Goal: Task Accomplishment & Management: Manage account settings

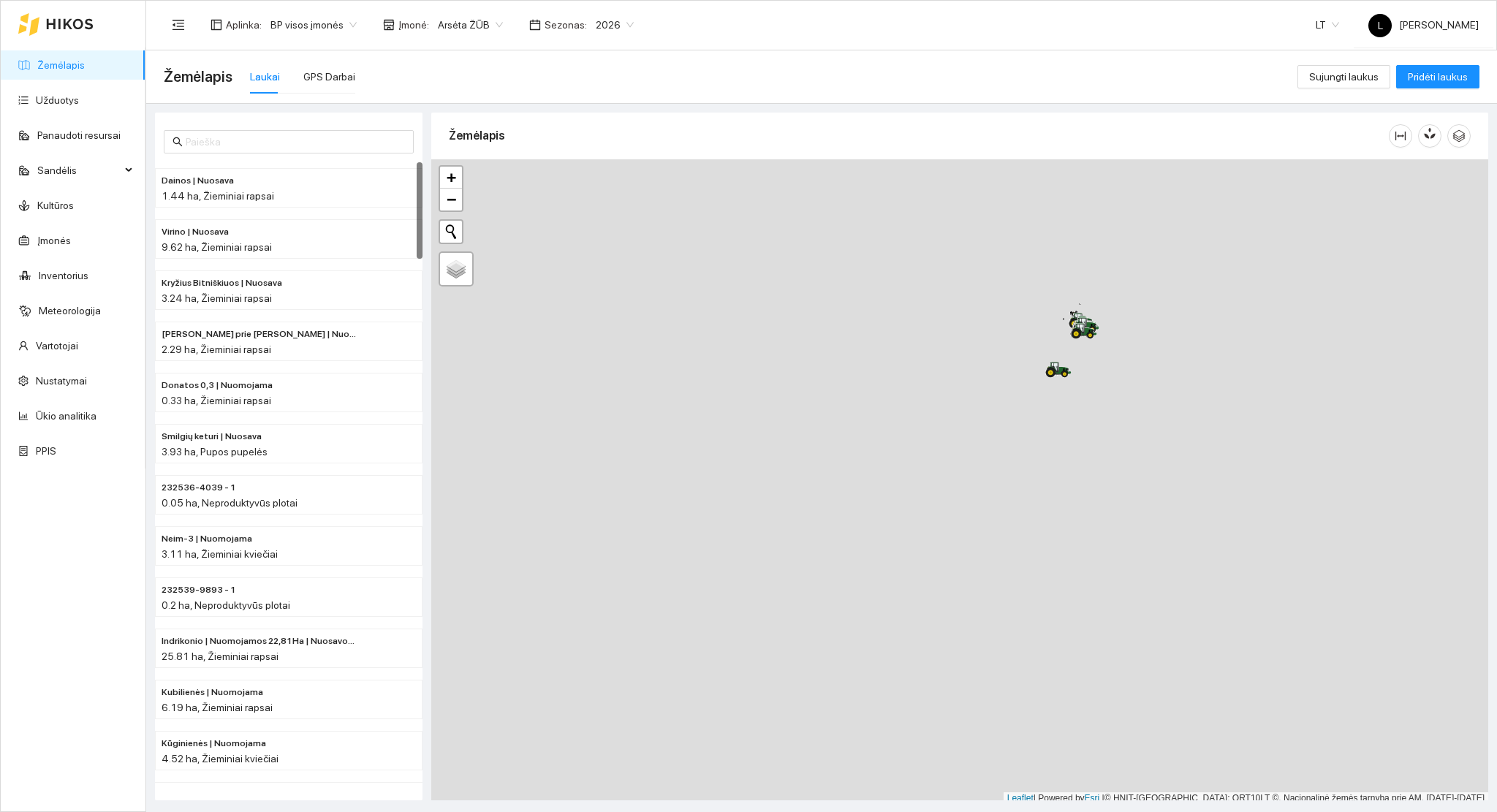
click at [604, 25] on span "2026" at bounding box center [614, 24] width 38 height 22
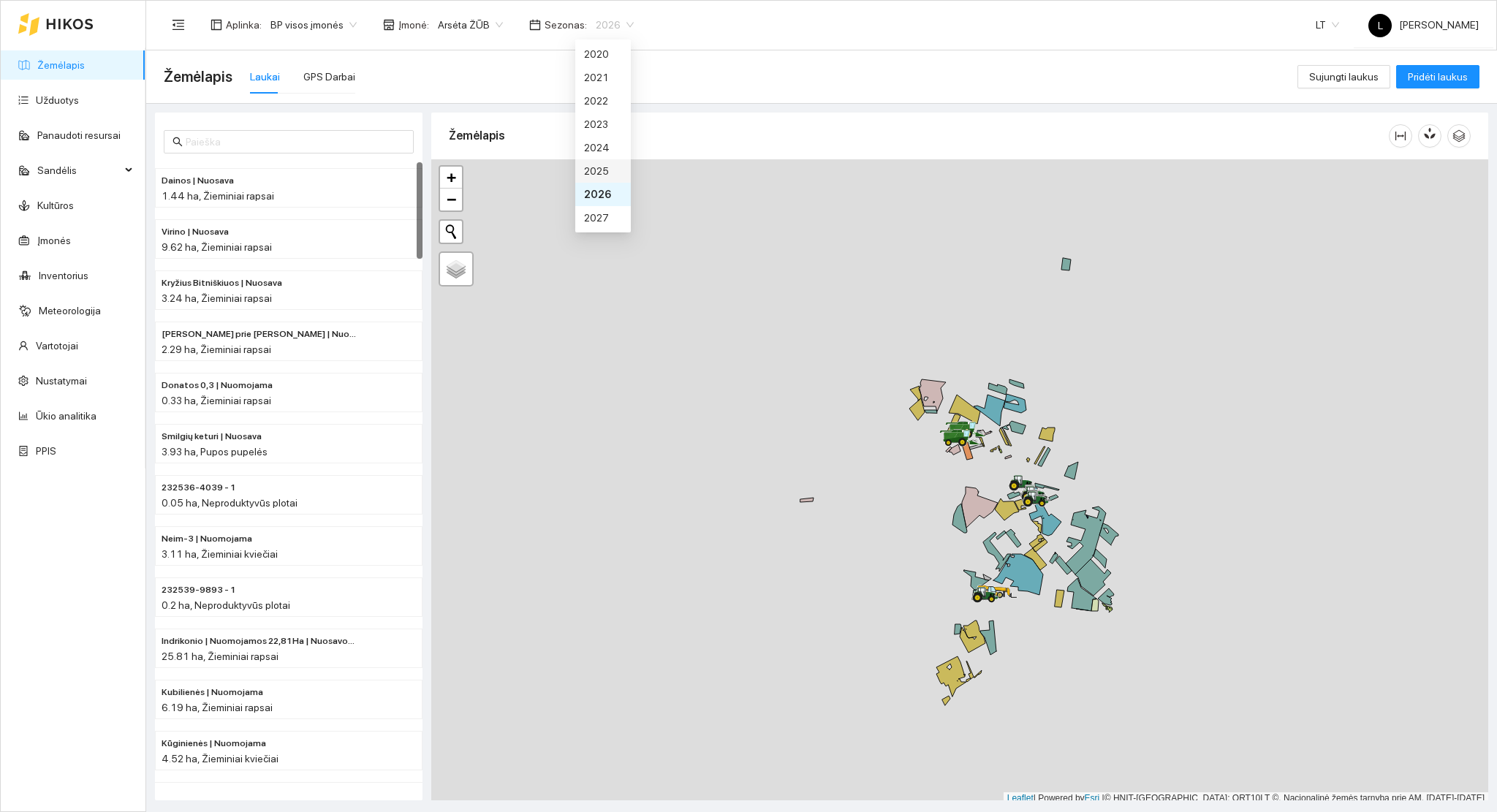
click at [600, 177] on div "2025" at bounding box center [603, 171] width 38 height 16
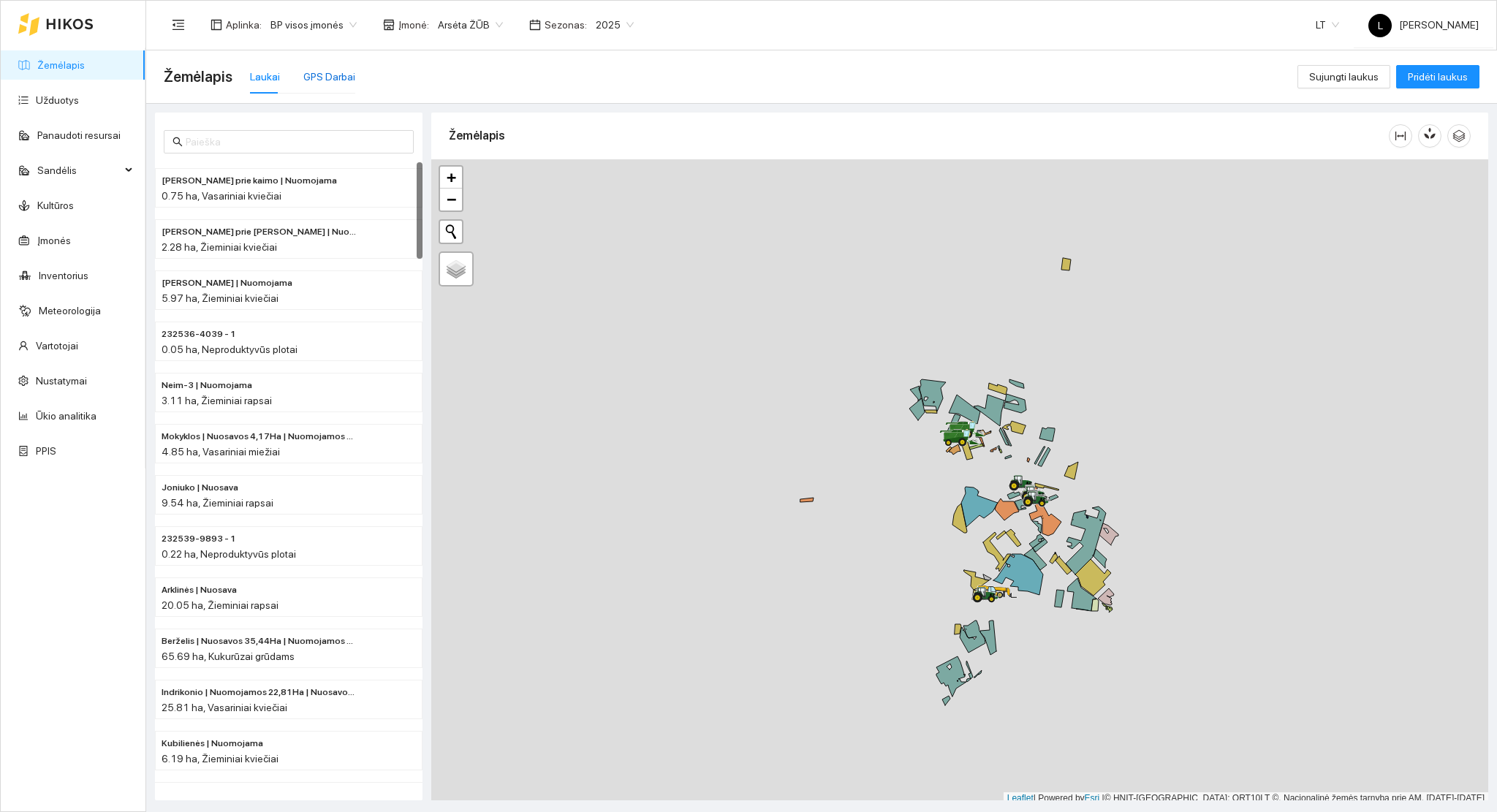
click at [322, 68] on div "GPS Darbai" at bounding box center [329, 77] width 52 height 16
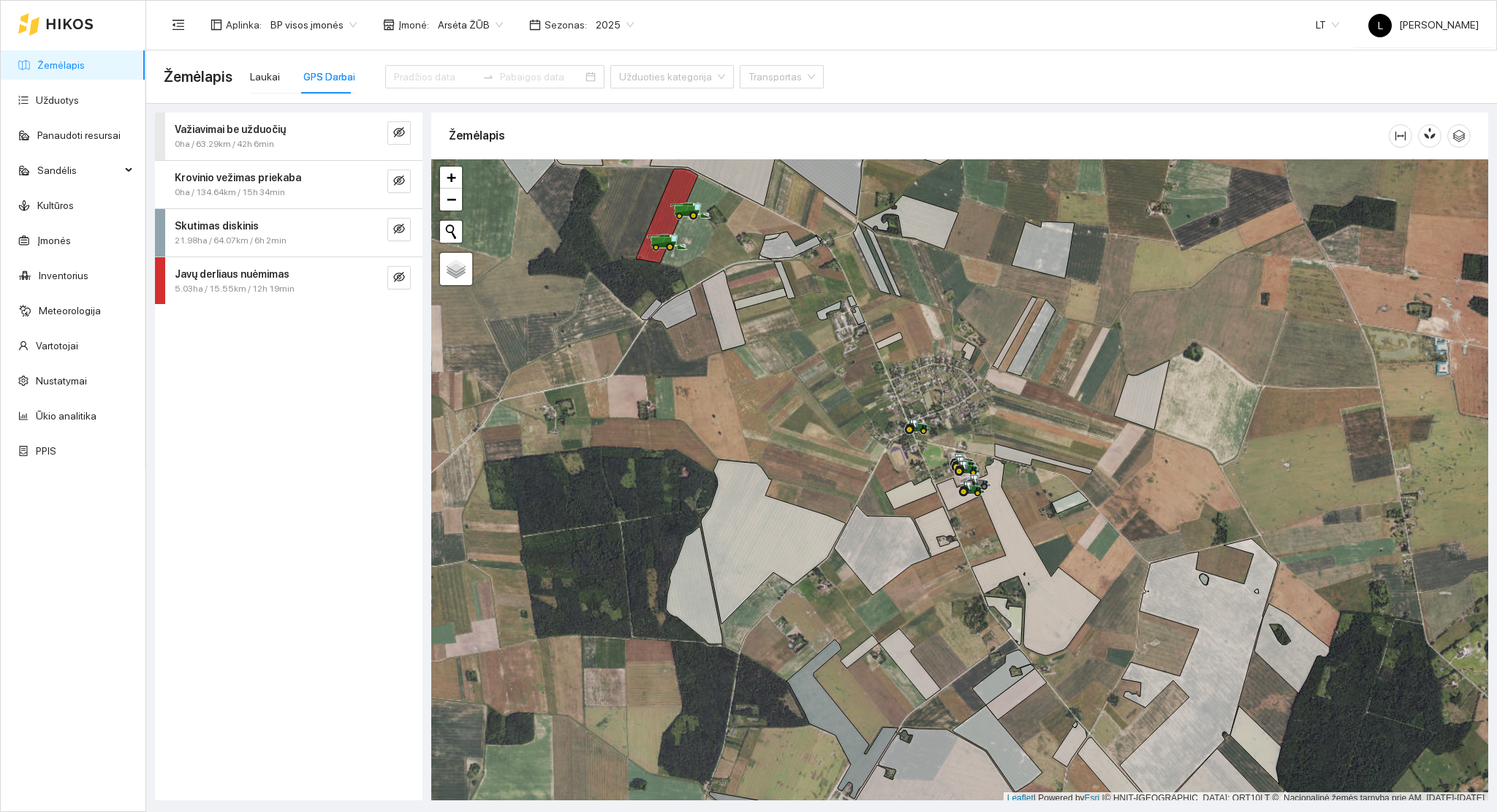
scroll to position [3, 0]
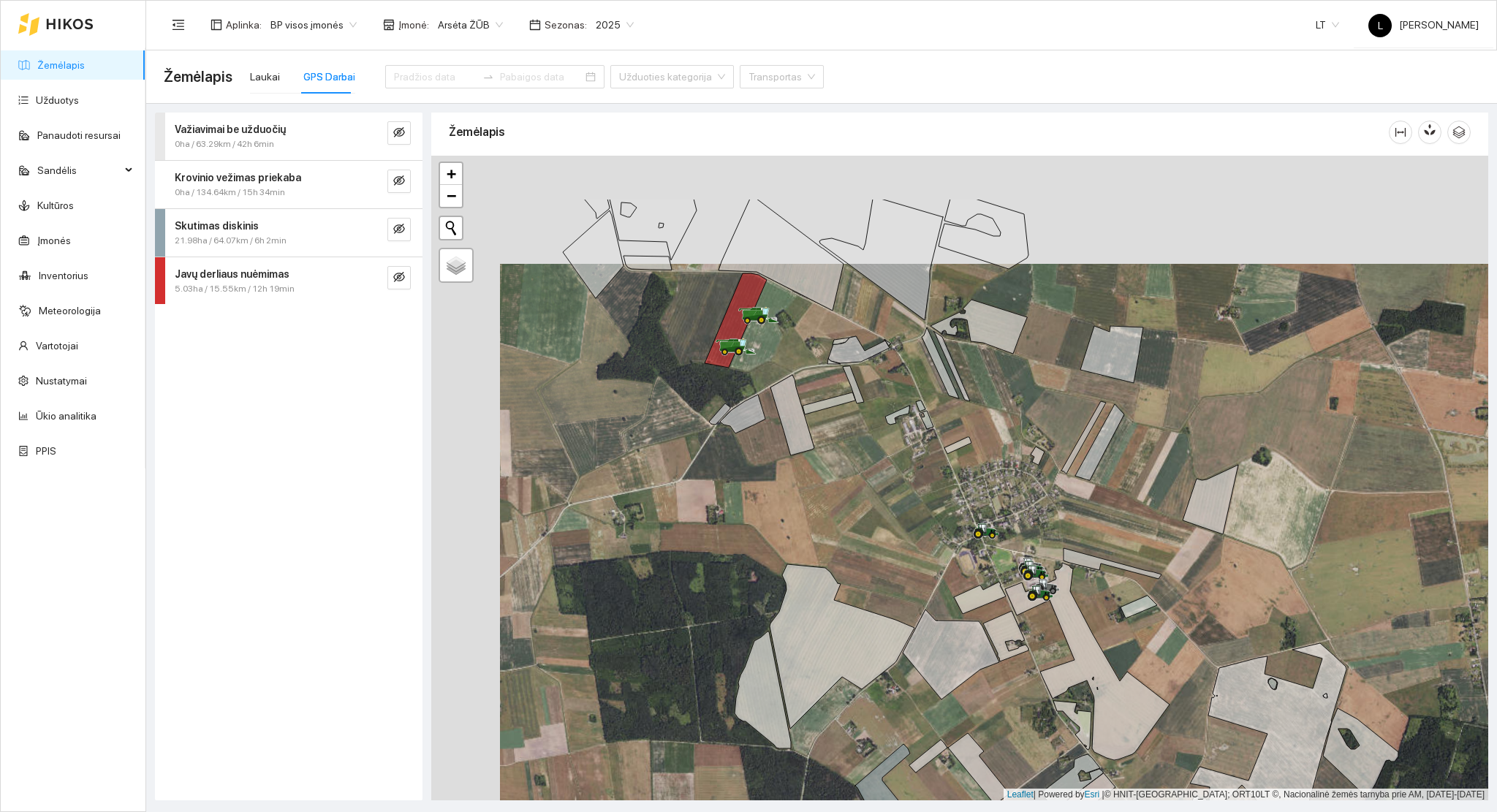
drag, startPoint x: 733, startPoint y: 374, endPoint x: 795, endPoint y: 465, distance: 110.1
click at [799, 472] on div at bounding box center [959, 478] width 1057 height 645
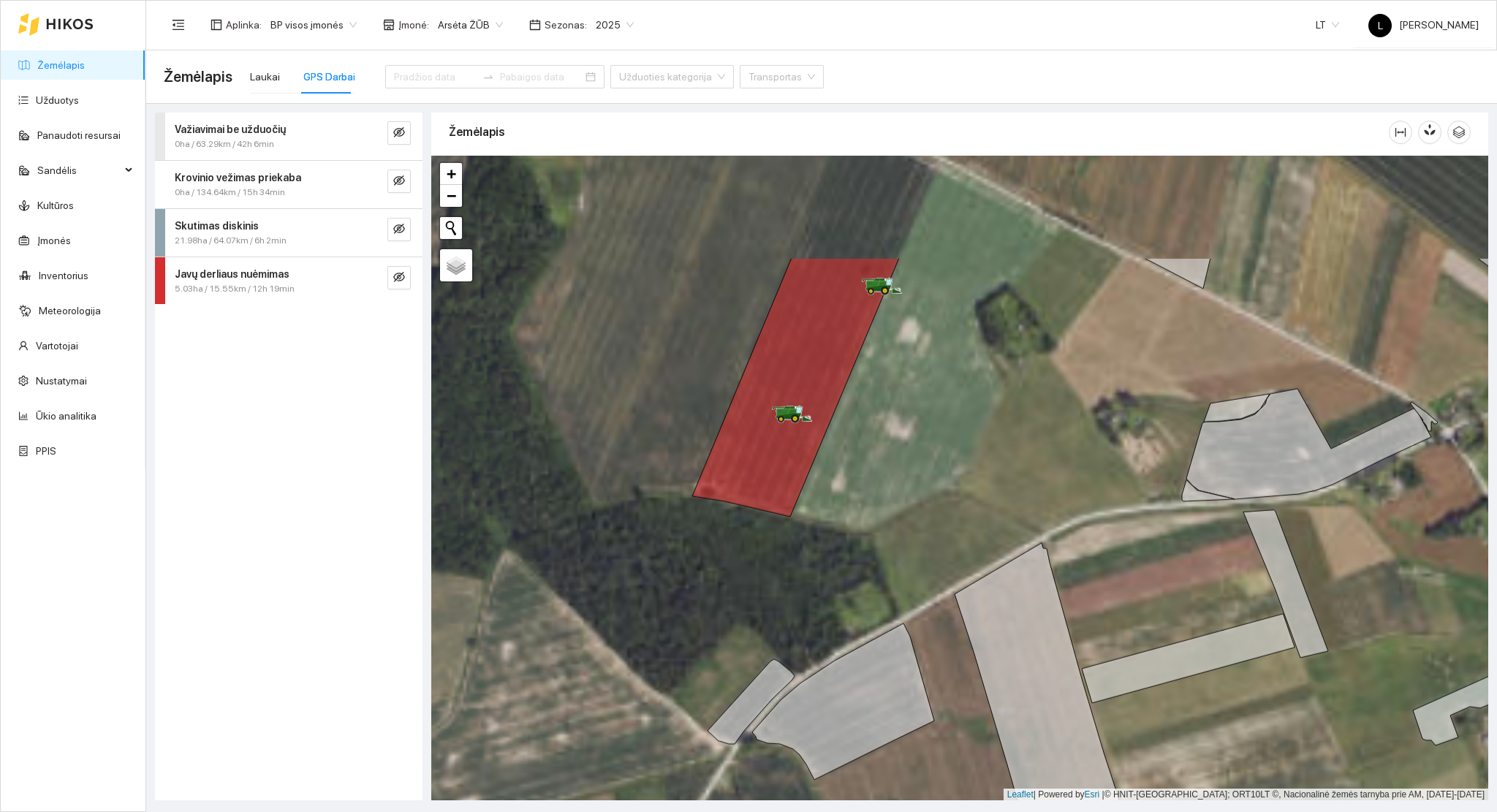
drag, startPoint x: 799, startPoint y: 371, endPoint x: 875, endPoint y: 533, distance: 178.9
click at [861, 555] on div at bounding box center [959, 478] width 1057 height 645
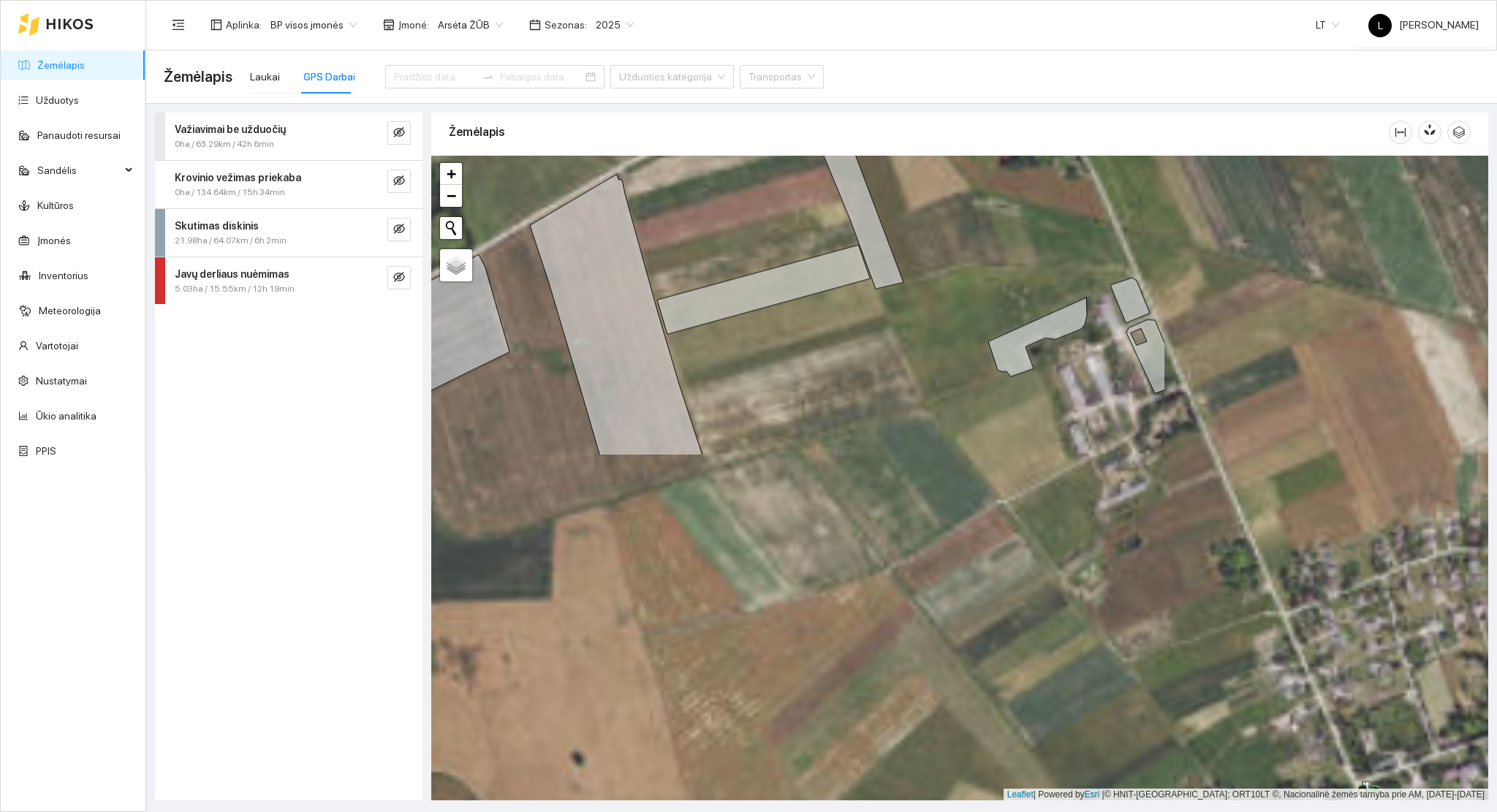
drag, startPoint x: 707, startPoint y: 205, endPoint x: 736, endPoint y: 252, distance: 55.2
click at [683, 191] on div at bounding box center [959, 478] width 1057 height 645
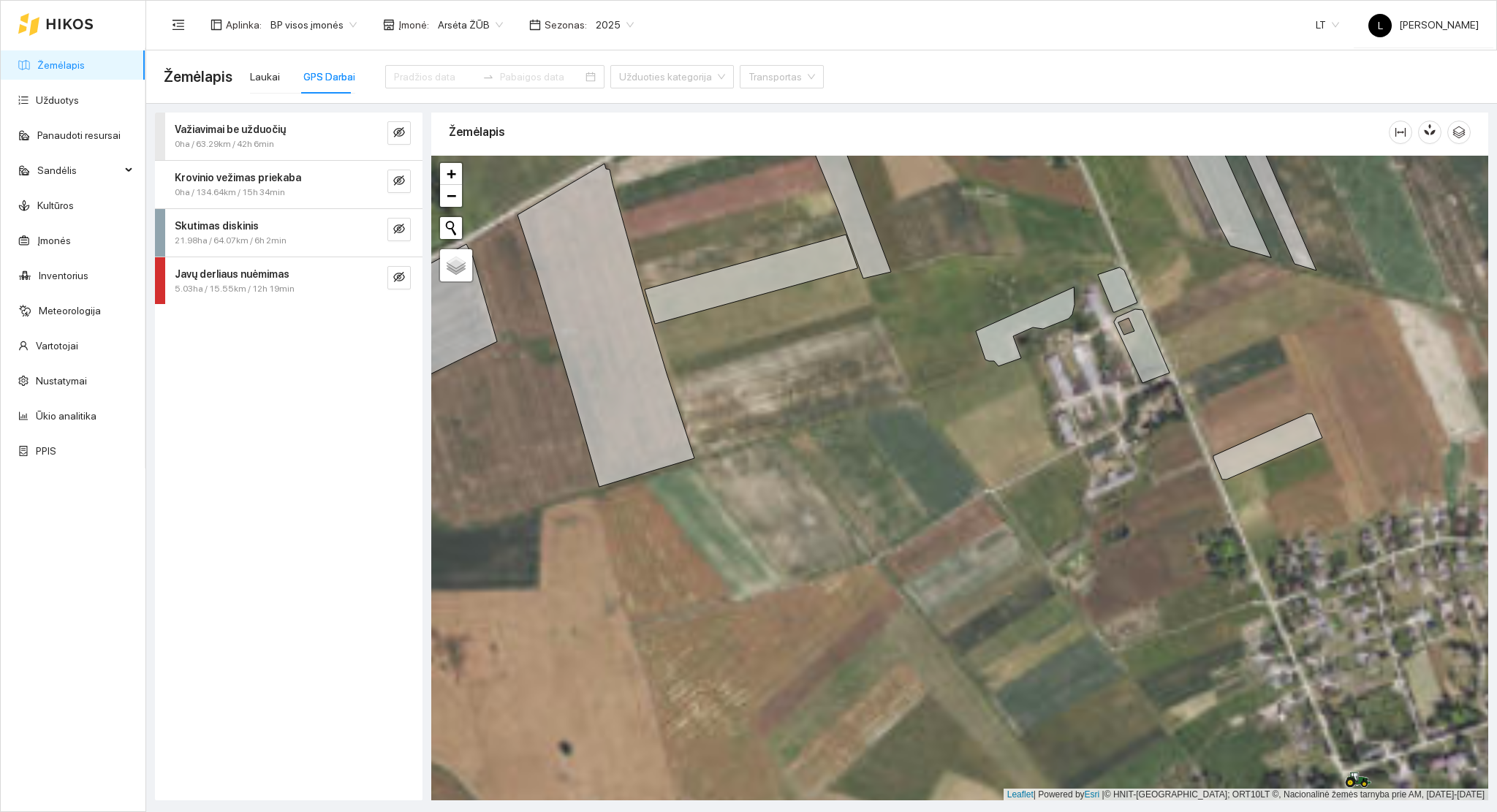
drag, startPoint x: 1024, startPoint y: 441, endPoint x: 861, endPoint y: 275, distance: 232.6
click at [861, 275] on div at bounding box center [959, 478] width 1057 height 645
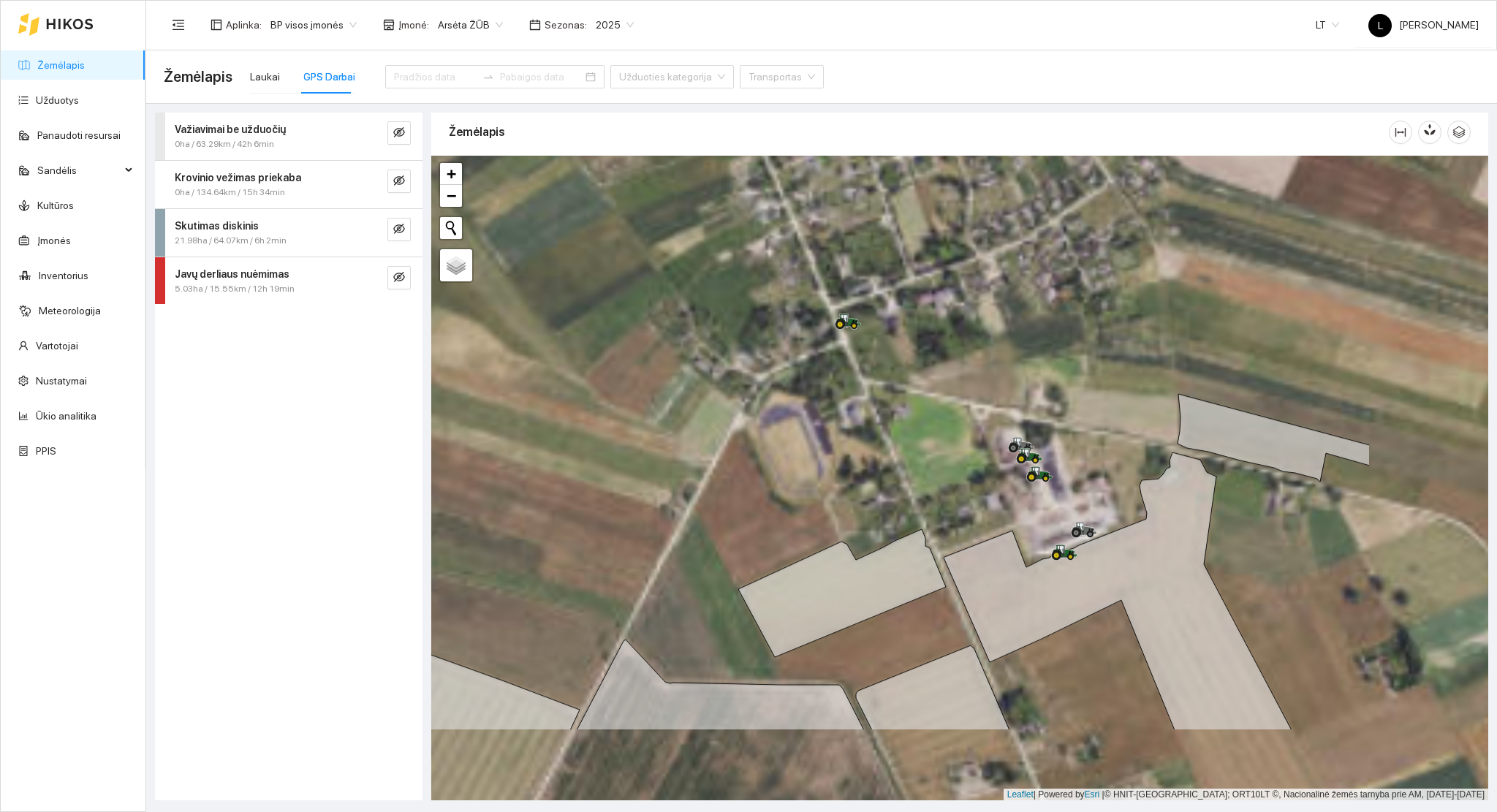
drag, startPoint x: 1013, startPoint y: 445, endPoint x: 1006, endPoint y: 462, distance: 18.4
click at [1008, 437] on icon at bounding box center [1021, 445] width 26 height 16
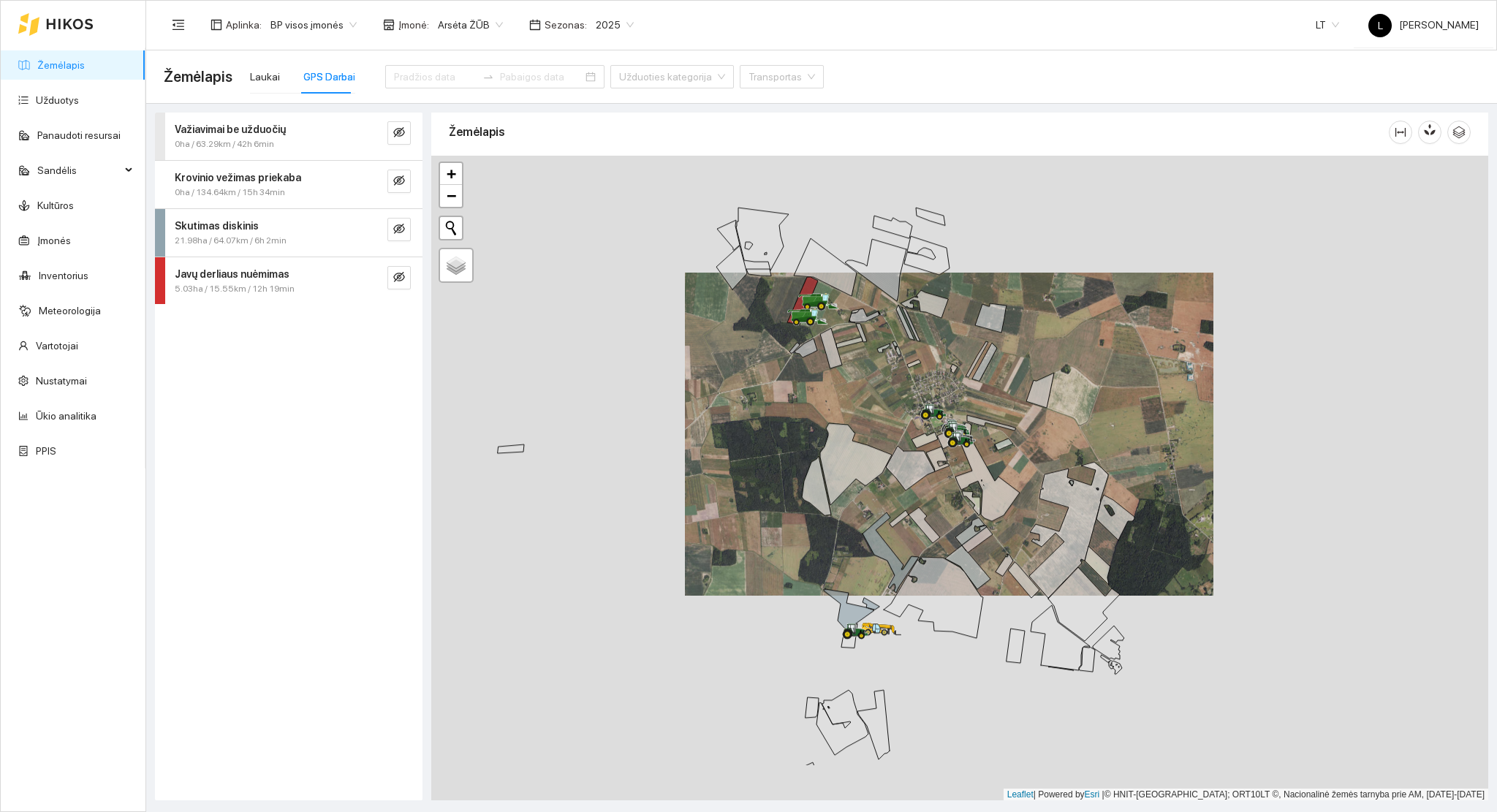
drag, startPoint x: 966, startPoint y: 516, endPoint x: 920, endPoint y: 622, distance: 115.6
click at [964, 478] on icon at bounding box center [978, 472] width 82 height 99
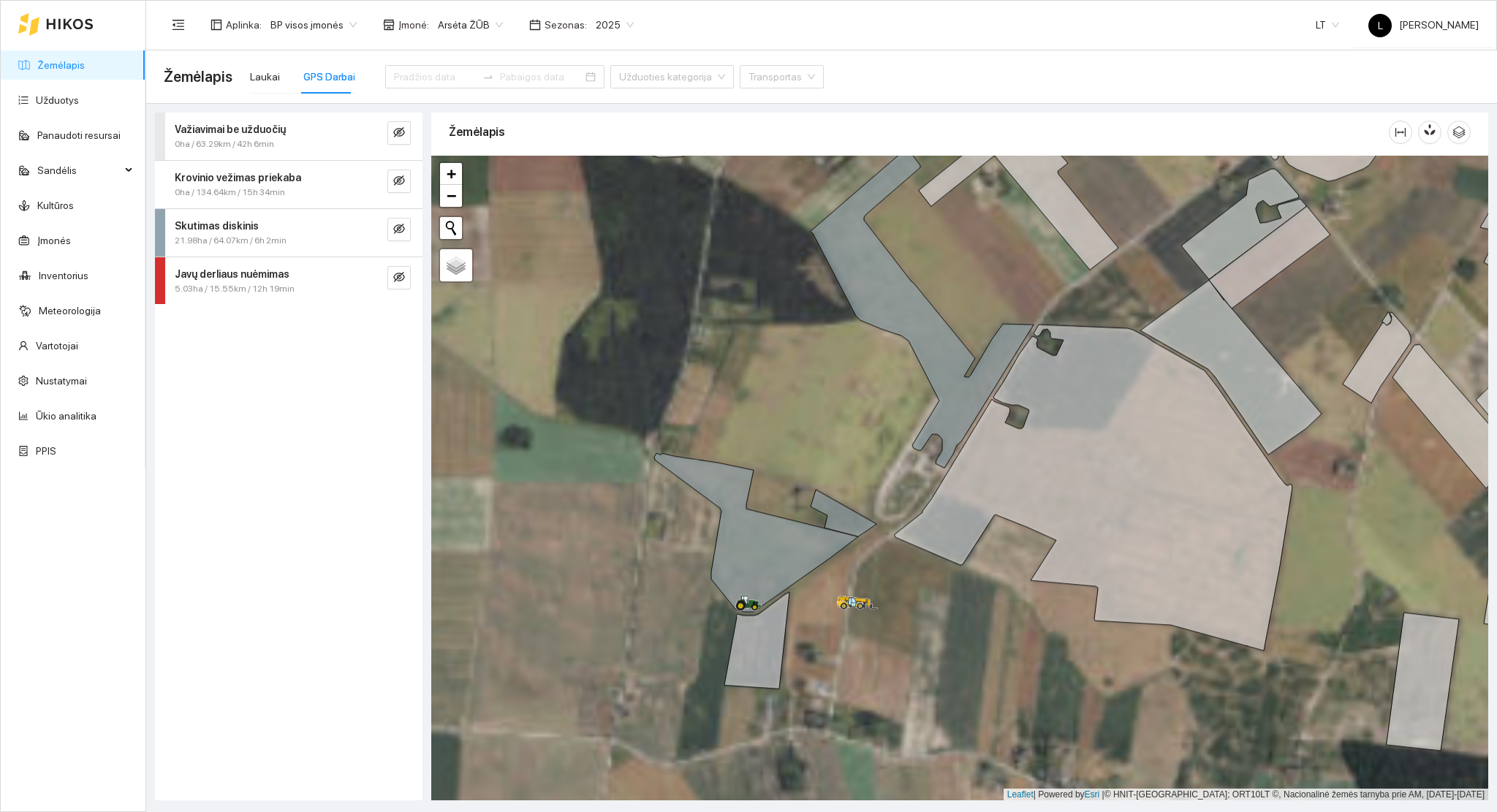
drag, startPoint x: 889, startPoint y: 693, endPoint x: 883, endPoint y: 397, distance: 296.1
click at [883, 397] on div at bounding box center [959, 478] width 1057 height 645
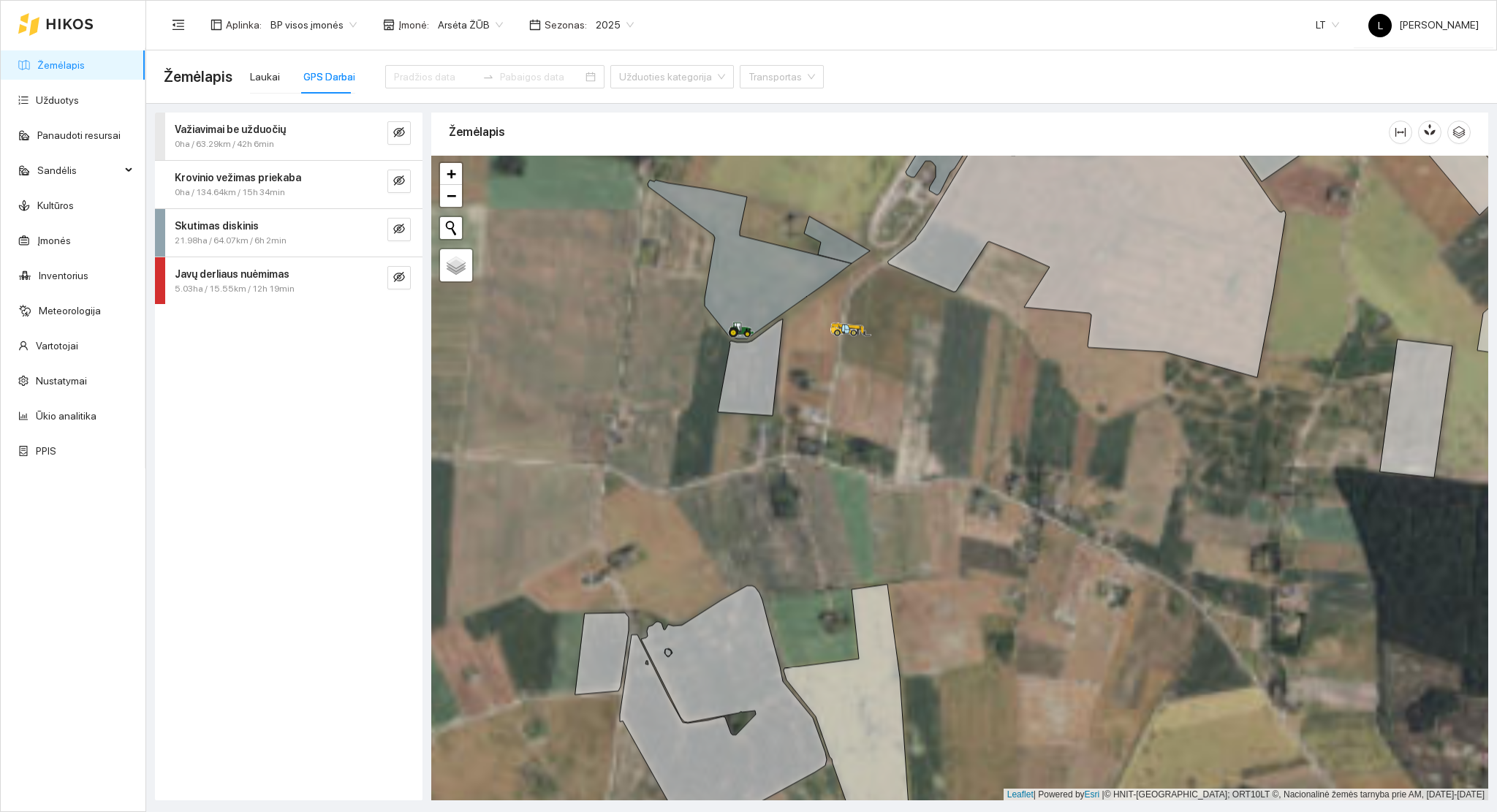
drag, startPoint x: 859, startPoint y: 424, endPoint x: 879, endPoint y: 664, distance: 240.8
click at [879, 664] on div at bounding box center [959, 478] width 1057 height 645
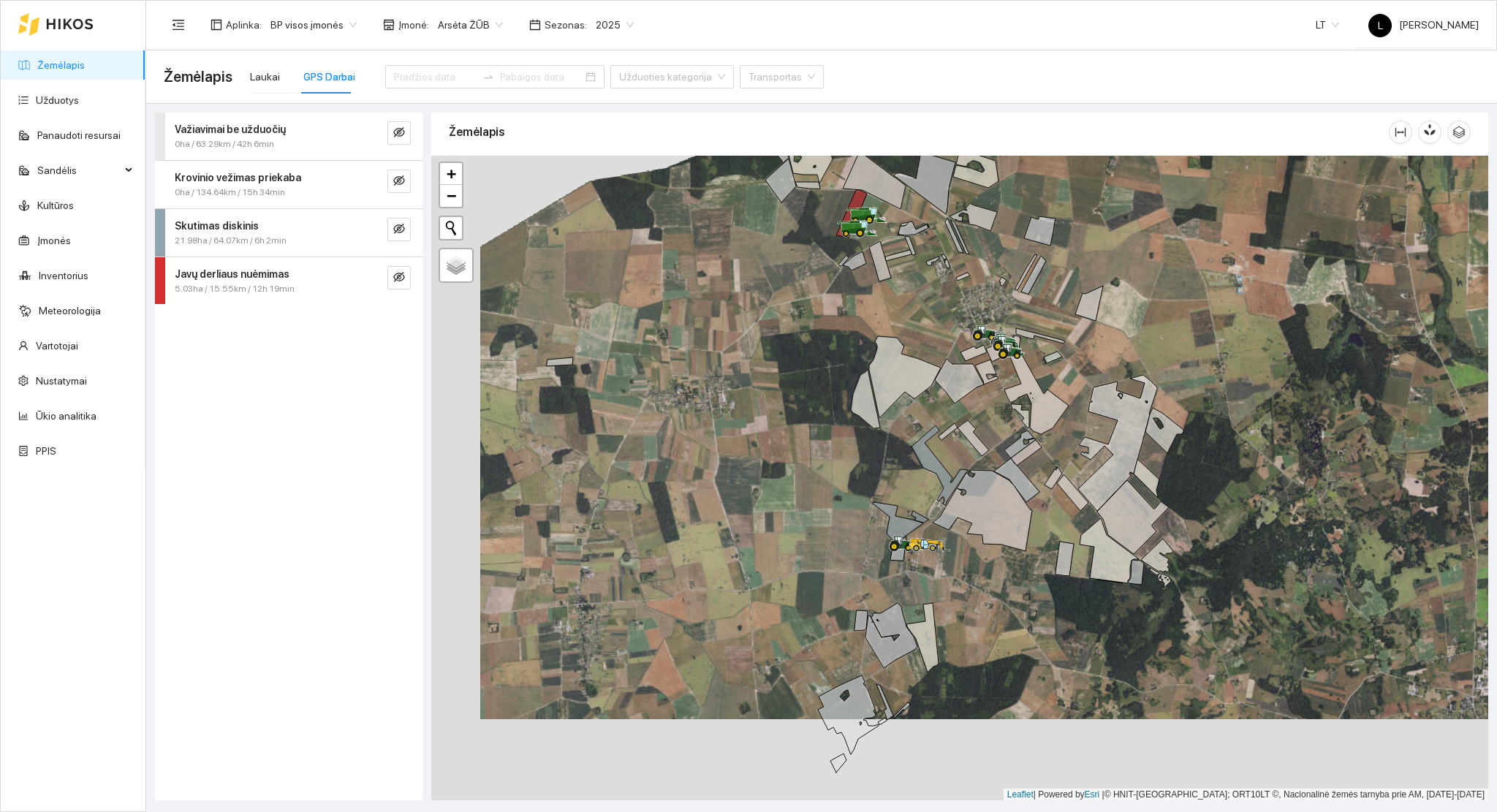
drag, startPoint x: 941, startPoint y: 552, endPoint x: 927, endPoint y: 621, distance: 70.4
click at [927, 621] on div at bounding box center [959, 478] width 1057 height 645
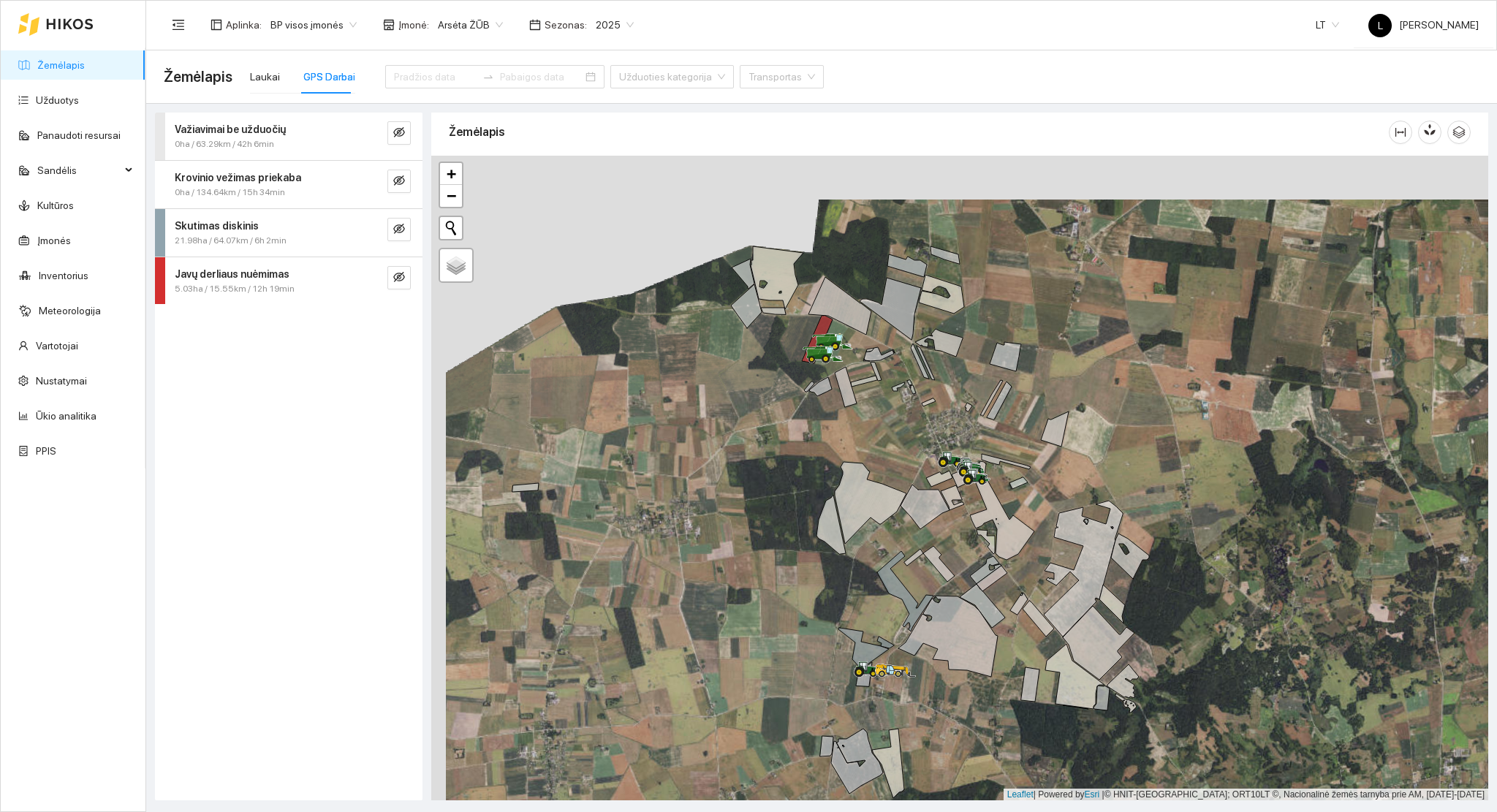
drag, startPoint x: 925, startPoint y: 503, endPoint x: 915, endPoint y: 529, distance: 27.9
click at [915, 529] on div at bounding box center [959, 478] width 1057 height 645
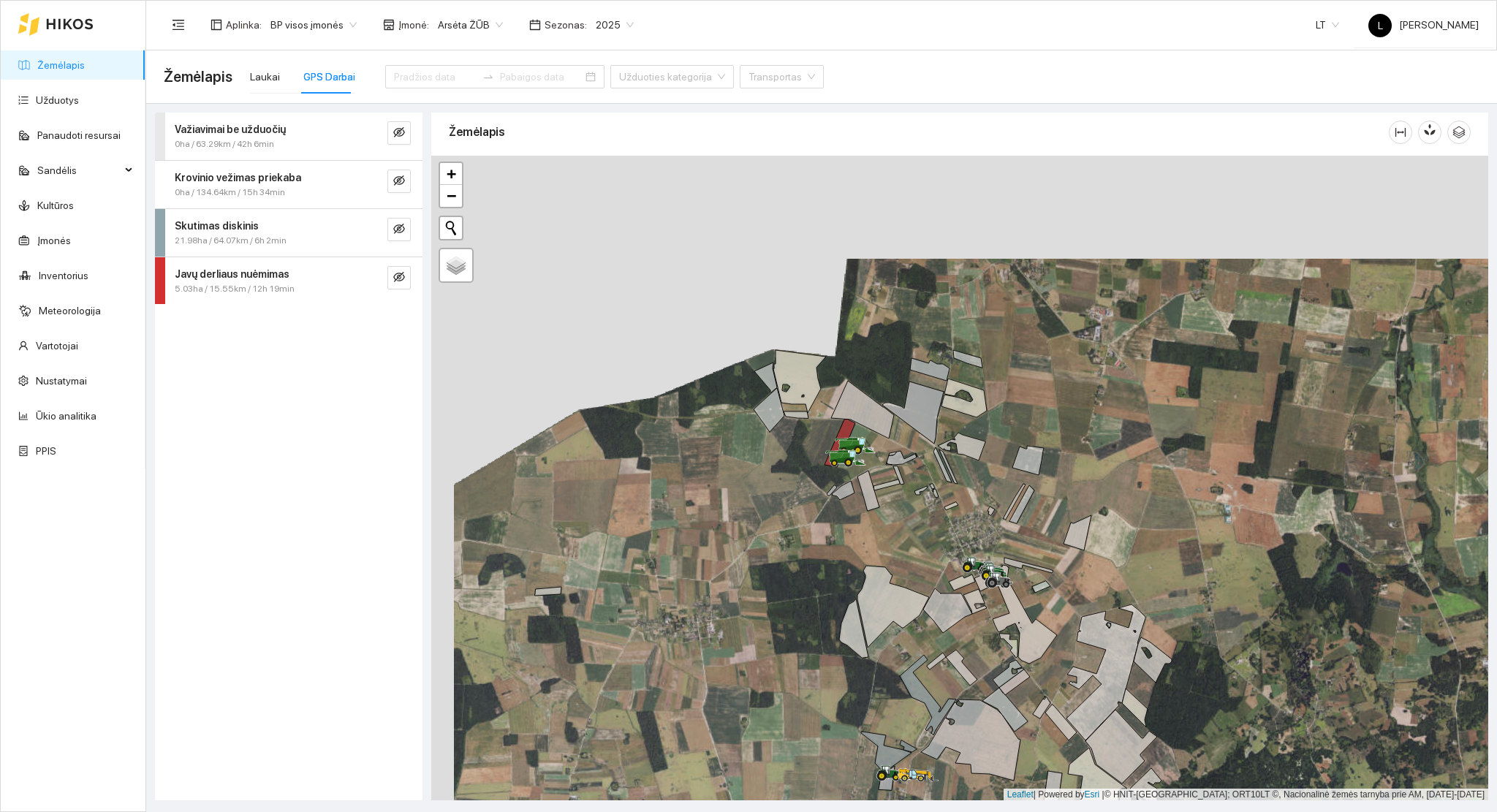
drag, startPoint x: 905, startPoint y: 433, endPoint x: 892, endPoint y: 508, distance: 76.1
click at [931, 561] on div at bounding box center [959, 478] width 1057 height 645
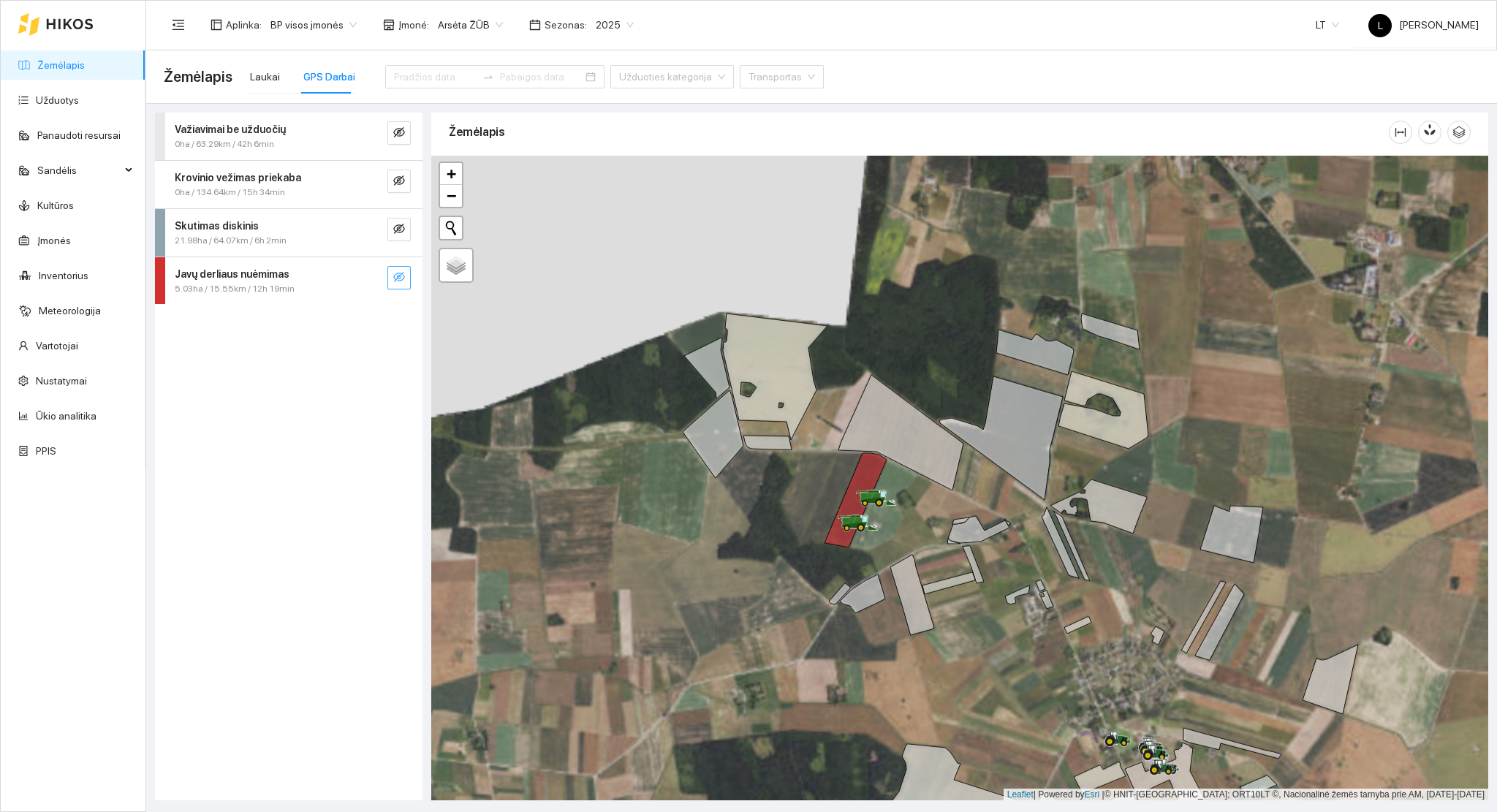
click at [404, 283] on span "eye-invisible" at bounding box center [399, 278] width 11 height 14
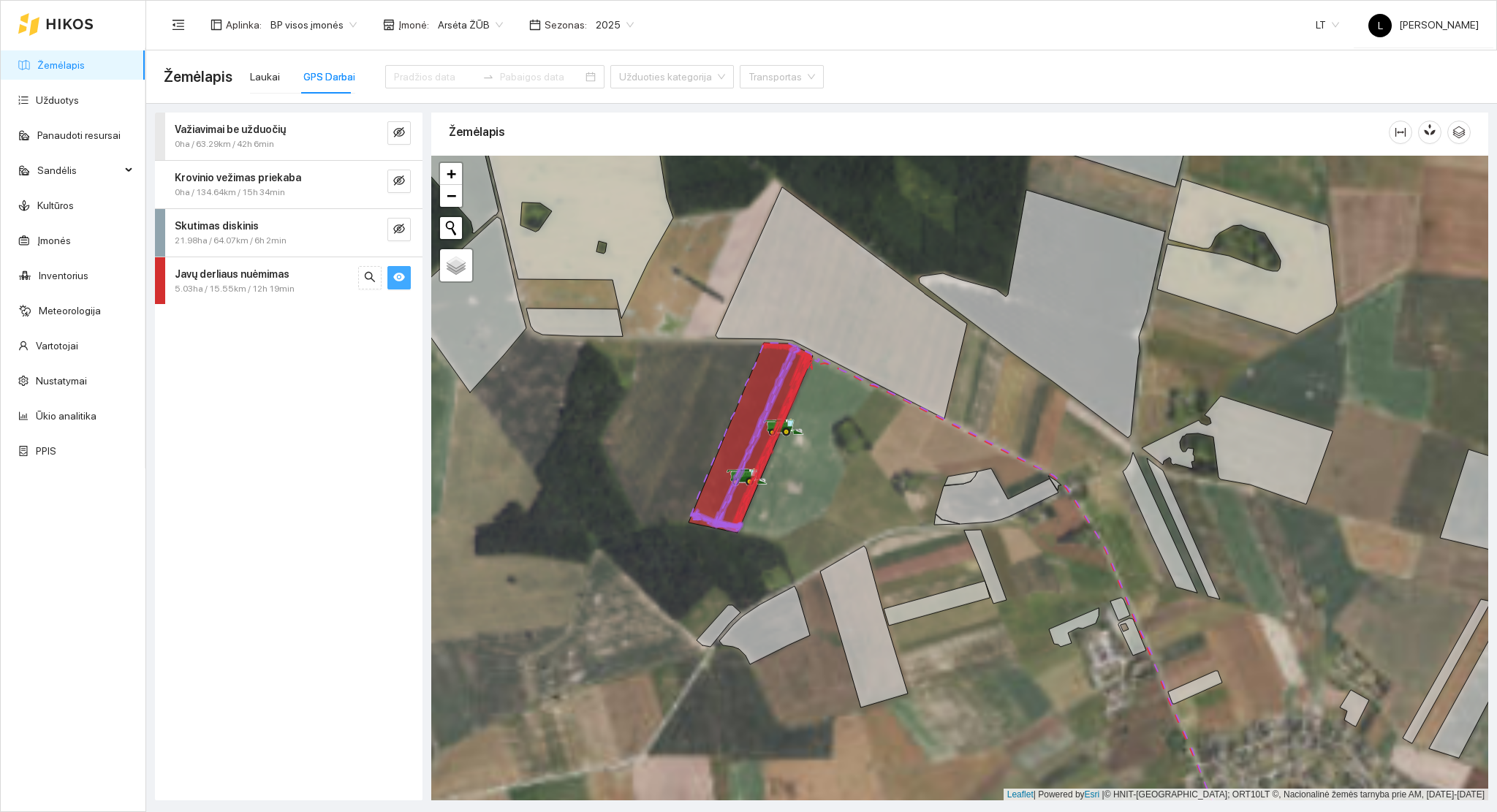
drag, startPoint x: 813, startPoint y: 460, endPoint x: 884, endPoint y: 516, distance: 90.4
click at [885, 516] on div at bounding box center [959, 478] width 1057 height 645
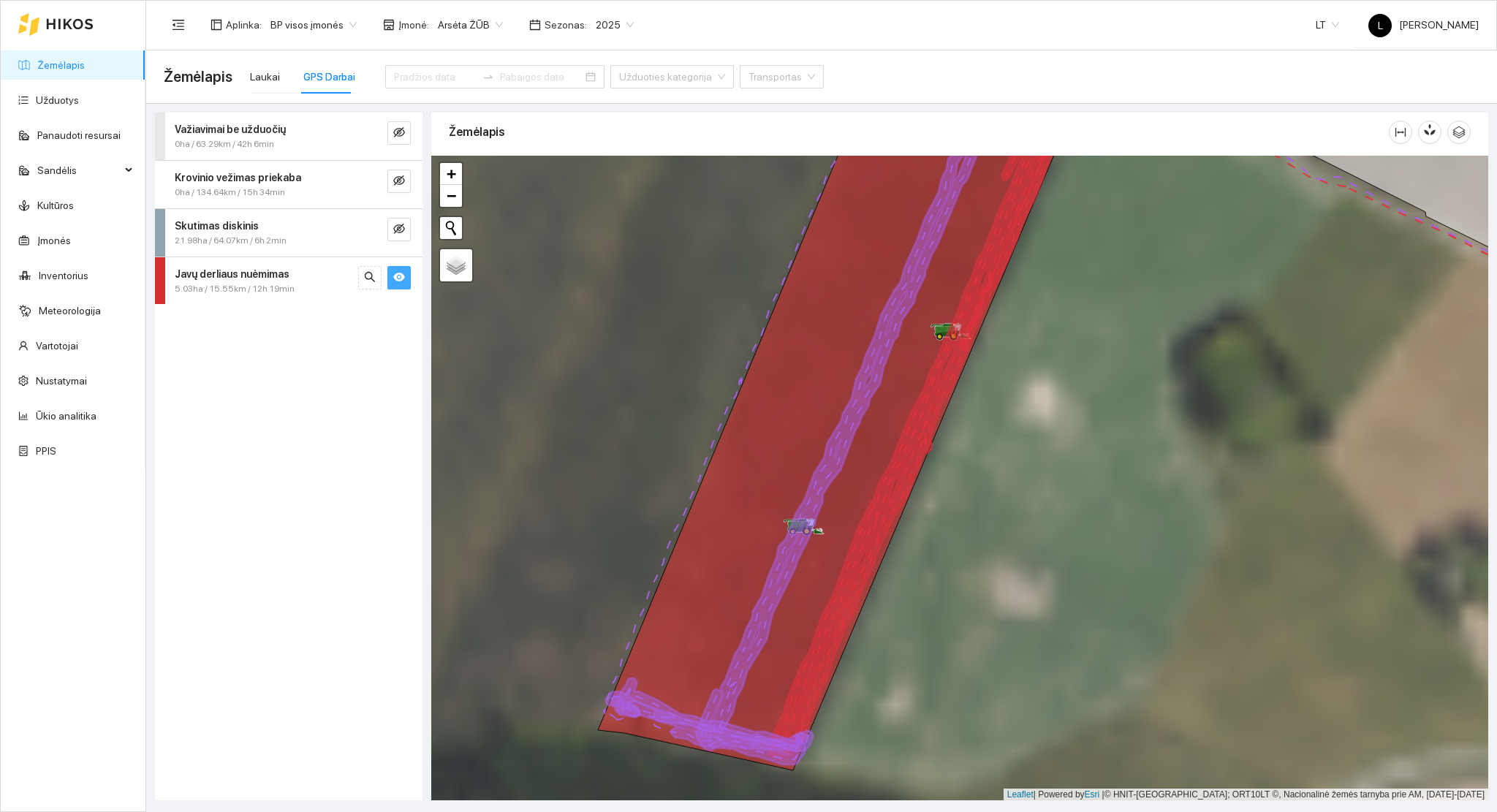
drag, startPoint x: 1018, startPoint y: 578, endPoint x: 1040, endPoint y: 485, distance: 95.6
click at [1039, 485] on div at bounding box center [959, 478] width 1057 height 645
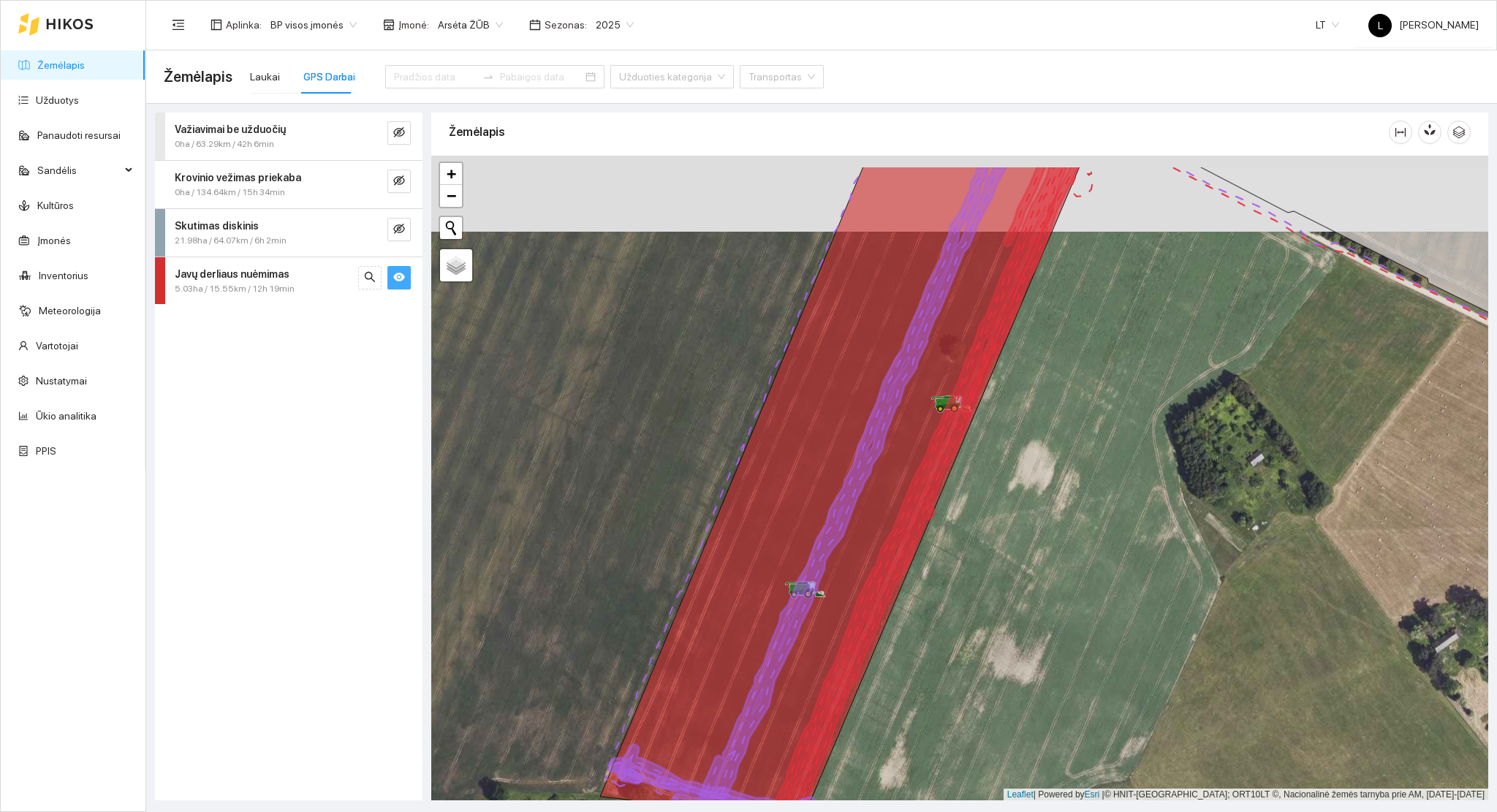
drag, startPoint x: 1037, startPoint y: 461, endPoint x: 1037, endPoint y: 583, distance: 122.0
click at [1037, 583] on div at bounding box center [959, 478] width 1057 height 645
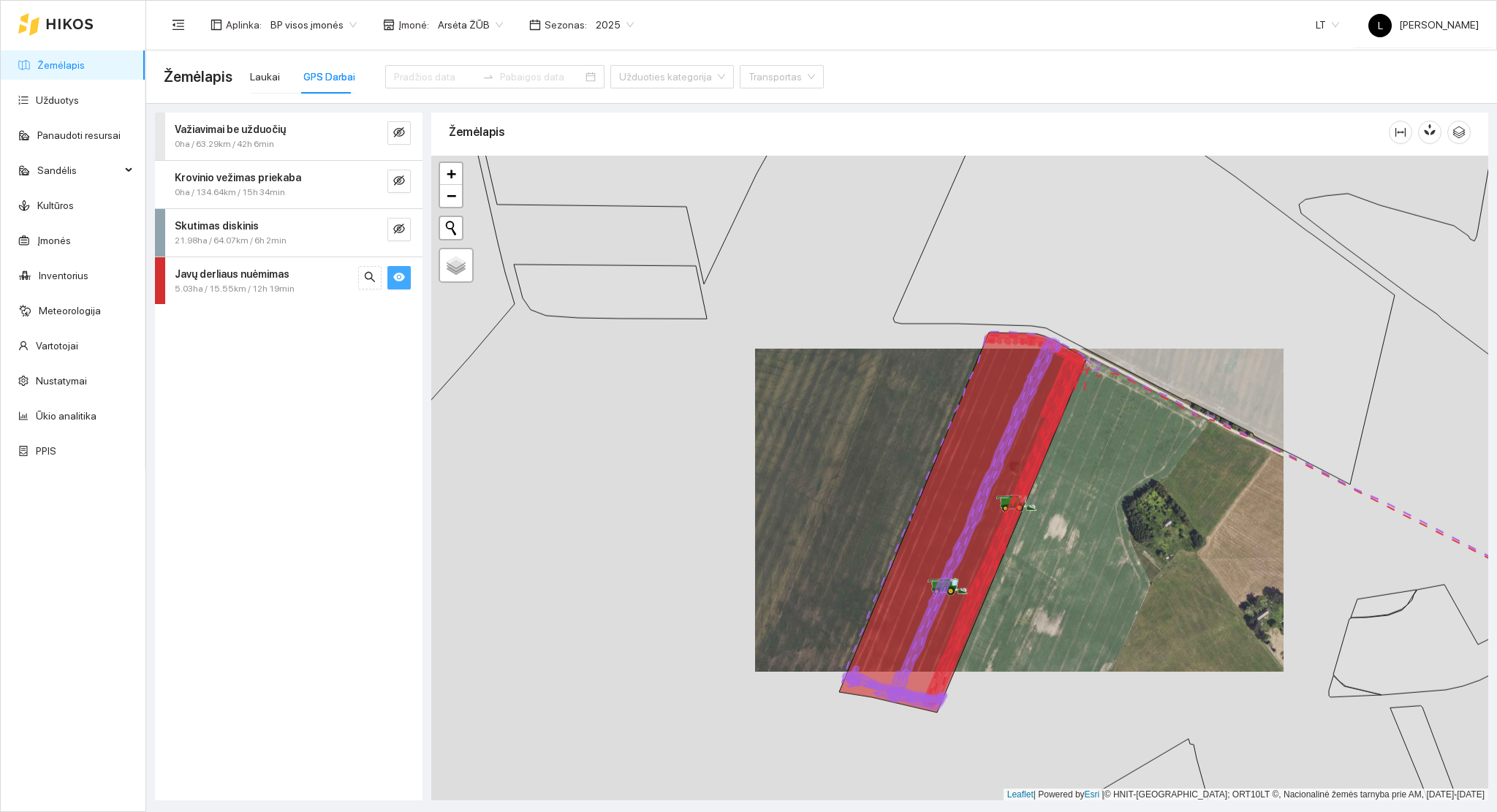
drag, startPoint x: 1090, startPoint y: 463, endPoint x: 1068, endPoint y: 494, distance: 38.0
click at [1069, 494] on div at bounding box center [959, 478] width 1057 height 645
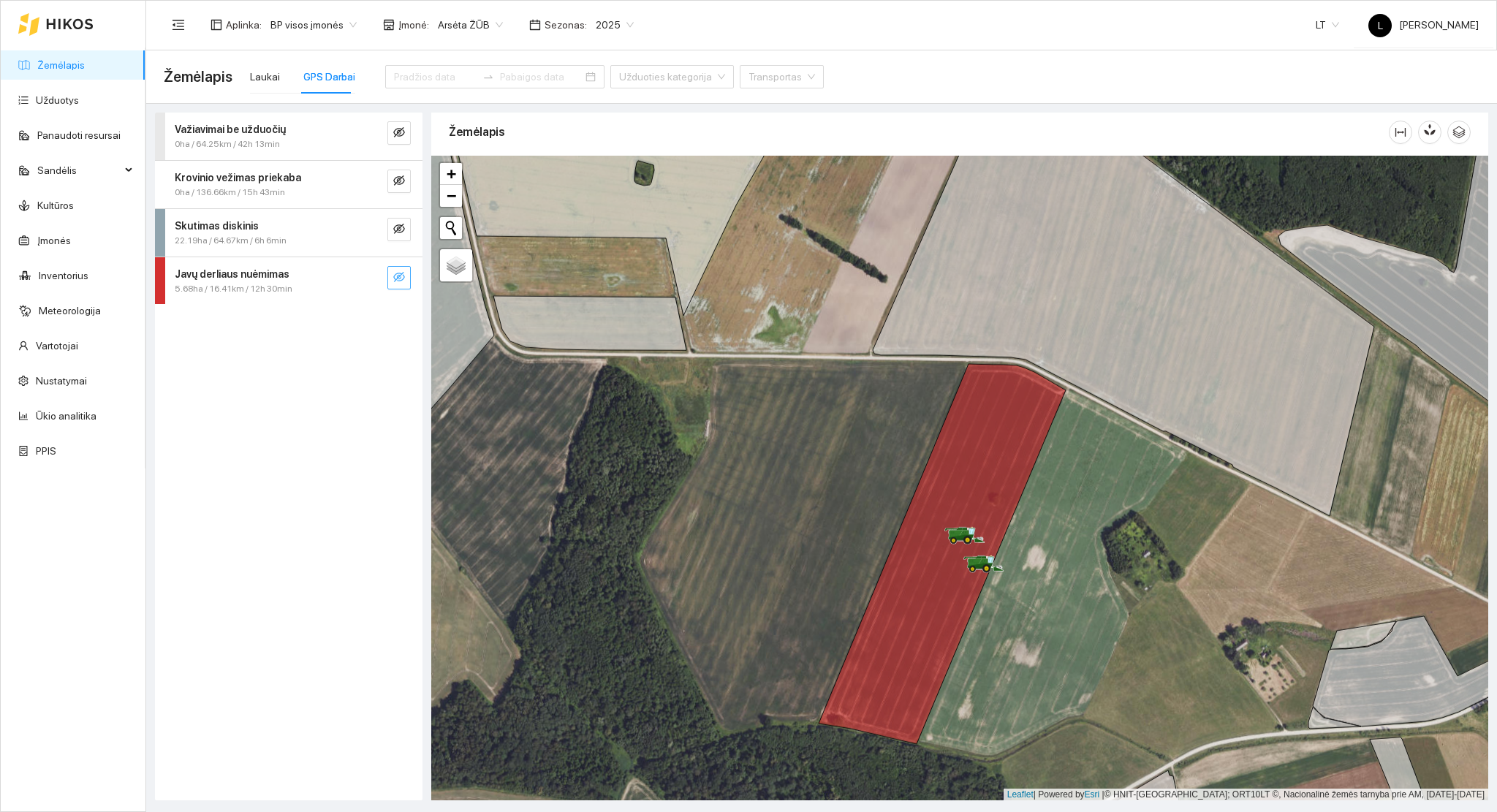
click at [394, 284] on button "button" at bounding box center [398, 278] width 24 height 24
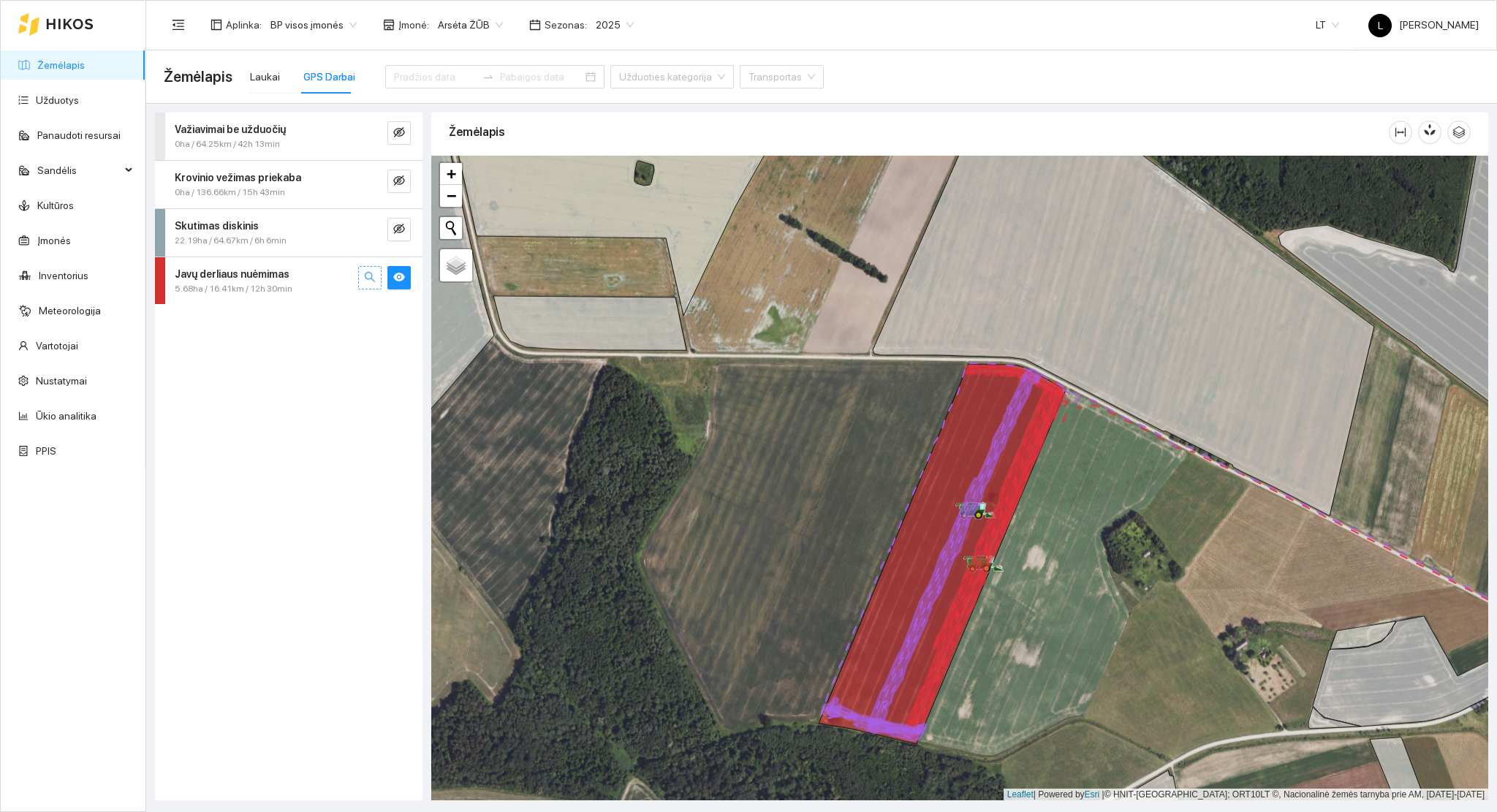
click at [372, 276] on icon "search" at bounding box center [370, 277] width 11 height 11
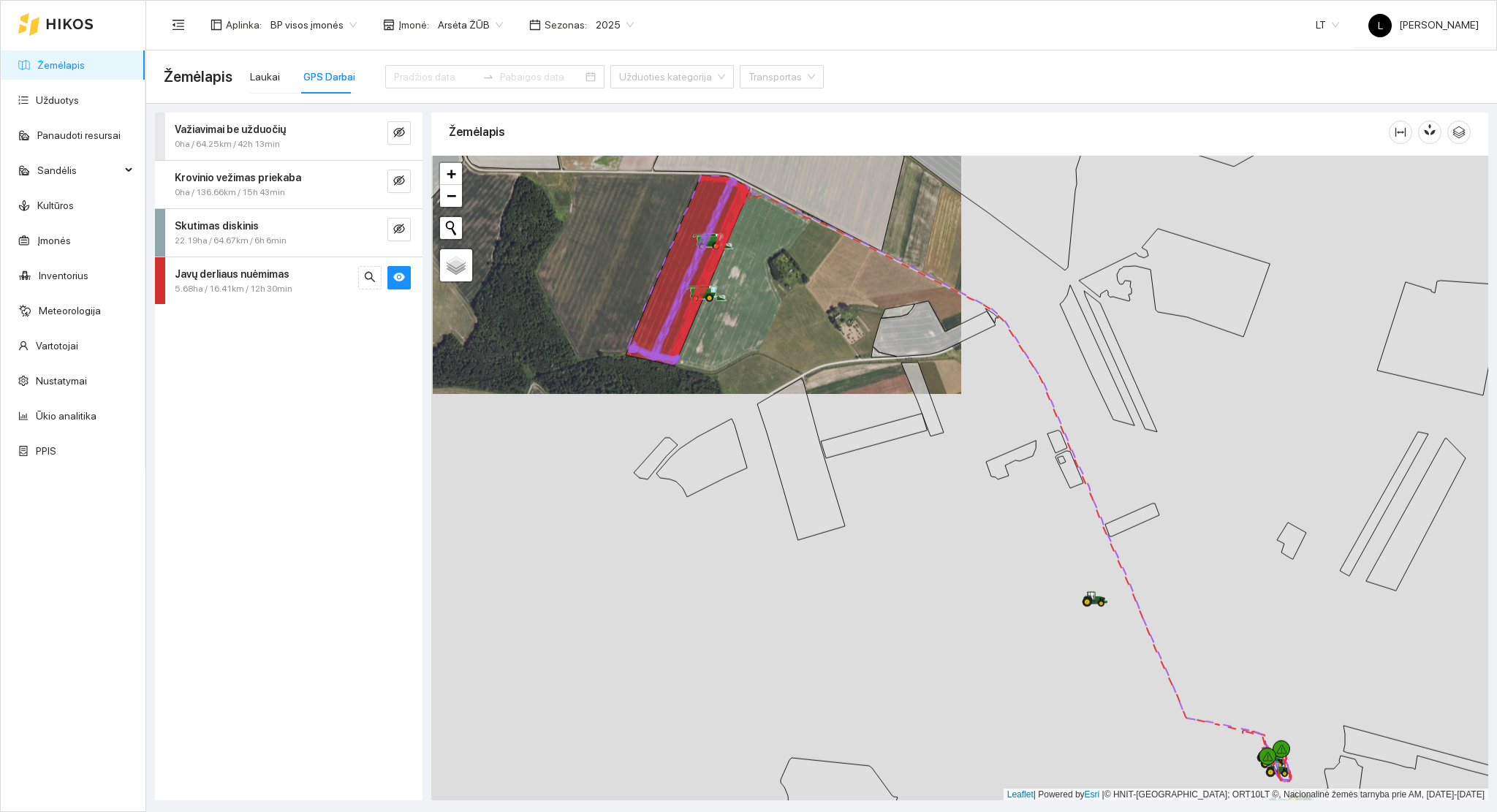
drag, startPoint x: 721, startPoint y: 314, endPoint x: 837, endPoint y: 489, distance: 210.0
click at [837, 489] on div at bounding box center [959, 478] width 1057 height 645
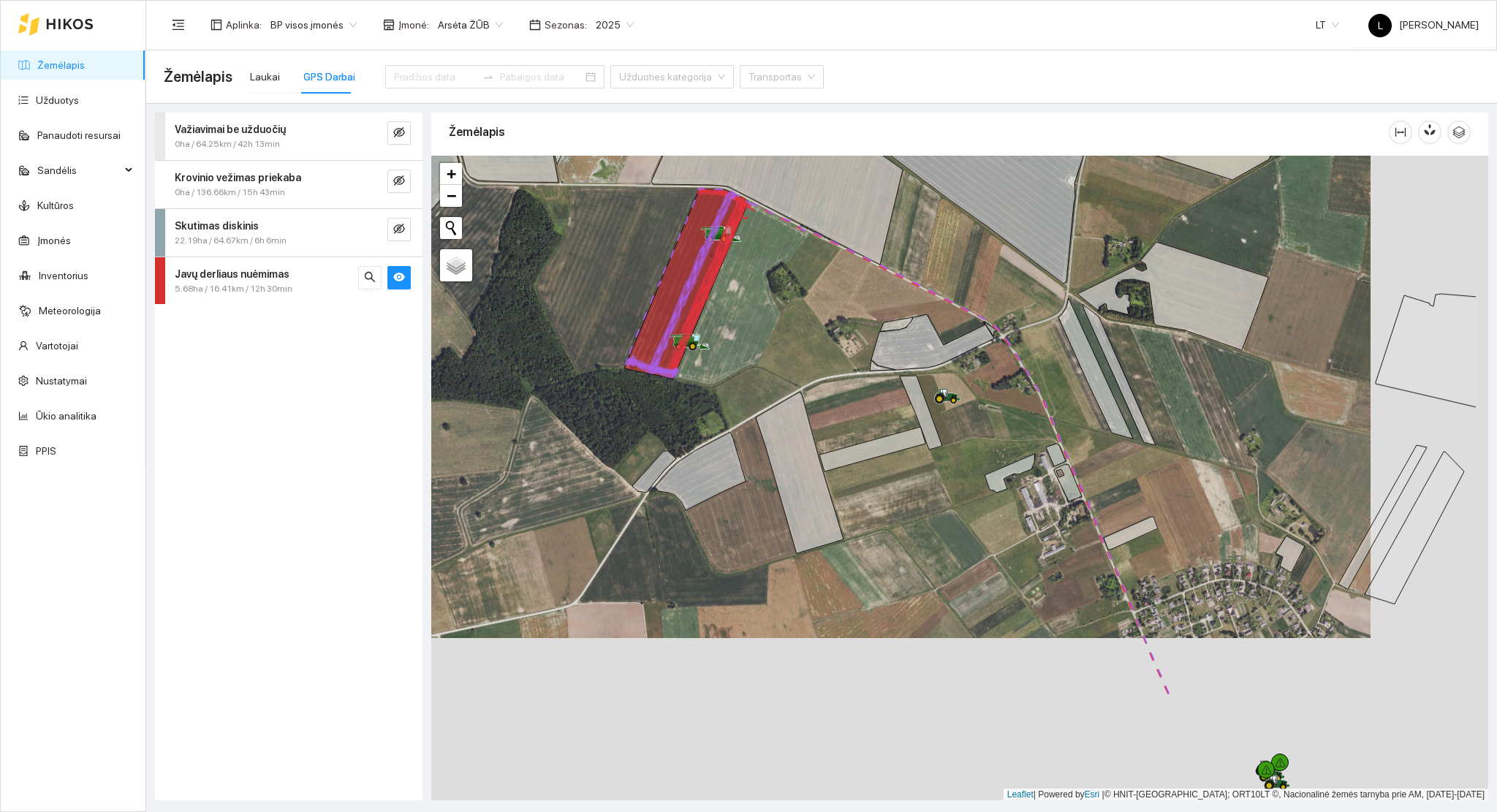
drag, startPoint x: 1120, startPoint y: 623, endPoint x: 1060, endPoint y: 493, distance: 143.2
click at [1004, 466] on icon at bounding box center [1009, 473] width 50 height 39
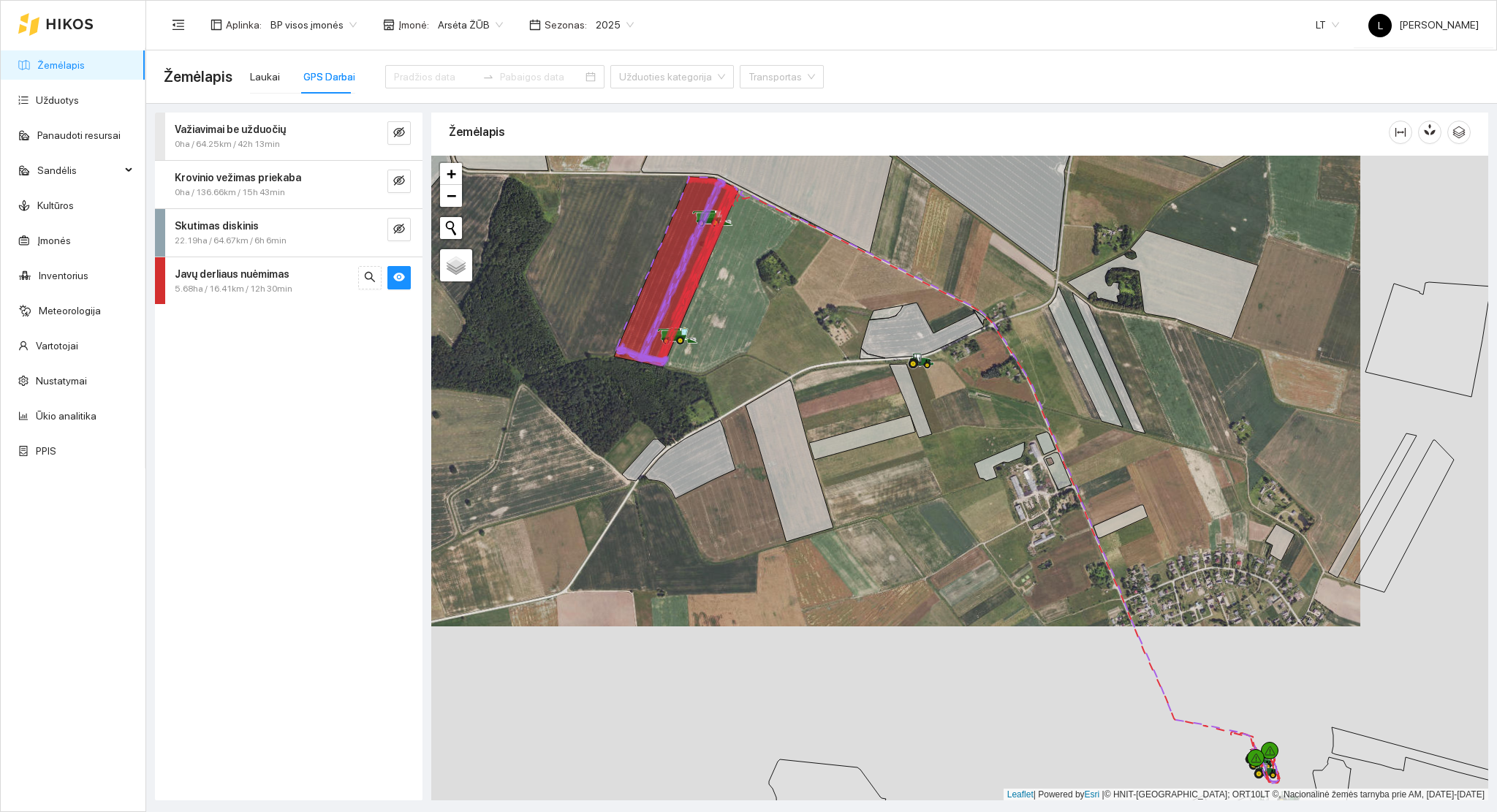
drag, startPoint x: 1194, startPoint y: 609, endPoint x: 1138, endPoint y: 508, distance: 115.5
click at [1138, 508] on div at bounding box center [959, 478] width 1057 height 645
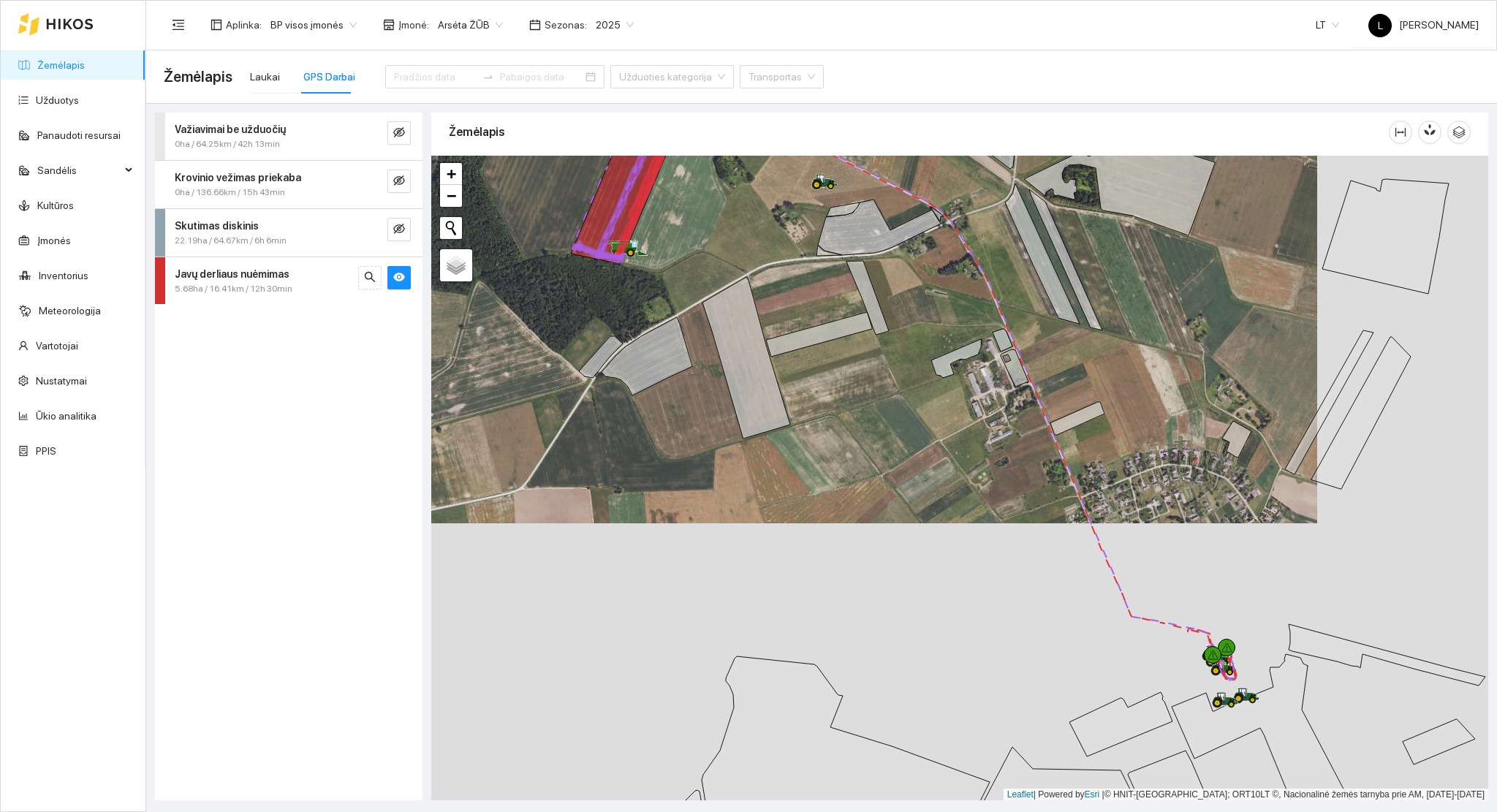
drag, startPoint x: 819, startPoint y: 365, endPoint x: 1031, endPoint y: 630, distance: 339.4
click at [1031, 629] on div at bounding box center [959, 478] width 1057 height 645
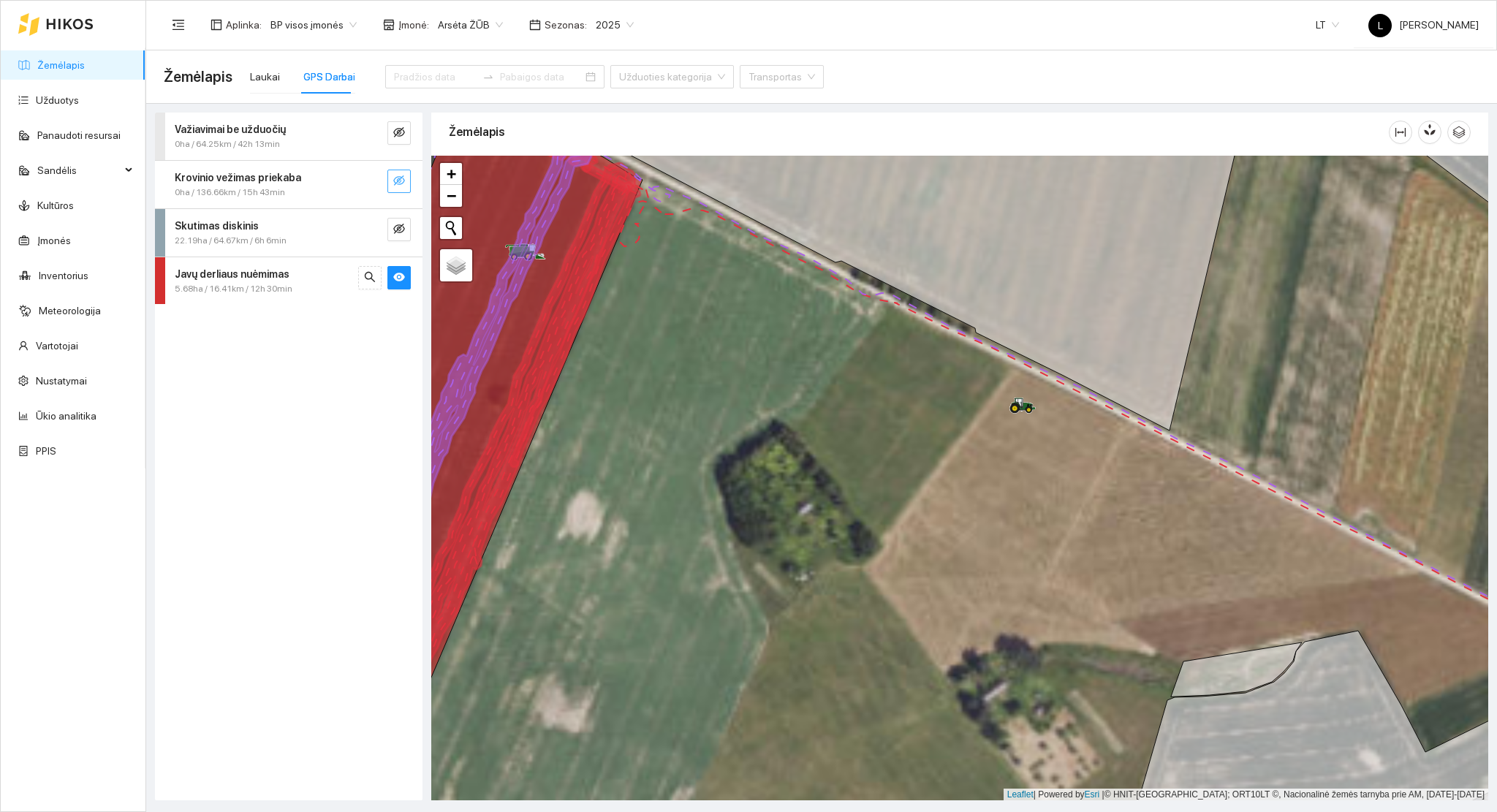
click at [402, 180] on icon "eye-invisible" at bounding box center [399, 180] width 11 height 11
click at [328, 182] on div "Krovinio vežimas priekaba" at bounding box center [264, 178] width 179 height 16
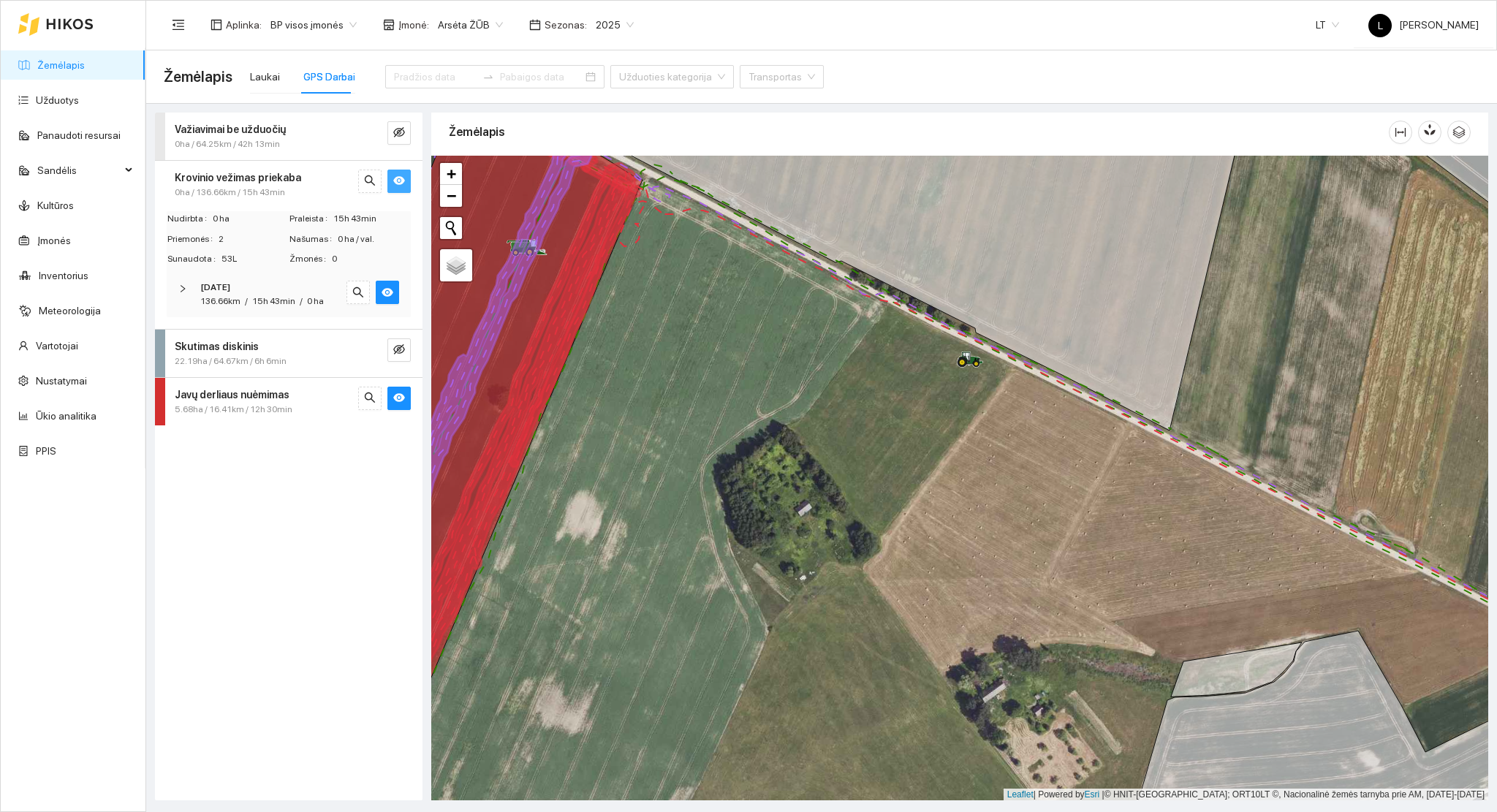
click at [300, 301] on span "/" at bounding box center [302, 301] width 3 height 11
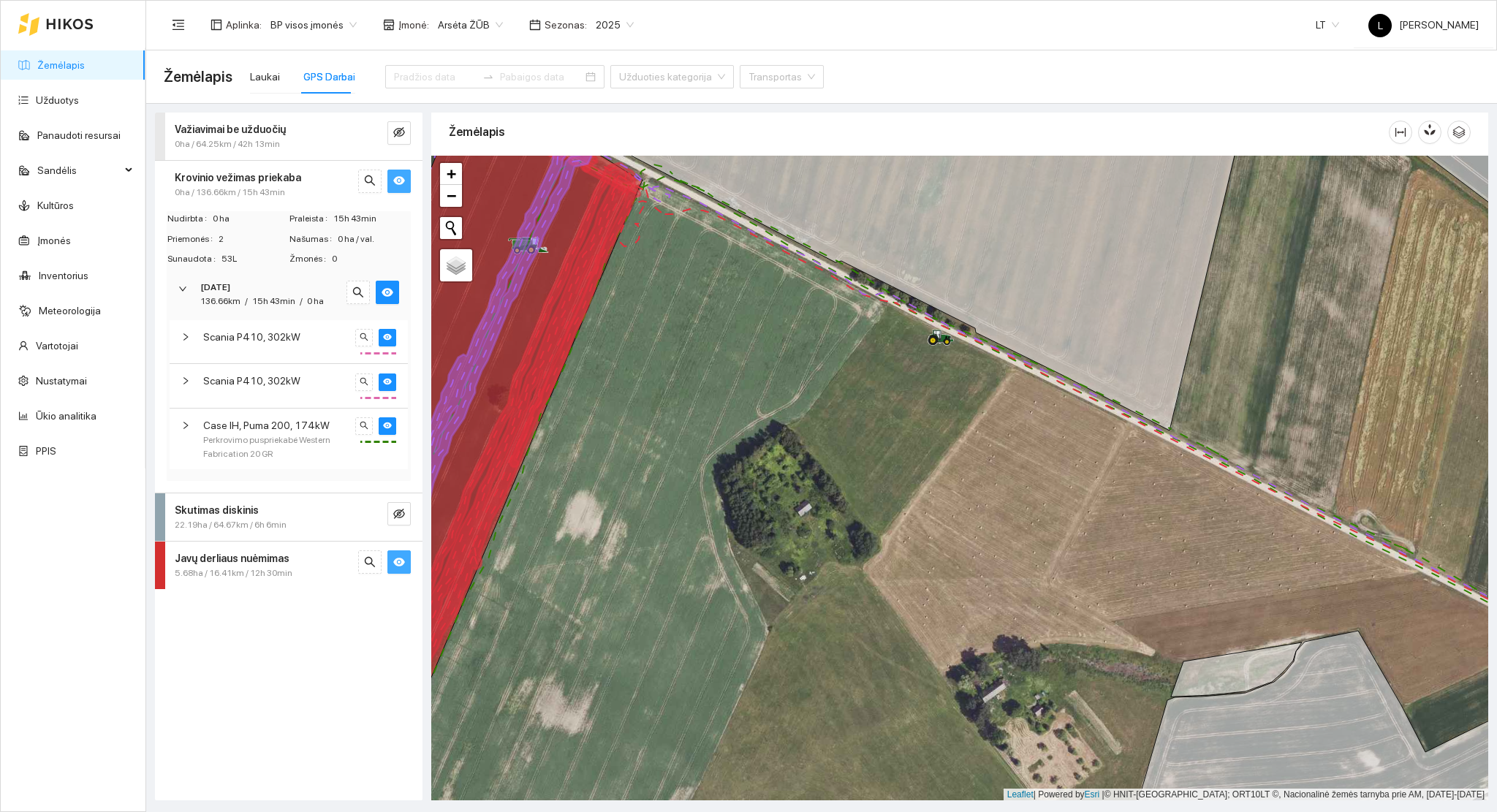
click at [403, 567] on span "eye" at bounding box center [399, 563] width 11 height 14
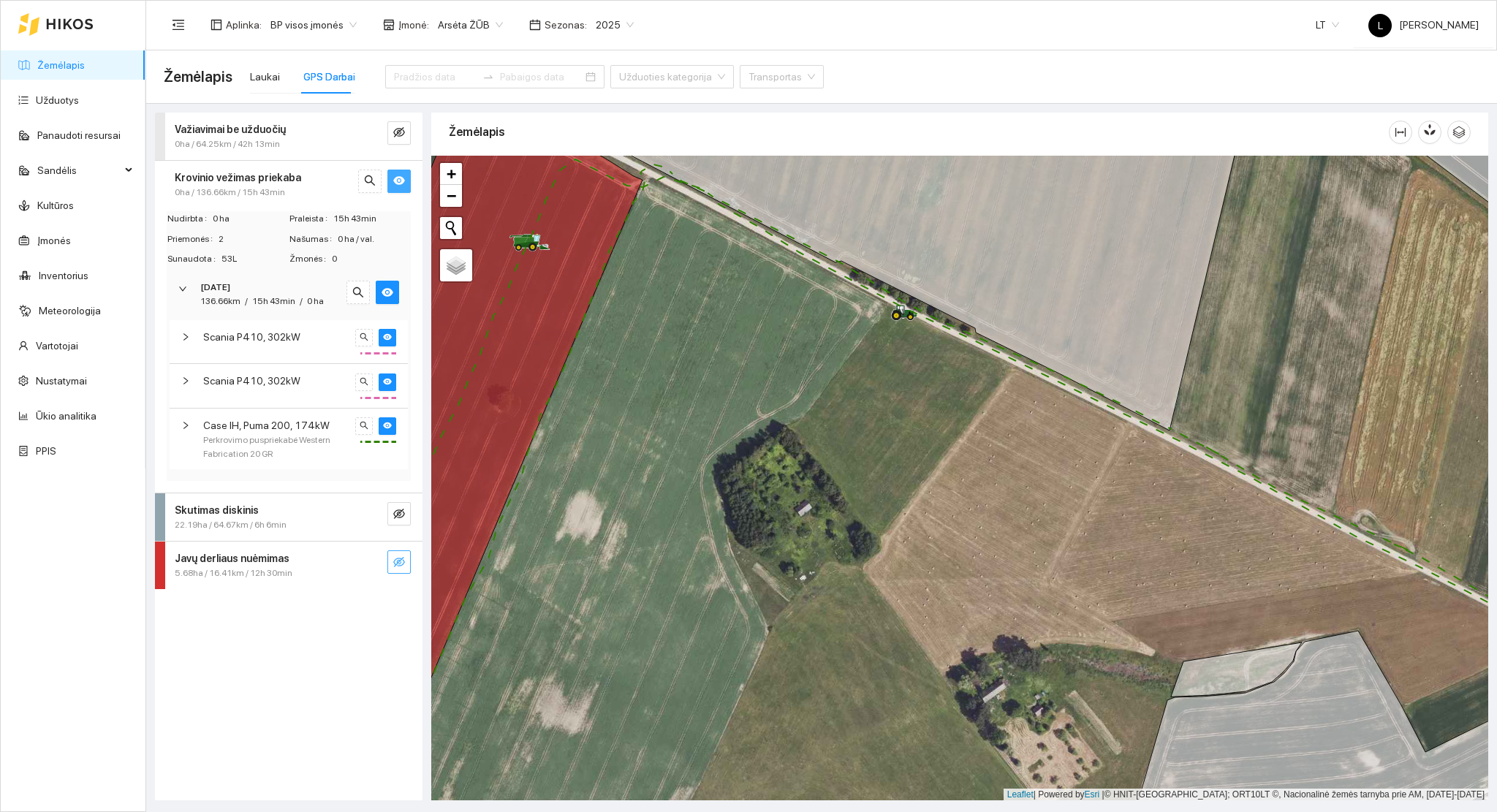
click at [235, 186] on span "0ha / 136.66km / 15h 43min" at bounding box center [229, 192] width 110 height 14
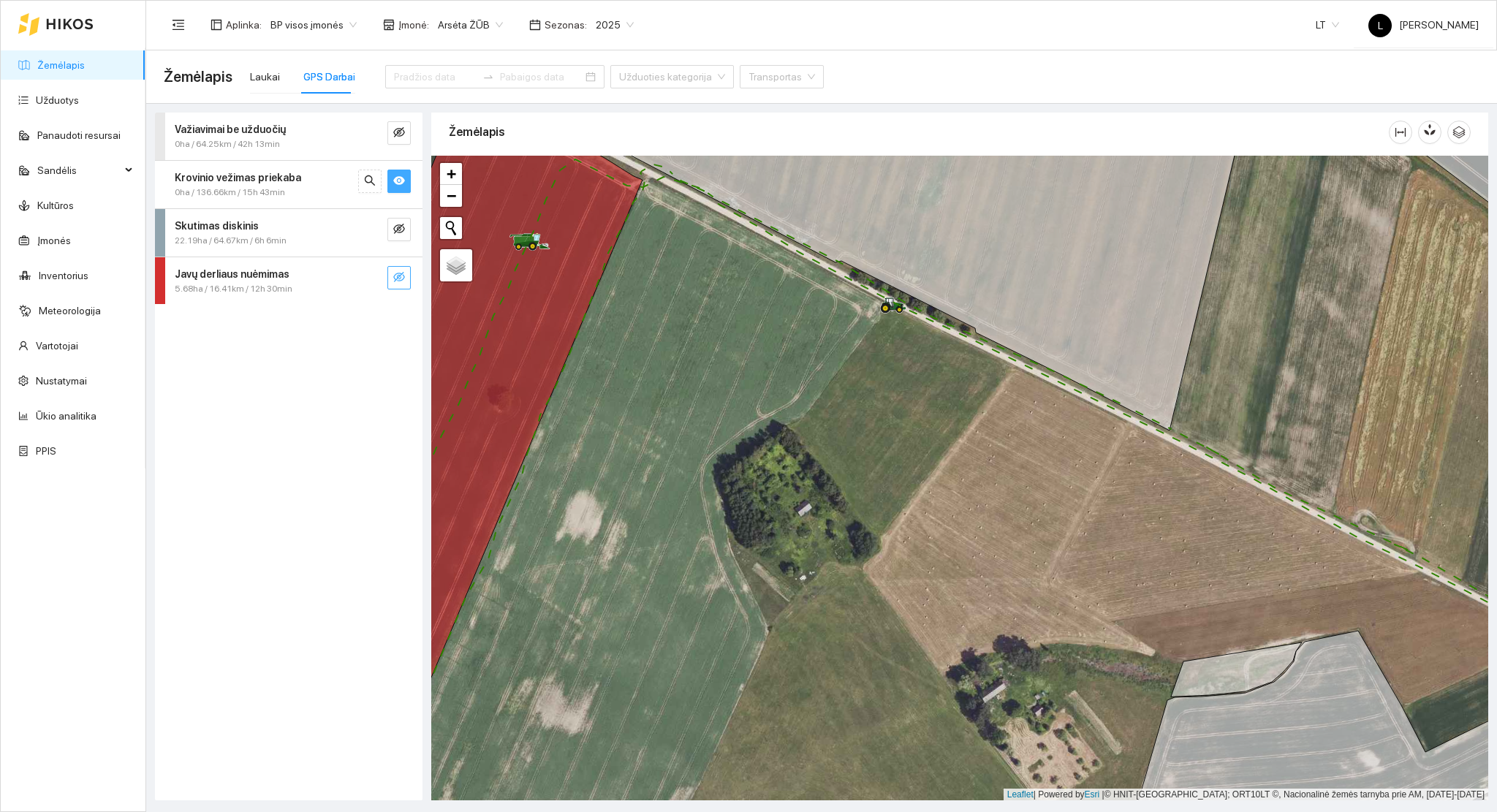
click at [240, 132] on strong "Važiavimai be užduočių" at bounding box center [230, 129] width 111 height 11
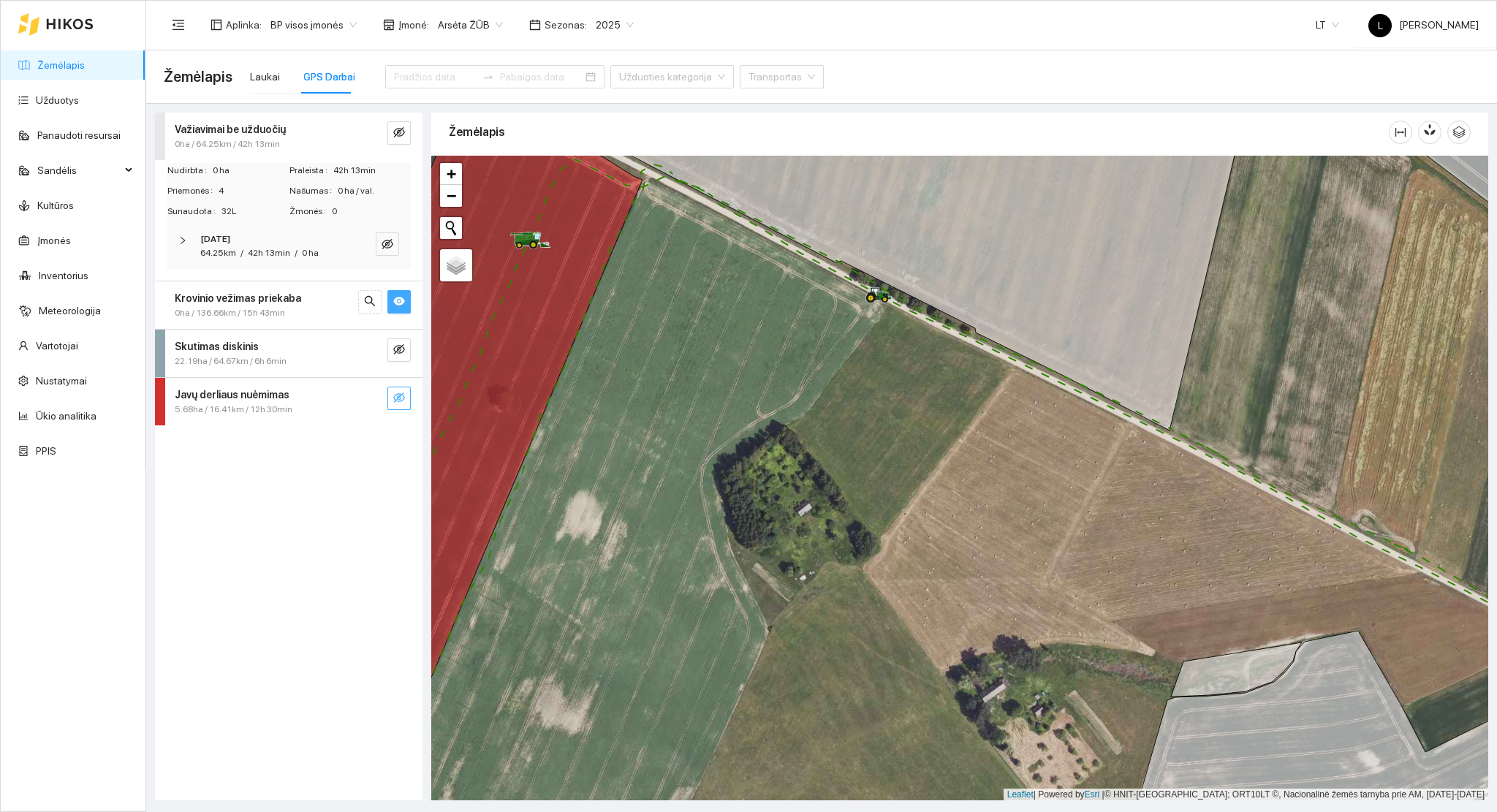
click at [244, 246] on div "64.25km / 42h 13min / 0 ha" at bounding box center [259, 252] width 118 height 14
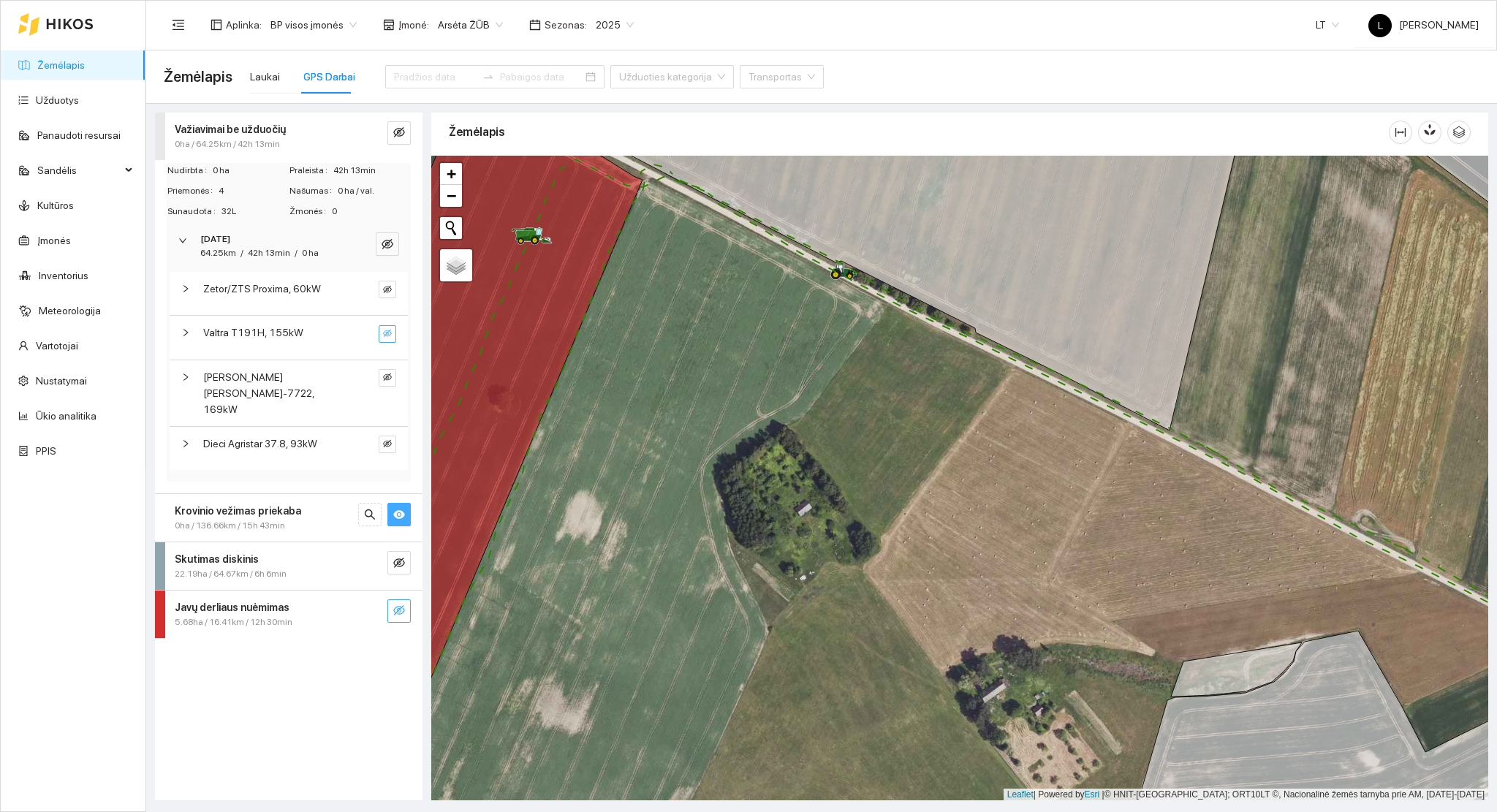
click at [384, 331] on icon "eye-invisible" at bounding box center [387, 333] width 9 height 7
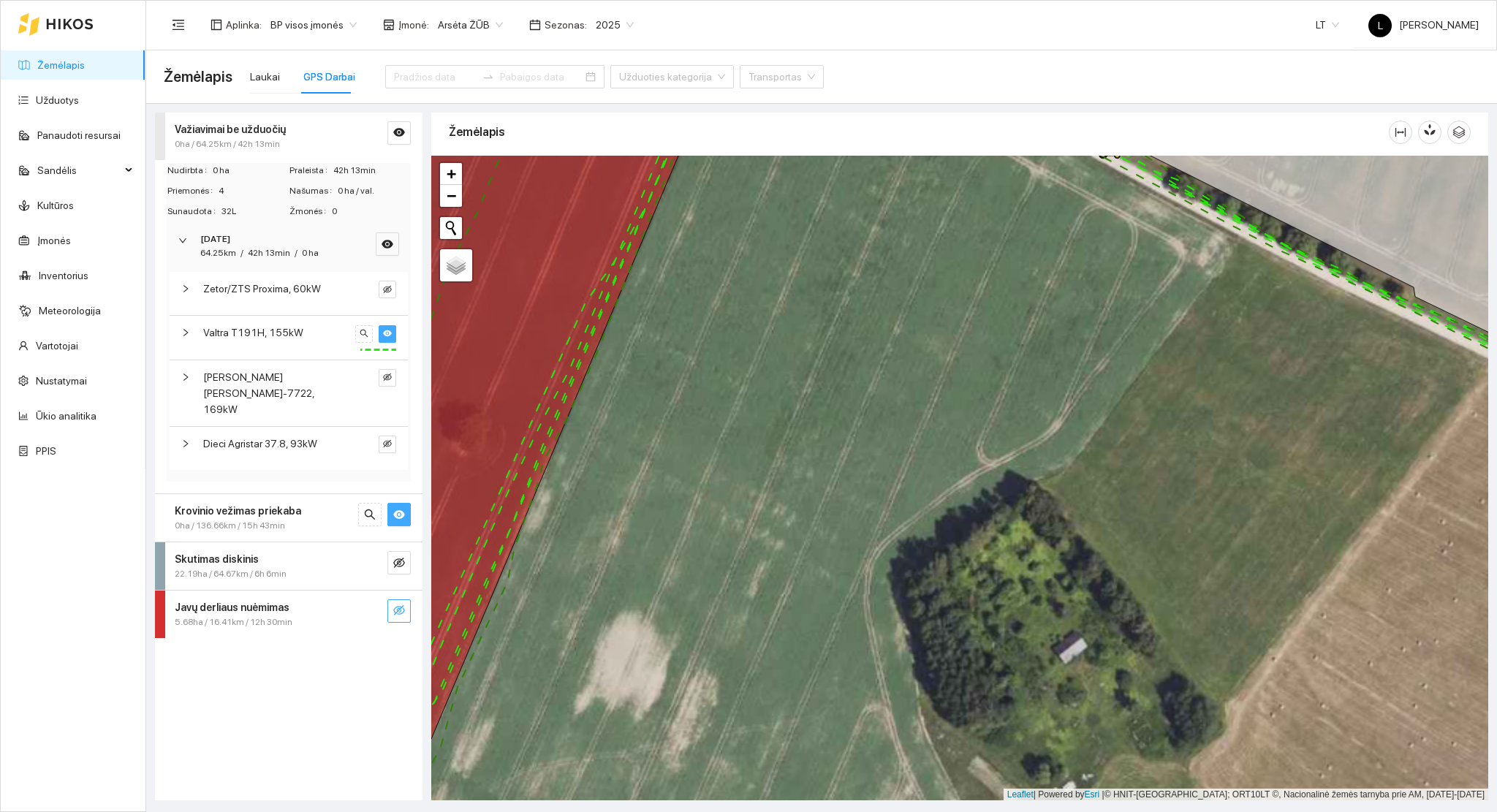
drag, startPoint x: 589, startPoint y: 459, endPoint x: 817, endPoint y: 387, distance: 239.1
click at [817, 387] on div at bounding box center [959, 478] width 1057 height 645
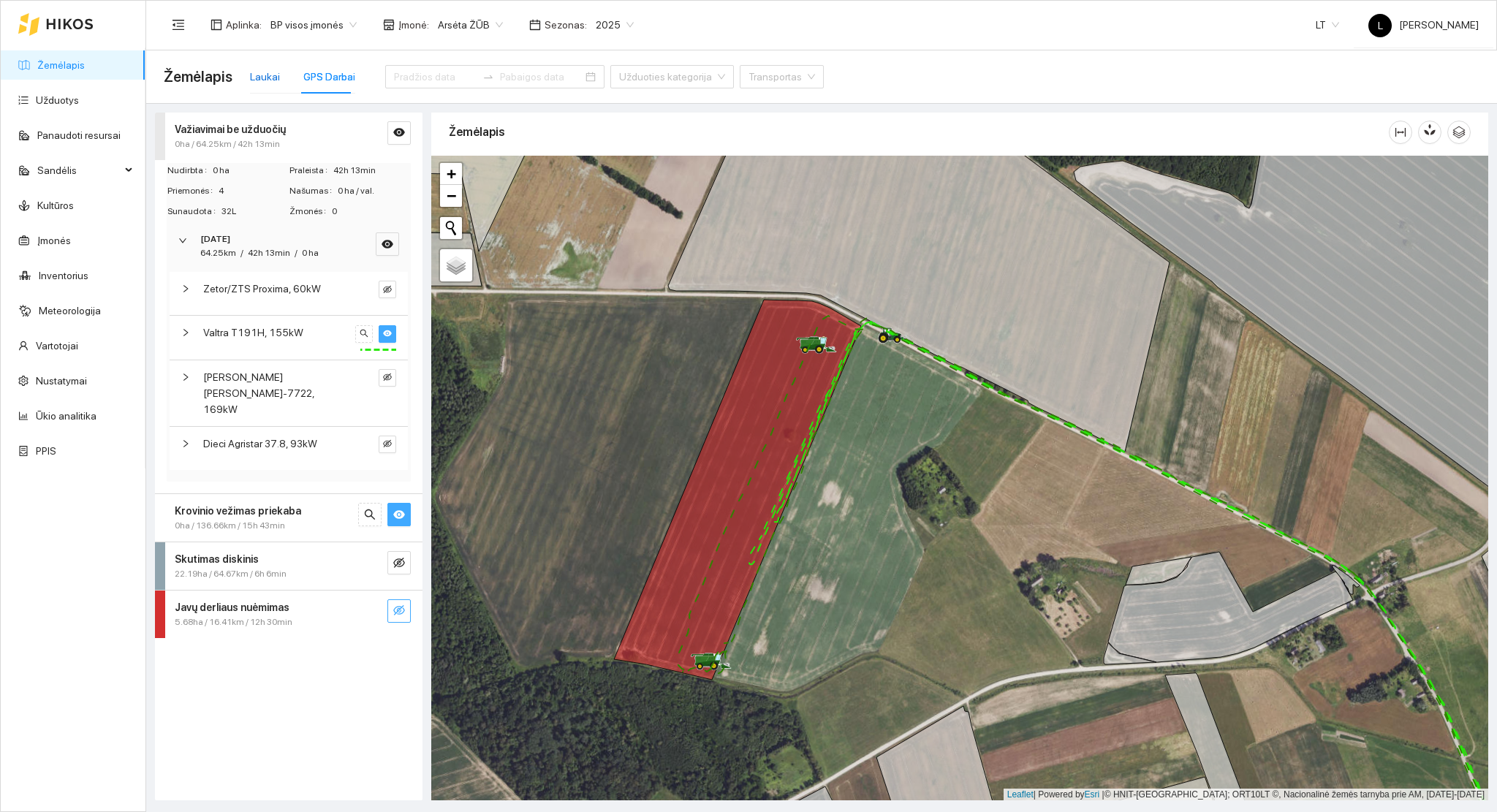
click at [262, 73] on div "Laukai" at bounding box center [265, 77] width 30 height 16
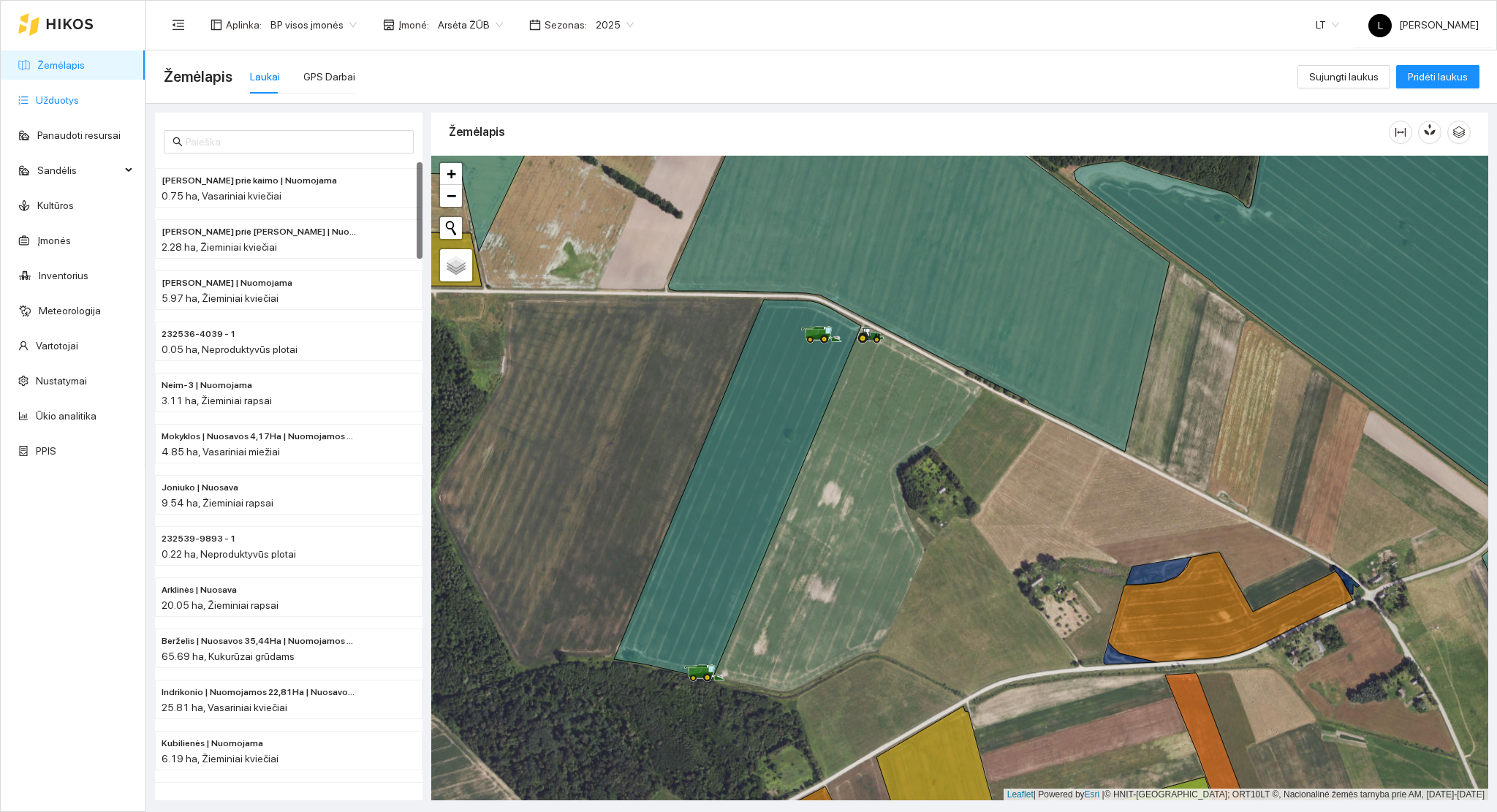
click at [47, 94] on link "Užduotys" at bounding box center [57, 100] width 43 height 11
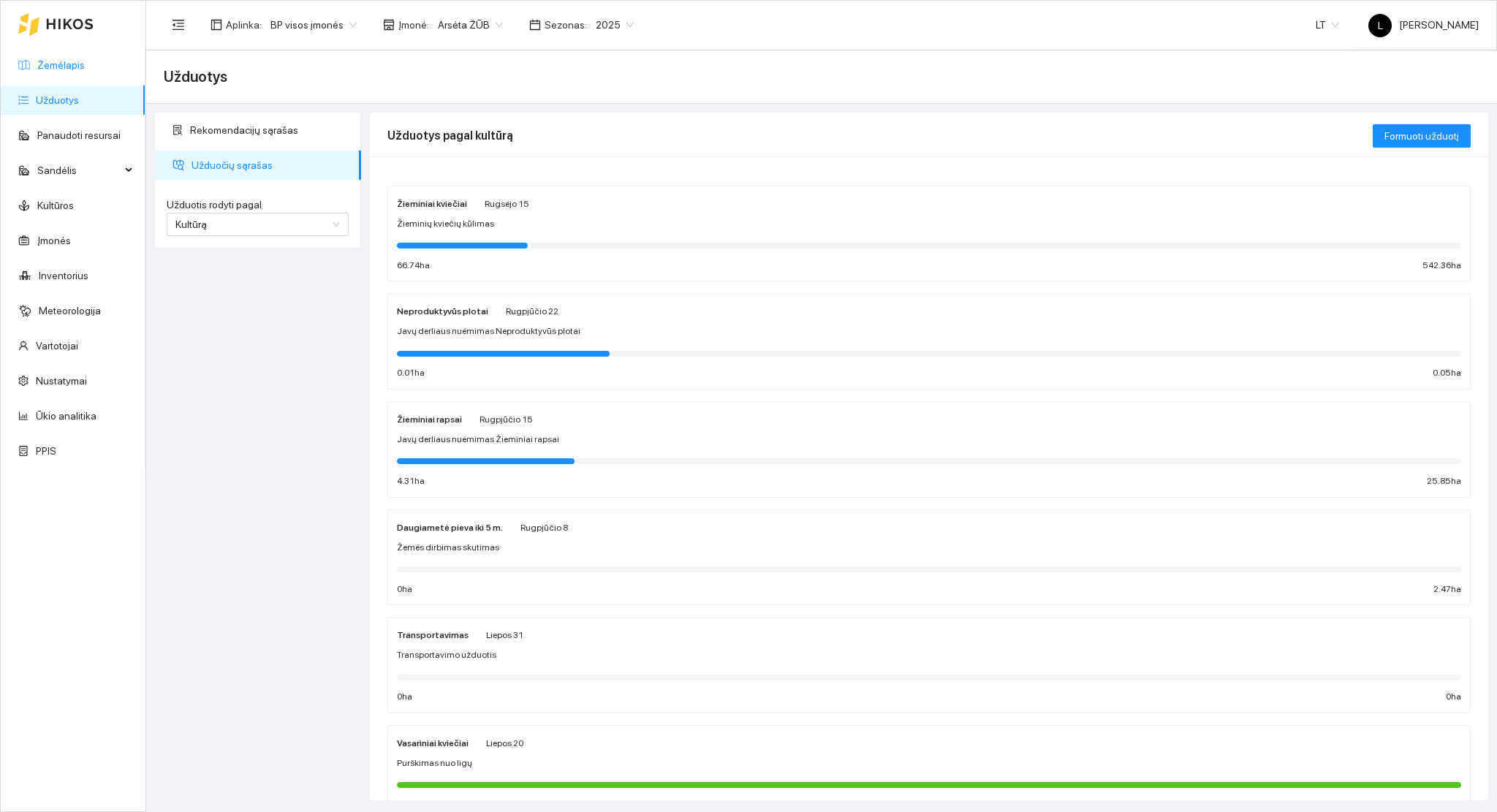
click at [68, 71] on link "Žemėlapis" at bounding box center [61, 65] width 47 height 11
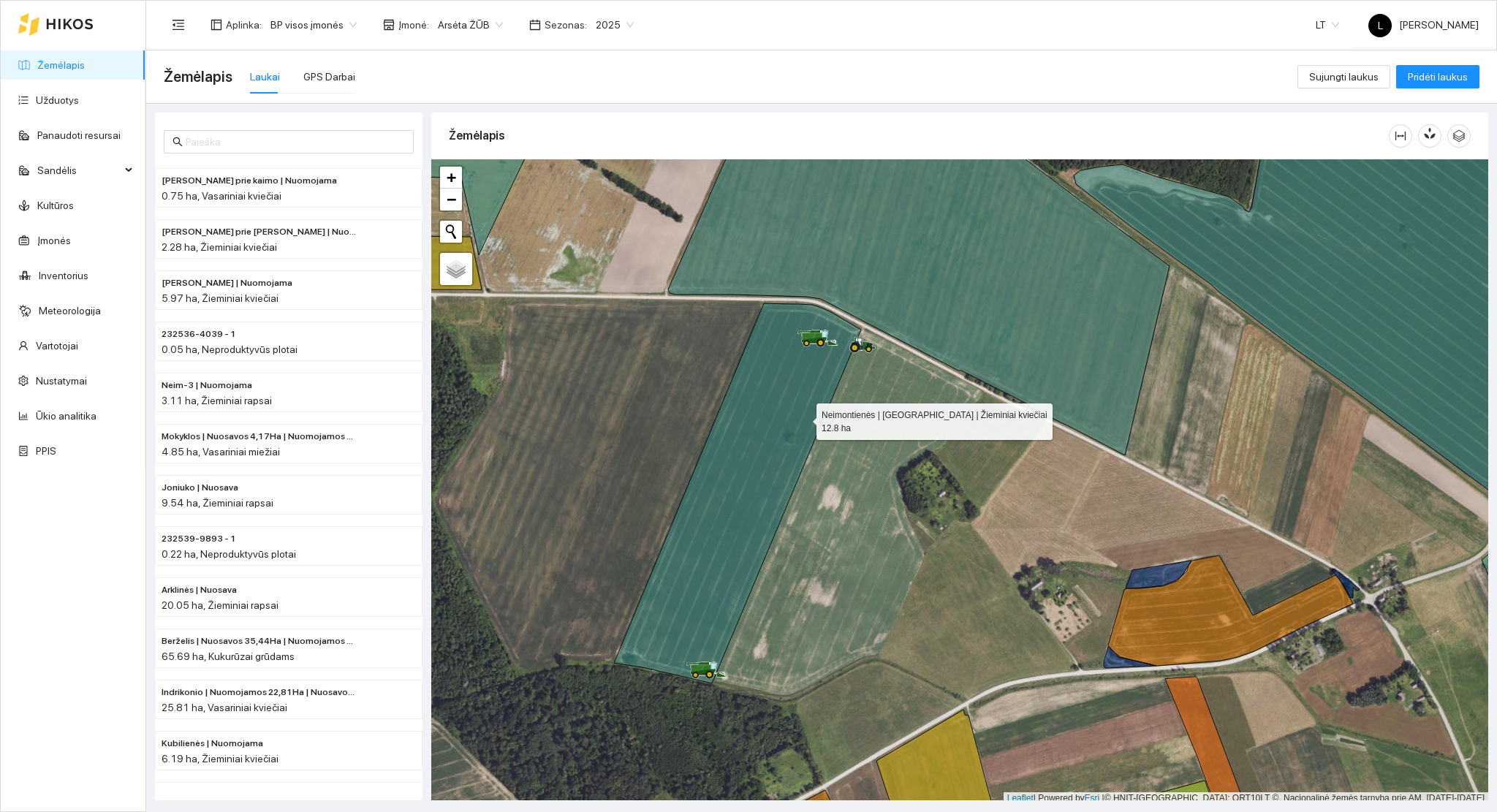
click at [803, 418] on icon at bounding box center [737, 493] width 247 height 380
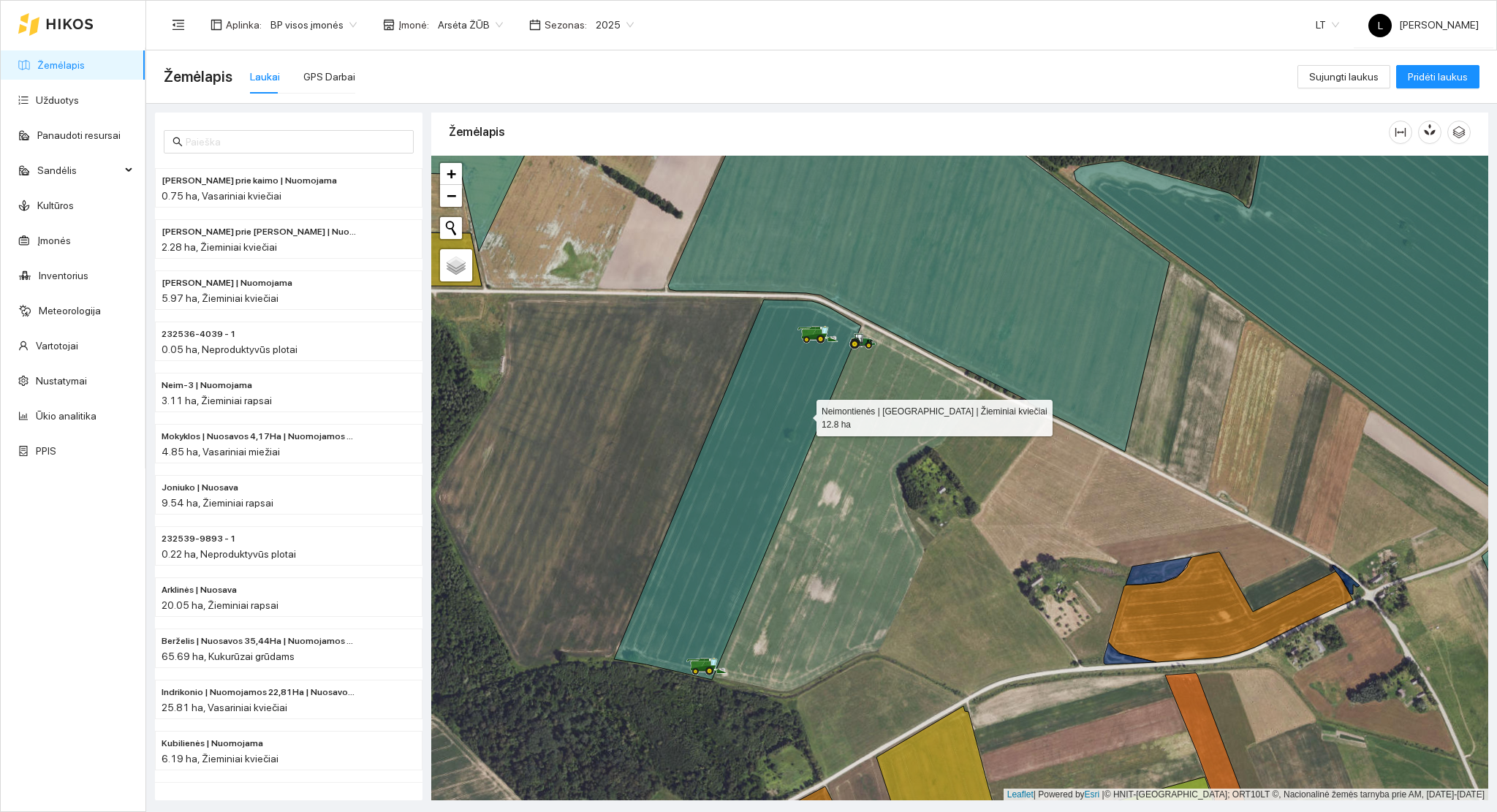
scroll to position [1838, 0]
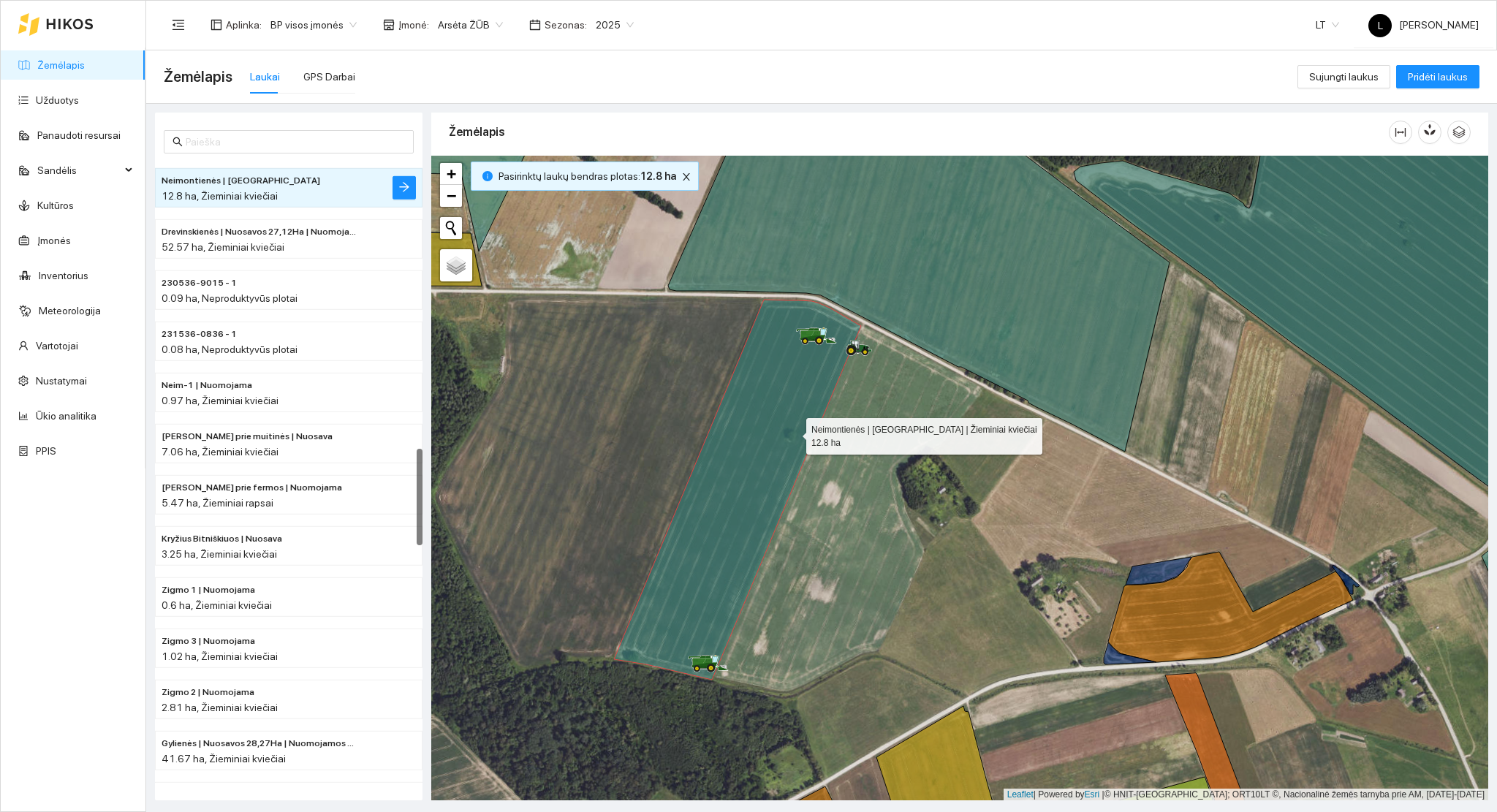
click at [791, 434] on icon at bounding box center [737, 489] width 247 height 380
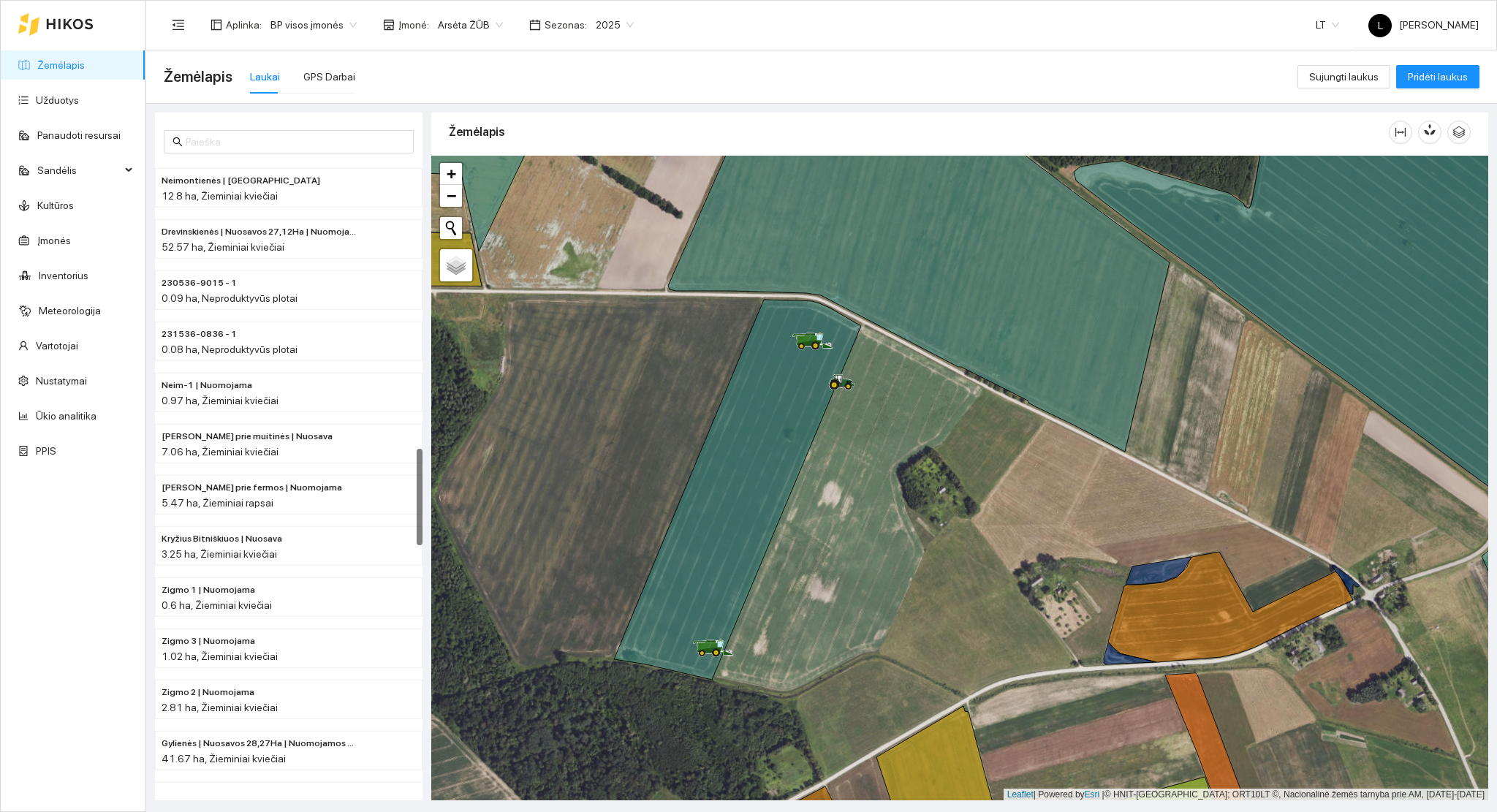
drag, startPoint x: 1016, startPoint y: 556, endPoint x: 860, endPoint y: 507, distance: 163.5
click at [863, 505] on div at bounding box center [959, 478] width 1057 height 645
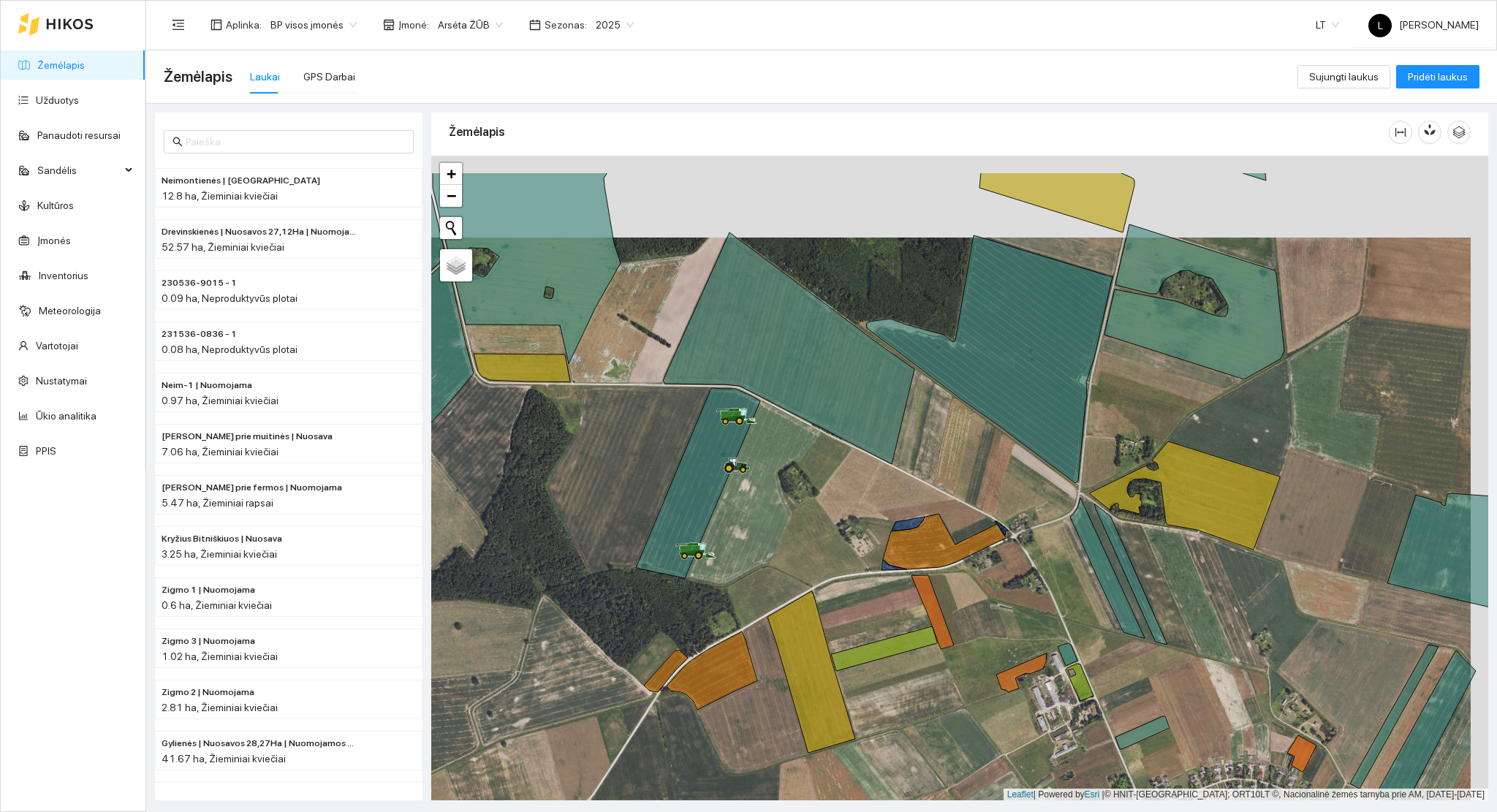
drag, startPoint x: 920, startPoint y: 373, endPoint x: 869, endPoint y: 455, distance: 96.6
click at [894, 471] on div at bounding box center [959, 478] width 1057 height 645
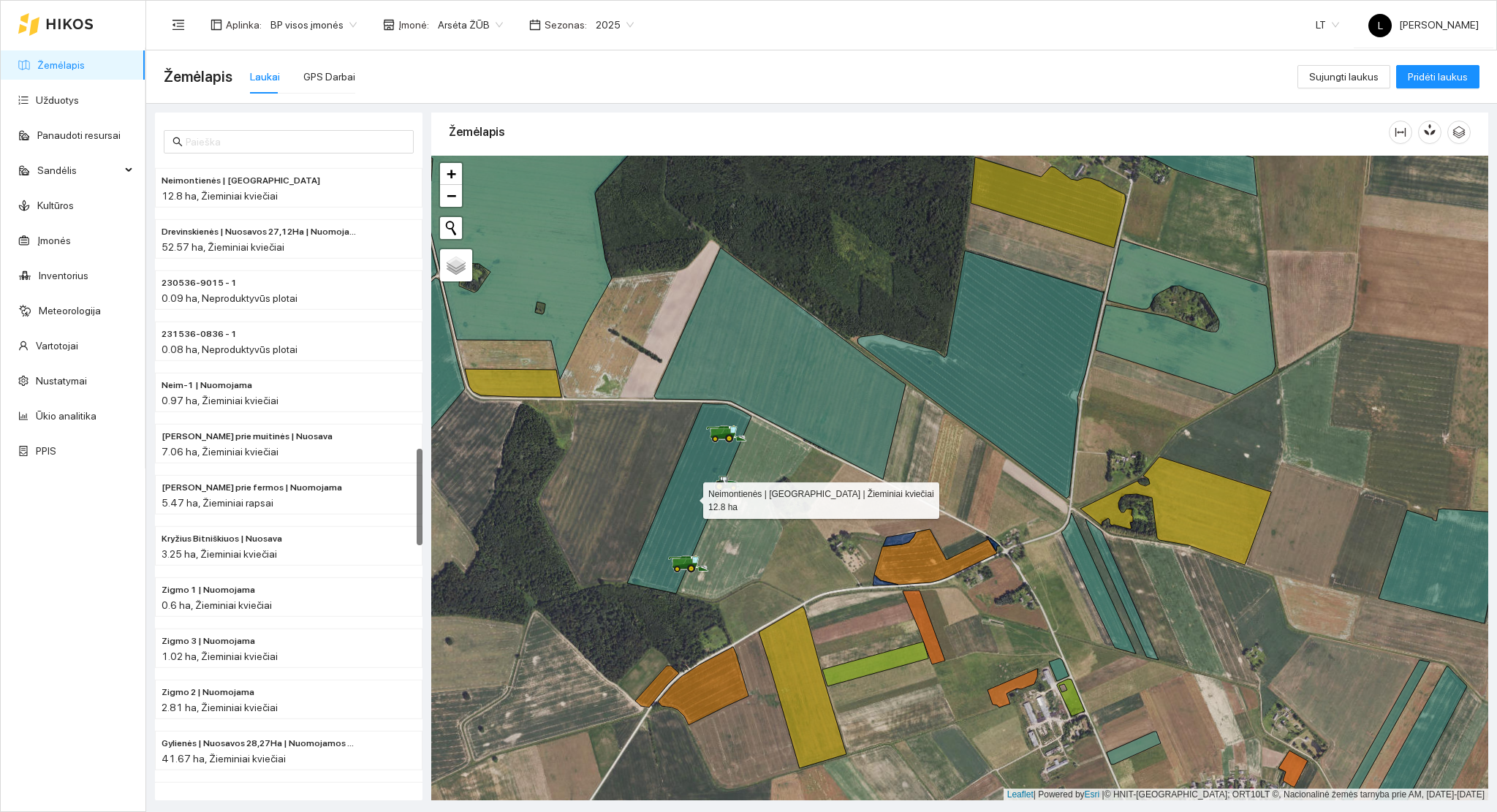
click at [676, 504] on icon at bounding box center [689, 498] width 125 height 190
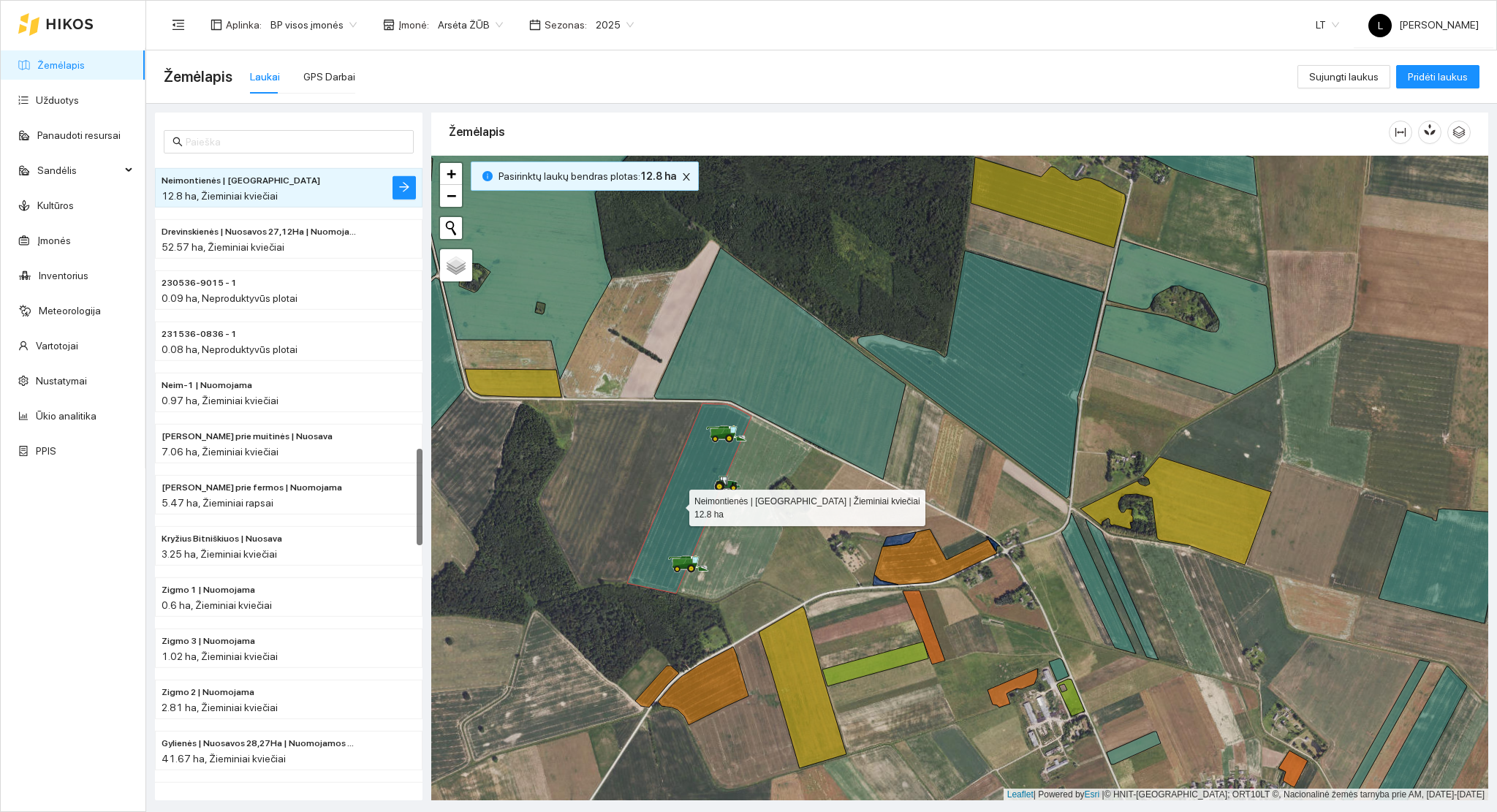
click at [676, 504] on icon at bounding box center [689, 498] width 125 height 190
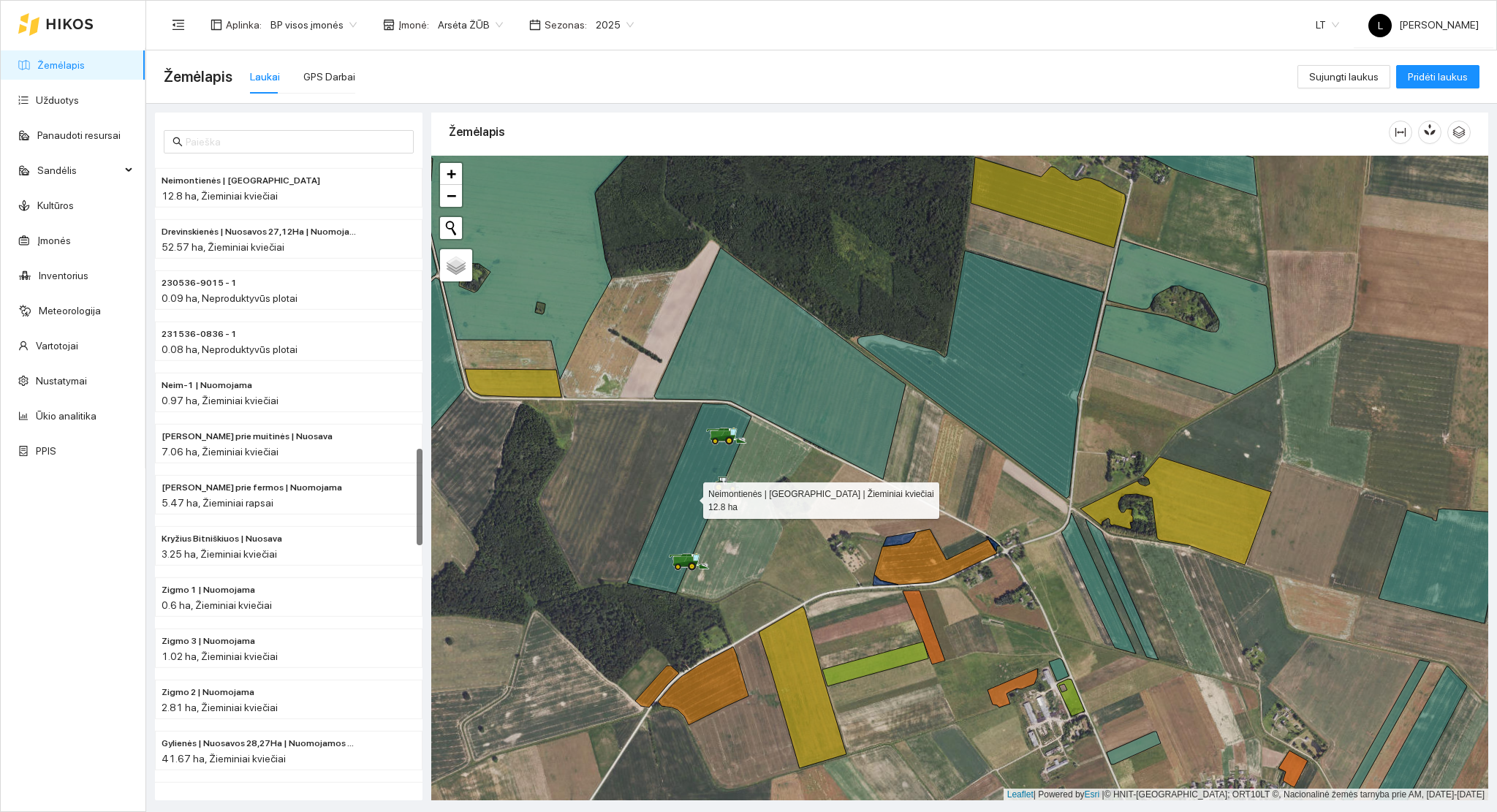
click at [75, 70] on link "Žemėlapis" at bounding box center [61, 65] width 47 height 11
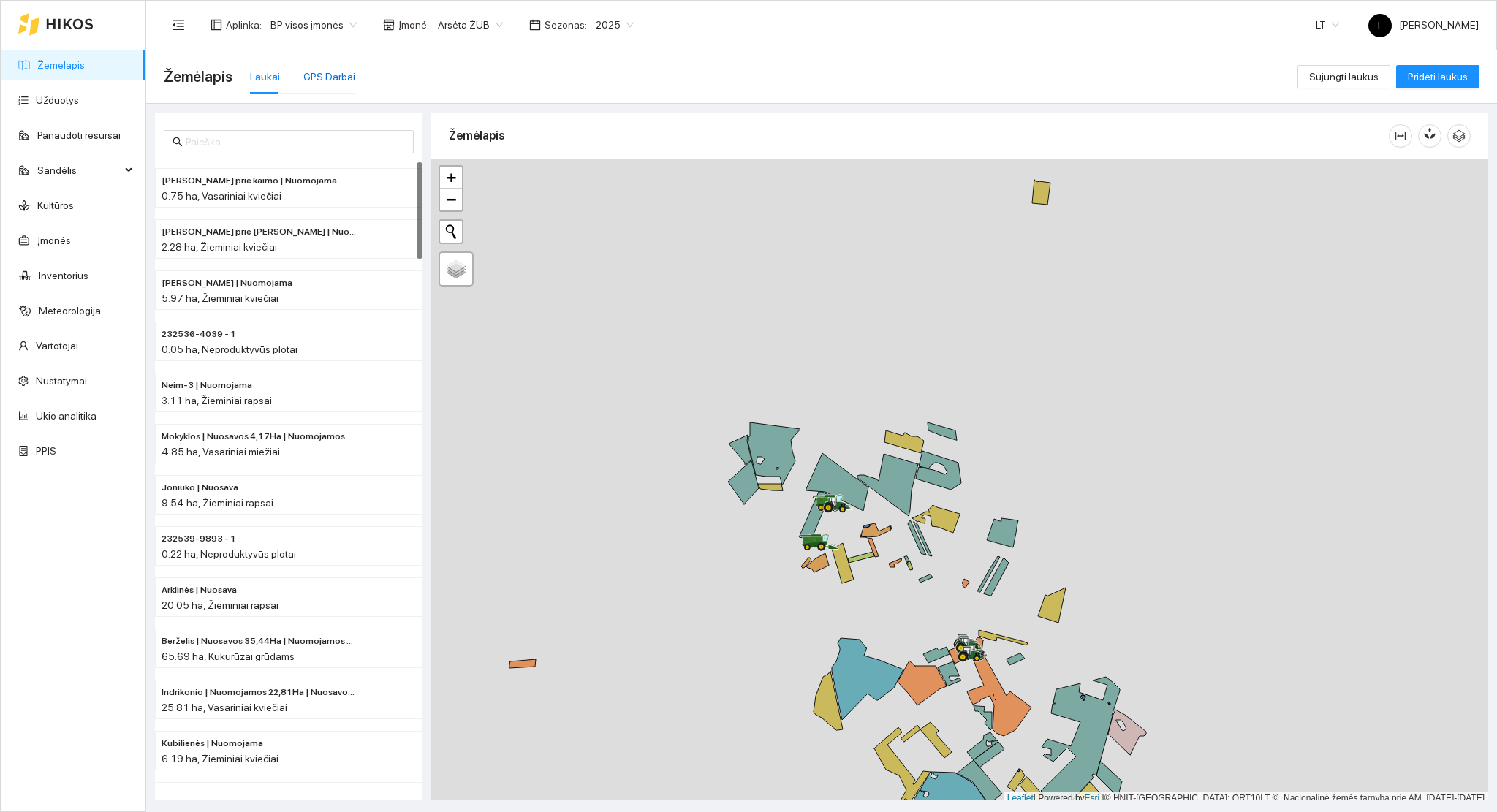
click at [320, 79] on div "GPS Darbai" at bounding box center [329, 77] width 52 height 16
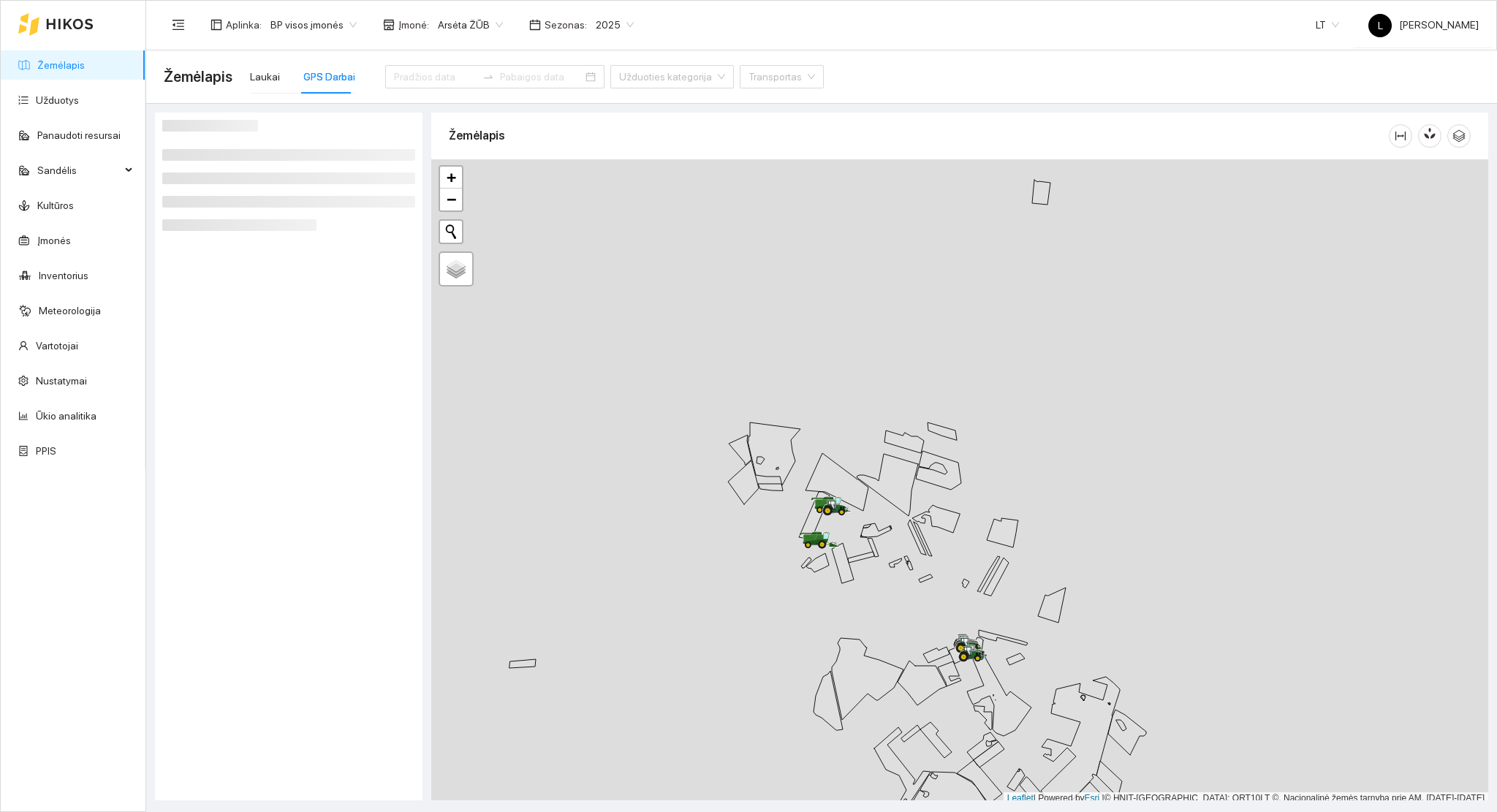
scroll to position [3, 0]
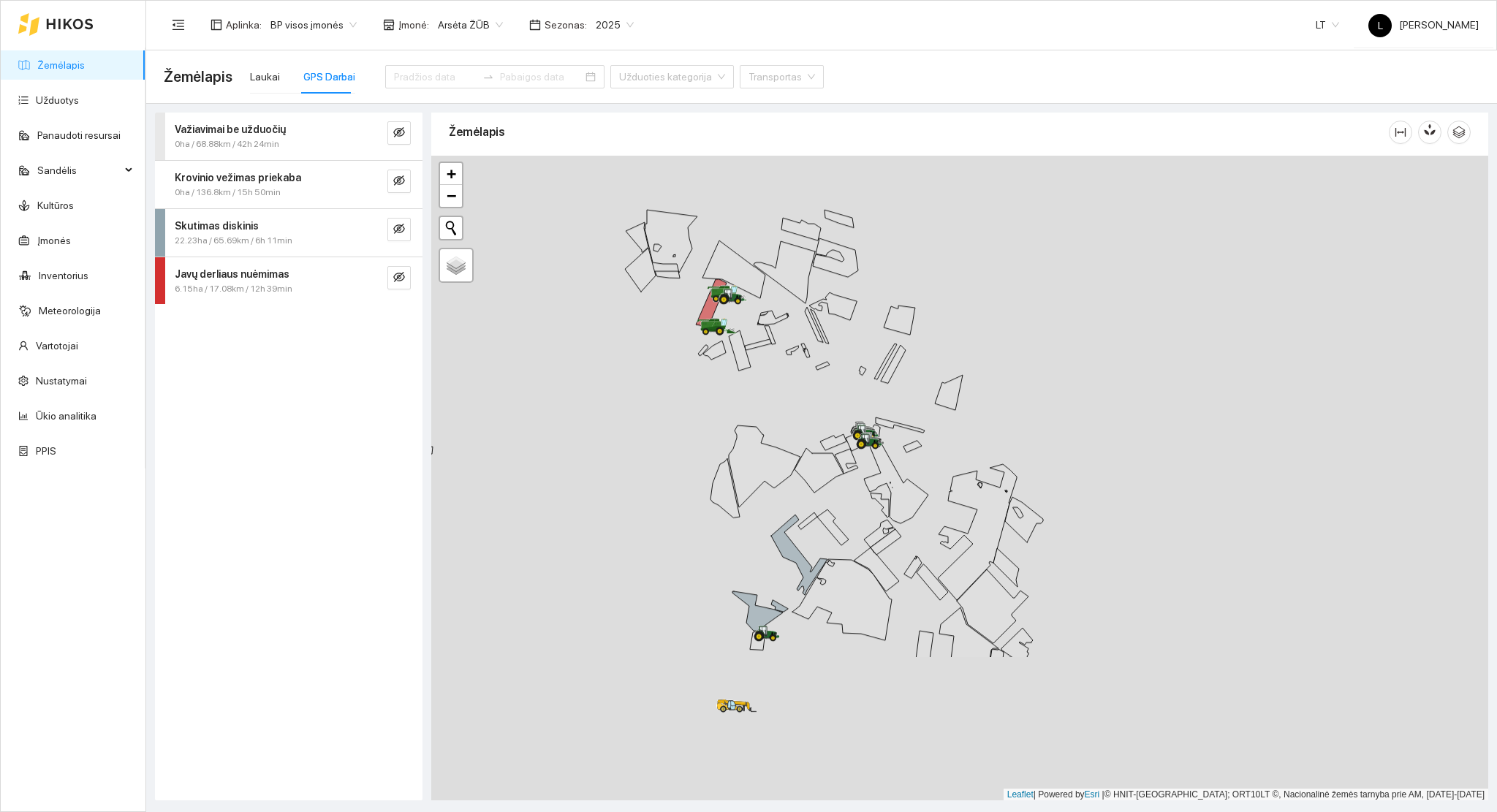
click at [790, 373] on div at bounding box center [959, 478] width 1057 height 645
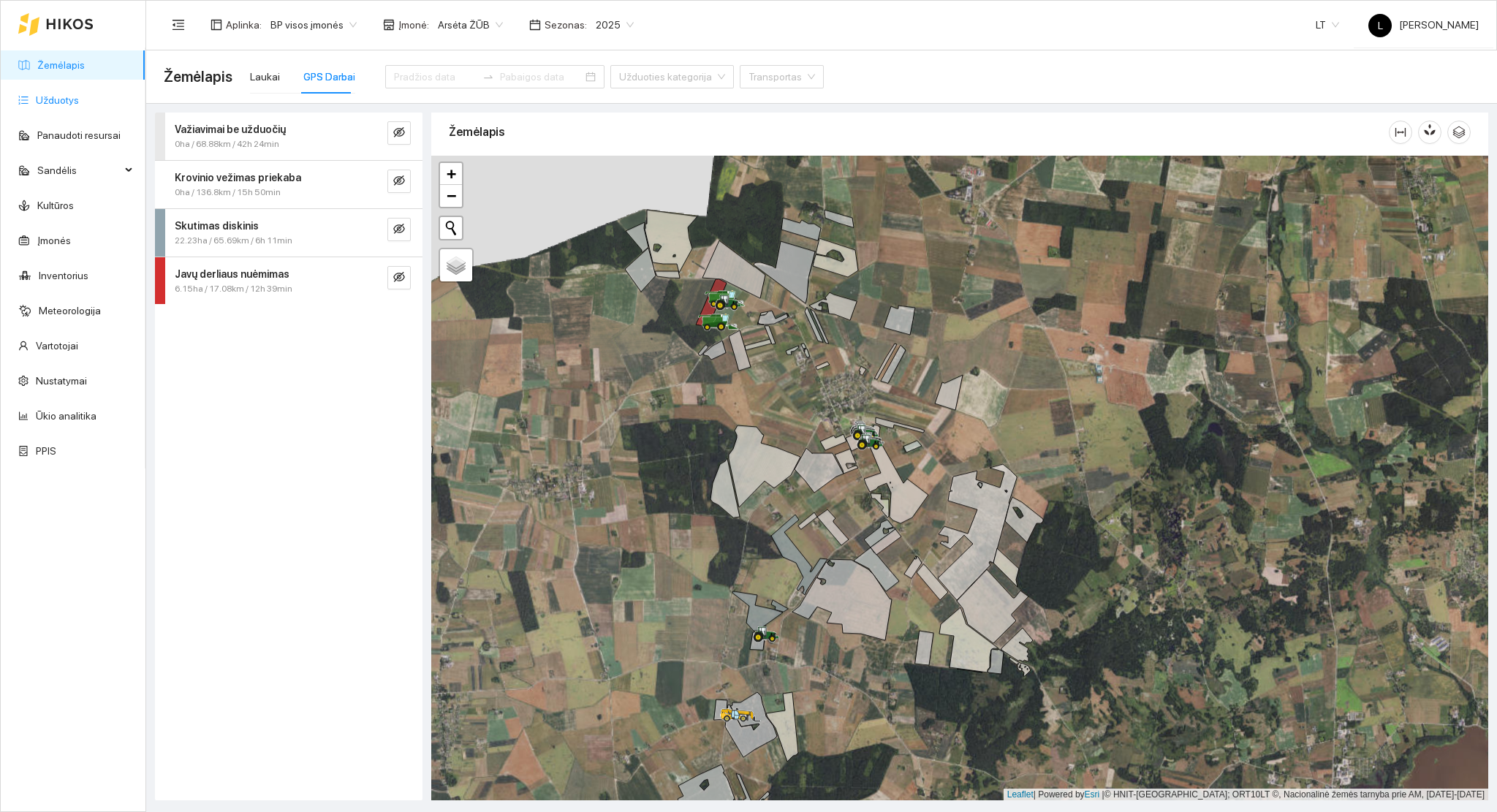
click at [64, 94] on link "Užduotys" at bounding box center [57, 100] width 43 height 11
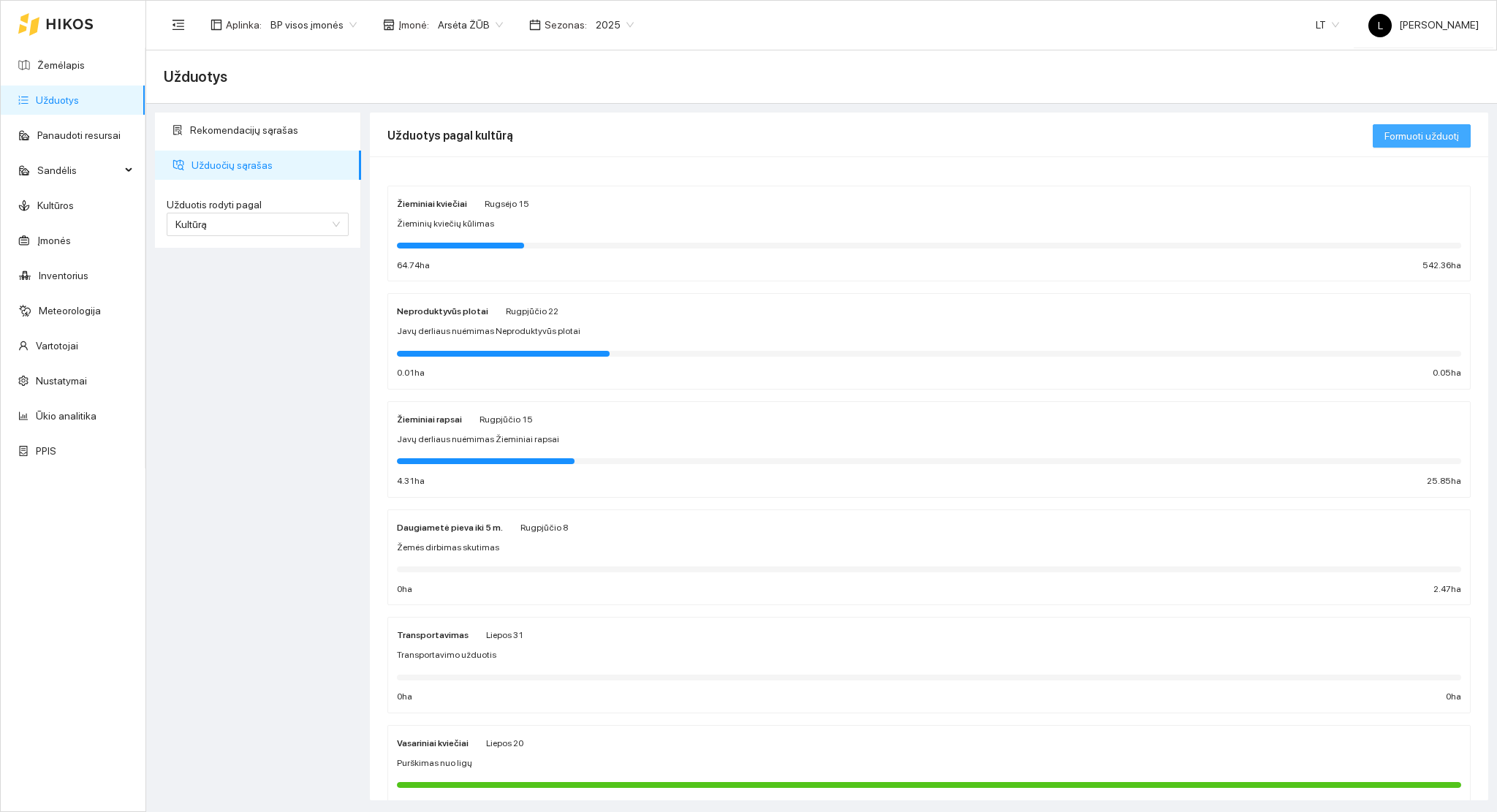
click at [1420, 146] on button "Formuoti užduotį" at bounding box center [1422, 136] width 98 height 24
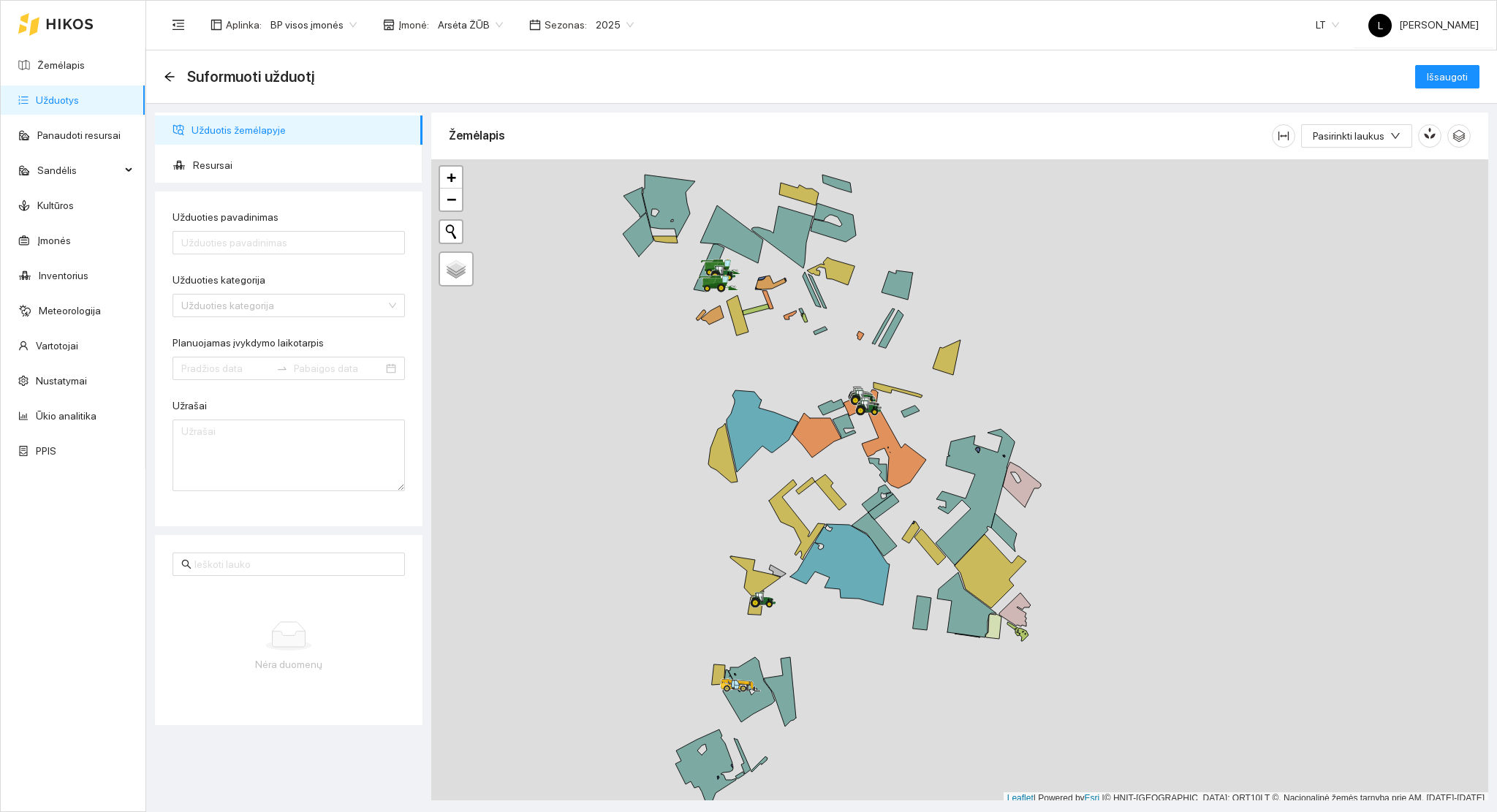
scroll to position [3, 0]
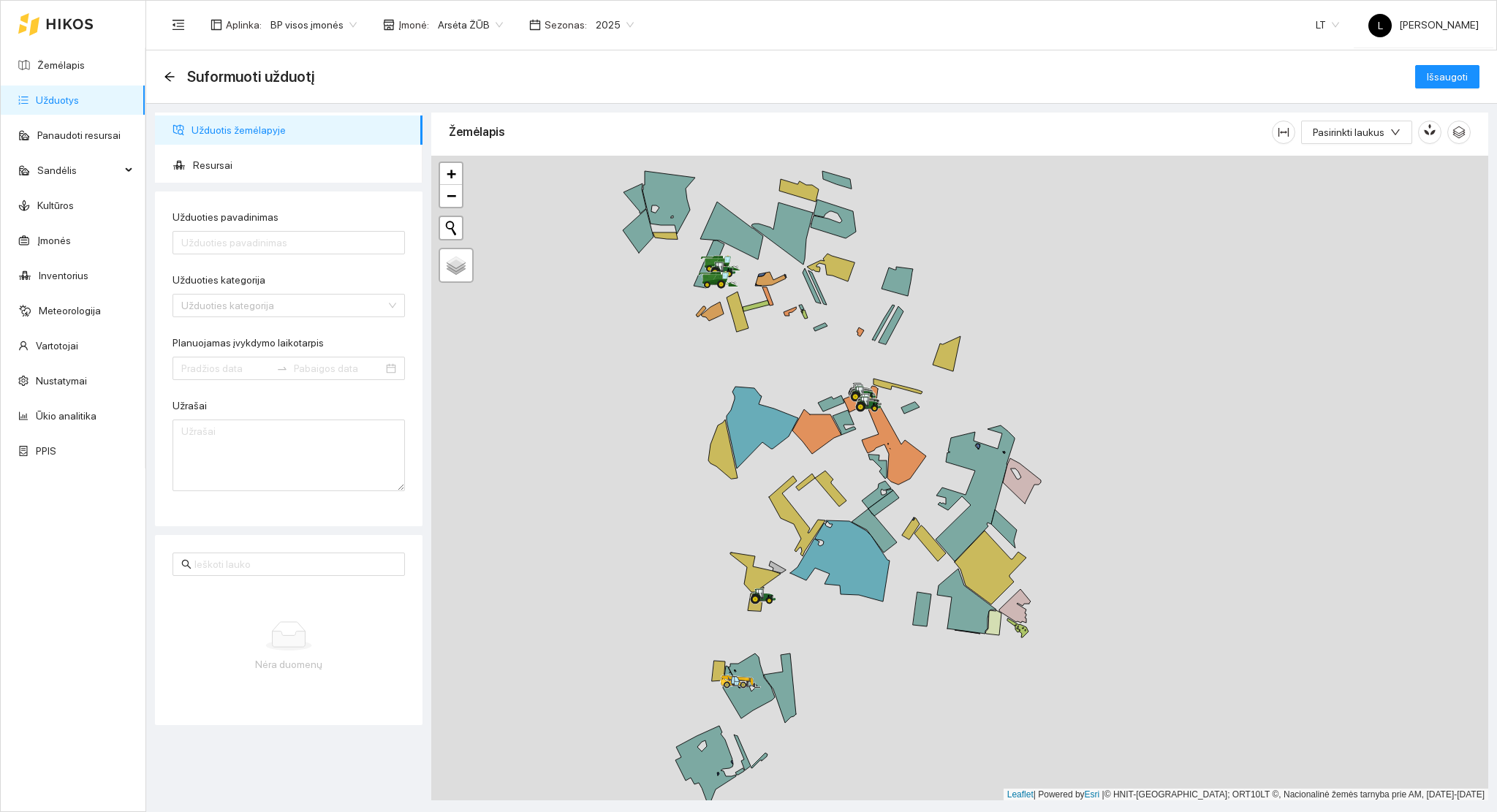
drag, startPoint x: 1002, startPoint y: 566, endPoint x: 995, endPoint y: 444, distance: 122.2
click at [997, 446] on div at bounding box center [959, 478] width 1057 height 645
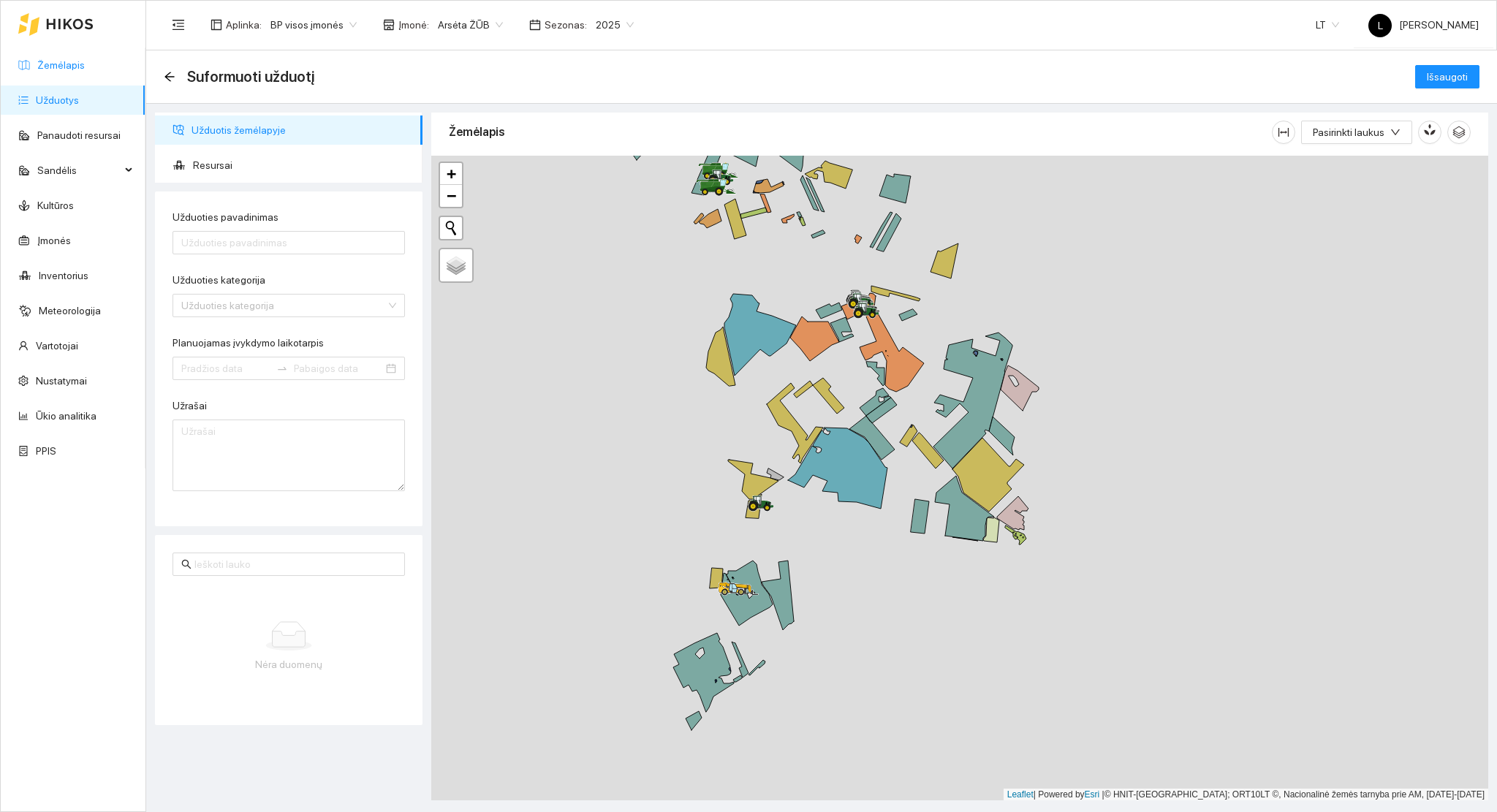
click at [73, 69] on link "Žemėlapis" at bounding box center [61, 65] width 47 height 11
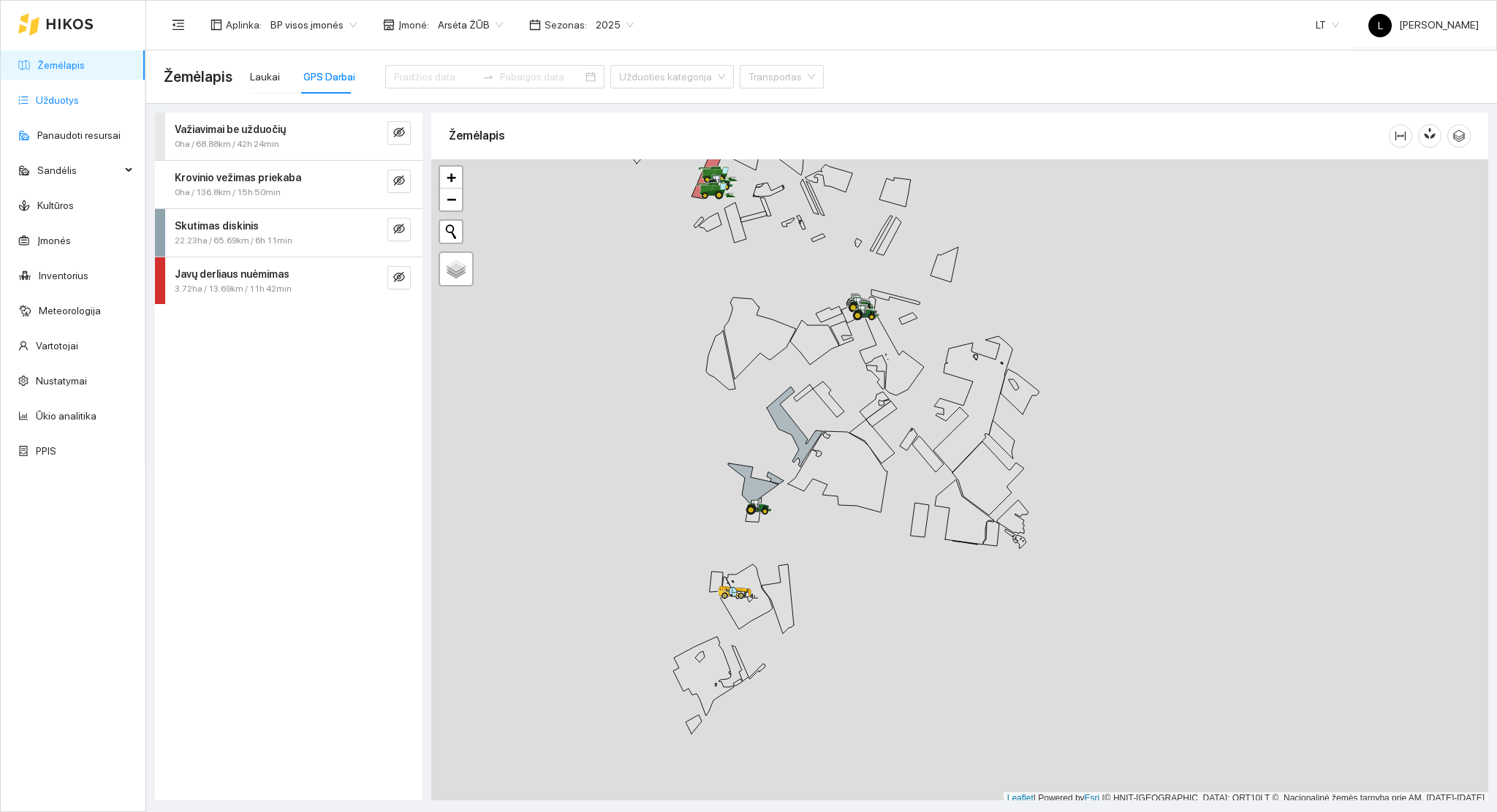
click at [79, 94] on link "Užduotys" at bounding box center [57, 100] width 43 height 11
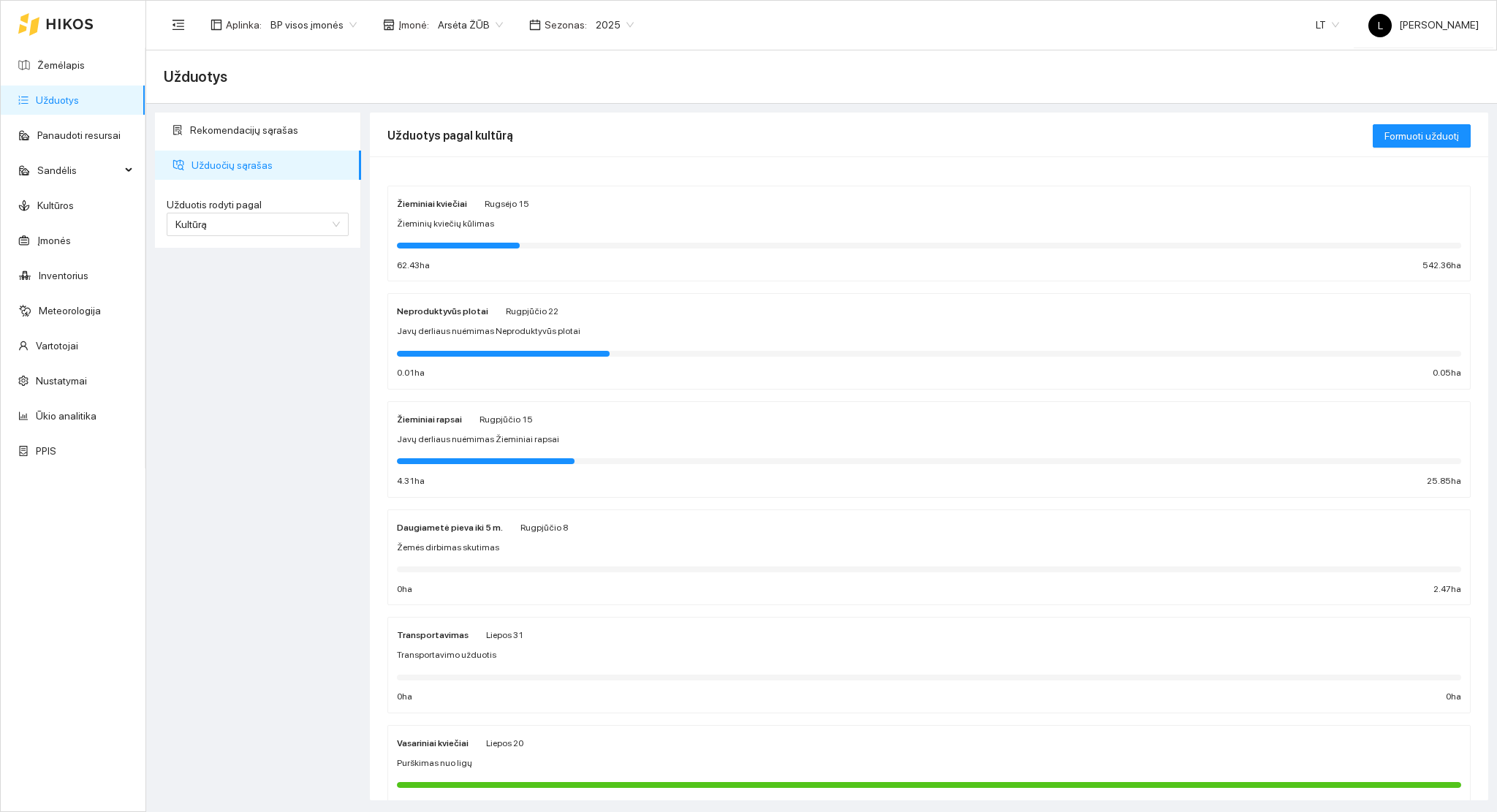
click at [470, 232] on div "Žieminiai kviečiai Rugsėjo 15 Žieminių kviečių kūlimas 62.43 ha 542.36 ha" at bounding box center [929, 234] width 1064 height 77
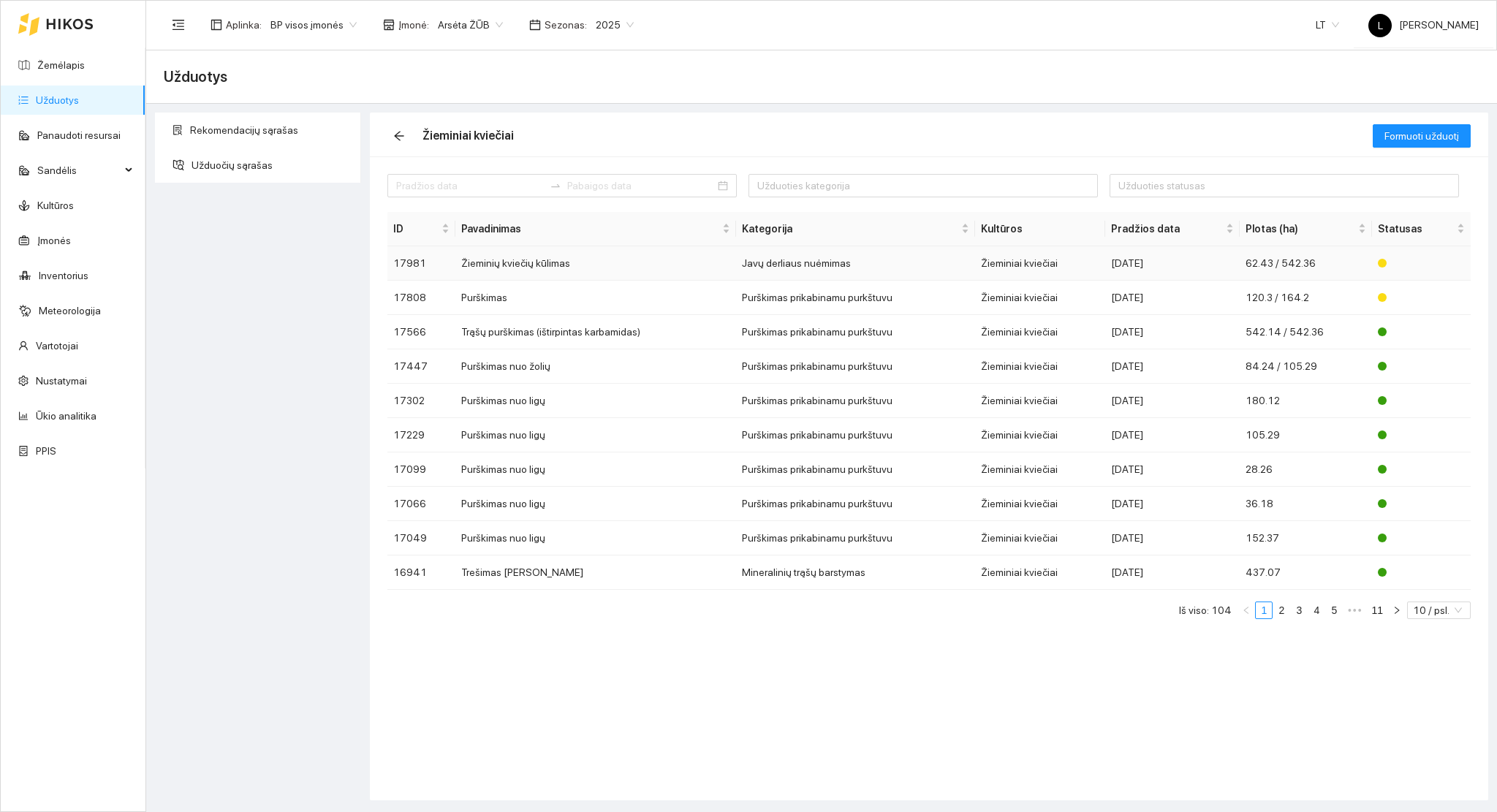
click at [598, 254] on td "Žieminių kviečių kūlimas" at bounding box center [596, 263] width 281 height 34
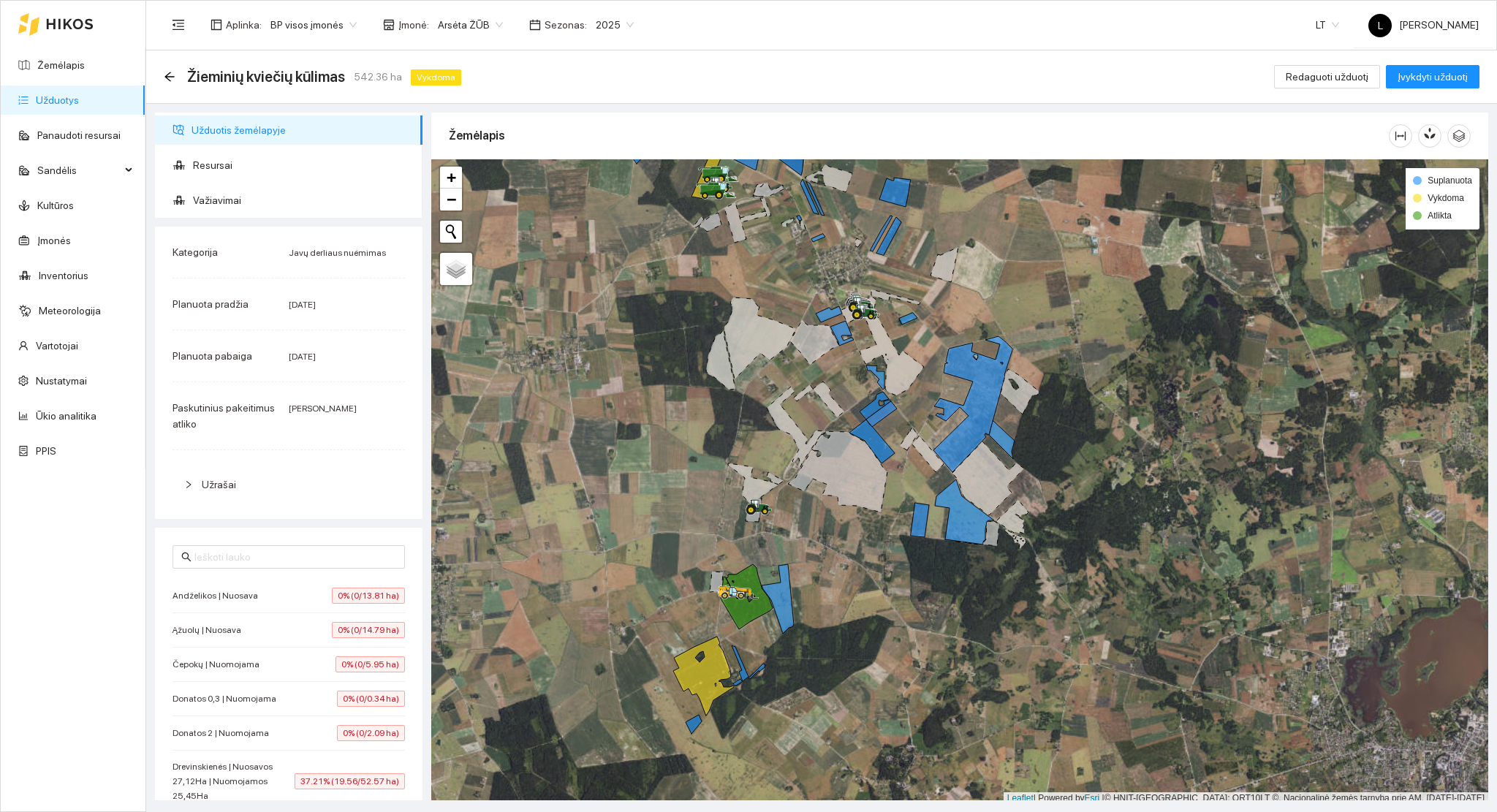
scroll to position [3, 0]
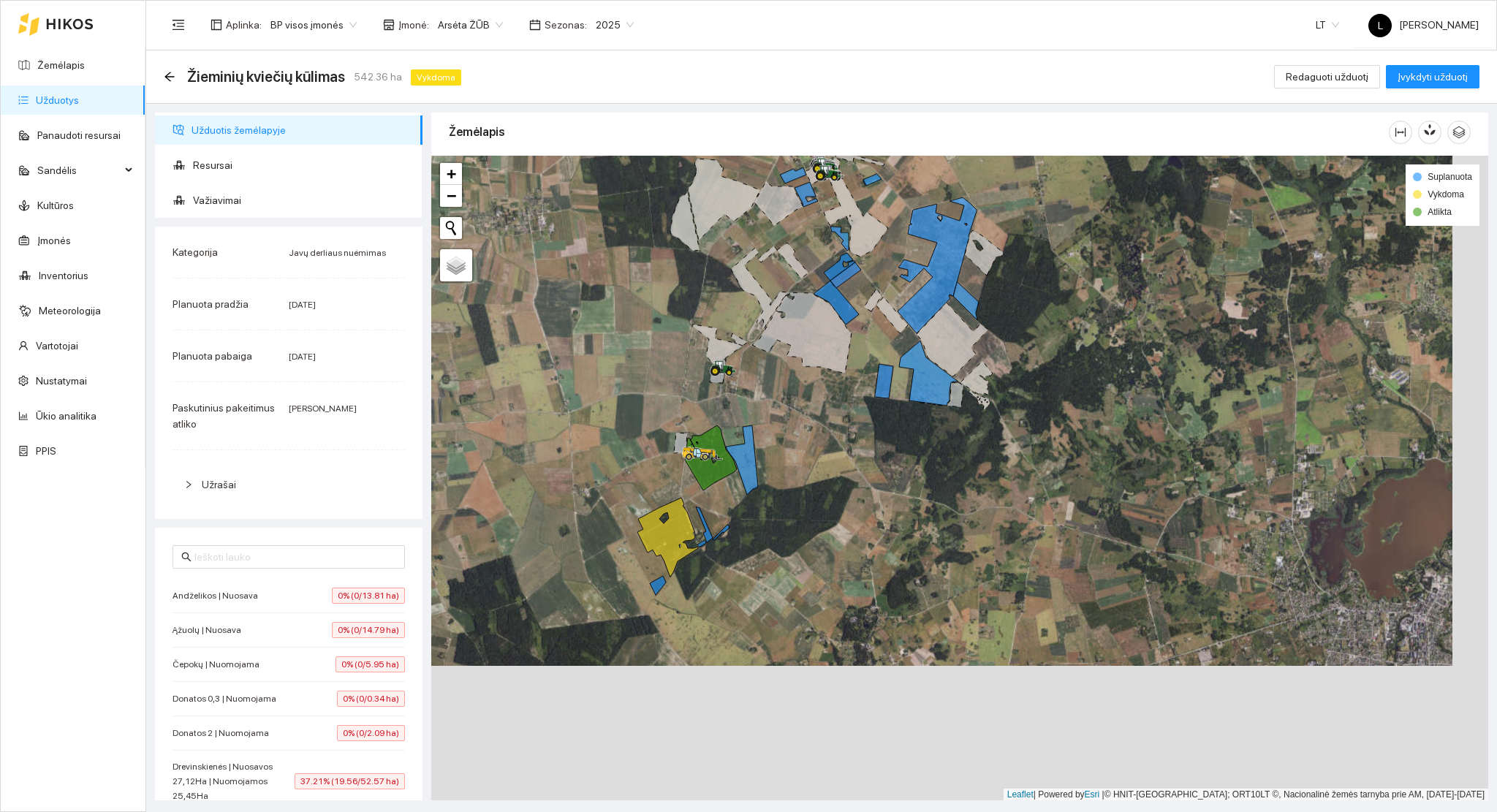
drag, startPoint x: 659, startPoint y: 449, endPoint x: 623, endPoint y: 297, distance: 156.2
click at [623, 297] on div at bounding box center [959, 478] width 1057 height 645
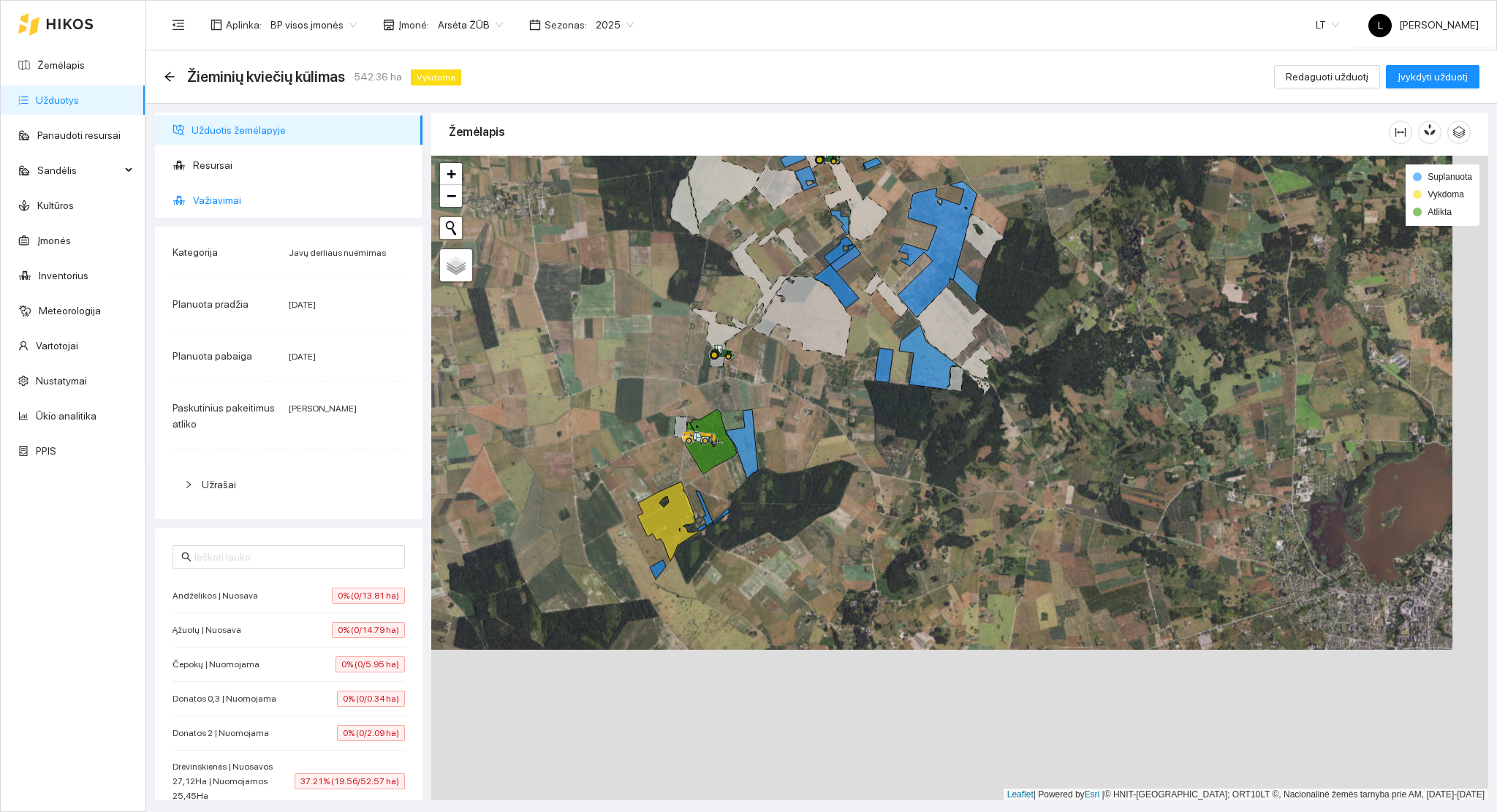
click at [218, 198] on span "Važiavimai" at bounding box center [302, 200] width 218 height 29
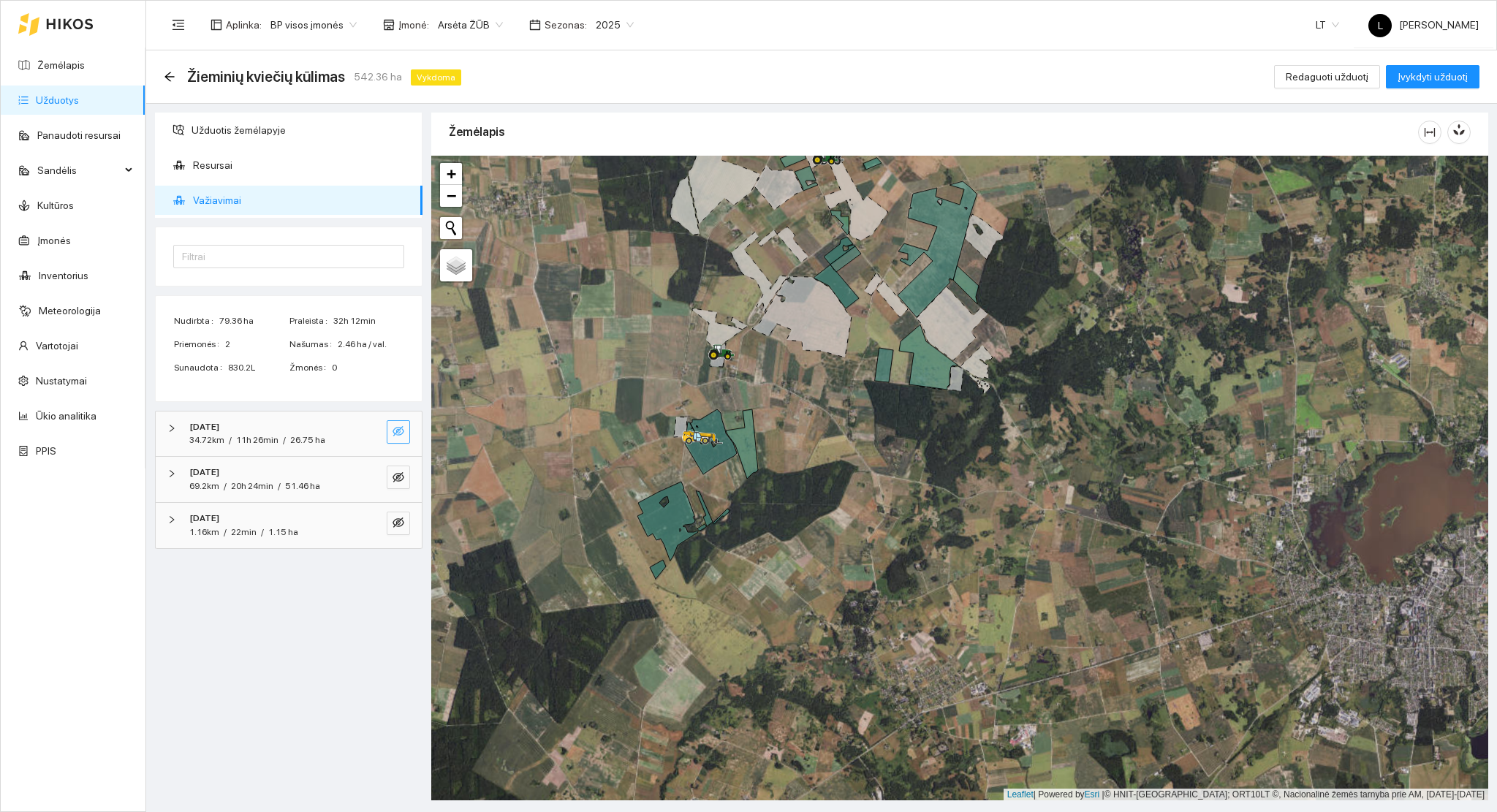
click at [401, 431] on icon "eye-invisible" at bounding box center [398, 431] width 11 height 11
click at [399, 480] on icon "eye-invisible" at bounding box center [398, 477] width 11 height 11
click at [310, 542] on div "2025-08-13 1.16km / 22min / 1.15 ha" at bounding box center [288, 525] width 266 height 46
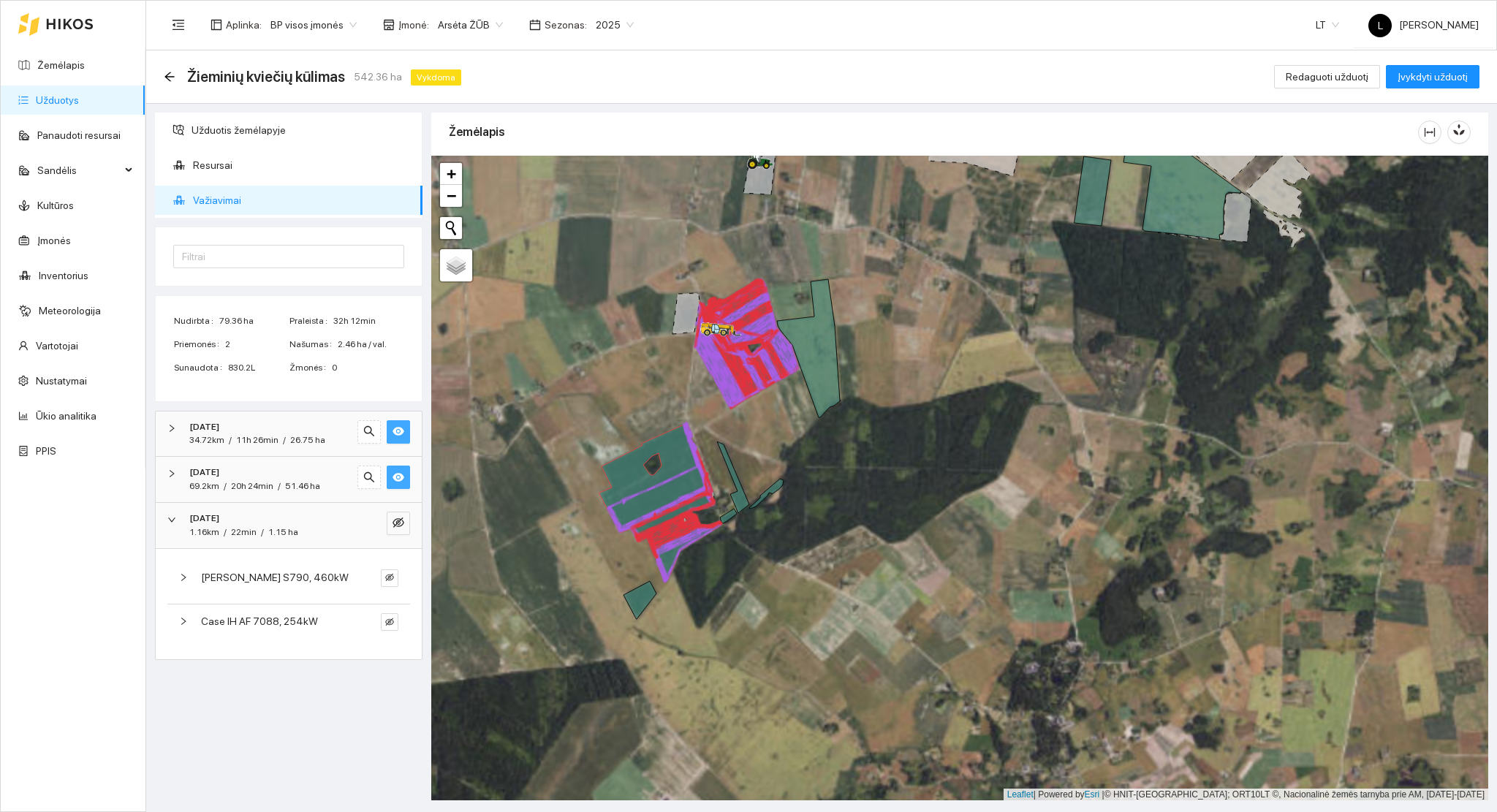
click at [240, 486] on span "20h 24min" at bounding box center [252, 485] width 42 height 11
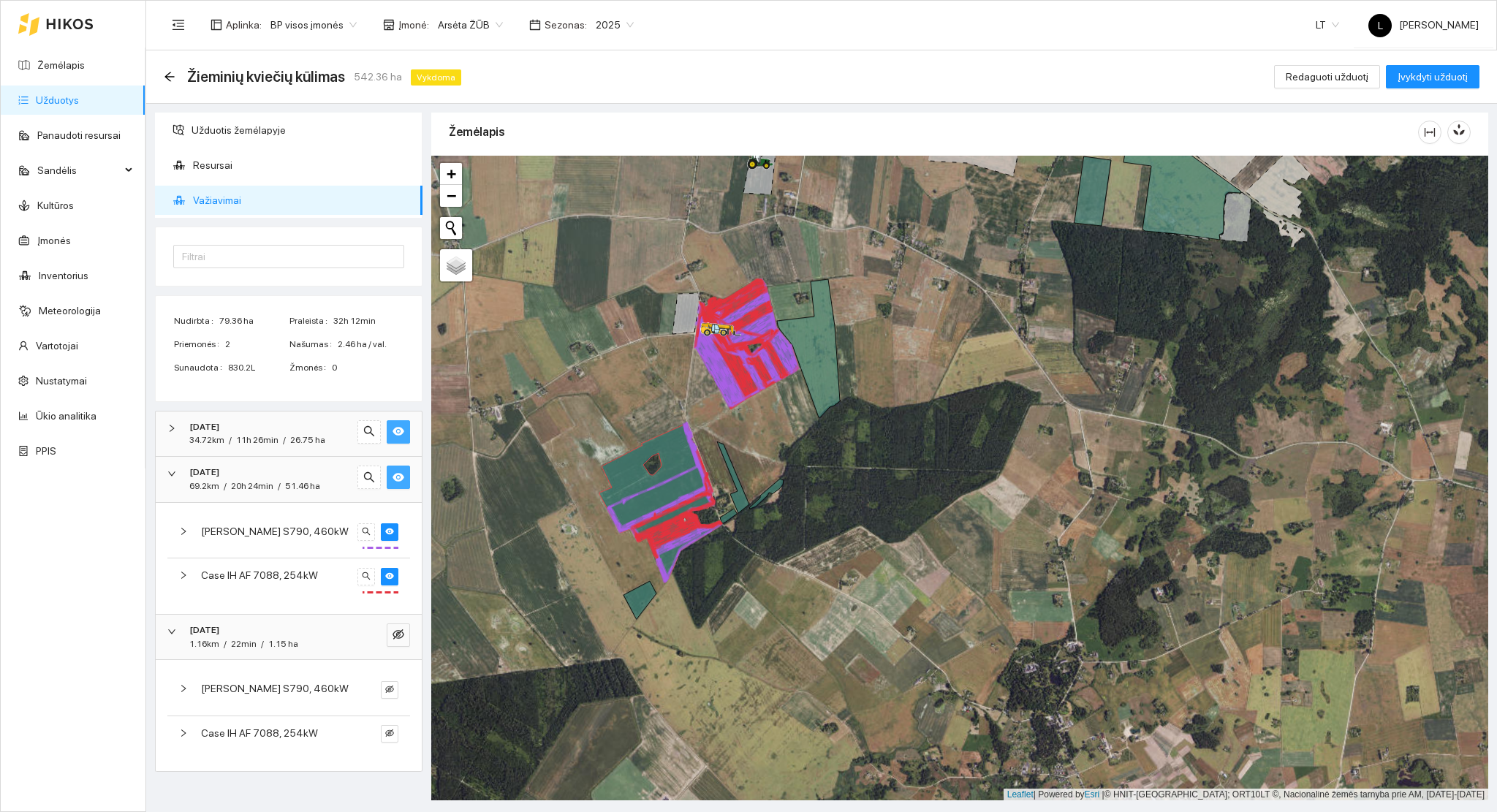
drag, startPoint x: 280, startPoint y: 533, endPoint x: 289, endPoint y: 540, distance: 11.4
click at [281, 533] on span "John Deere S790, 460kW" at bounding box center [275, 531] width 147 height 16
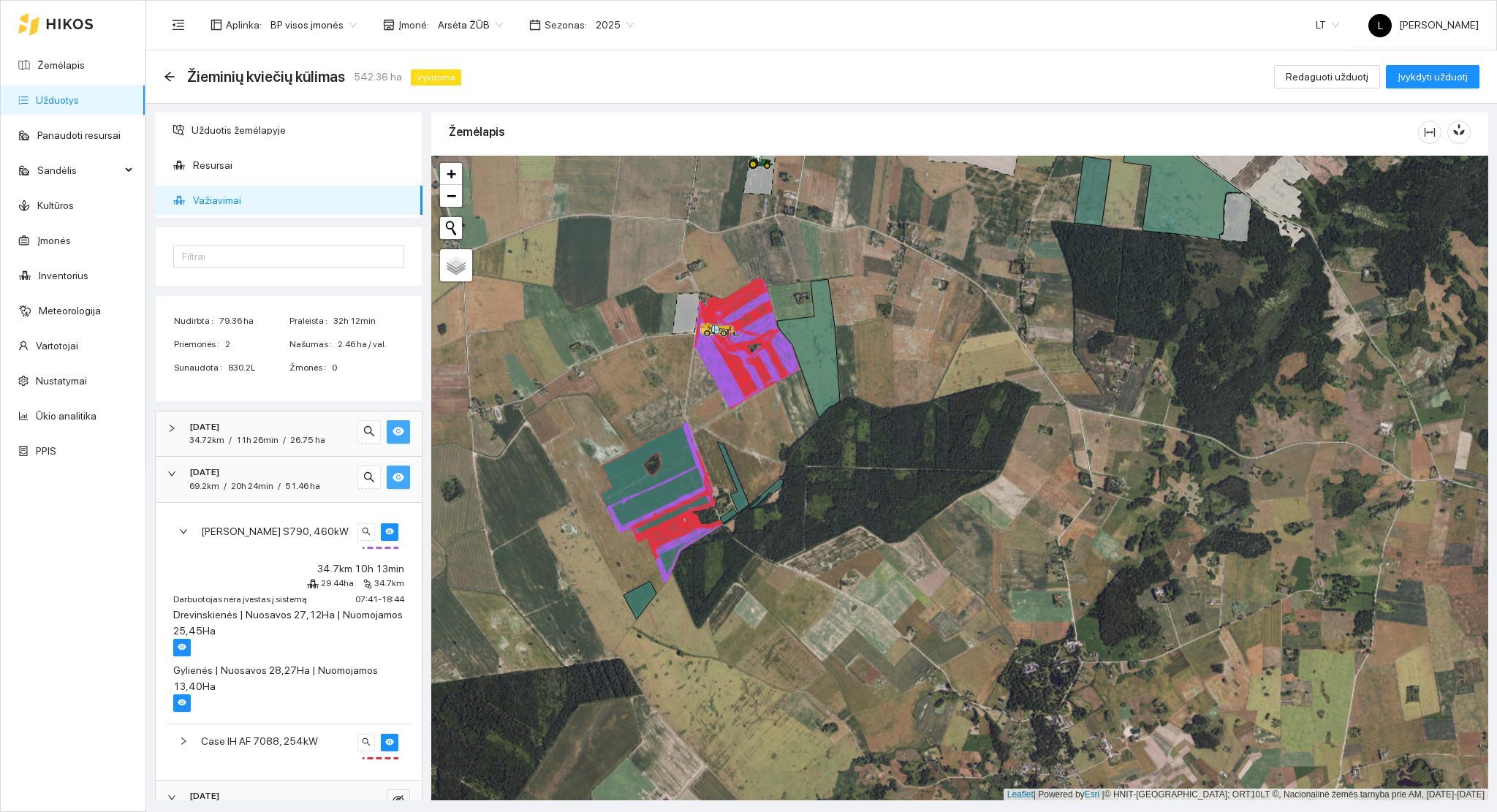
click at [295, 533] on span "John Deere S790, 460kW" at bounding box center [275, 531] width 147 height 16
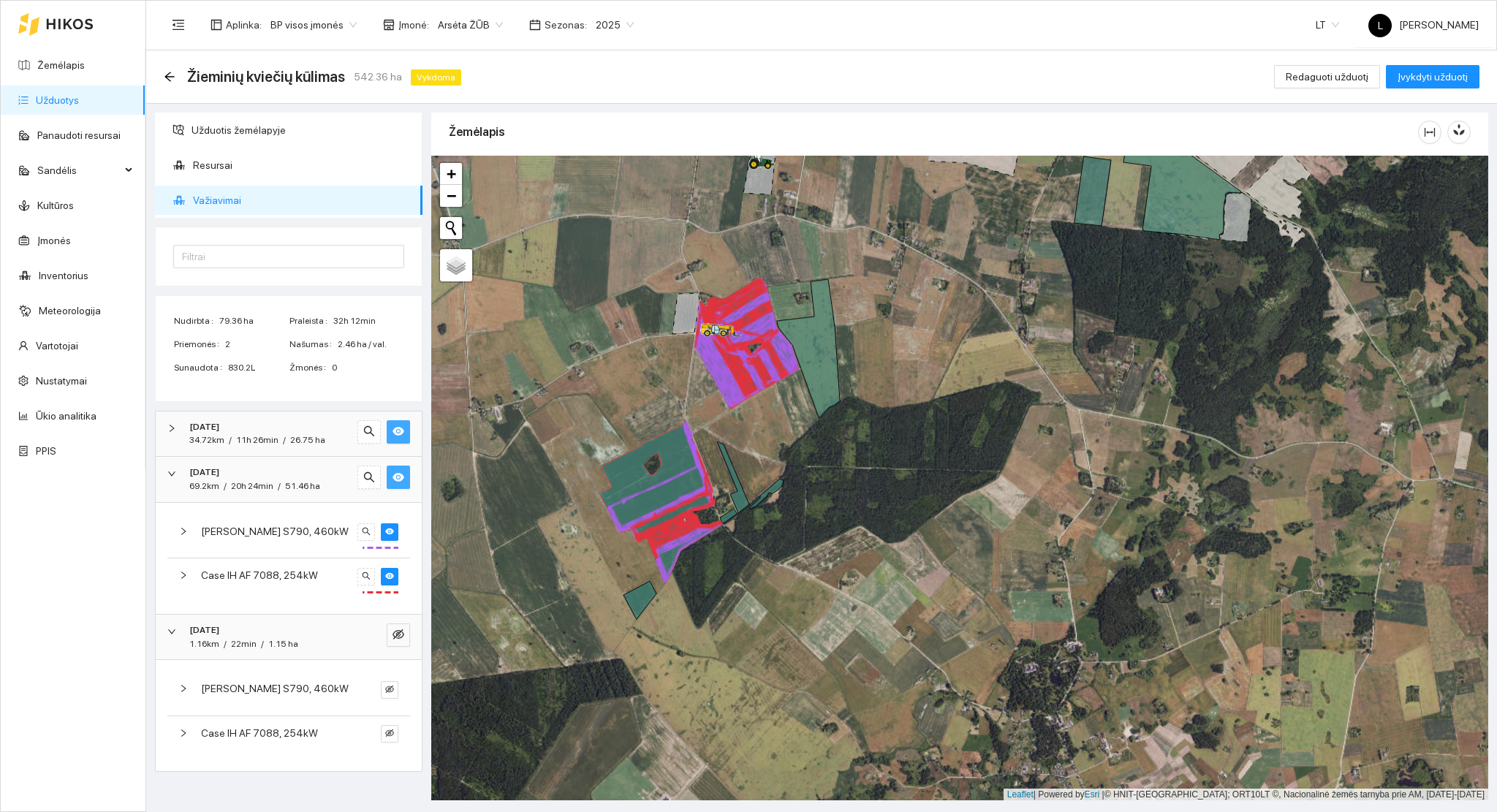
click at [295, 536] on span "John Deere S790, 460kW" at bounding box center [275, 531] width 147 height 16
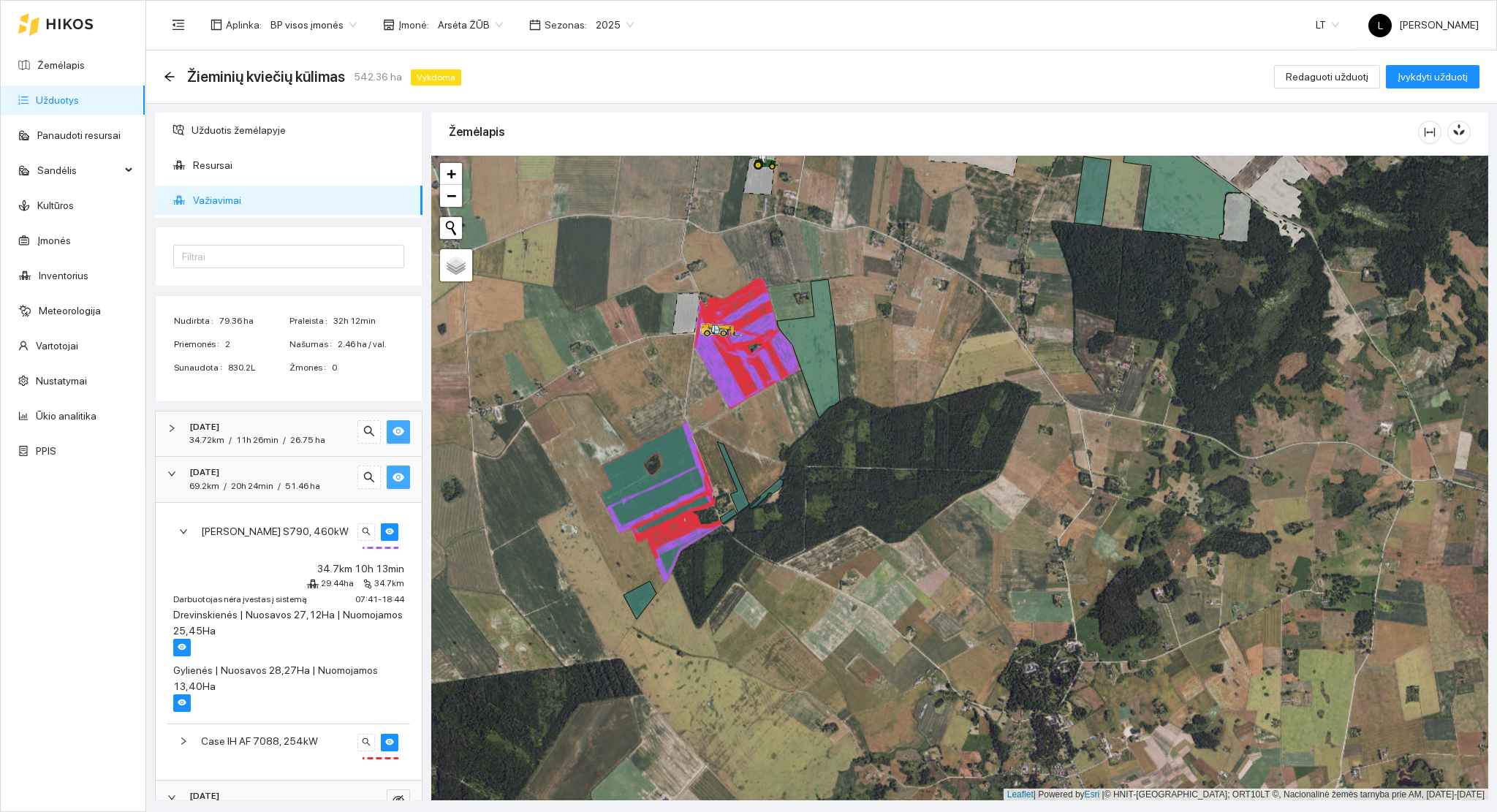
click at [295, 527] on span "John Deere S790, 460kW" at bounding box center [275, 531] width 147 height 16
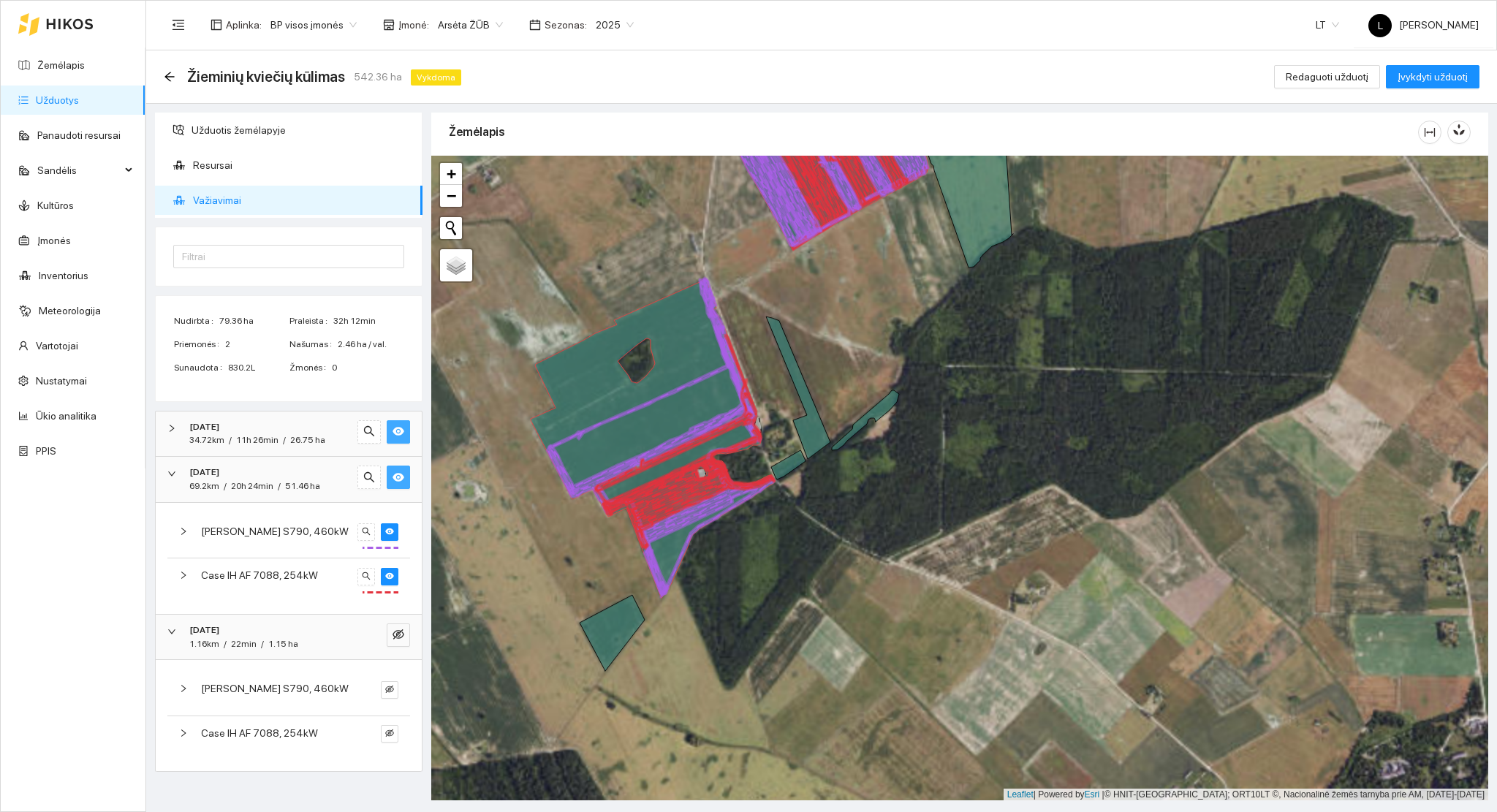
click at [253, 492] on div "20h 24min" at bounding box center [252, 486] width 42 height 14
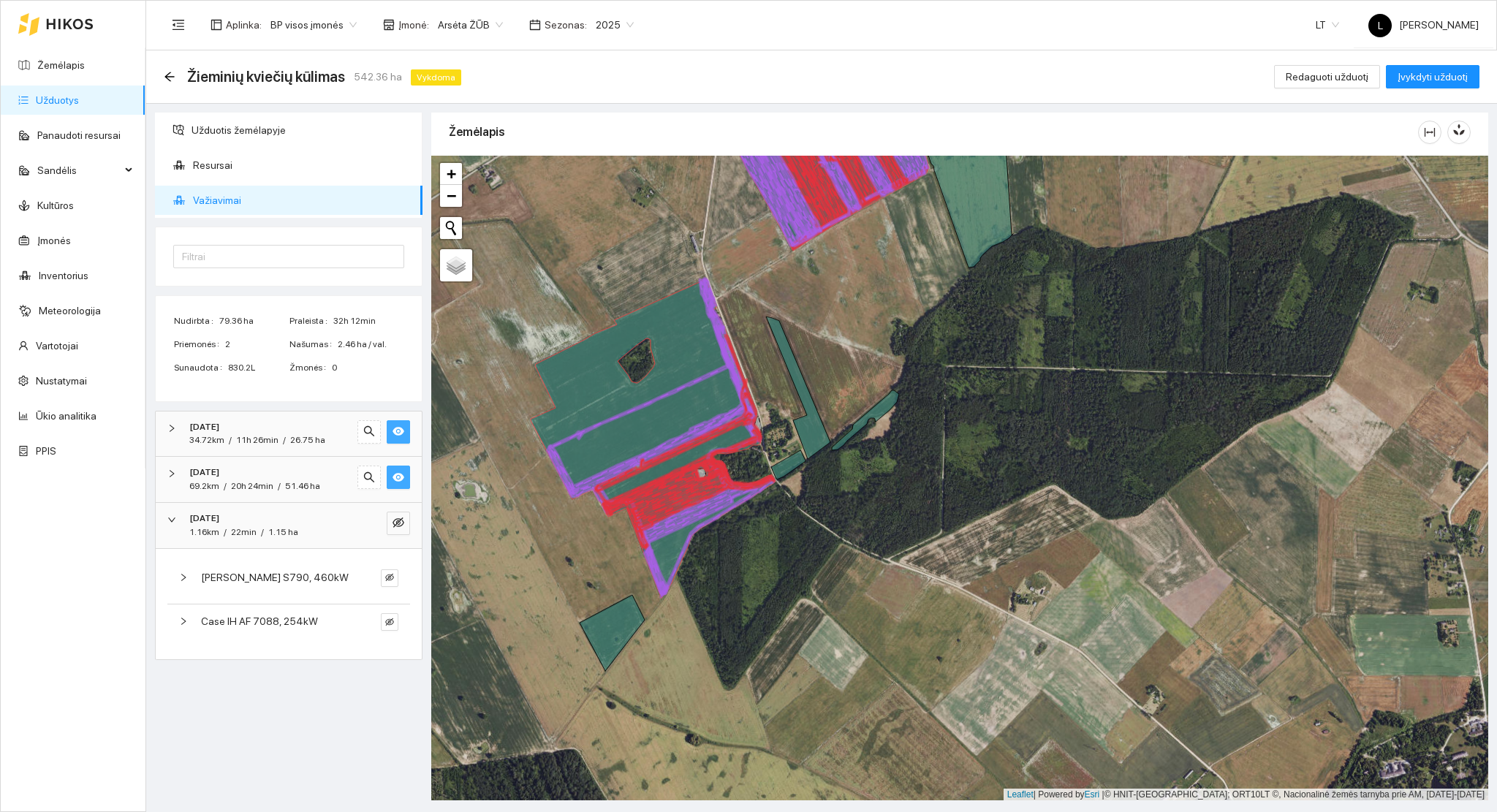
click at [302, 483] on span "51.46 ha" at bounding box center [302, 485] width 35 height 11
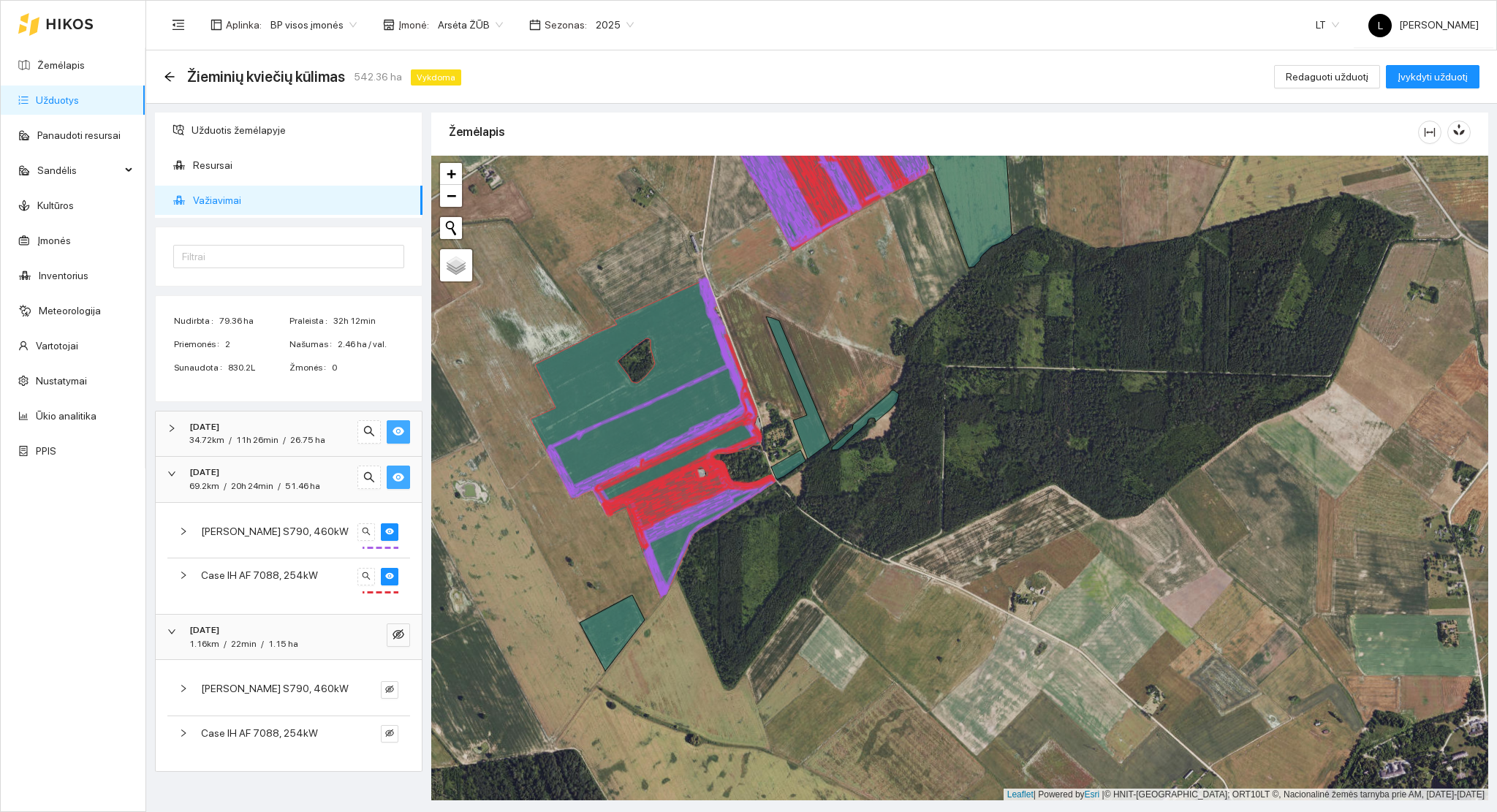
click at [316, 579] on div "Case IH AF 7088, 254kW" at bounding box center [277, 575] width 152 height 16
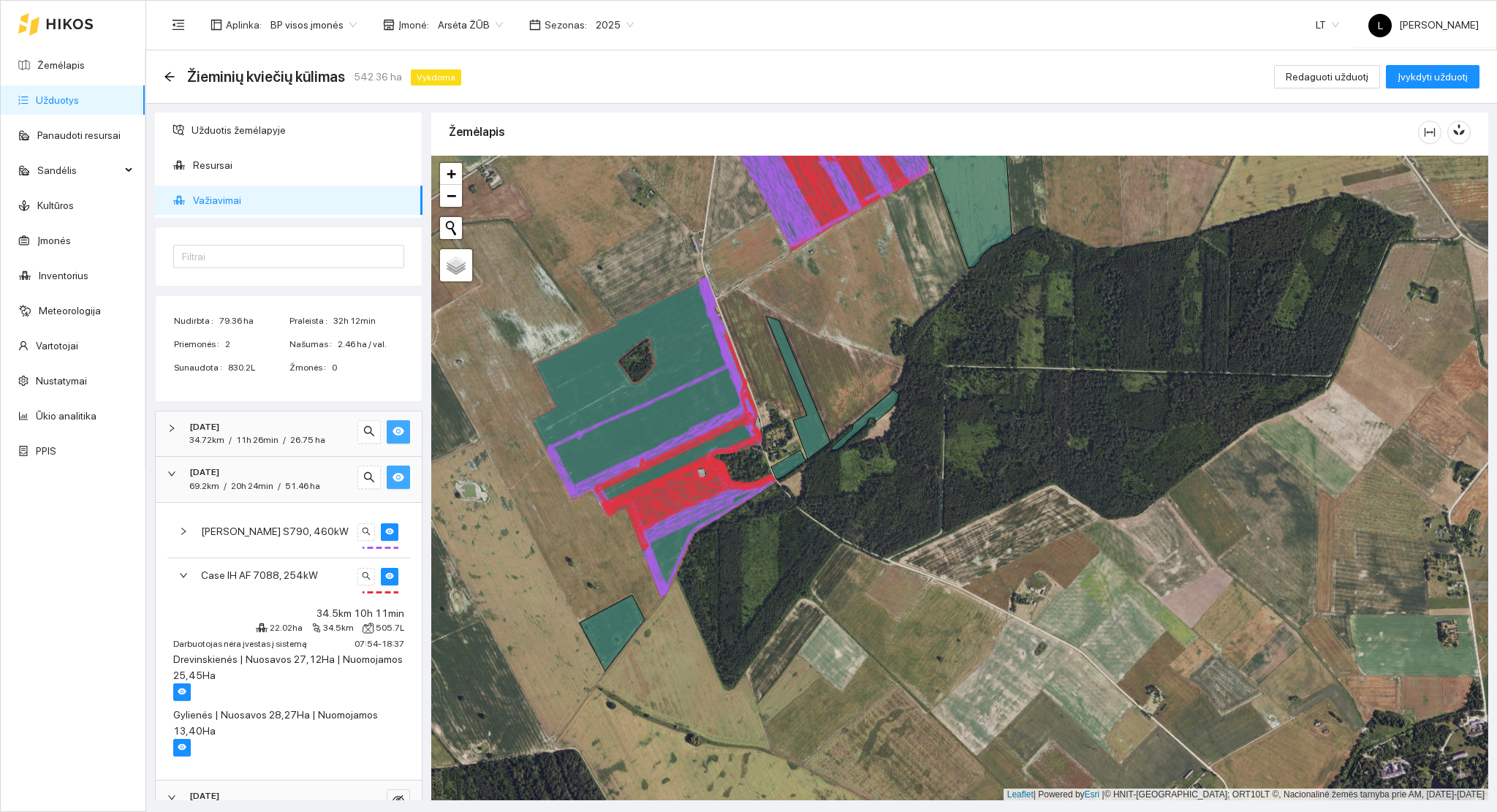
click at [249, 577] on span "Case IH AF 7088, 254kW" at bounding box center [260, 575] width 117 height 16
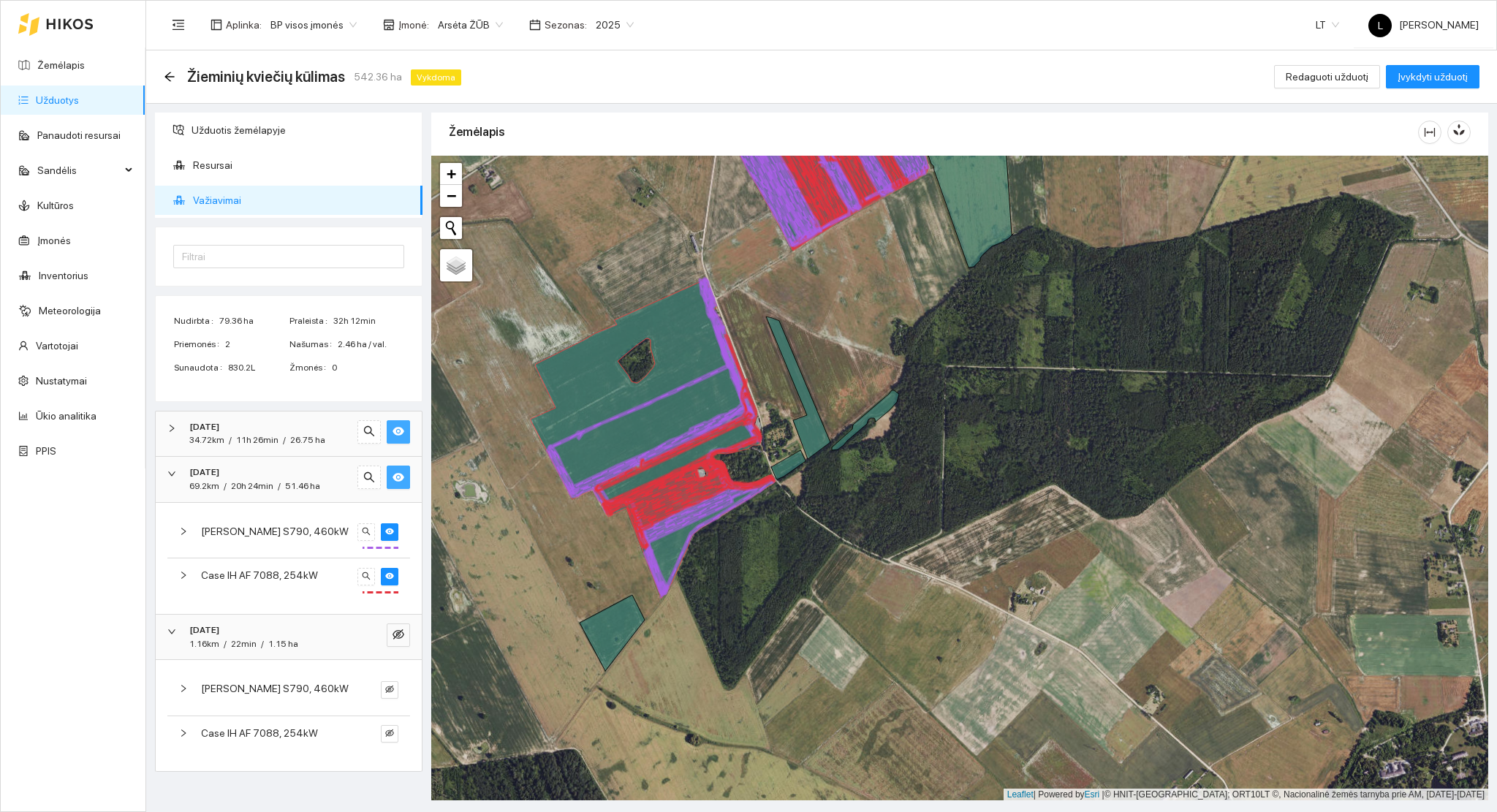
click at [253, 533] on span "John Deere S790, 460kW" at bounding box center [275, 531] width 147 height 16
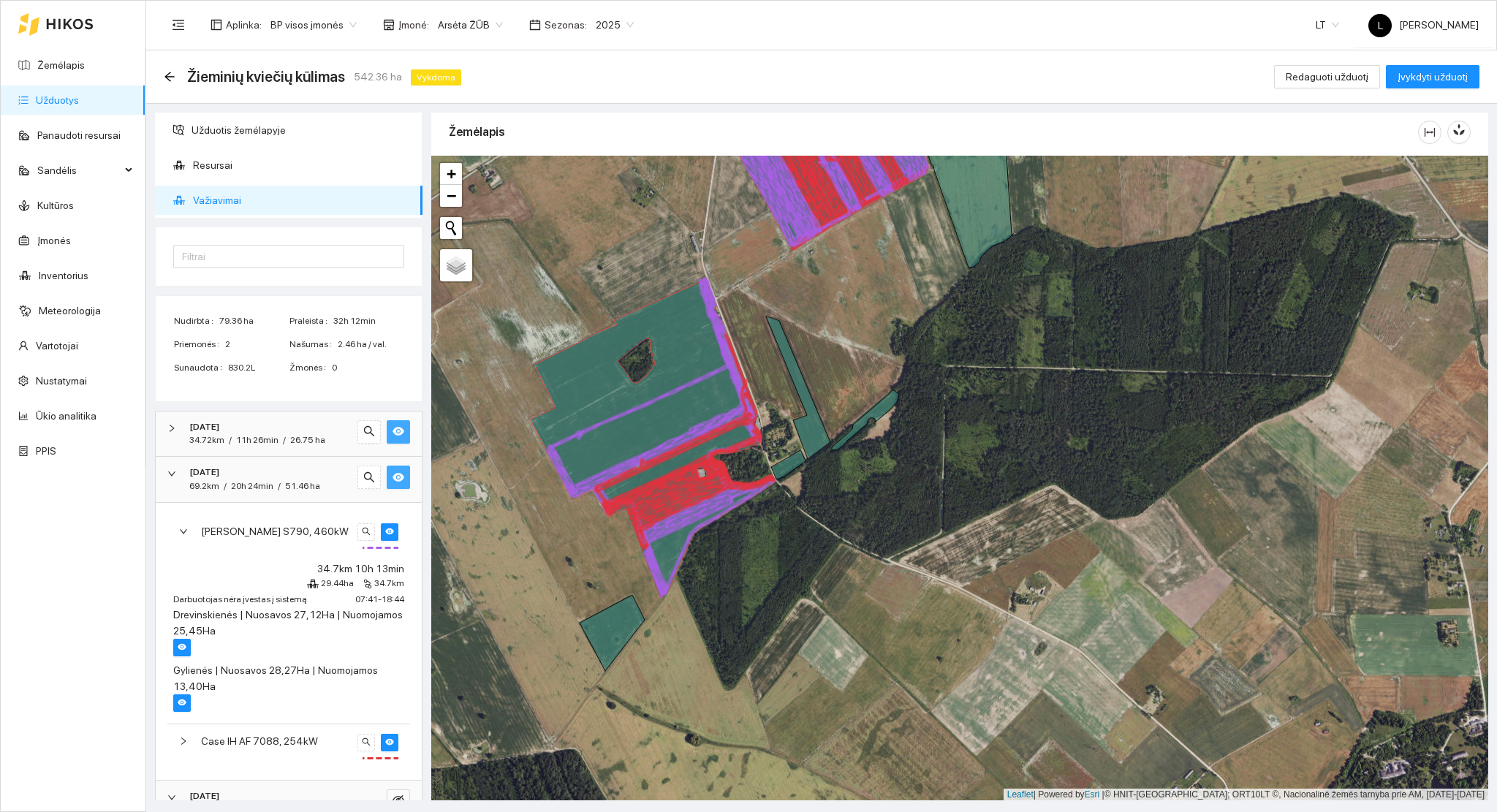
click at [236, 533] on span "John Deere S790, 460kW" at bounding box center [275, 531] width 147 height 16
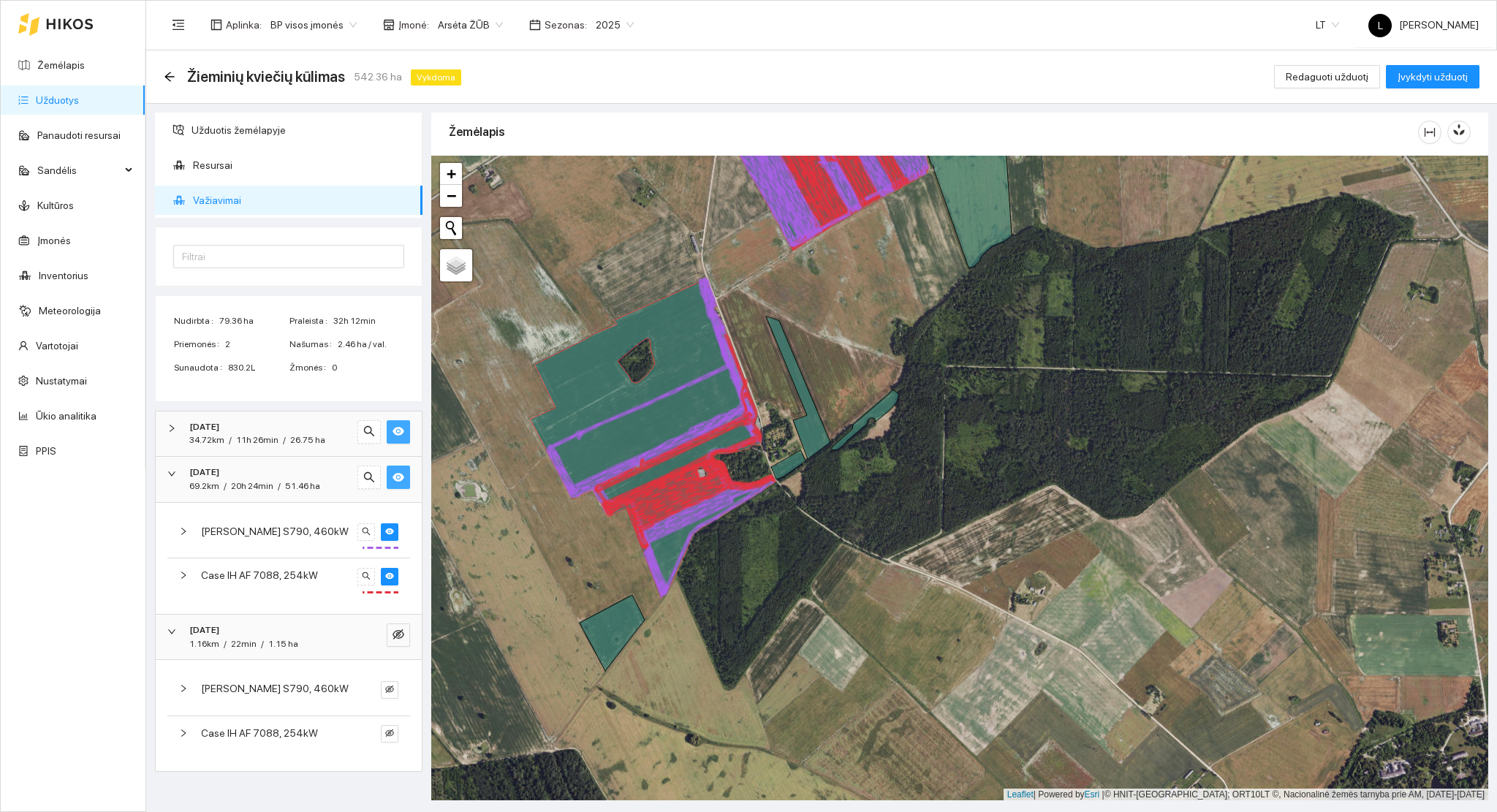
click at [225, 462] on div "2025-08-12 69.2km / 20h 24min / 51.46 ha" at bounding box center [288, 480] width 266 height 46
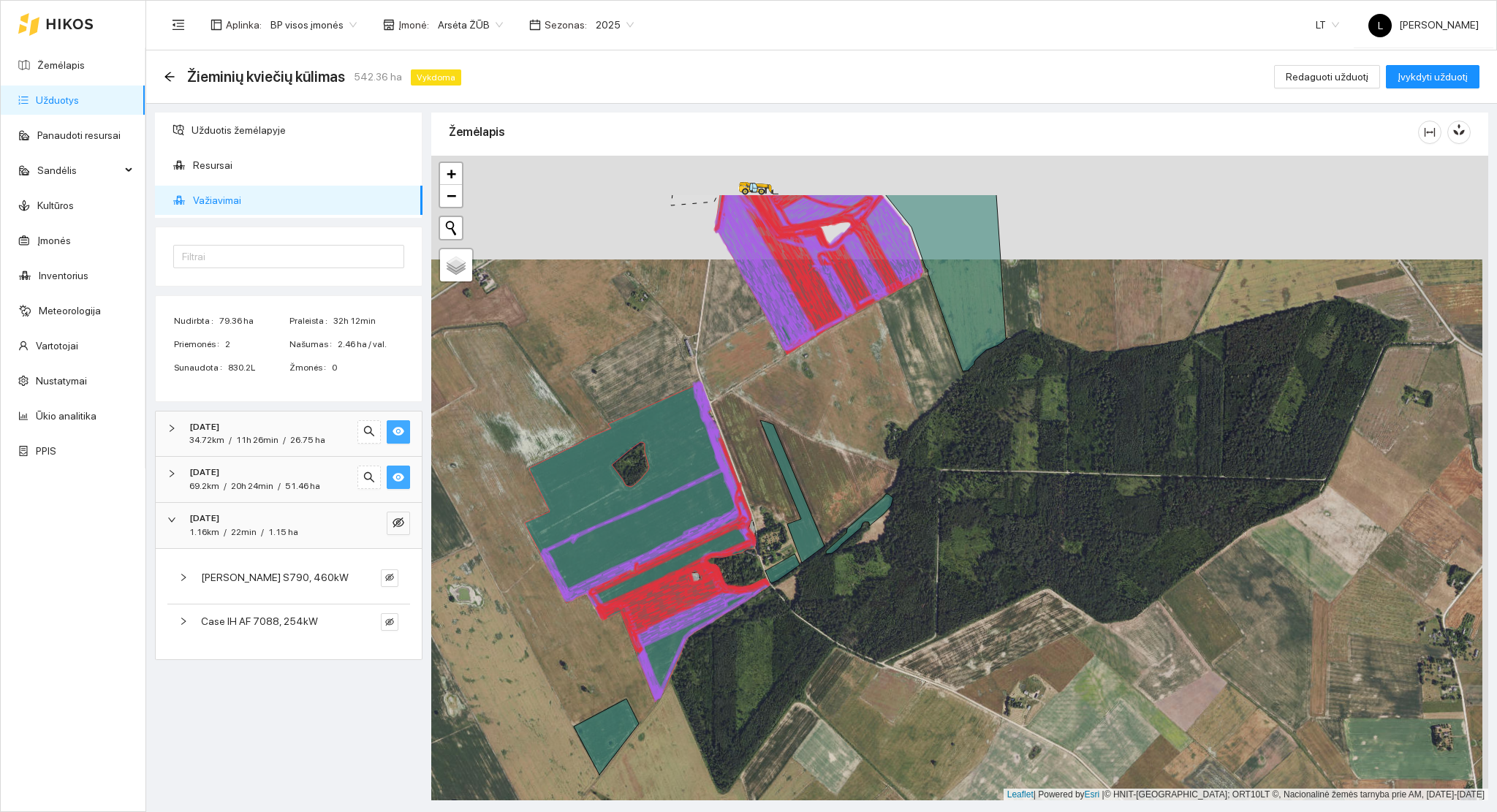
drag, startPoint x: 684, startPoint y: 403, endPoint x: 482, endPoint y: 502, distance: 225.0
click at [676, 504] on icon at bounding box center [647, 542] width 244 height 318
click at [408, 426] on button "button" at bounding box center [398, 432] width 24 height 24
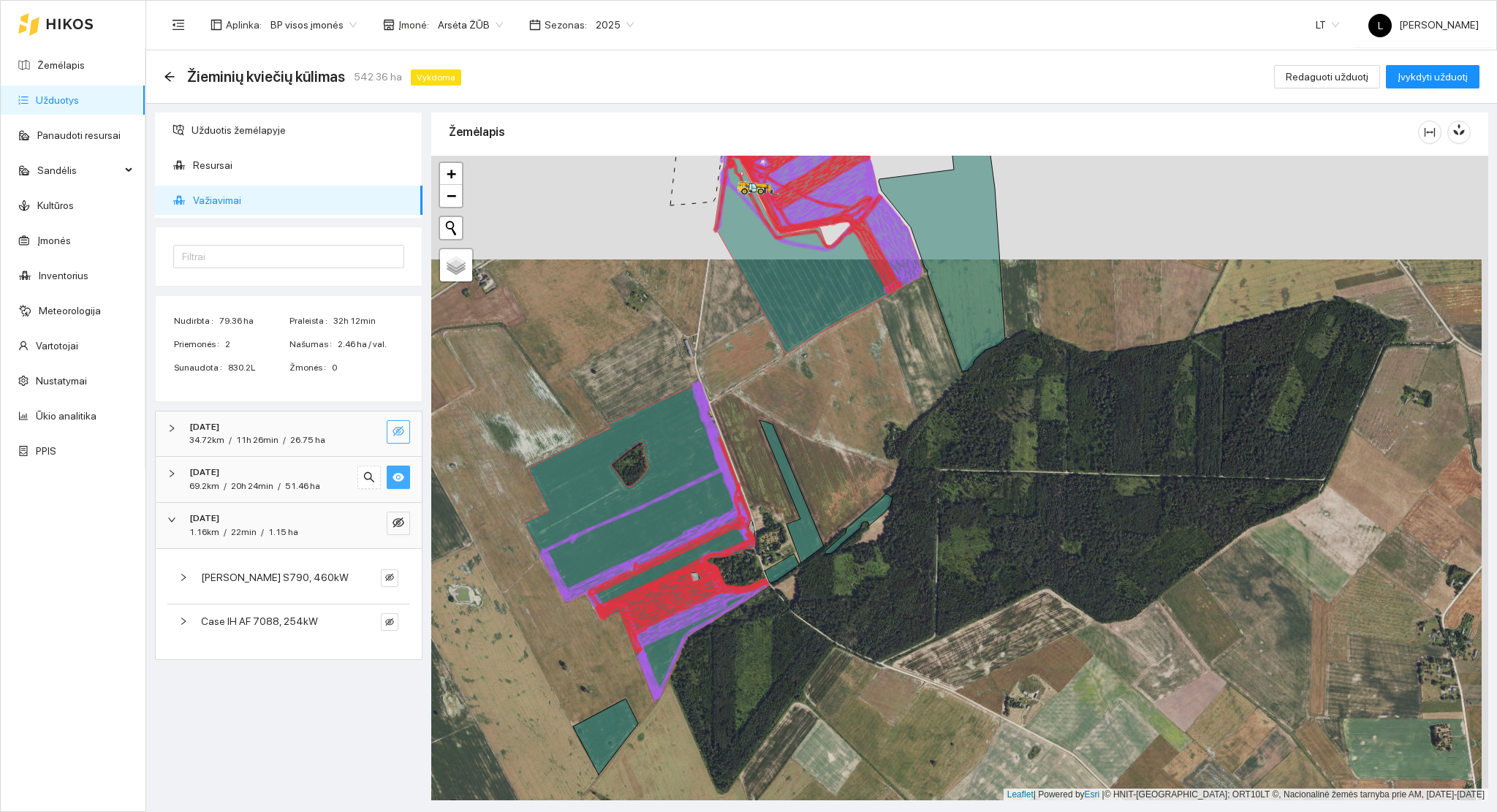
click at [408, 426] on button "button" at bounding box center [398, 432] width 24 height 24
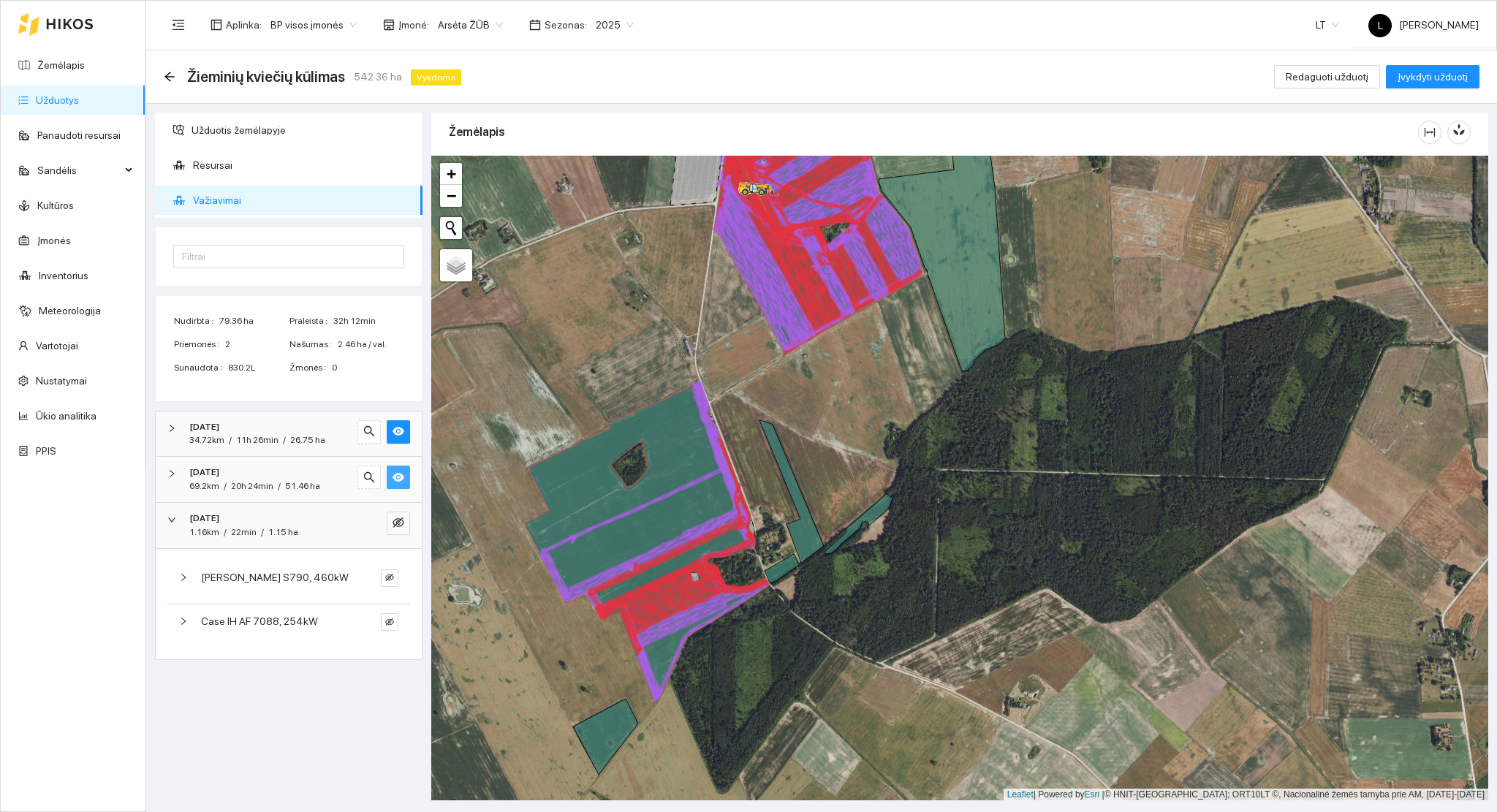
click at [398, 475] on icon "eye" at bounding box center [398, 476] width 11 height 9
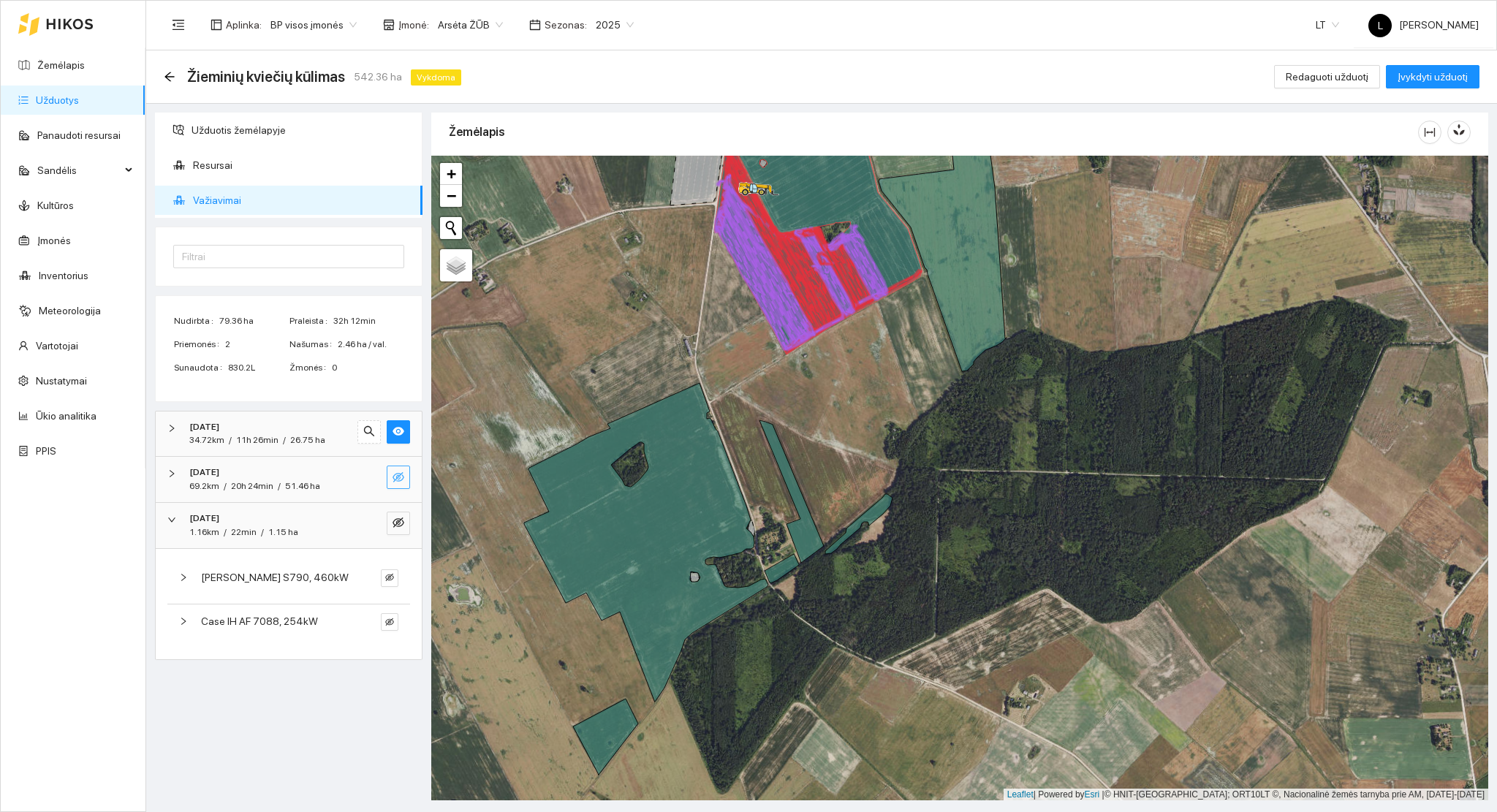
click at [398, 475] on icon "eye-invisible" at bounding box center [398, 477] width 11 height 11
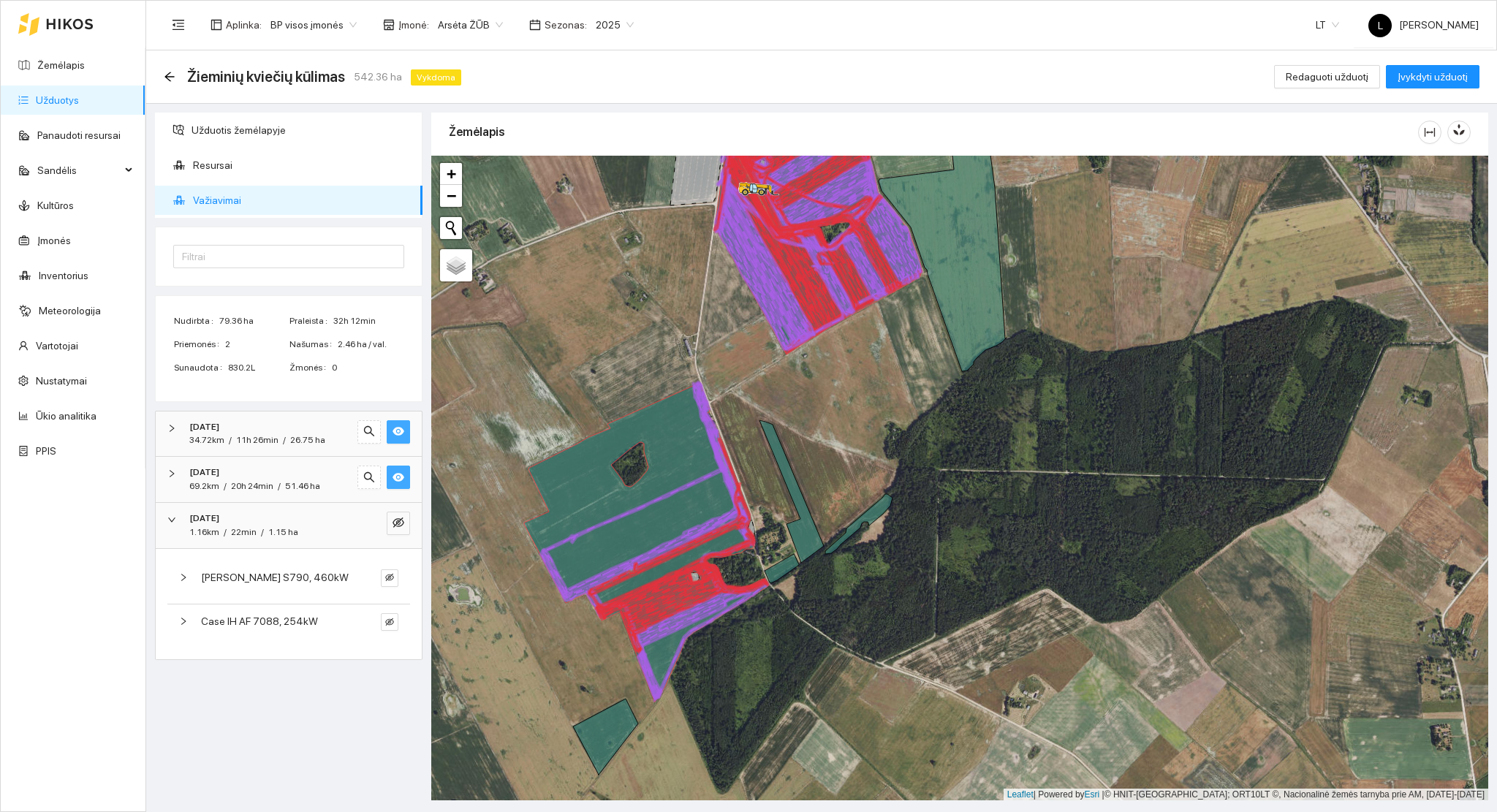
click at [399, 435] on icon "eye" at bounding box center [398, 431] width 11 height 11
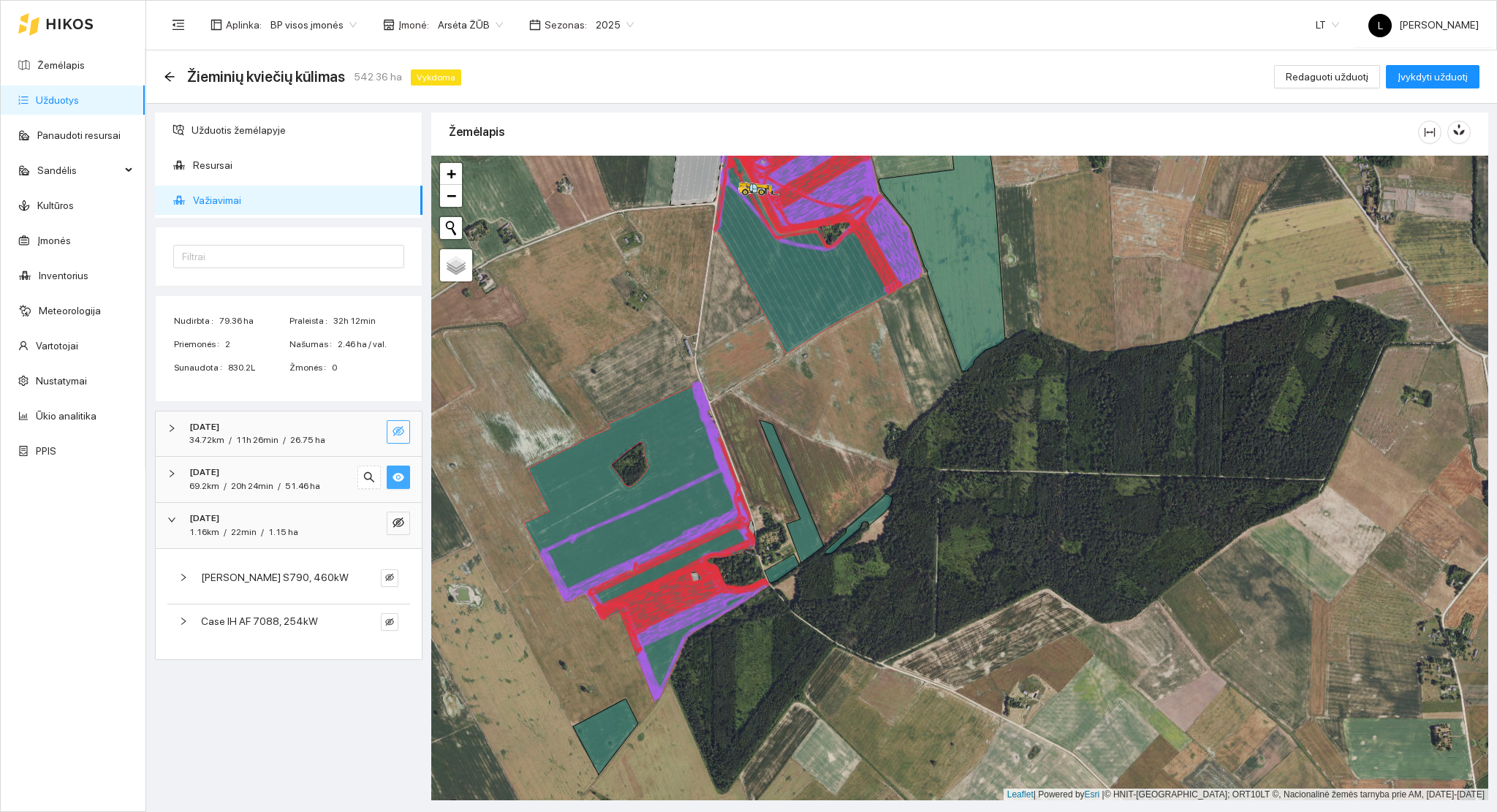
click at [399, 435] on icon "eye-invisible" at bounding box center [398, 431] width 11 height 11
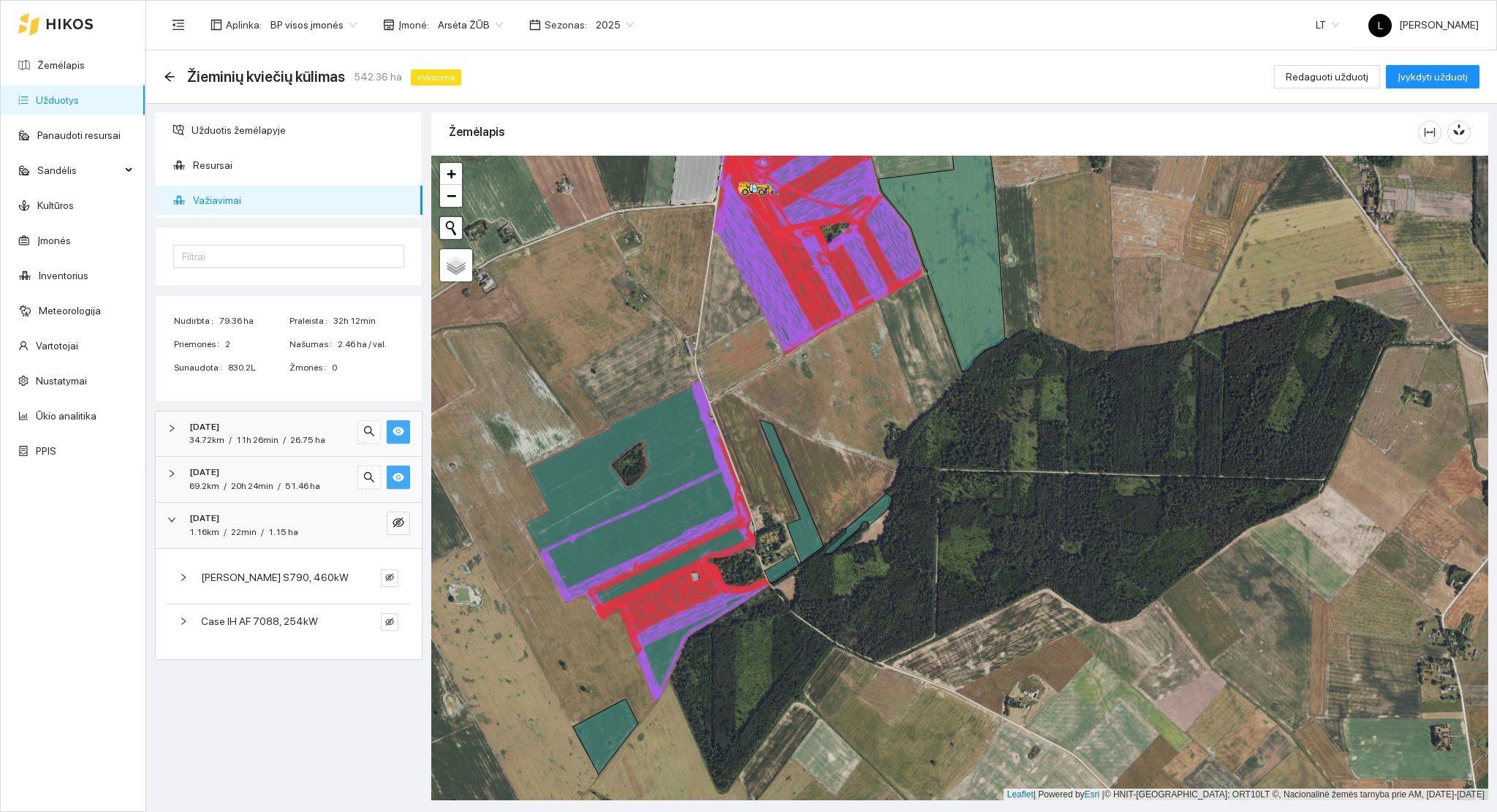
click at [398, 475] on icon "eye" at bounding box center [398, 476] width 11 height 9
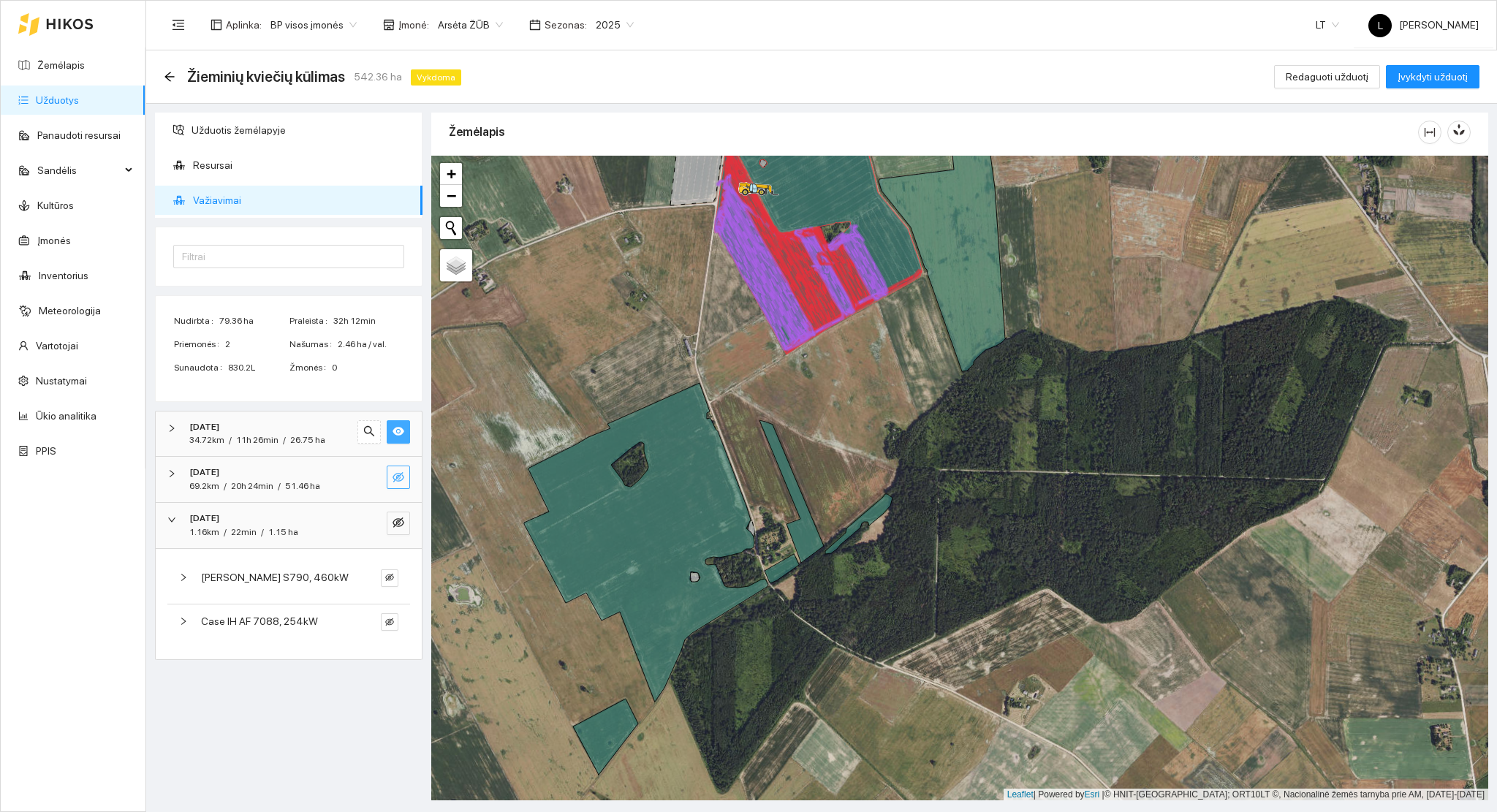
click at [398, 475] on icon "eye-invisible" at bounding box center [398, 477] width 11 height 11
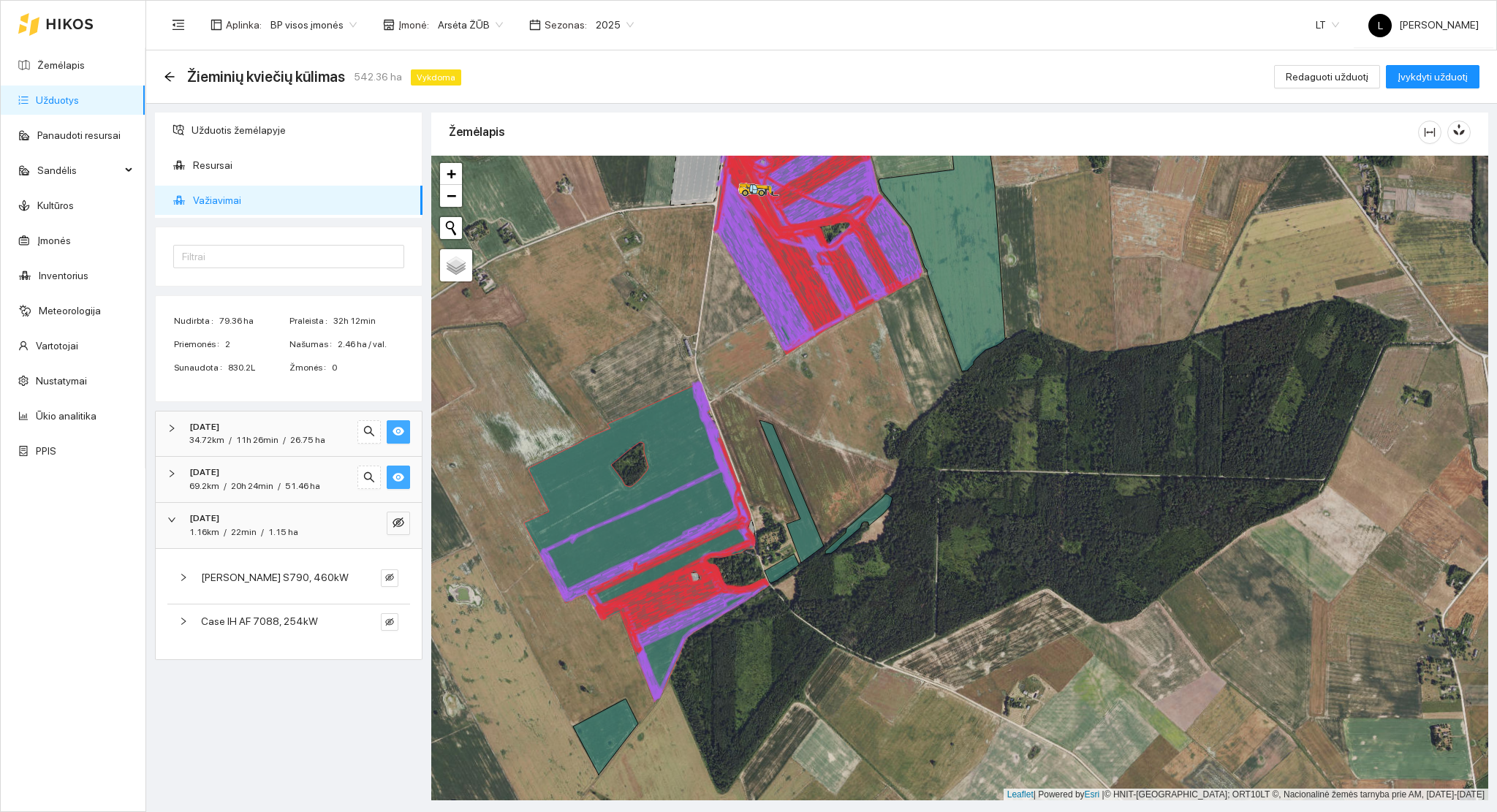
click at [393, 432] on icon "eye" at bounding box center [398, 431] width 11 height 11
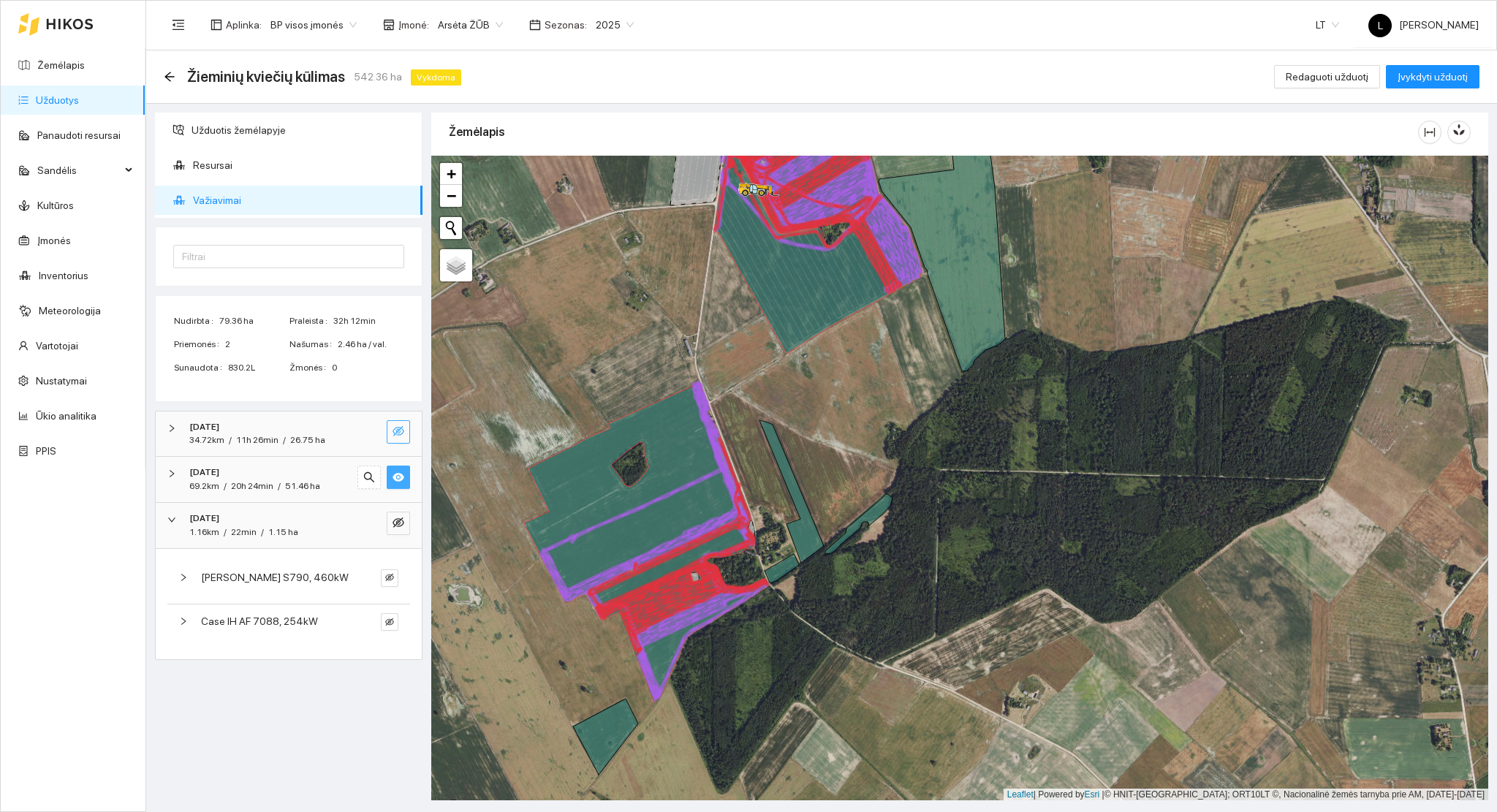
click at [393, 432] on icon "eye-invisible" at bounding box center [398, 431] width 11 height 11
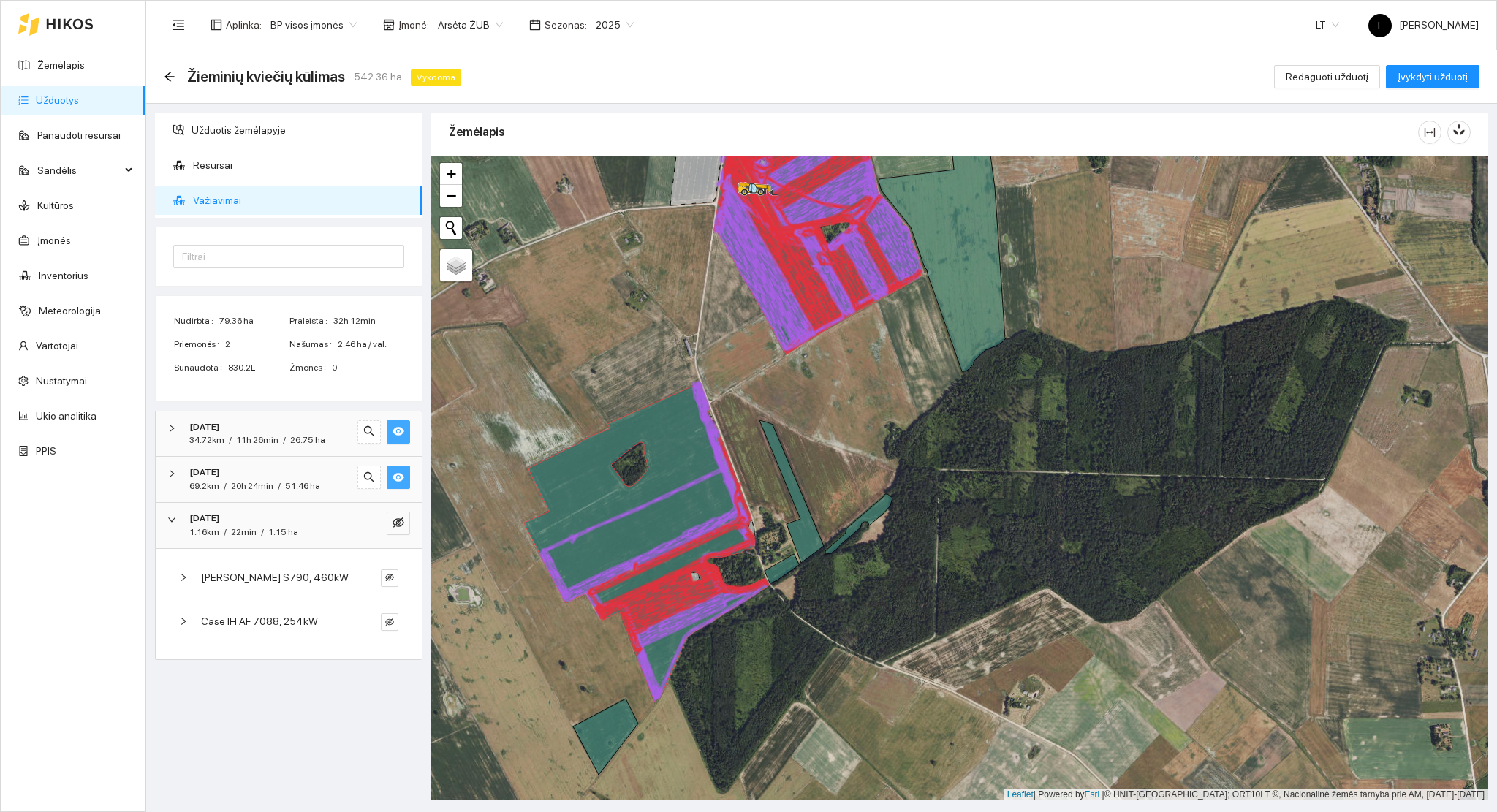
click at [340, 527] on div "1.16km / 22min / 1.15 ha" at bounding box center [268, 532] width 159 height 14
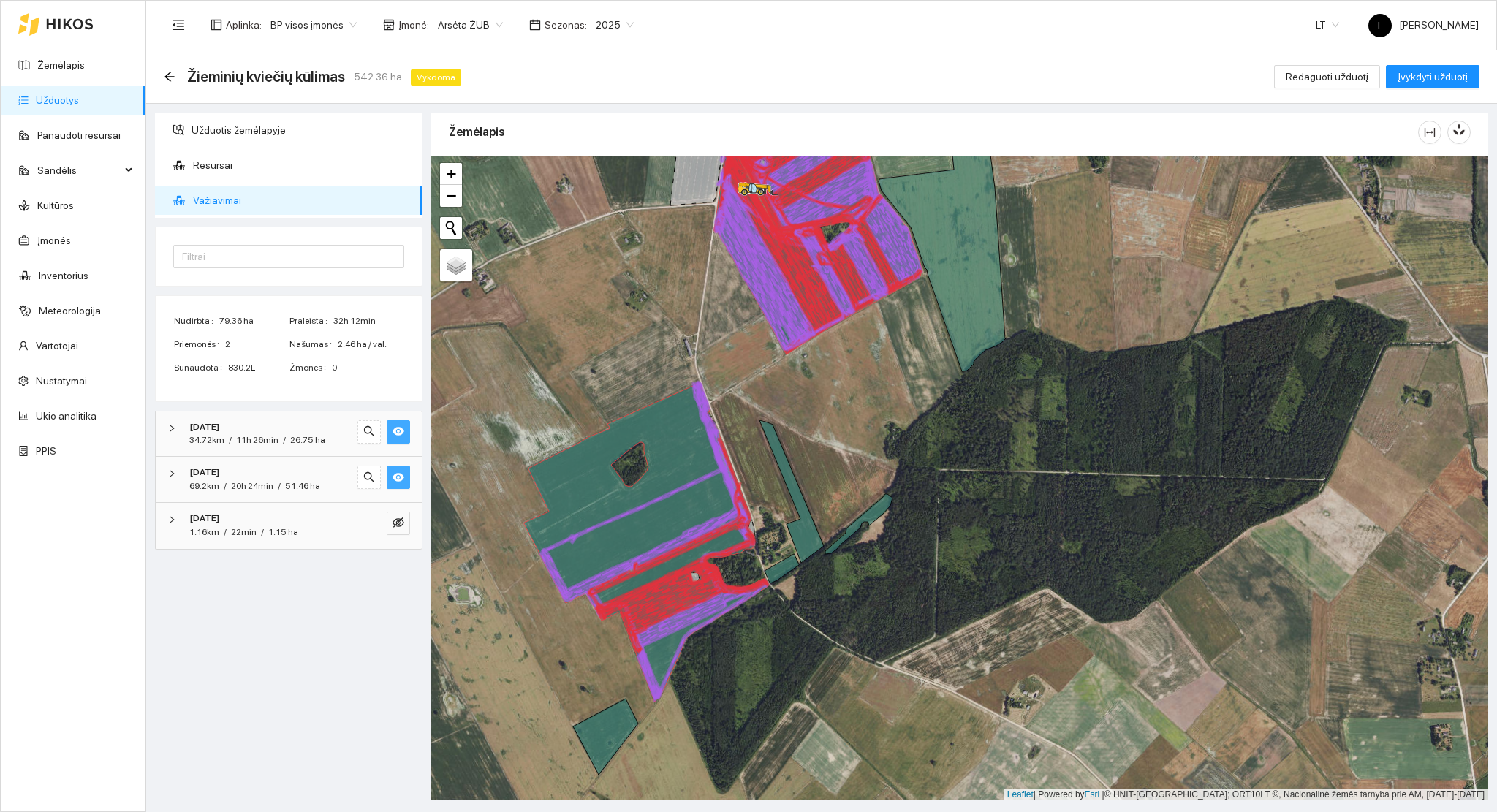
click at [337, 526] on div "1.16km / 22min / 1.15 ha" at bounding box center [268, 532] width 159 height 14
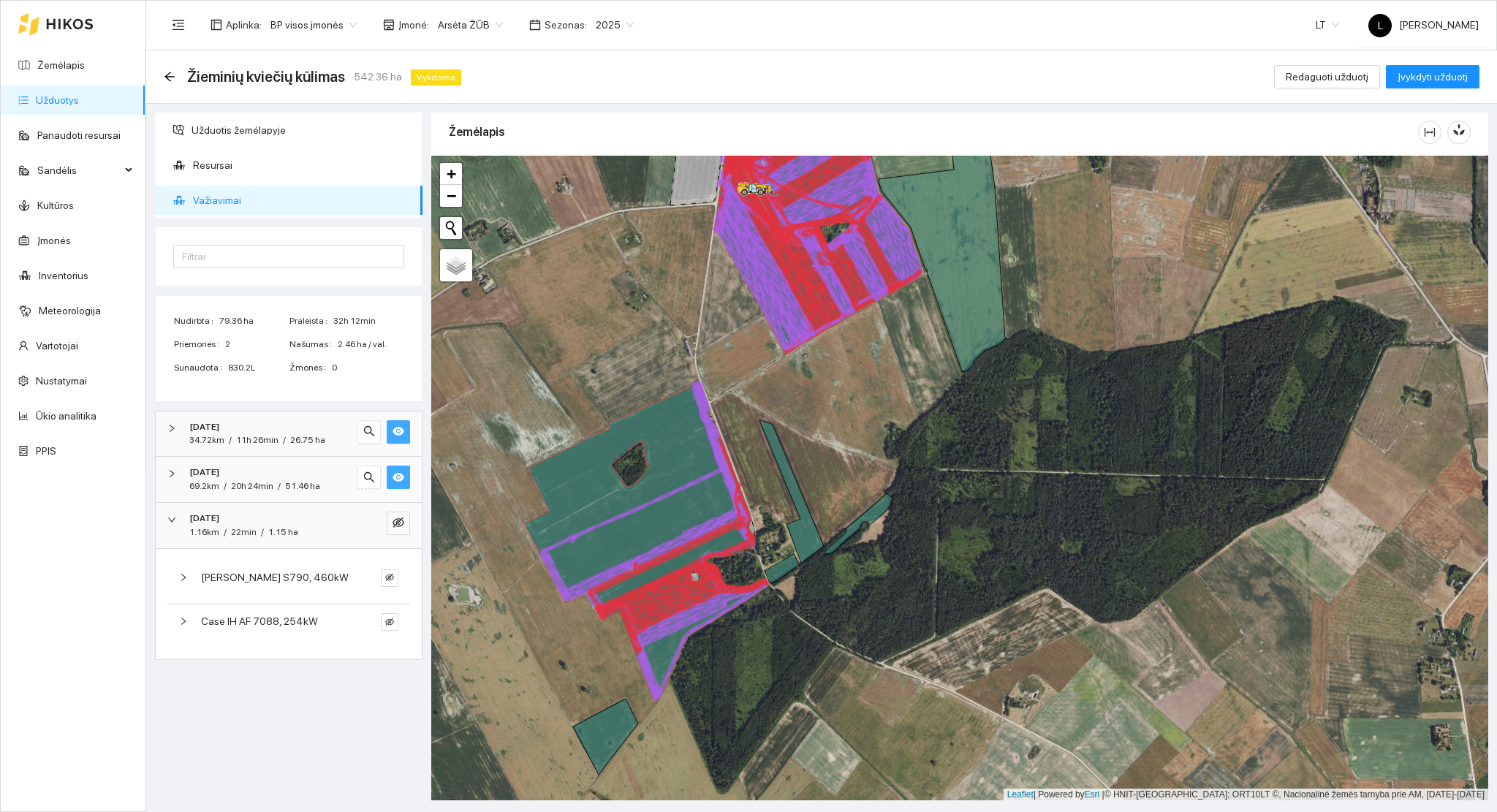
click at [309, 608] on div "Case IH AF 7088, 254kW" at bounding box center [288, 625] width 243 height 43
click at [387, 623] on icon "eye-invisible" at bounding box center [390, 621] width 9 height 7
click at [387, 623] on icon "eye" at bounding box center [390, 621] width 9 height 9
click at [388, 580] on icon "eye-invisible" at bounding box center [390, 577] width 9 height 9
click at [388, 580] on icon "eye" at bounding box center [390, 577] width 9 height 9
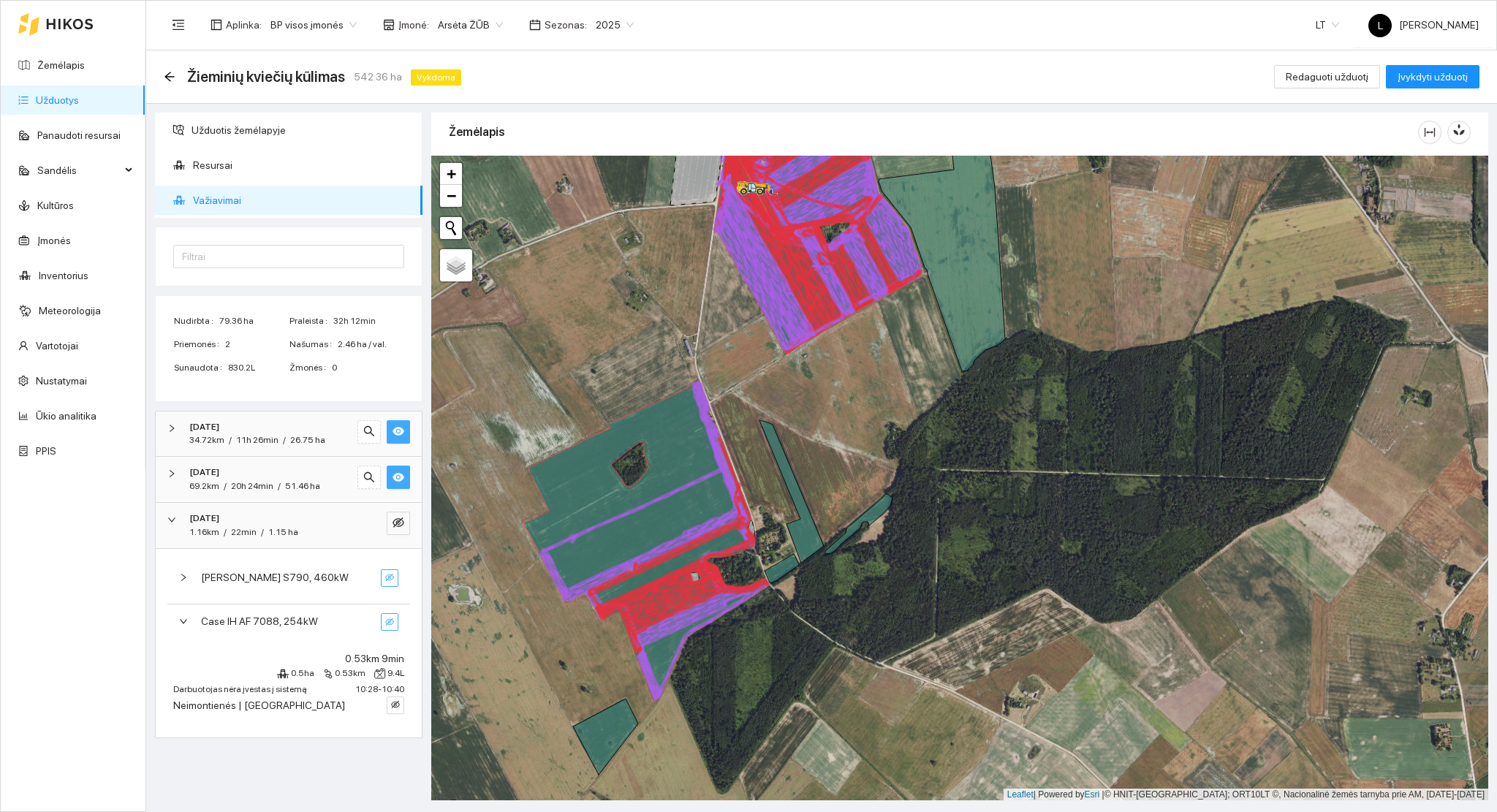
click at [388, 580] on icon "eye-invisible" at bounding box center [390, 577] width 9 height 9
click at [388, 579] on icon "eye" at bounding box center [390, 577] width 9 height 7
click at [286, 538] on div "1.15 ha" at bounding box center [283, 532] width 30 height 14
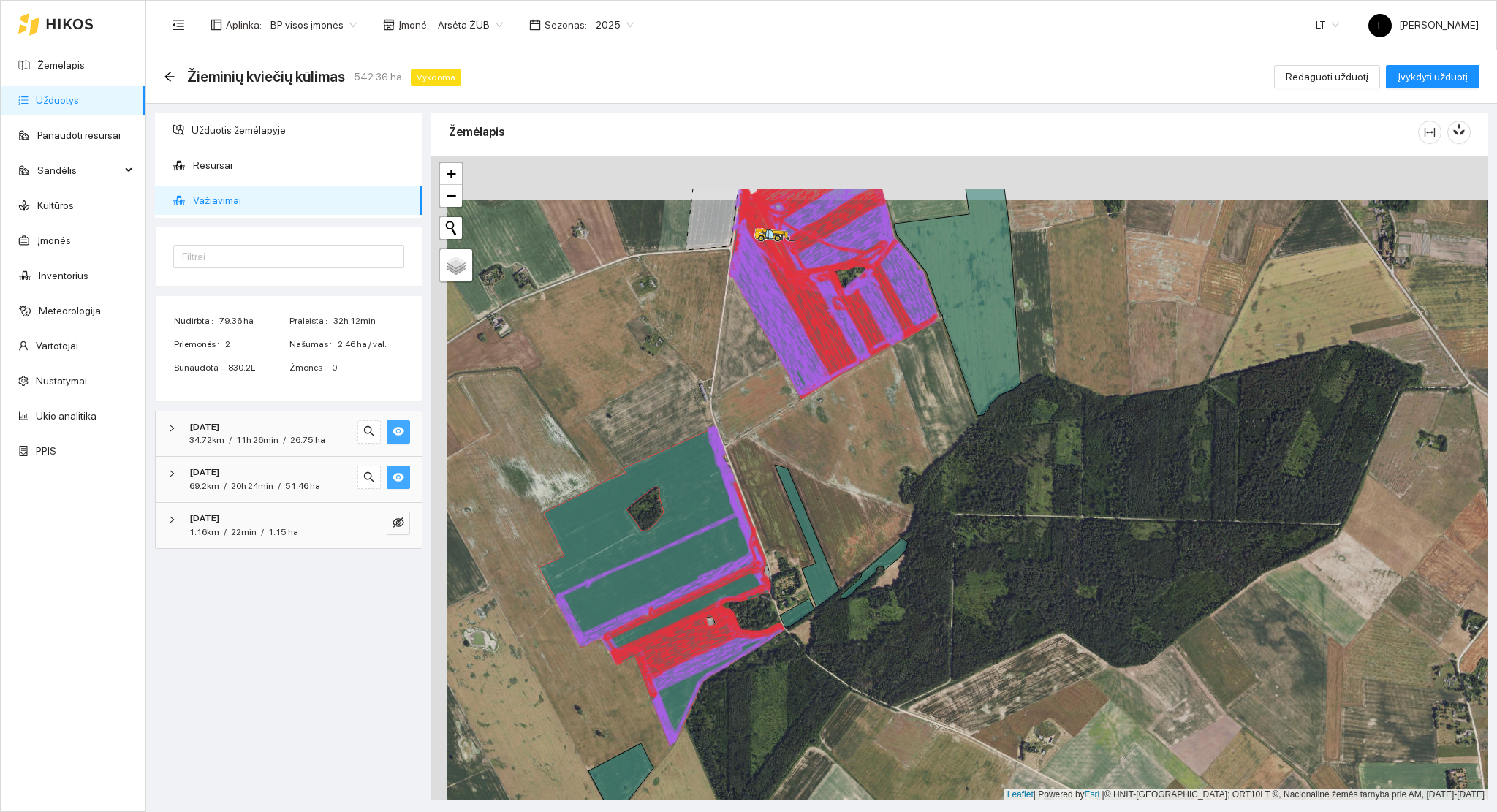
drag, startPoint x: 795, startPoint y: 415, endPoint x: 806, endPoint y: 508, distance: 93.6
click at [806, 508] on div at bounding box center [959, 478] width 1057 height 645
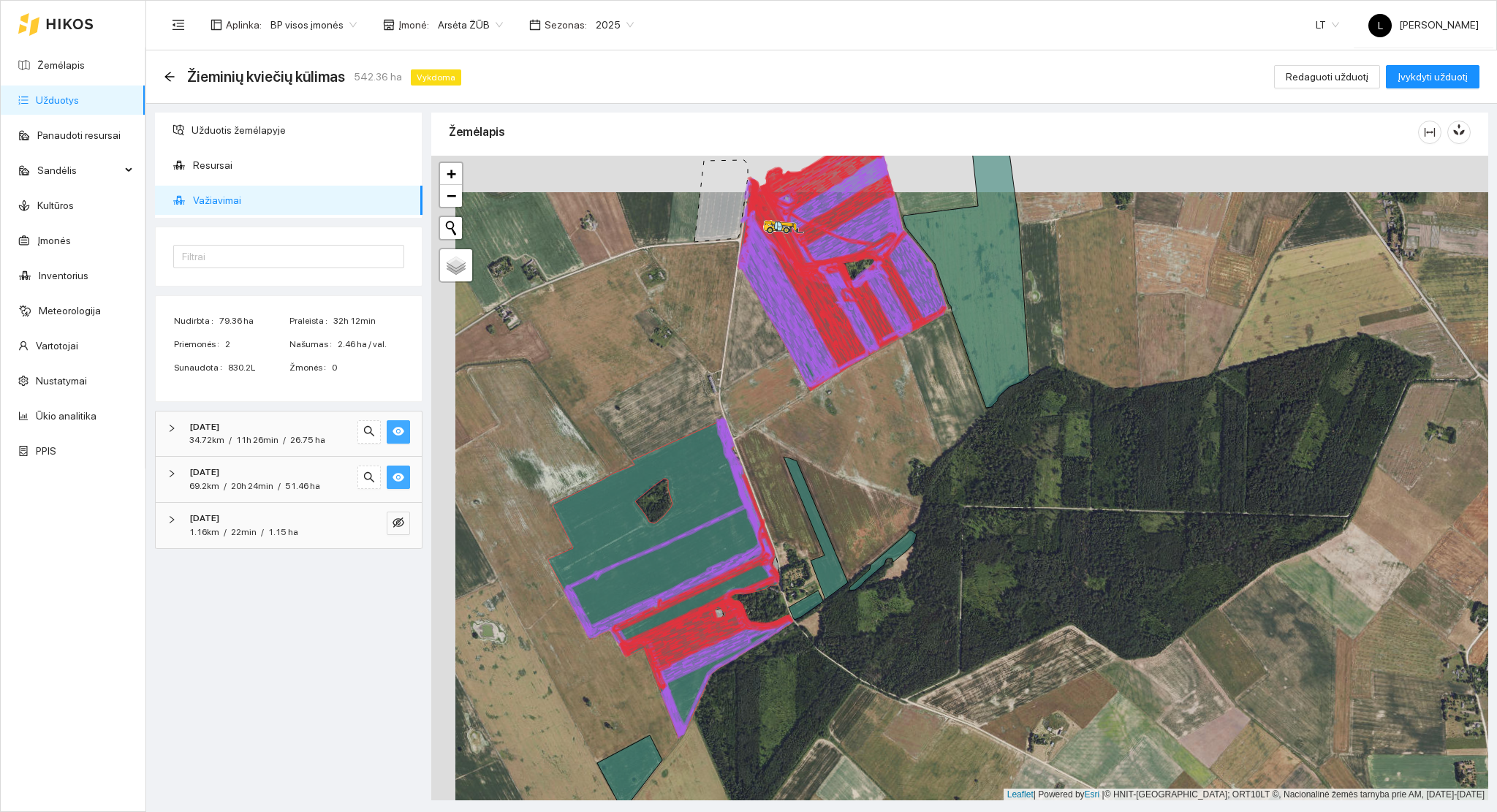
drag, startPoint x: 852, startPoint y: 472, endPoint x: 869, endPoint y: 460, distance: 20.8
click at [869, 460] on div at bounding box center [959, 478] width 1057 height 645
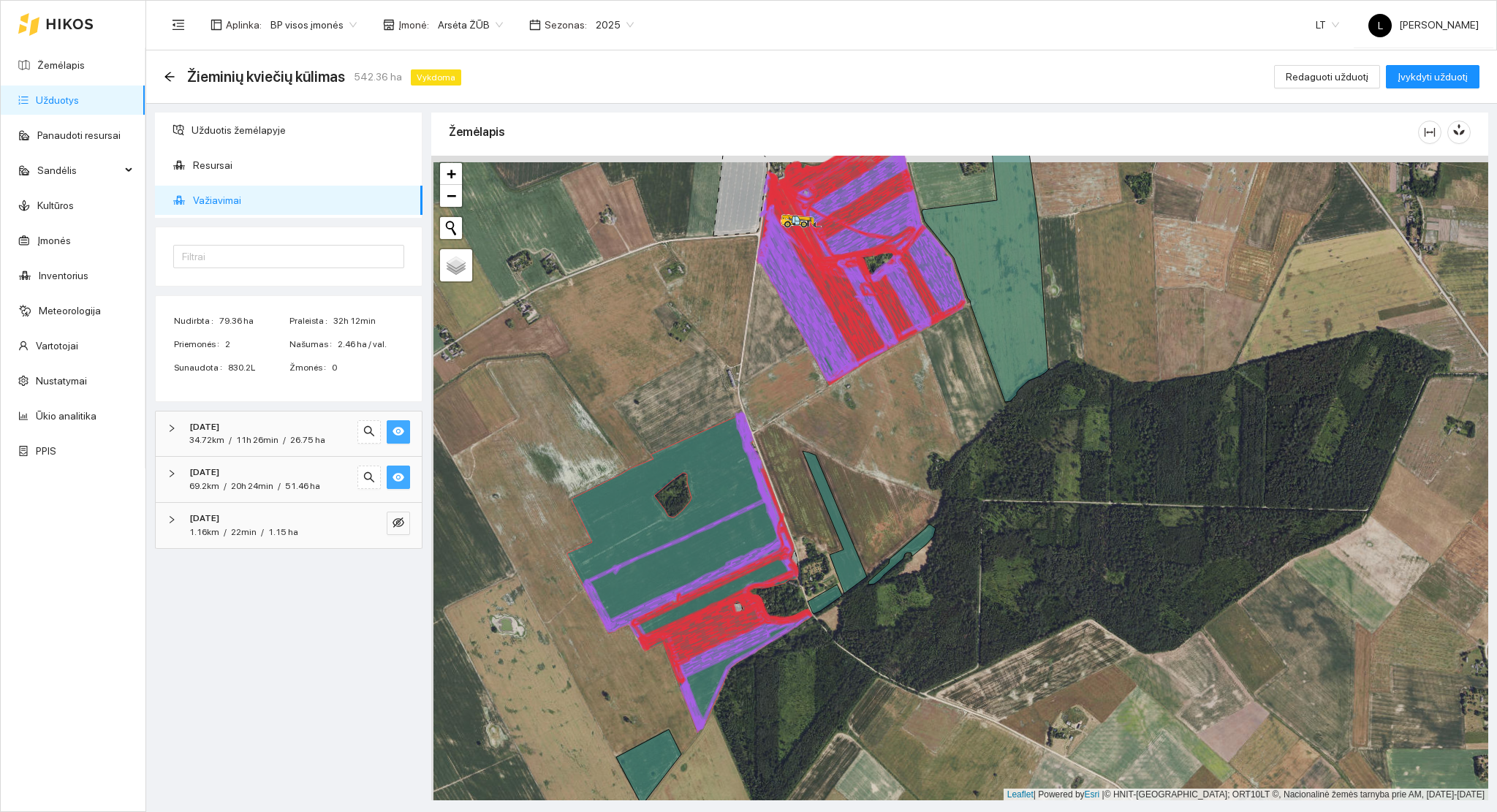
drag, startPoint x: 1116, startPoint y: 470, endPoint x: 1126, endPoint y: 497, distance: 28.8
click at [1126, 497] on div at bounding box center [959, 478] width 1057 height 645
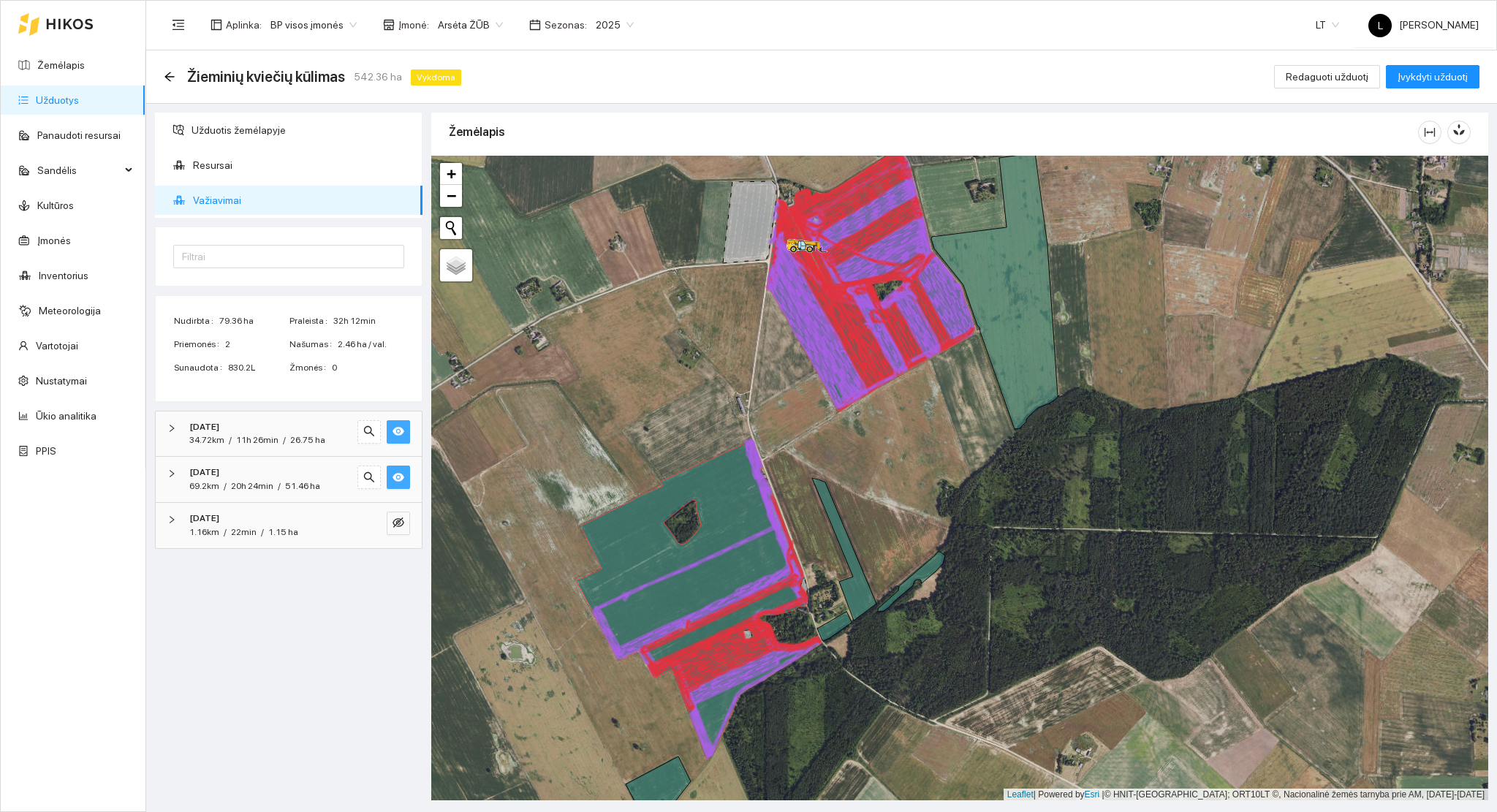
click at [287, 480] on div "51.46 ha" at bounding box center [302, 486] width 35 height 14
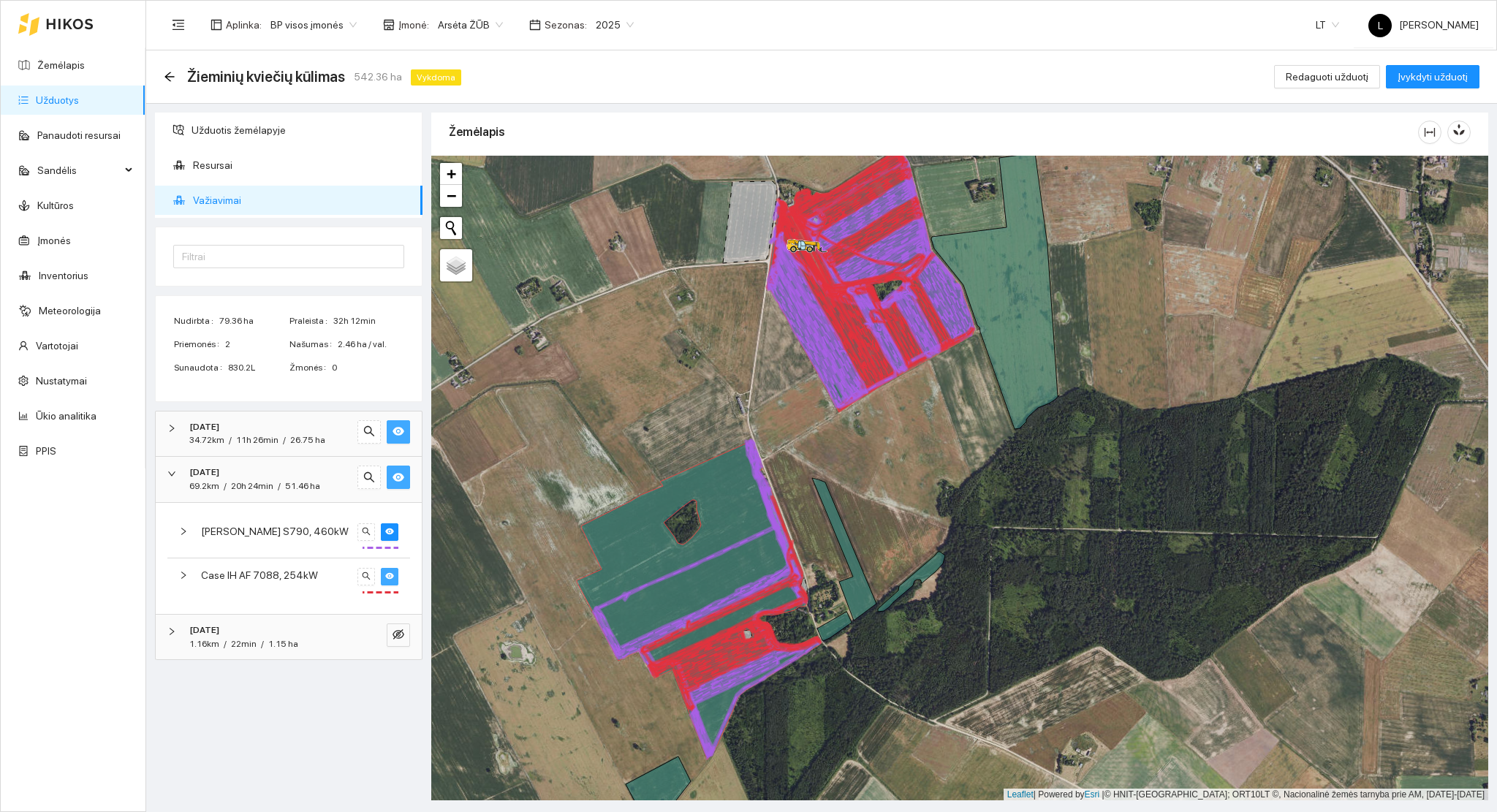
click at [391, 578] on icon "eye" at bounding box center [390, 576] width 9 height 9
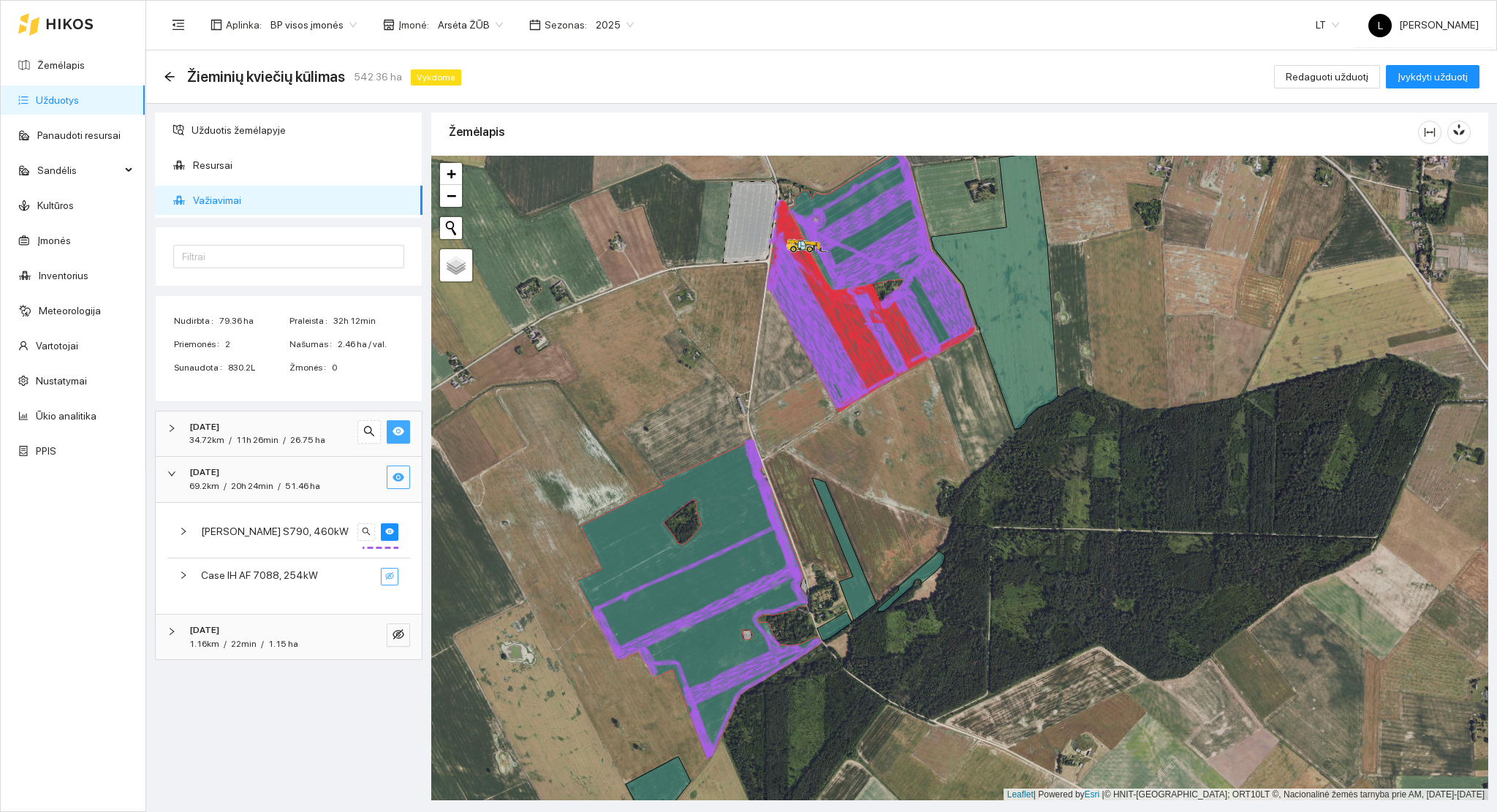
click at [391, 578] on icon "eye-invisible" at bounding box center [390, 576] width 9 height 9
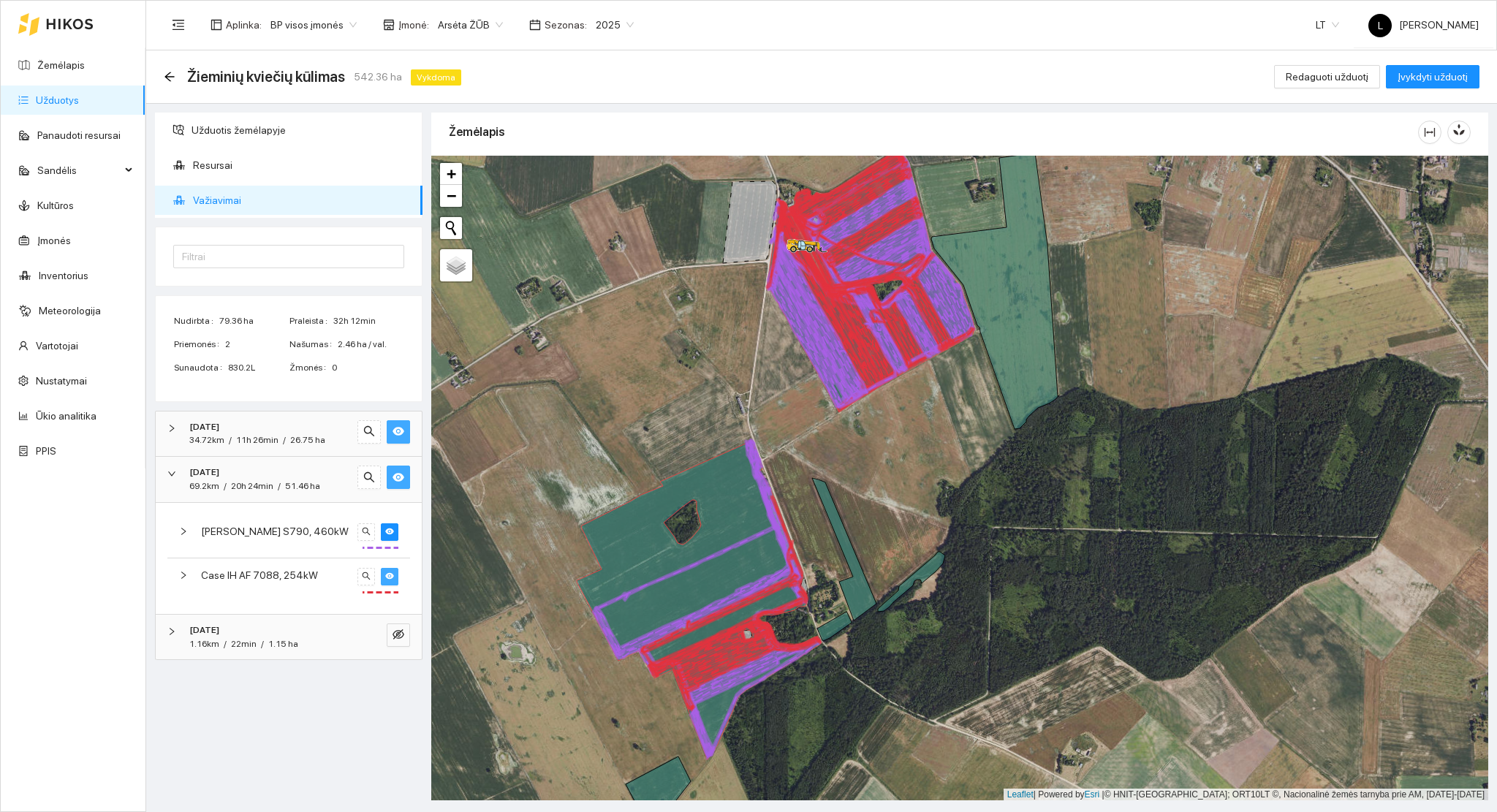
click at [391, 578] on icon "eye" at bounding box center [390, 576] width 9 height 9
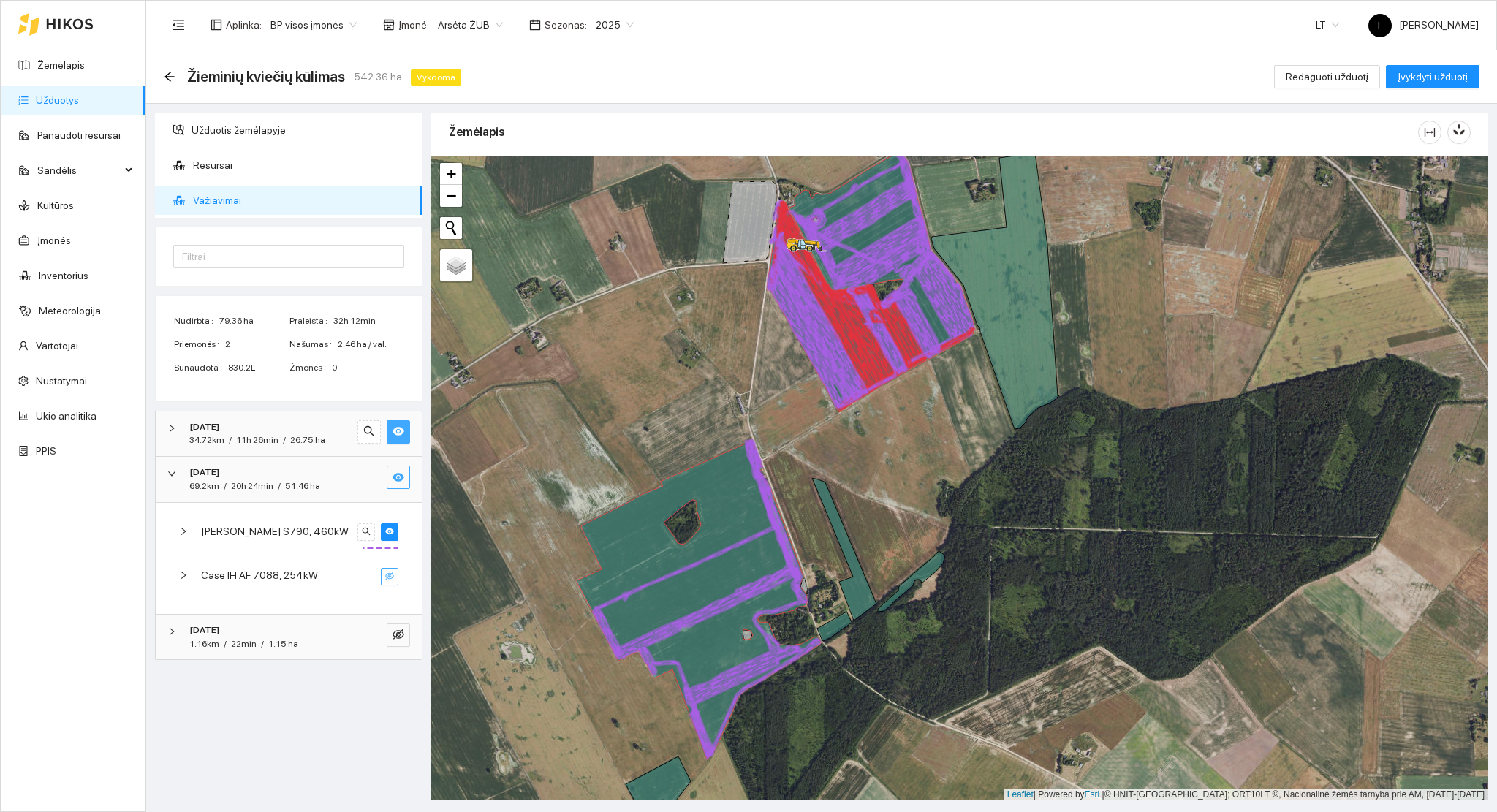
click at [391, 578] on icon "eye-invisible" at bounding box center [390, 576] width 9 height 9
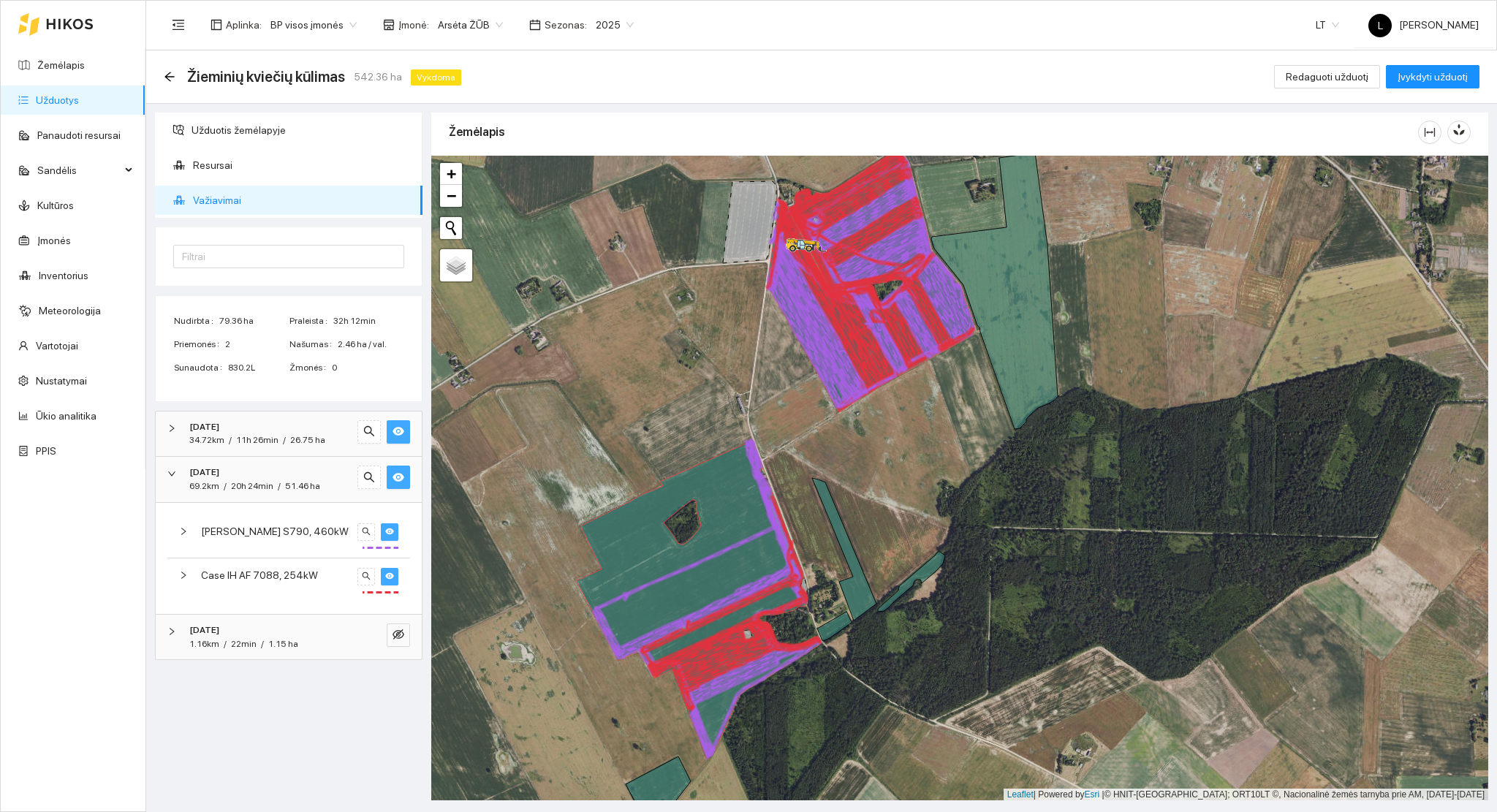
click at [390, 527] on icon "eye" at bounding box center [390, 531] width 9 height 9
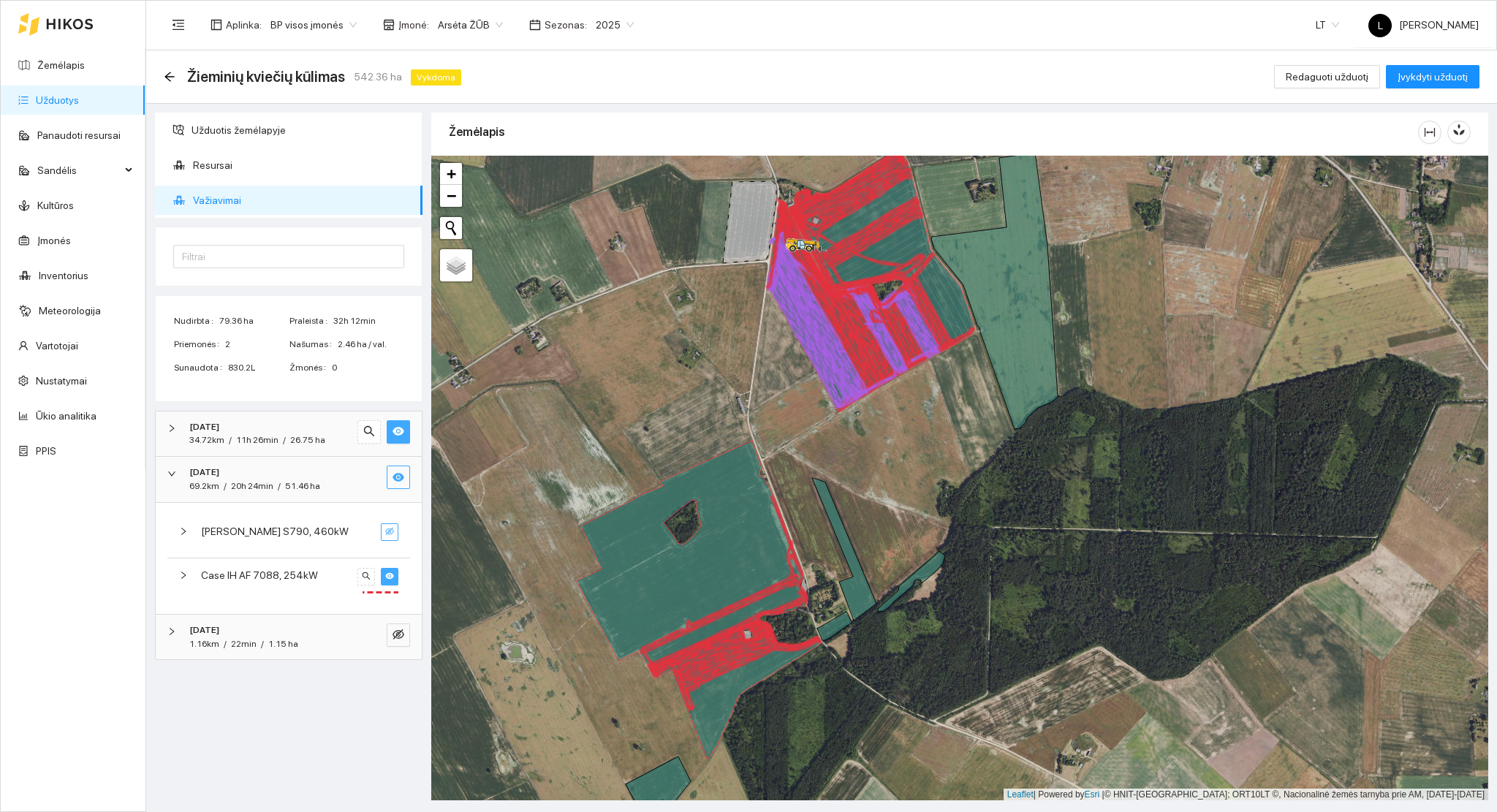
click at [390, 527] on icon "eye-invisible" at bounding box center [390, 531] width 9 height 9
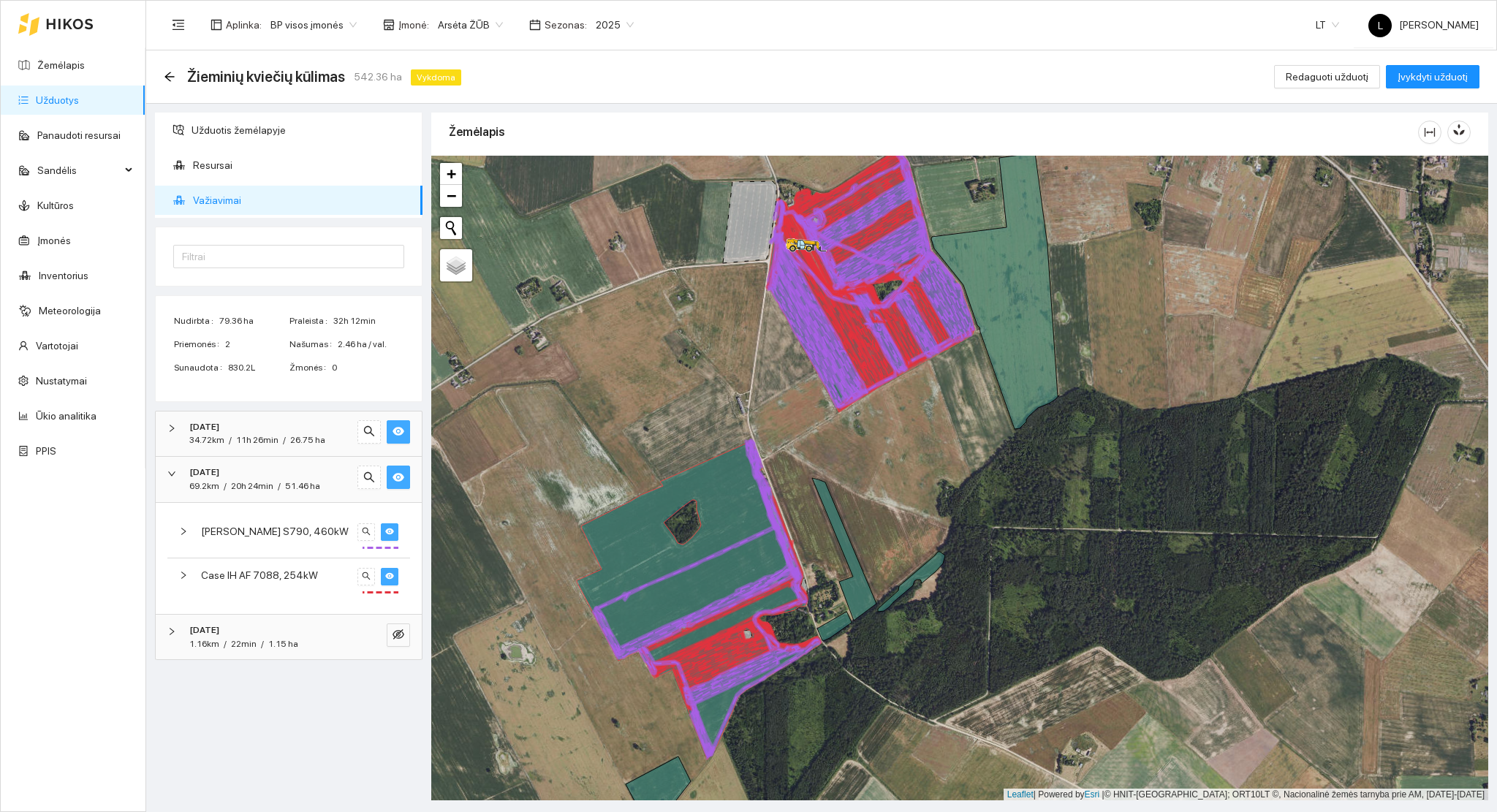
click at [390, 527] on icon "eye" at bounding box center [390, 531] width 9 height 9
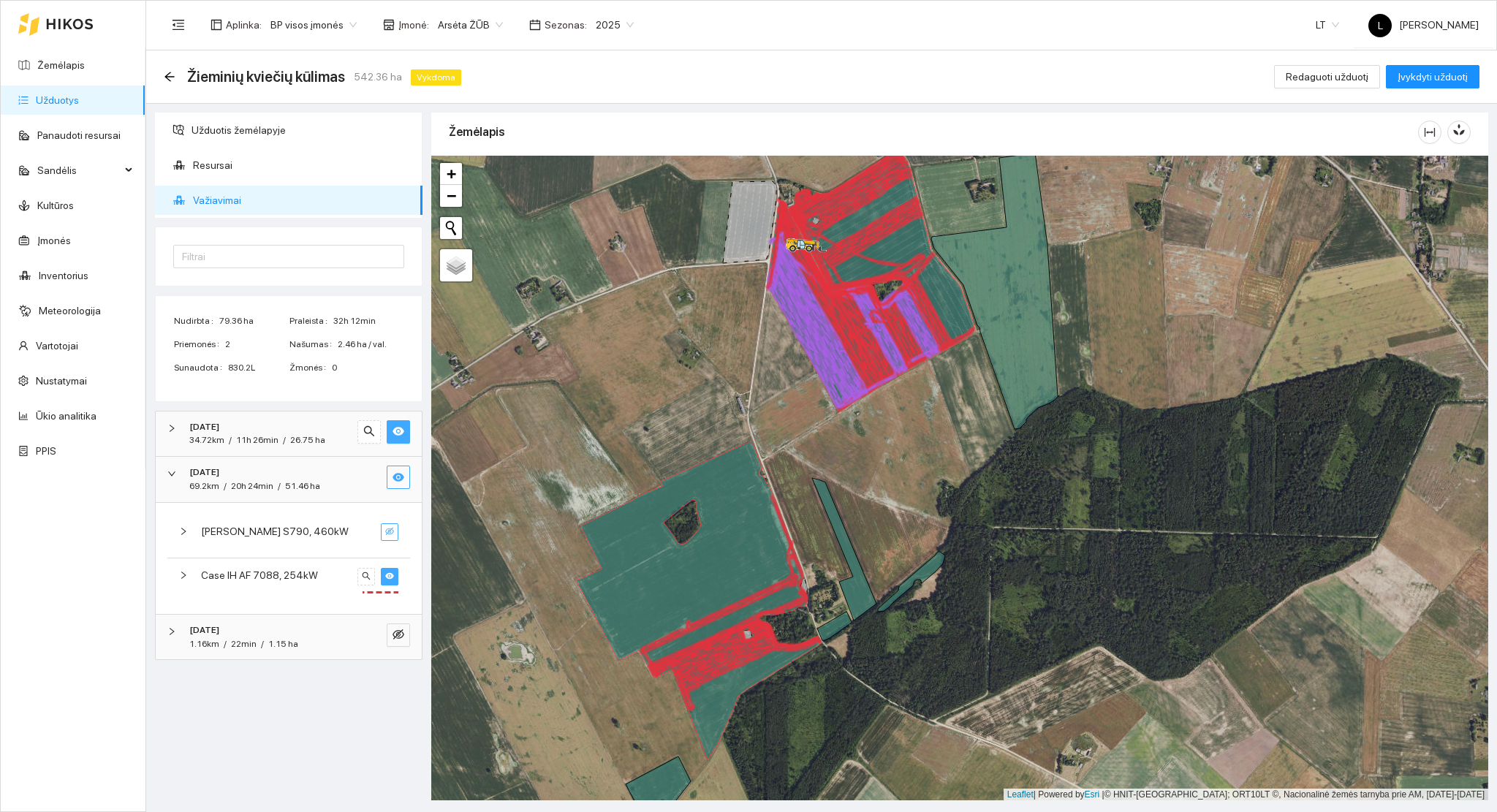
click at [390, 527] on icon "eye-invisible" at bounding box center [390, 531] width 9 height 9
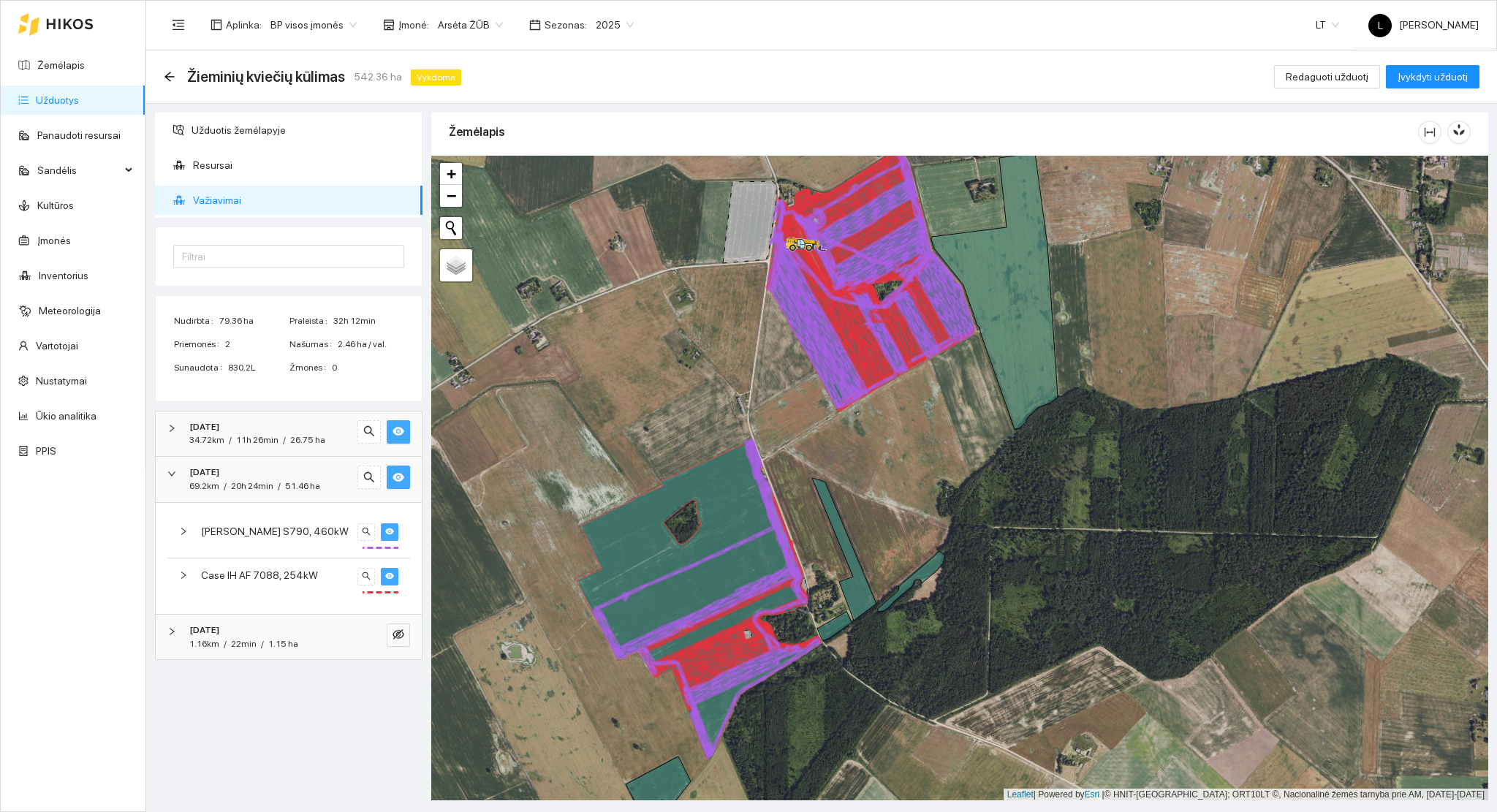
click at [273, 471] on div "2025-08-12" at bounding box center [268, 472] width 159 height 14
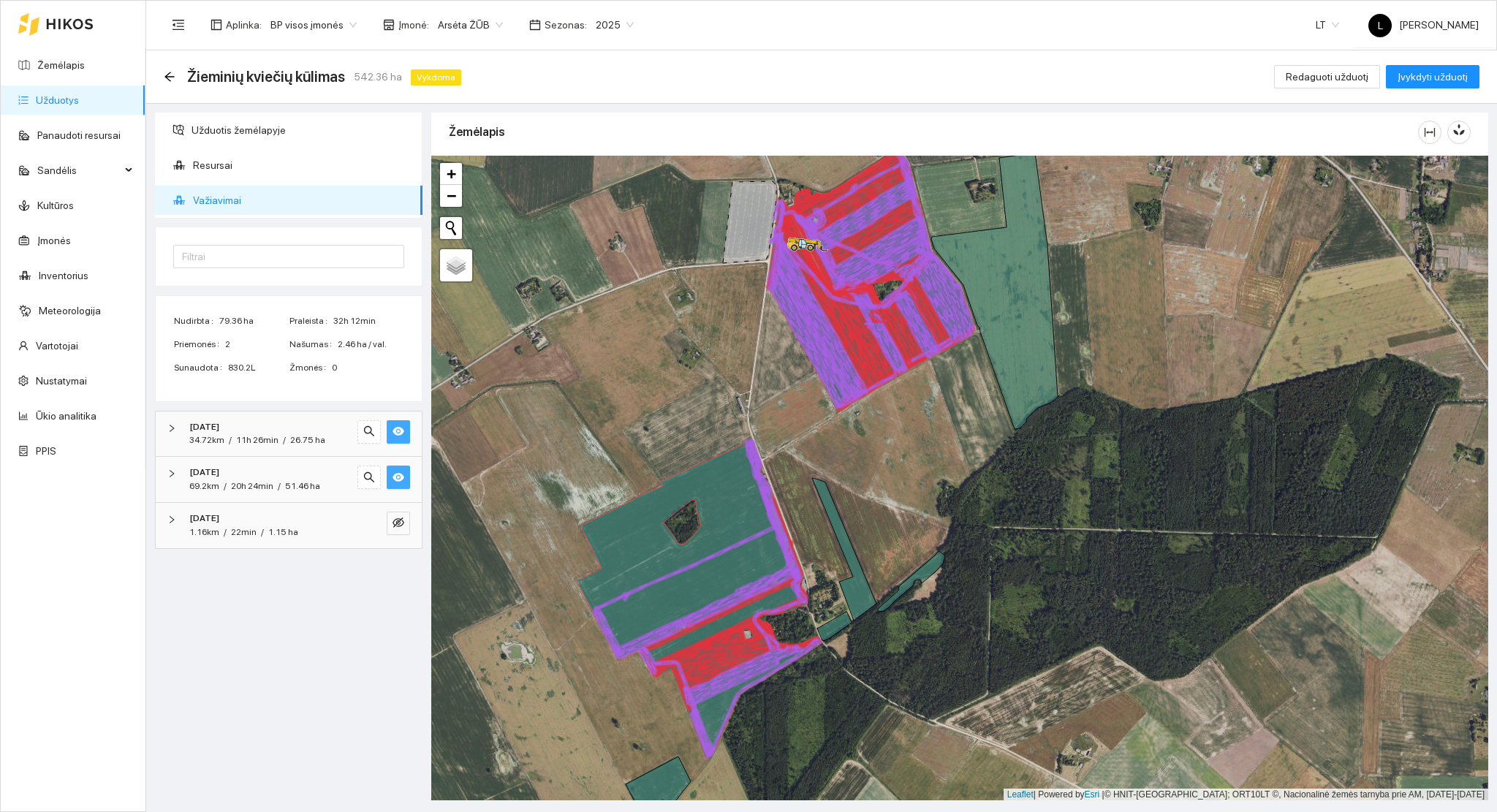
click at [406, 477] on button "button" at bounding box center [398, 476] width 24 height 24
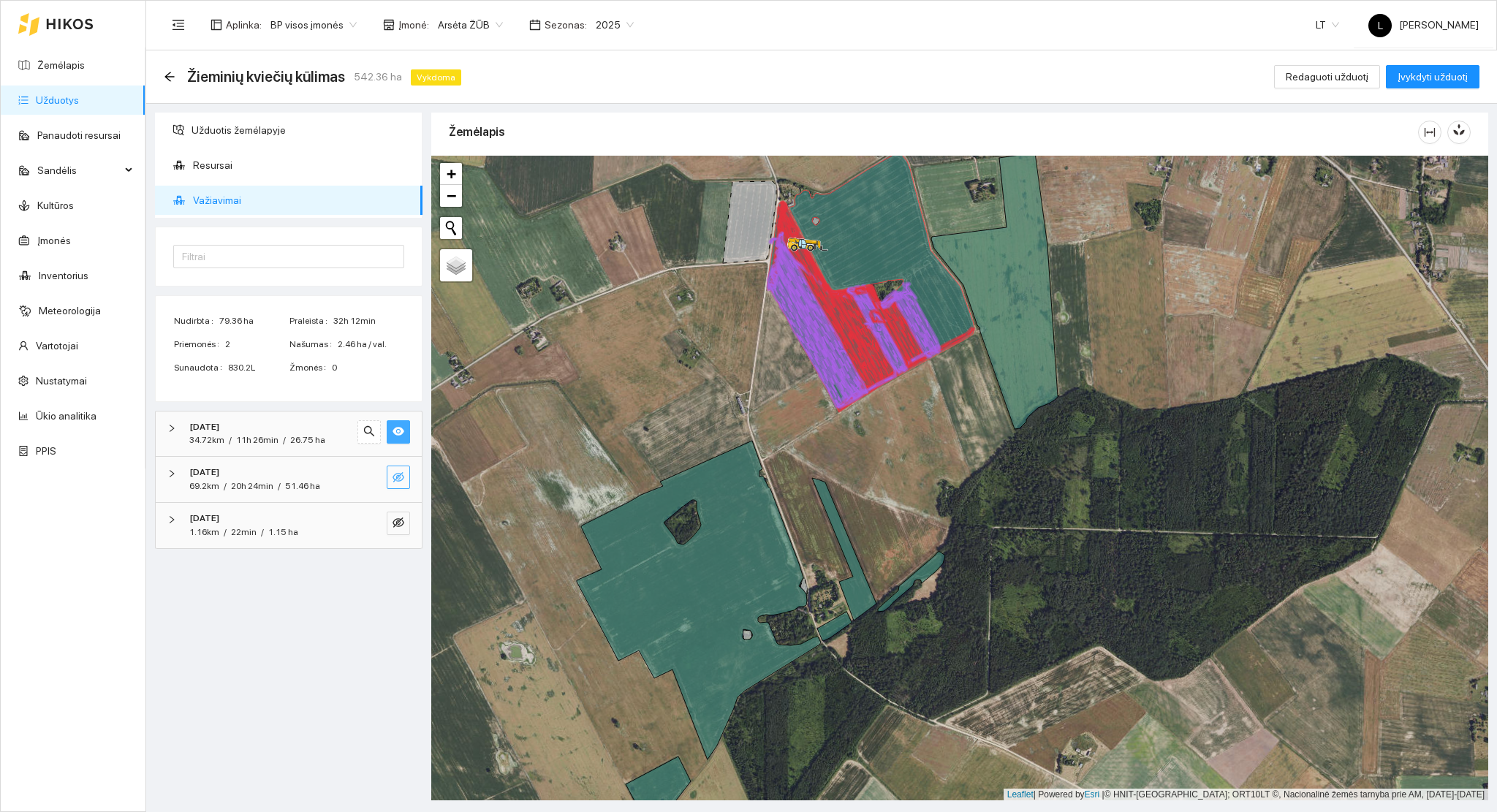
click at [402, 477] on icon "eye-invisible" at bounding box center [398, 477] width 11 height 11
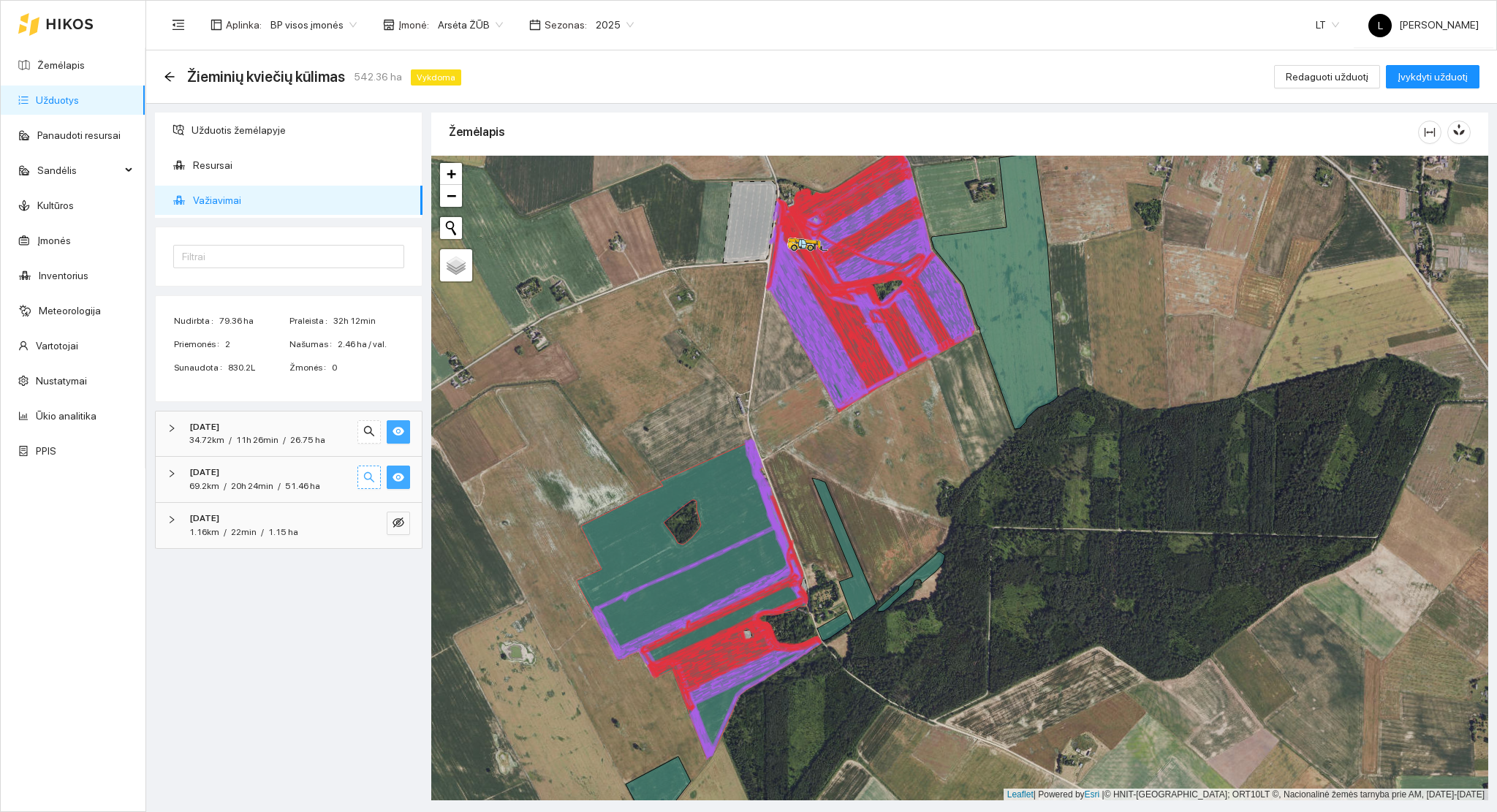
click at [367, 484] on span "search" at bounding box center [369, 478] width 11 height 14
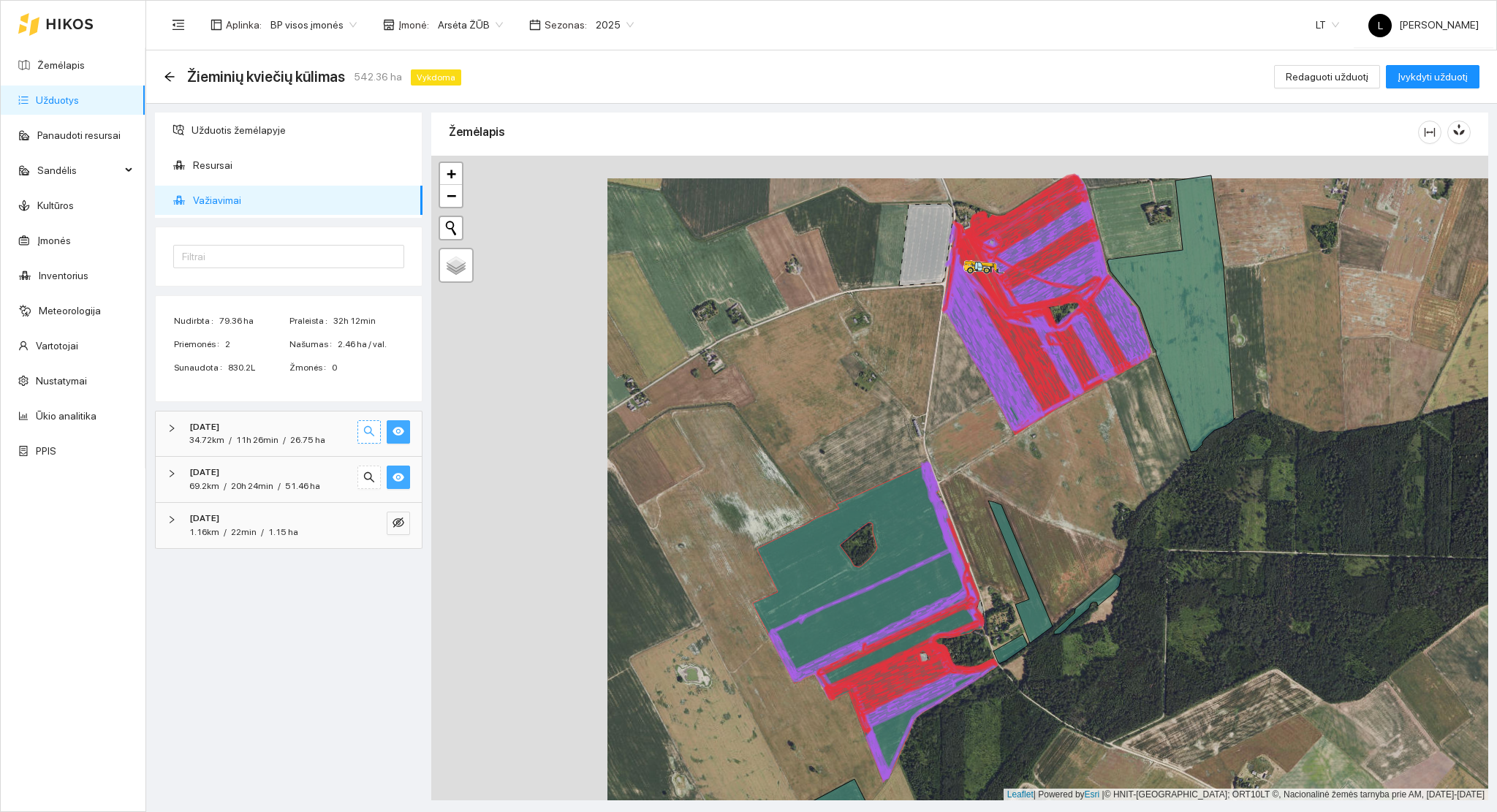
click at [366, 433] on icon "search" at bounding box center [369, 431] width 11 height 11
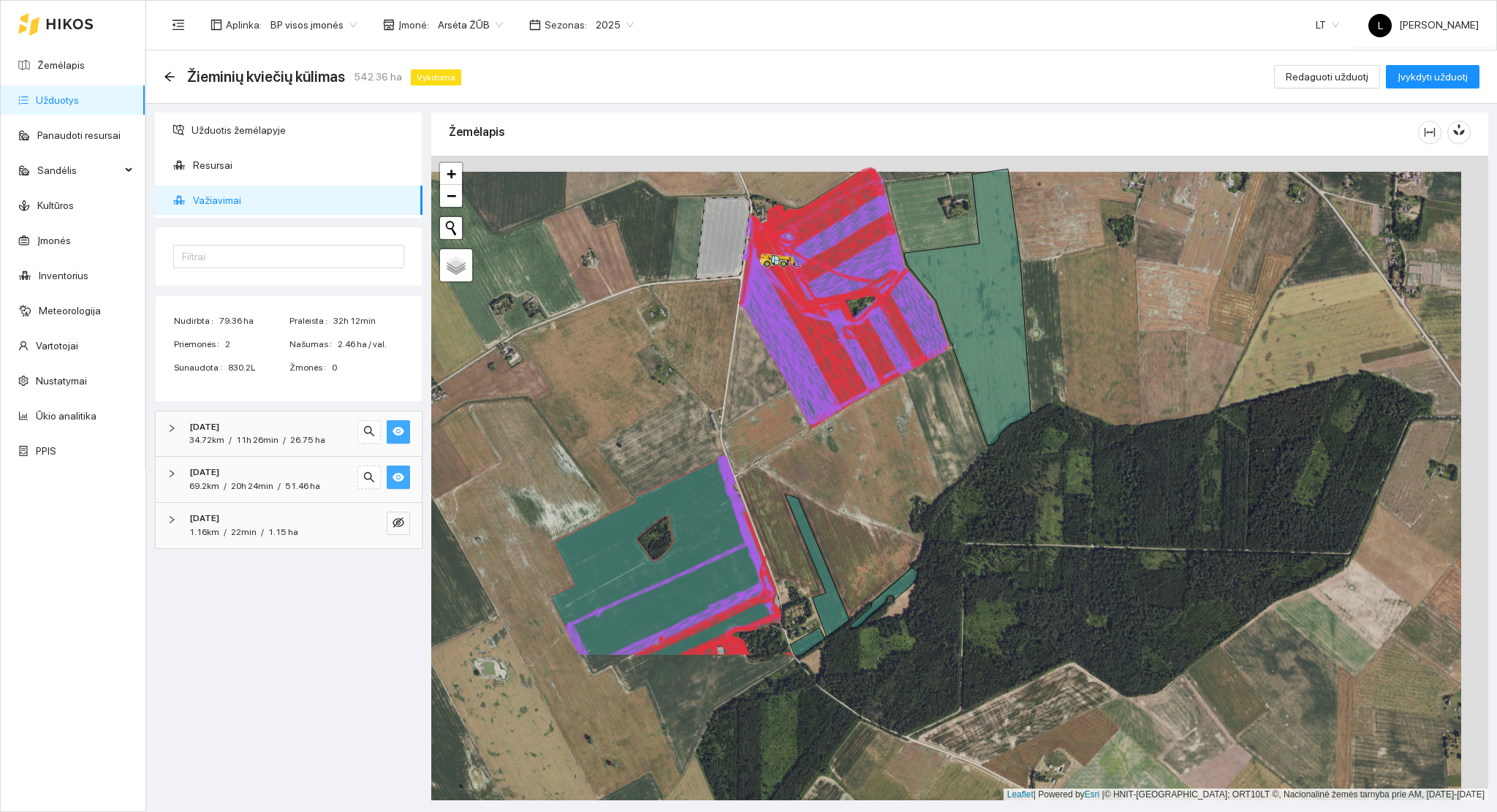
drag, startPoint x: 843, startPoint y: 626, endPoint x: 777, endPoint y: 348, distance: 285.7
click at [777, 348] on div at bounding box center [959, 478] width 1057 height 645
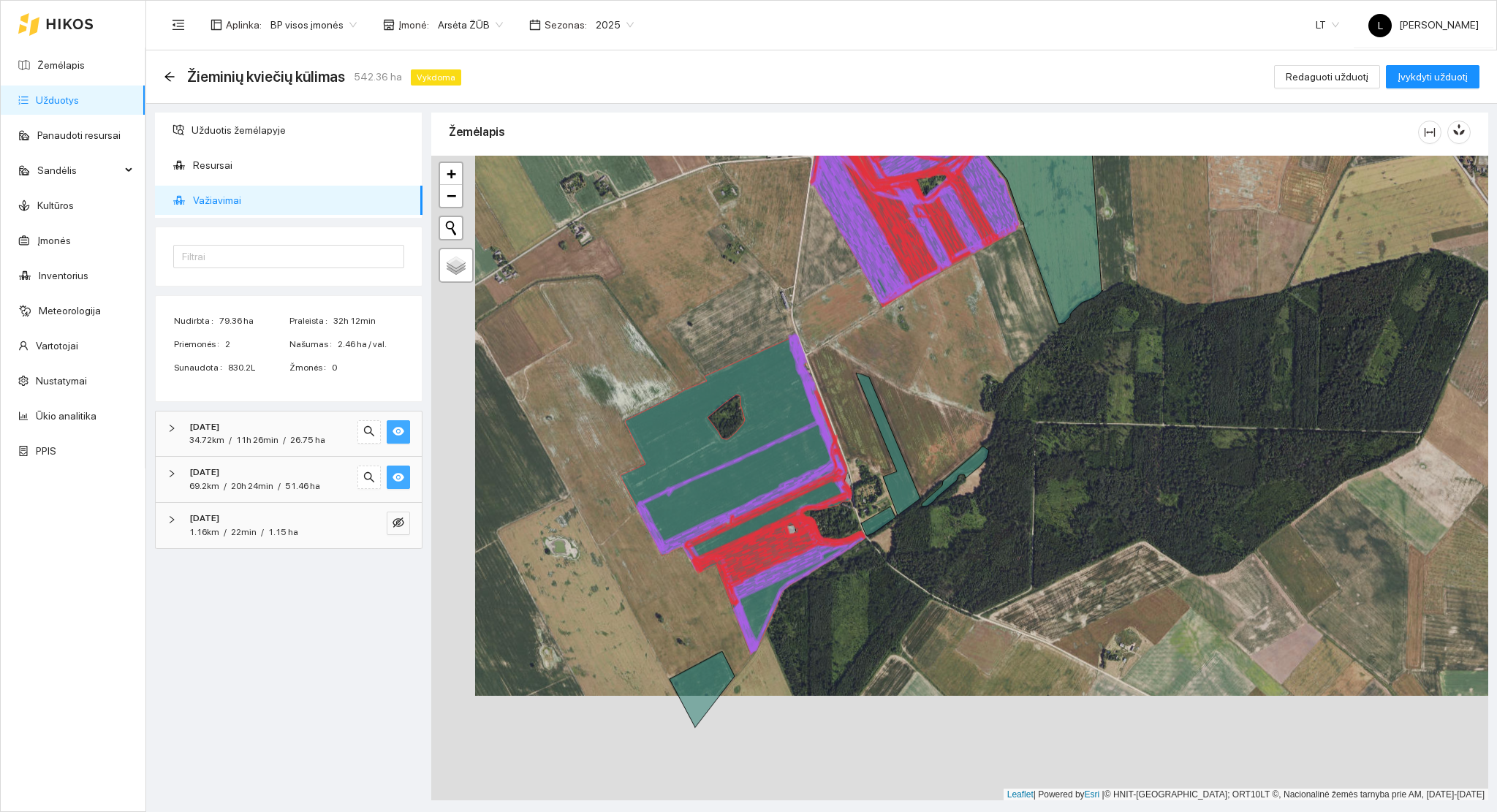
click at [810, 430] on icon at bounding box center [743, 494] width 244 height 318
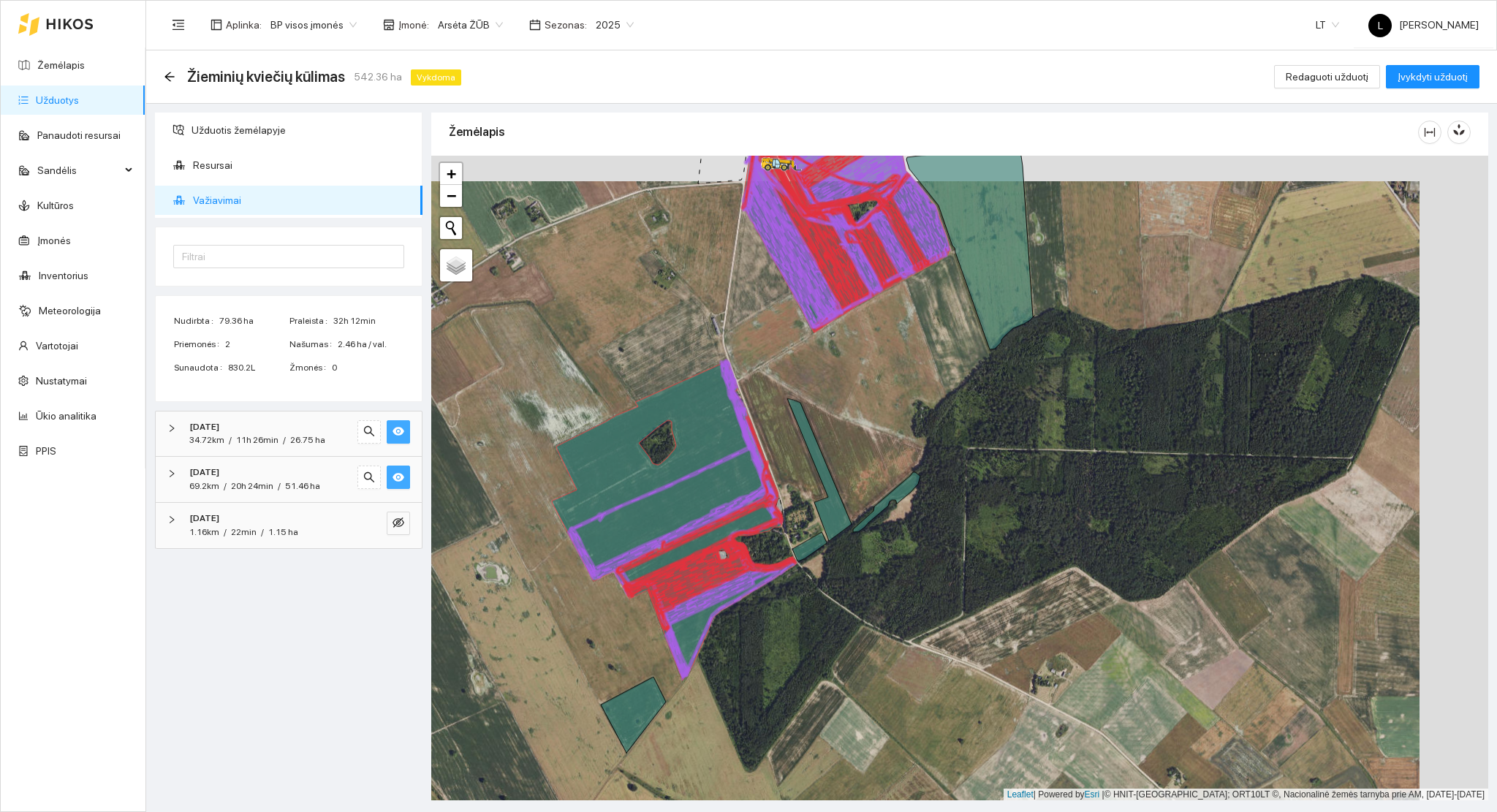
drag, startPoint x: 810, startPoint y: 670, endPoint x: 700, endPoint y: 734, distance: 127.3
click at [700, 734] on div at bounding box center [959, 478] width 1057 height 645
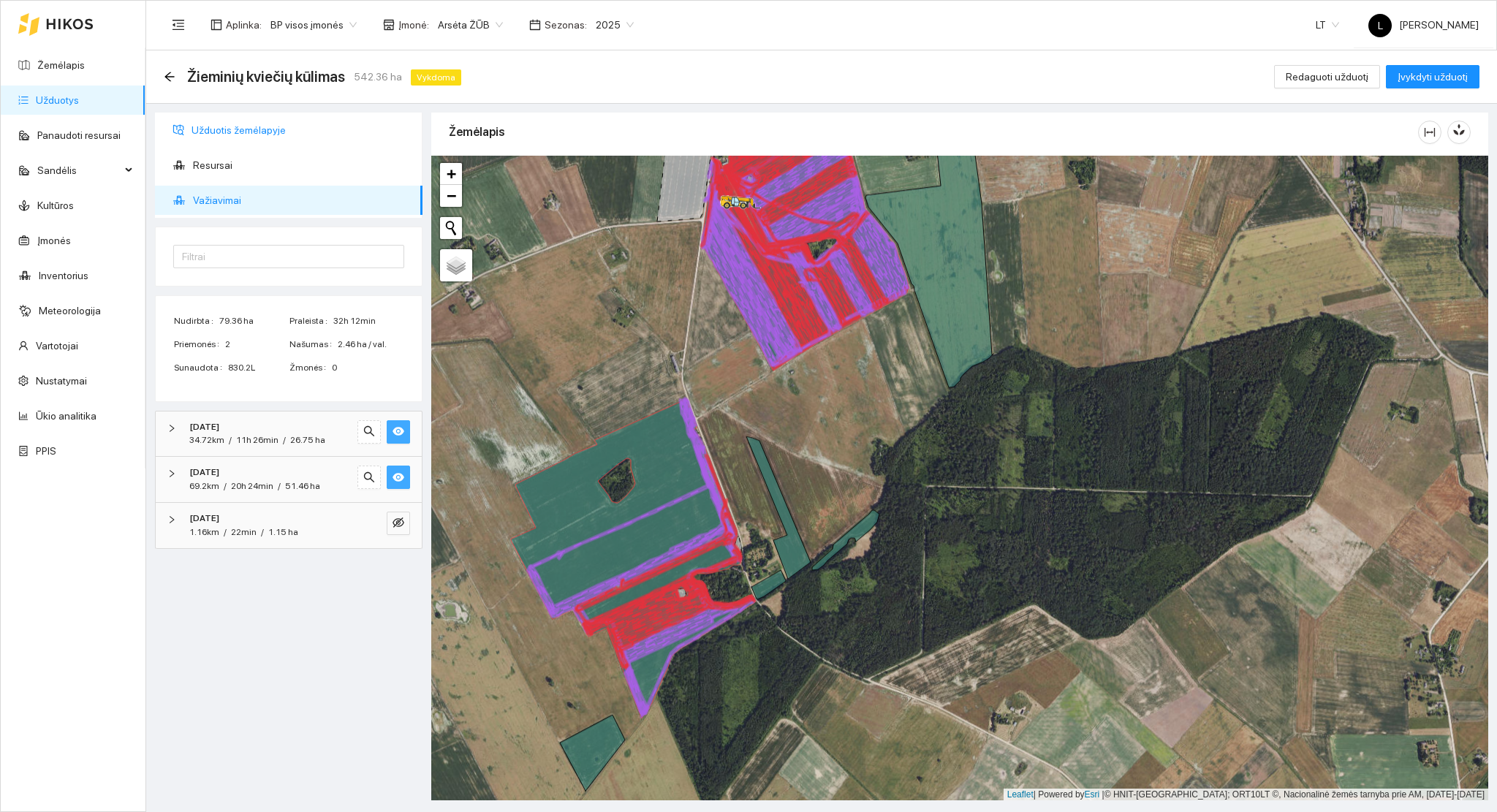
click at [238, 129] on span "Užduotis žemėlapyje" at bounding box center [301, 130] width 219 height 29
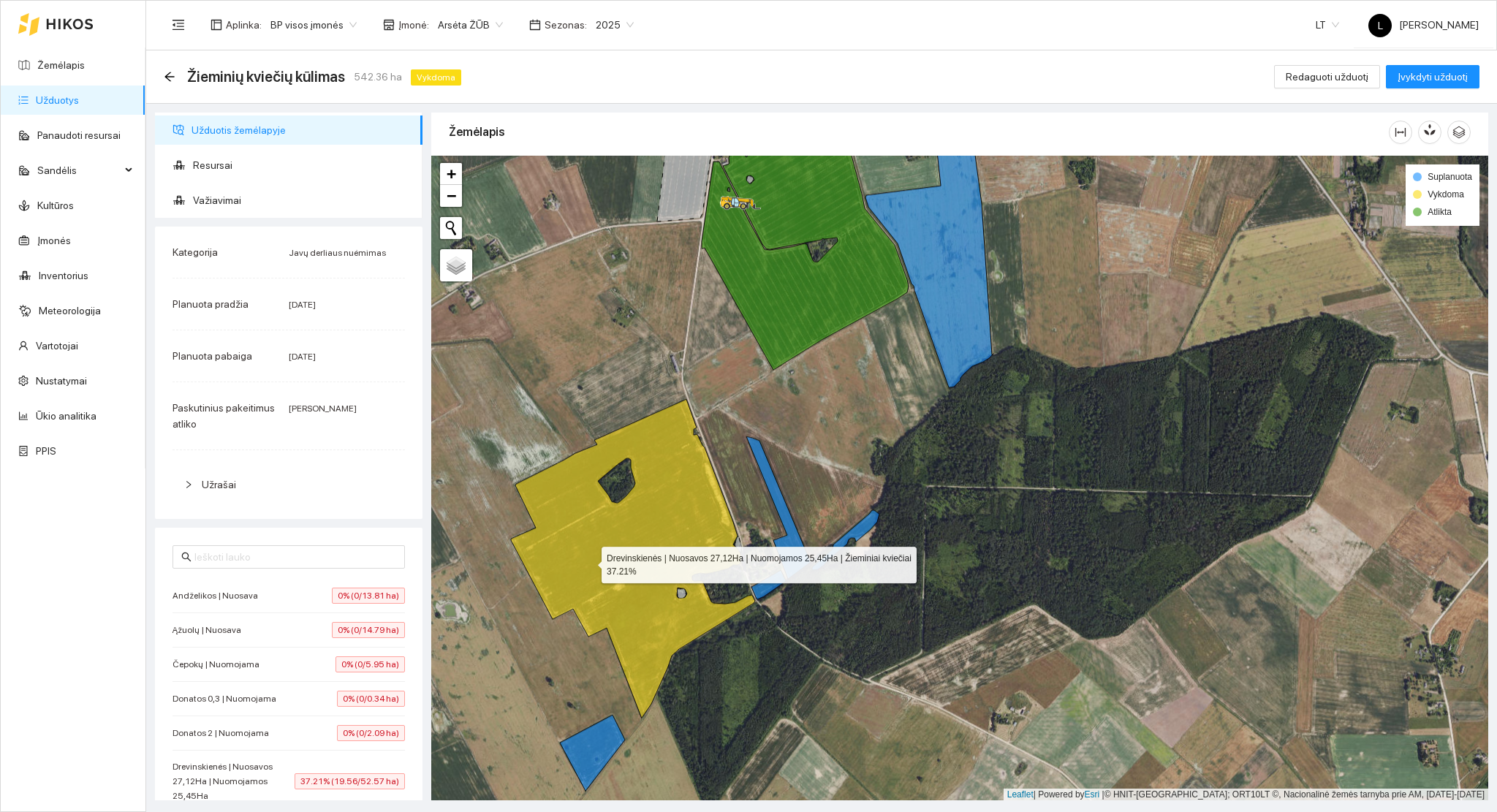
click at [588, 561] on icon at bounding box center [633, 558] width 244 height 318
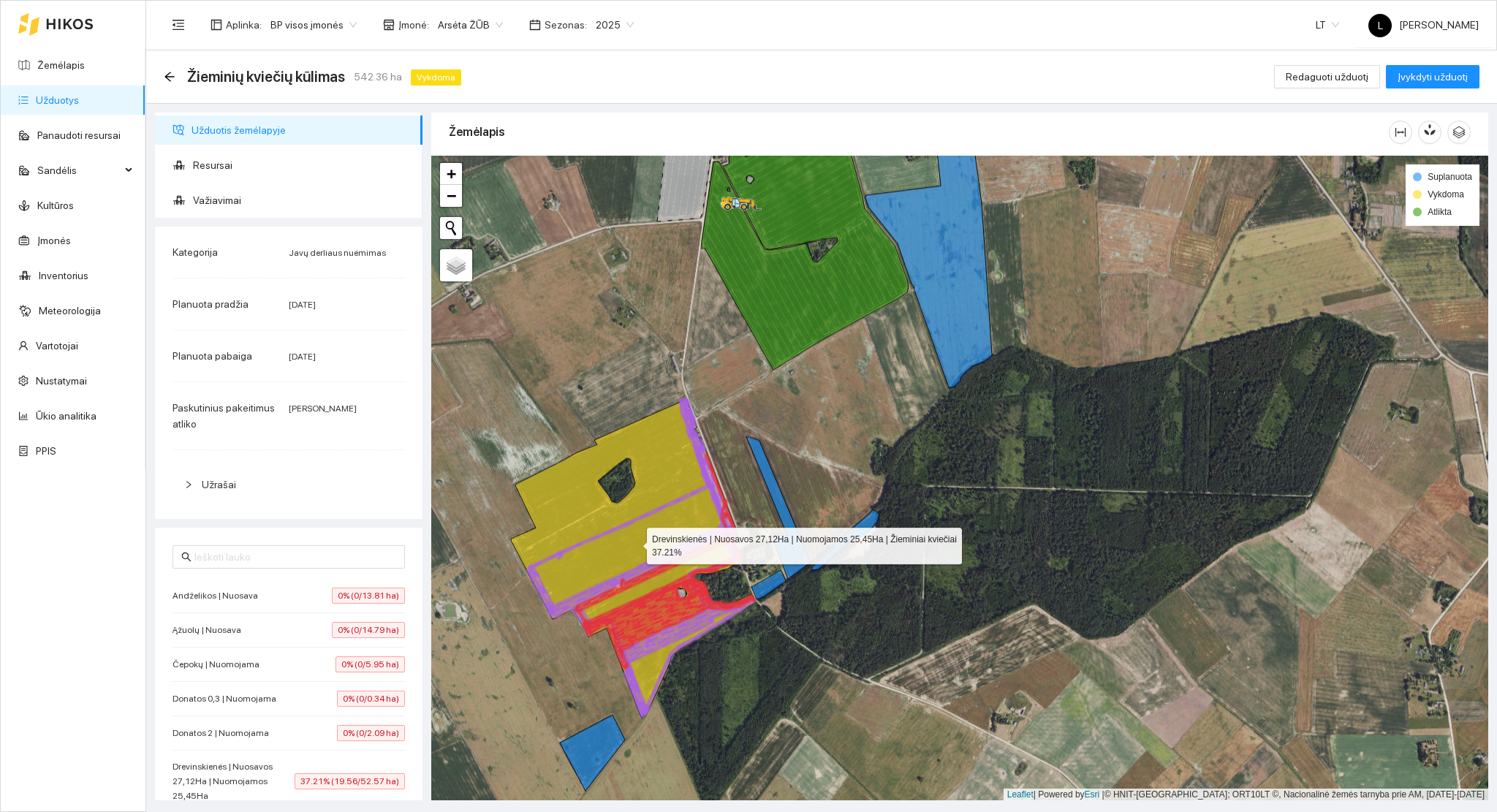
click at [588, 561] on icon at bounding box center [633, 558] width 244 height 318
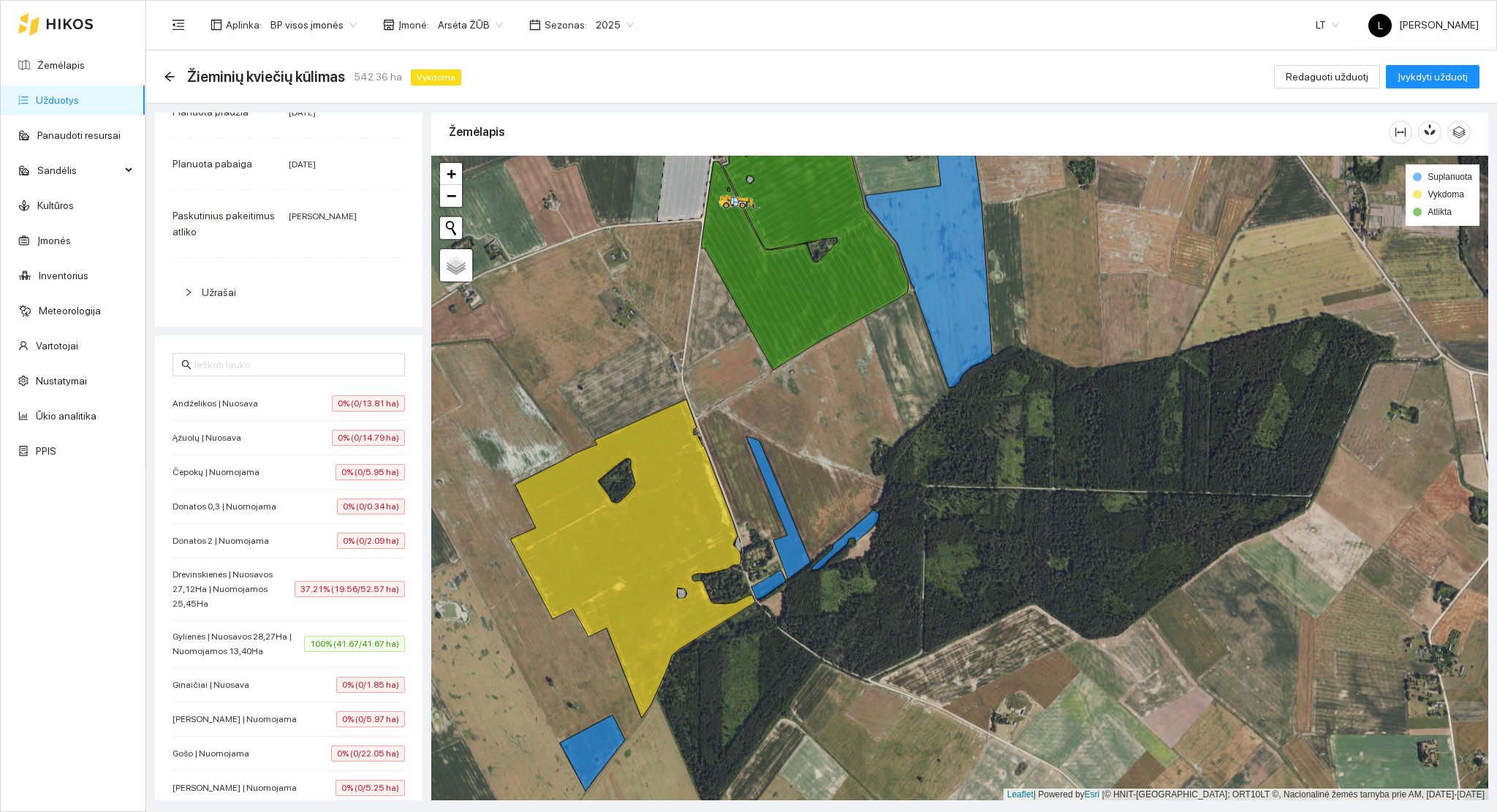
scroll to position [195, 0]
click at [258, 588] on span "Drevinskienės | Nuosavos 27,12Ha | Nuomojamos 25,45Ha" at bounding box center [234, 586] width 122 height 44
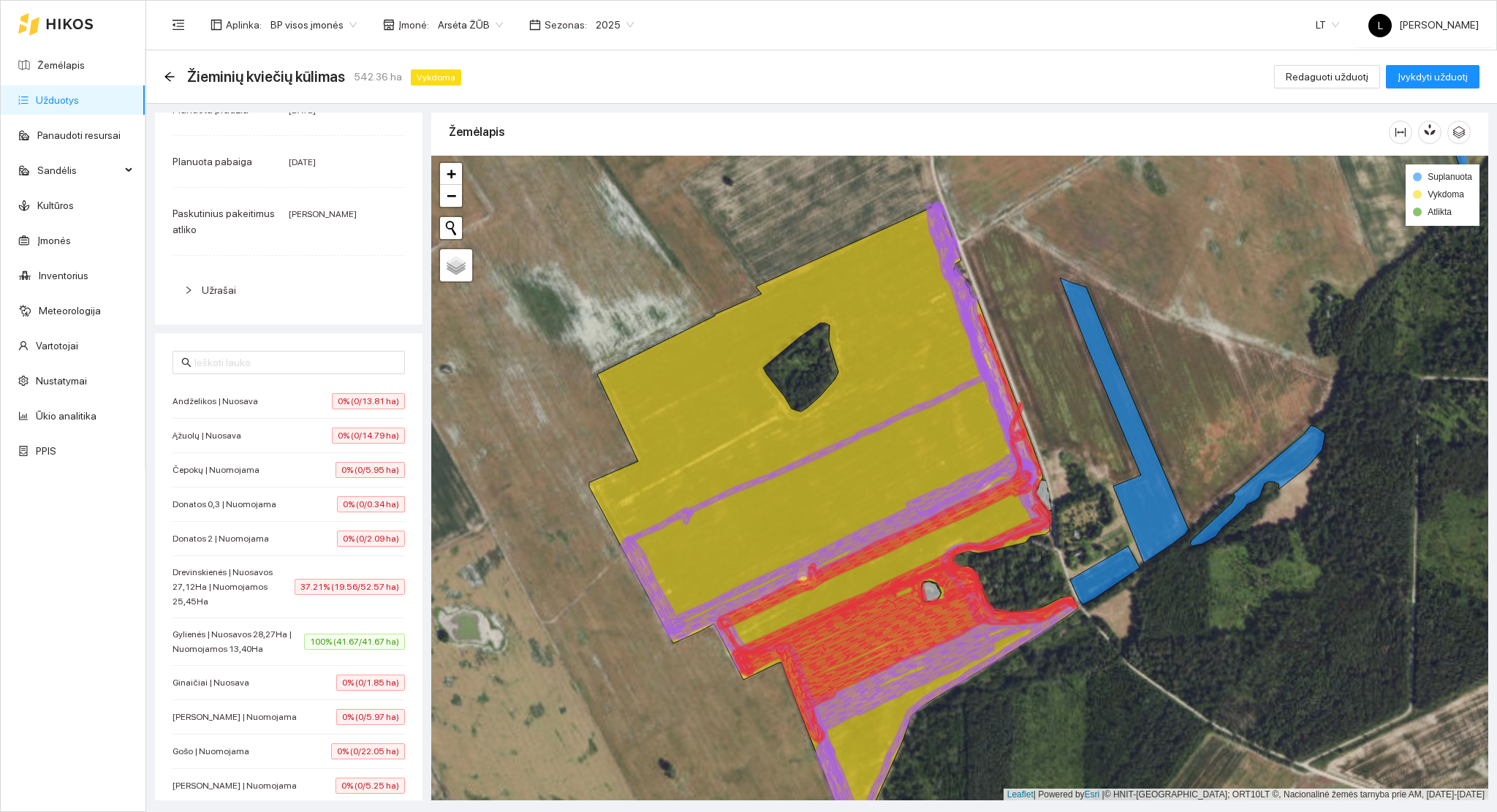
drag, startPoint x: 647, startPoint y: 610, endPoint x: 565, endPoint y: 652, distance: 92.1
click at [508, 658] on div at bounding box center [959, 478] width 1057 height 645
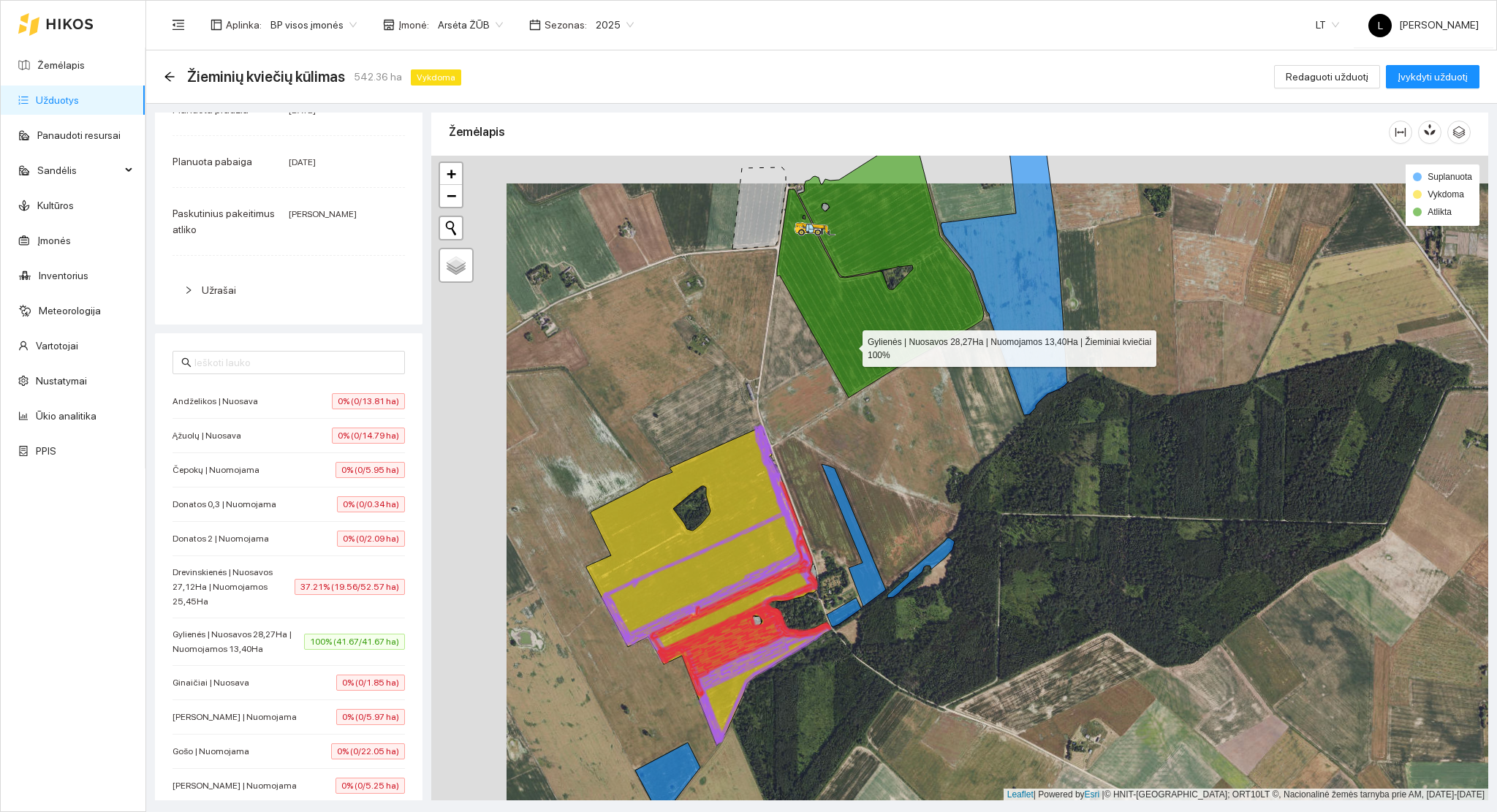
click at [849, 345] on icon at bounding box center [881, 269] width 207 height 257
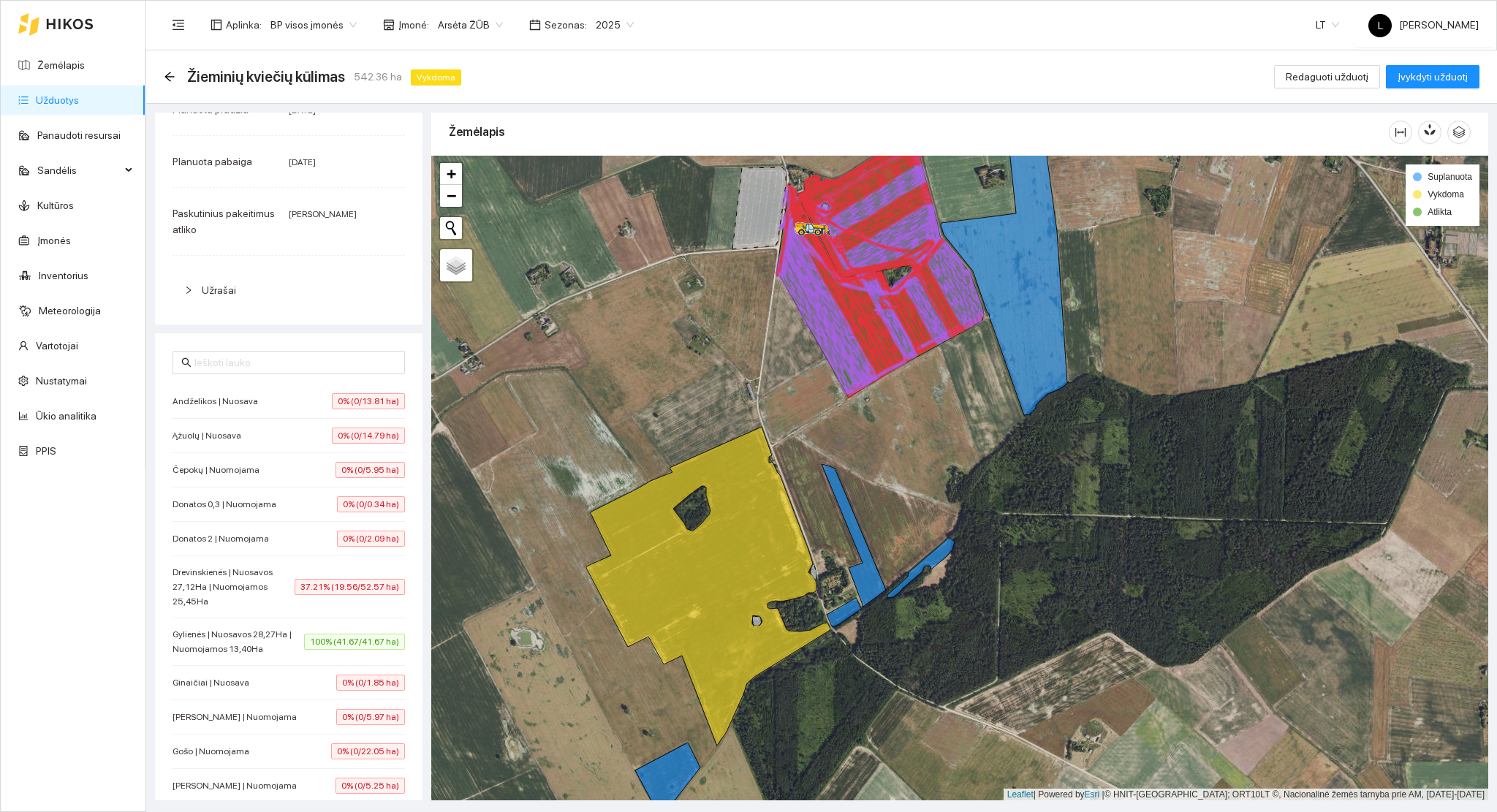
click at [244, 595] on span "Drevinskienės | Nuosavos 27,12Ha | Nuomojamos 25,45Ha" at bounding box center [234, 586] width 122 height 44
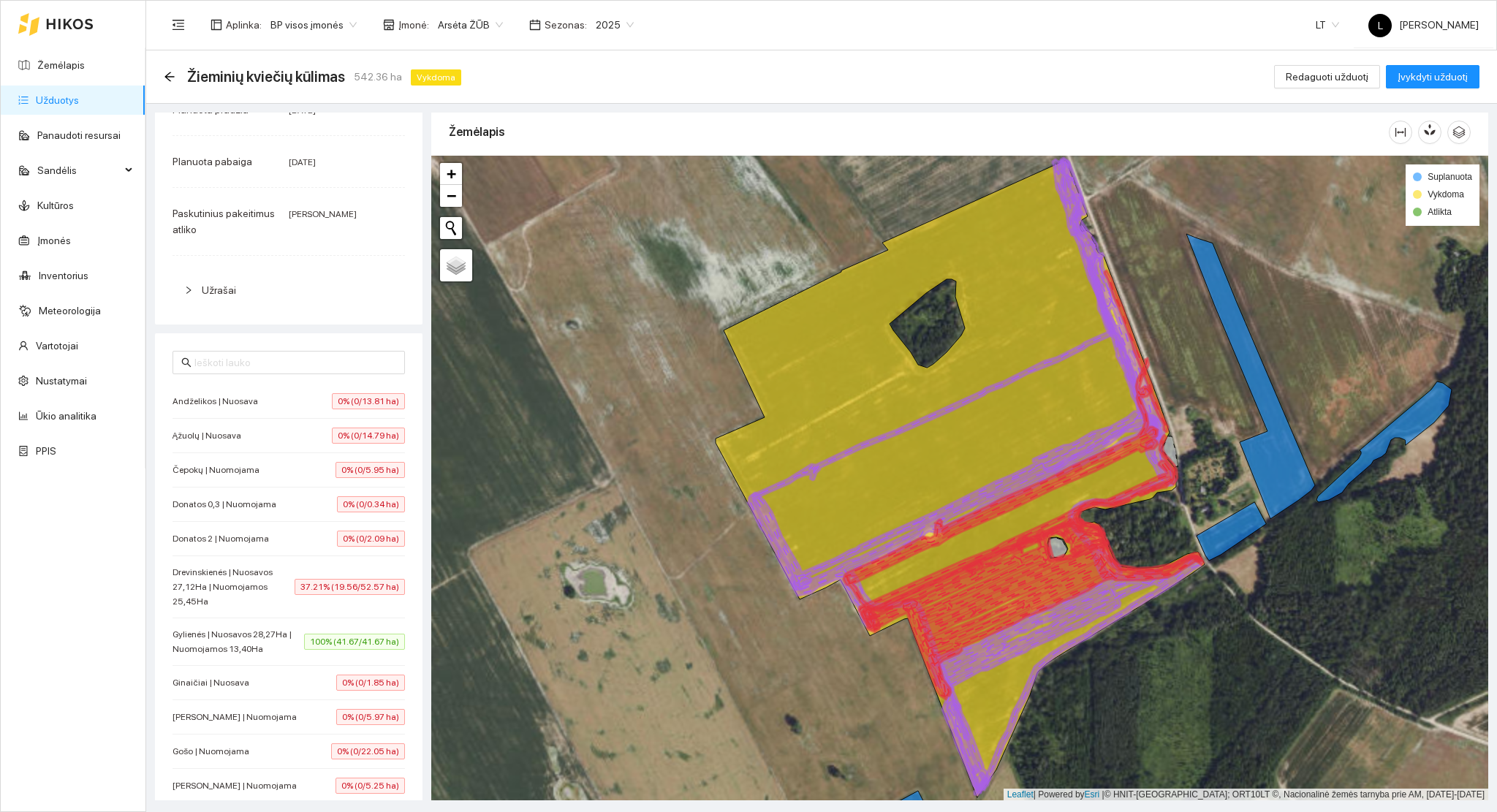
click at [270, 642] on span "Gylienės | Nuosavos 28,27Ha | Nuomojamos 13,40Ha" at bounding box center [238, 642] width 131 height 29
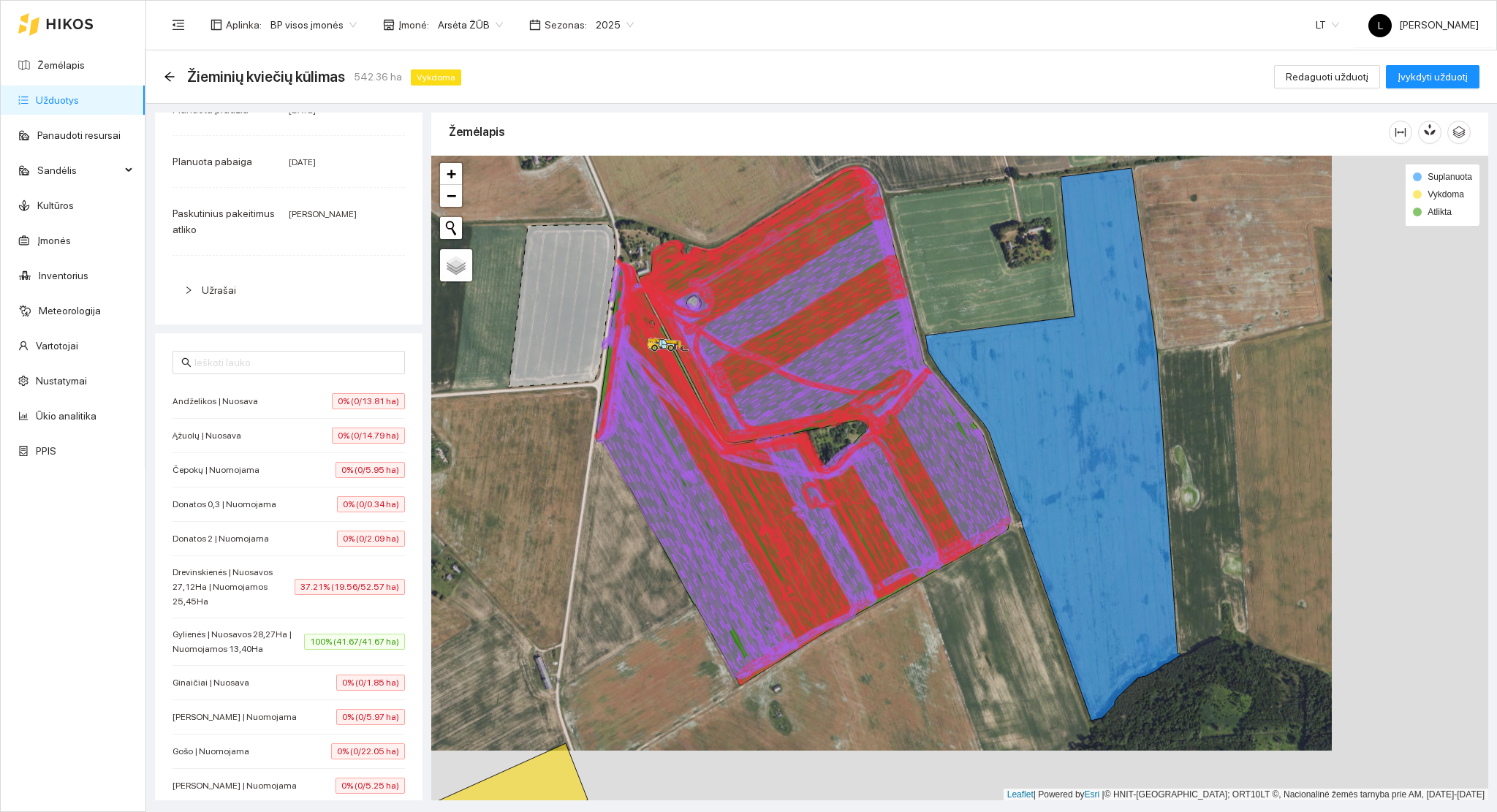
drag, startPoint x: 619, startPoint y: 588, endPoint x: 482, endPoint y: 560, distance: 139.8
click at [482, 560] on div at bounding box center [959, 478] width 1057 height 645
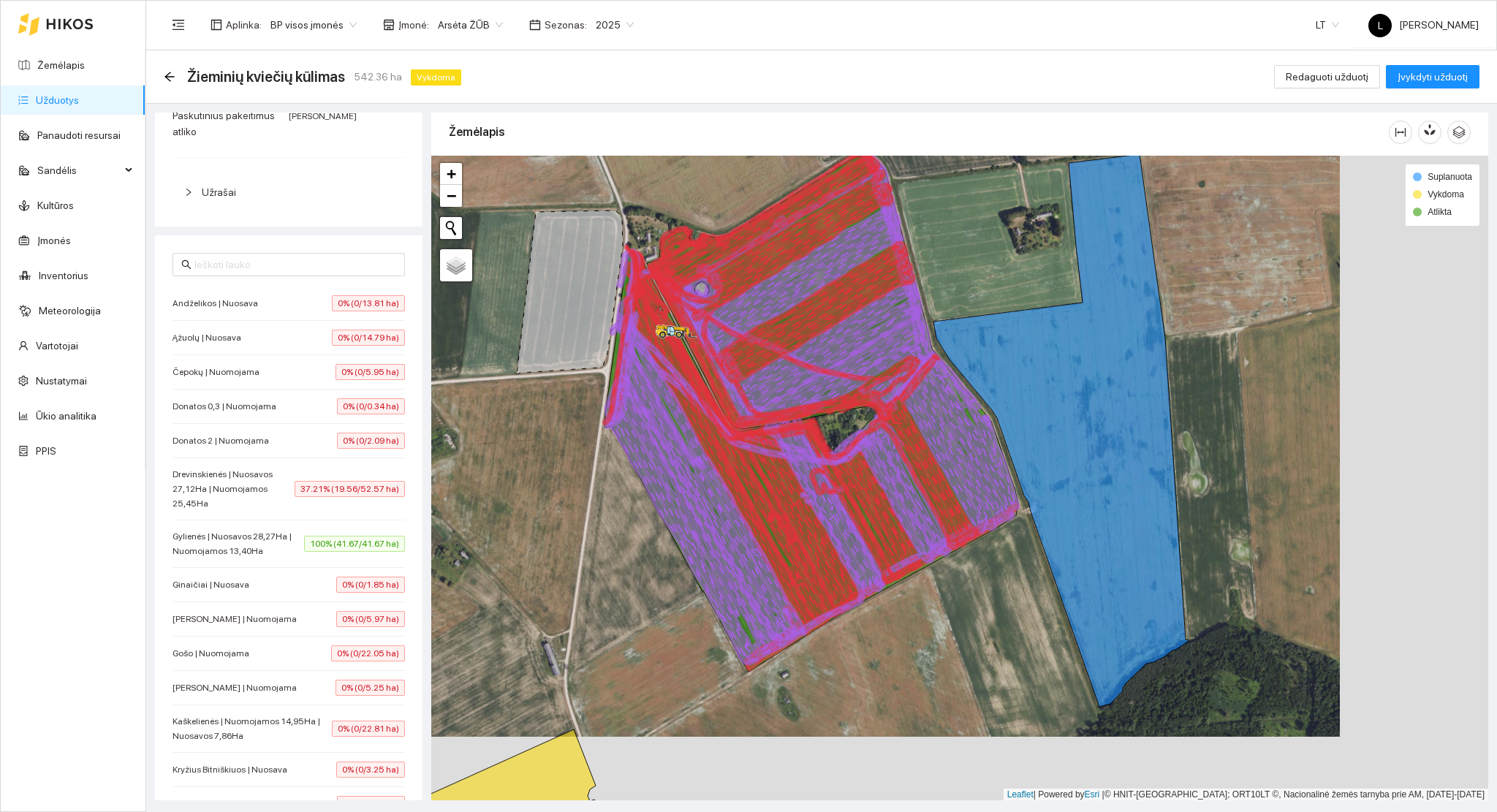
drag, startPoint x: 597, startPoint y: 621, endPoint x: 632, endPoint y: 544, distance: 84.6
click at [628, 546] on div at bounding box center [959, 478] width 1057 height 645
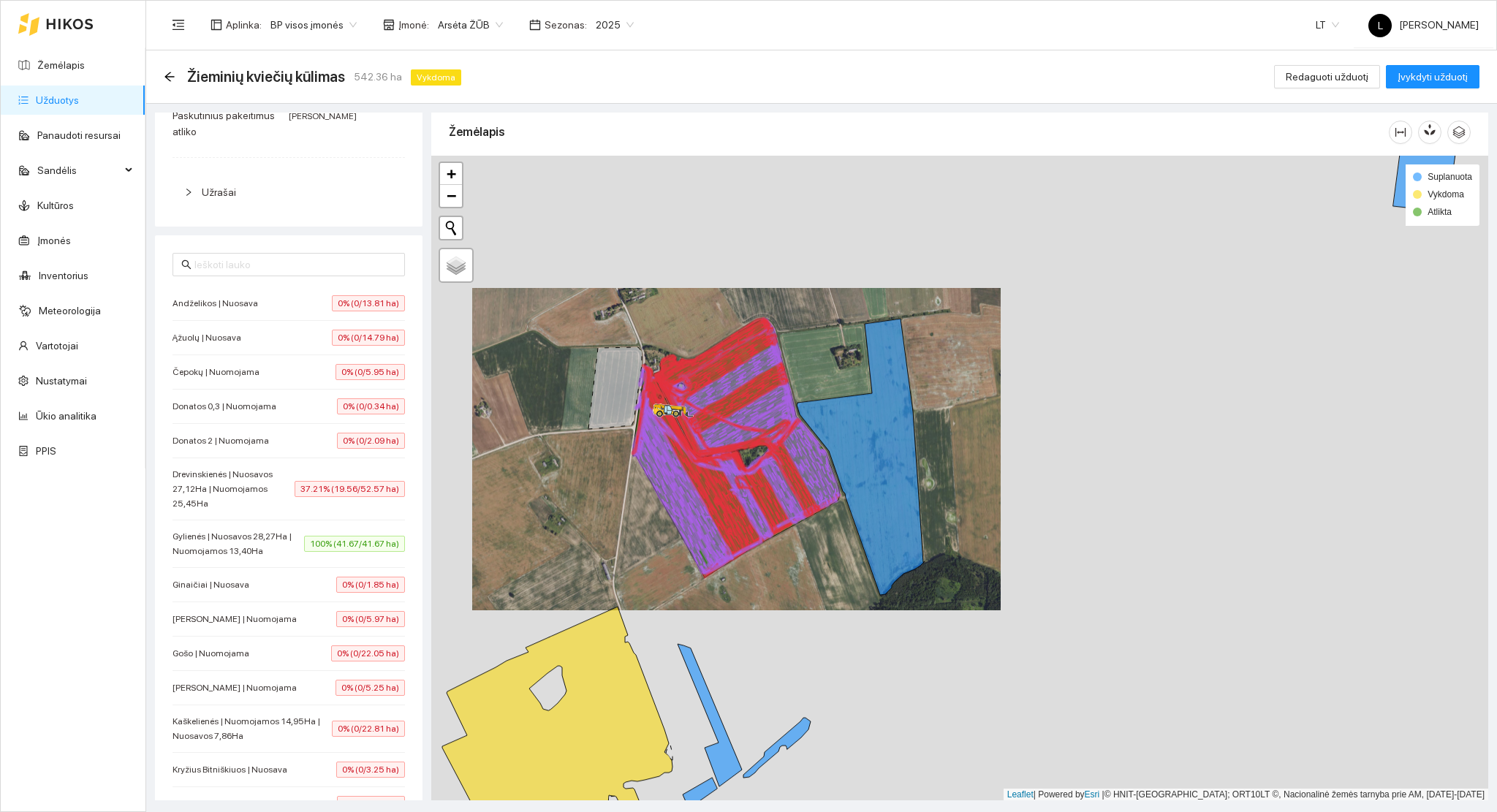
drag, startPoint x: 635, startPoint y: 577, endPoint x: 646, endPoint y: 516, distance: 62.0
click at [646, 513] on div at bounding box center [959, 478] width 1057 height 645
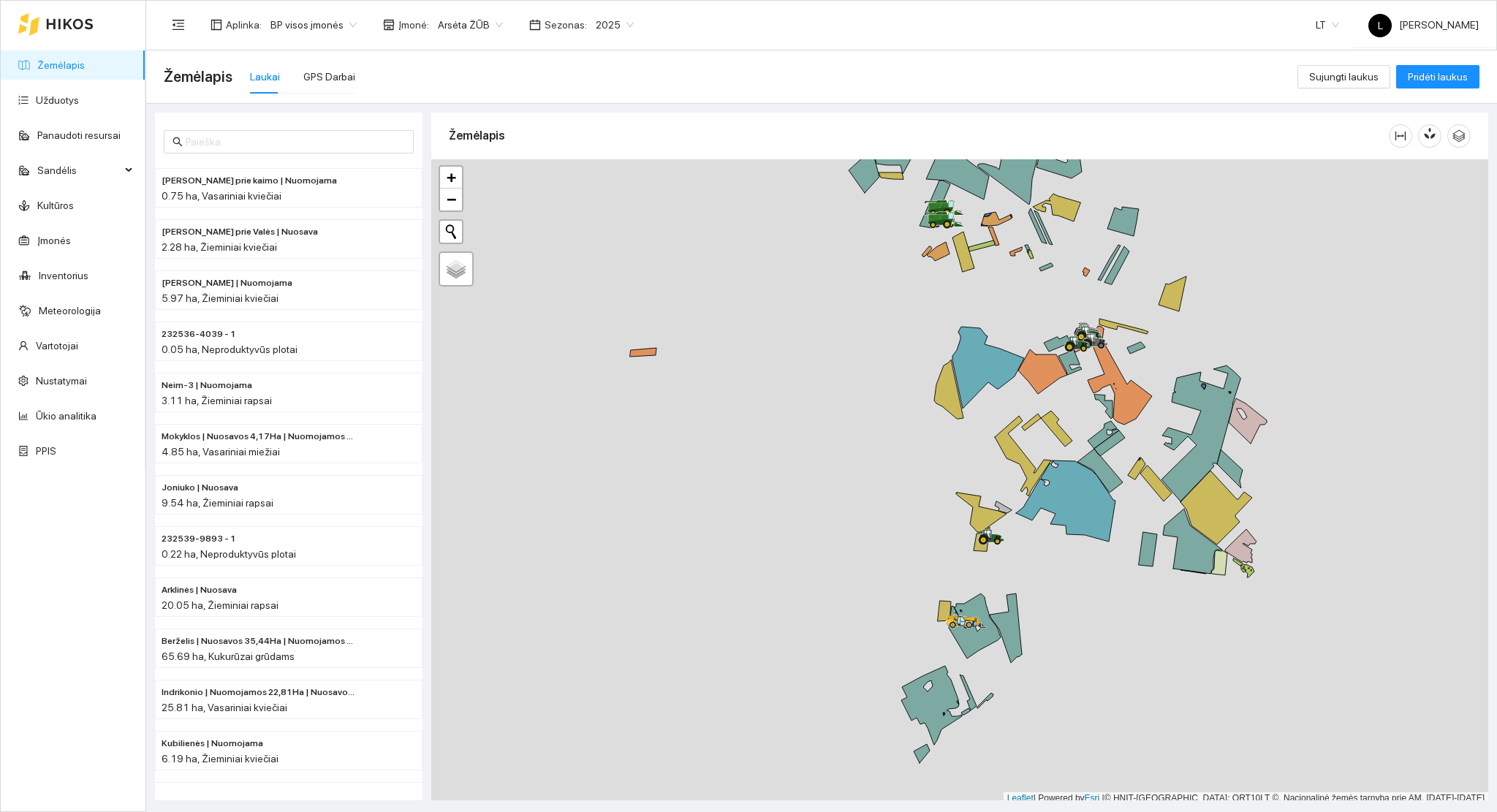
scroll to position [3, 0]
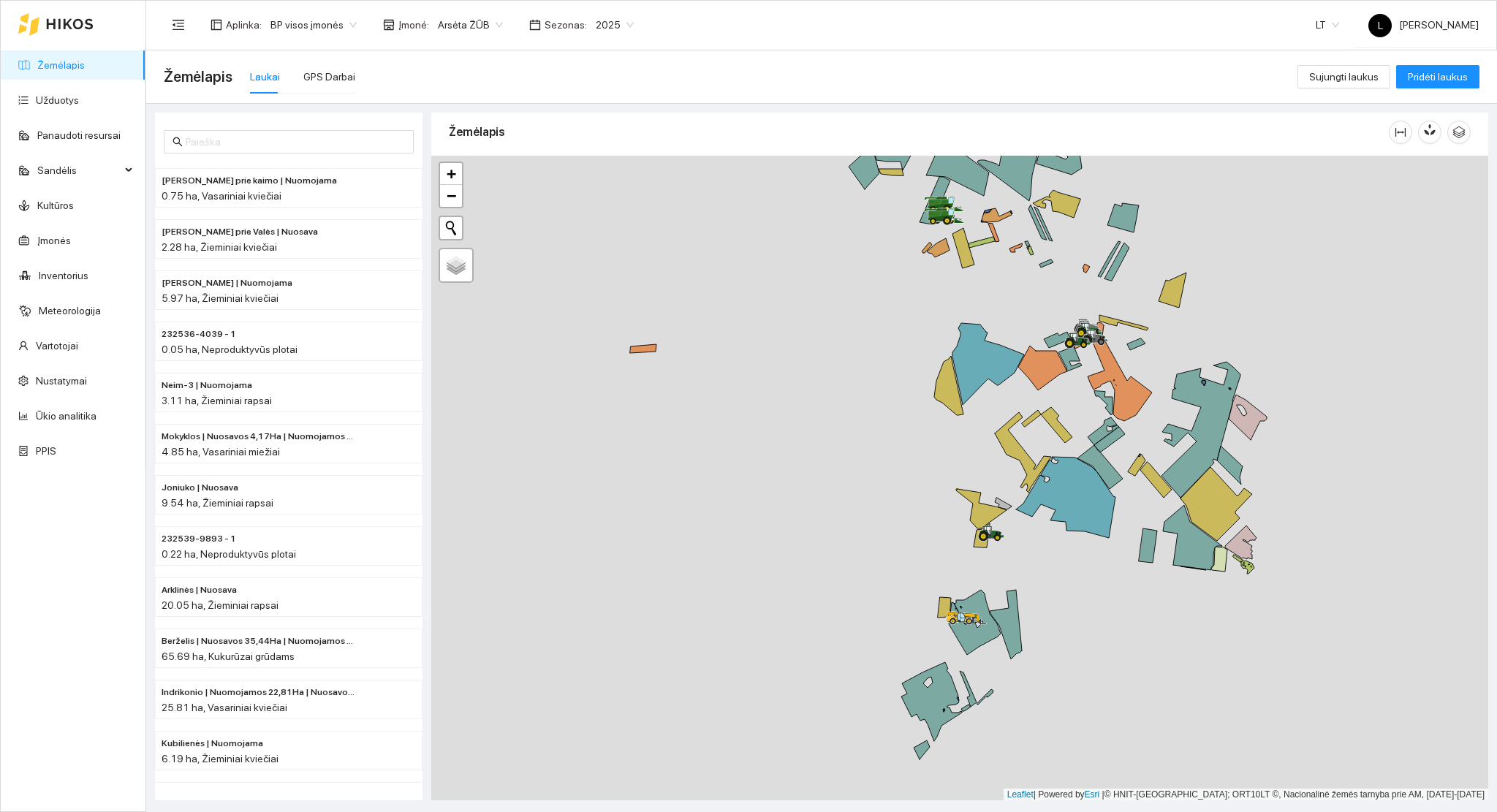
drag, startPoint x: 1007, startPoint y: 682, endPoint x: 948, endPoint y: 547, distance: 147.3
click at [953, 557] on div at bounding box center [959, 478] width 1057 height 645
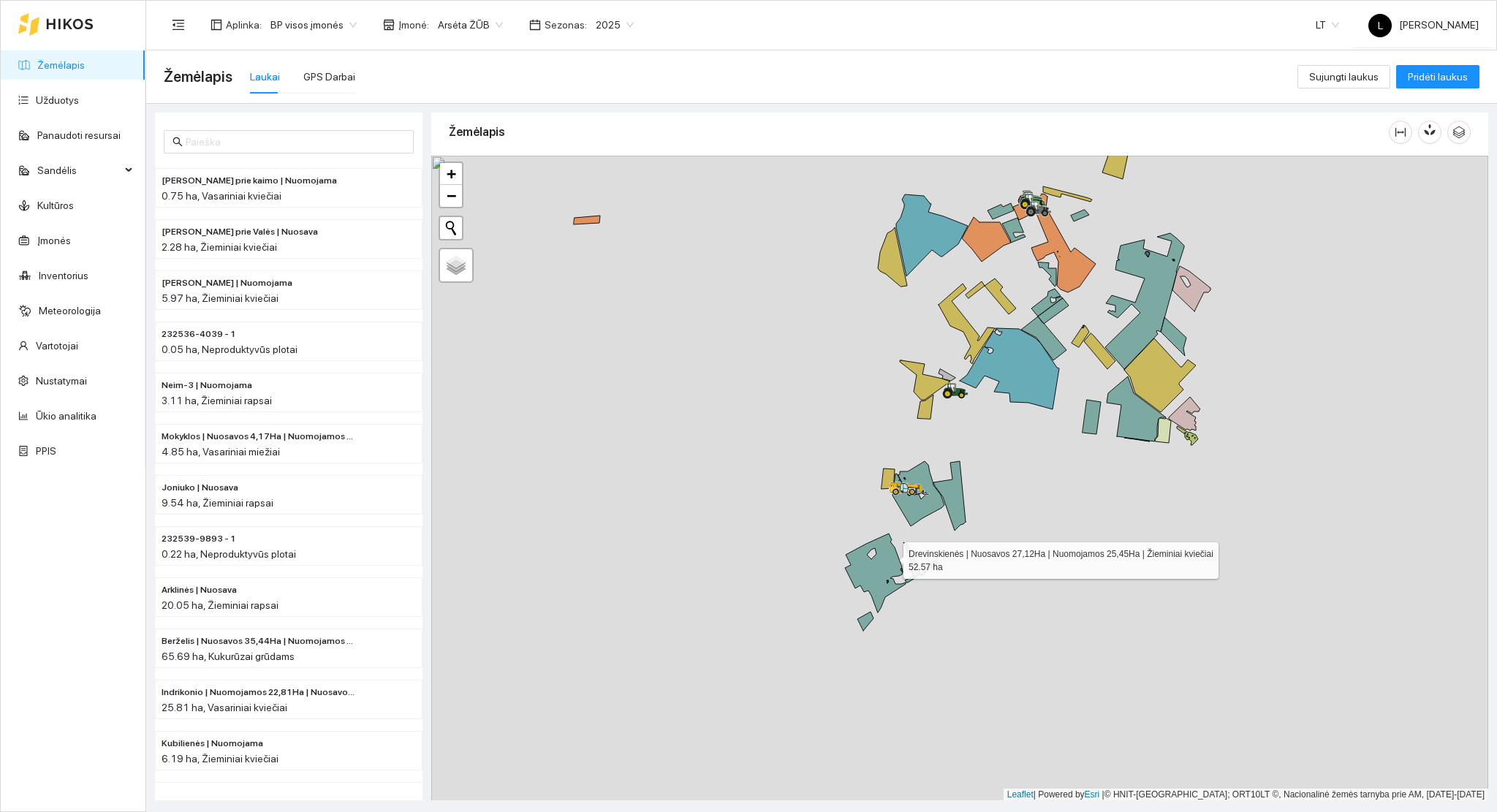
click at [889, 558] on icon at bounding box center [875, 573] width 60 height 79
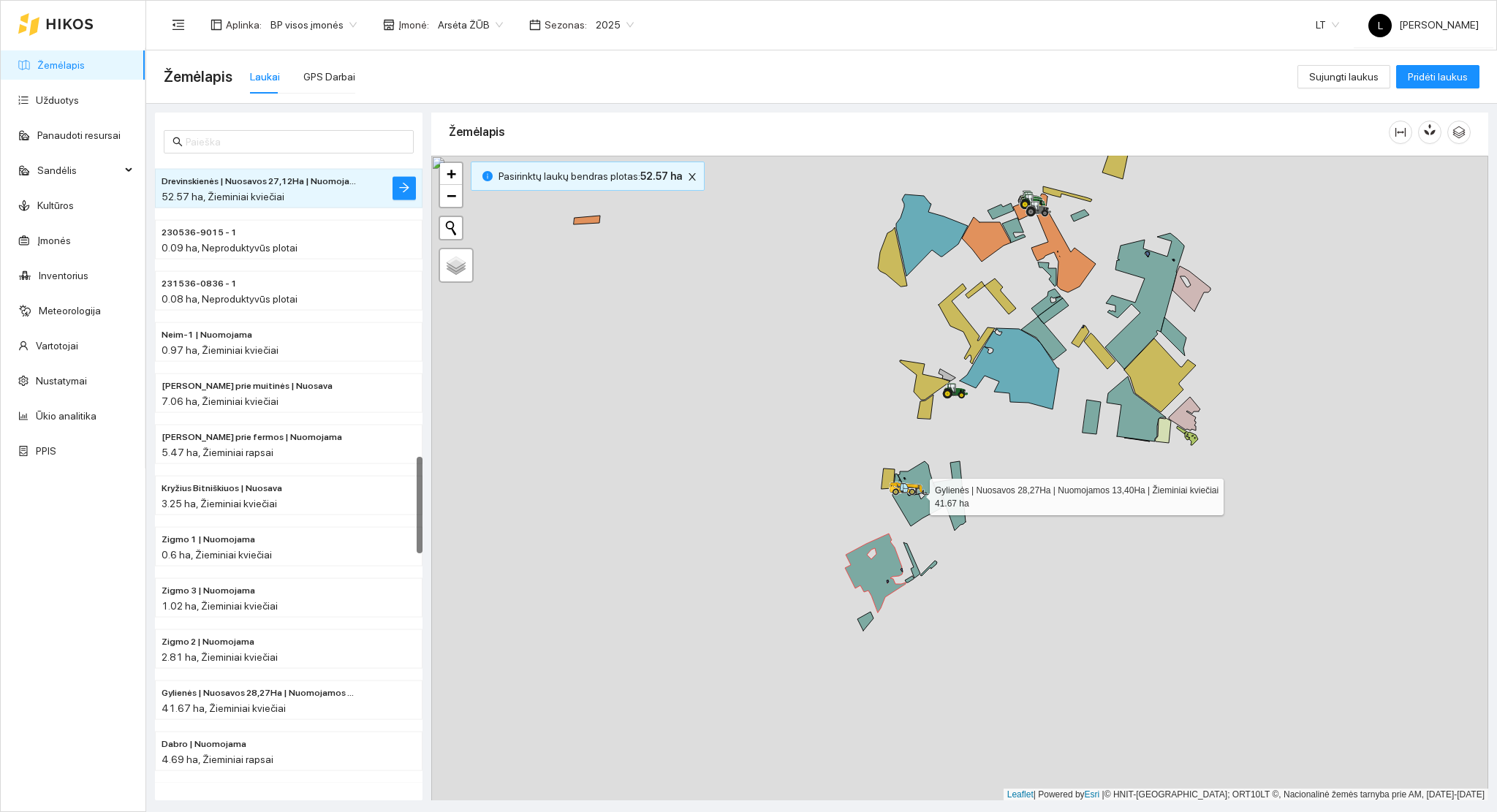
click at [922, 511] on icon at bounding box center [918, 494] width 52 height 65
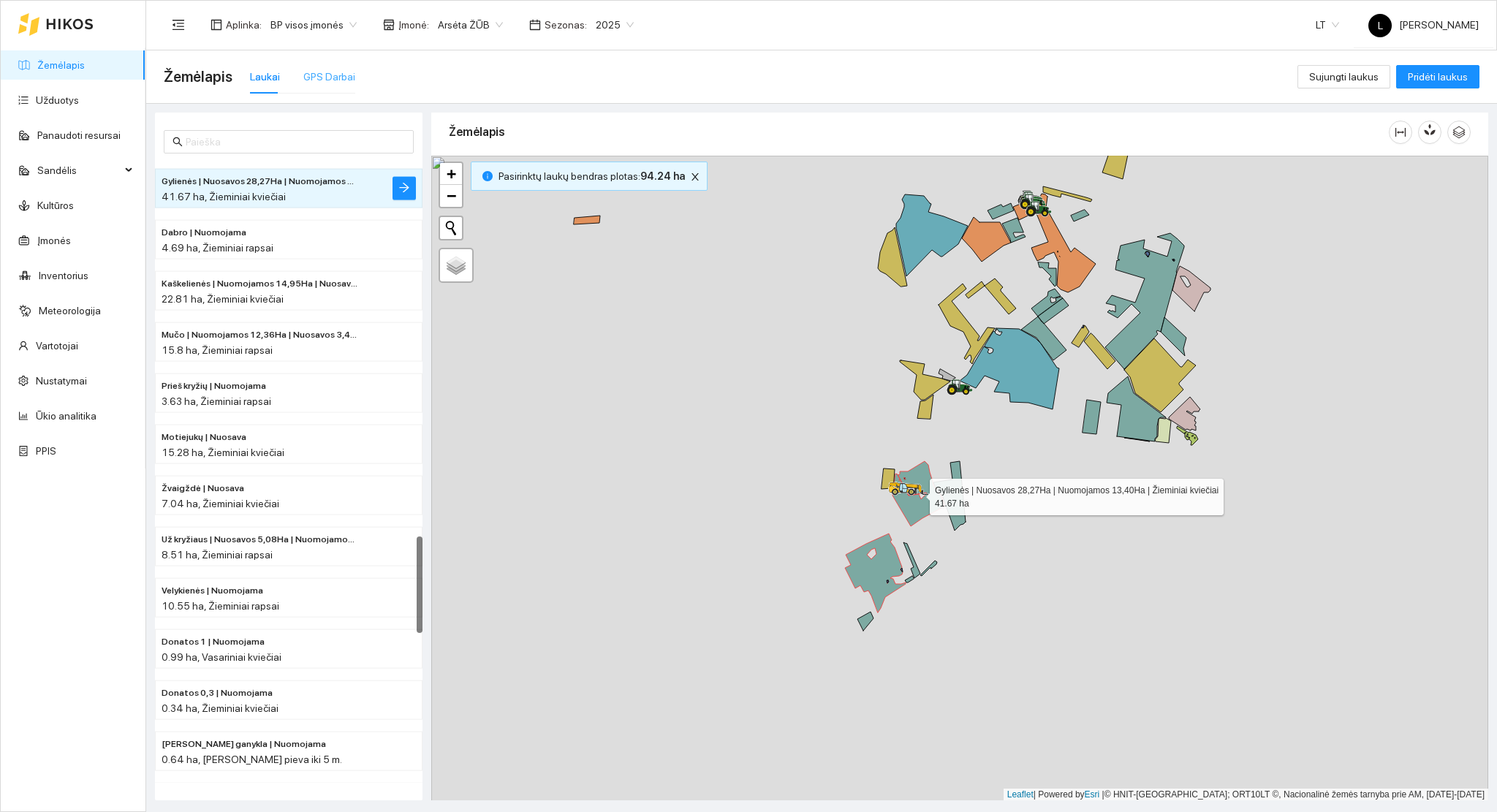
click at [326, 64] on div "GPS Darbai" at bounding box center [329, 77] width 52 height 33
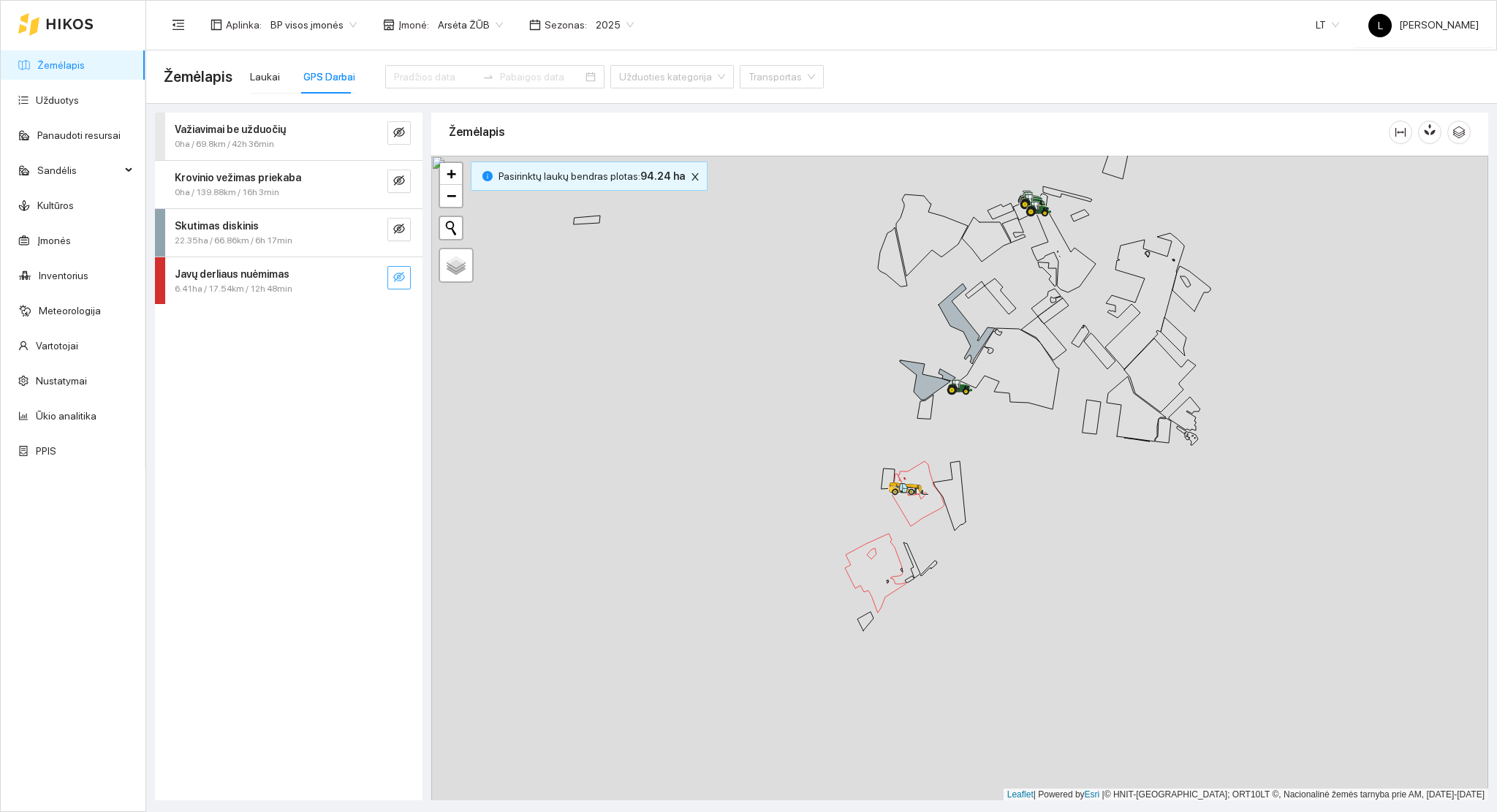
click at [394, 274] on icon "eye-invisible" at bounding box center [399, 277] width 11 height 11
click at [363, 280] on button "button" at bounding box center [370, 278] width 24 height 24
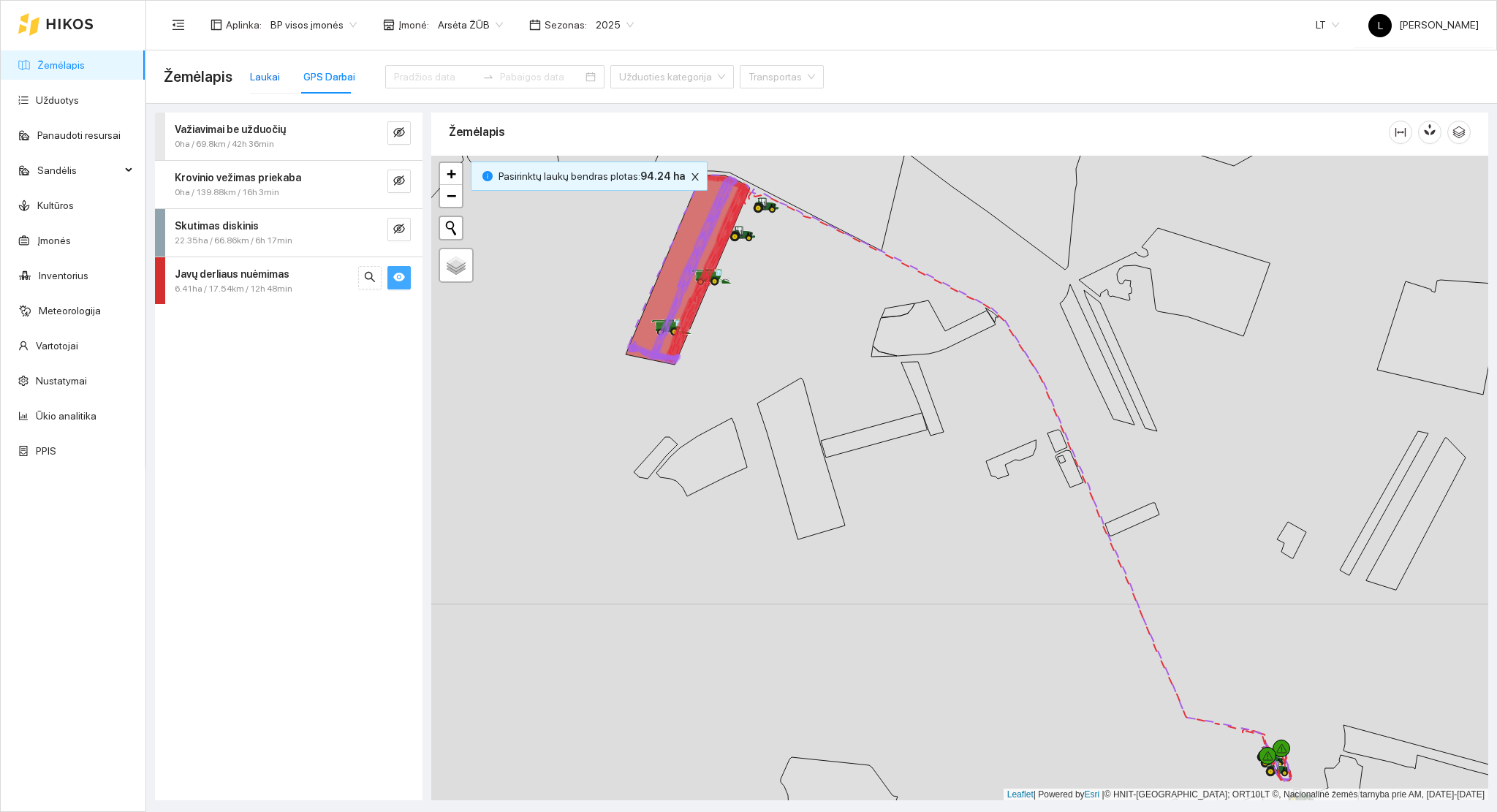
click at [252, 74] on div "Laukai" at bounding box center [265, 77] width 30 height 16
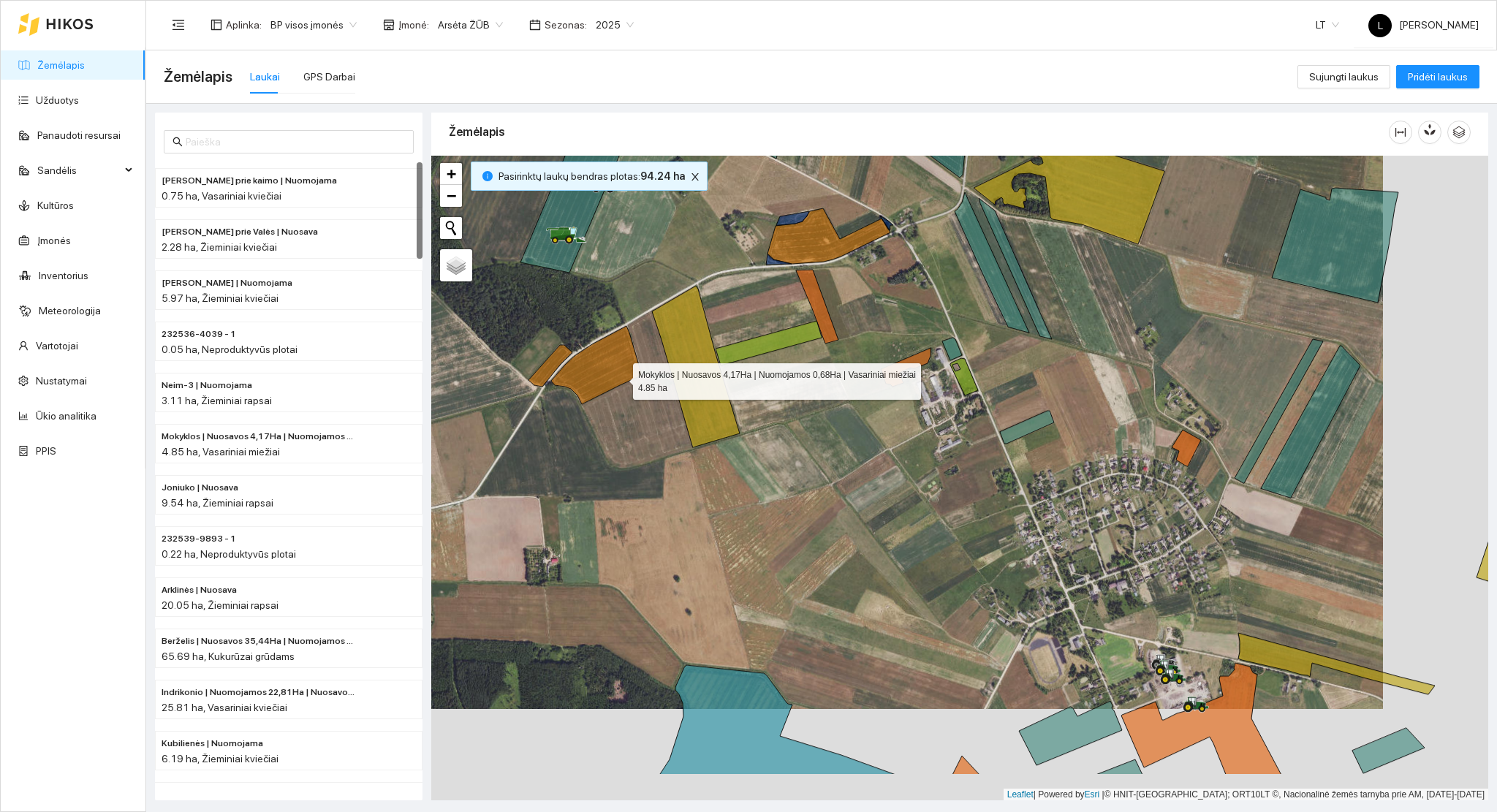
drag, startPoint x: 700, startPoint y: 443, endPoint x: 622, endPoint y: 380, distance: 100.3
click at [622, 380] on icon at bounding box center [596, 365] width 90 height 78
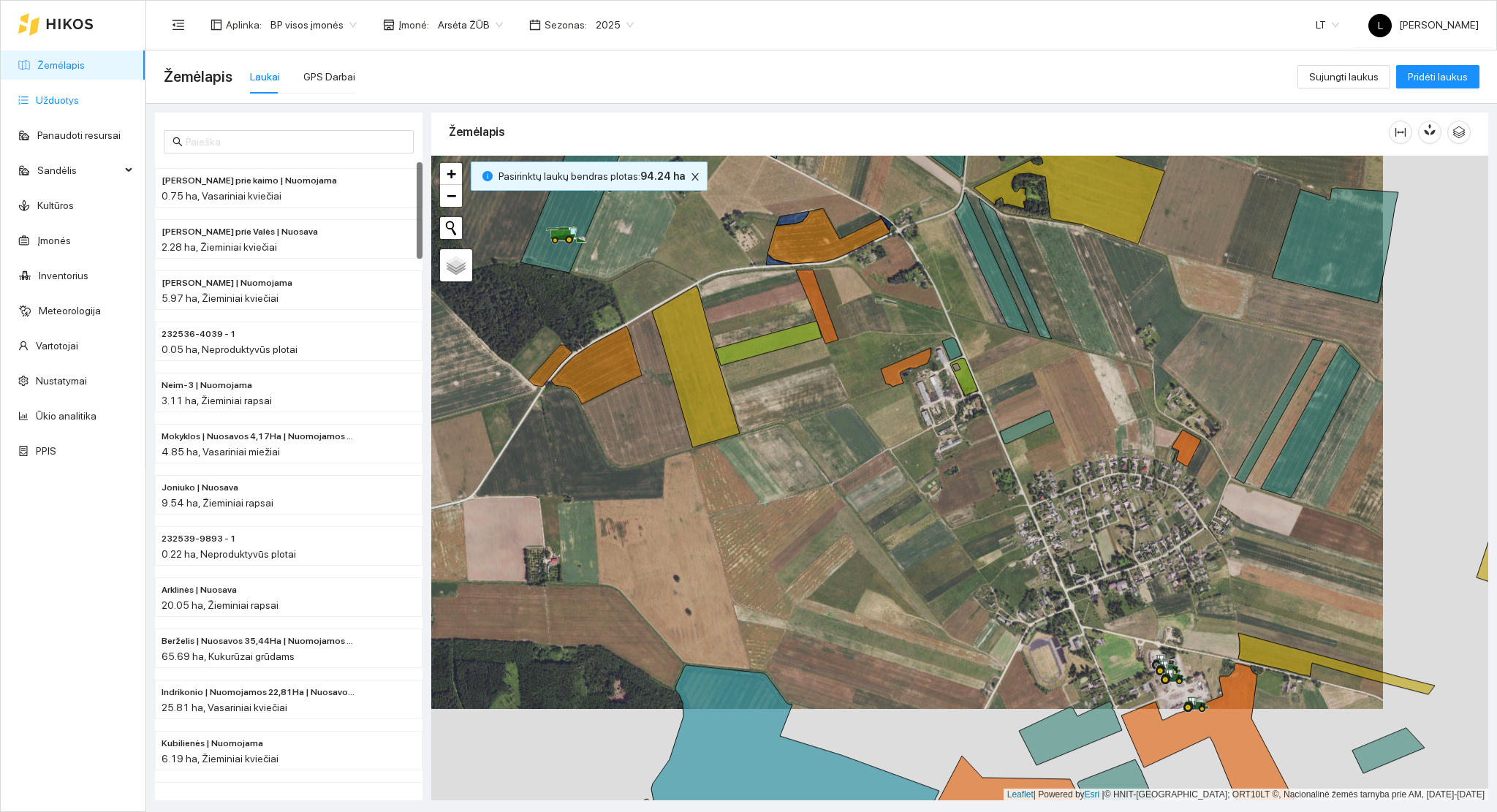
click at [79, 94] on link "Užduotys" at bounding box center [57, 100] width 43 height 11
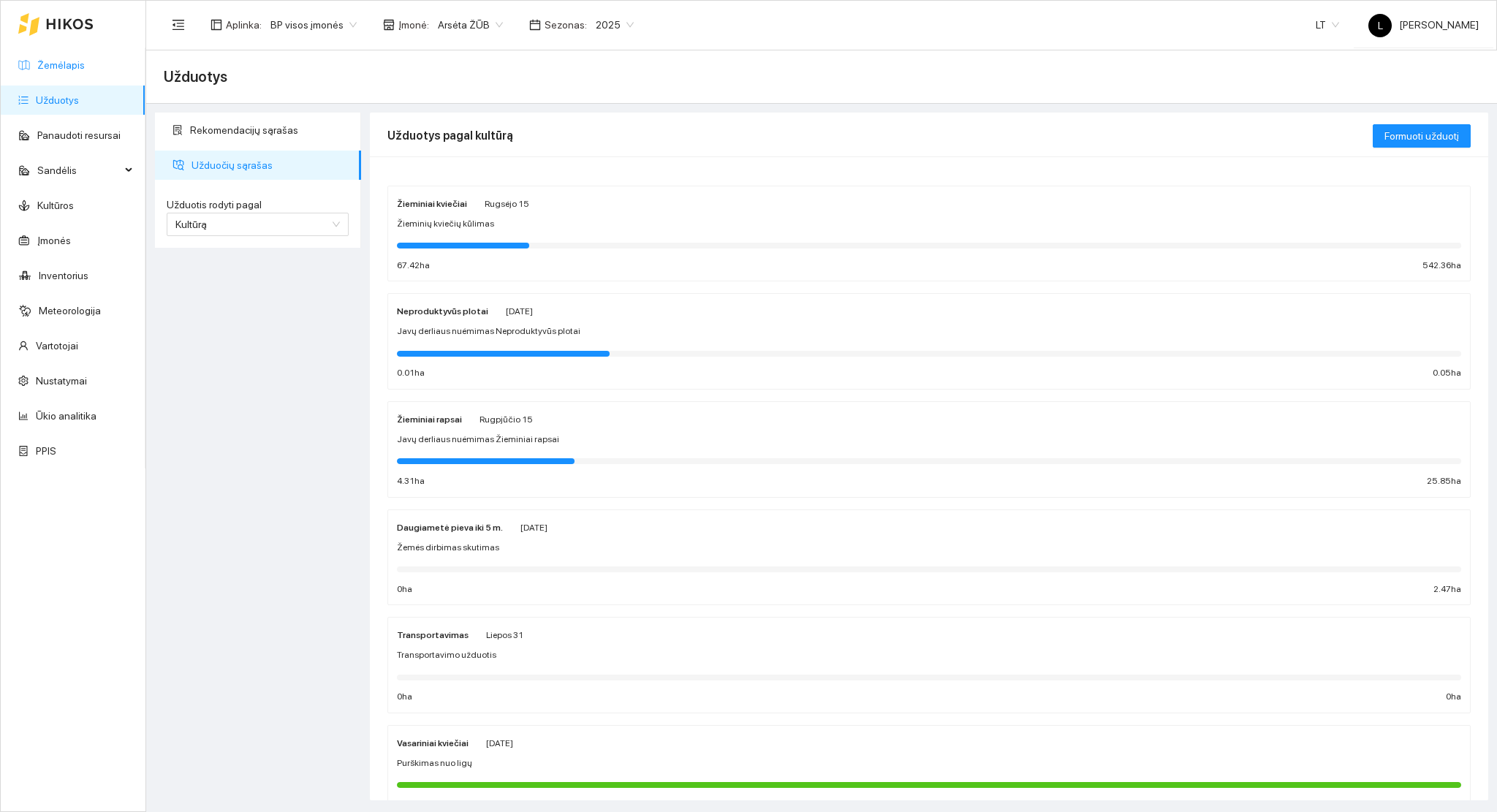
click at [55, 66] on link "Žemėlapis" at bounding box center [61, 65] width 47 height 11
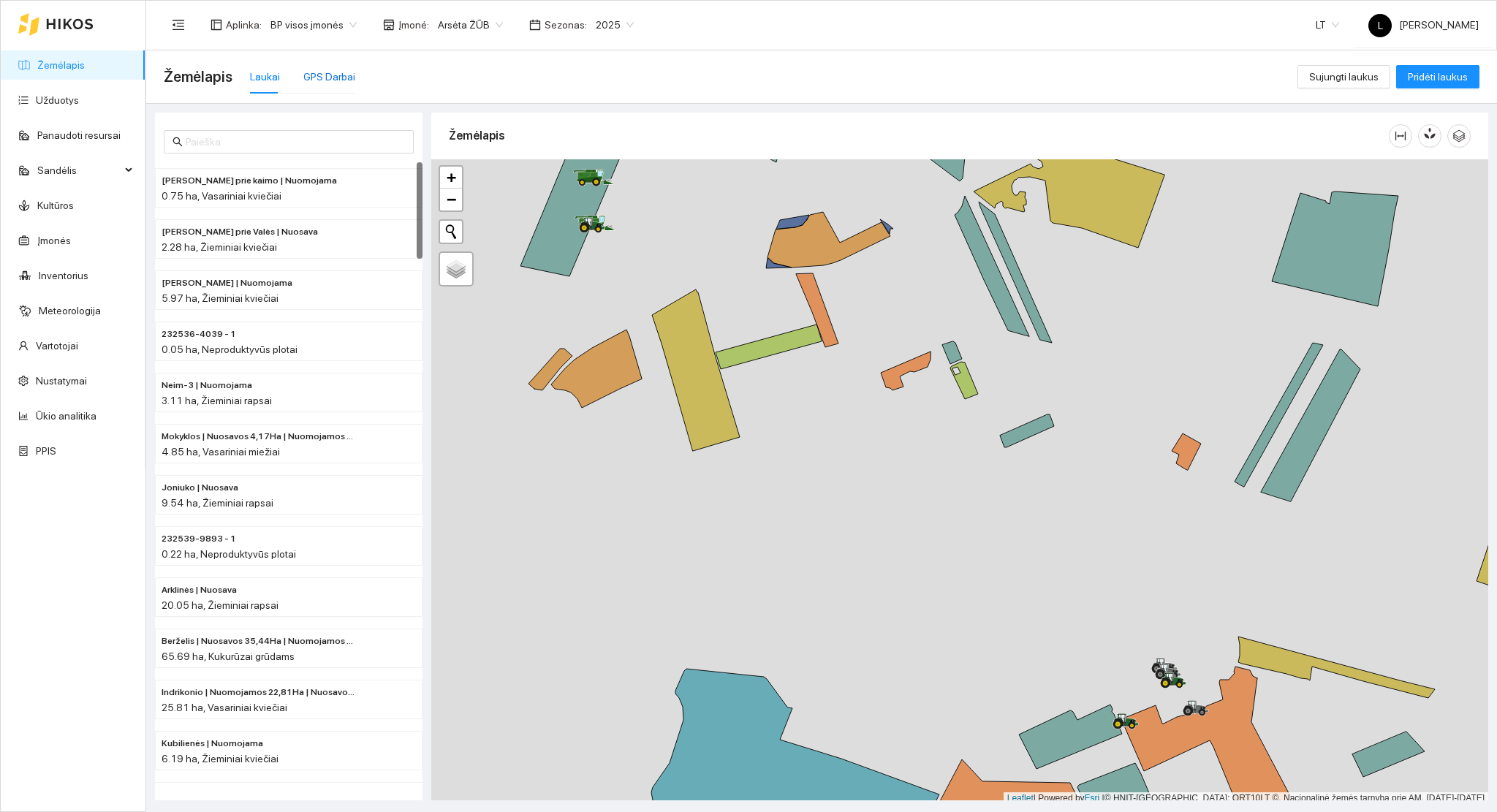
click at [334, 71] on div "GPS Darbai" at bounding box center [329, 77] width 52 height 16
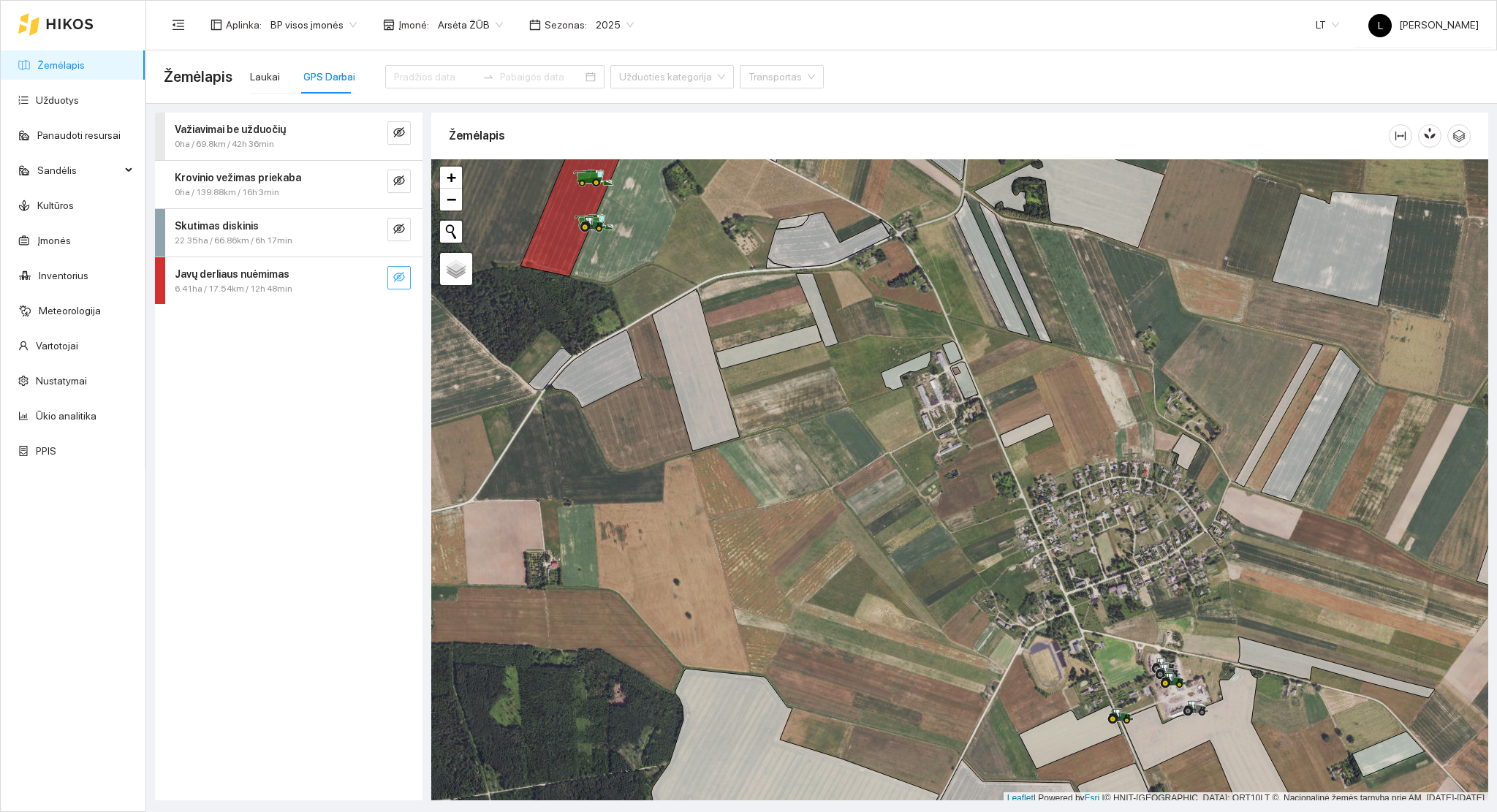
click at [400, 275] on icon "eye-invisible" at bounding box center [399, 277] width 11 height 11
drag, startPoint x: 368, startPoint y: 274, endPoint x: 378, endPoint y: 285, distance: 14.9
click at [368, 276] on icon "search" at bounding box center [370, 277] width 11 height 11
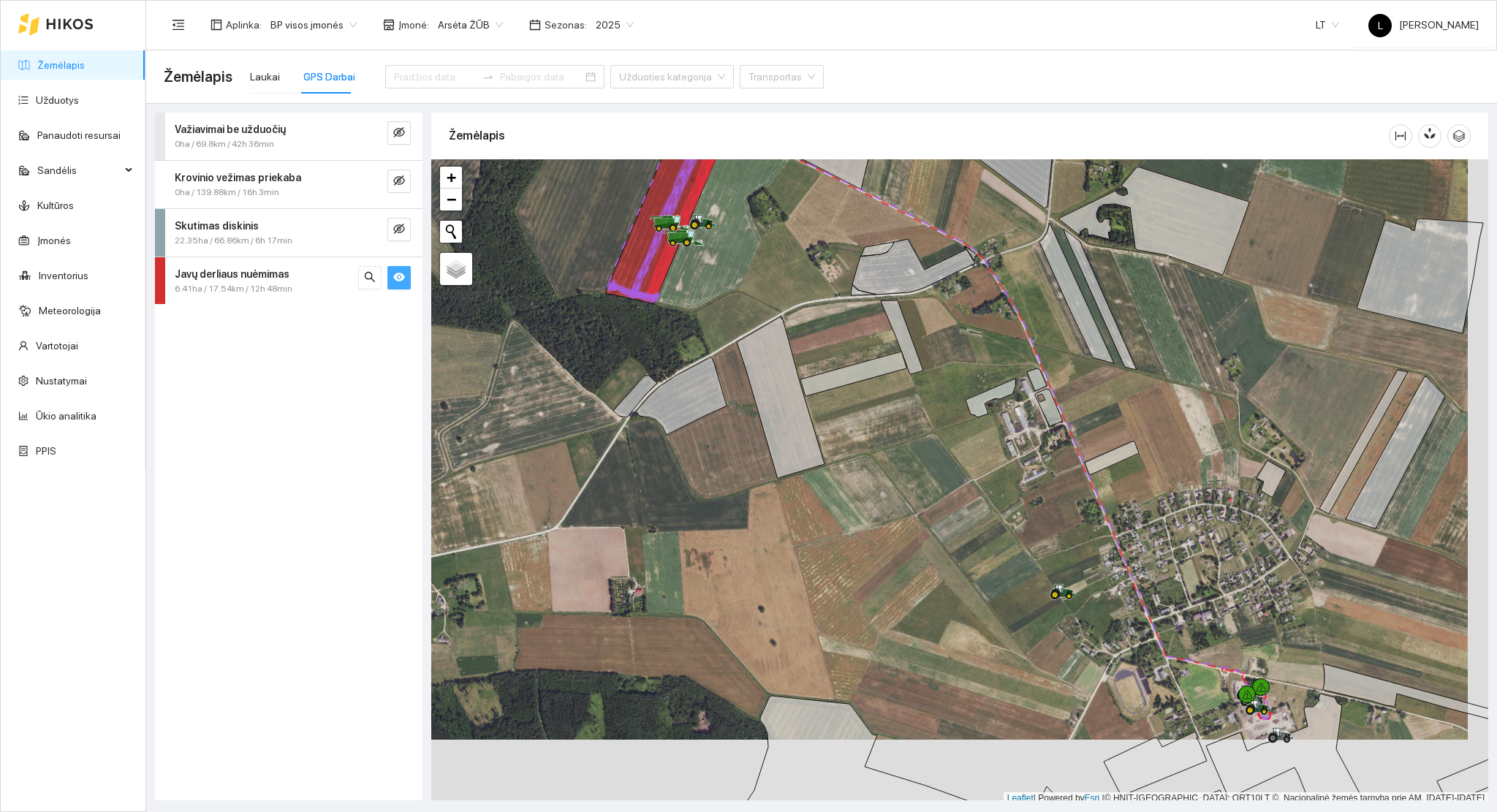
scroll to position [3, 0]
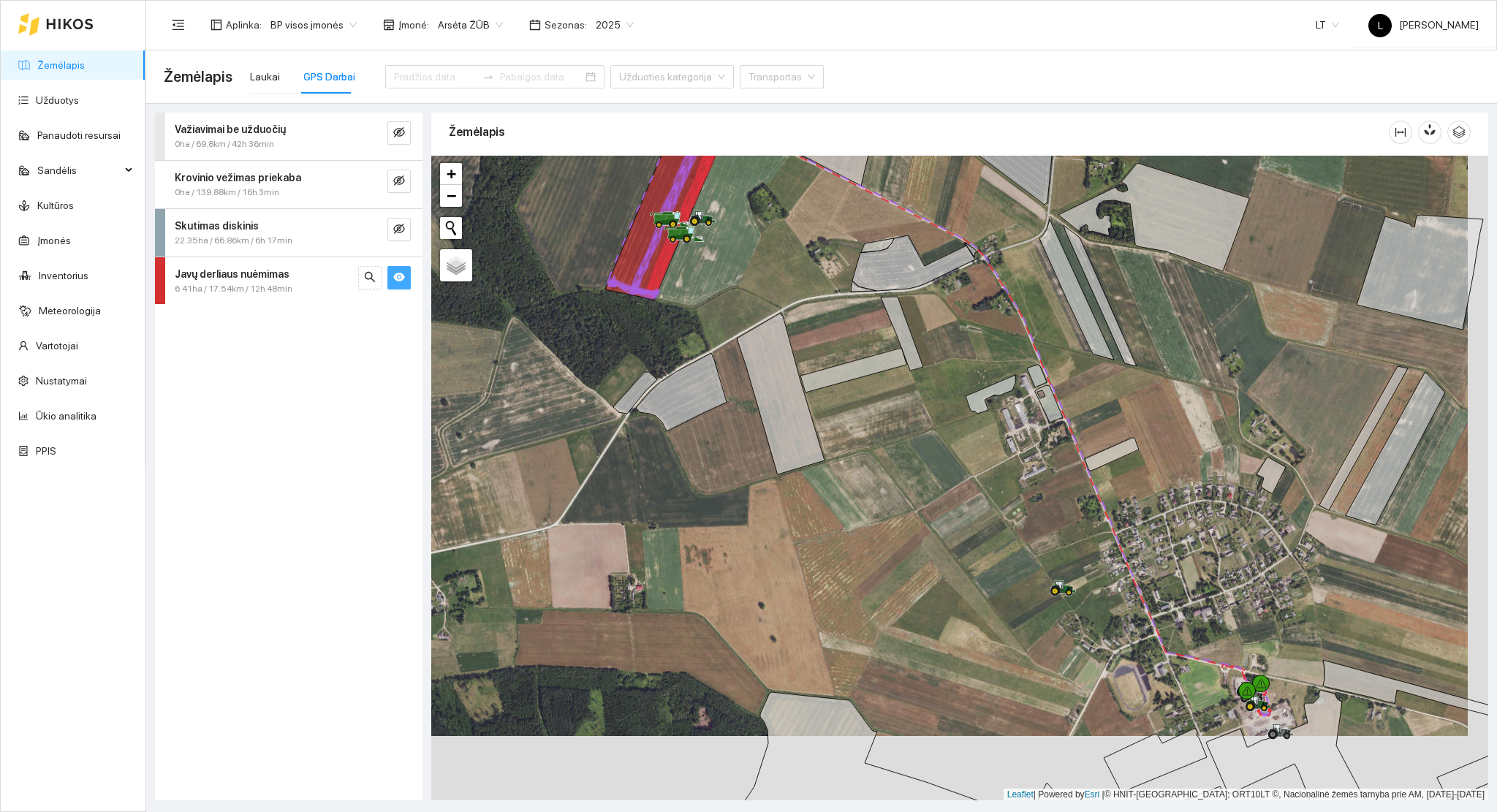
drag, startPoint x: 907, startPoint y: 564, endPoint x: 740, endPoint y: 134, distance: 461.3
click at [735, 125] on div "Žemėlapis" at bounding box center [959, 453] width 1057 height 687
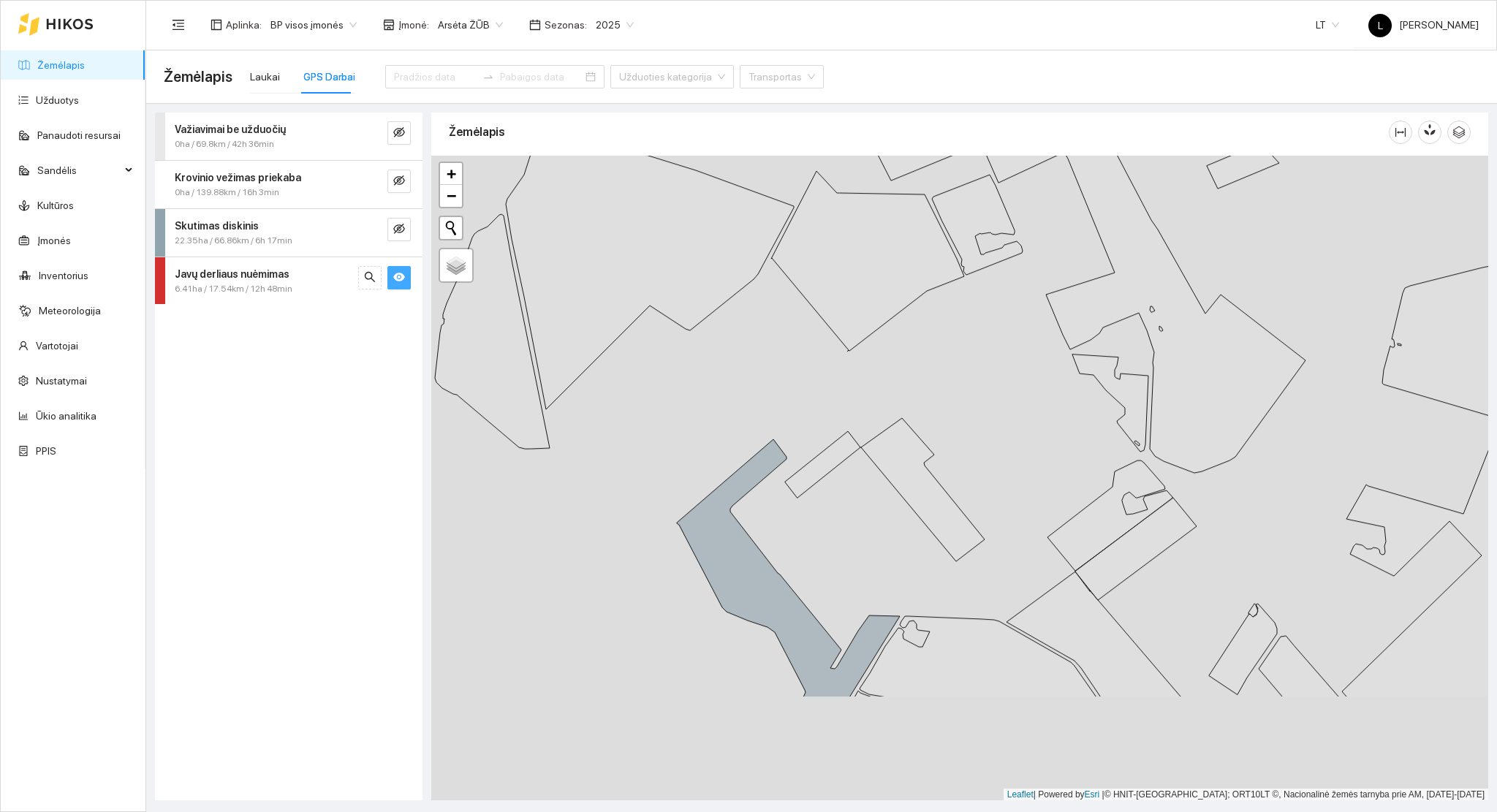
drag, startPoint x: 914, startPoint y: 411, endPoint x: 911, endPoint y: 401, distance: 10.4
click at [911, 401] on div at bounding box center [959, 478] width 1057 height 645
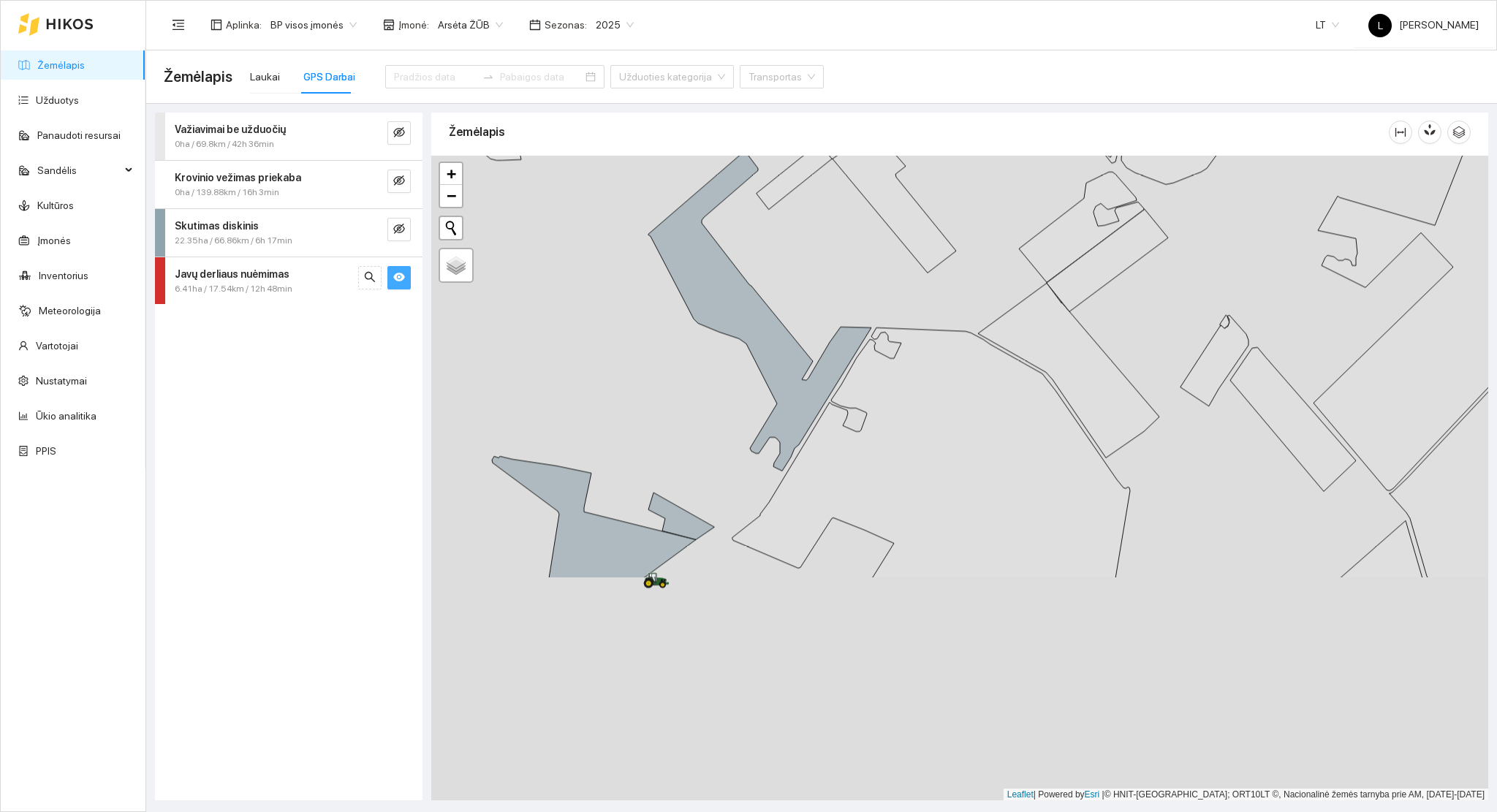
drag, startPoint x: 914, startPoint y: 524, endPoint x: 901, endPoint y: 285, distance: 239.4
click at [901, 327] on icon at bounding box center [931, 453] width 398 height 251
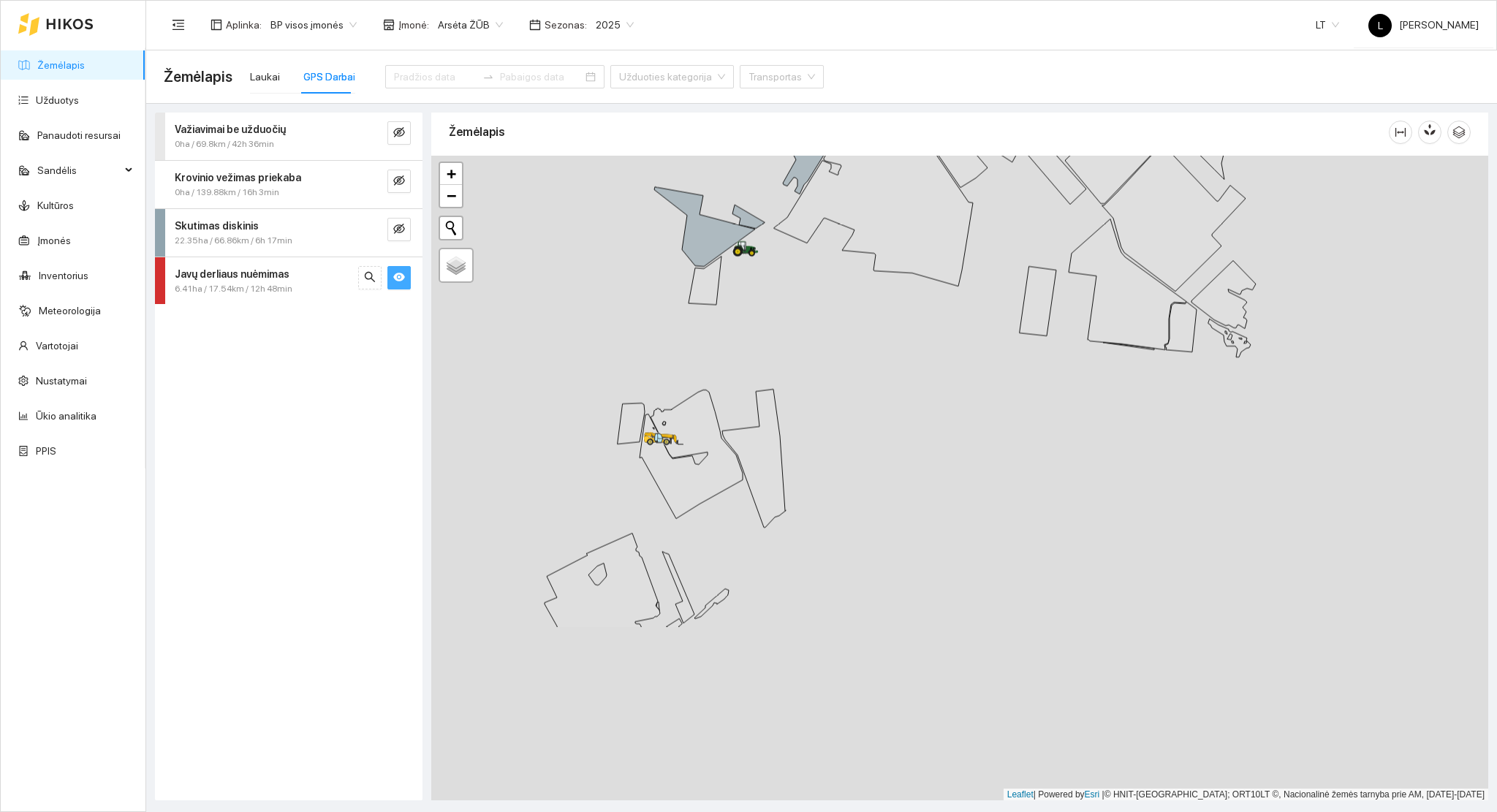
drag, startPoint x: 920, startPoint y: 572, endPoint x: 863, endPoint y: 293, distance: 284.8
click at [864, 209] on div at bounding box center [959, 478] width 1057 height 645
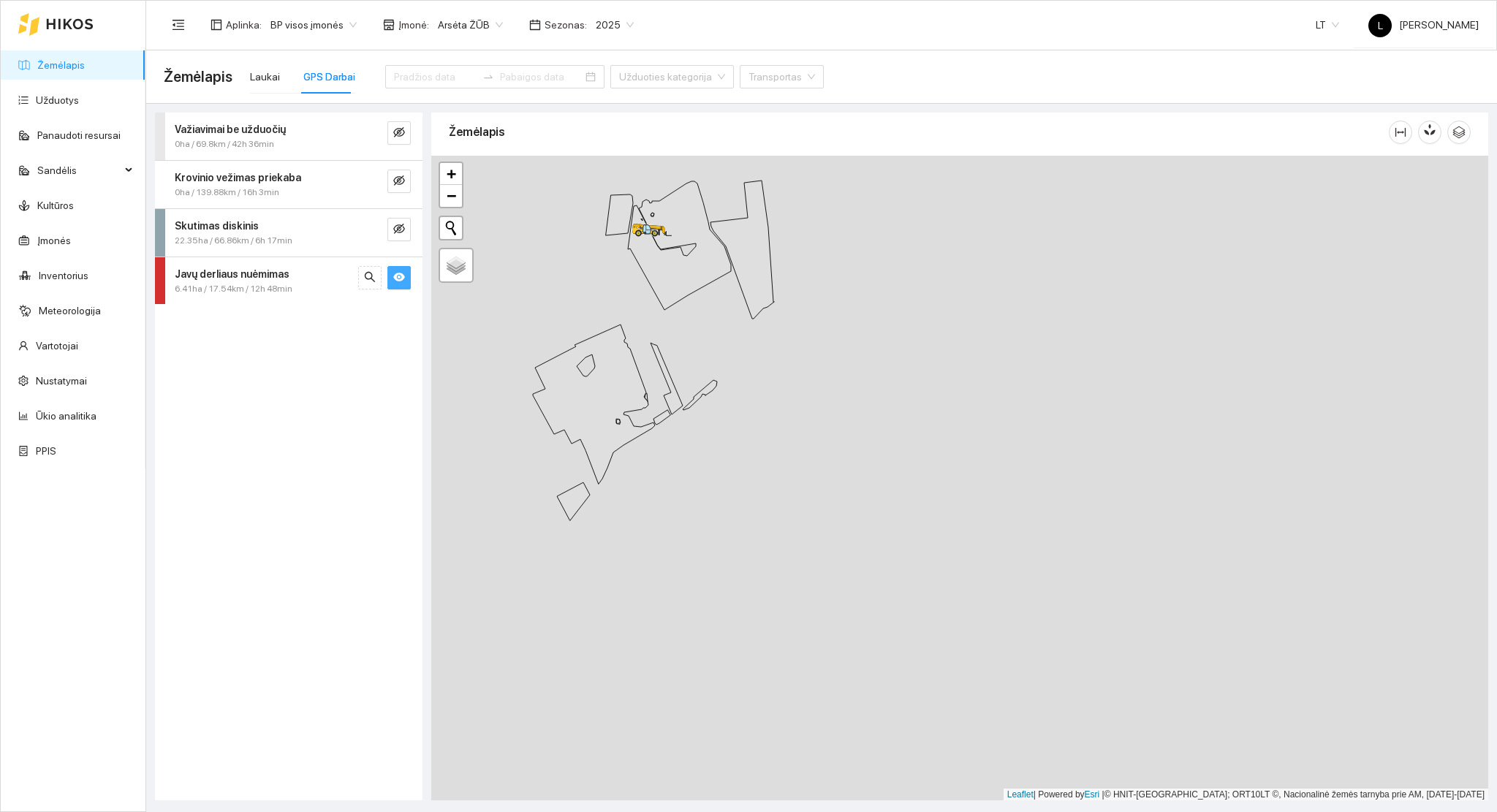
drag, startPoint x: 811, startPoint y: 442, endPoint x: 870, endPoint y: 294, distance: 159.3
click at [875, 281] on div at bounding box center [959, 478] width 1057 height 645
drag, startPoint x: 782, startPoint y: 571, endPoint x: 869, endPoint y: 678, distance: 137.9
click at [873, 697] on div at bounding box center [959, 478] width 1057 height 645
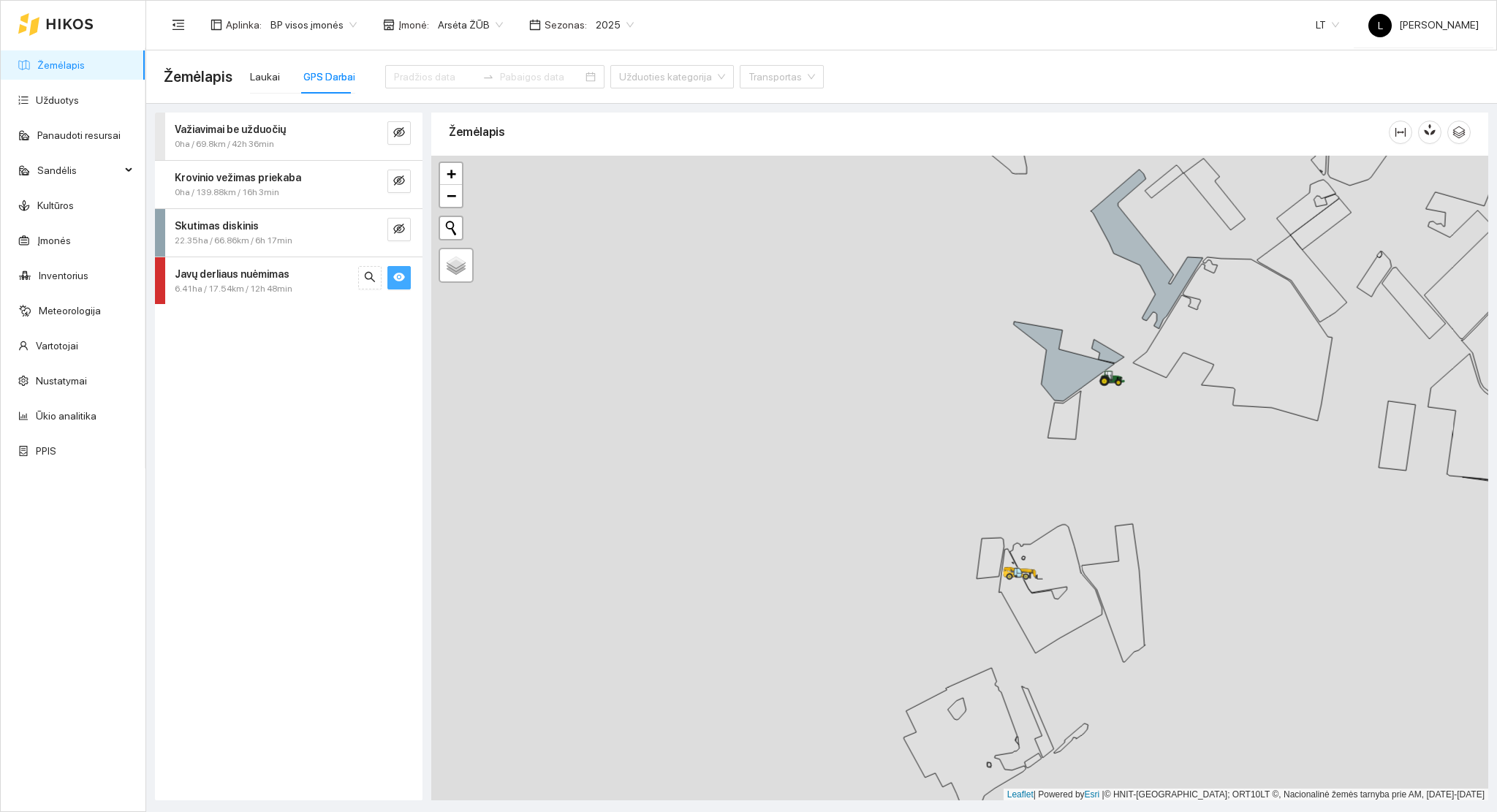
drag, startPoint x: 876, startPoint y: 467, endPoint x: 878, endPoint y: 650, distance: 183.0
click at [885, 738] on div at bounding box center [959, 478] width 1057 height 645
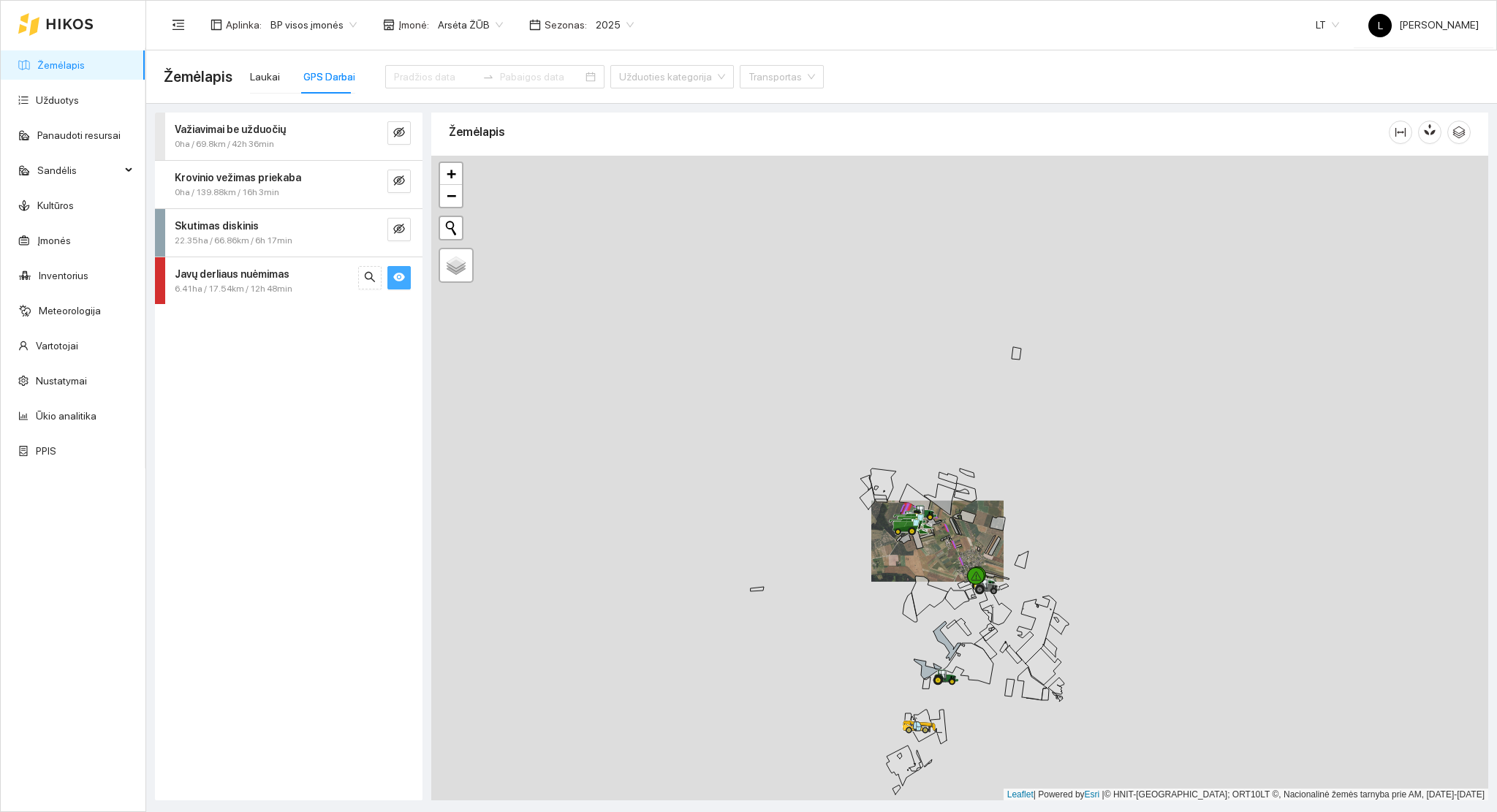
drag, startPoint x: 902, startPoint y: 466, endPoint x: 907, endPoint y: 549, distance: 83.2
click at [908, 549] on div at bounding box center [959, 478] width 1057 height 645
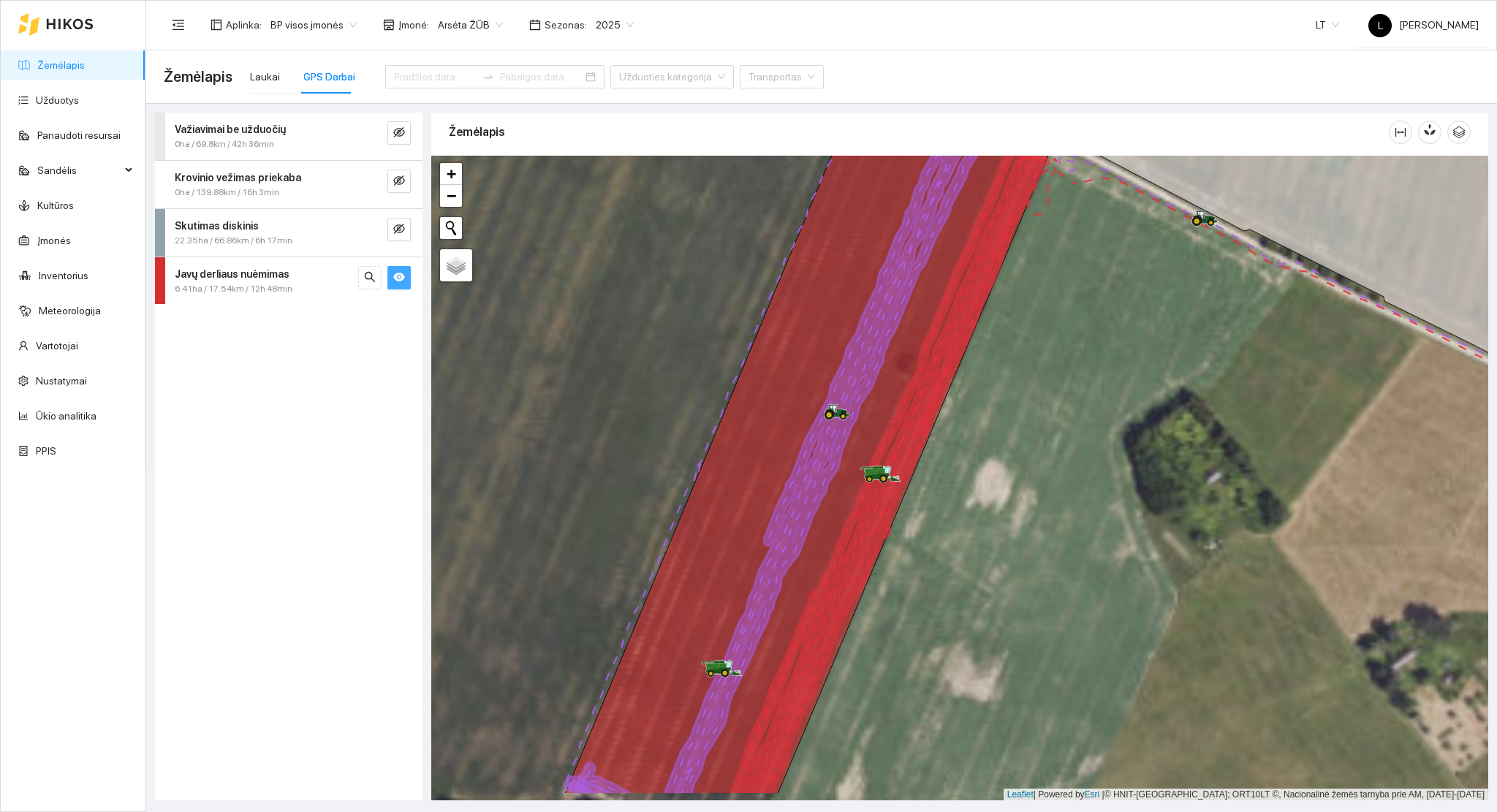
drag, startPoint x: 991, startPoint y: 630, endPoint x: 920, endPoint y: 416, distance: 225.5
click at [918, 388] on div at bounding box center [959, 478] width 1057 height 645
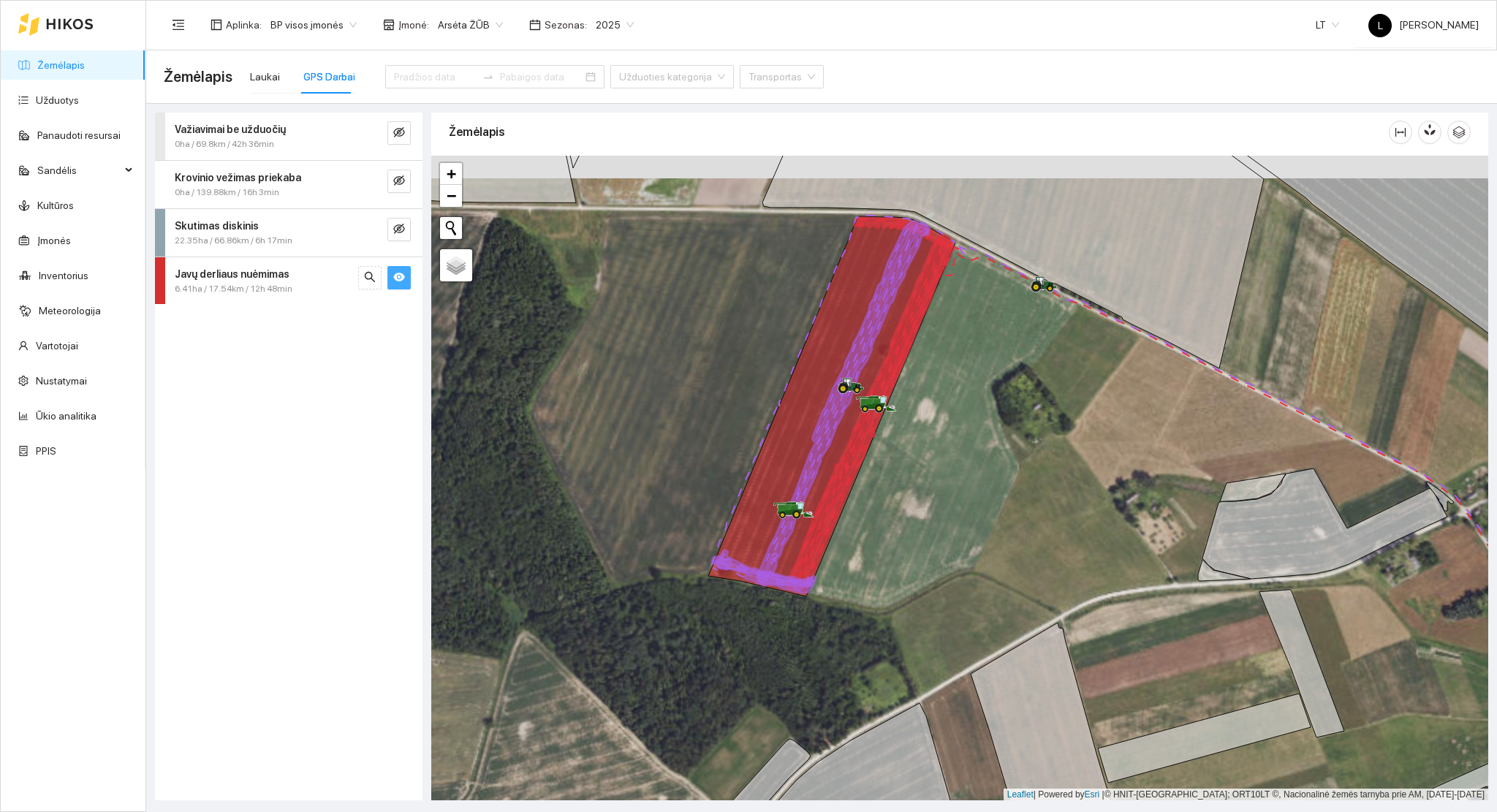
drag, startPoint x: 927, startPoint y: 465, endPoint x: 933, endPoint y: 535, distance: 70.3
click at [932, 533] on div at bounding box center [959, 478] width 1057 height 645
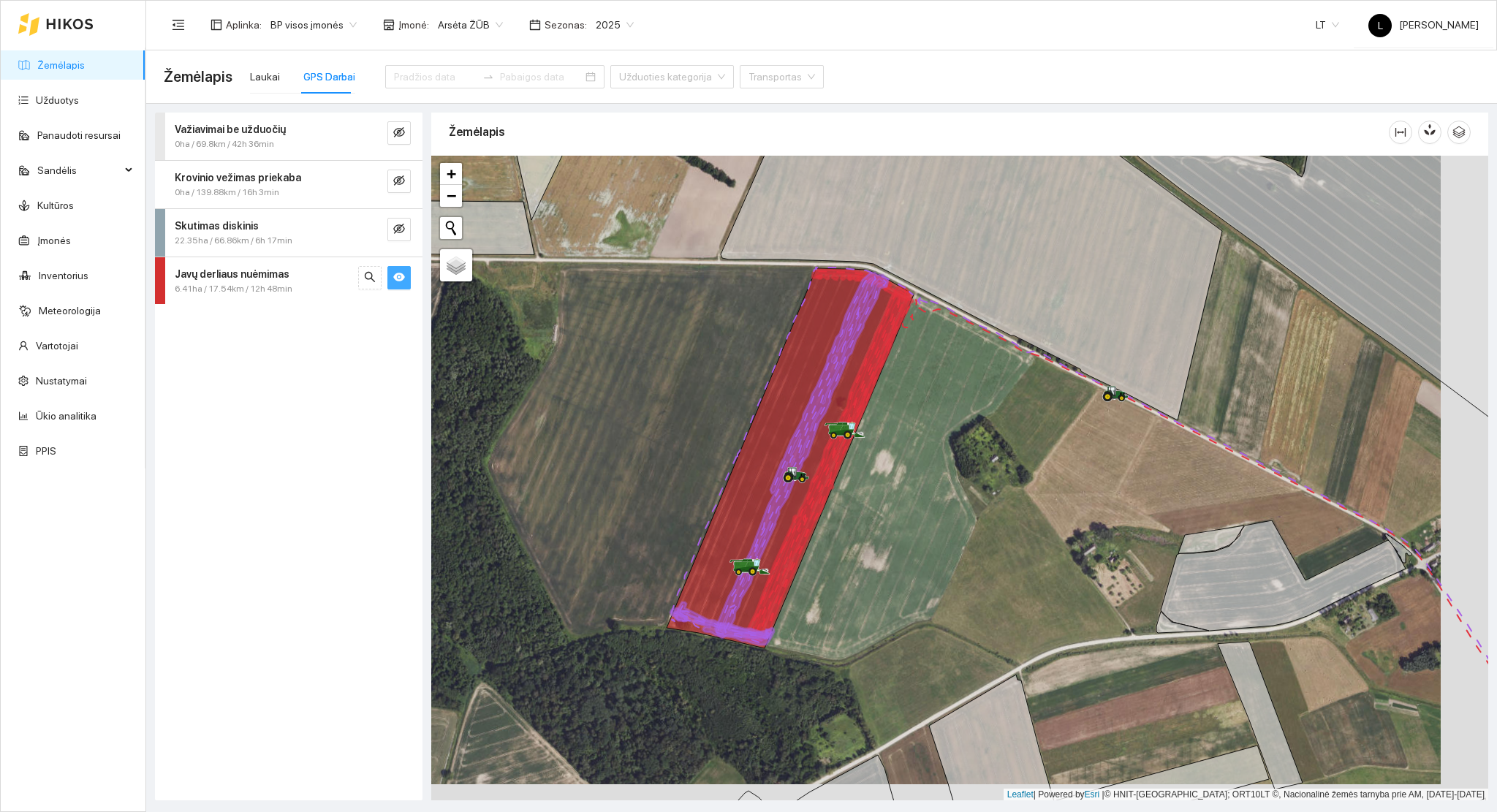
drag, startPoint x: 1000, startPoint y: 566, endPoint x: 914, endPoint y: 548, distance: 87.9
click at [916, 548] on div at bounding box center [959, 478] width 1057 height 645
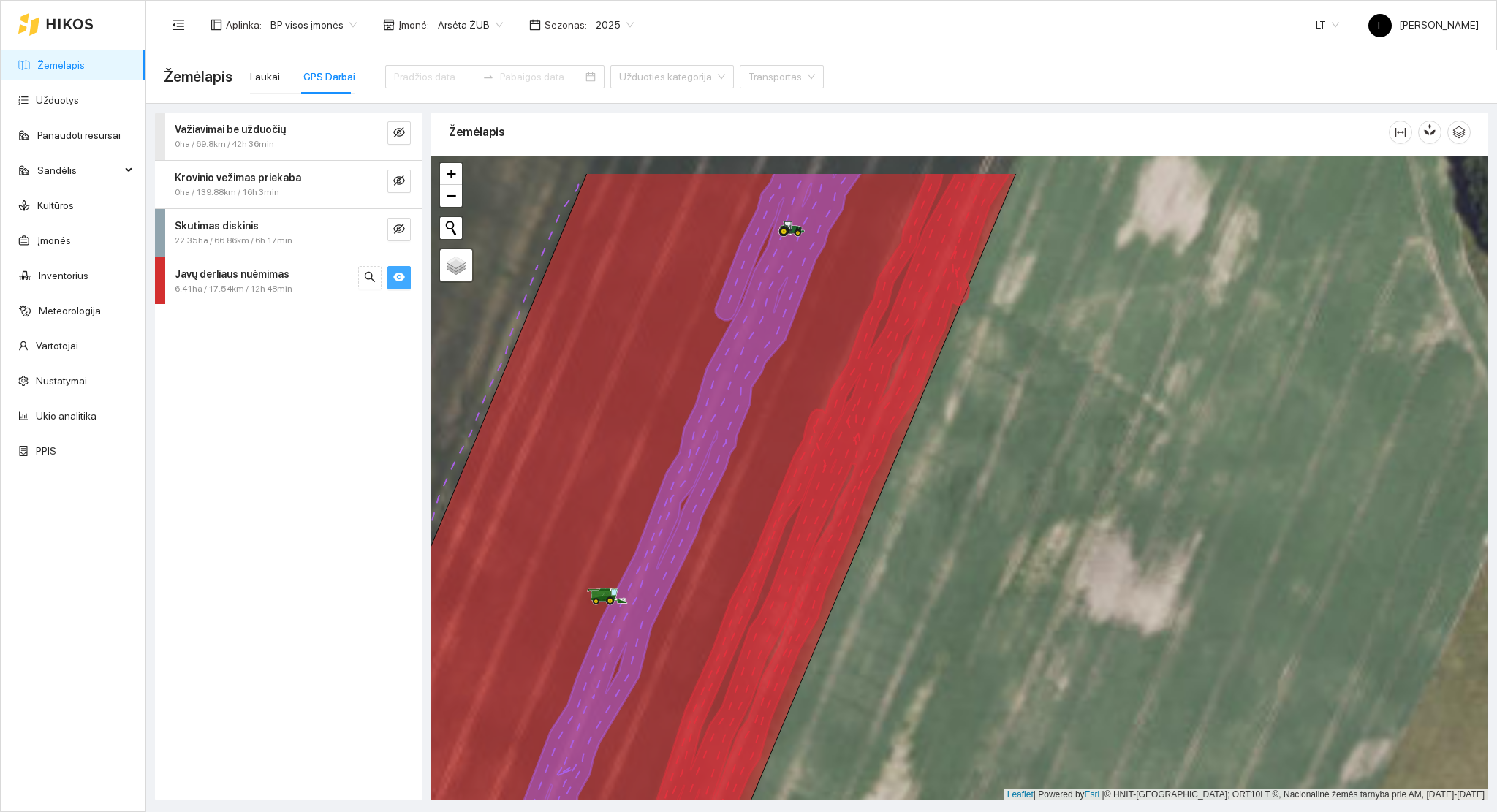
drag, startPoint x: 737, startPoint y: 400, endPoint x: 686, endPoint y: 539, distance: 148.1
click at [686, 550] on icon at bounding box center [680, 536] width 364 height 728
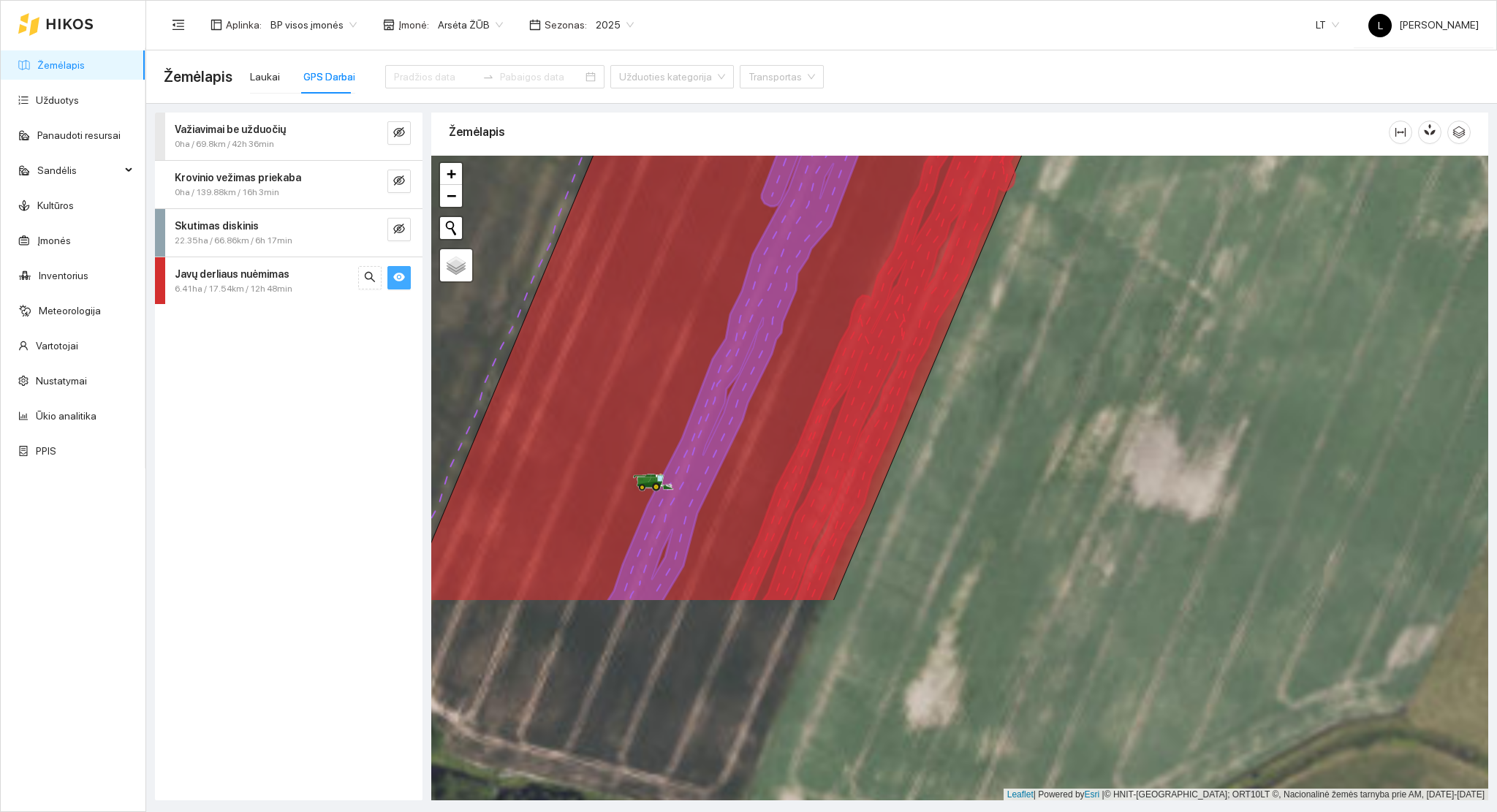
drag, startPoint x: 764, startPoint y: 423, endPoint x: 833, endPoint y: 237, distance: 198.4
click at [833, 237] on icon at bounding box center [792, 213] width 740 height 776
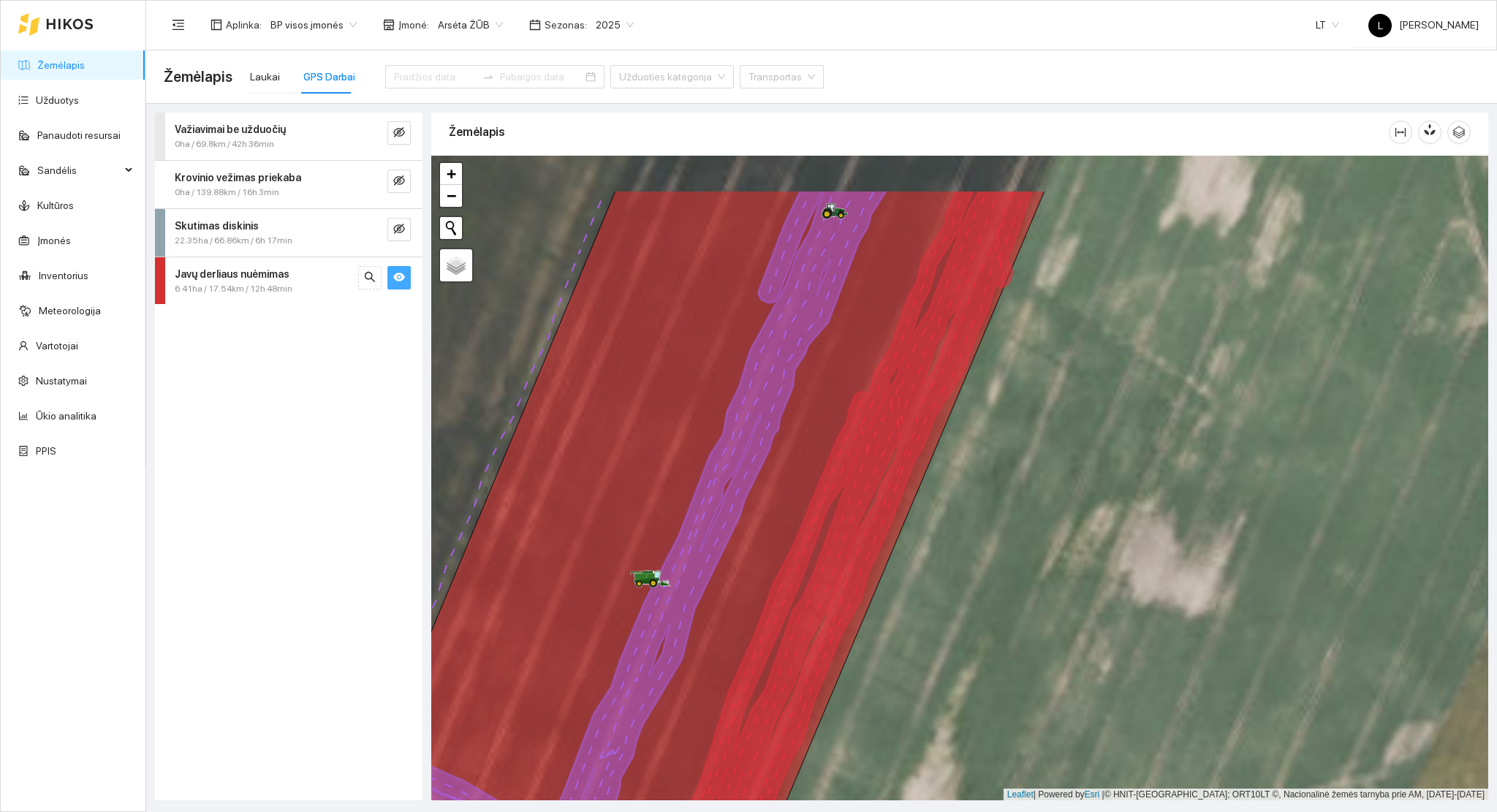
drag, startPoint x: 778, startPoint y: 374, endPoint x: 775, endPoint y: 393, distance: 19.2
click at [775, 393] on icon at bounding box center [713, 535] width 345 height 692
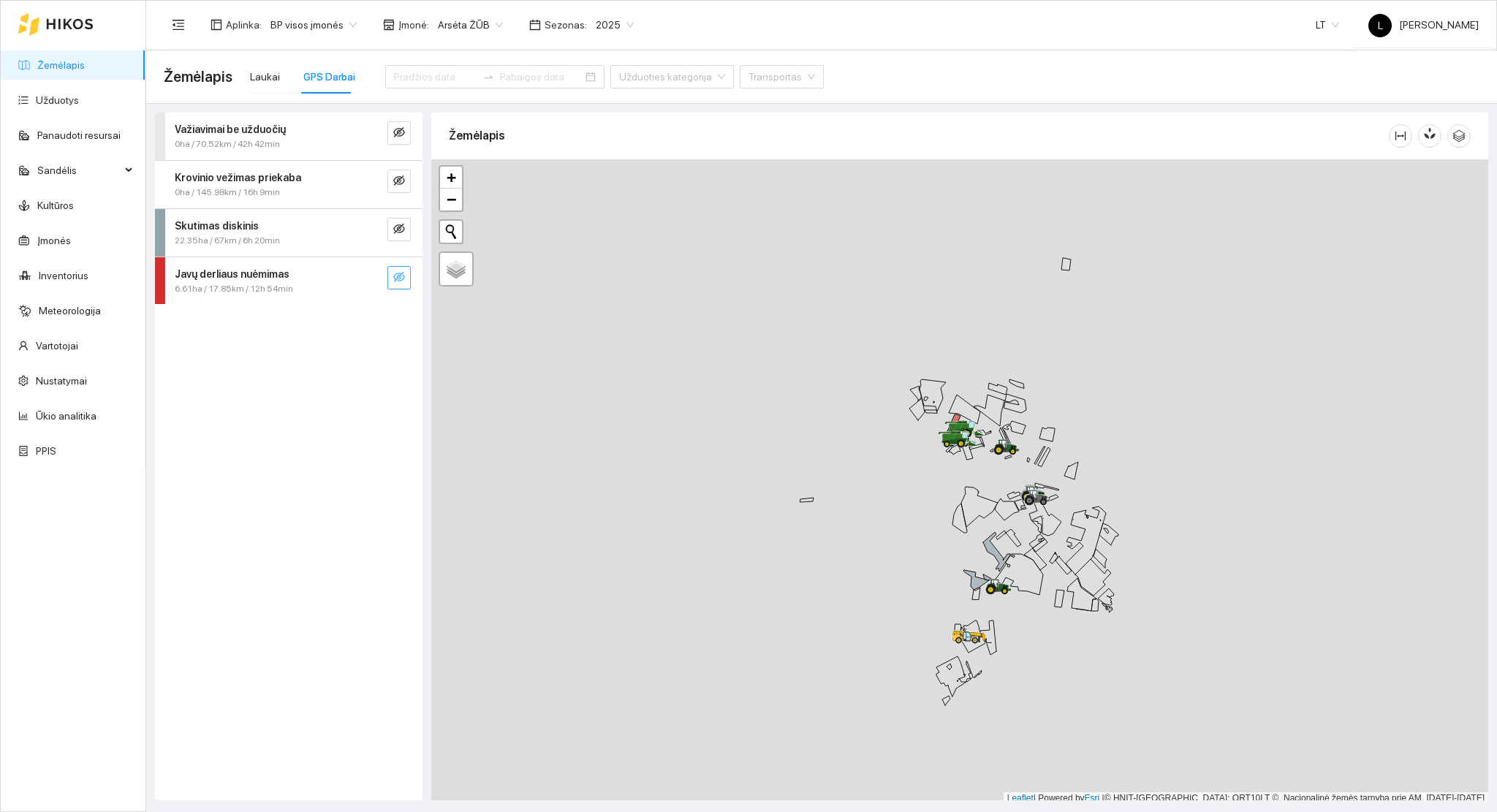
click at [404, 283] on span "eye-invisible" at bounding box center [399, 278] width 11 height 14
click at [371, 274] on icon "search" at bounding box center [370, 277] width 11 height 11
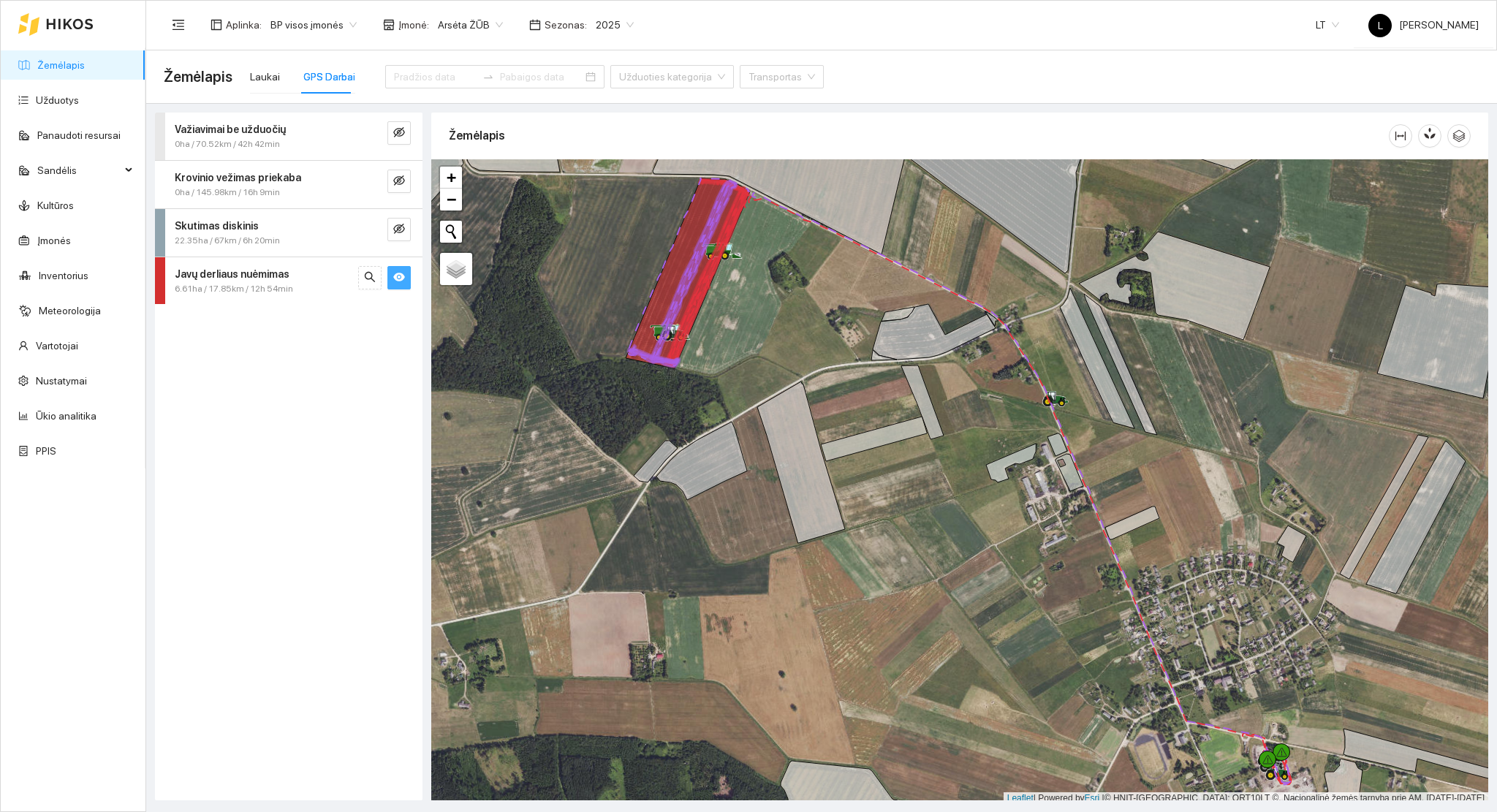
scroll to position [3, 0]
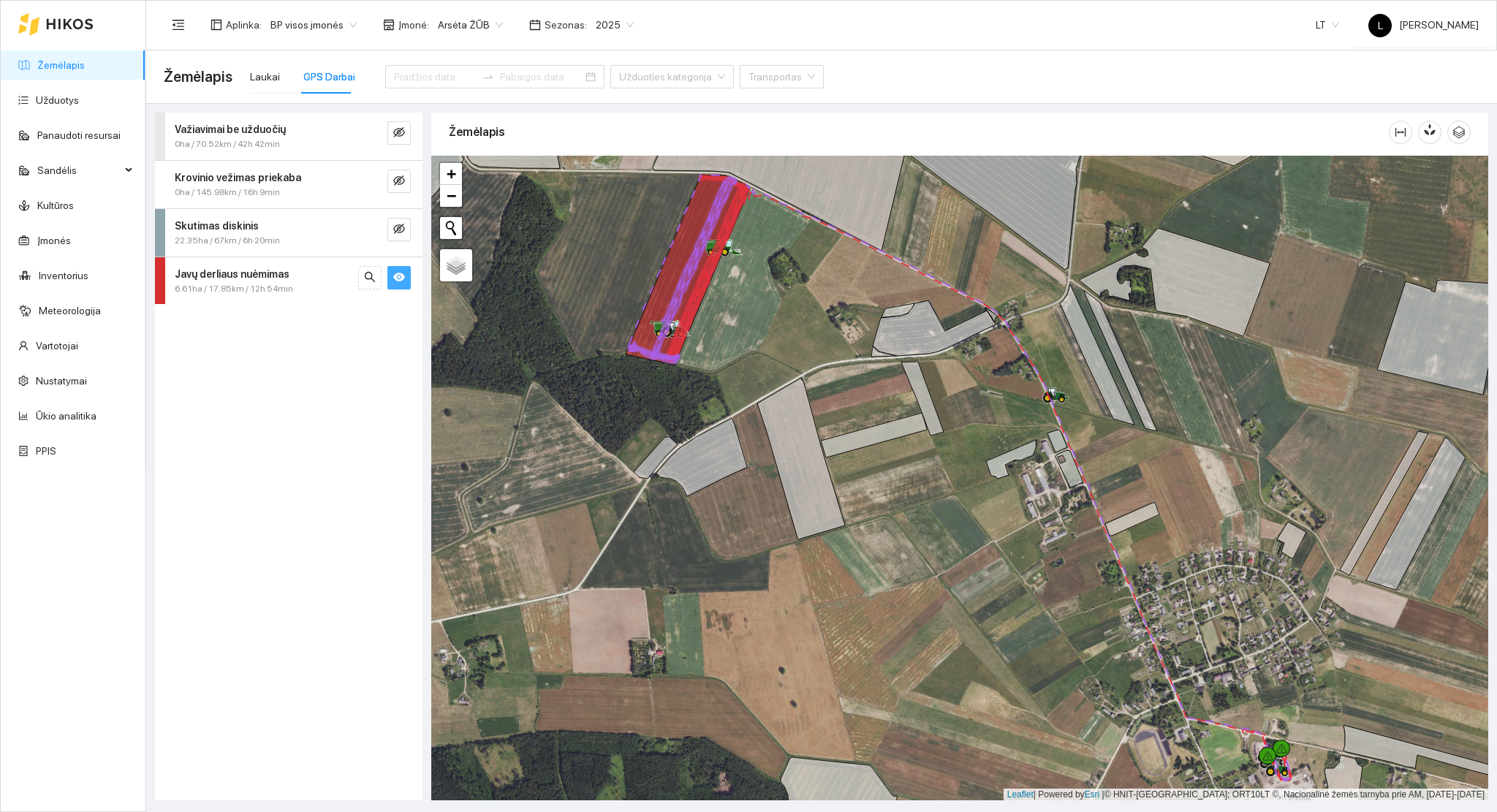
drag, startPoint x: 854, startPoint y: 408, endPoint x: 870, endPoint y: 450, distance: 44.9
click at [885, 457] on div at bounding box center [959, 478] width 1057 height 645
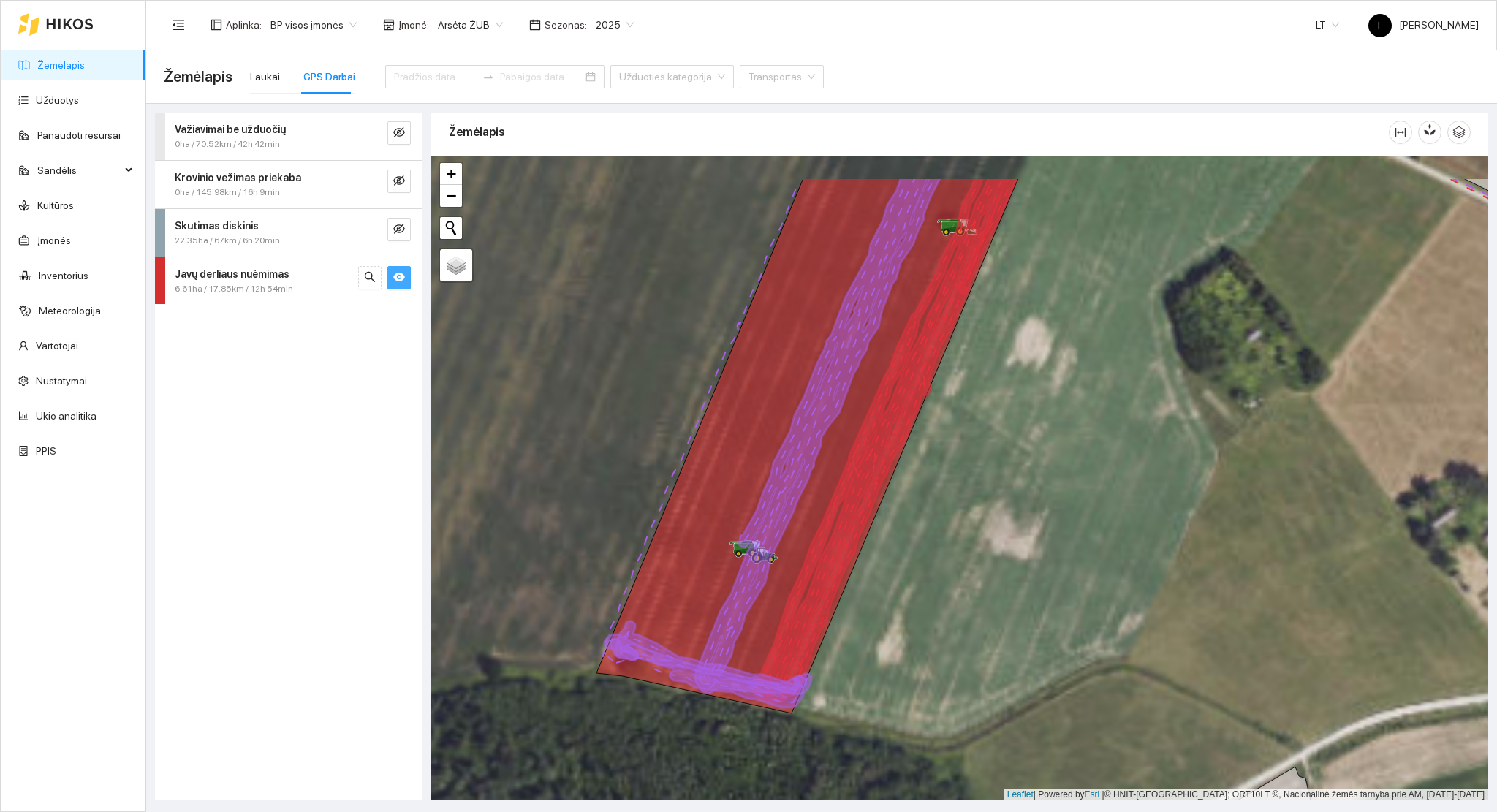
drag, startPoint x: 849, startPoint y: 430, endPoint x: 949, endPoint y: 579, distance: 179.4
click at [949, 579] on div at bounding box center [959, 478] width 1057 height 645
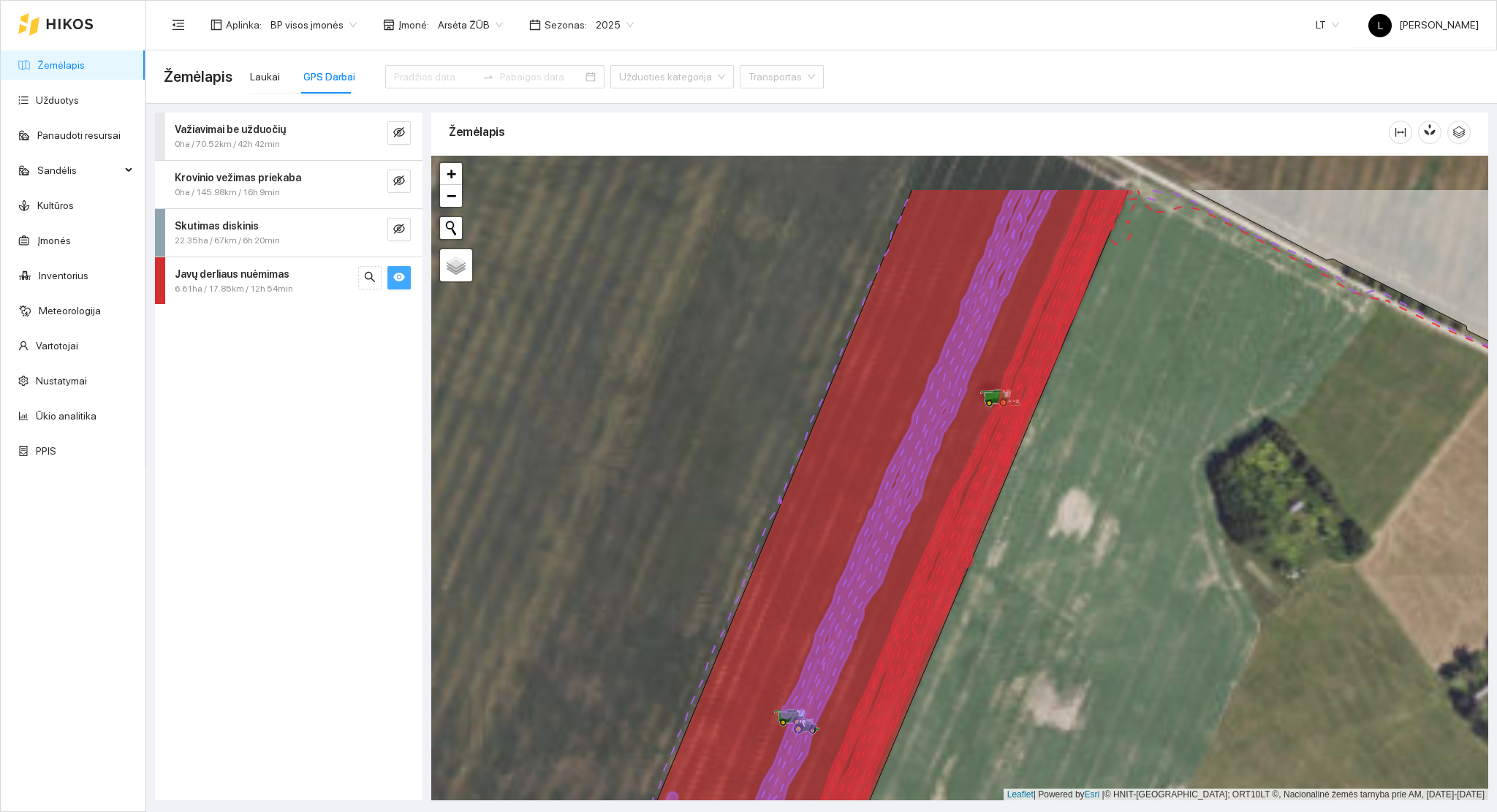
drag, startPoint x: 971, startPoint y: 448, endPoint x: 979, endPoint y: 486, distance: 38.8
click at [979, 486] on icon at bounding box center [959, 531] width 326 height 686
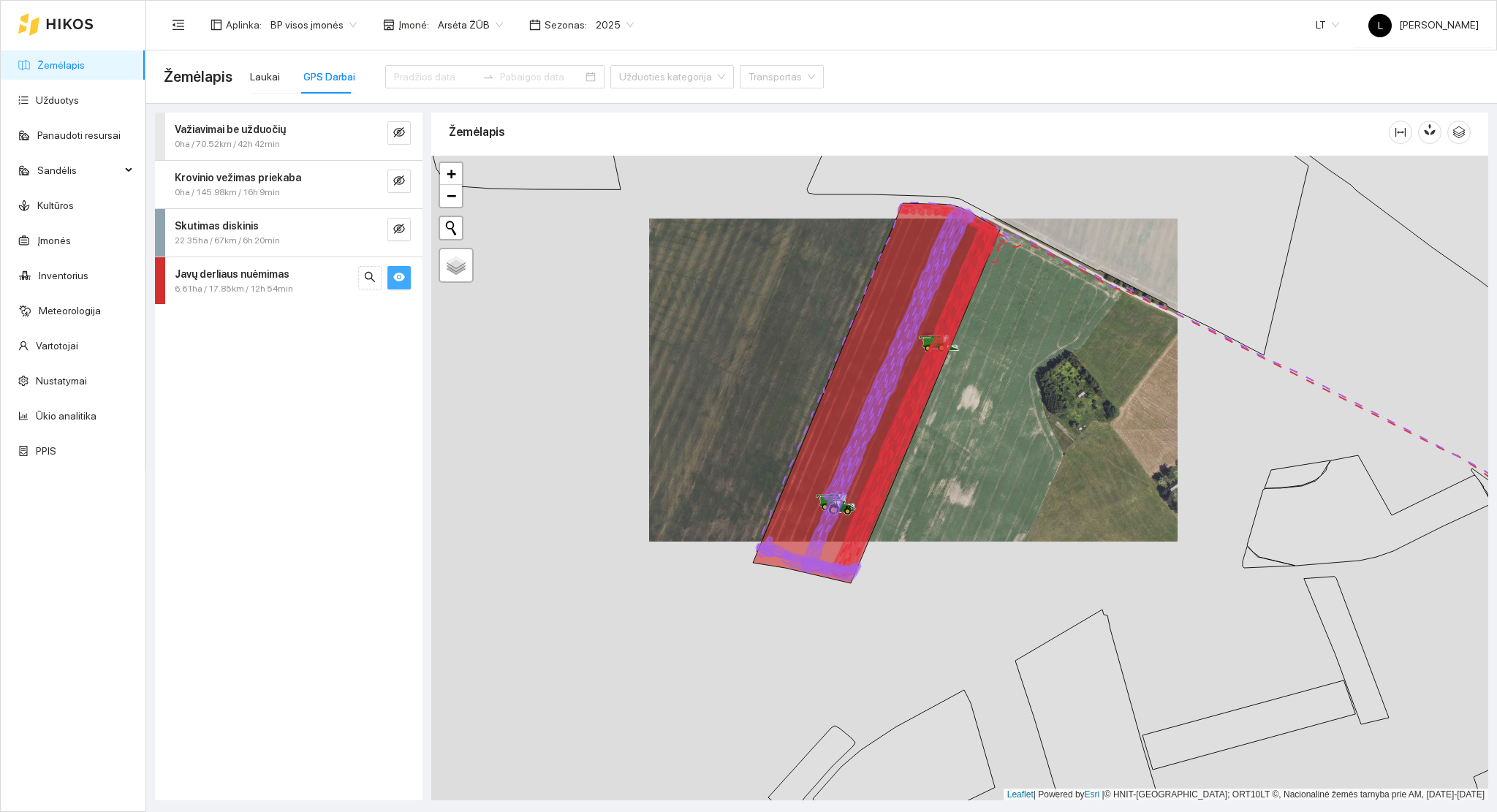
drag, startPoint x: 1036, startPoint y: 467, endPoint x: 963, endPoint y: 426, distance: 83.7
click at [963, 426] on div at bounding box center [959, 478] width 1057 height 645
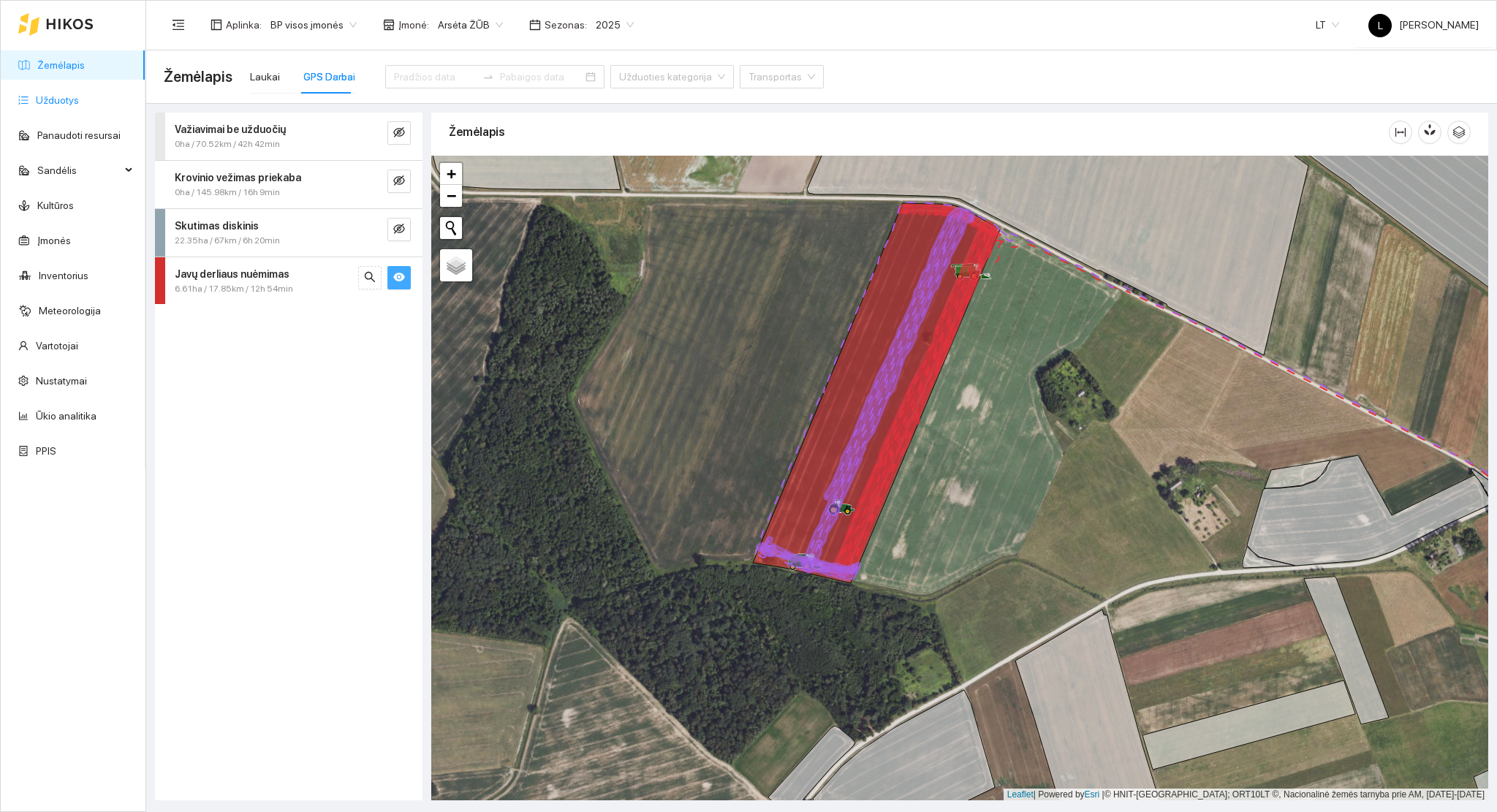
click at [61, 103] on link "Užduotys" at bounding box center [57, 100] width 43 height 11
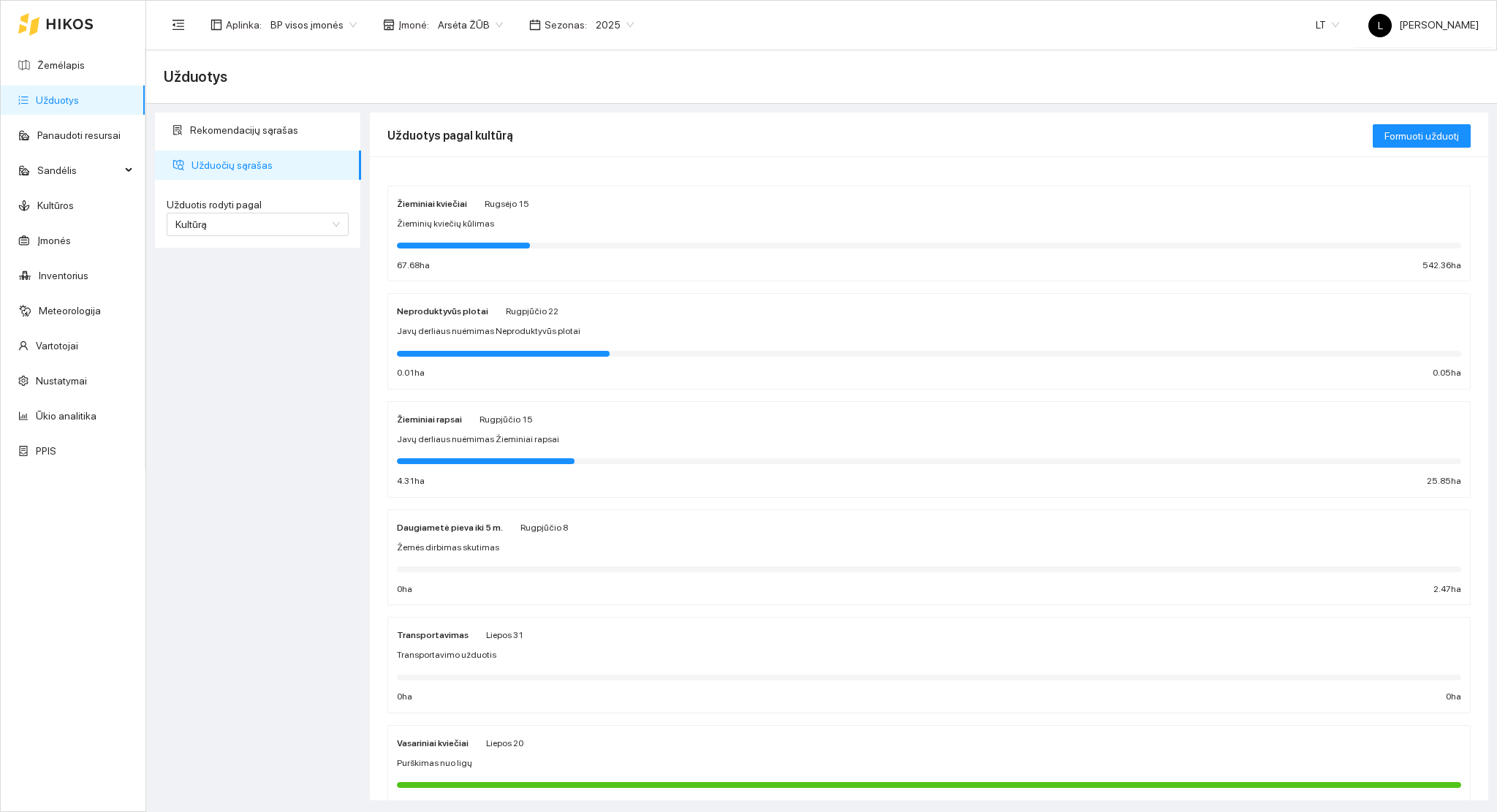
click at [480, 358] on div at bounding box center [929, 353] width 1064 height 16
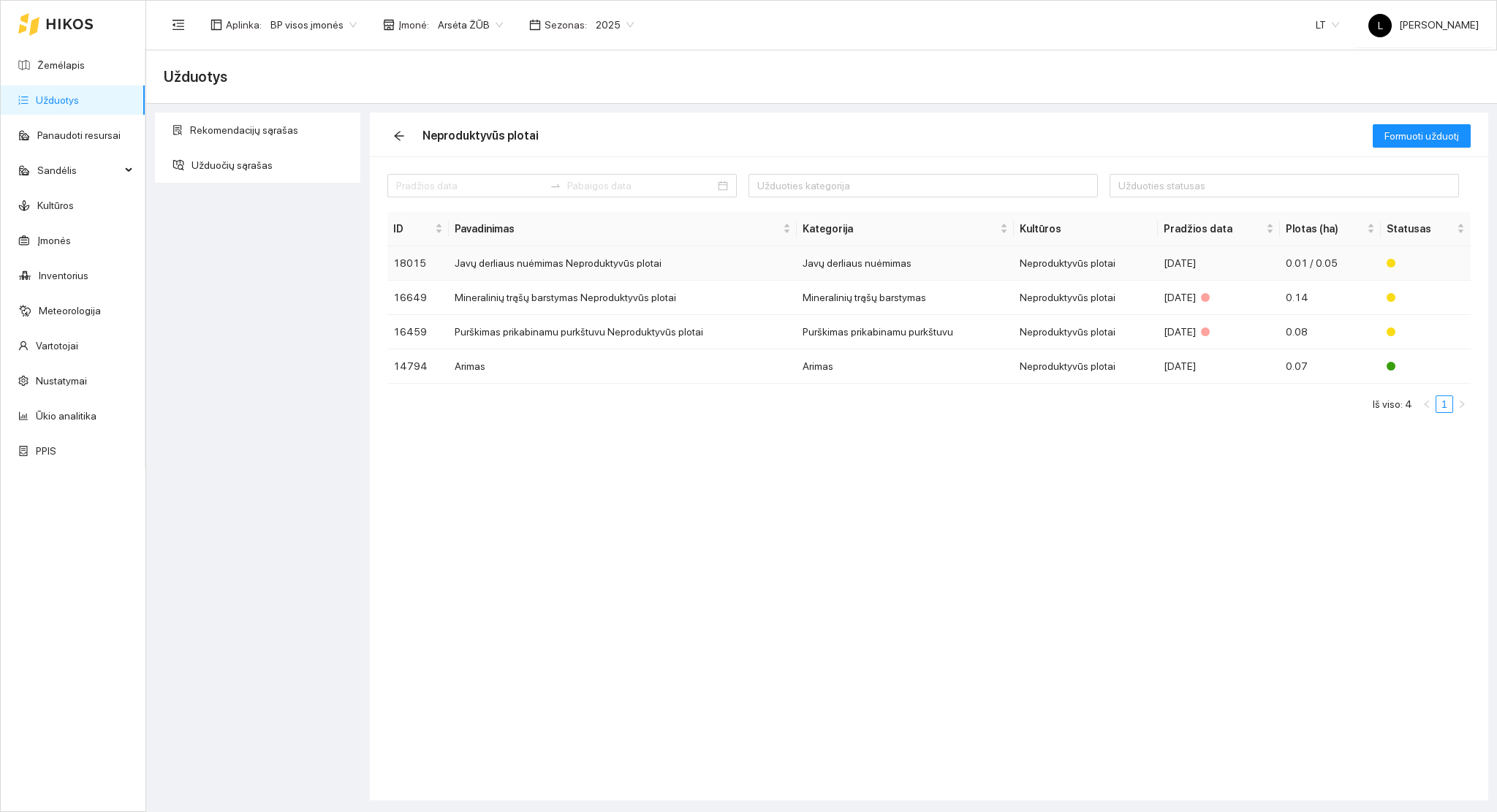
click at [589, 265] on td "Javų derliaus nuėmimas Neproduktyvūs plotai" at bounding box center [623, 263] width 348 height 34
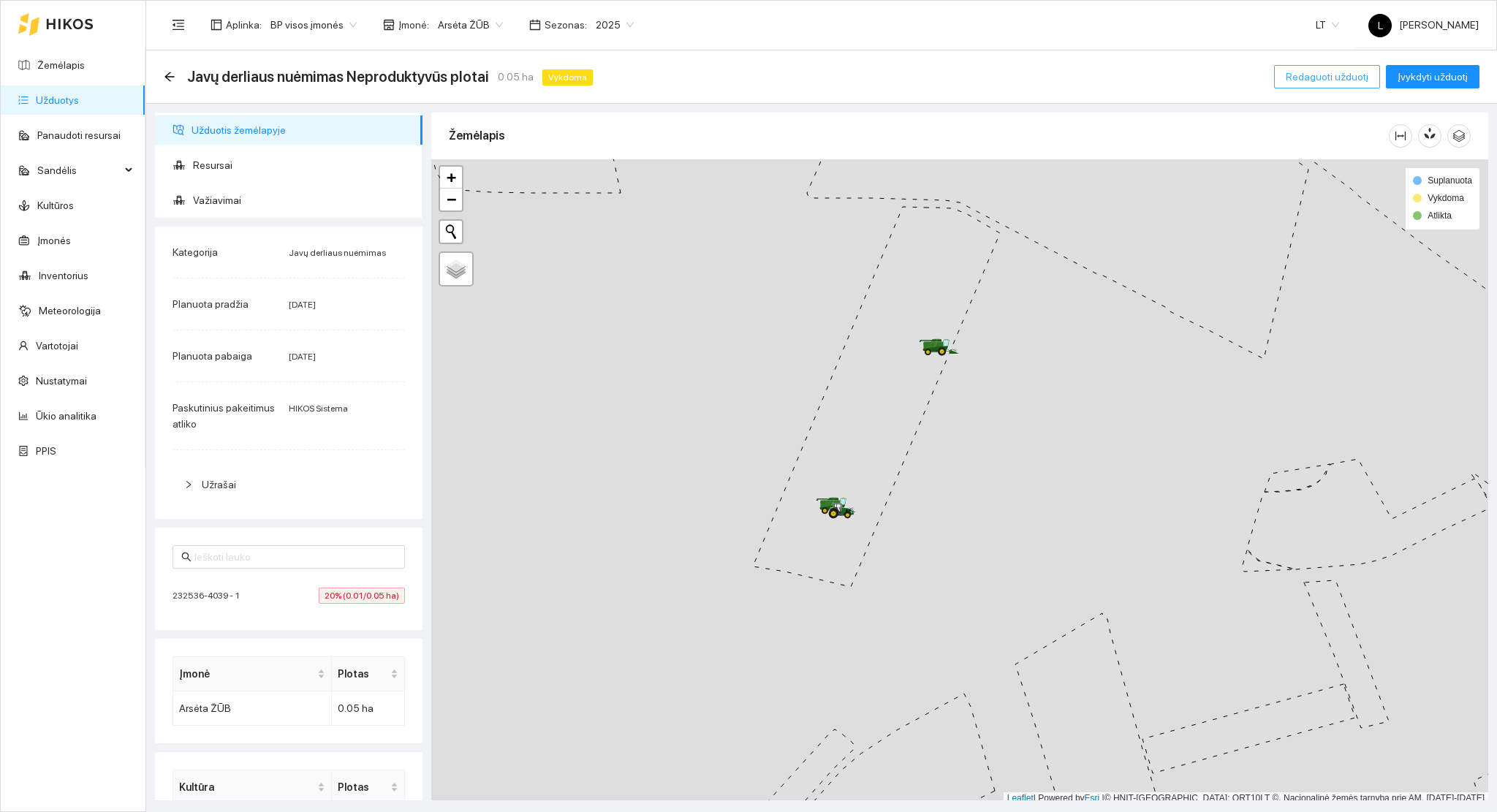
click at [1303, 79] on span "Redaguoti užduotį" at bounding box center [1327, 77] width 82 height 16
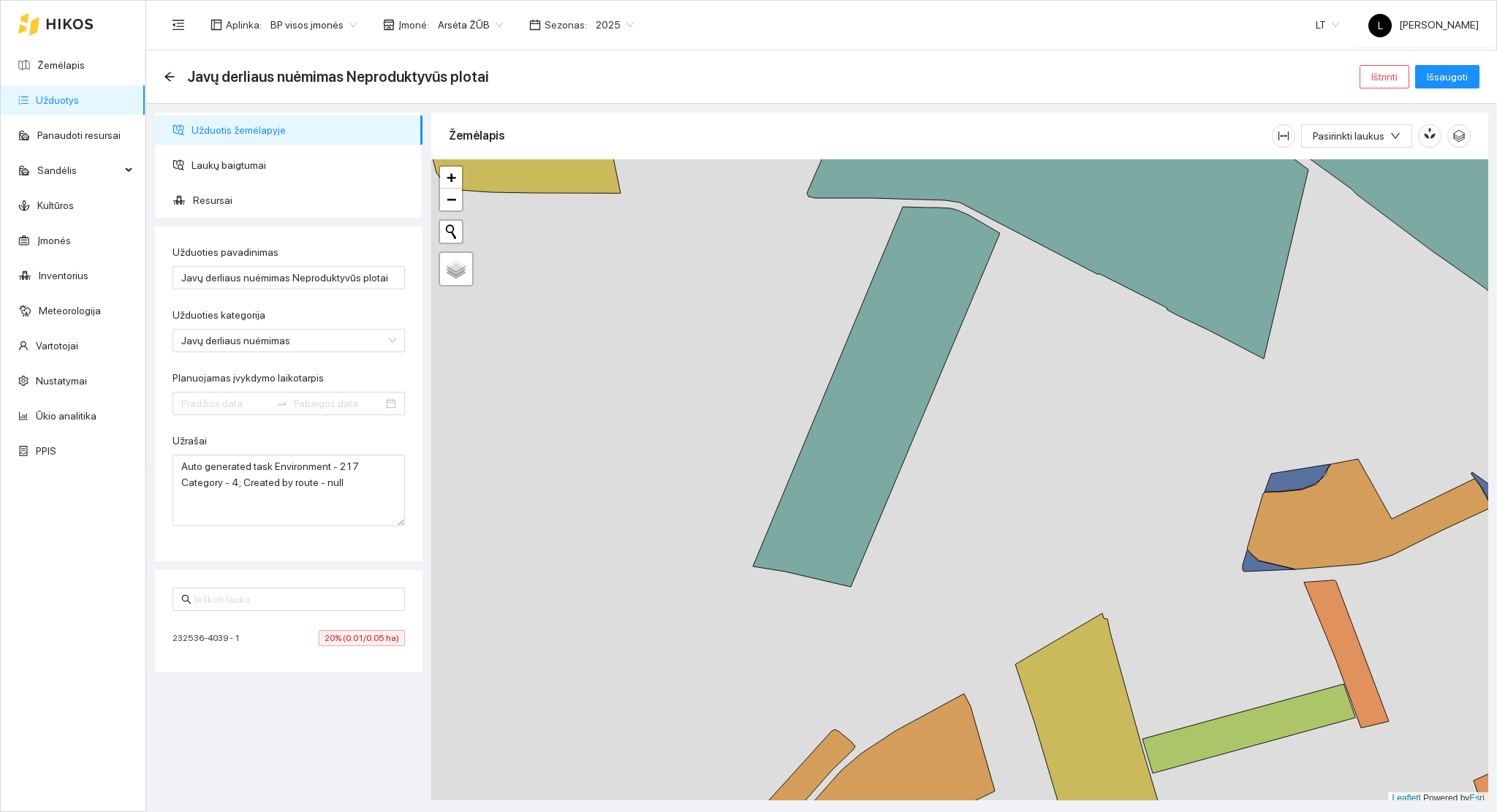
type input "2025-08-12"
type input "2025-08-22"
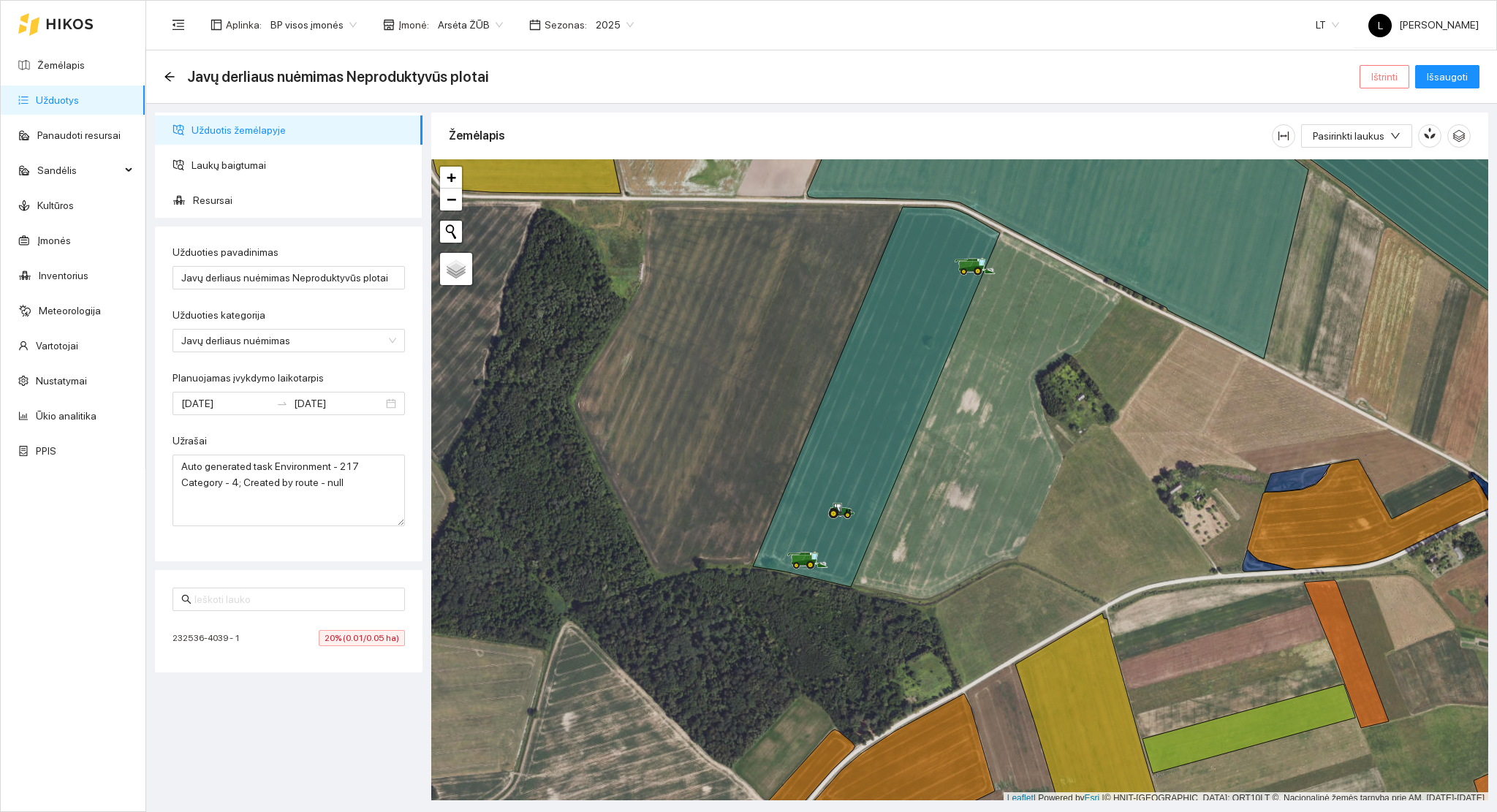
click at [1404, 77] on button "Ištrinti" at bounding box center [1385, 77] width 50 height 24
click at [451, 18] on span "Arsėta ŽŪB" at bounding box center [470, 24] width 65 height 22
click at [483, 50] on div "Visos" at bounding box center [509, 55] width 153 height 16
click at [1366, 72] on button "Ištrinti" at bounding box center [1385, 77] width 50 height 24
click at [1382, 150] on span "Taip" at bounding box center [1390, 148] width 19 height 16
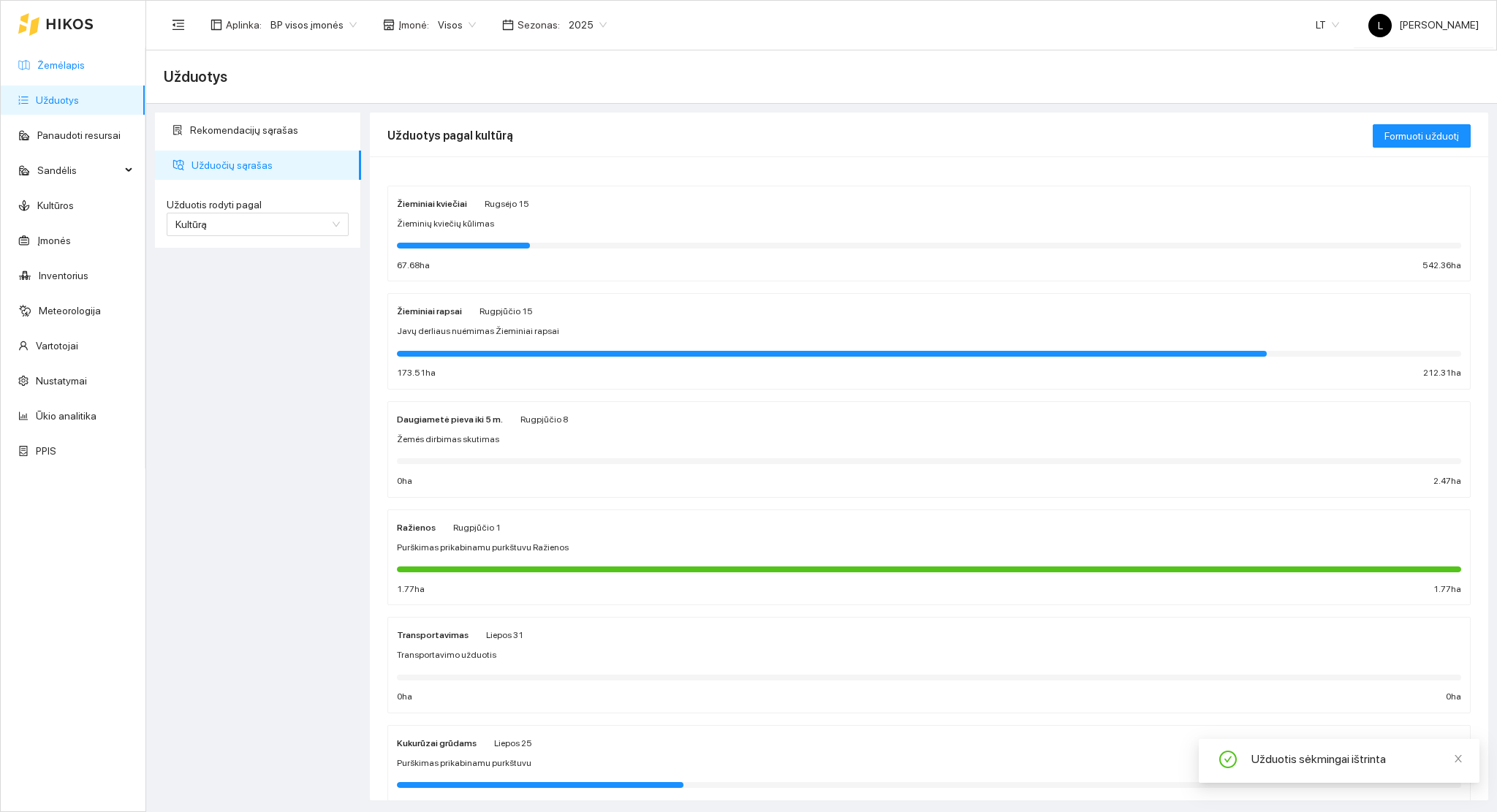
click at [66, 65] on link "Žemėlapis" at bounding box center [61, 65] width 47 height 11
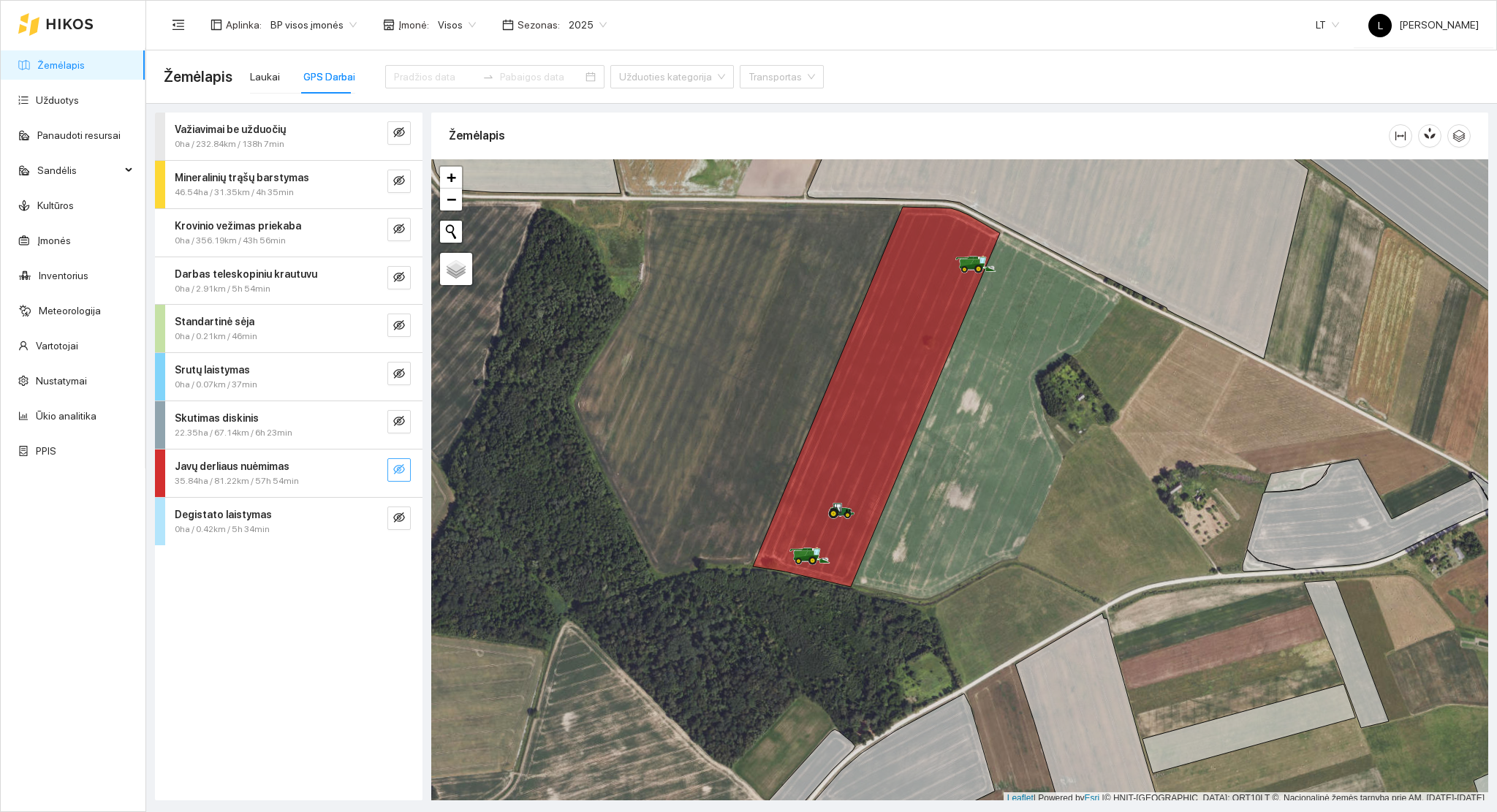
click at [404, 465] on icon "eye-invisible" at bounding box center [399, 469] width 11 height 11
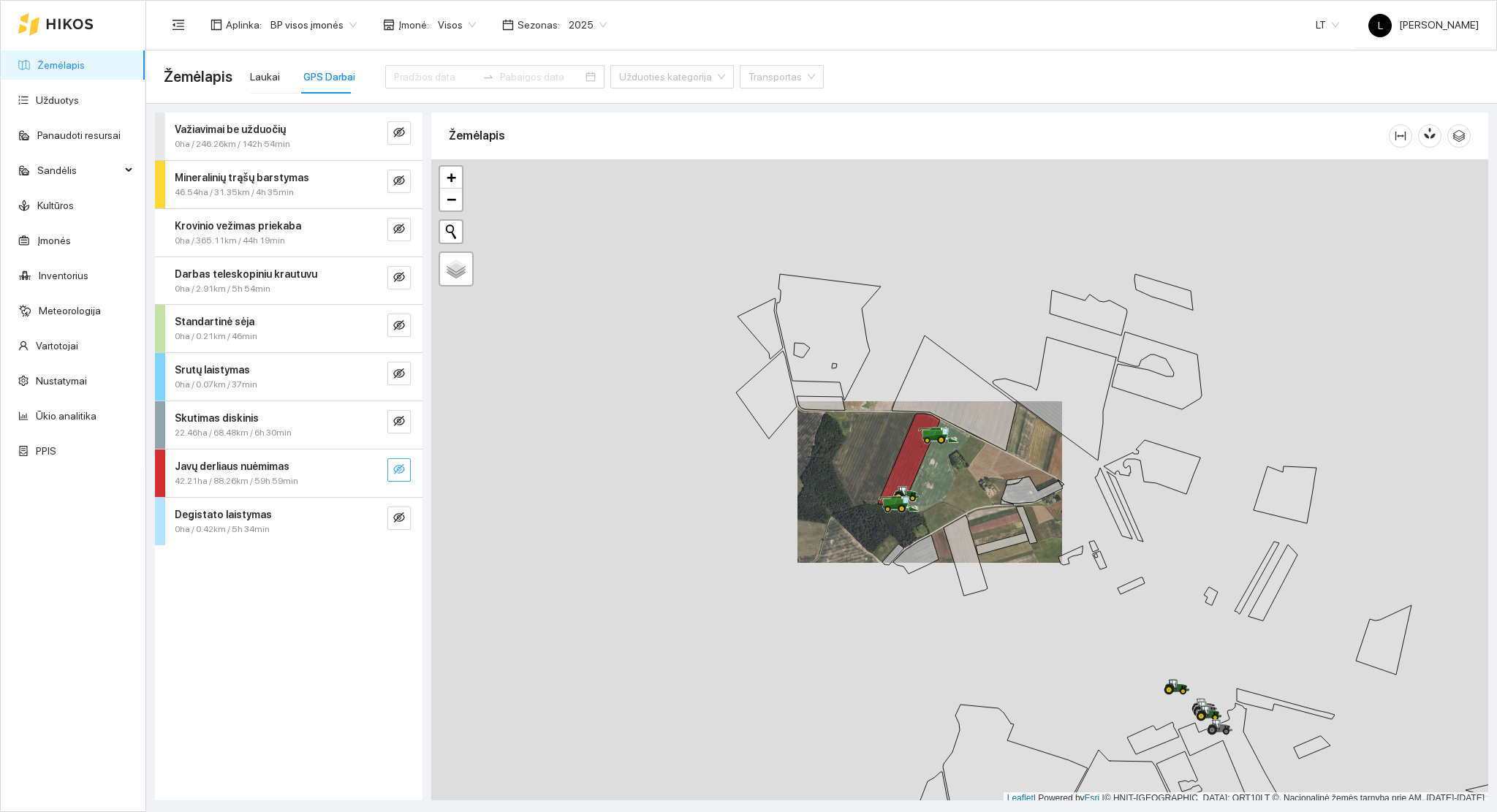
scroll to position [3, 0]
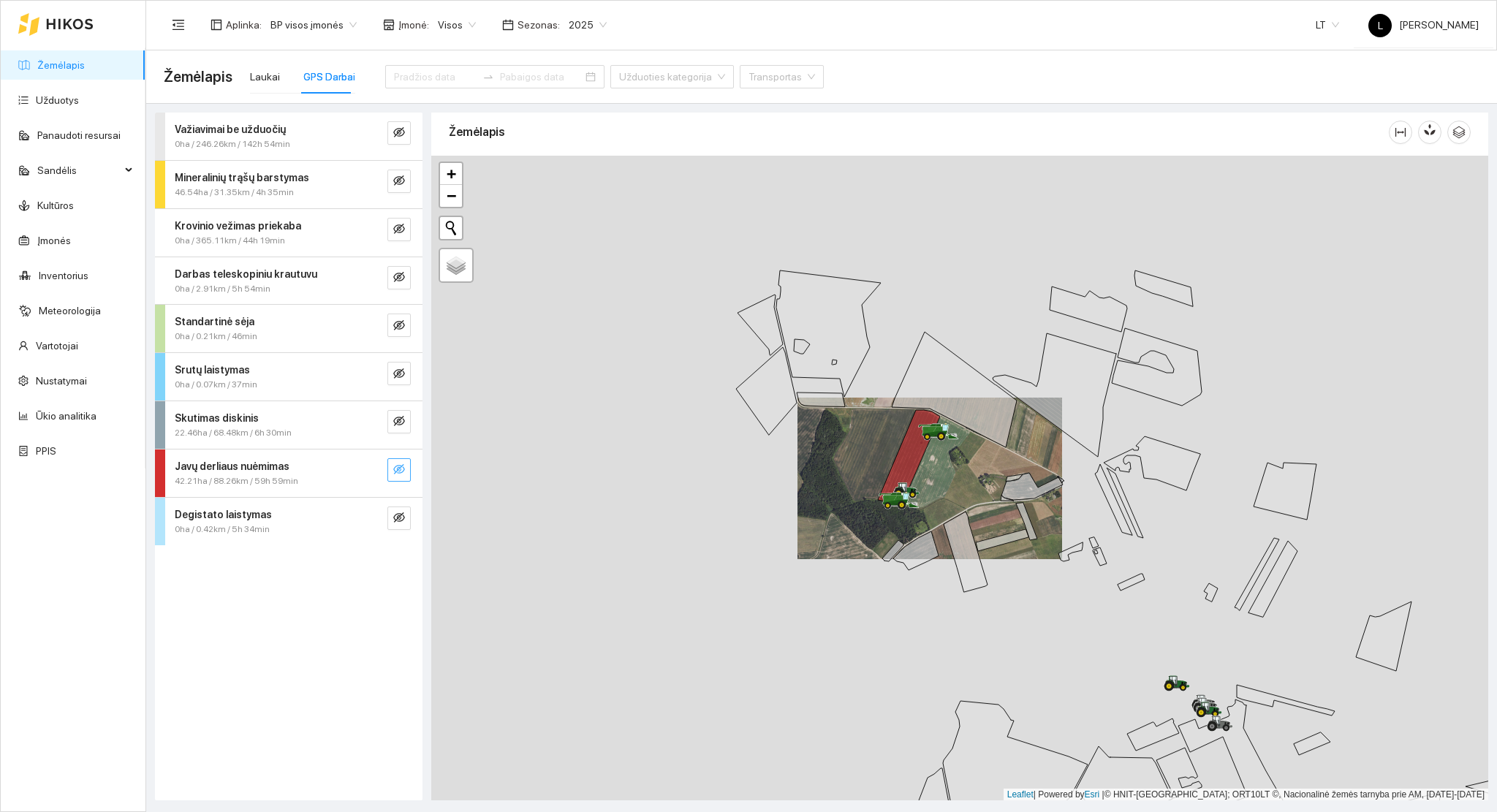
drag, startPoint x: 1093, startPoint y: 529, endPoint x: 796, endPoint y: 435, distance: 311.5
click at [796, 435] on div at bounding box center [959, 478] width 1057 height 645
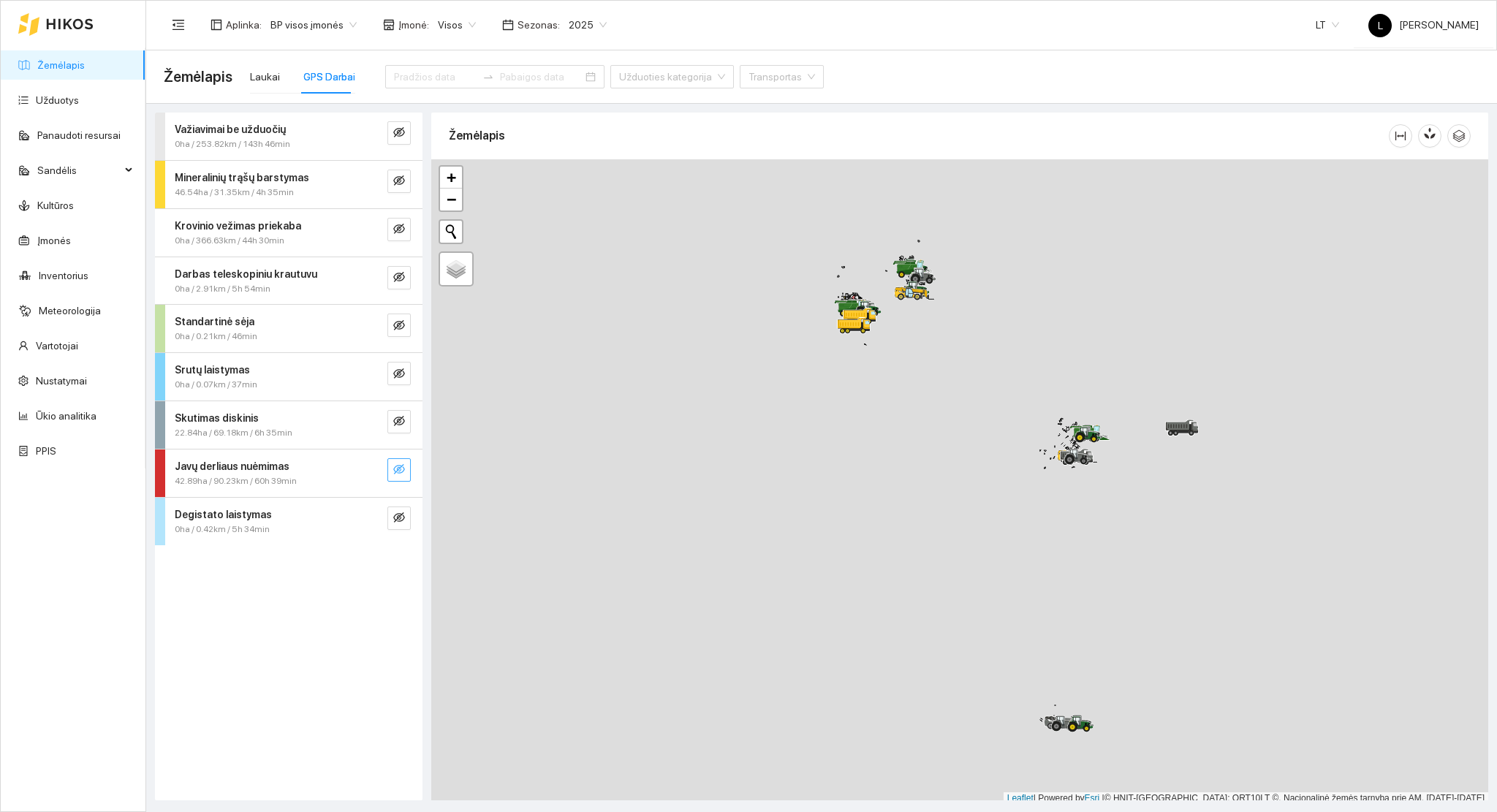
click at [402, 466] on icon "eye-invisible" at bounding box center [399, 469] width 11 height 11
click at [368, 472] on icon "search" at bounding box center [370, 469] width 11 height 11
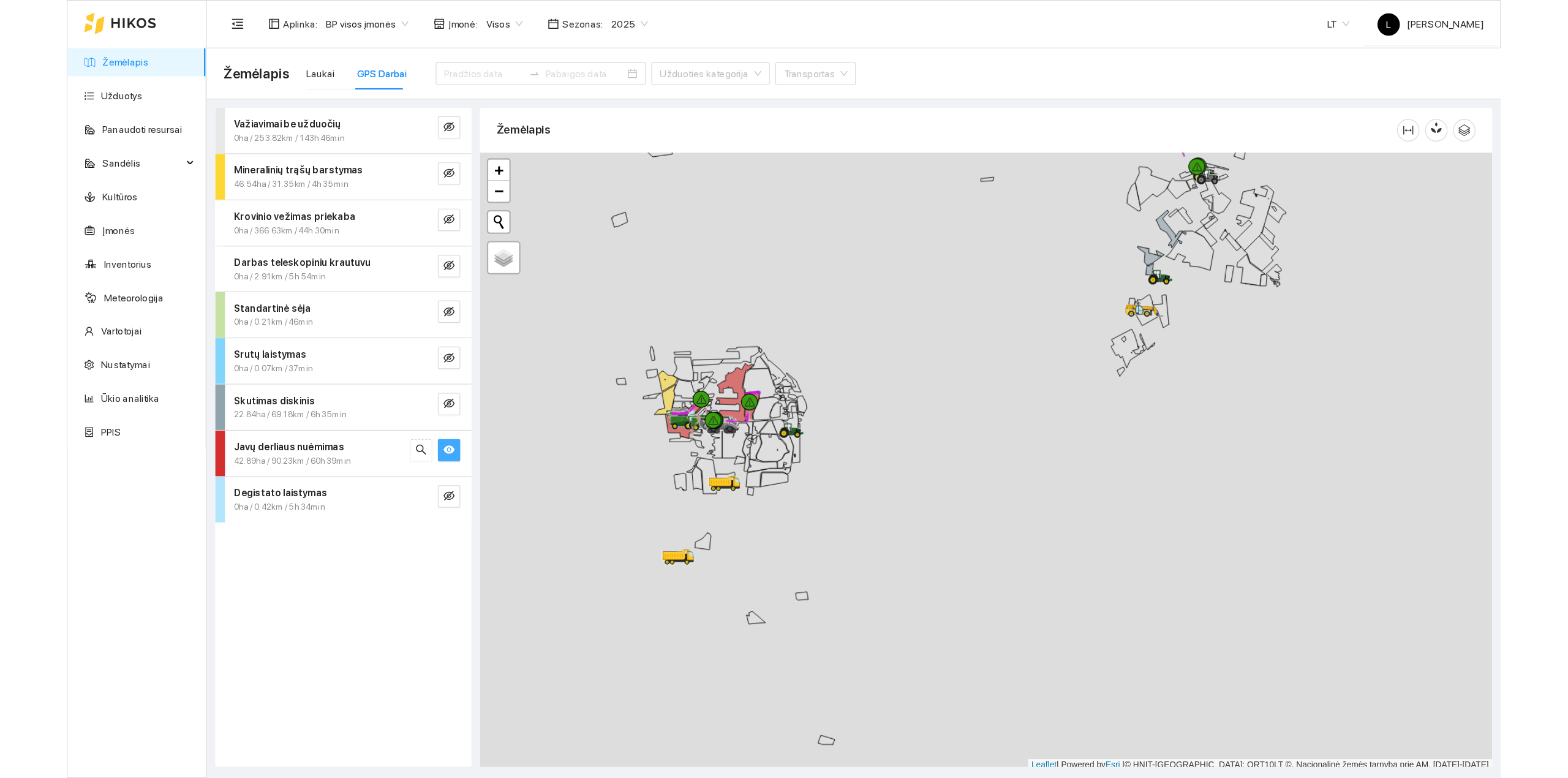
scroll to position [3, 0]
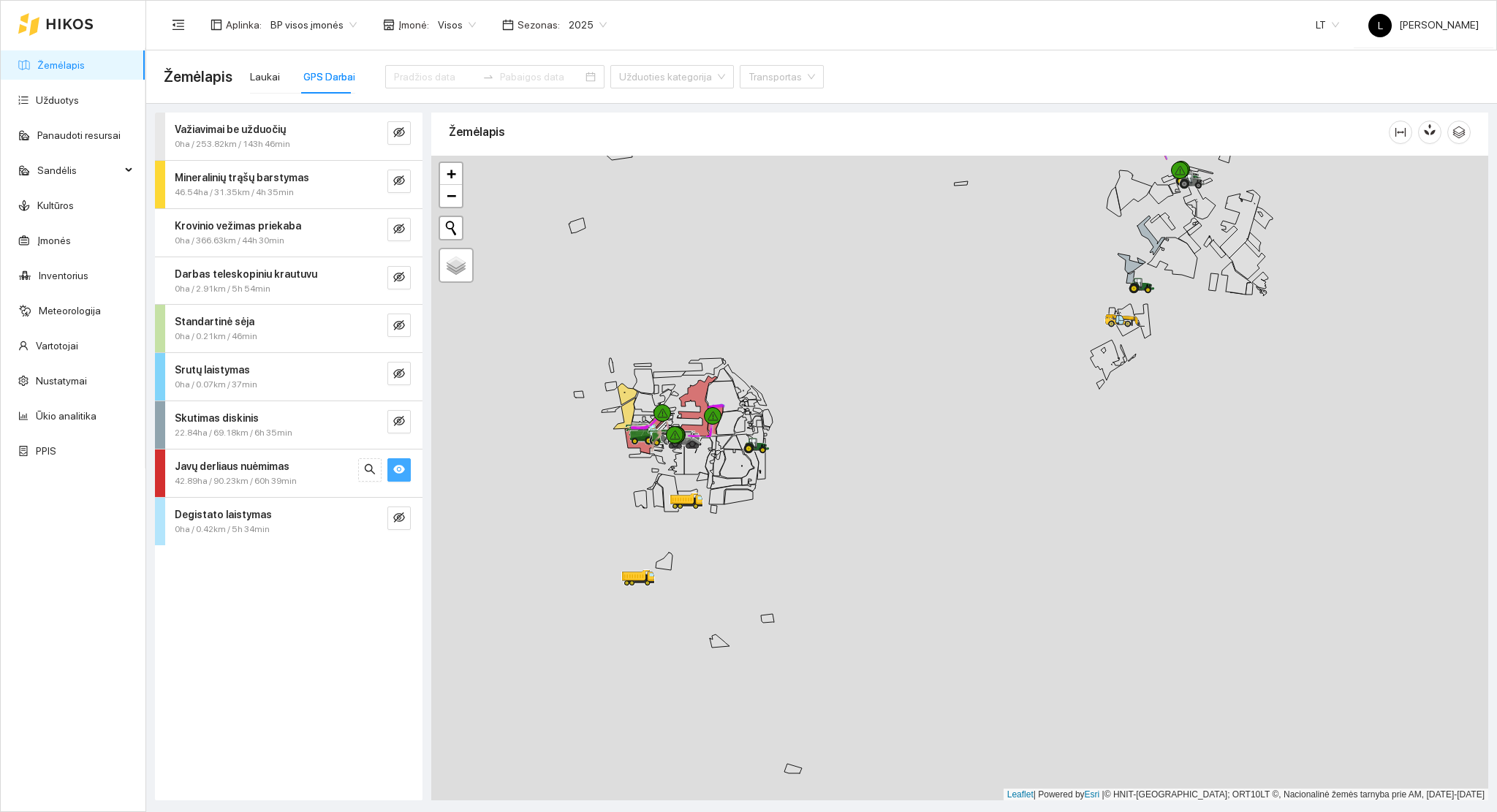
drag, startPoint x: 756, startPoint y: 422, endPoint x: 896, endPoint y: 416, distance: 140.1
click at [762, 415] on icon at bounding box center [756, 420] width 11 height 11
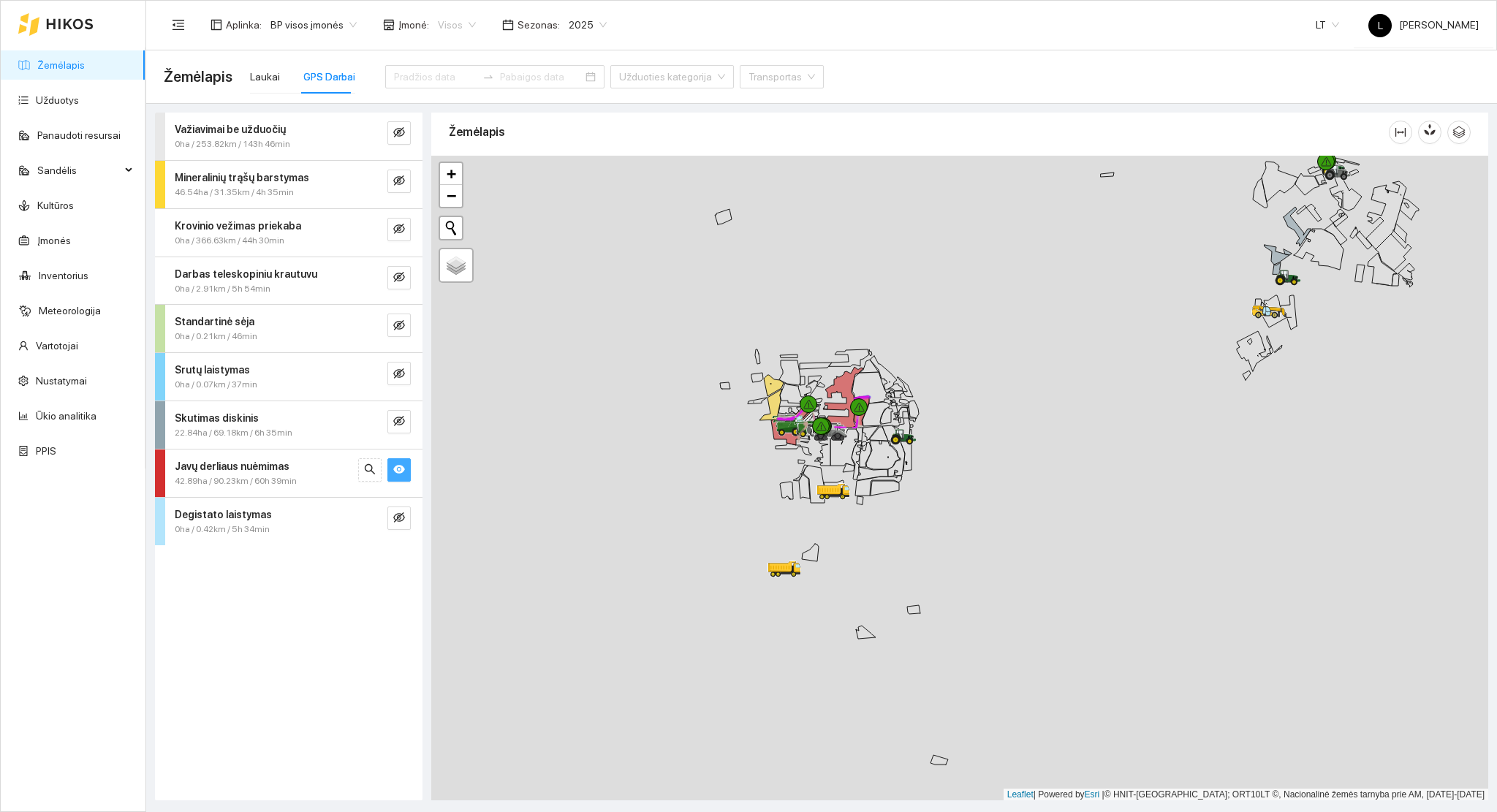
click at [451, 25] on span "Visos" at bounding box center [456, 24] width 38 height 22
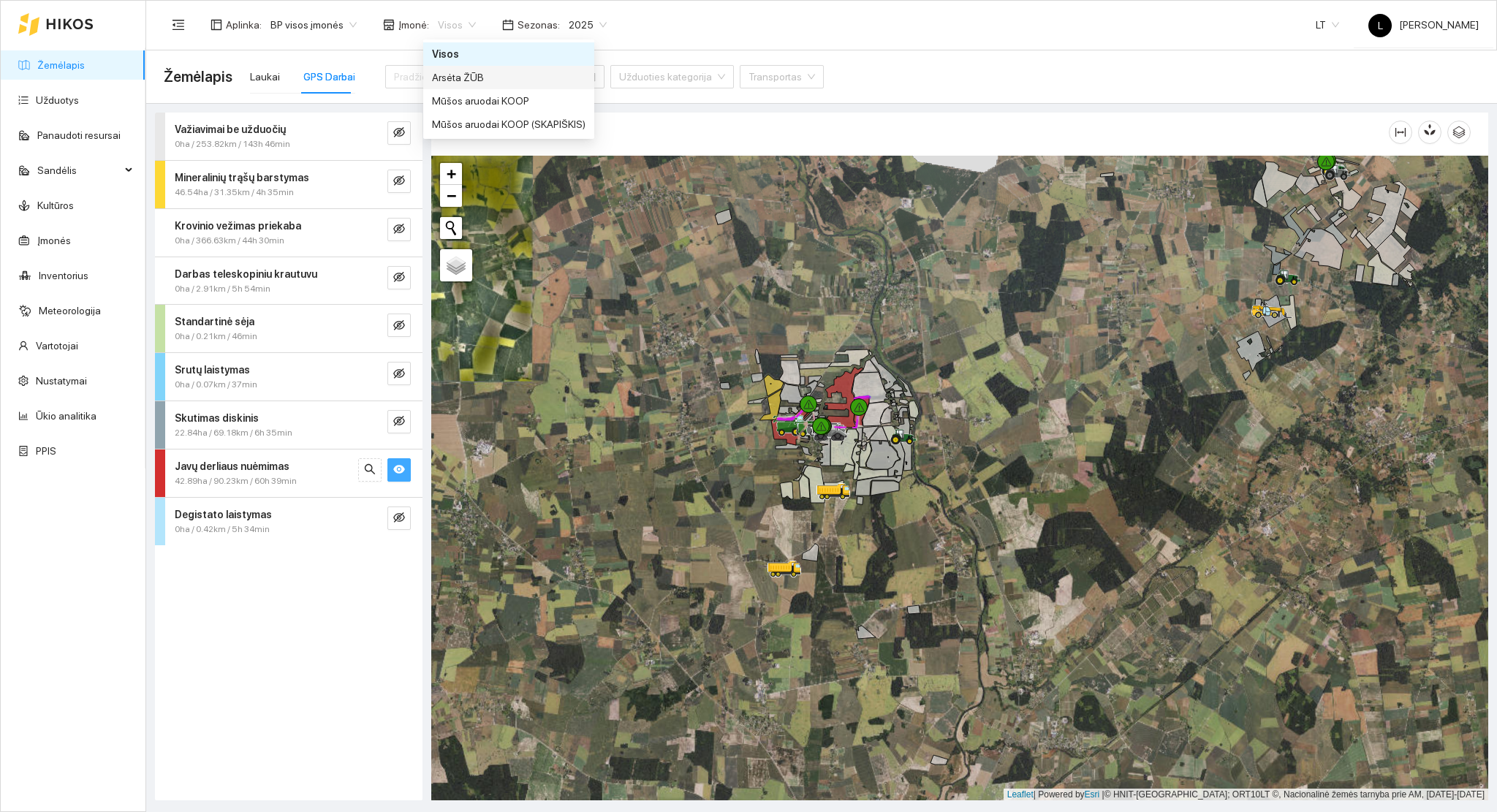
click at [453, 81] on div "Arsėta ŽŪB" at bounding box center [509, 77] width 153 height 16
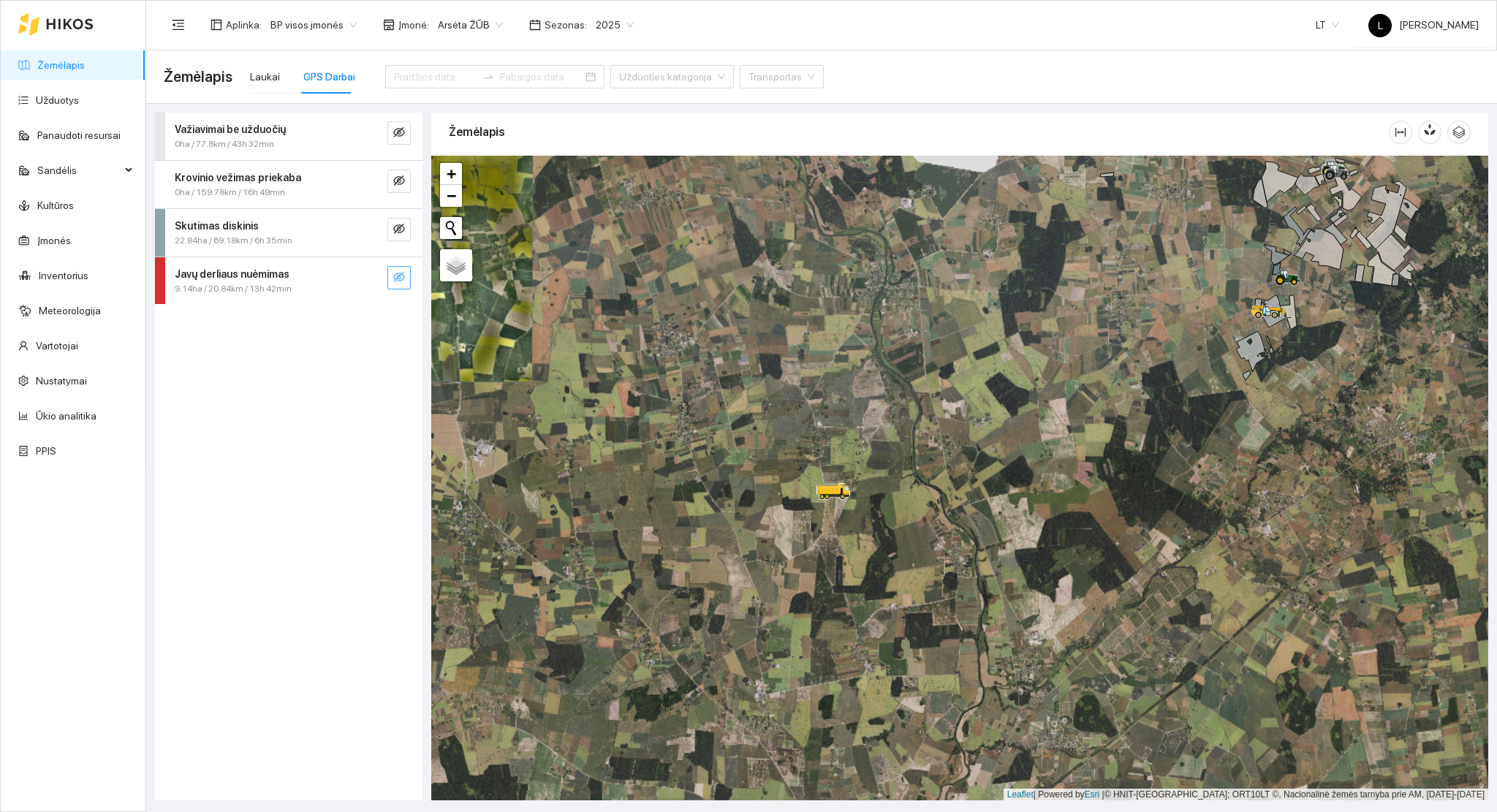
click at [400, 274] on icon "eye-invisible" at bounding box center [399, 277] width 11 height 11
click at [364, 283] on span "search" at bounding box center [370, 278] width 11 height 14
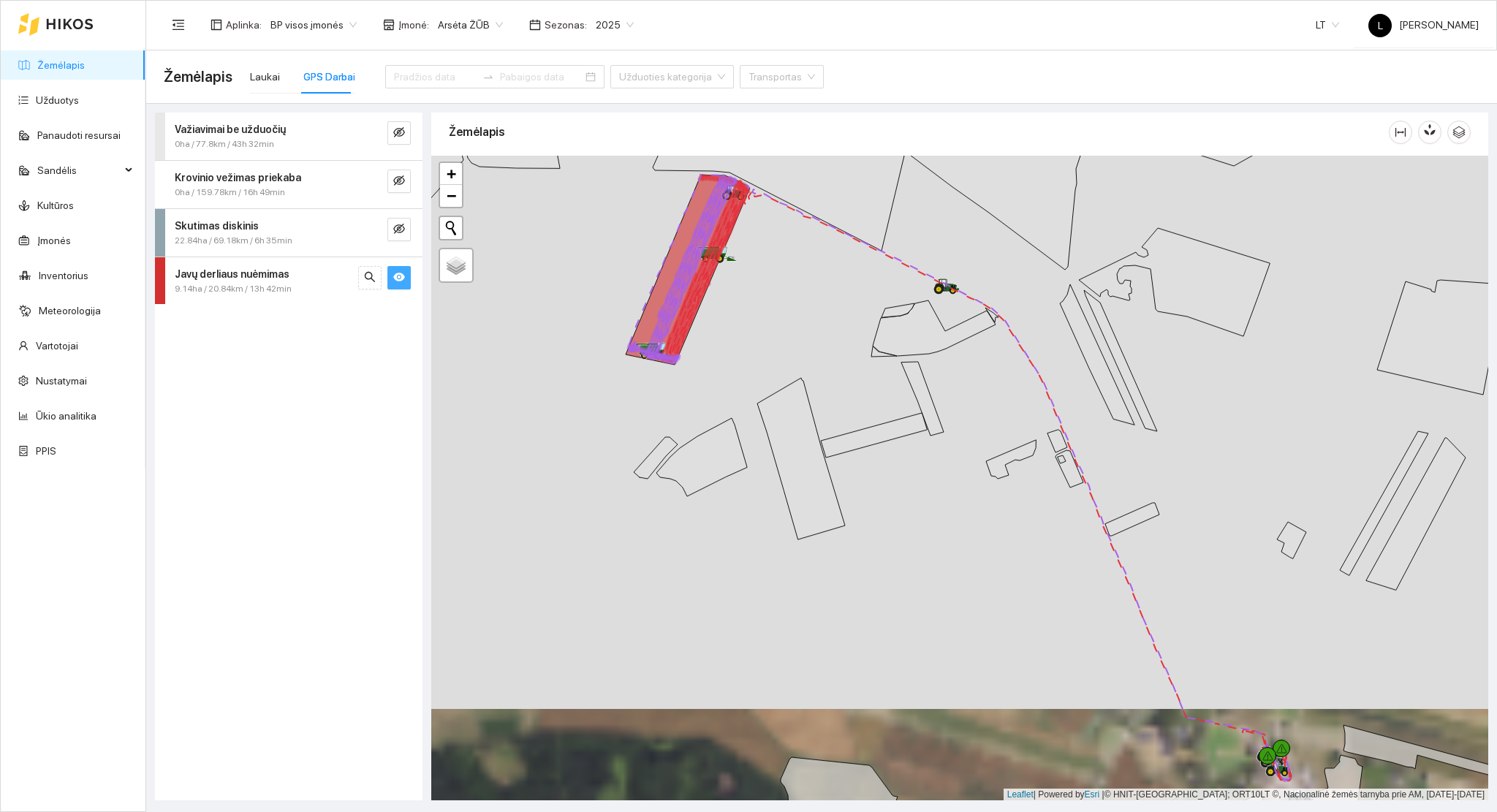
drag, startPoint x: 1038, startPoint y: 459, endPoint x: 1021, endPoint y: 475, distance: 23.3
click at [1046, 478] on div at bounding box center [959, 478] width 1057 height 645
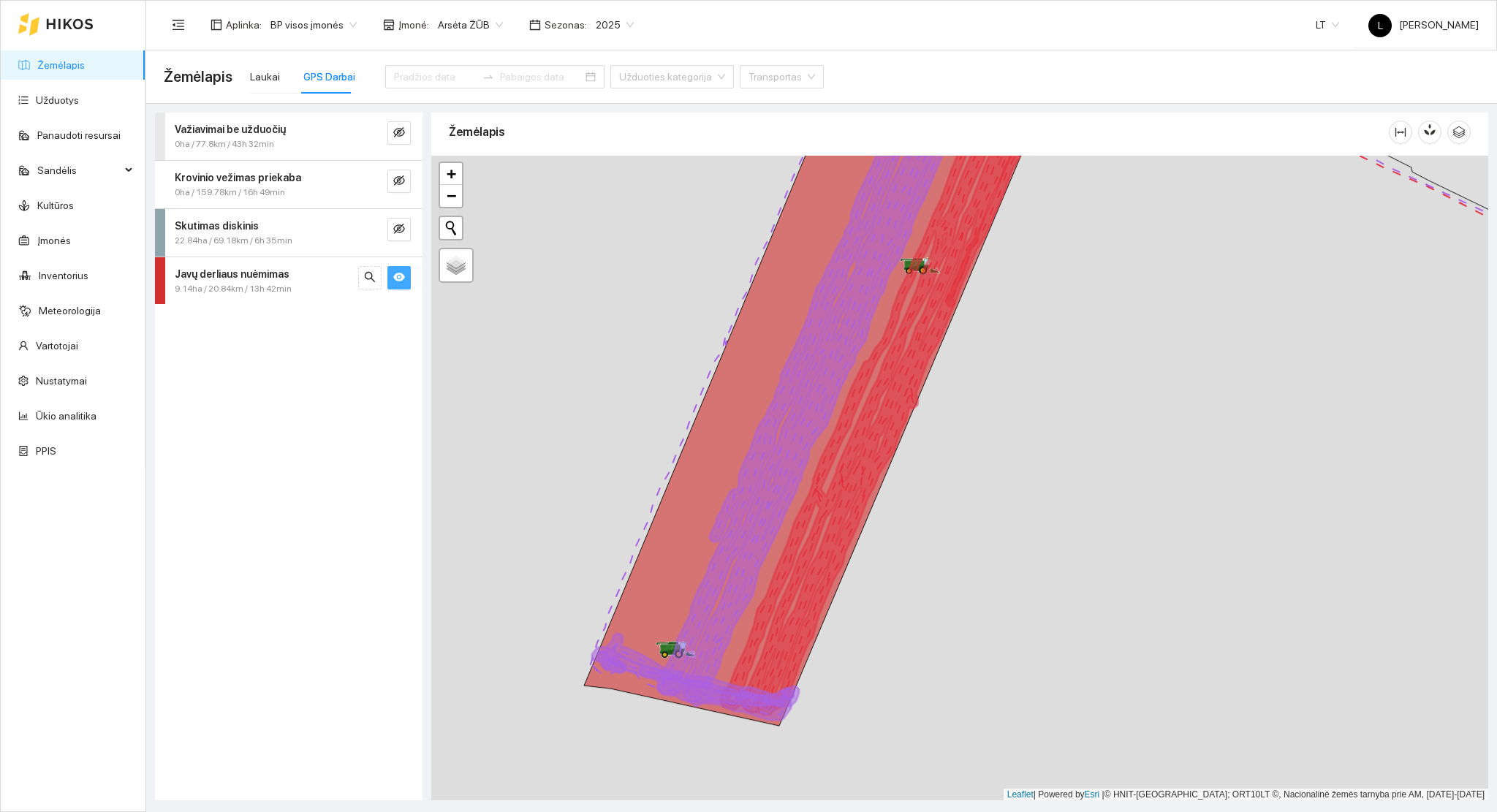
drag, startPoint x: 1031, startPoint y: 445, endPoint x: 1031, endPoint y: 360, distance: 85.0
click at [1031, 360] on div at bounding box center [959, 478] width 1057 height 645
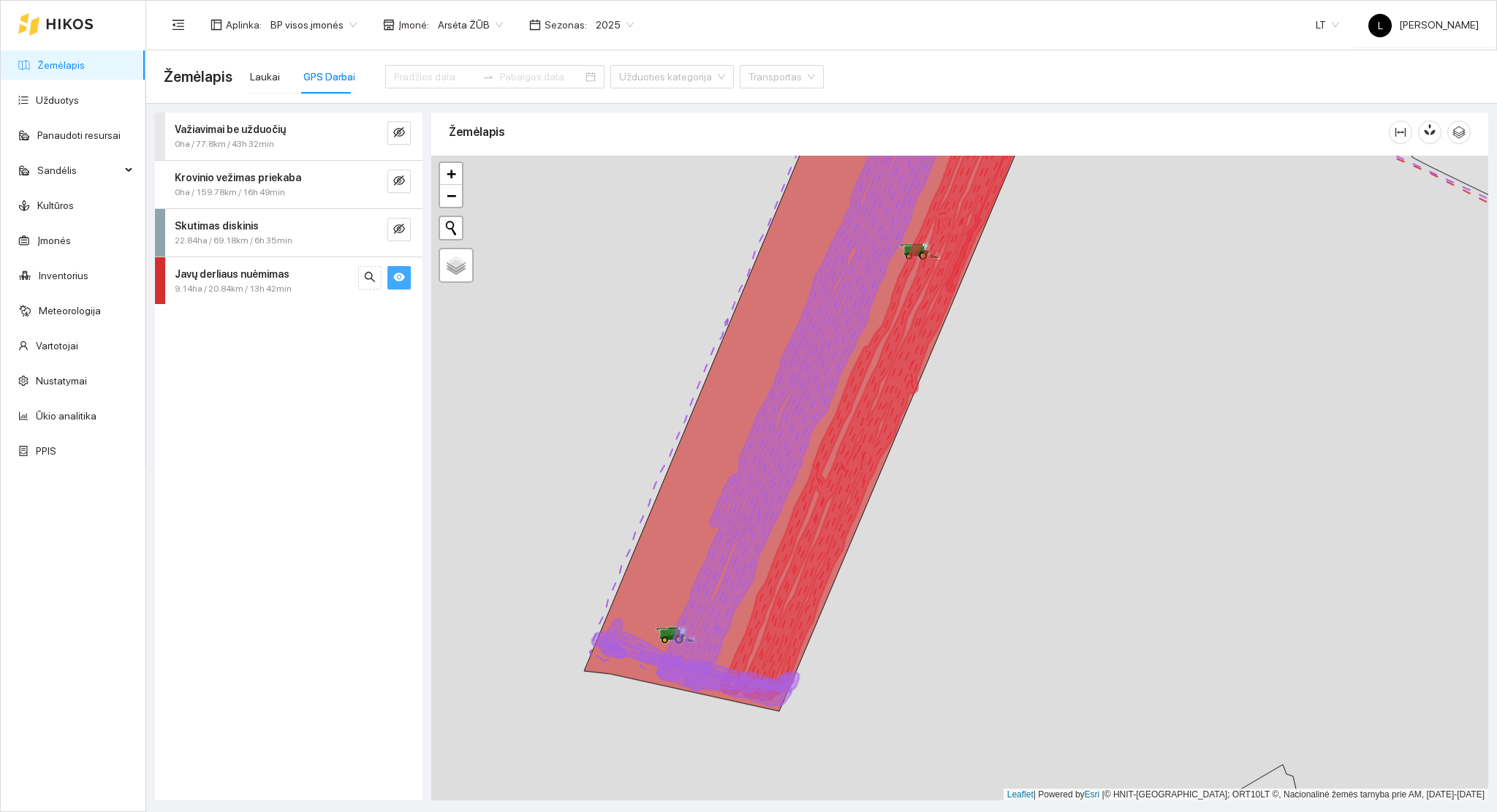
click at [253, 281] on span "Javų derliaus nuėmimas" at bounding box center [231, 274] width 115 height 16
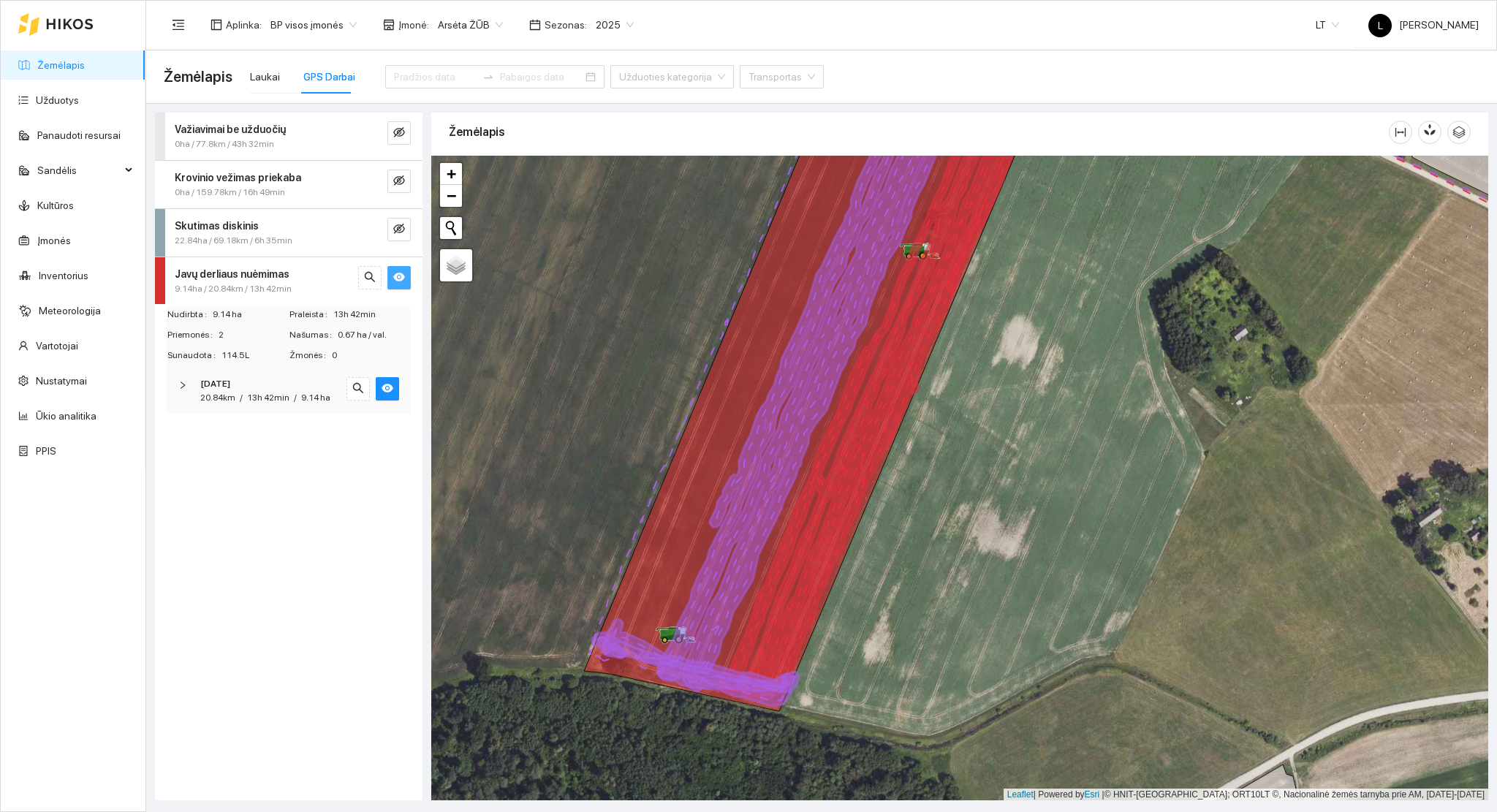
click at [279, 398] on span "13h 42min" at bounding box center [268, 397] width 42 height 11
click at [274, 393] on span "13h 42min" at bounding box center [268, 397] width 42 height 11
click at [281, 396] on span "13h 42min" at bounding box center [268, 397] width 42 height 11
click at [273, 475] on span "John Deere S790, 460kW" at bounding box center [276, 485] width 147 height 32
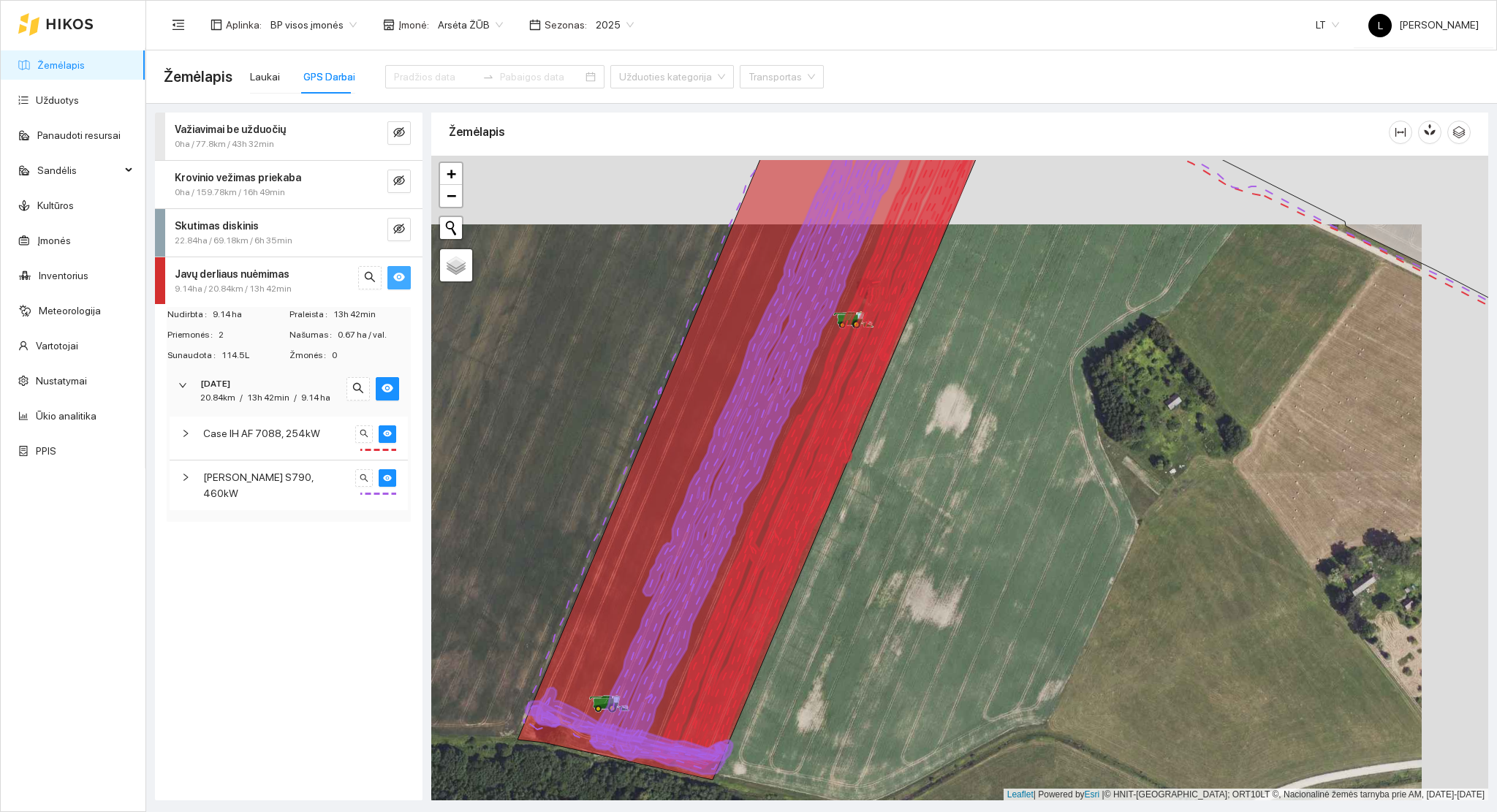
drag, startPoint x: 827, startPoint y: 572, endPoint x: 723, endPoint y: 661, distance: 136.9
click at [724, 661] on icon at bounding box center [812, 463] width 315 height 611
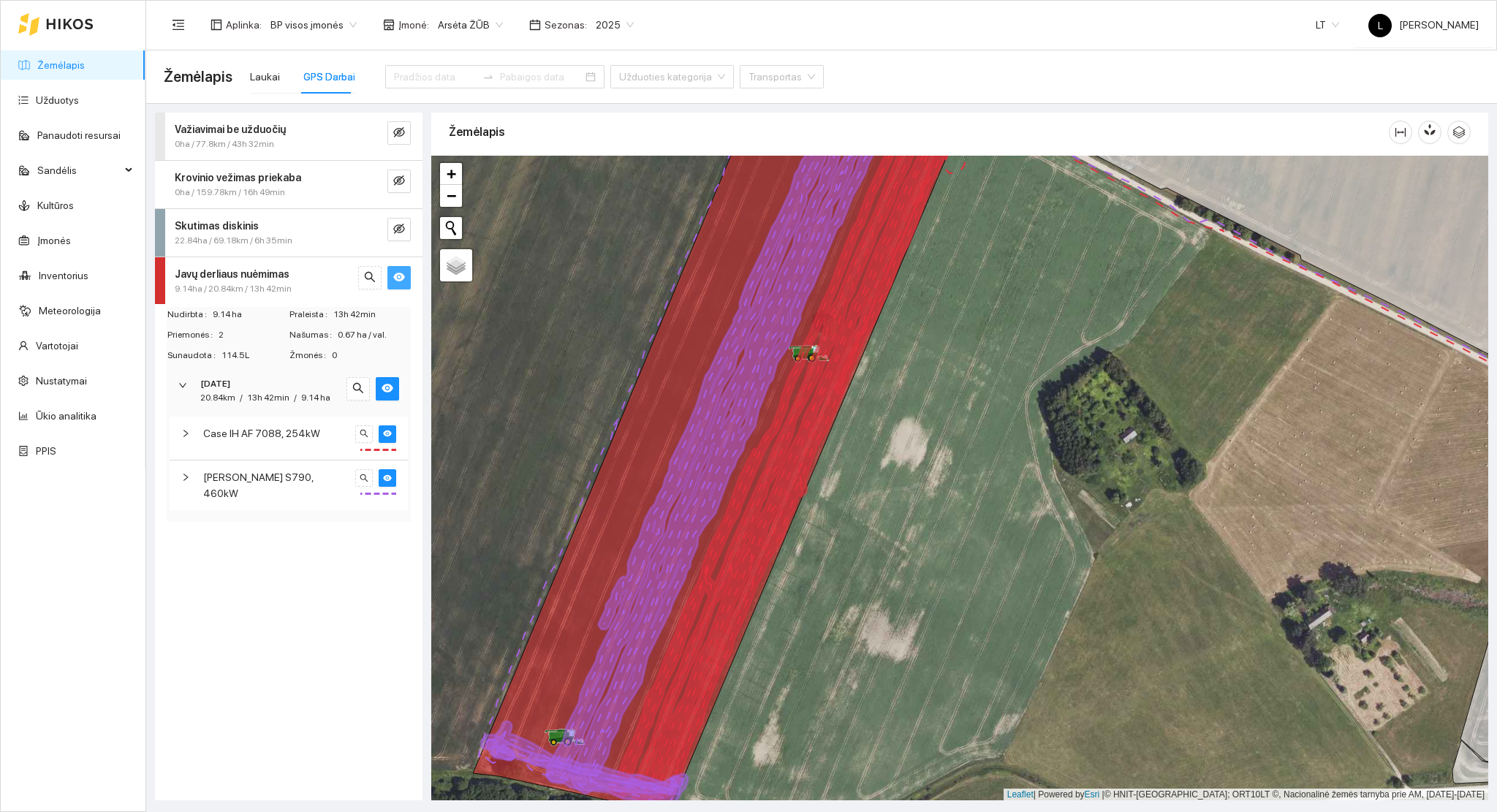
click at [266, 430] on span "Case IH AF 7088, 254kW" at bounding box center [262, 433] width 117 height 16
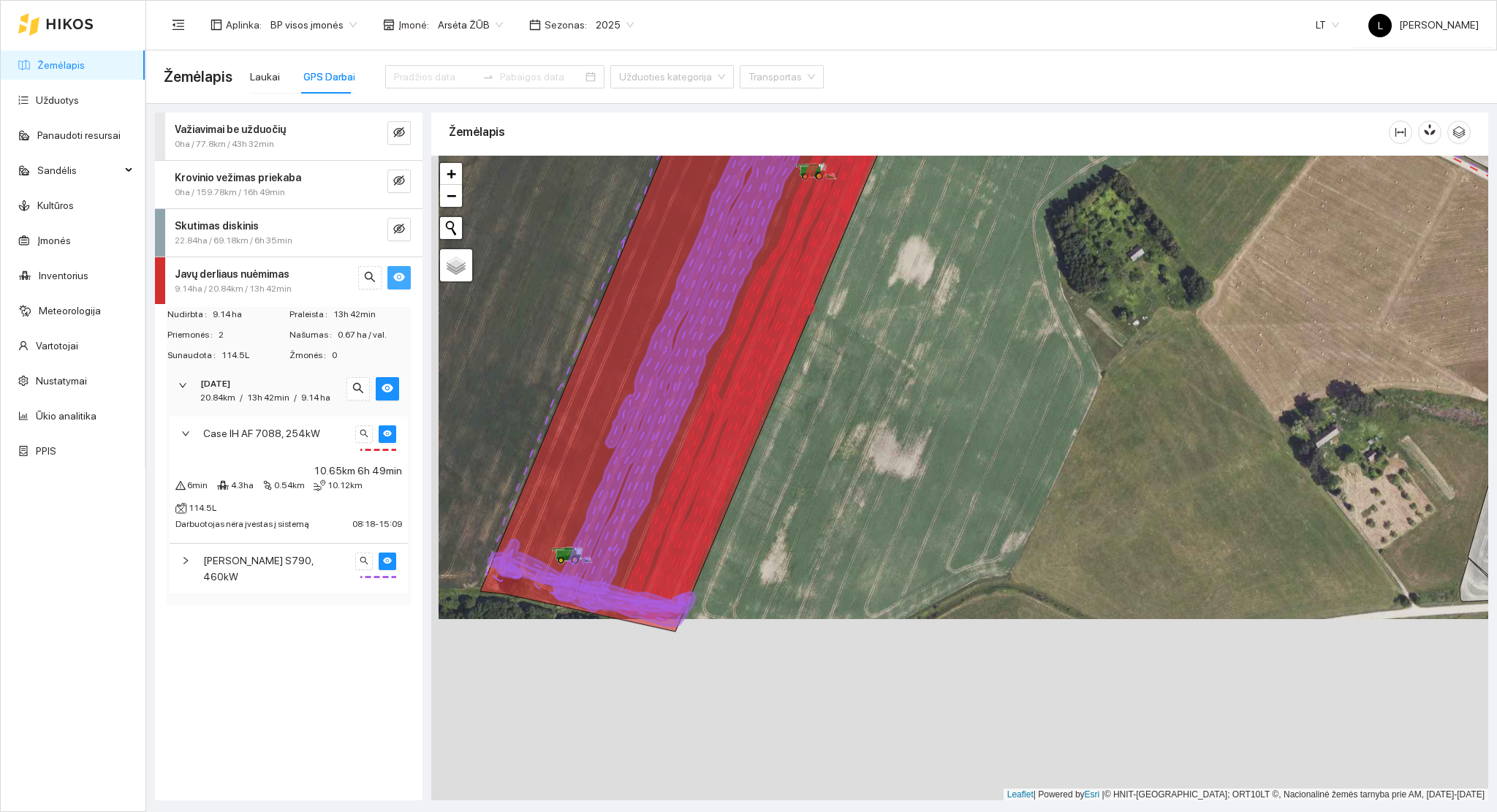
drag, startPoint x: 599, startPoint y: 735, endPoint x: 614, endPoint y: 537, distance: 198.6
click at [614, 537] on icon at bounding box center [737, 259] width 366 height 704
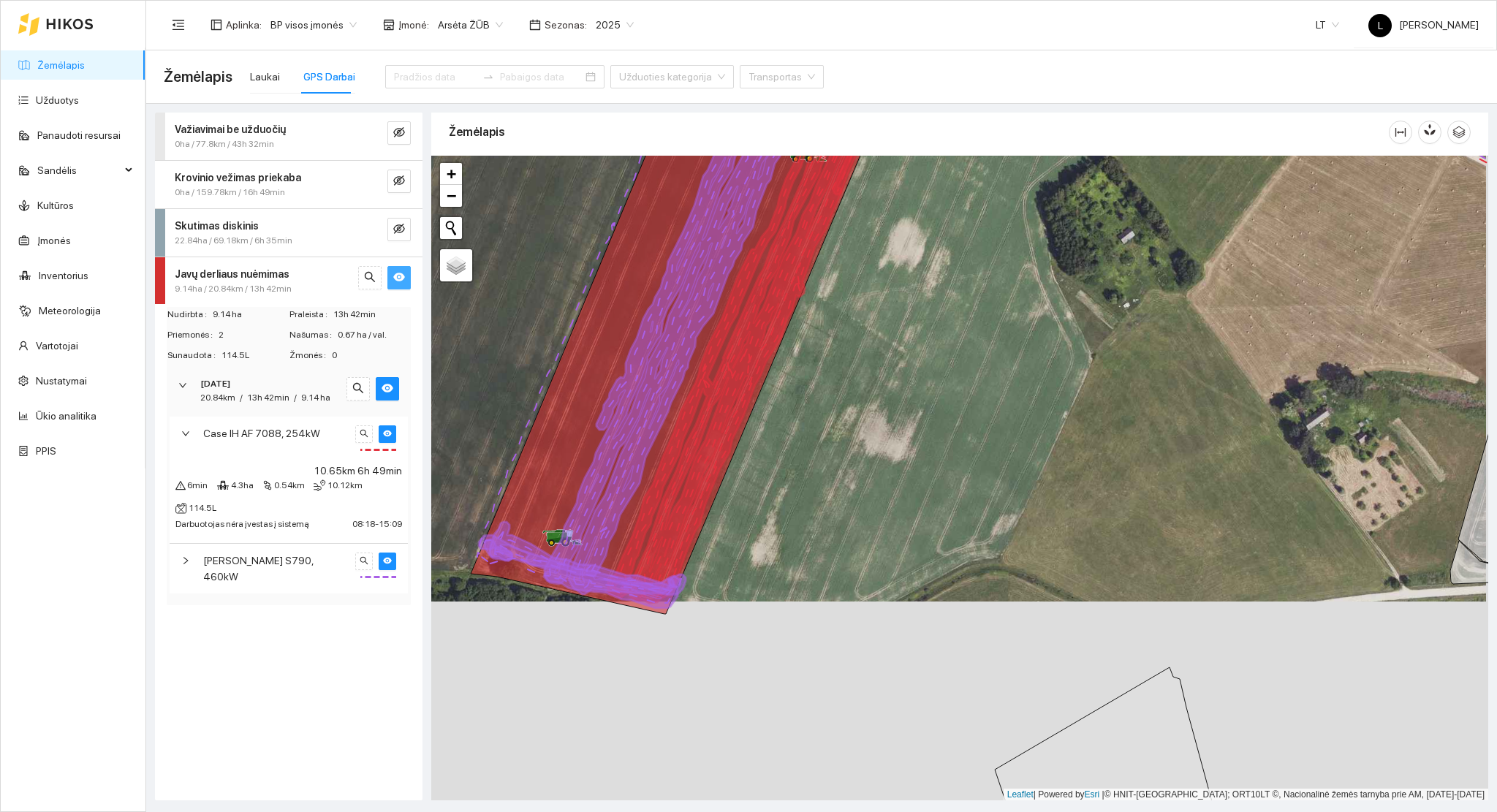
drag, startPoint x: 1046, startPoint y: 547, endPoint x: 944, endPoint y: 573, distance: 105.3
click at [949, 570] on div at bounding box center [959, 478] width 1057 height 645
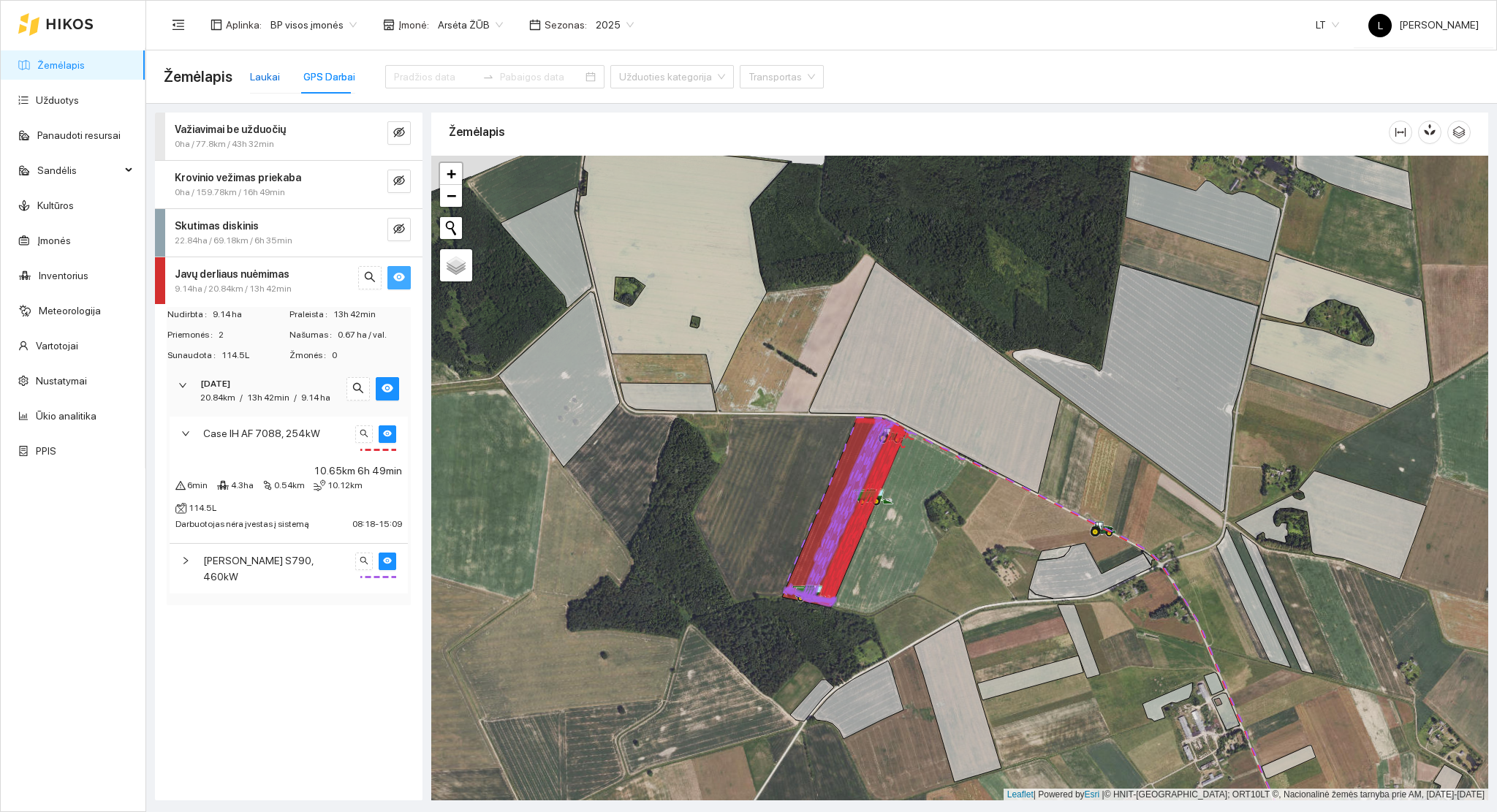
click at [260, 81] on div "Laukai" at bounding box center [265, 77] width 30 height 16
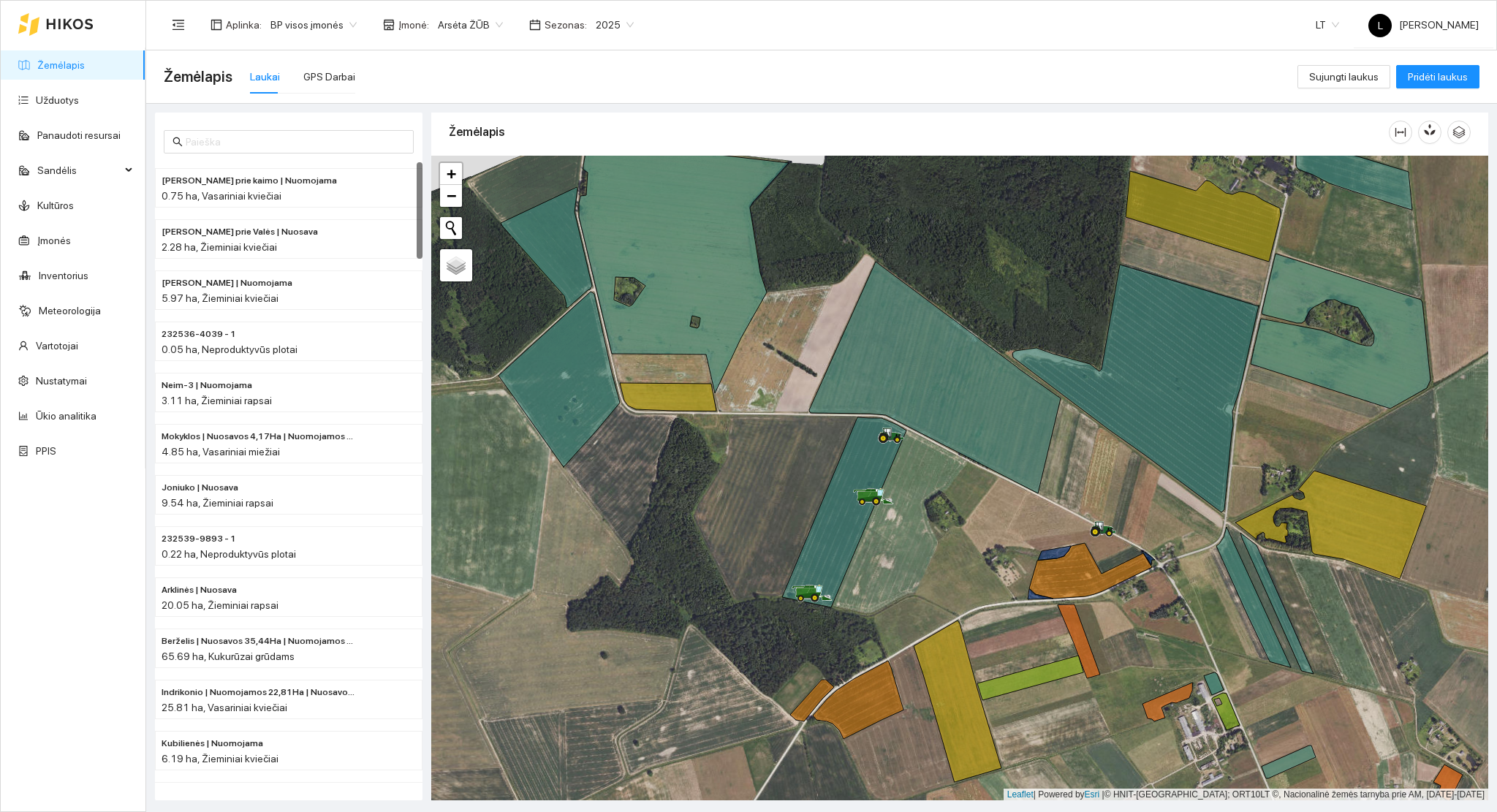
drag, startPoint x: 1213, startPoint y: 608, endPoint x: 1155, endPoint y: 542, distance: 87.9
click at [1155, 542] on div at bounding box center [959, 478] width 1057 height 645
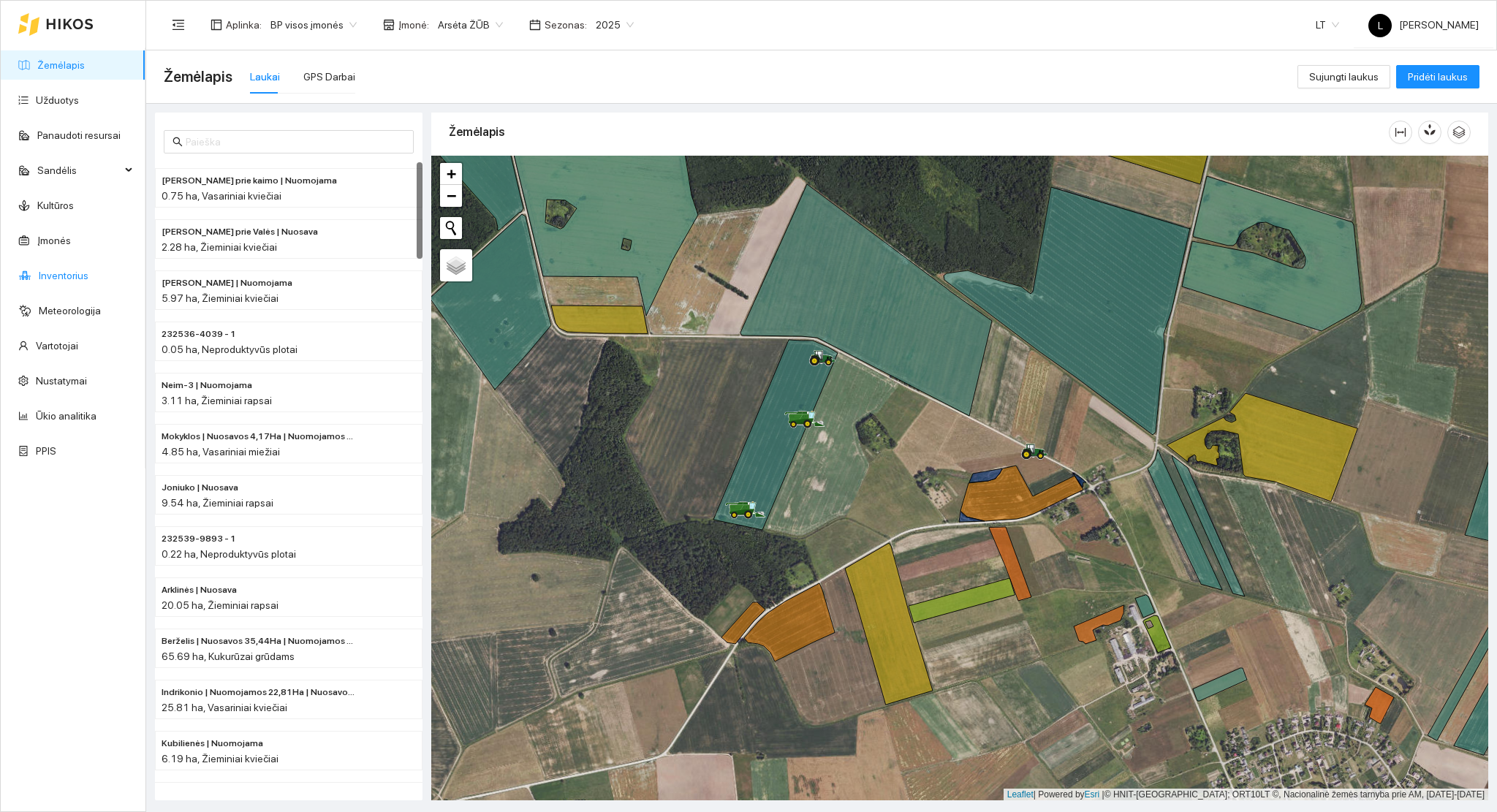
click at [75, 273] on link "Inventorius" at bounding box center [64, 275] width 50 height 11
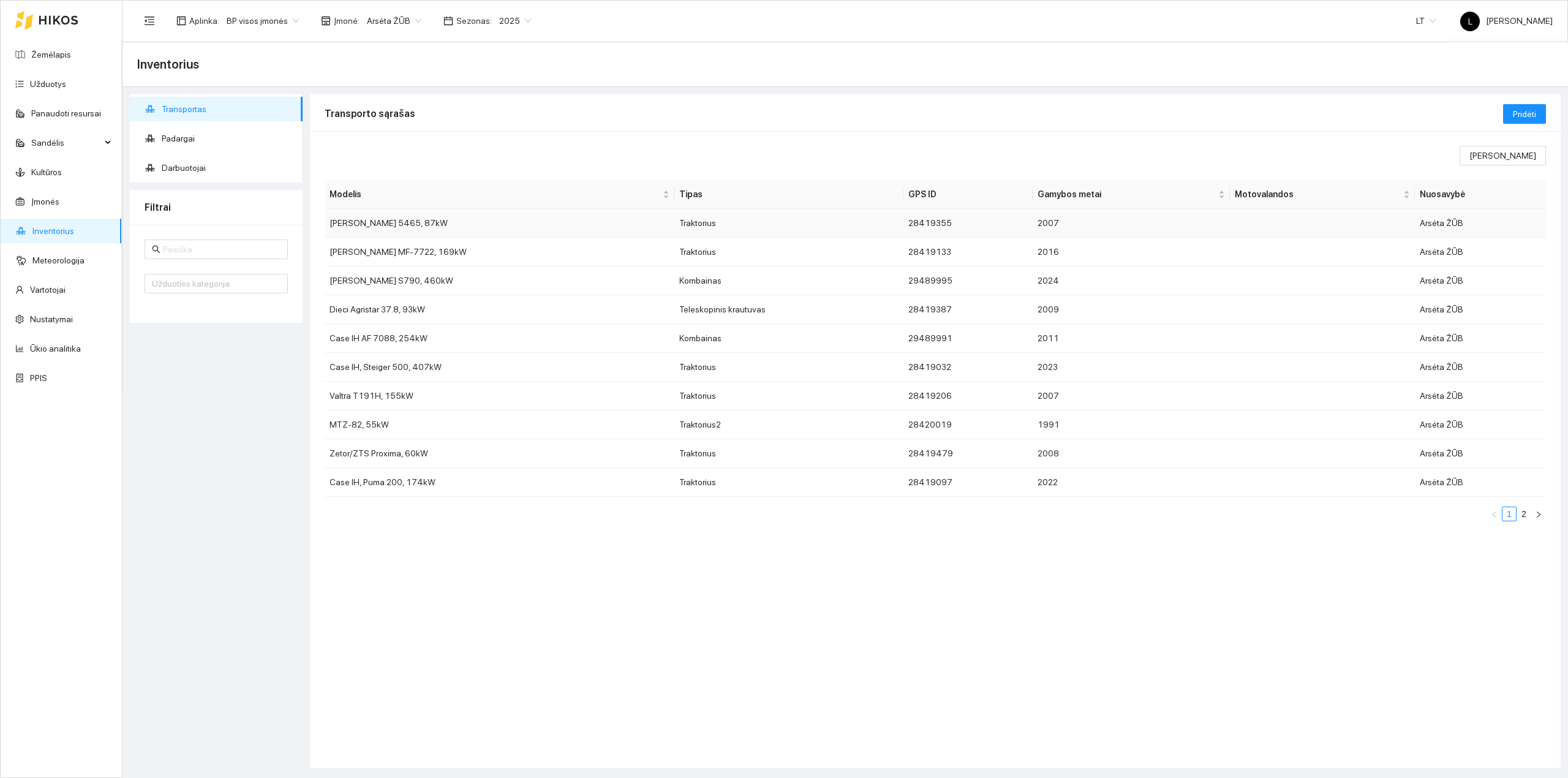
drag, startPoint x: 453, startPoint y: 224, endPoint x: 329, endPoint y: 227, distance: 124.0
click at [329, 227] on td "Massey Ferguson 5465, 87kW" at bounding box center [499, 223] width 350 height 29
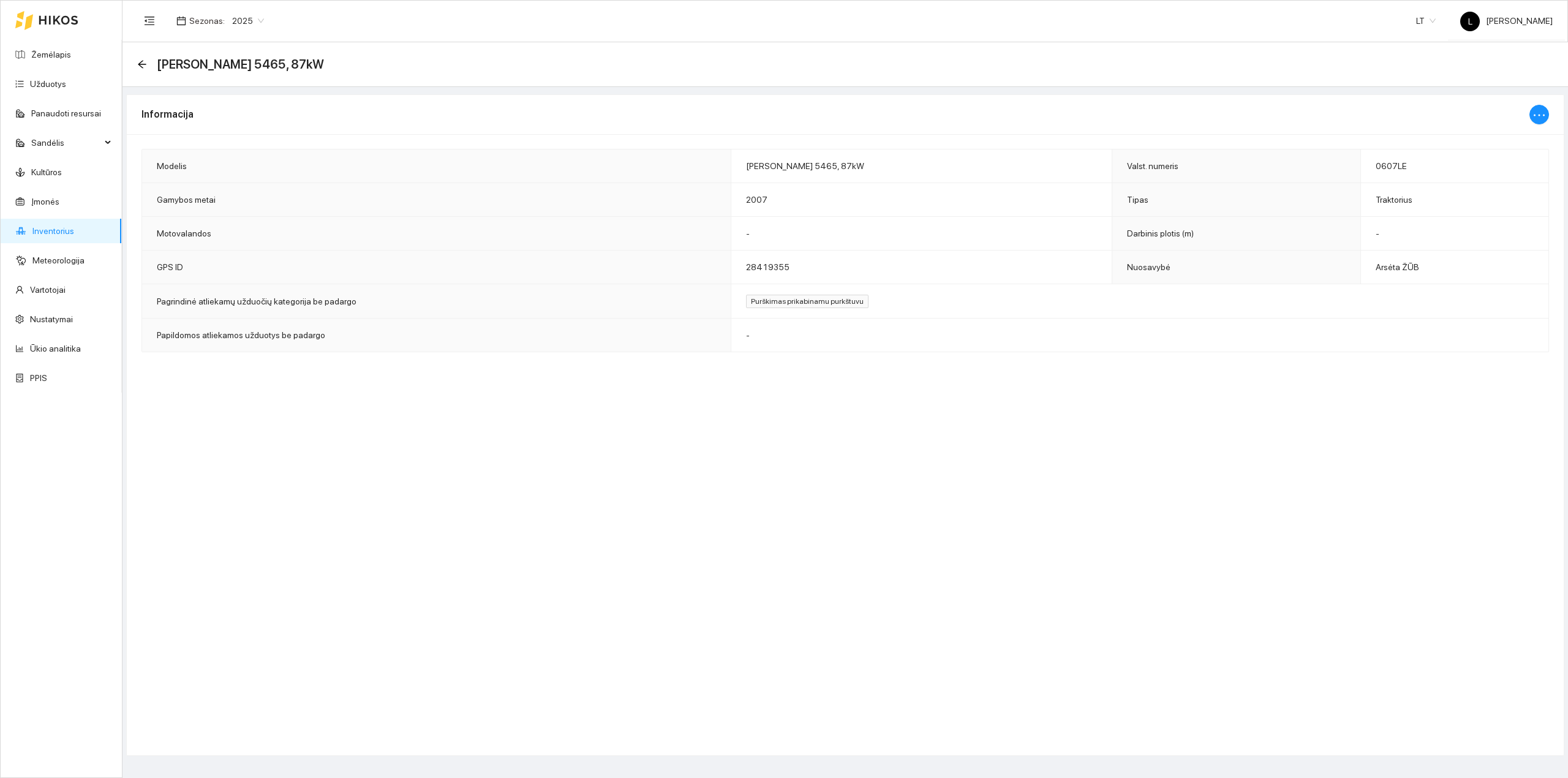
drag, startPoint x: 342, startPoint y: 230, endPoint x: 293, endPoint y: 420, distance: 196.2
click at [284, 426] on div "Informacija Modelis Massey Ferguson 5465, 87kW Valst. numeris 0607LE Gamybos me…" at bounding box center [845, 425] width 1438 height 662
drag, startPoint x: 861, startPoint y: 164, endPoint x: 738, endPoint y: 165, distance: 123.0
click at [738, 165] on td "Massey Ferguson 5465, 87kW" at bounding box center [922, 166] width 381 height 33
copy span "Massey Ferguson 5465, 87kW"
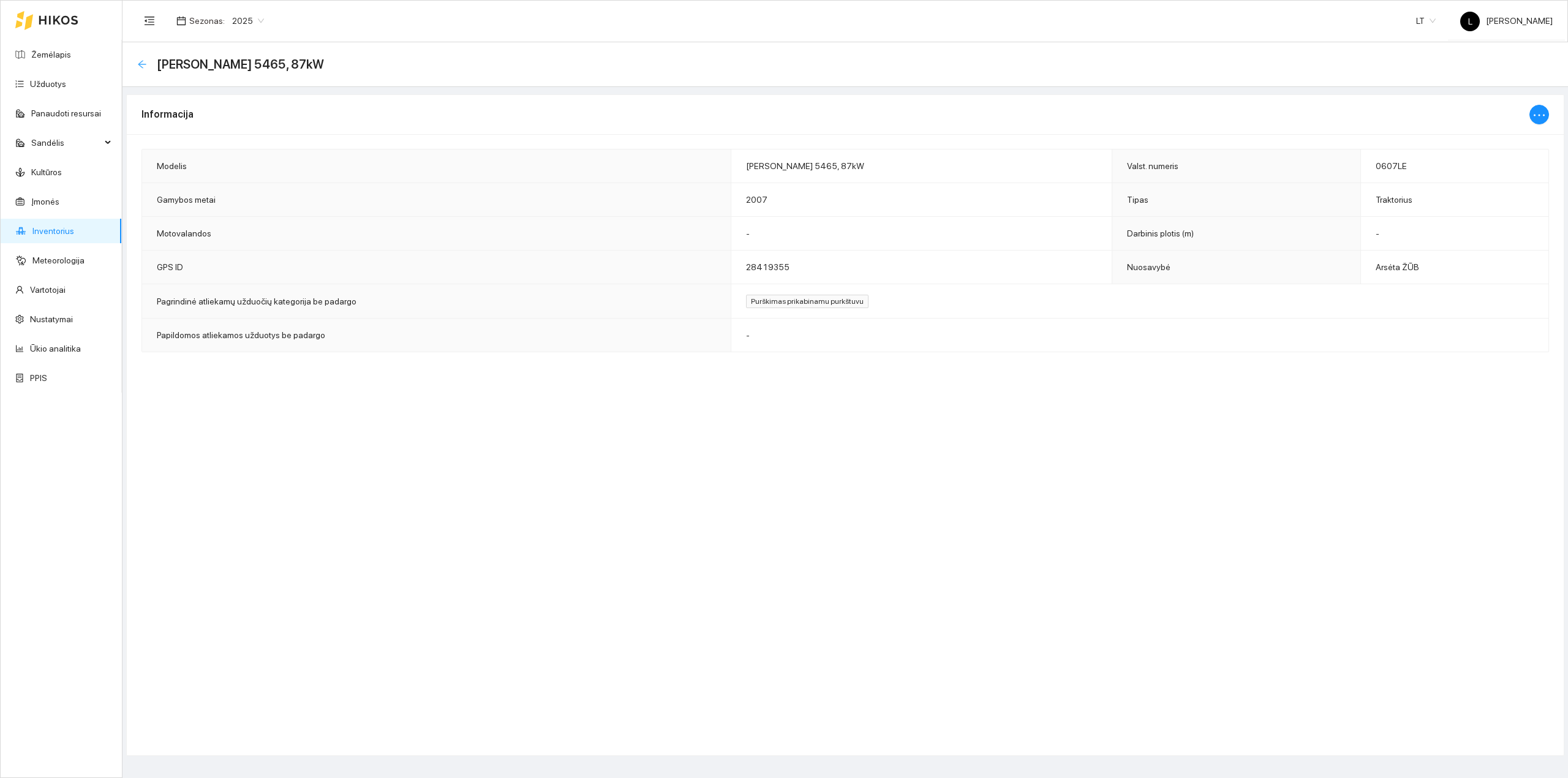
click at [145, 64] on icon "arrow-left" at bounding box center [142, 64] width 8 height 8
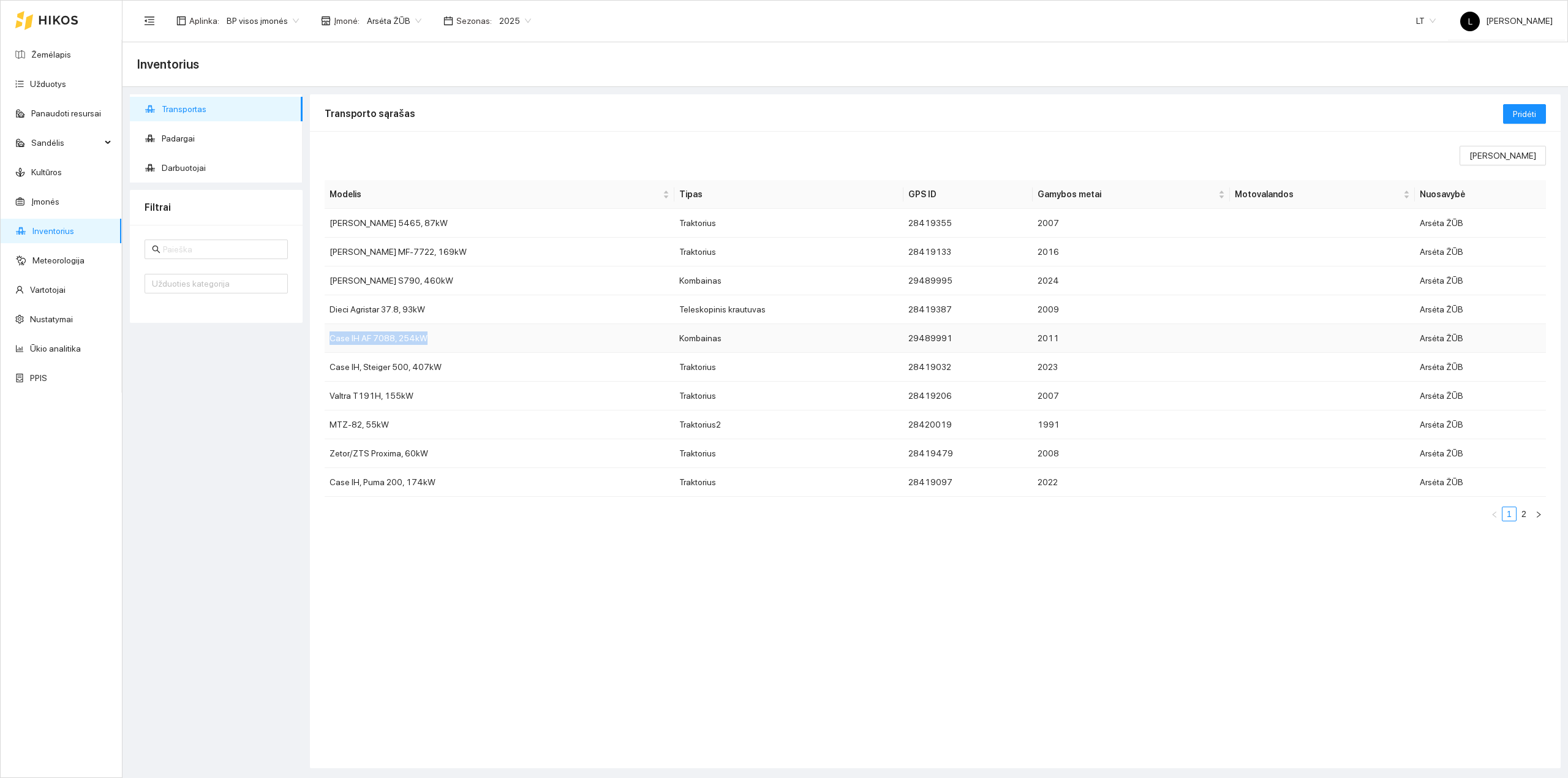
copy td "Case IH AF 7088, 254kW"
copy td "Dieci Agristar 37.8, 93kW"
copy td "Zetor/ZTS Proxima"
click at [486, 462] on td "Zetor/ZTS Proxima, 60kW" at bounding box center [499, 454] width 350 height 29
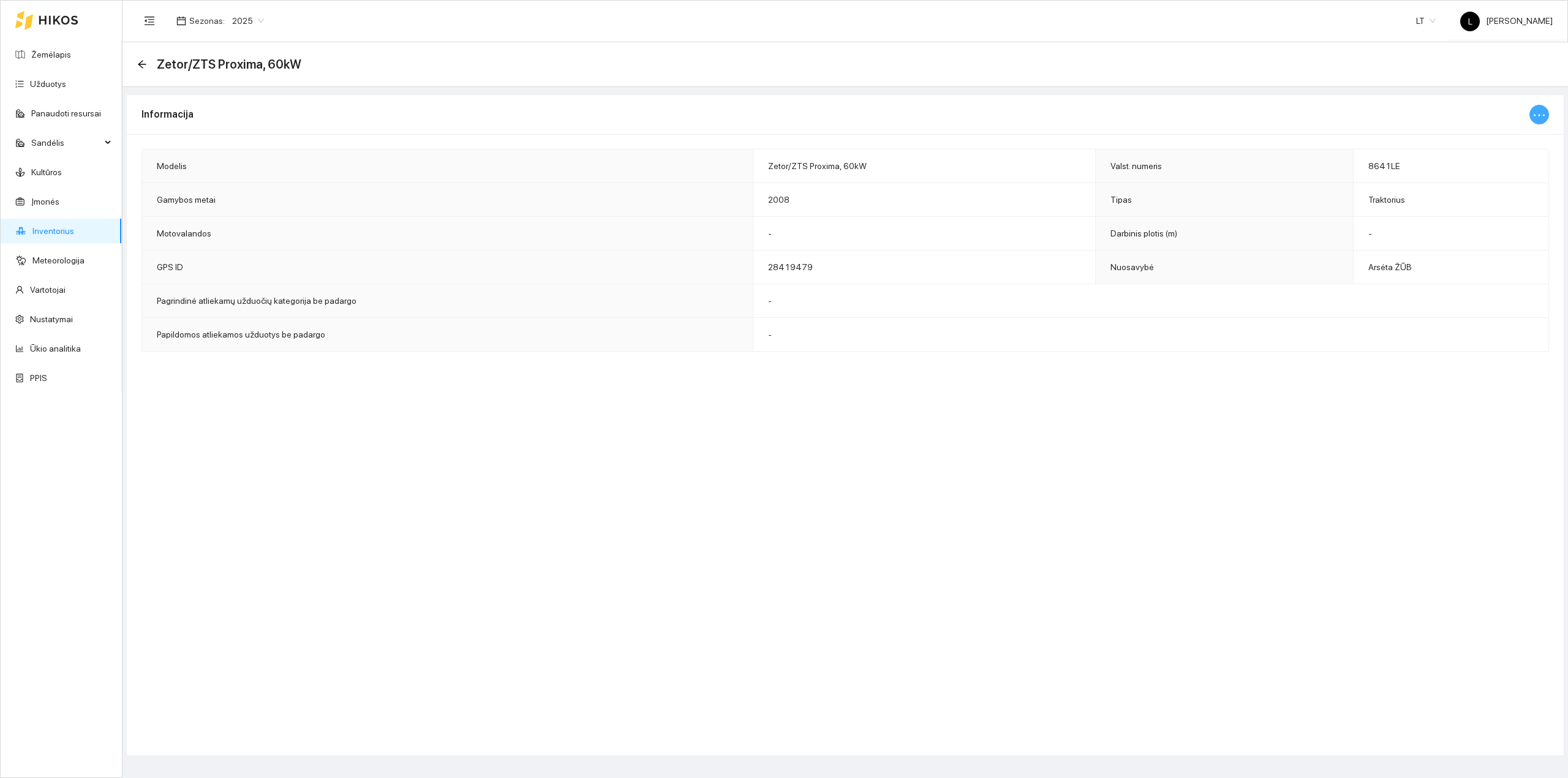
click at [1253, 113] on icon "ellipsis" at bounding box center [1539, 115] width 15 height 15
click at [1253, 136] on span "Keisti informaciją" at bounding box center [1512, 139] width 63 height 14
type input "Zetor/ZTS Proxima, 60kW"
type input "8641LE"
type input "2008"
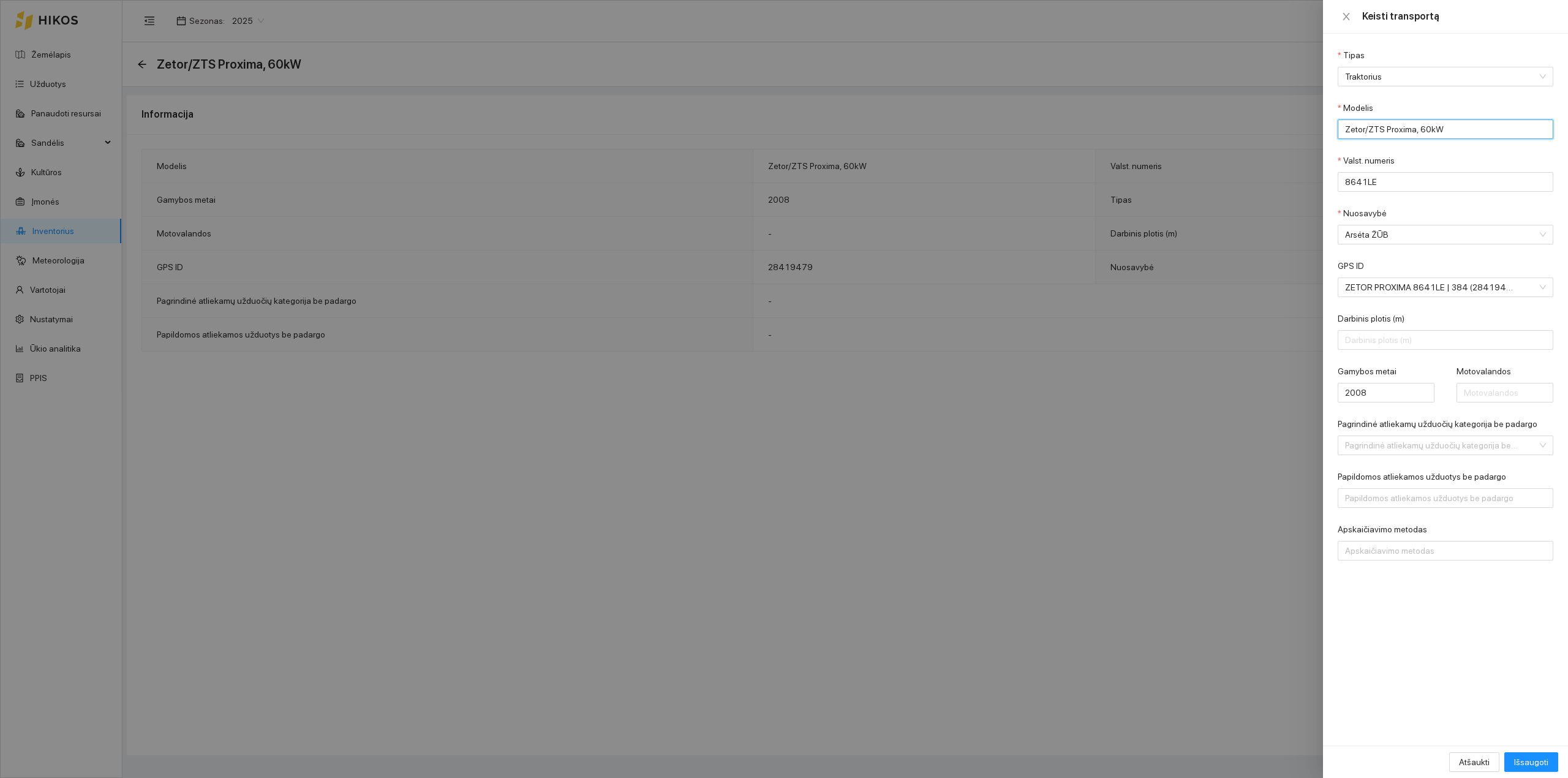
click at [1253, 131] on input "Zetor/ZTS Proxima, 60kW" at bounding box center [1445, 129] width 216 height 20
click at [1253, 130] on input "Zetor/ZTS Proxima, 60kW" at bounding box center [1445, 129] width 216 height 20
type input "Zetor/ZTS Proxima 8441, 60kW"
click at [1253, 680] on span "Išsaugoti" at bounding box center [1531, 762] width 34 height 14
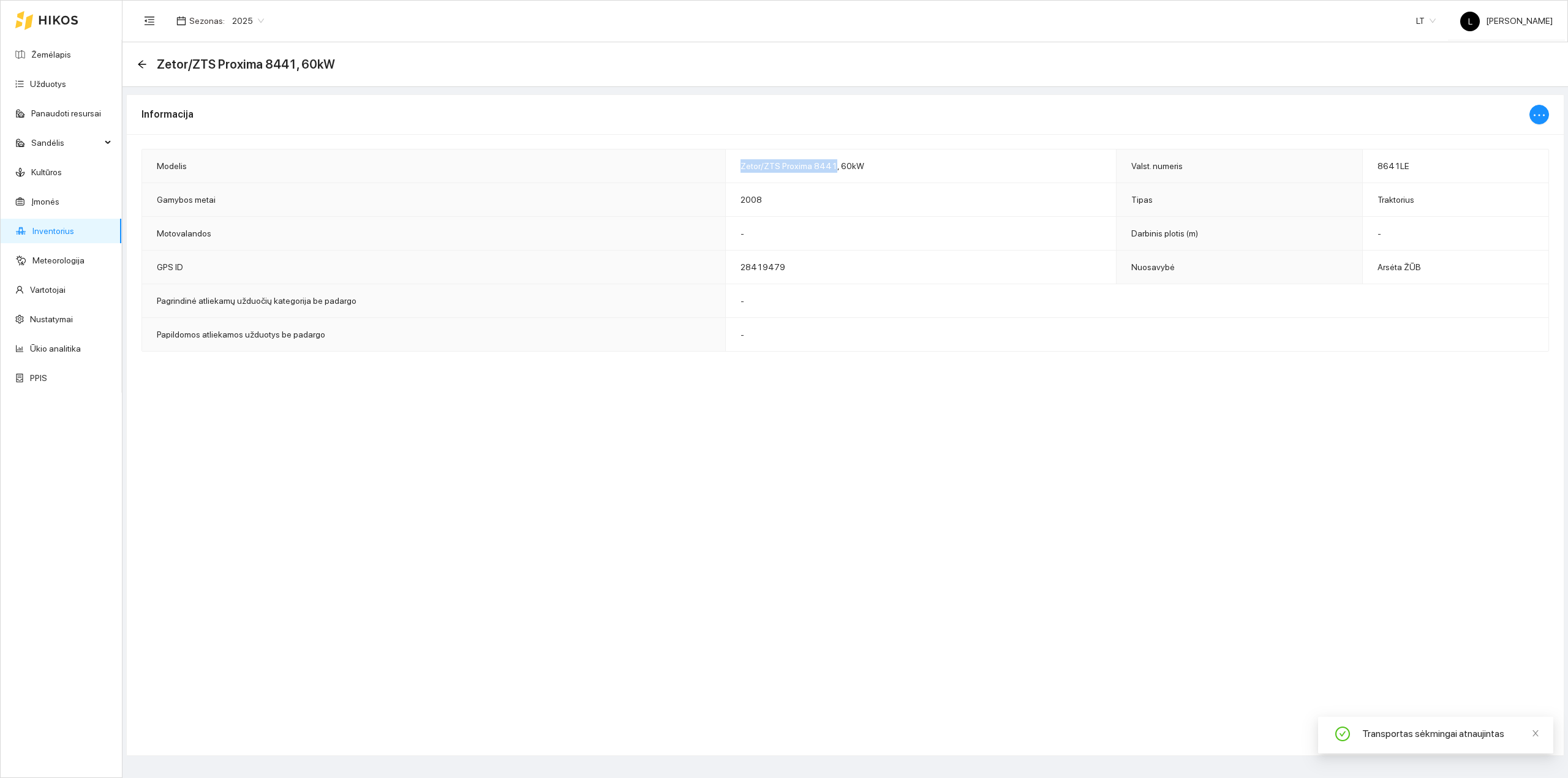
drag, startPoint x: 735, startPoint y: 169, endPoint x: 825, endPoint y: 171, distance: 90.0
click at [825, 171] on span "Zetor/ZTS Proxima 8441, 60kW" at bounding box center [802, 166] width 124 height 10
copy span "Zetor/ZTS Proxima 8441"
click at [145, 63] on icon "arrow-left" at bounding box center [142, 64] width 10 height 10
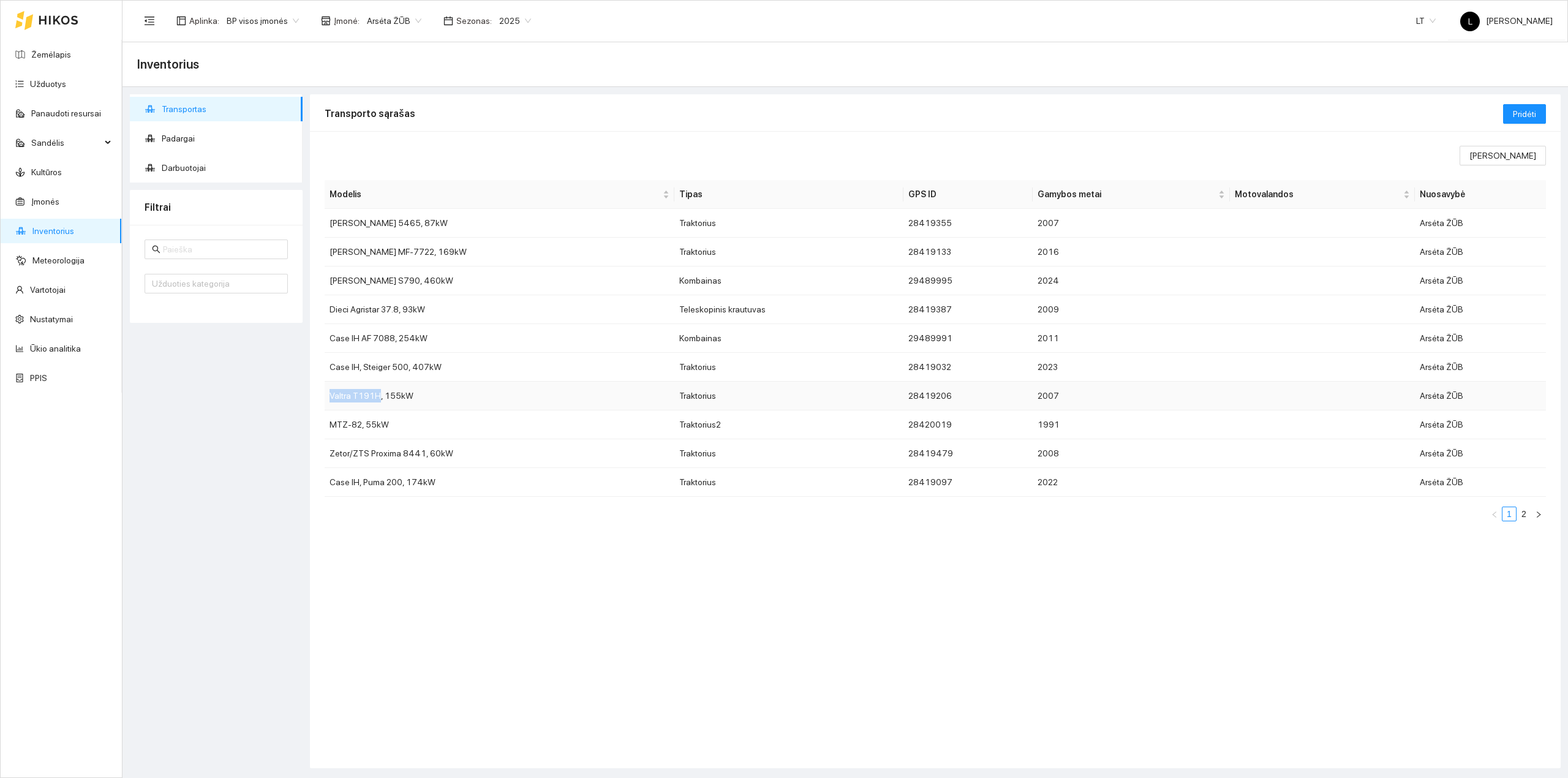
drag, startPoint x: 327, startPoint y: 401, endPoint x: 377, endPoint y: 400, distance: 50.0
click at [377, 400] on td "Valtra T191H, 155kW" at bounding box center [499, 396] width 350 height 29
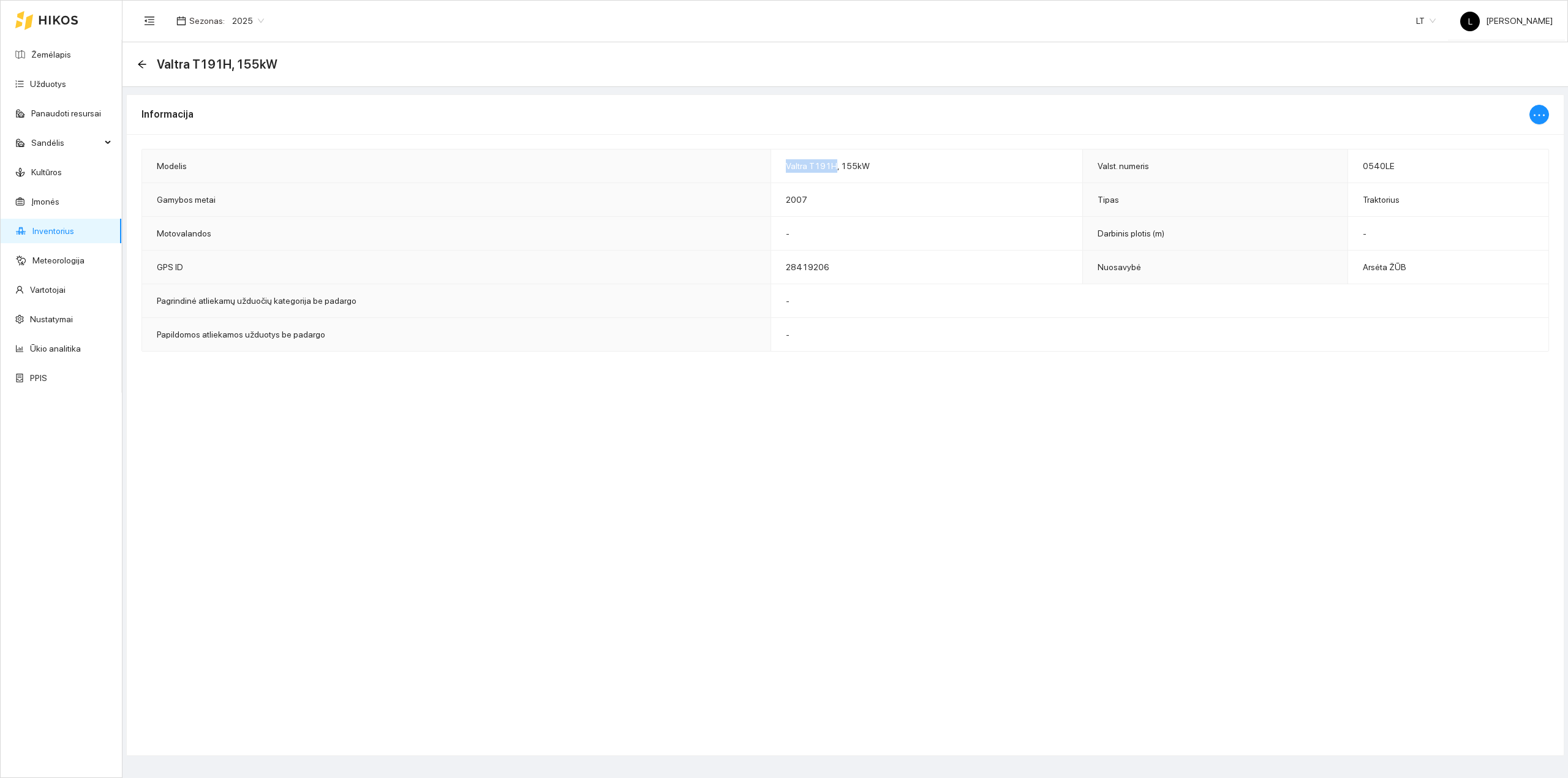
drag, startPoint x: 775, startPoint y: 169, endPoint x: 826, endPoint y: 171, distance: 51.0
click at [826, 171] on td "Valtra T191H, 155kW" at bounding box center [927, 166] width 313 height 33
copy span "Valtra T191H"
click at [143, 64] on icon "arrow-left" at bounding box center [142, 64] width 8 height 8
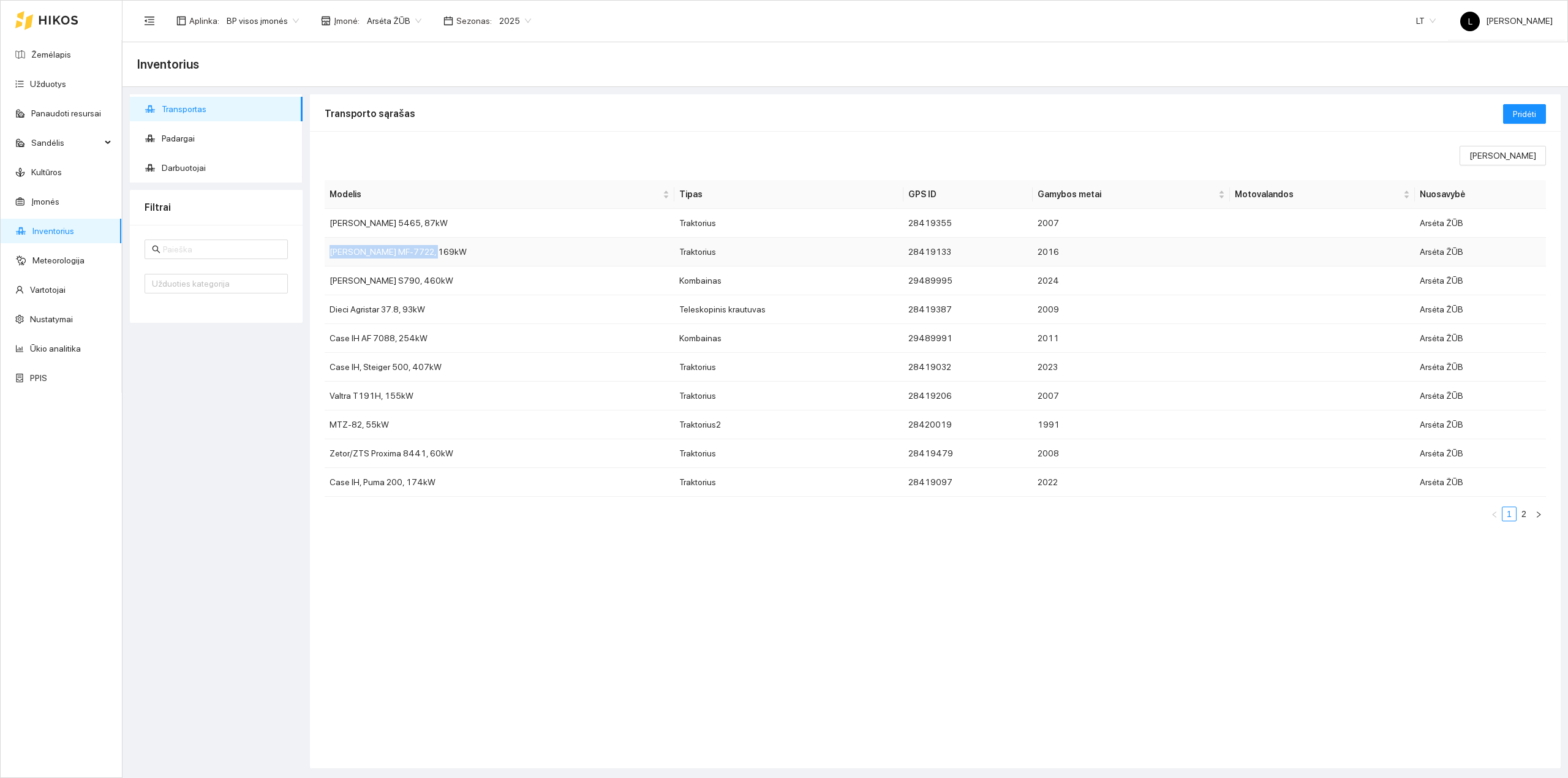
drag, startPoint x: 330, startPoint y: 258, endPoint x: 427, endPoint y: 253, distance: 97.1
click at [427, 253] on td "Massey Ferguson MF-7722, 169kW" at bounding box center [499, 252] width 350 height 29
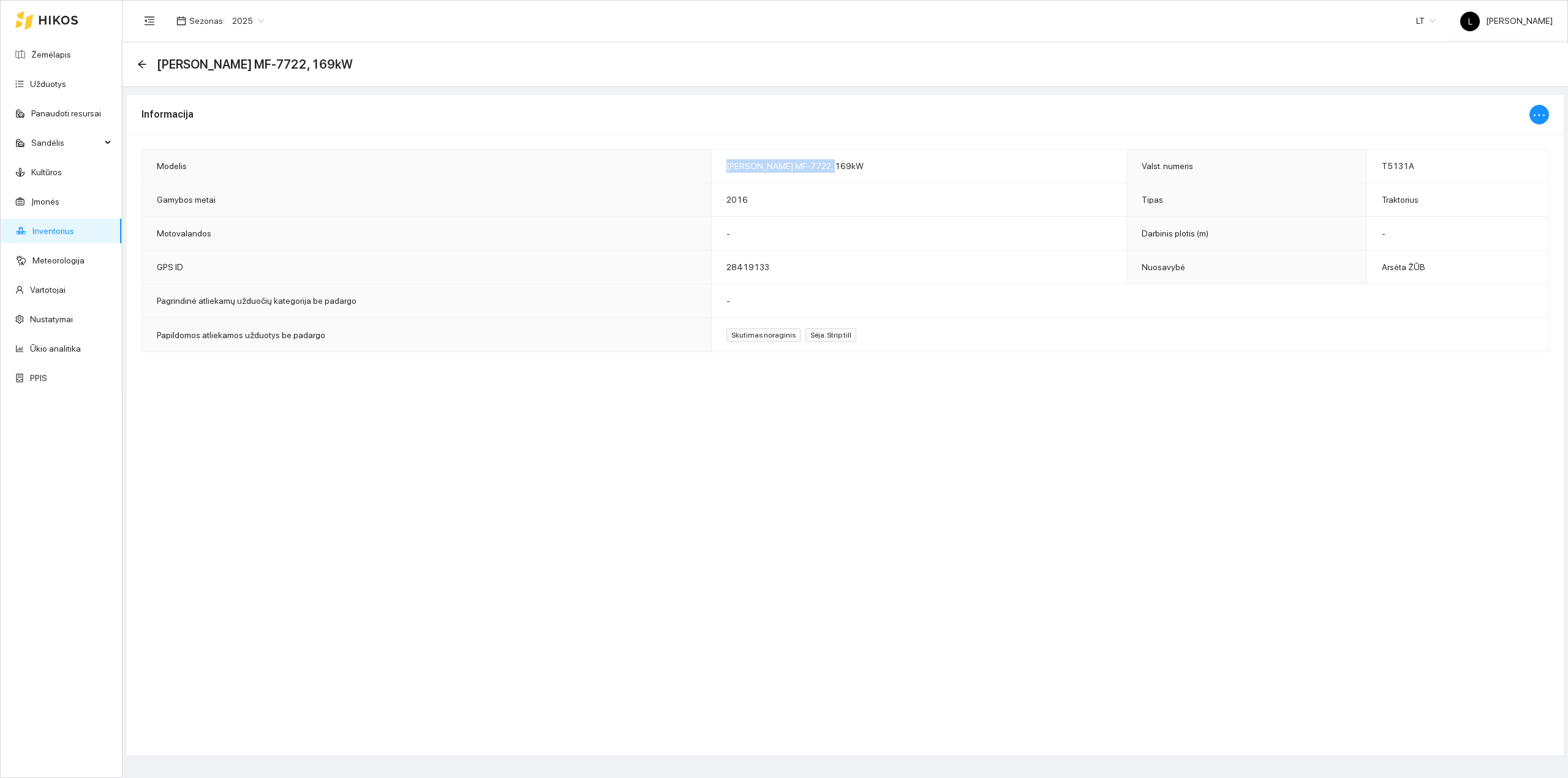
drag, startPoint x: 427, startPoint y: 253, endPoint x: 816, endPoint y: 170, distance: 397.8
click at [816, 170] on td "Massey Ferguson MF-7722, 169kW" at bounding box center [919, 166] width 415 height 33
copy span "Massey Ferguson MF-7722"
click at [139, 68] on icon "arrow-left" at bounding box center [142, 64] width 10 height 10
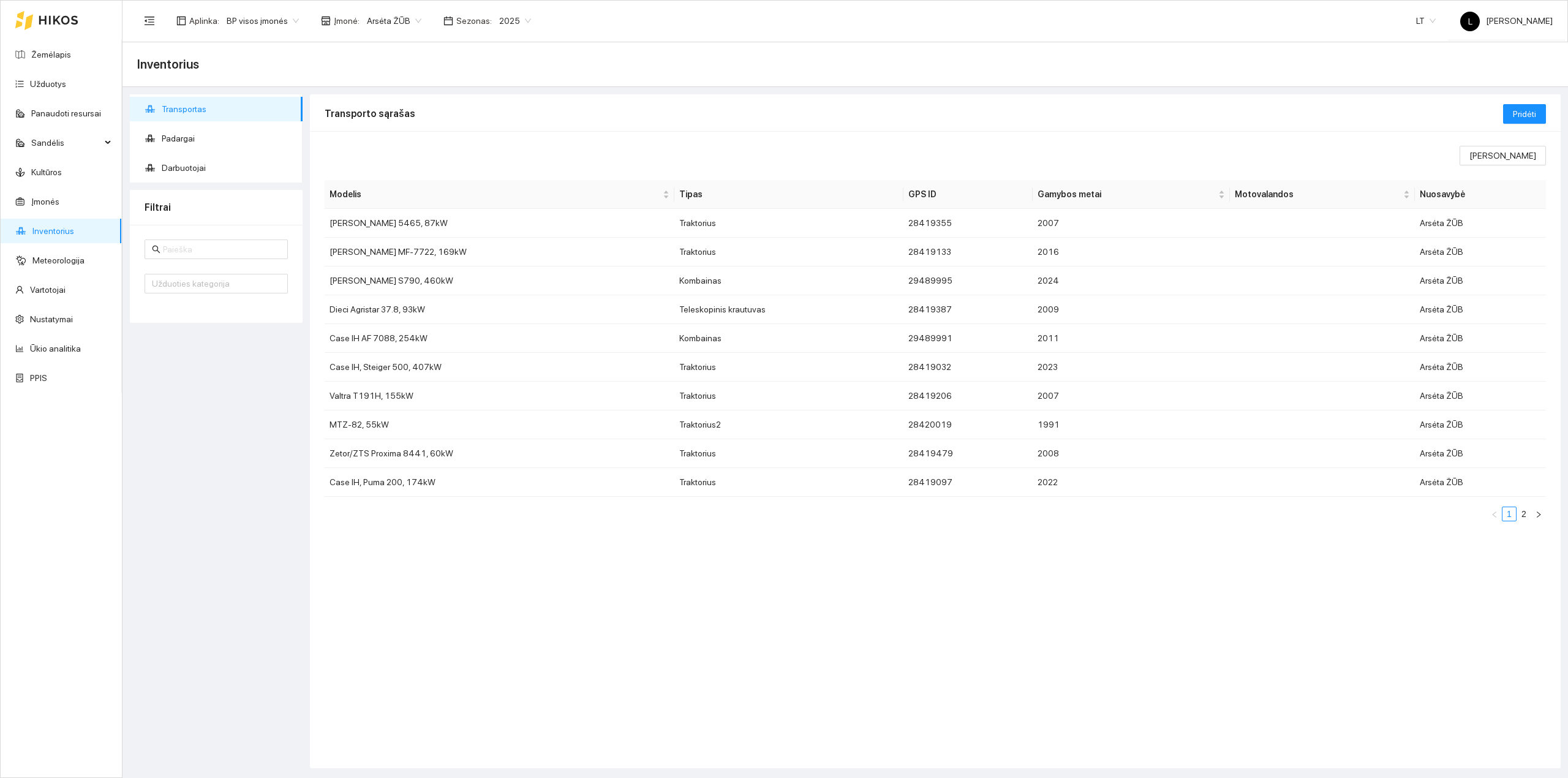
click at [522, 628] on div "Rodomi stulpeliai Modelis Tipas GPS ID Gamybos metai Motovalandos Nuosavybė Mas…" at bounding box center [935, 449] width 1251 height 637
click at [71, 57] on link "Žemėlapis" at bounding box center [51, 55] width 40 height 10
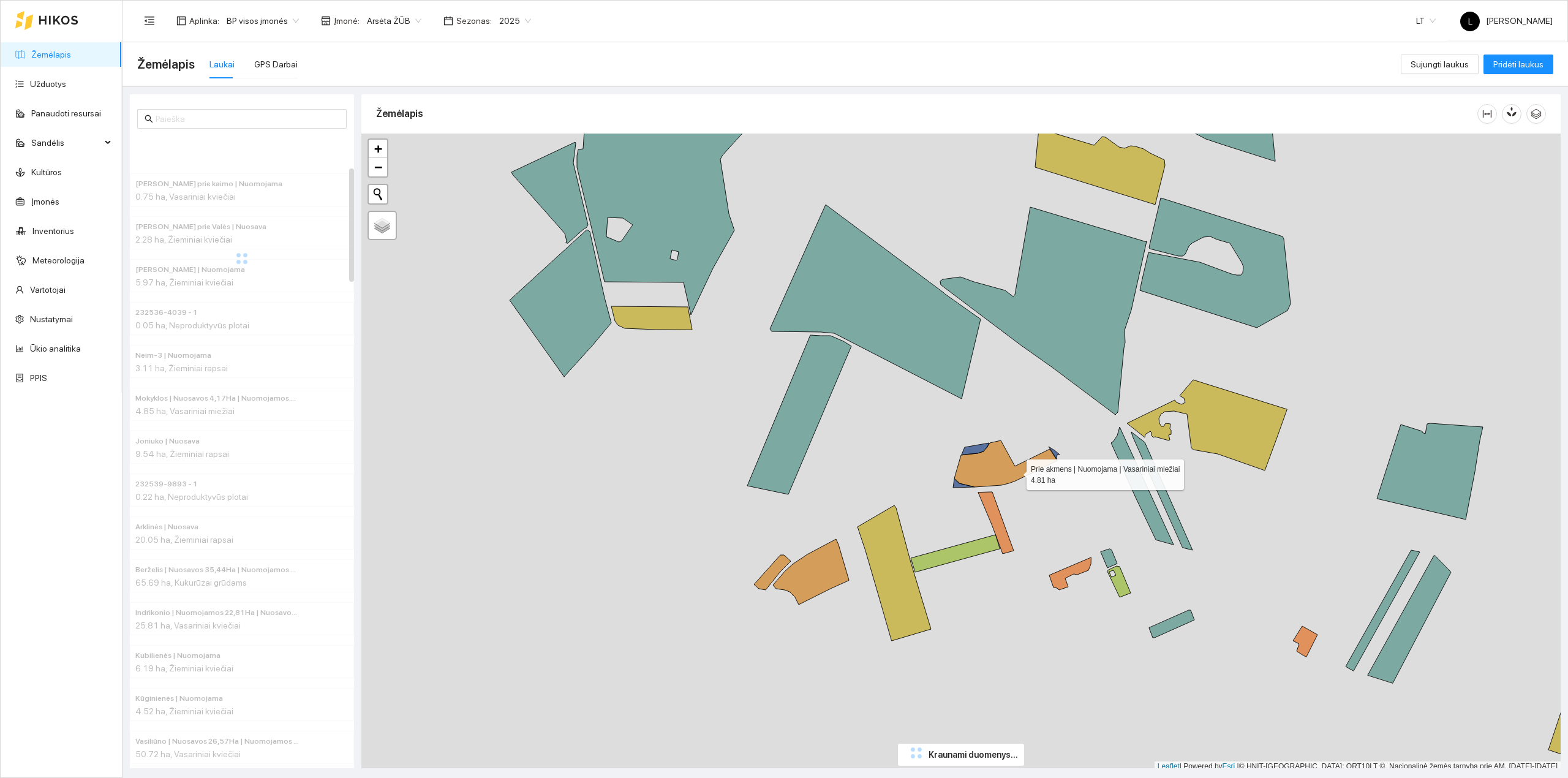
scroll to position [3, 0]
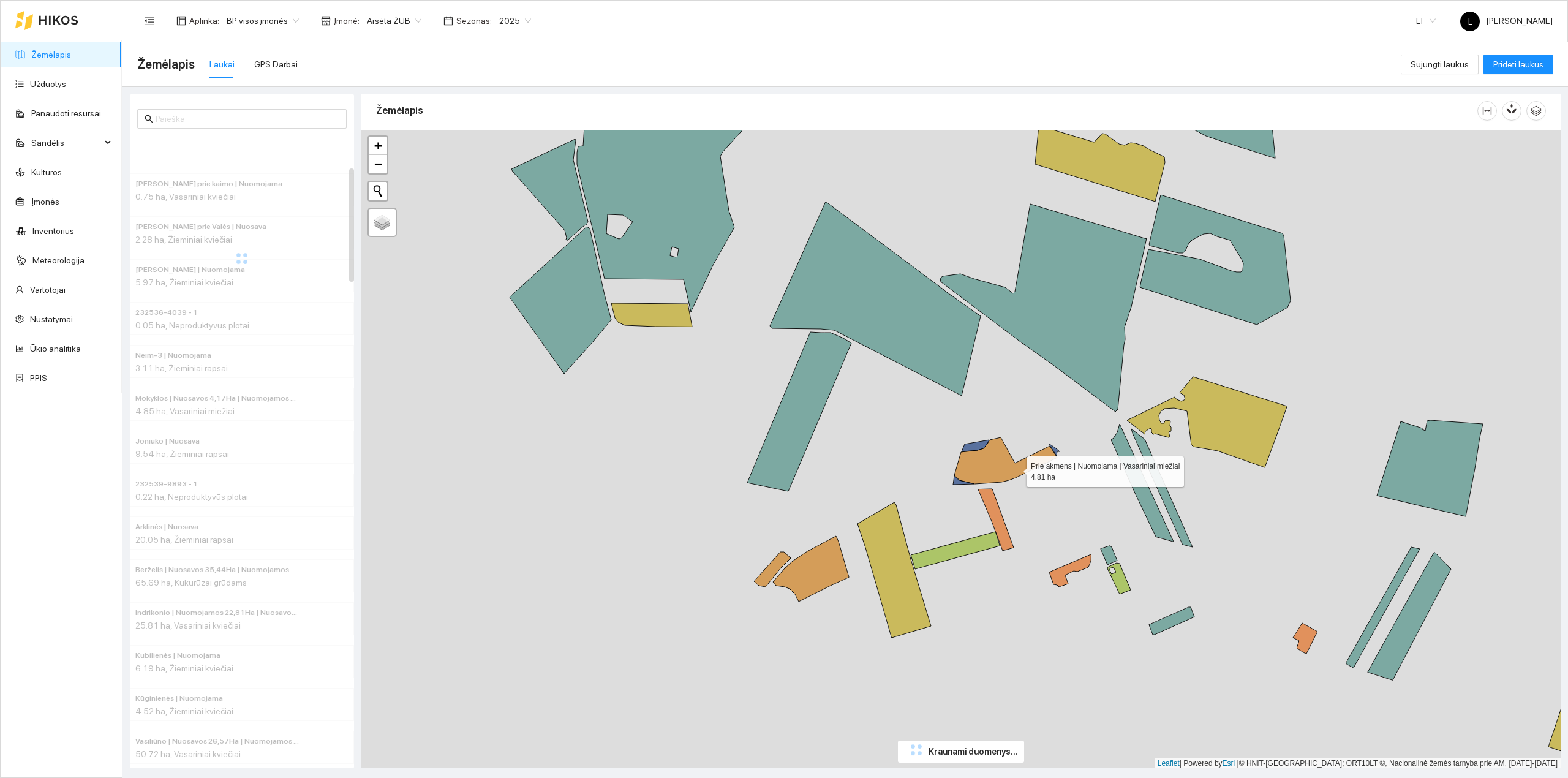
drag, startPoint x: 1030, startPoint y: 473, endPoint x: 752, endPoint y: 447, distance: 279.2
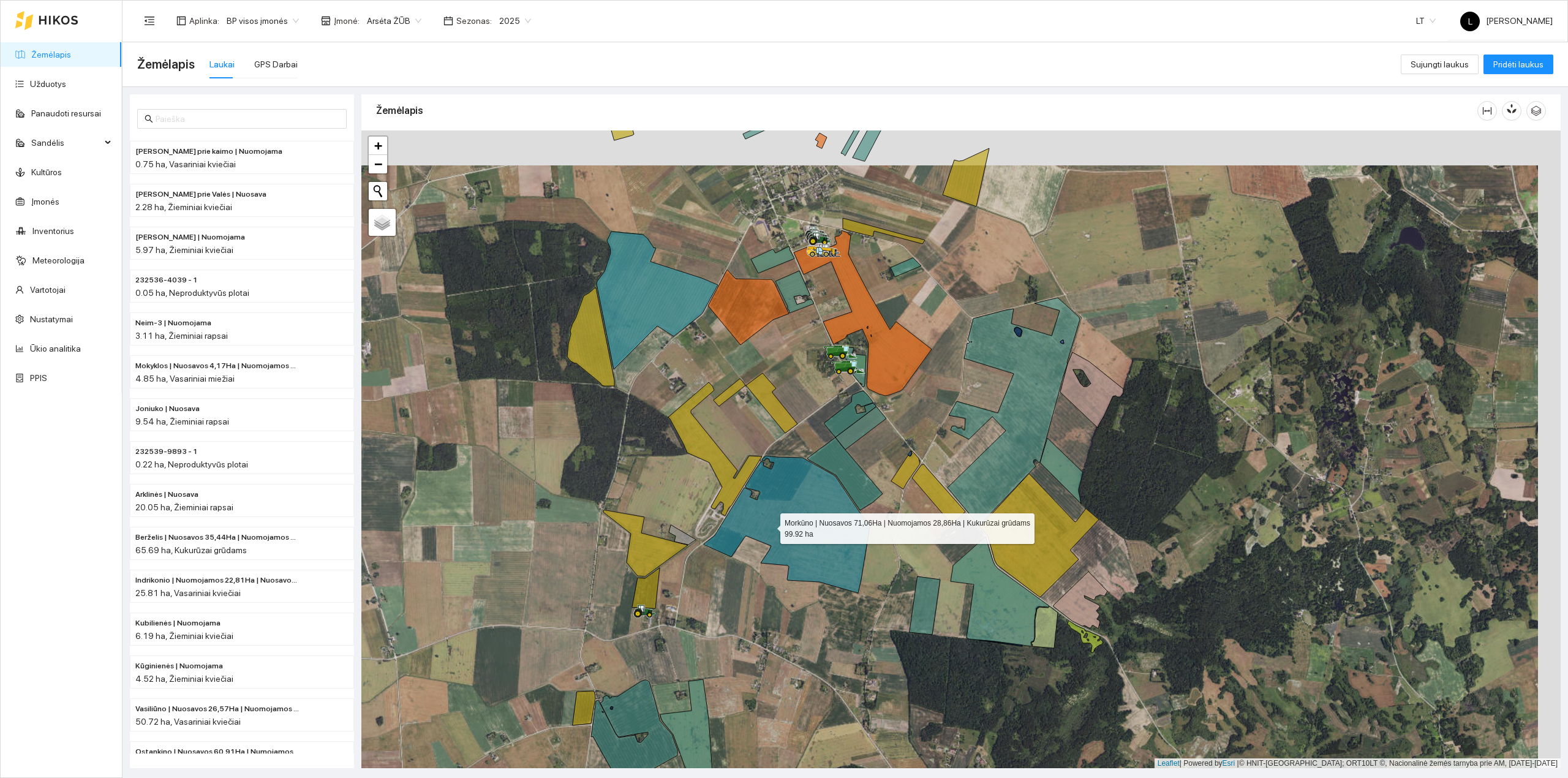
drag, startPoint x: 782, startPoint y: 509, endPoint x: 713, endPoint y: 628, distance: 137.6
click at [704, 593] on icon at bounding box center [787, 524] width 167 height 137
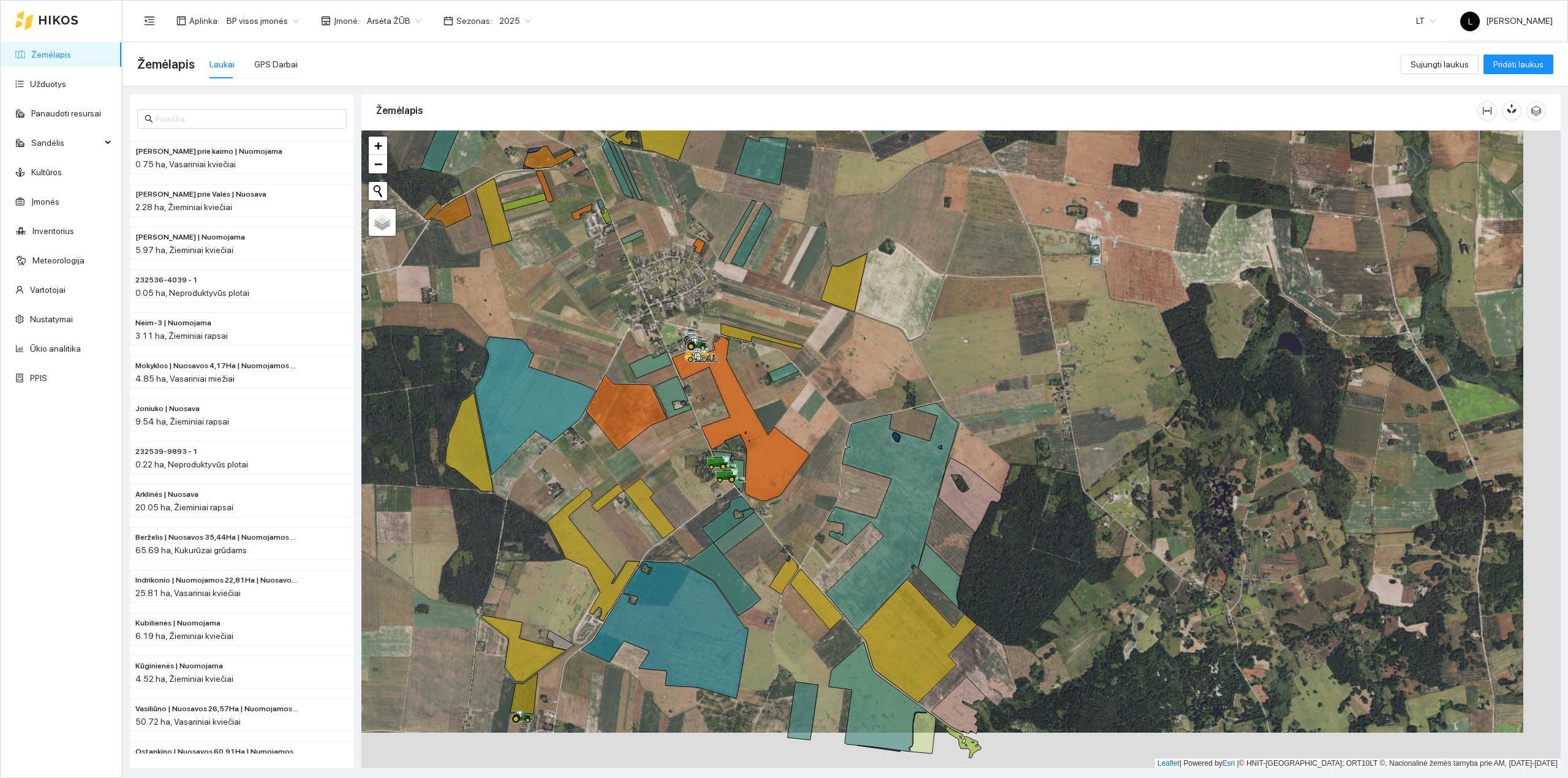
drag, startPoint x: 822, startPoint y: 594, endPoint x: 782, endPoint y: 546, distance: 62.5
click at [782, 546] on div at bounding box center [960, 449] width 1199 height 639
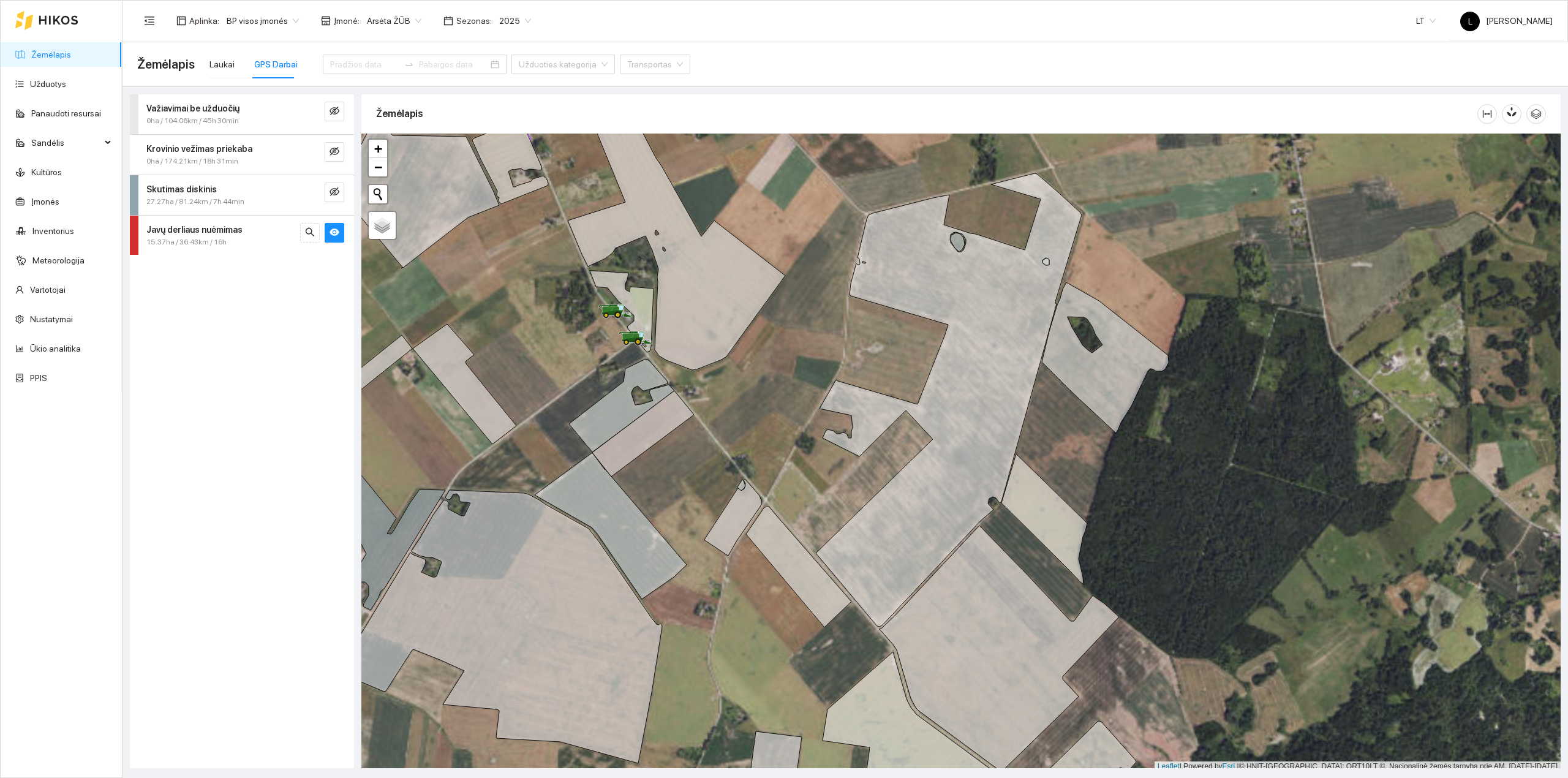
scroll to position [3, 0]
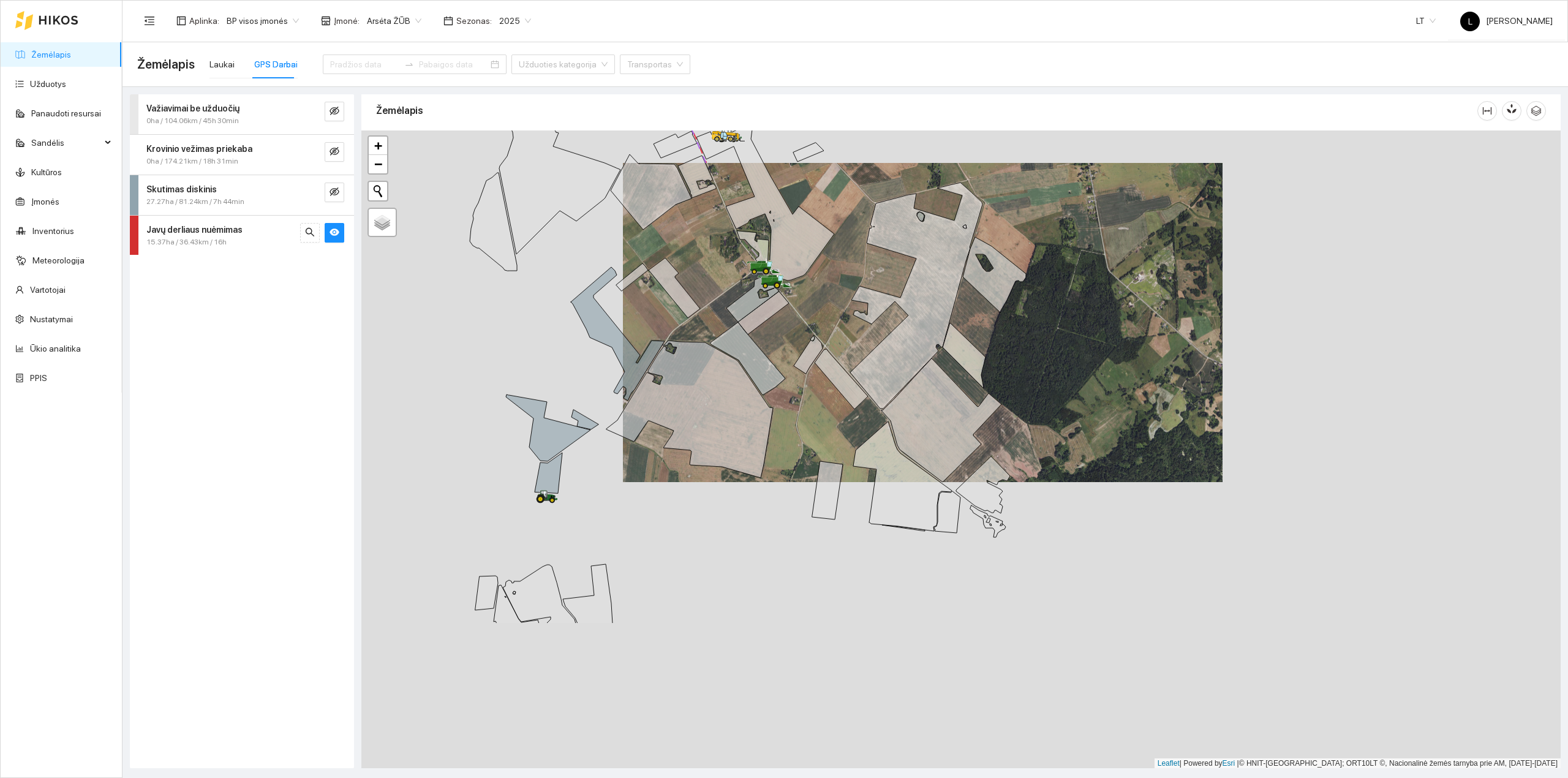
drag, startPoint x: 963, startPoint y: 346, endPoint x: 973, endPoint y: 368, distance: 24.2
click at [962, 330] on div at bounding box center [960, 449] width 1199 height 639
click at [337, 193] on icon "eye-invisible" at bounding box center [334, 192] width 10 height 10
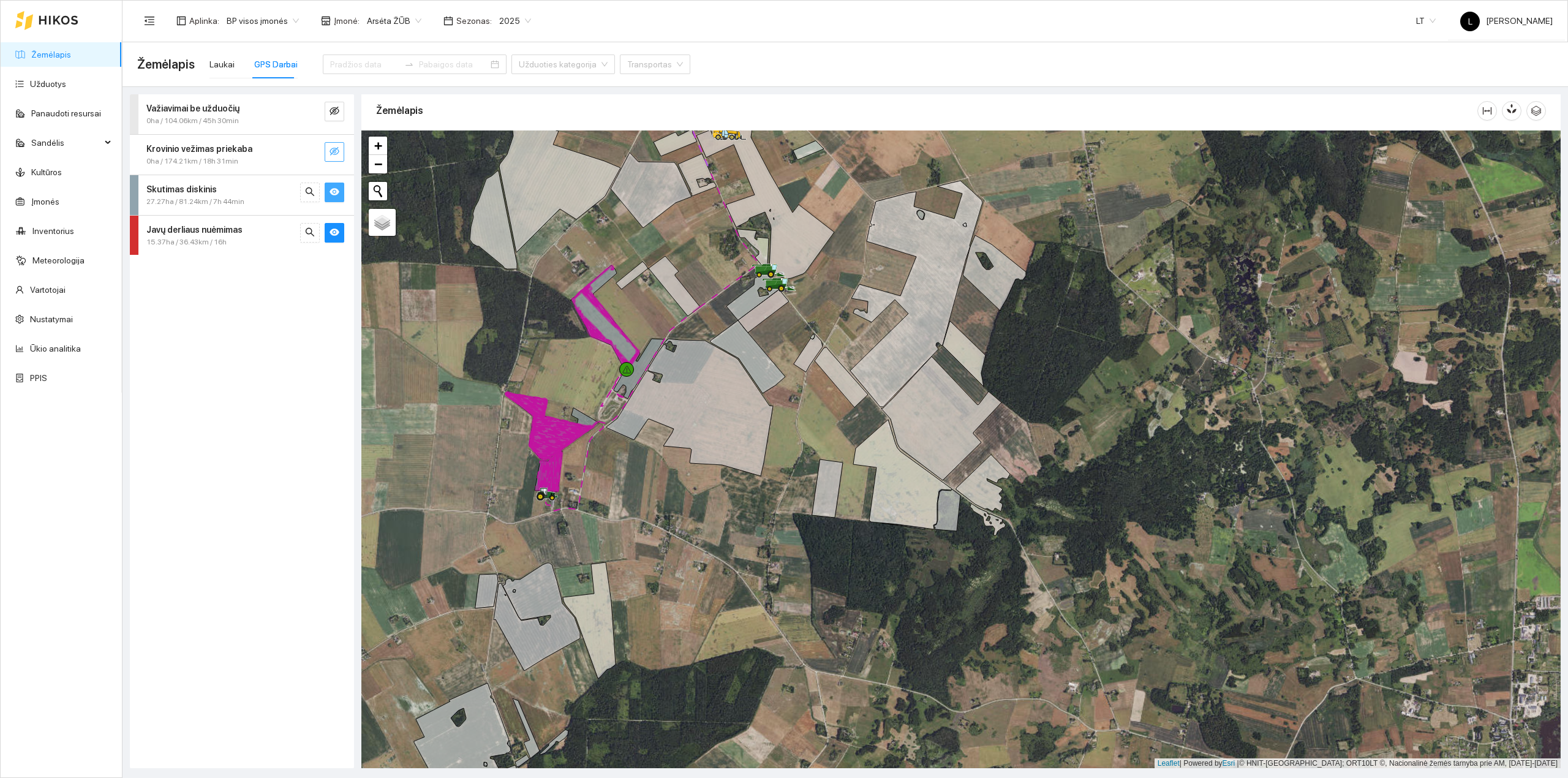
click at [337, 153] on icon "eye-invisible" at bounding box center [334, 151] width 10 height 9
click at [337, 153] on icon "eye" at bounding box center [334, 151] width 10 height 8
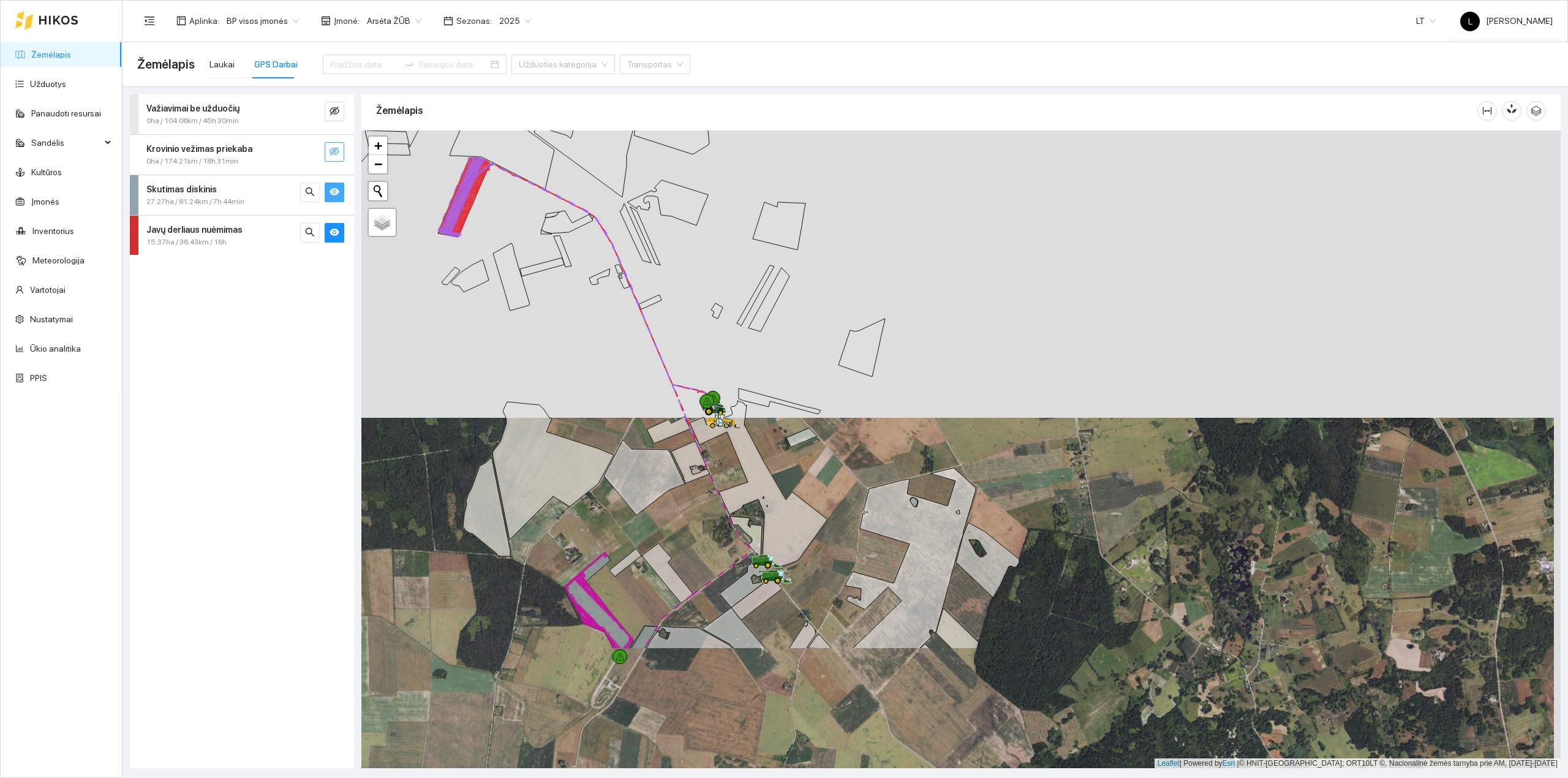
click at [743, 406] on icon at bounding box center [758, 484] width 138 height 165
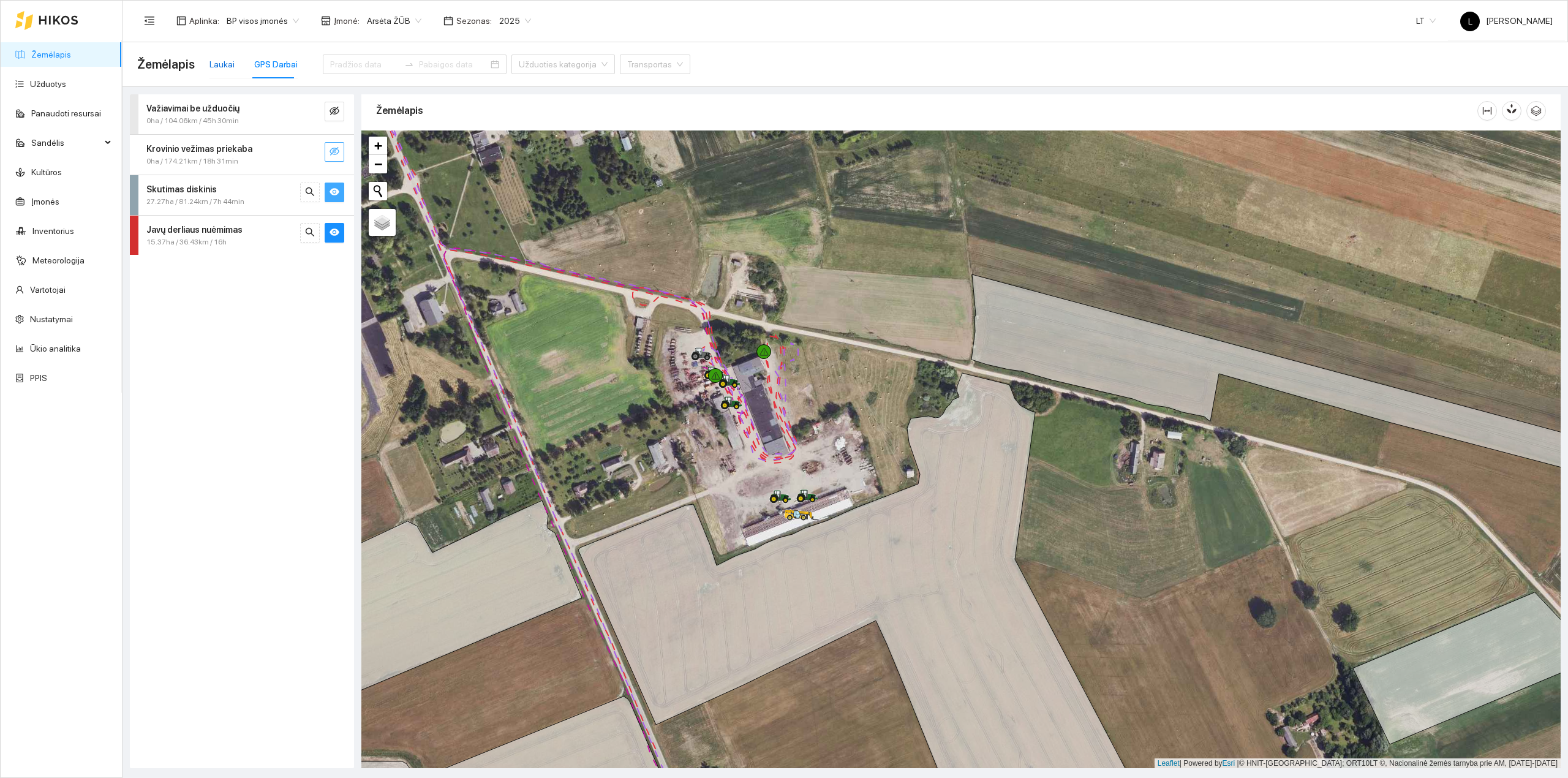
click at [229, 68] on div "Laukai" at bounding box center [222, 64] width 25 height 14
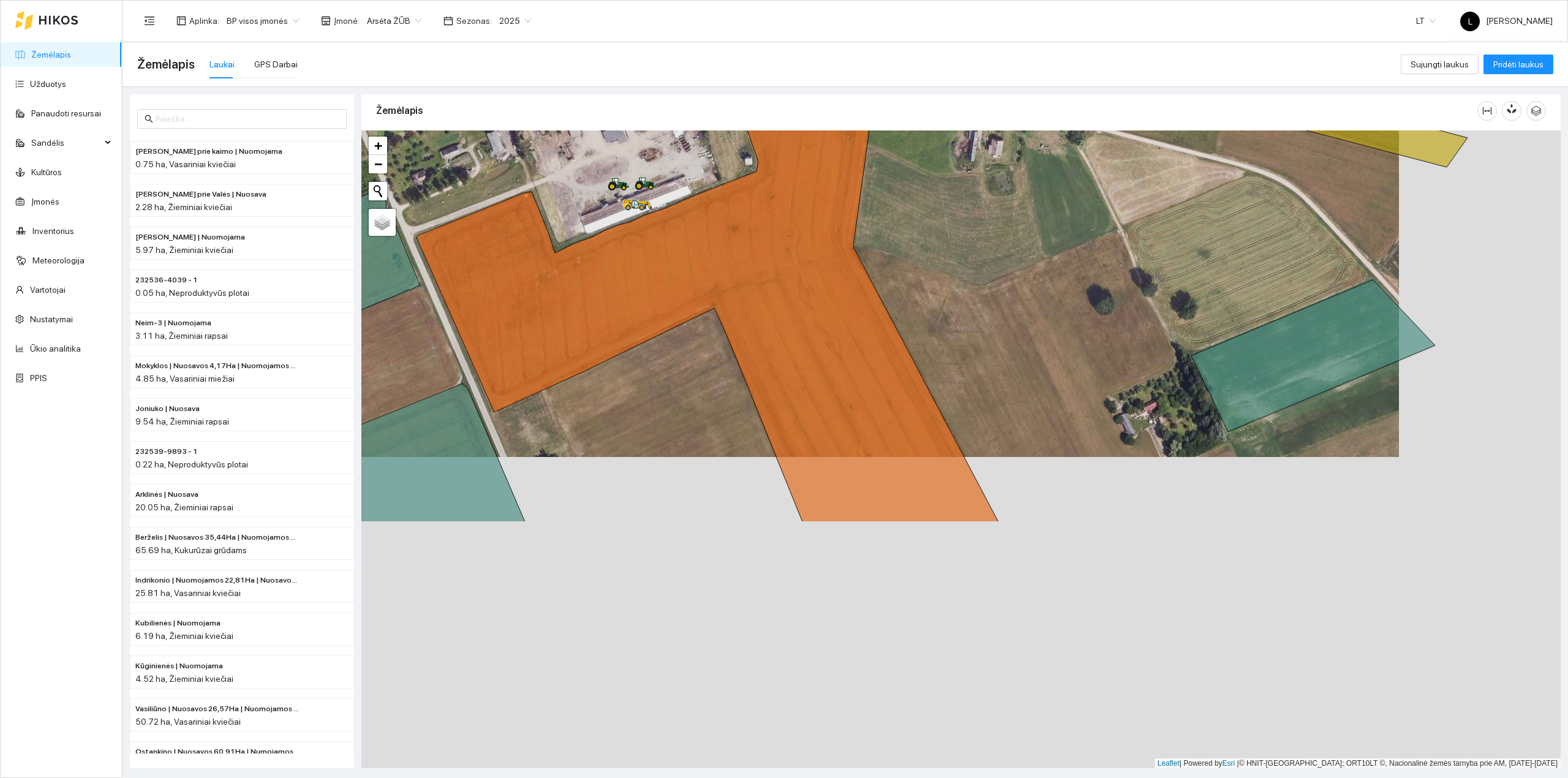
drag, startPoint x: 789, startPoint y: 566, endPoint x: 571, endPoint y: 163, distance: 458.2
click at [571, 162] on icon at bounding box center [707, 292] width 582 height 462
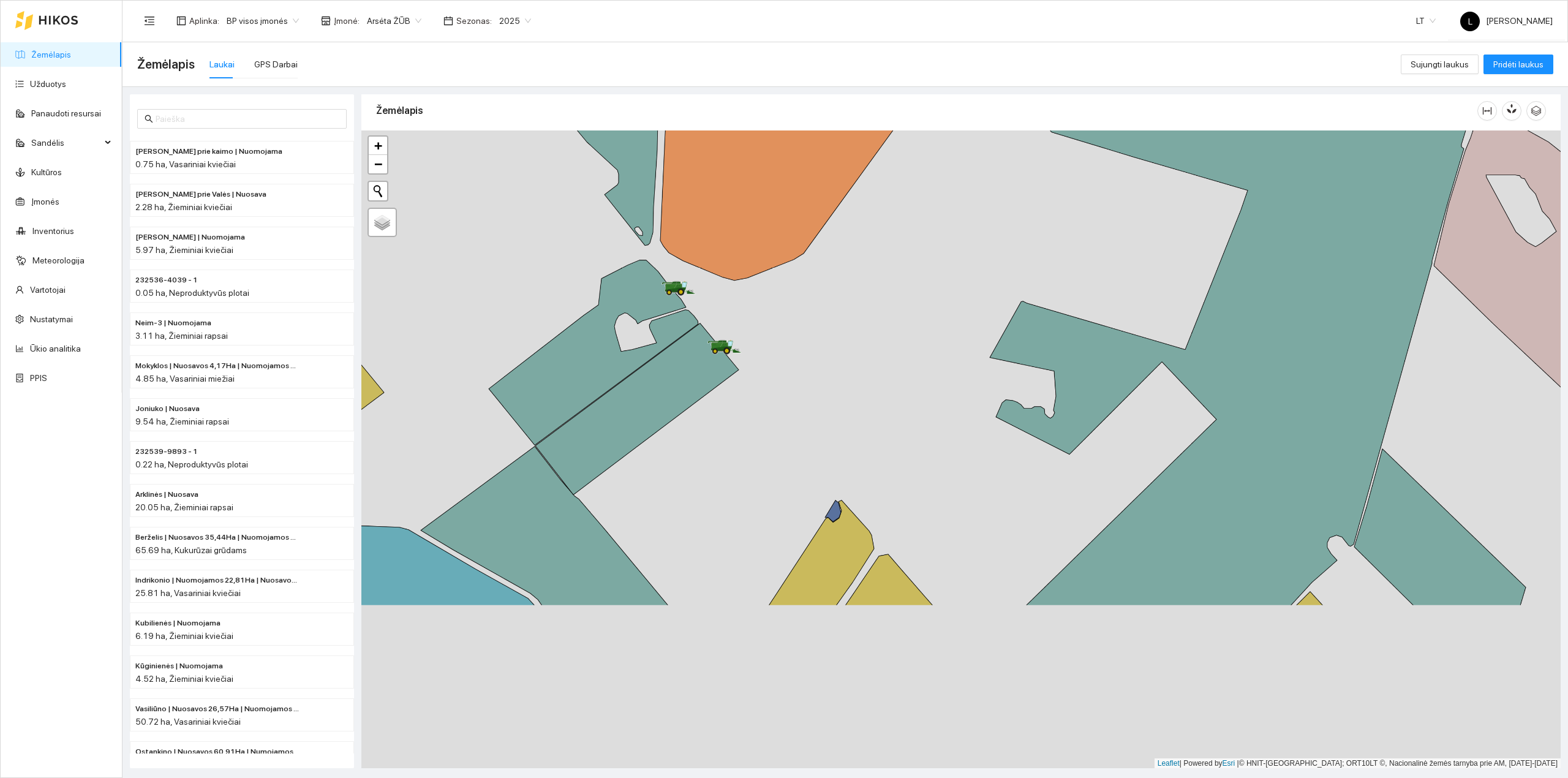
drag, startPoint x: 758, startPoint y: 437, endPoint x: 771, endPoint y: 413, distance: 27.3
click at [760, 346] on div at bounding box center [960, 449] width 1199 height 639
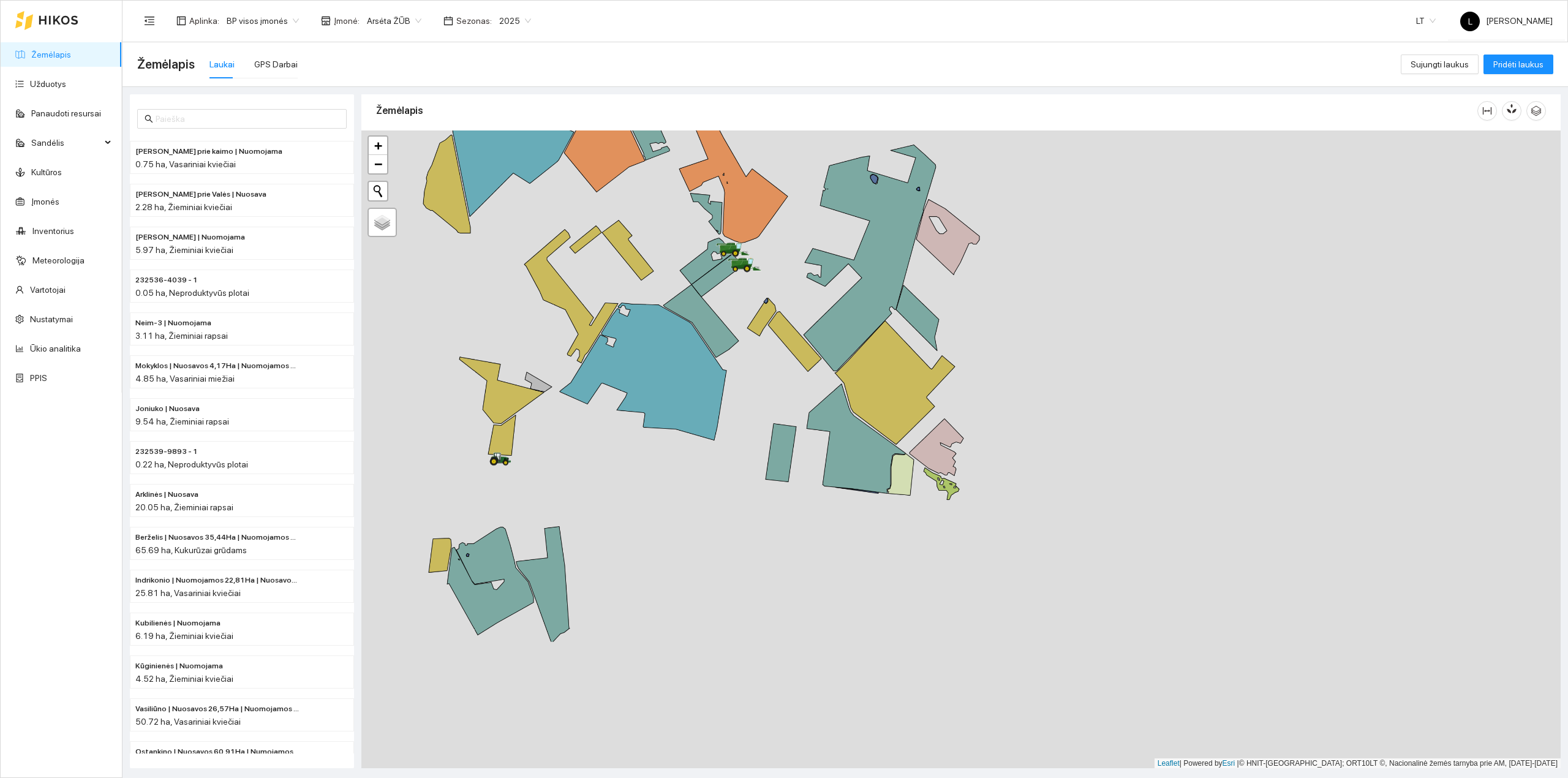
drag, startPoint x: 767, startPoint y: 484, endPoint x: 750, endPoint y: 354, distance: 131.1
click at [750, 354] on div at bounding box center [960, 449] width 1199 height 639
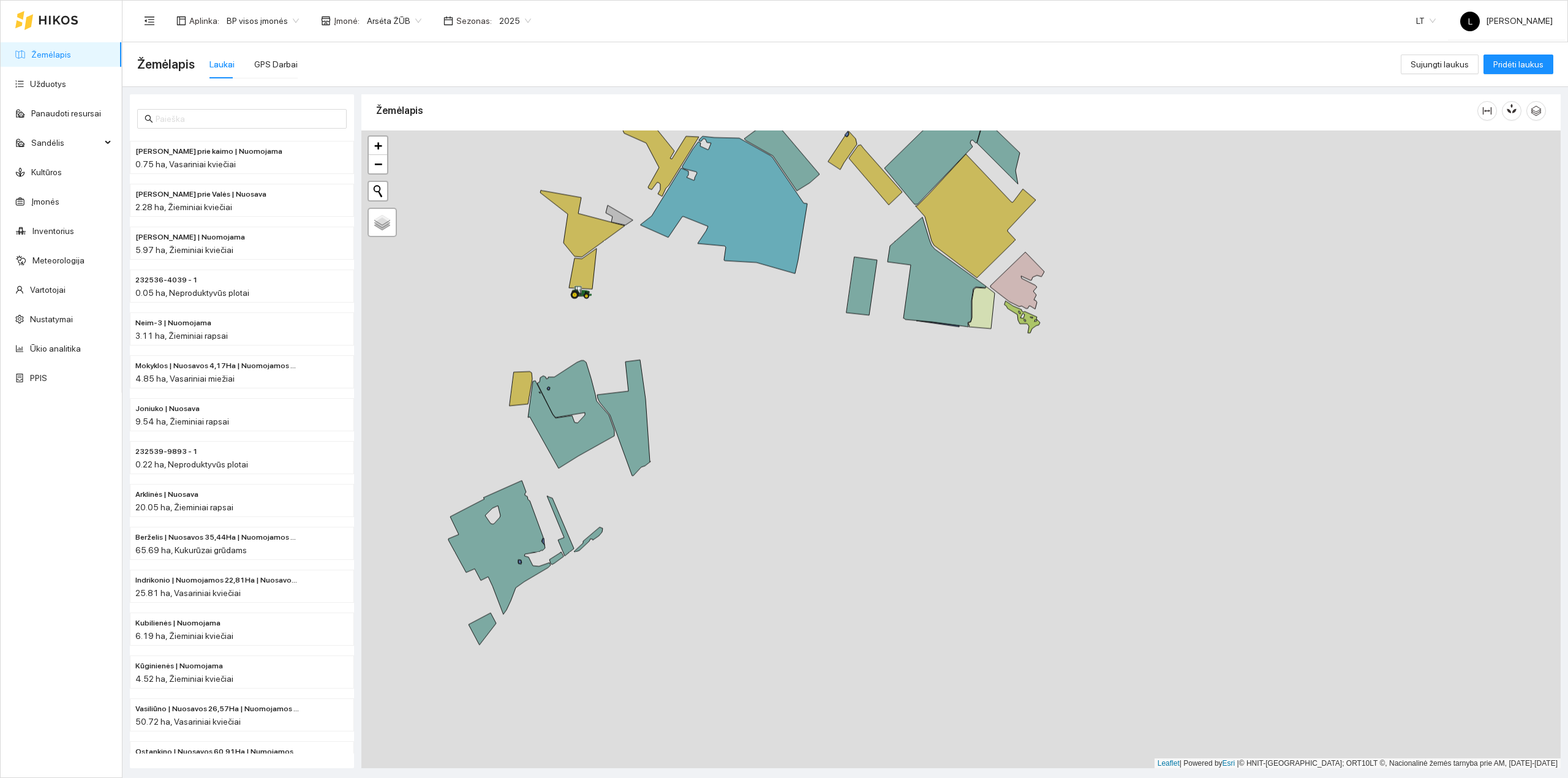
drag, startPoint x: 550, startPoint y: 511, endPoint x: 646, endPoint y: 363, distance: 176.4
click at [646, 363] on icon at bounding box center [624, 418] width 53 height 116
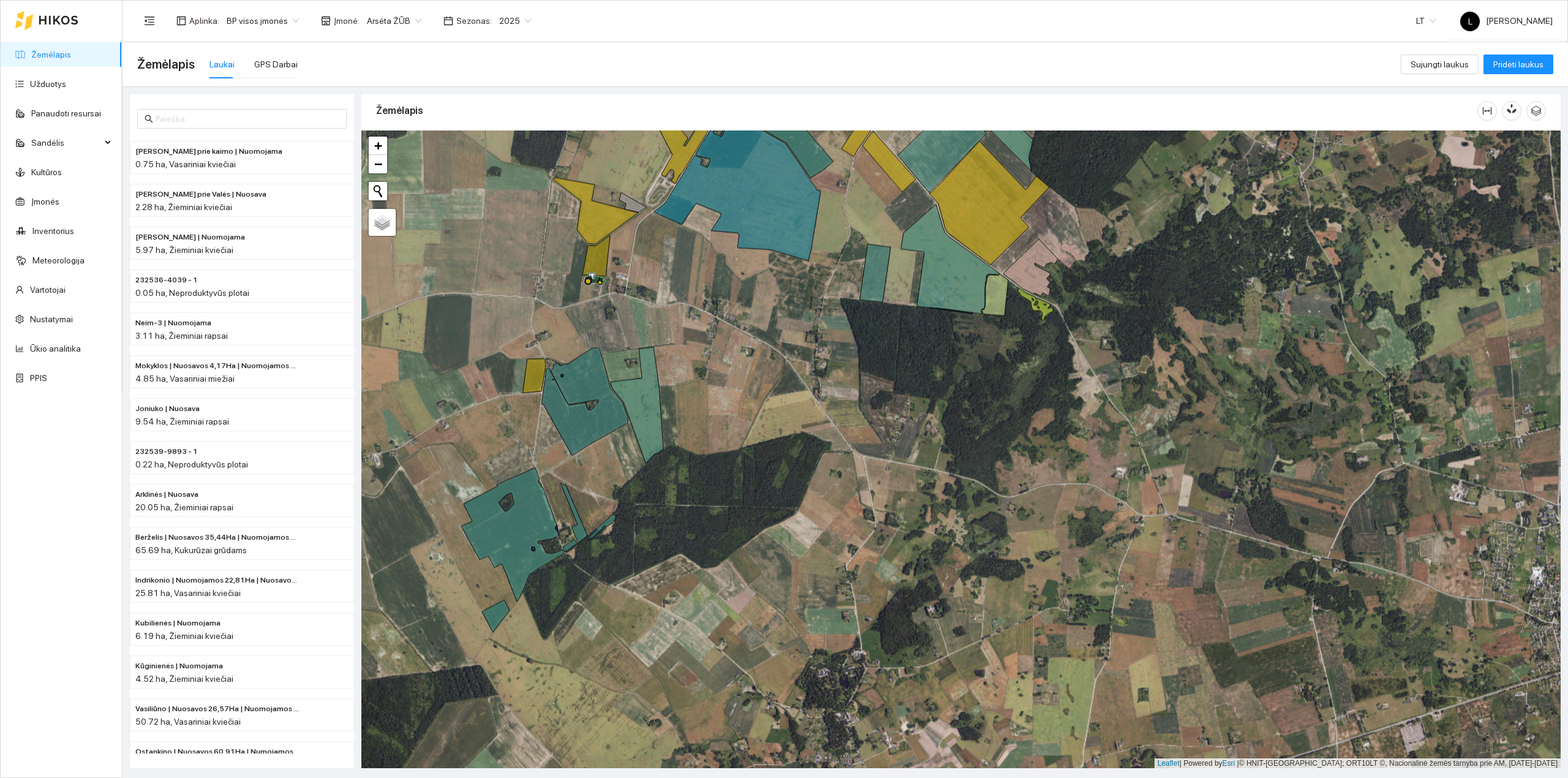
click at [473, 17] on span "Sezonas :" at bounding box center [474, 21] width 35 height 14
click at [499, 22] on span "2025" at bounding box center [515, 20] width 32 height 18
click at [515, 163] on div "2026" at bounding box center [505, 163] width 47 height 20
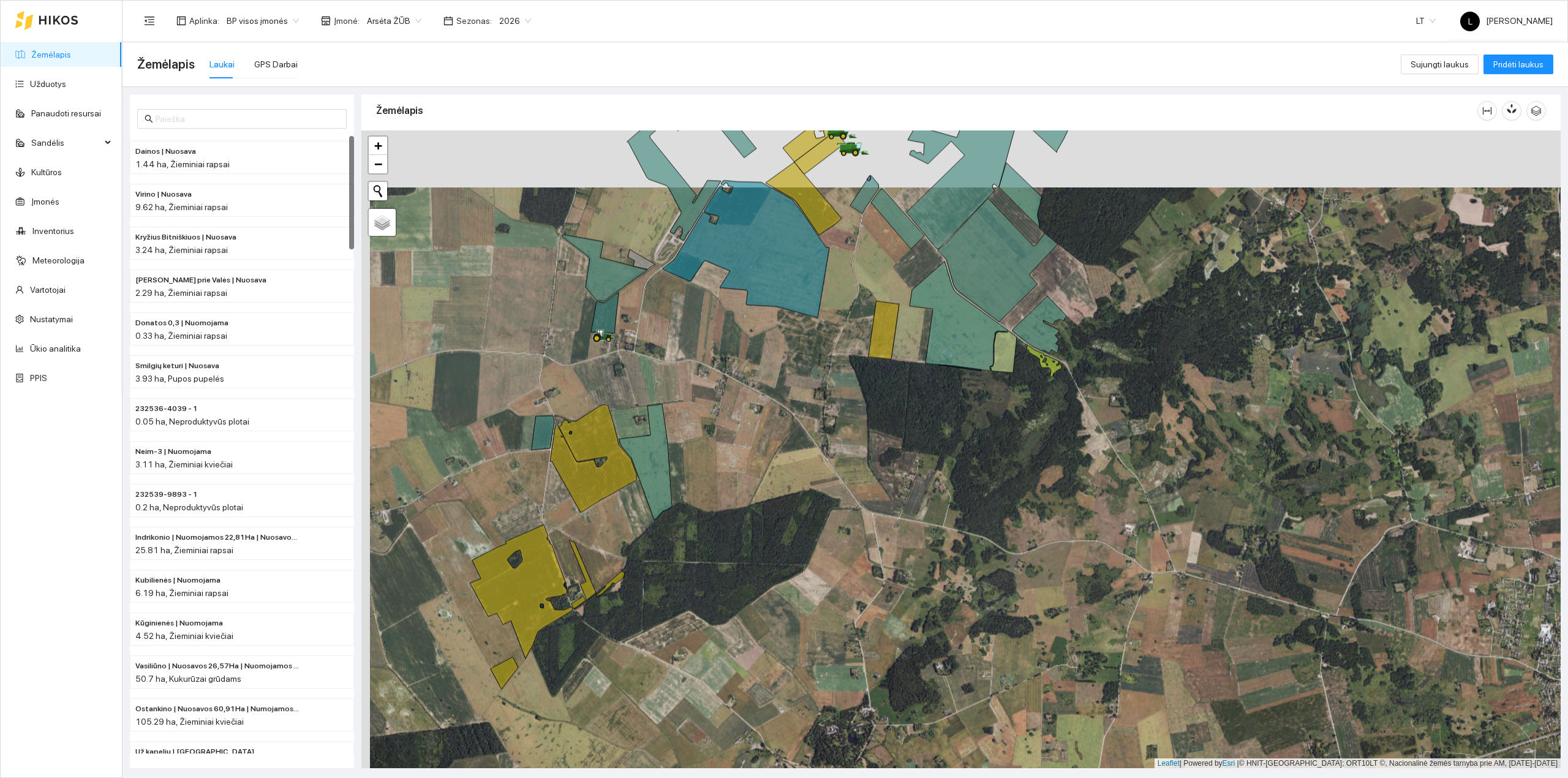
drag, startPoint x: 697, startPoint y: 378, endPoint x: 771, endPoint y: 463, distance: 112.7
click at [697, 495] on div at bounding box center [960, 449] width 1199 height 639
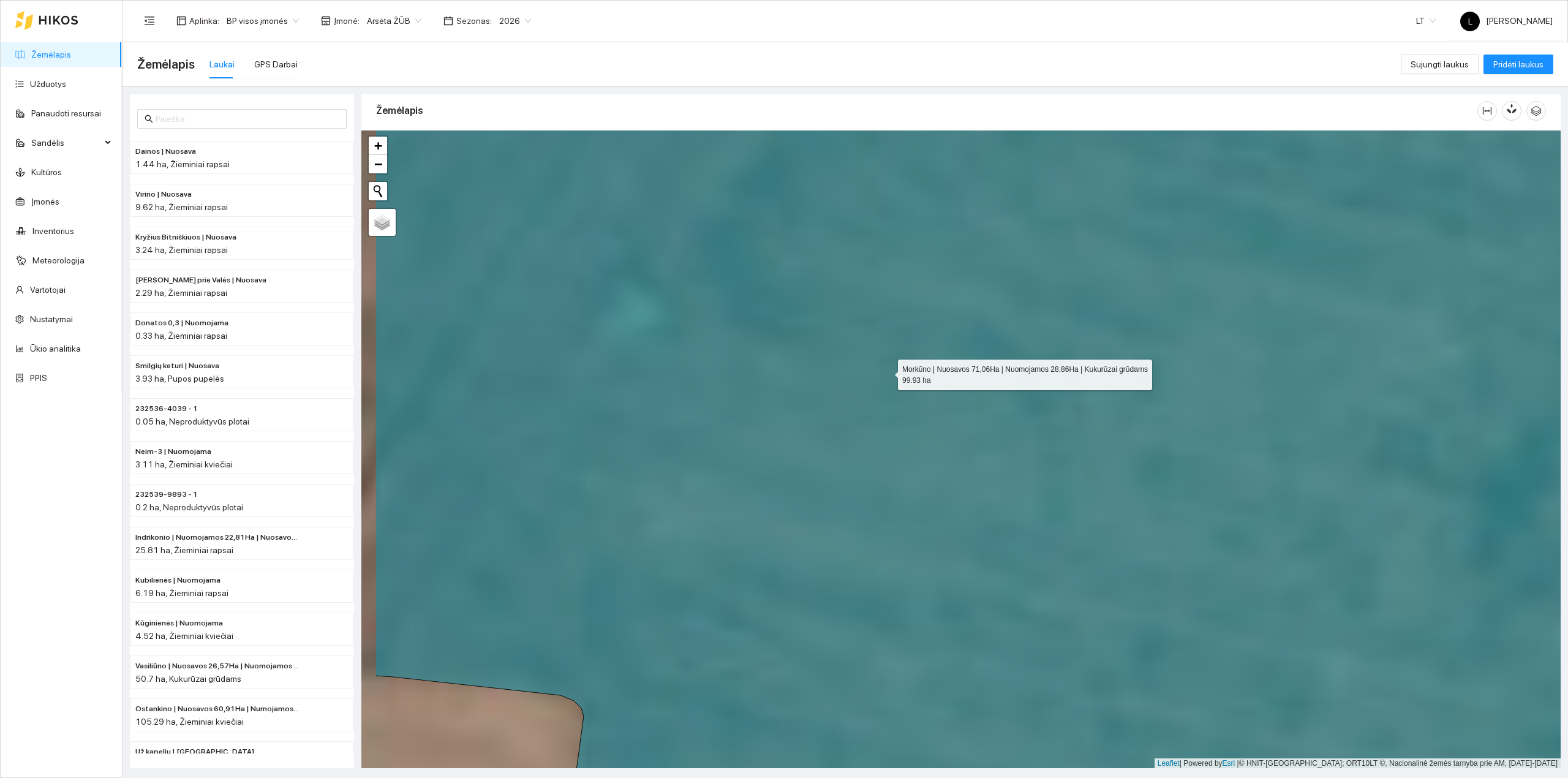
drag, startPoint x: 853, startPoint y: 372, endPoint x: 1001, endPoint y: 372, distance: 148.0
click at [1001, 372] on icon at bounding box center [1096, 449] width 1440 height 768
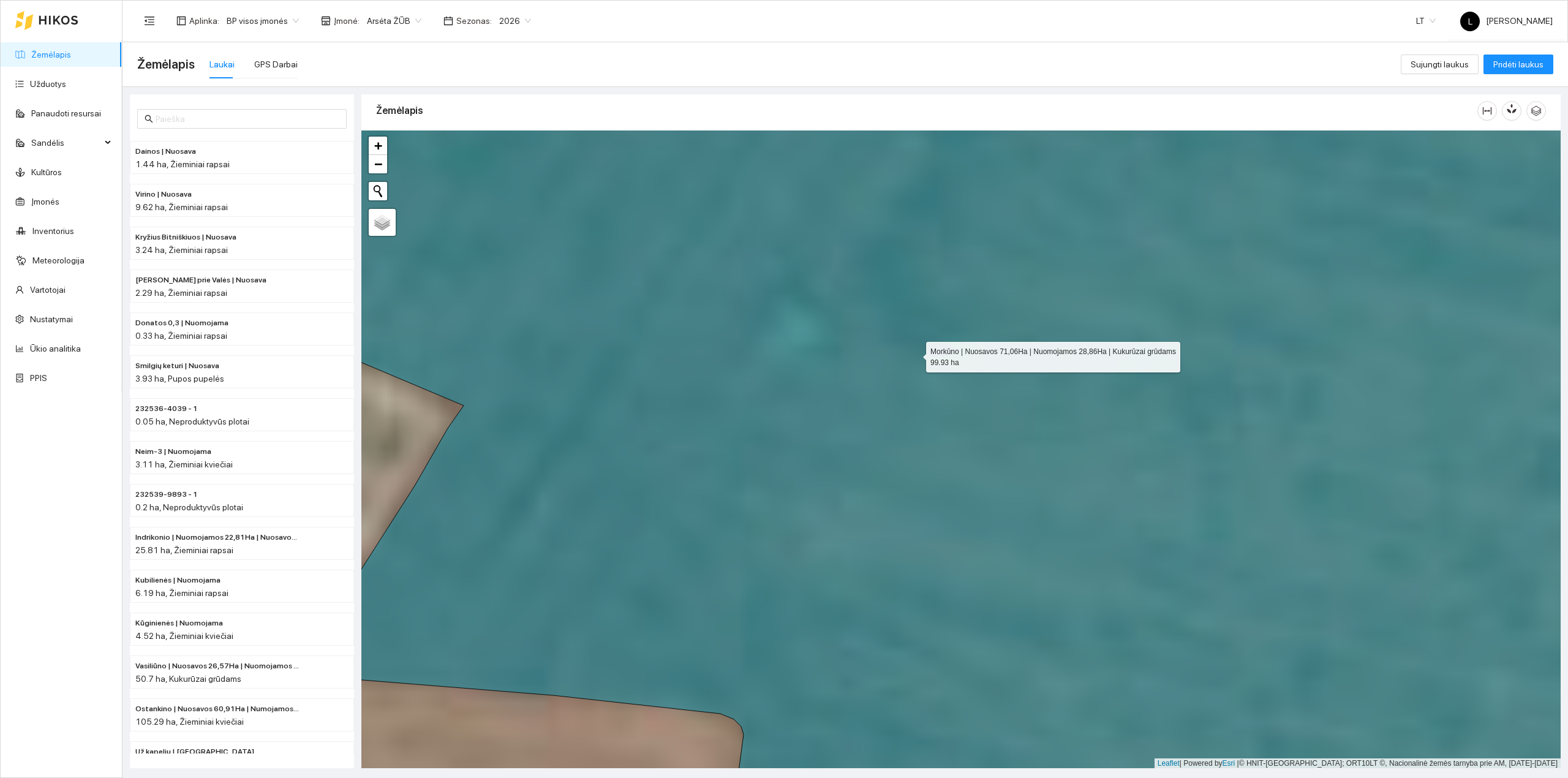
drag, startPoint x: 897, startPoint y: 329, endPoint x: 985, endPoint y: 439, distance: 140.9
click at [988, 439] on icon at bounding box center [973, 469] width 1440 height 768
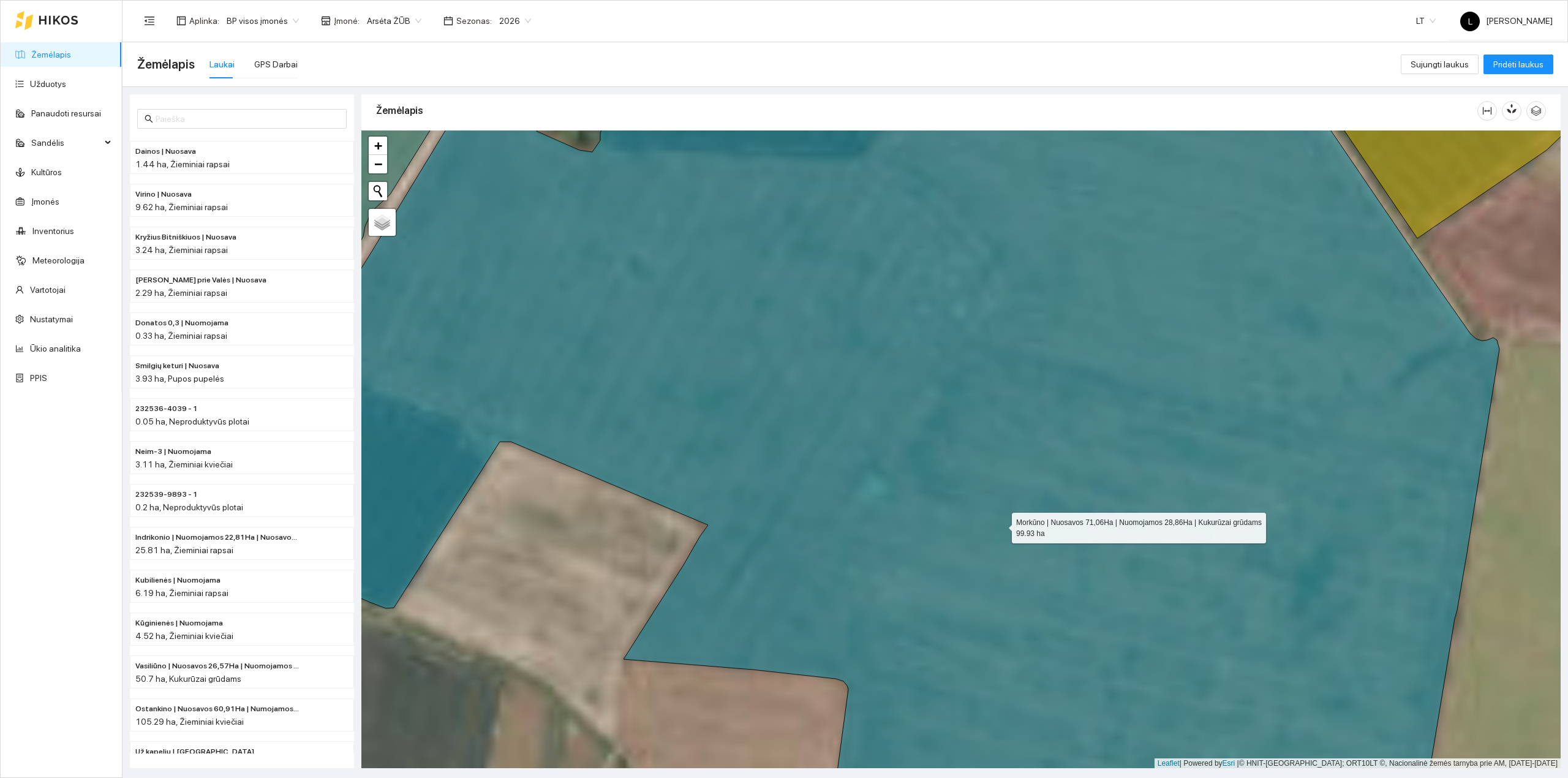
drag, startPoint x: 1054, startPoint y: 469, endPoint x: 1001, endPoint y: 525, distance: 77.1
click at [1001, 525] on icon at bounding box center [844, 506] width 1312 height 768
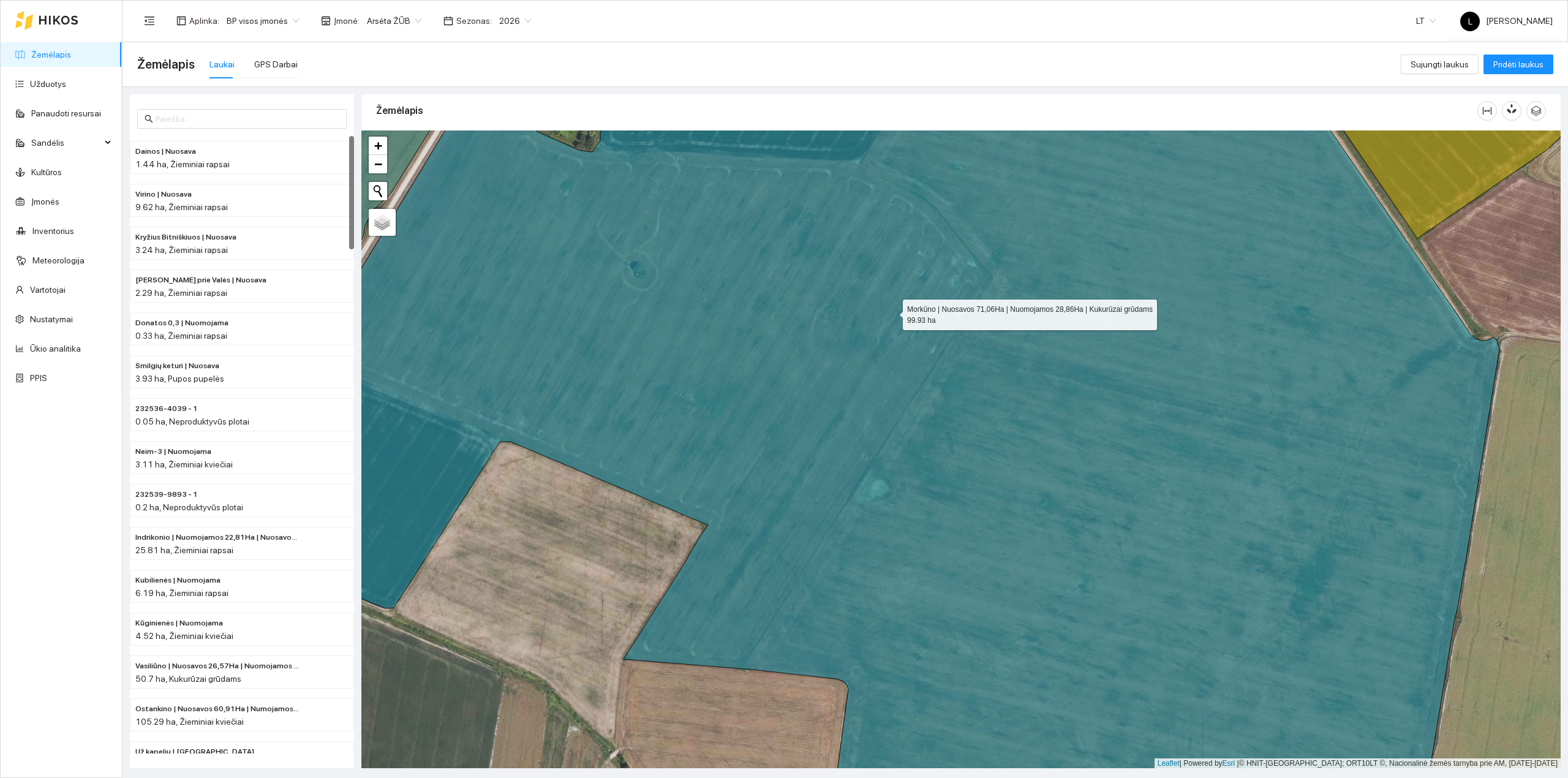
click at [889, 315] on icon at bounding box center [870, 450] width 1259 height 768
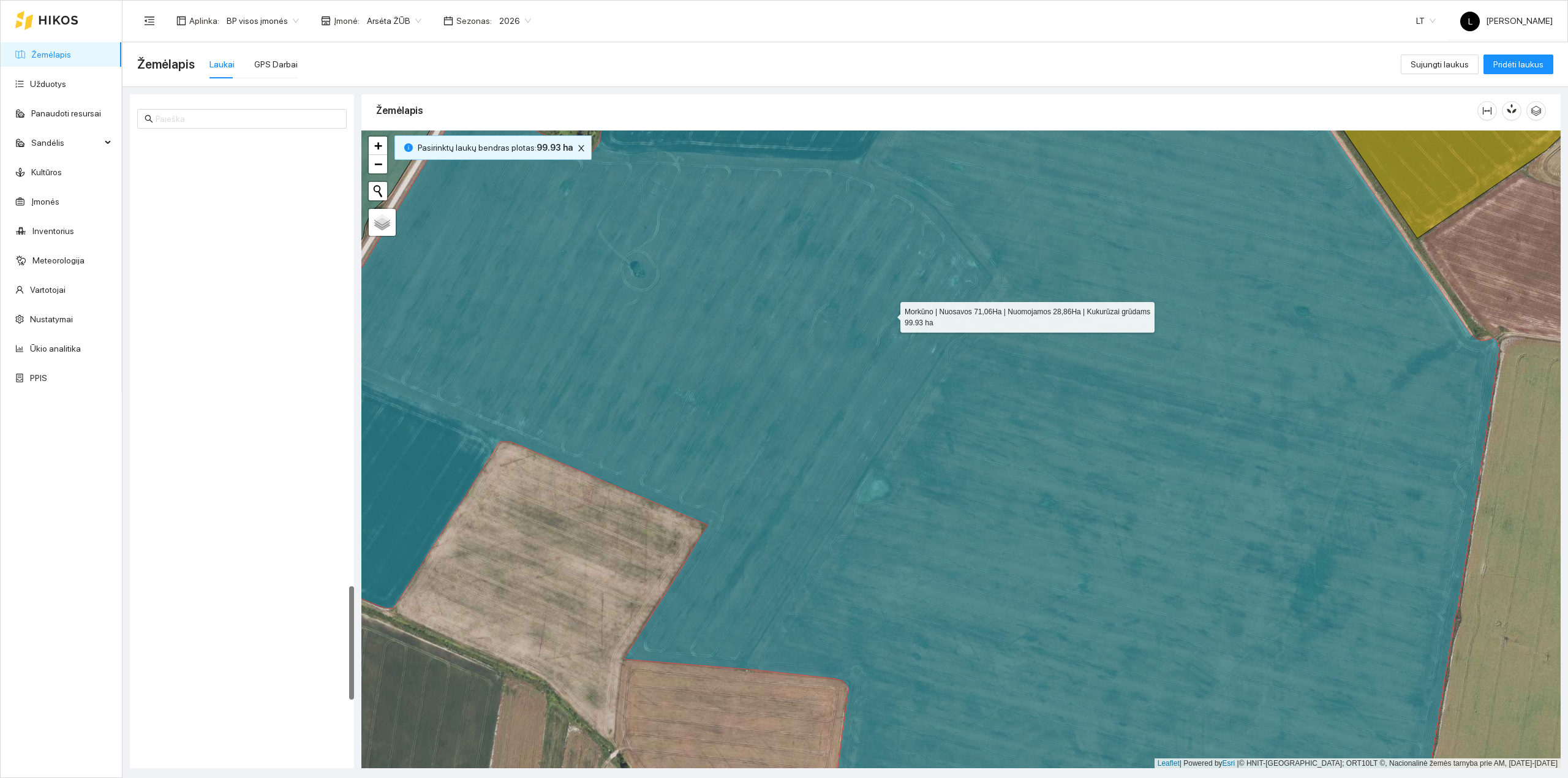
scroll to position [2450, 0]
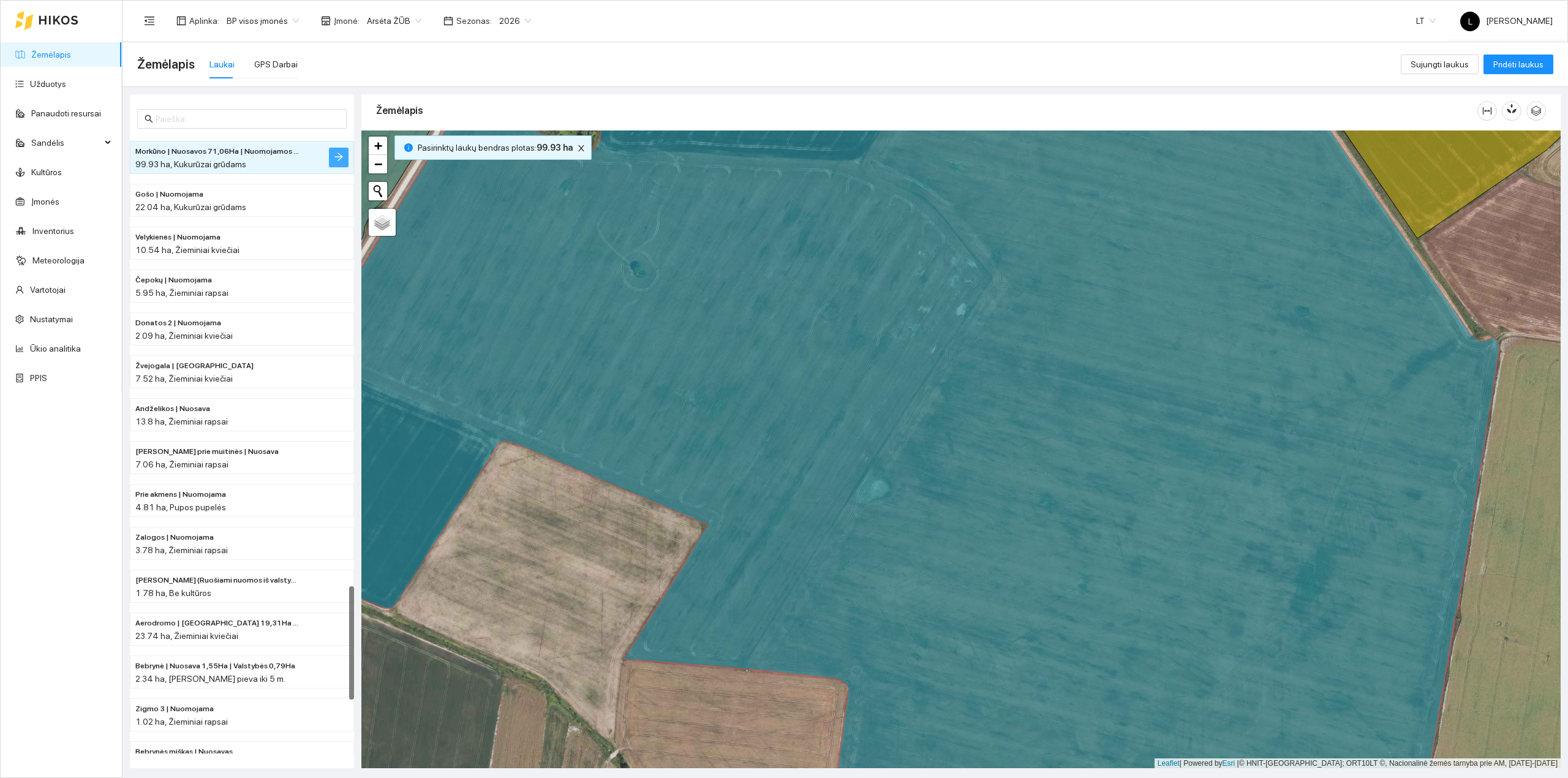
click at [345, 158] on button "button" at bounding box center [339, 157] width 20 height 20
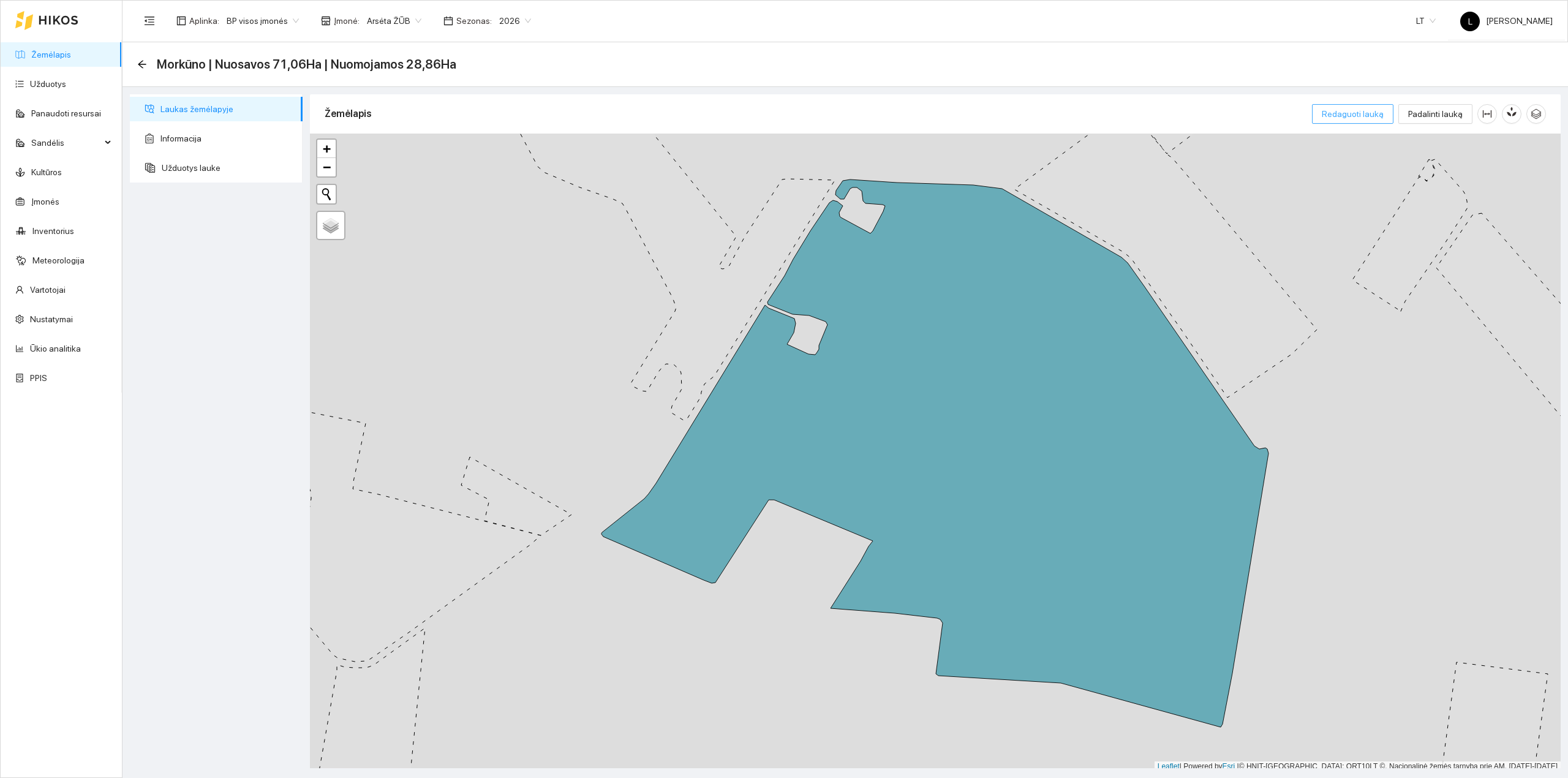
click at [1367, 116] on span "Redaguoti lauką" at bounding box center [1352, 114] width 62 height 14
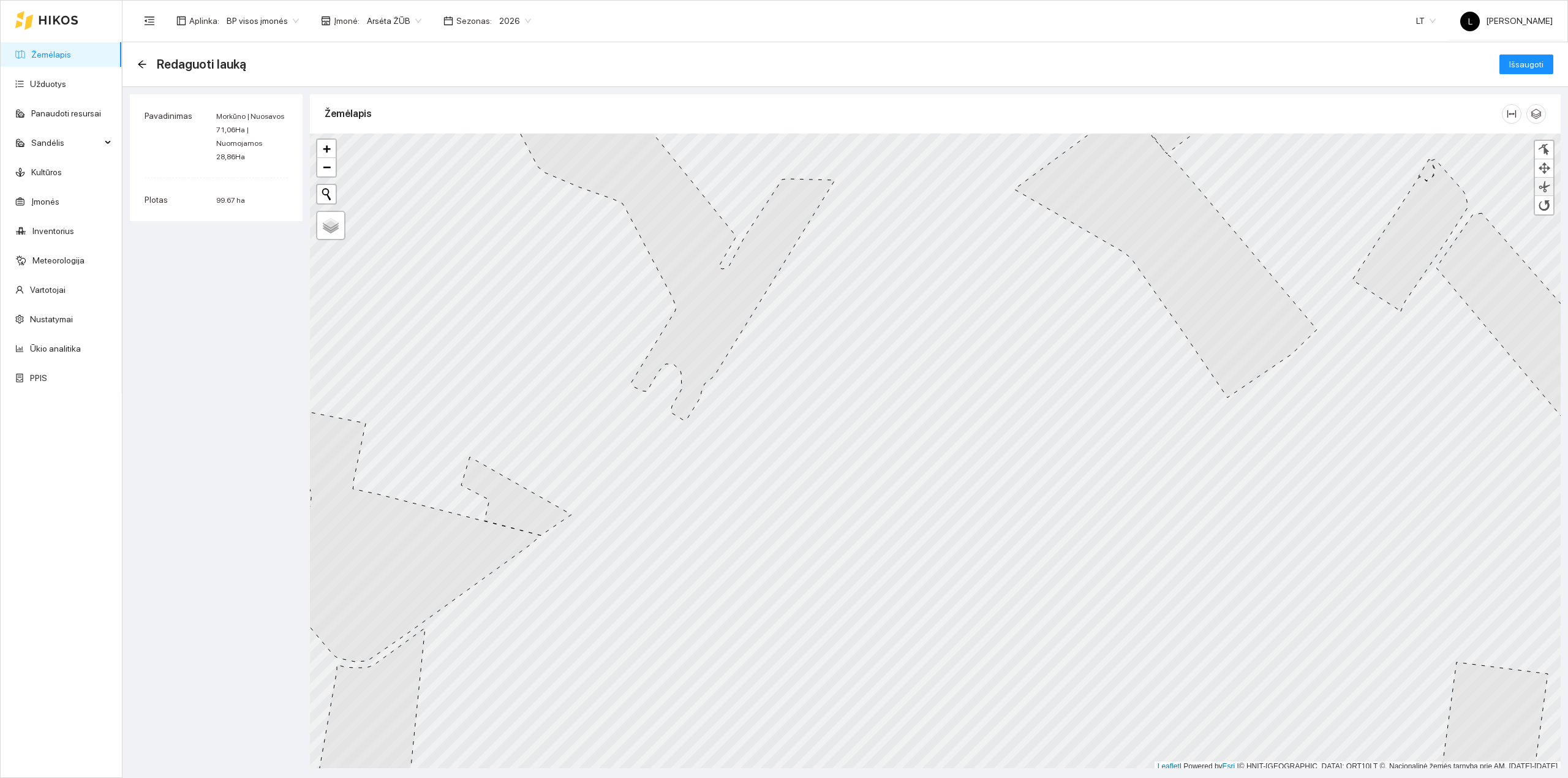
click at [1548, 182] on div at bounding box center [1544, 186] width 12 height 12
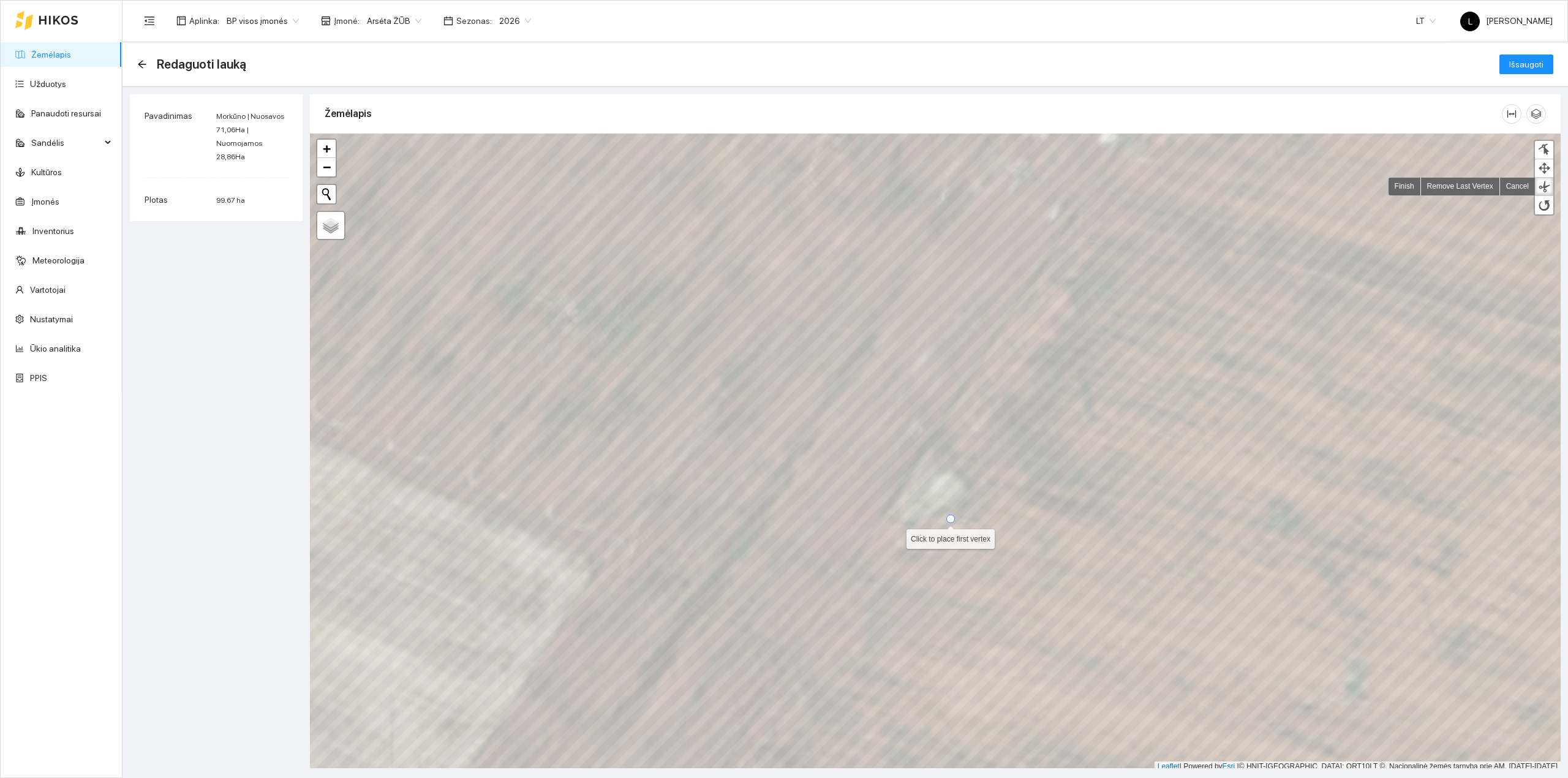
scroll to position [3, 0]
click at [949, 522] on div at bounding box center [951, 519] width 9 height 9
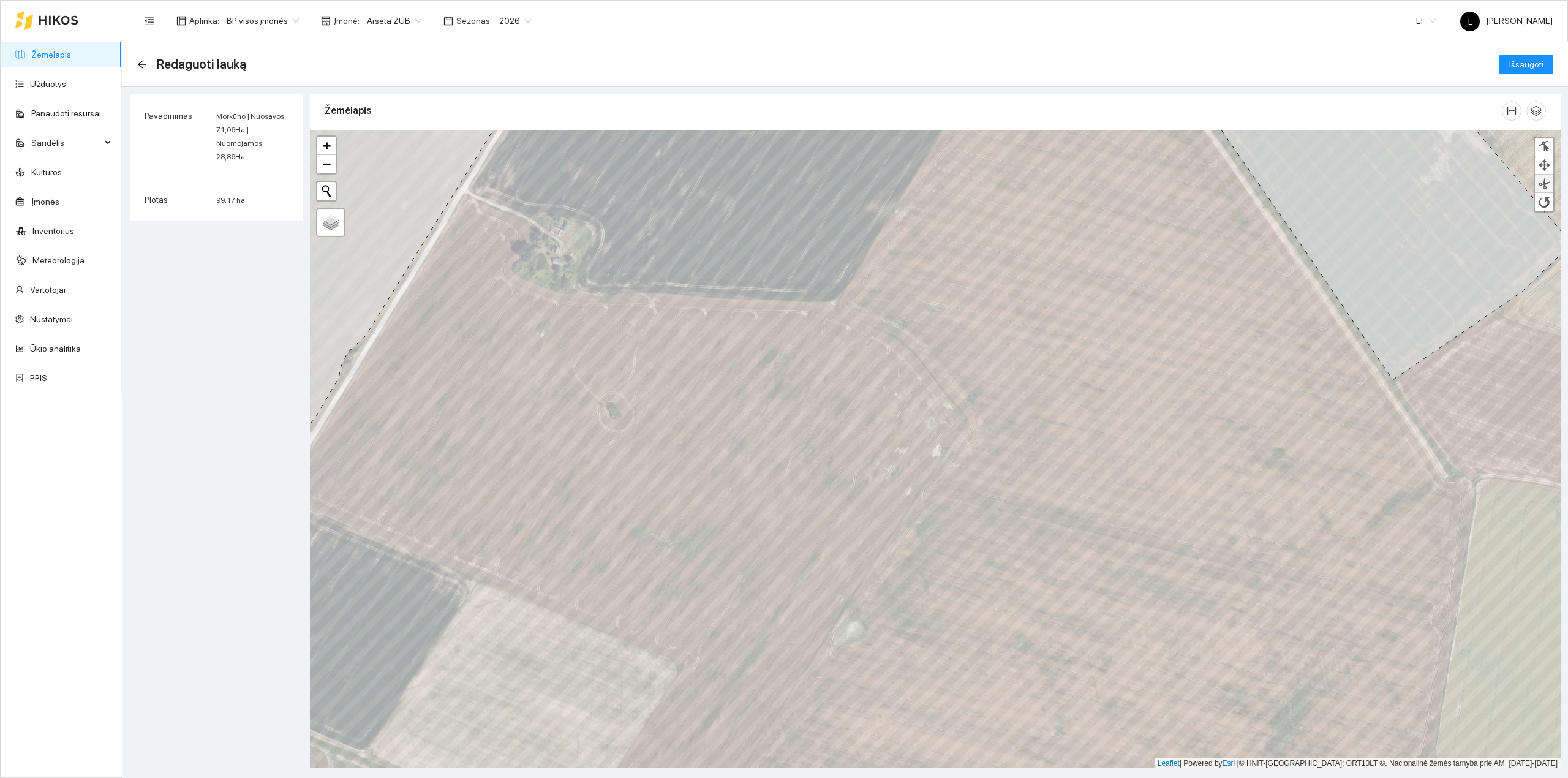
click at [1547, 182] on div at bounding box center [1544, 183] width 12 height 12
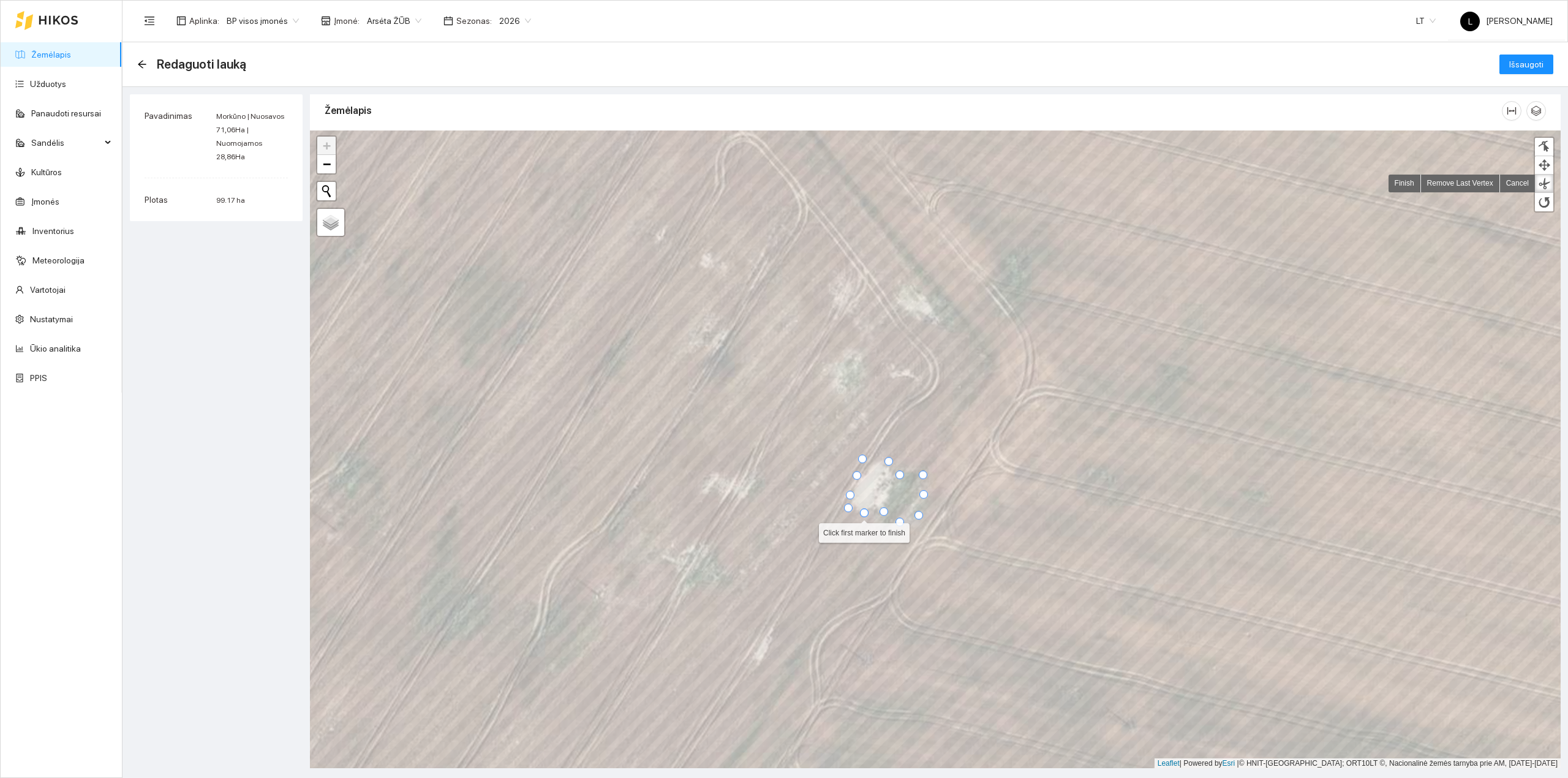
click at [860, 514] on div at bounding box center [864, 513] width 9 height 9
click at [1544, 184] on div at bounding box center [1544, 183] width 12 height 12
click at [853, 400] on div at bounding box center [852, 396] width 9 height 9
click at [1545, 182] on div at bounding box center [1544, 183] width 12 height 12
click at [1545, 186] on div at bounding box center [1544, 183] width 12 height 12
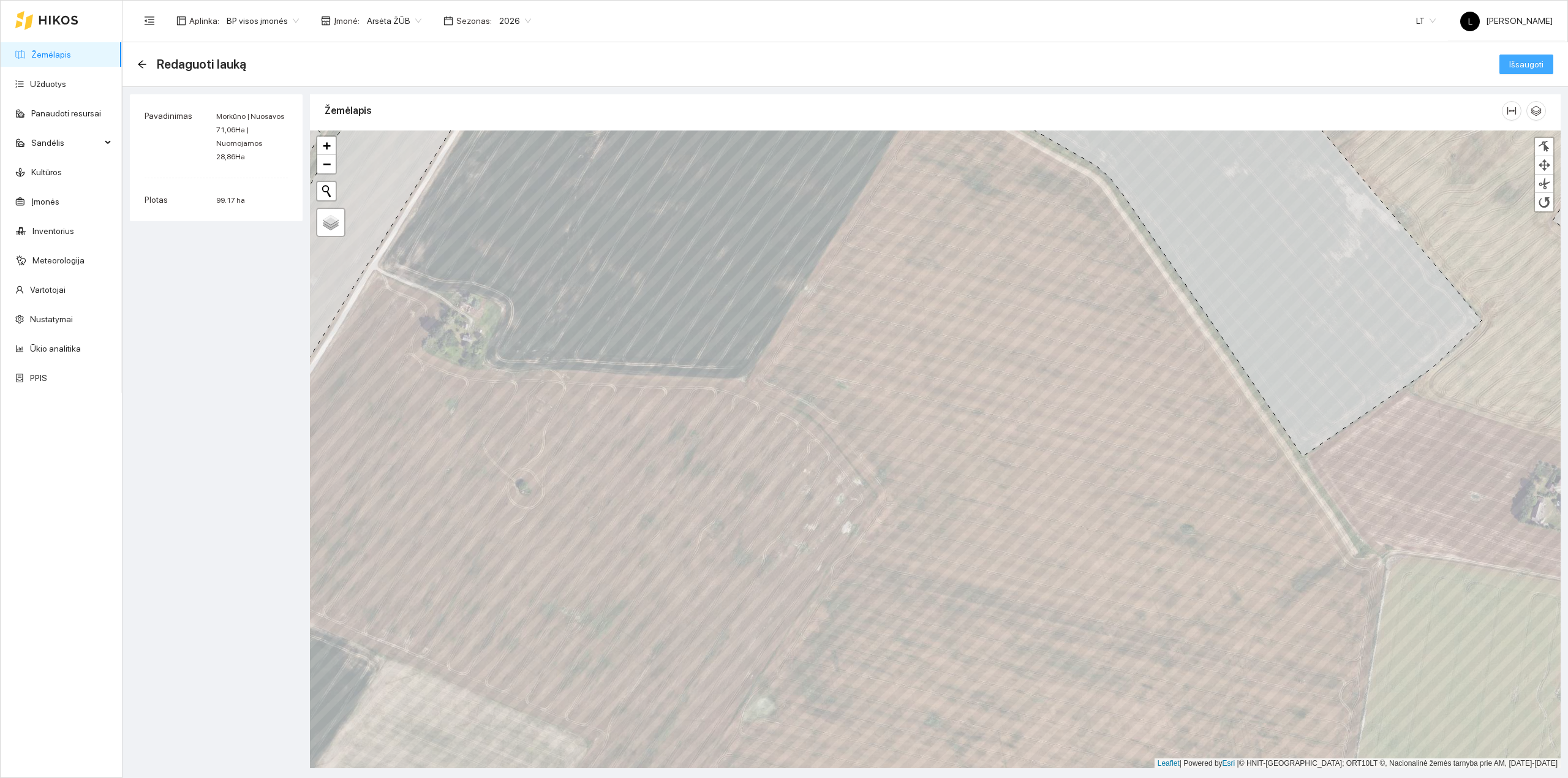
click at [1521, 65] on span "Išsaugoti" at bounding box center [1526, 64] width 34 height 14
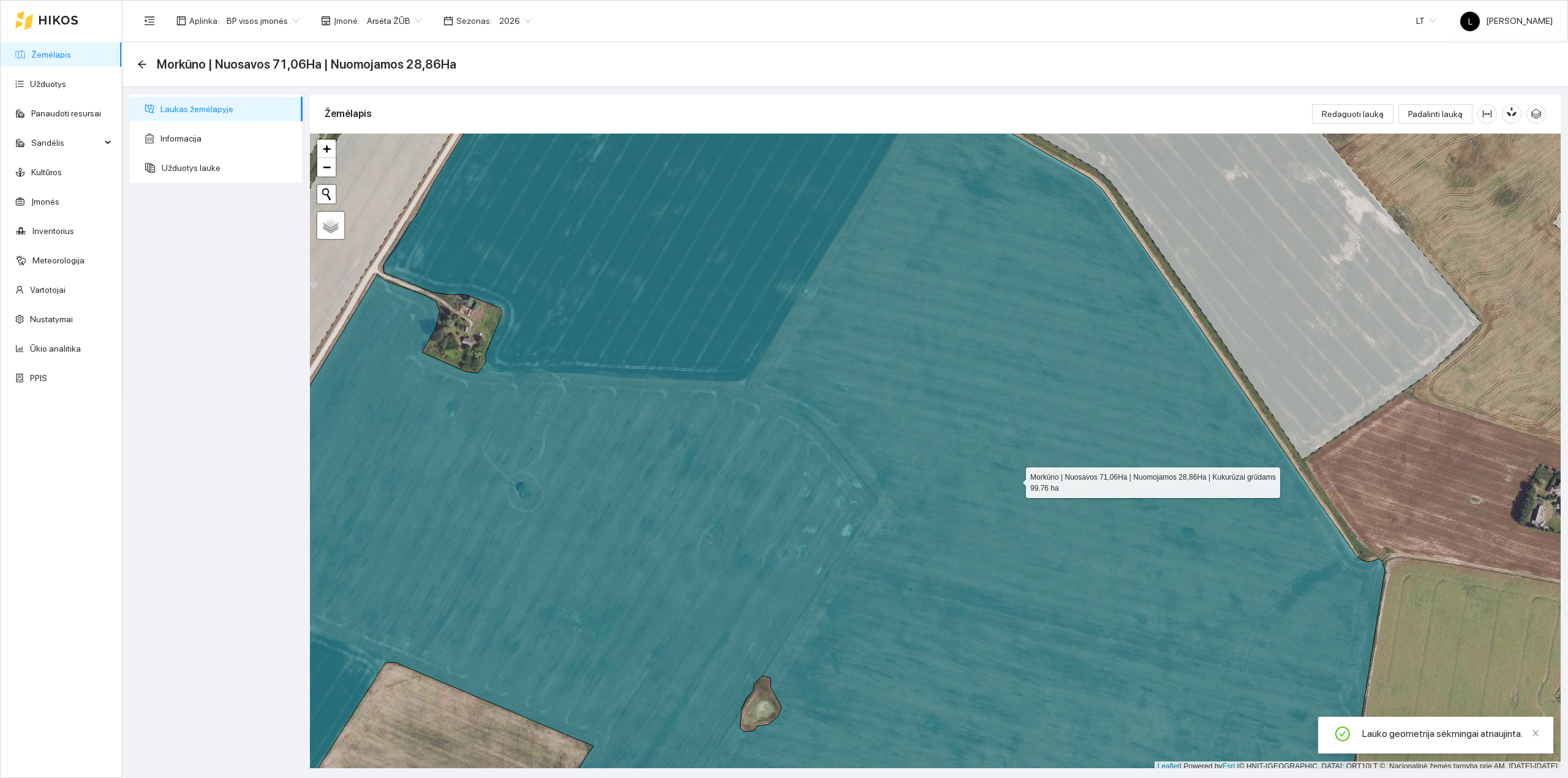
scroll to position [3, 0]
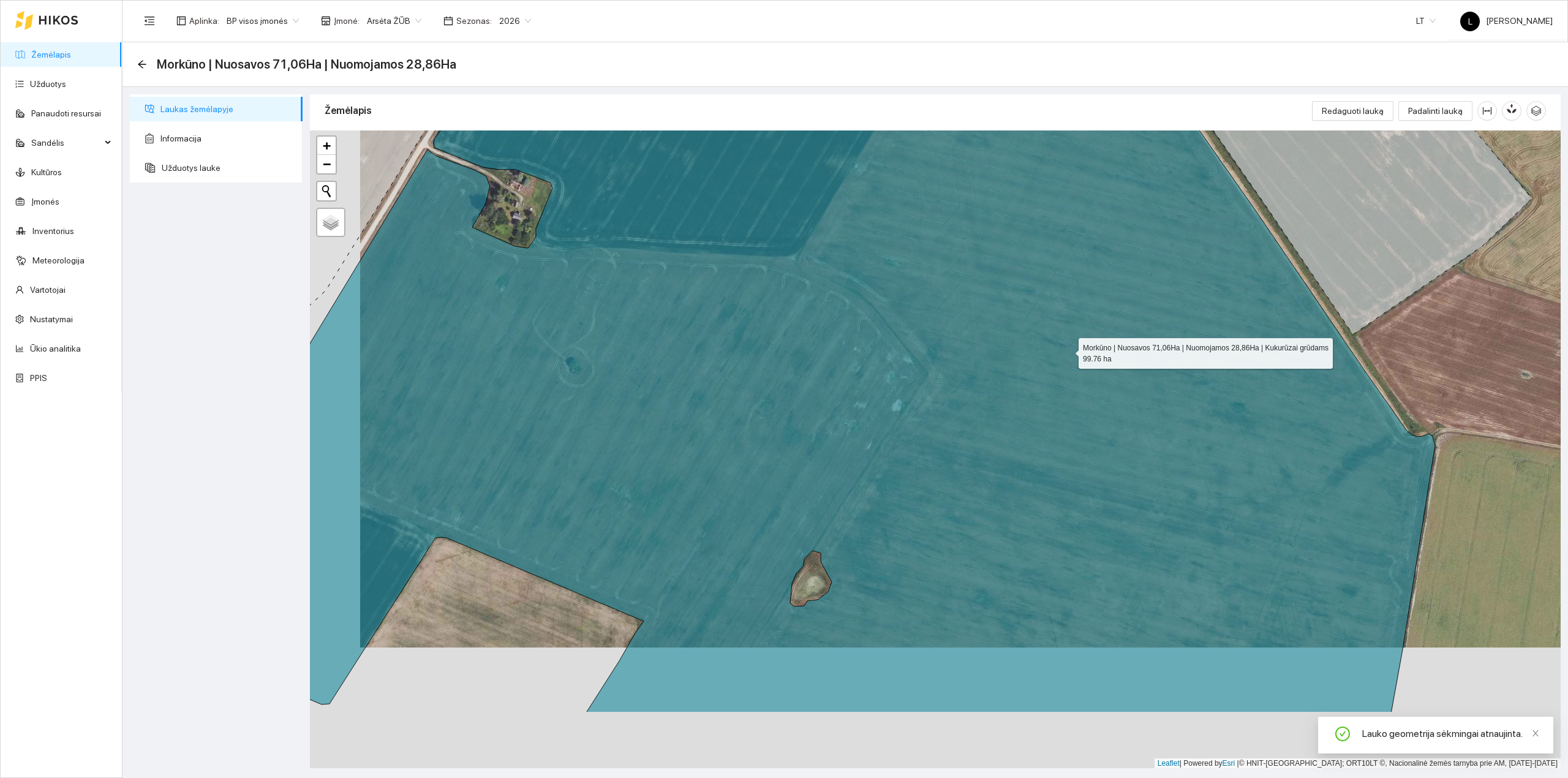
drag, startPoint x: 1014, startPoint y: 475, endPoint x: 1081, endPoint y: 342, distance: 148.9
click at [1074, 346] on icon at bounding box center [834, 329] width 1201 height 771
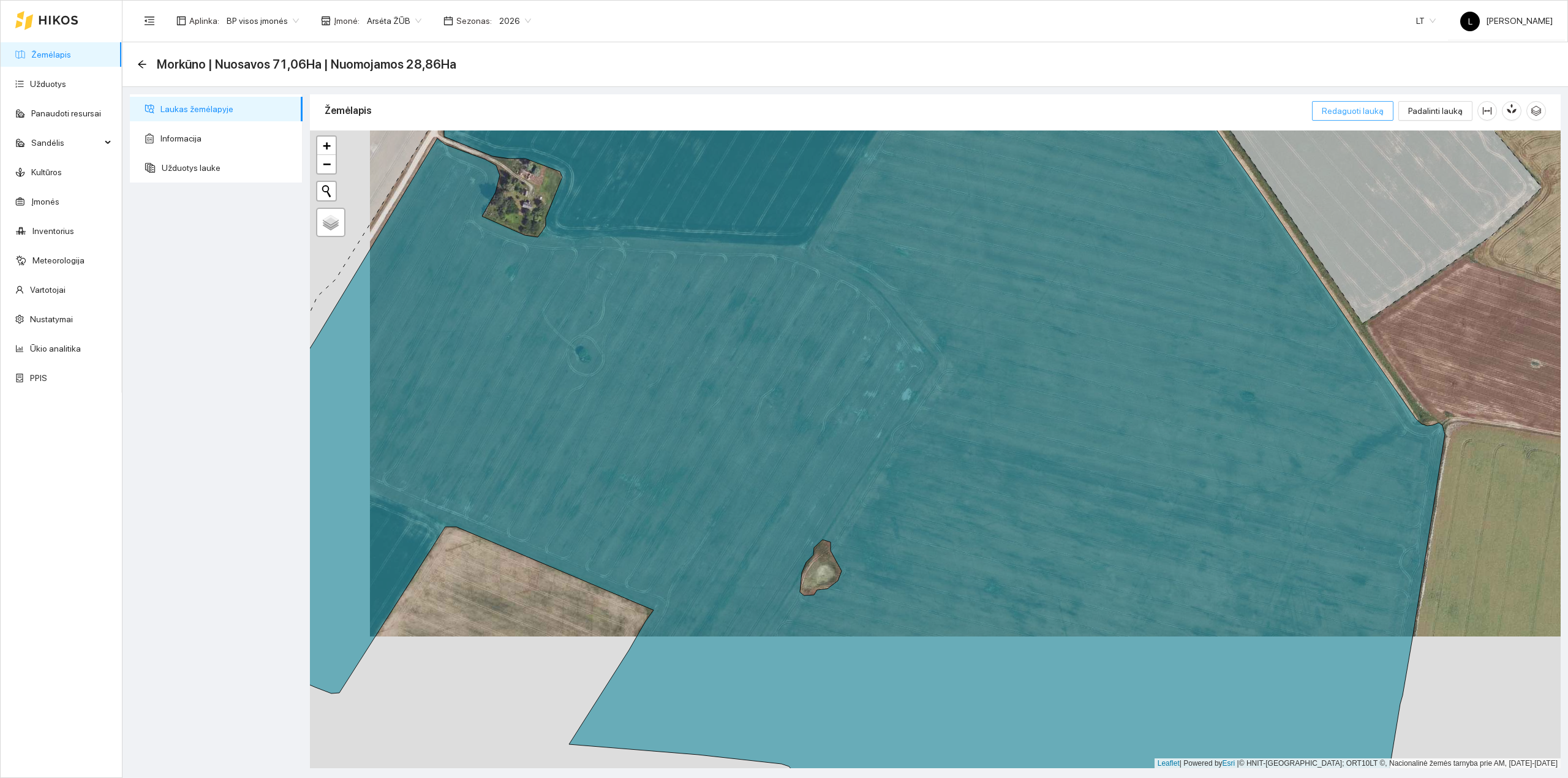
click at [1363, 111] on span "Redaguoti lauką" at bounding box center [1352, 111] width 62 height 14
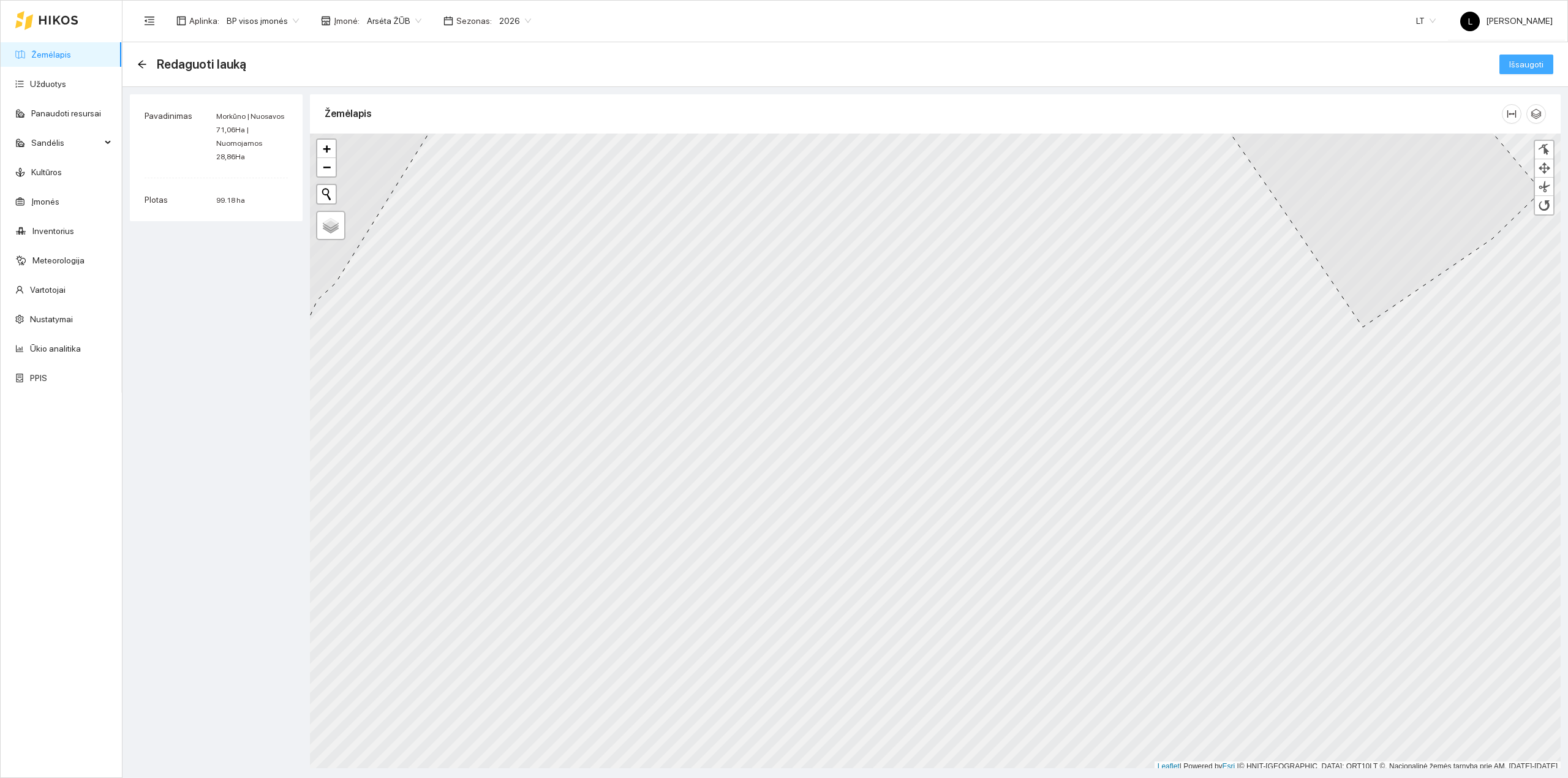
click at [1526, 64] on span "Išsaugoti" at bounding box center [1526, 64] width 34 height 14
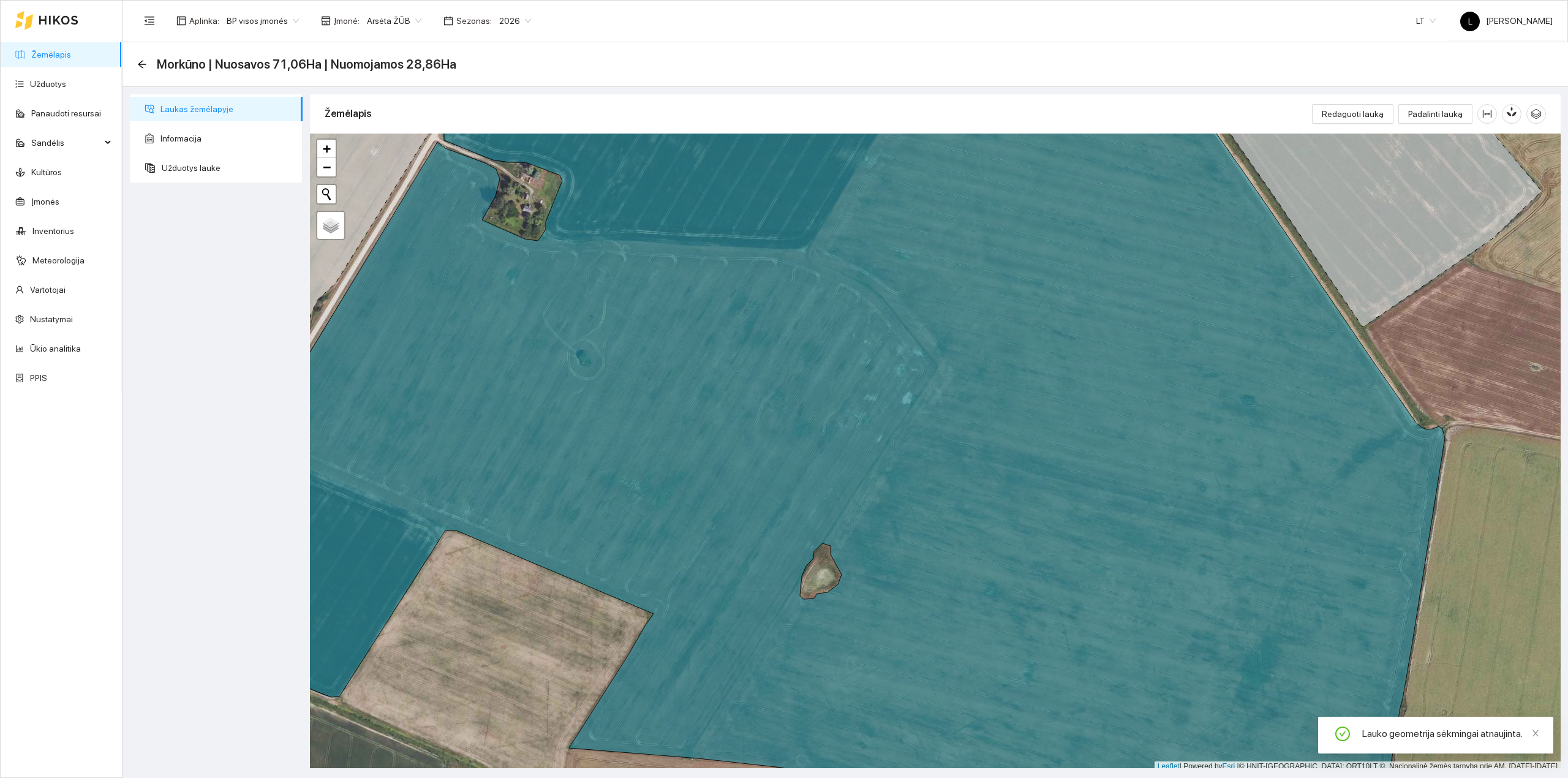
click at [499, 17] on span "2026" at bounding box center [515, 20] width 32 height 18
click at [500, 143] on div "2025" at bounding box center [506, 143] width 33 height 14
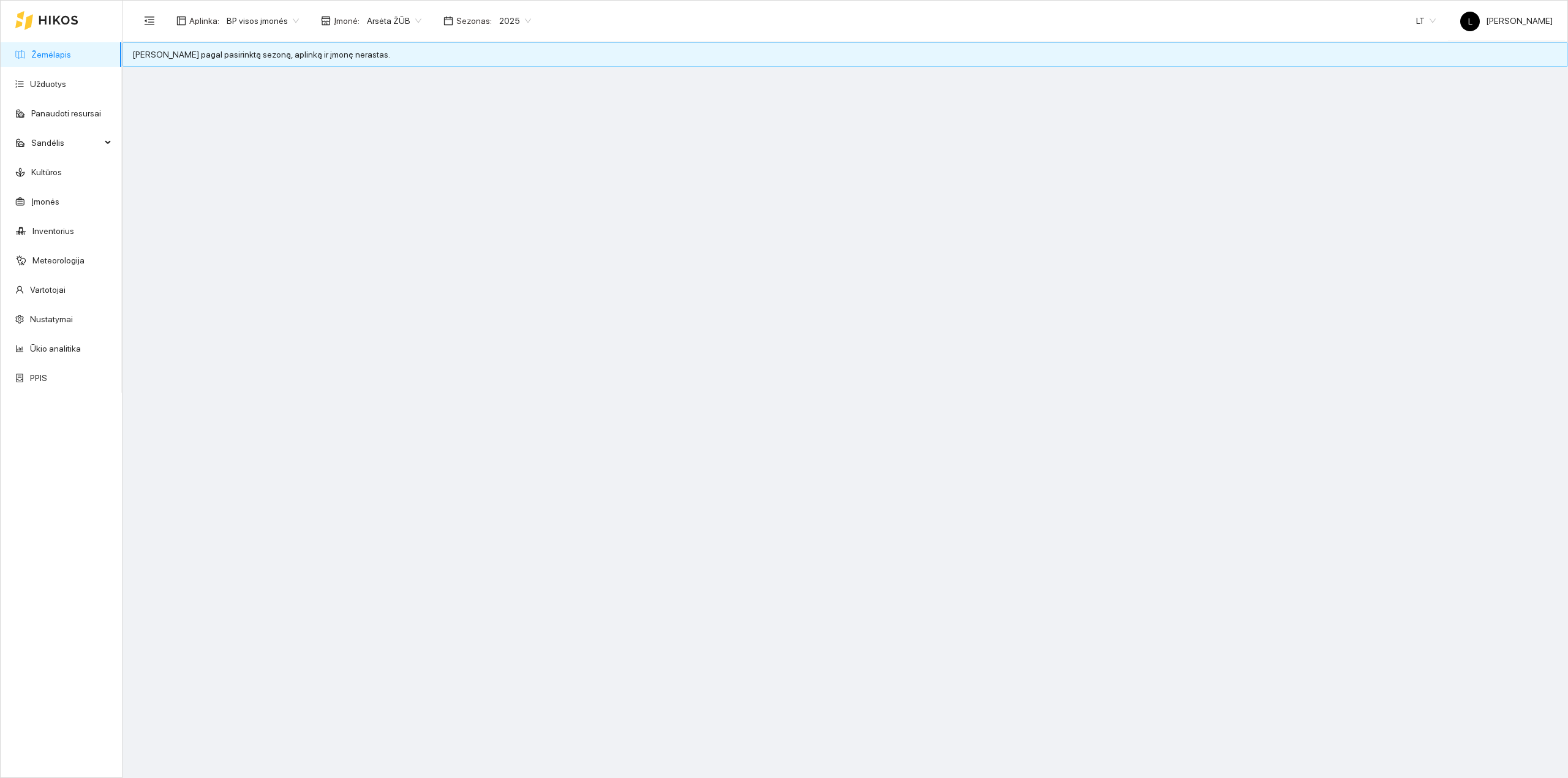
click at [71, 50] on link "Žemėlapis" at bounding box center [51, 55] width 40 height 10
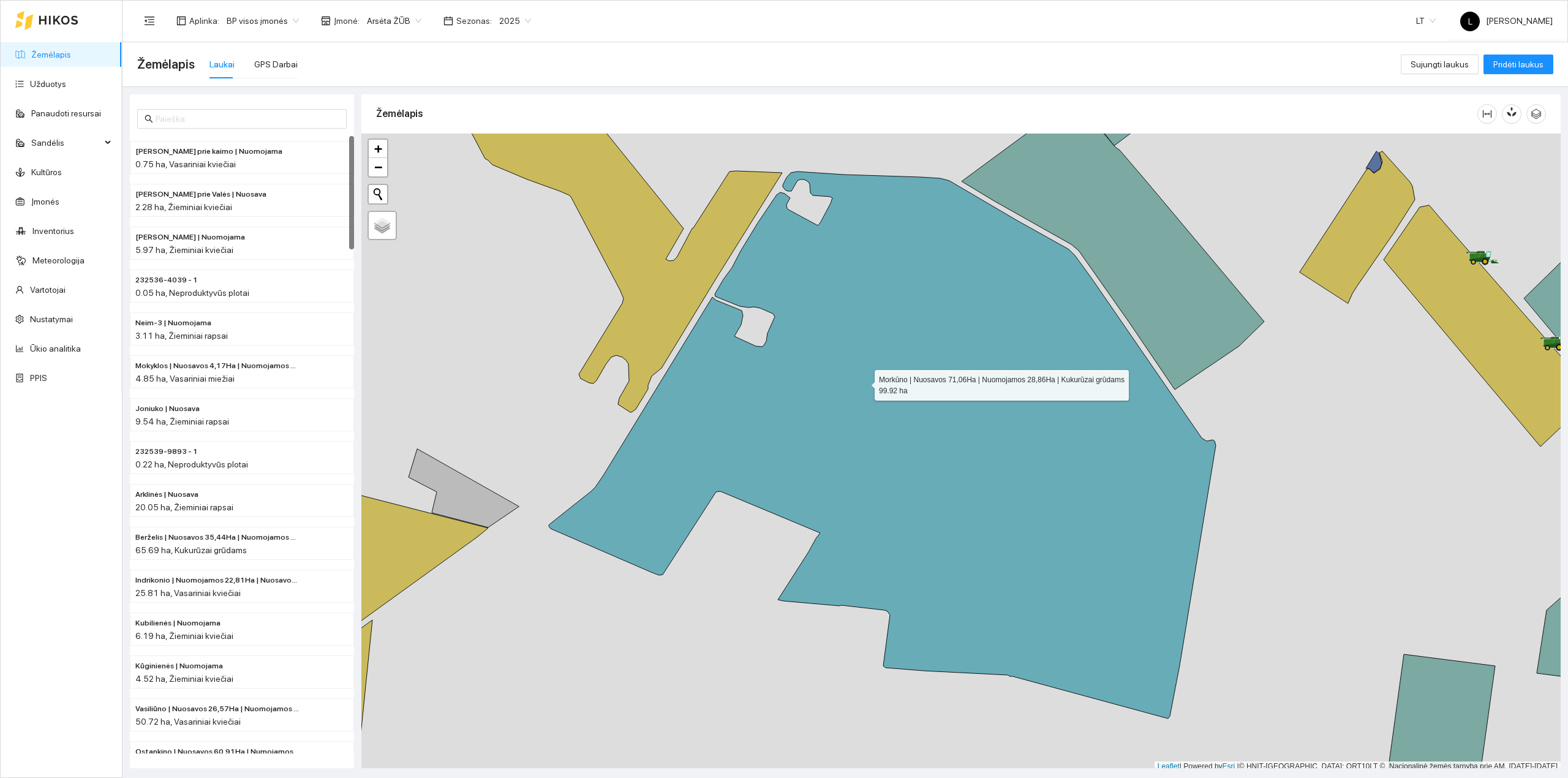
click at [864, 384] on icon at bounding box center [882, 445] width 667 height 547
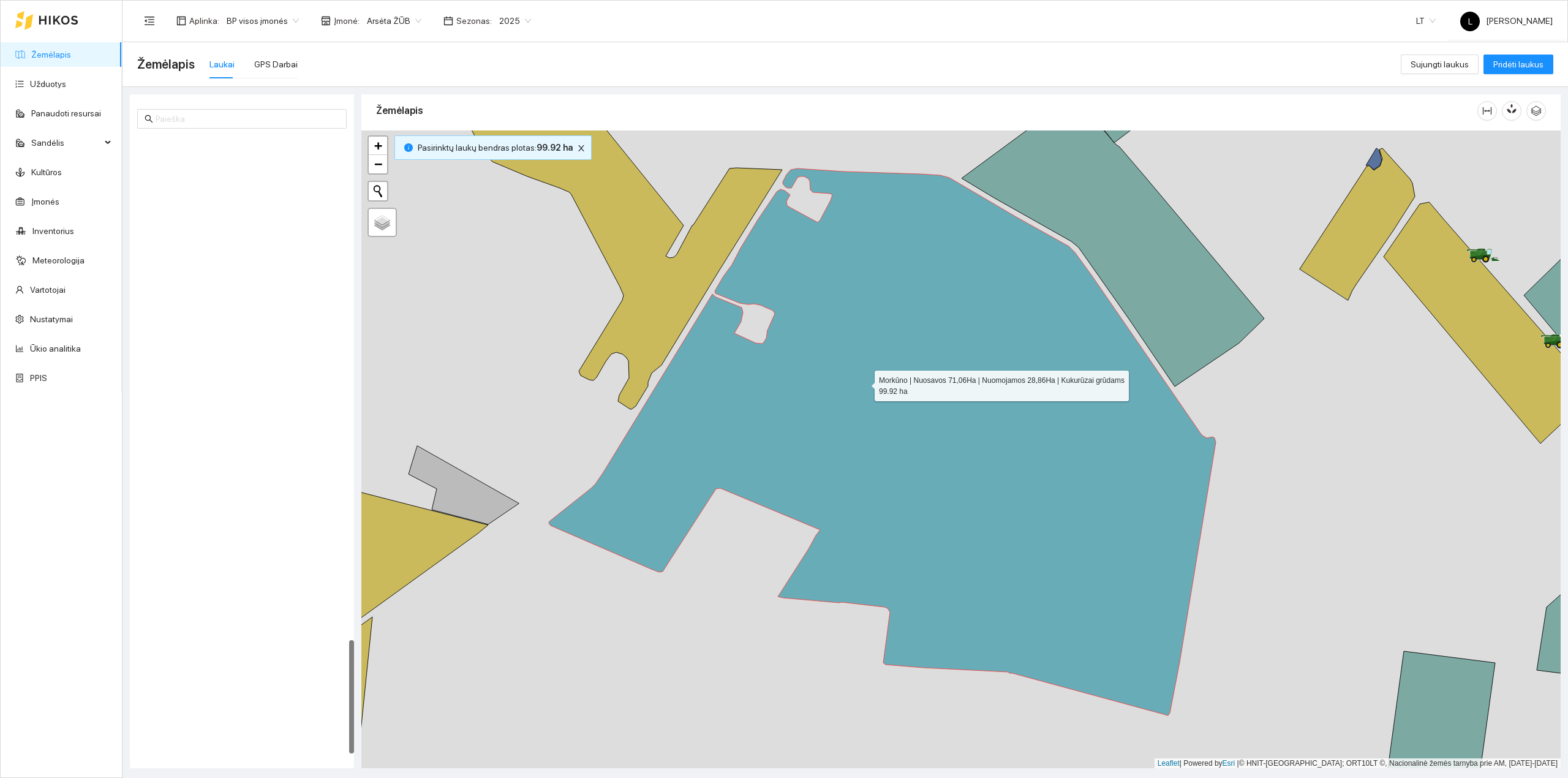
scroll to position [2741, 0]
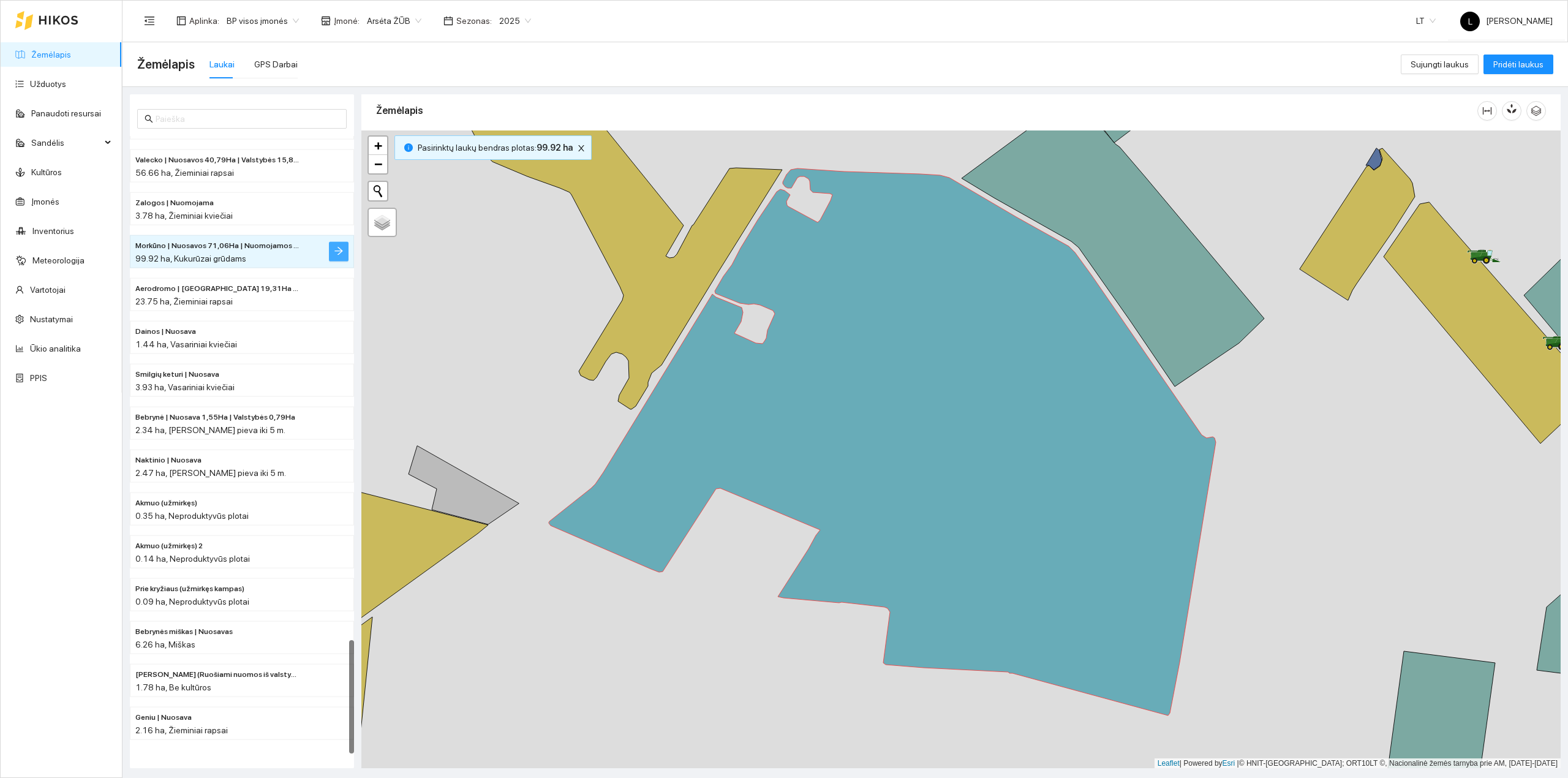
click at [341, 255] on icon "arrow-right" at bounding box center [339, 251] width 10 height 10
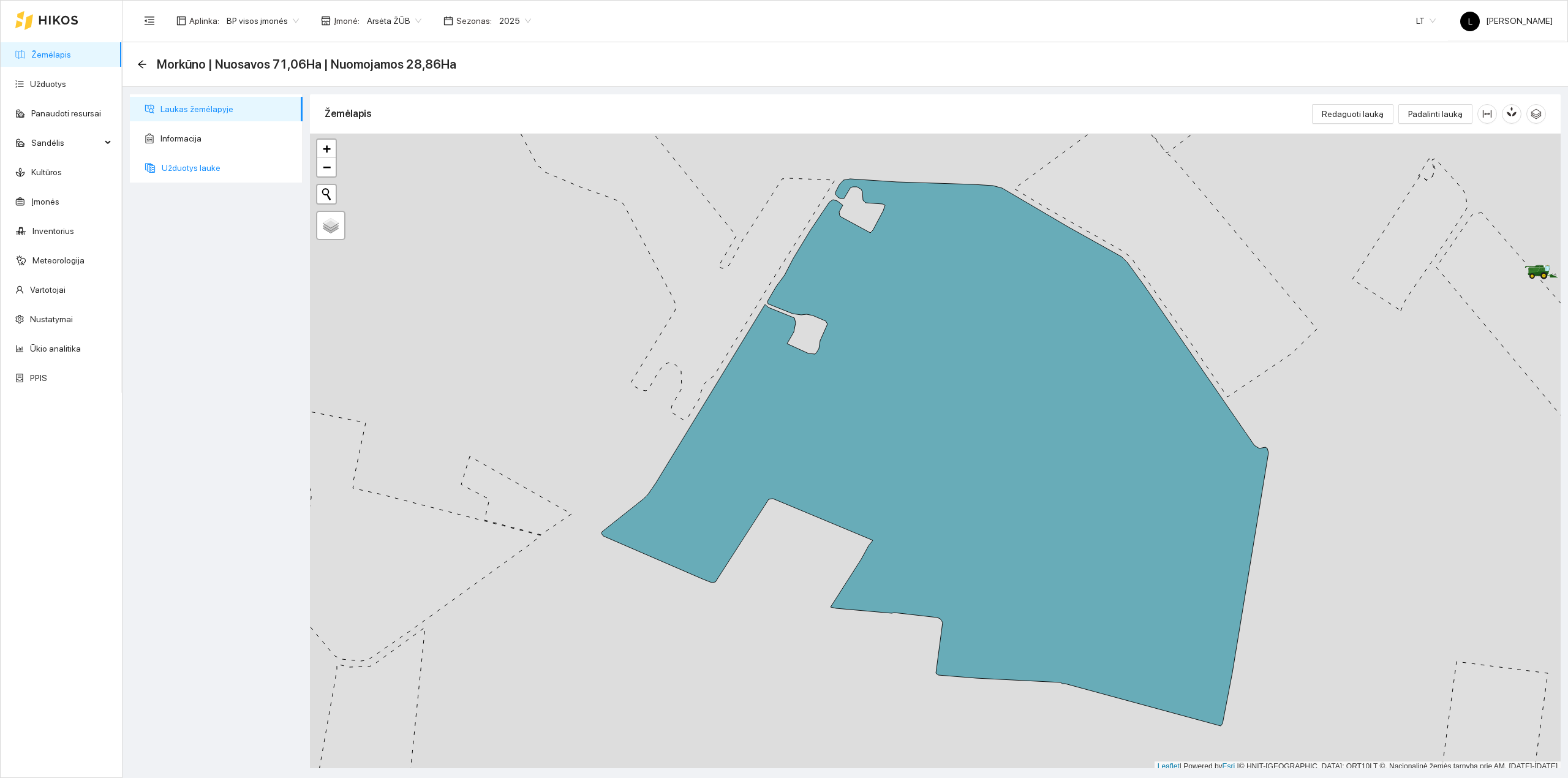
click at [191, 168] on span "Užduotys lauke" at bounding box center [227, 168] width 131 height 25
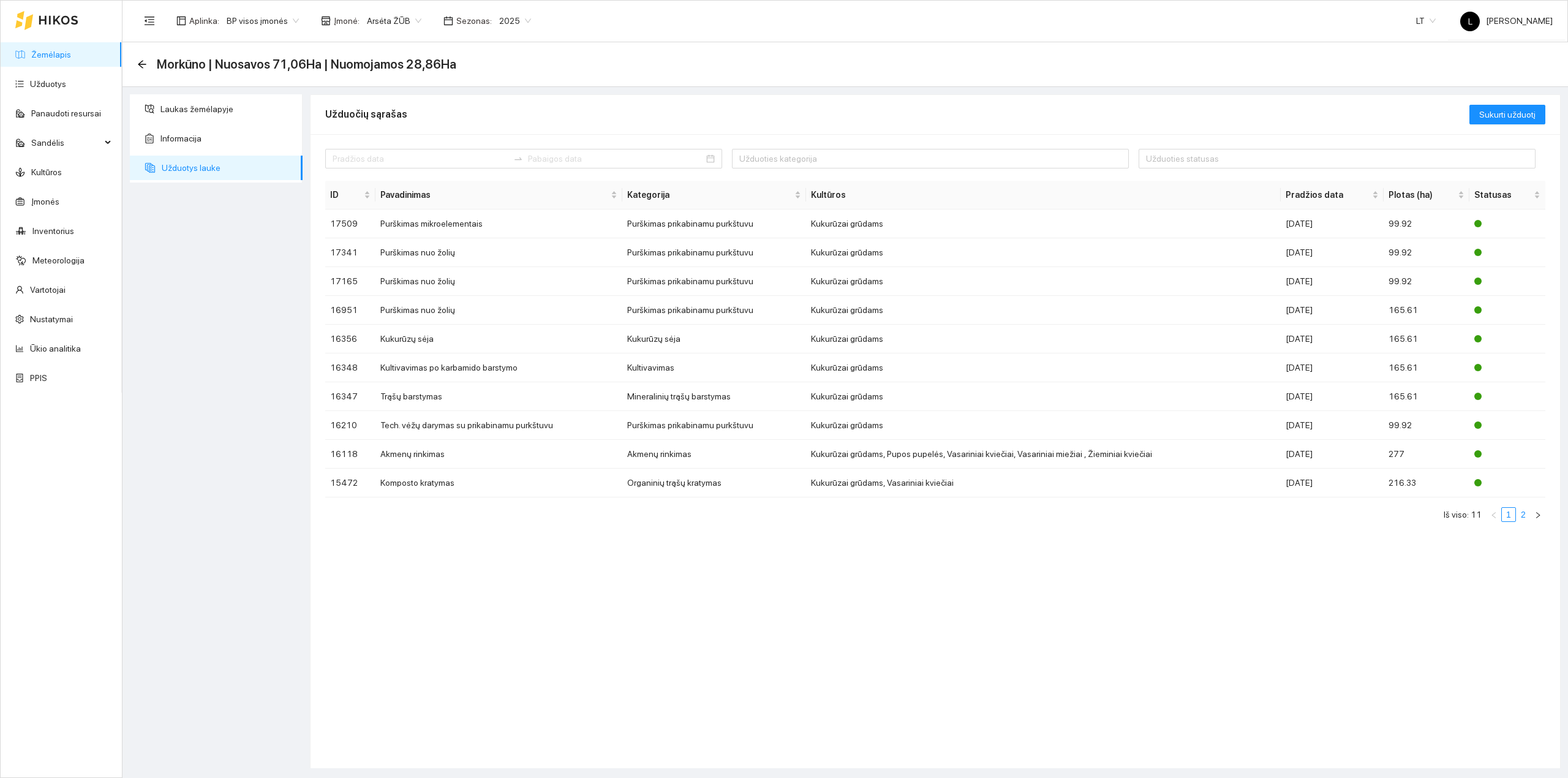
click at [1522, 512] on link "2" at bounding box center [1523, 515] width 14 height 14
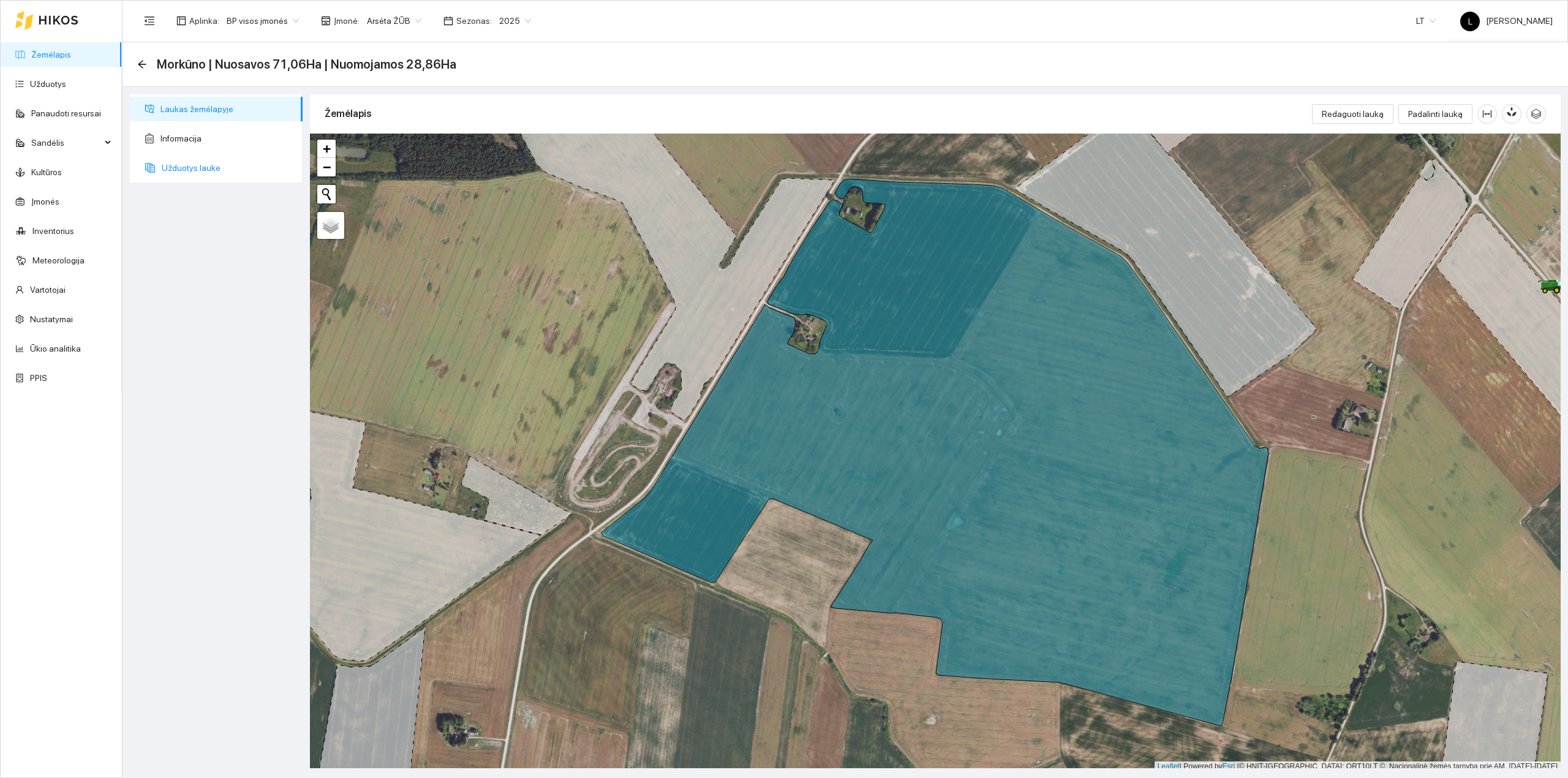
click at [212, 173] on span "Užduotys lauke" at bounding box center [227, 168] width 131 height 25
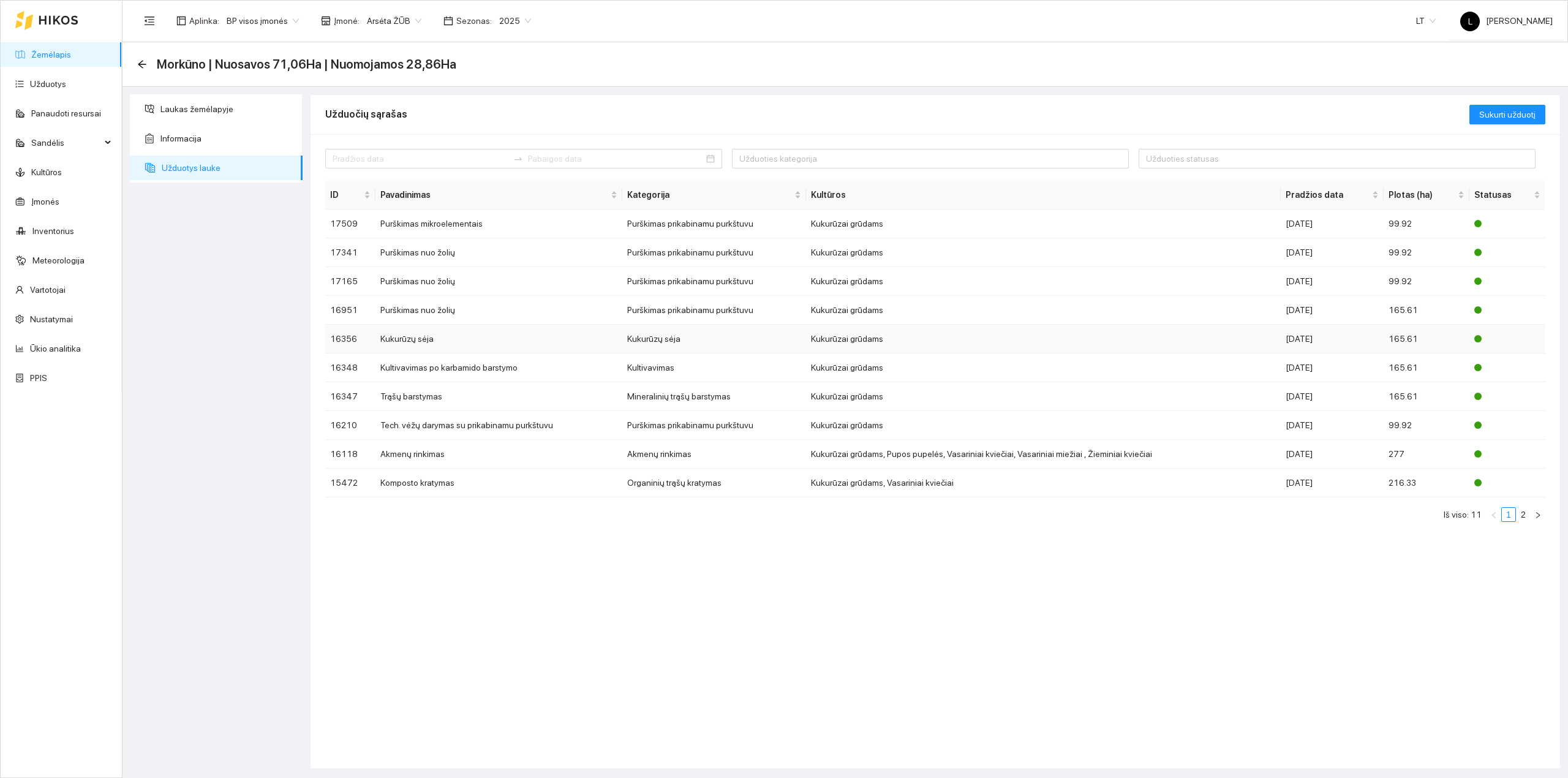
click at [538, 346] on td "Kukurūzų sėja" at bounding box center [499, 339] width 247 height 29
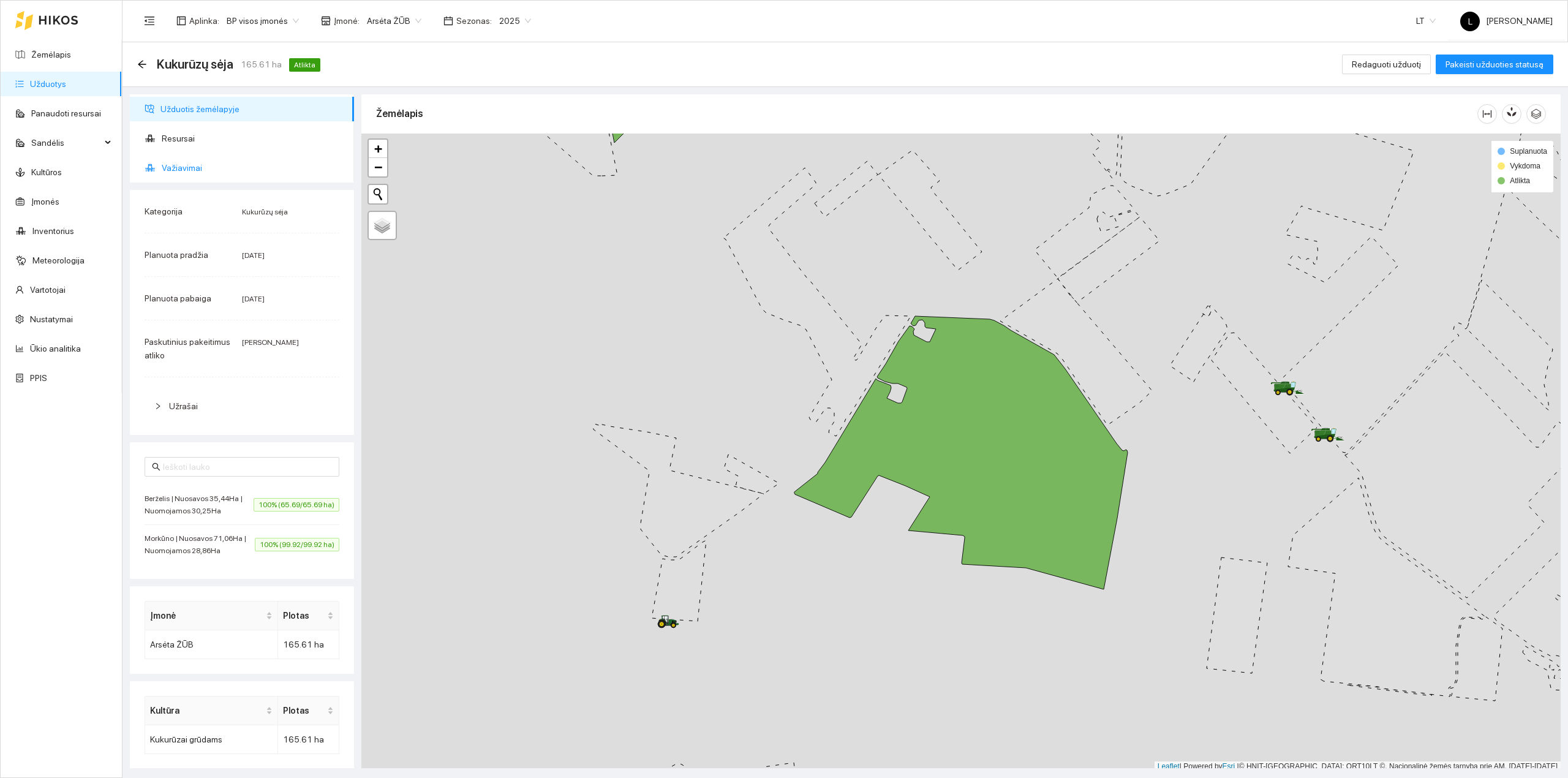
click at [194, 168] on span "Važiavimai" at bounding box center [253, 168] width 182 height 25
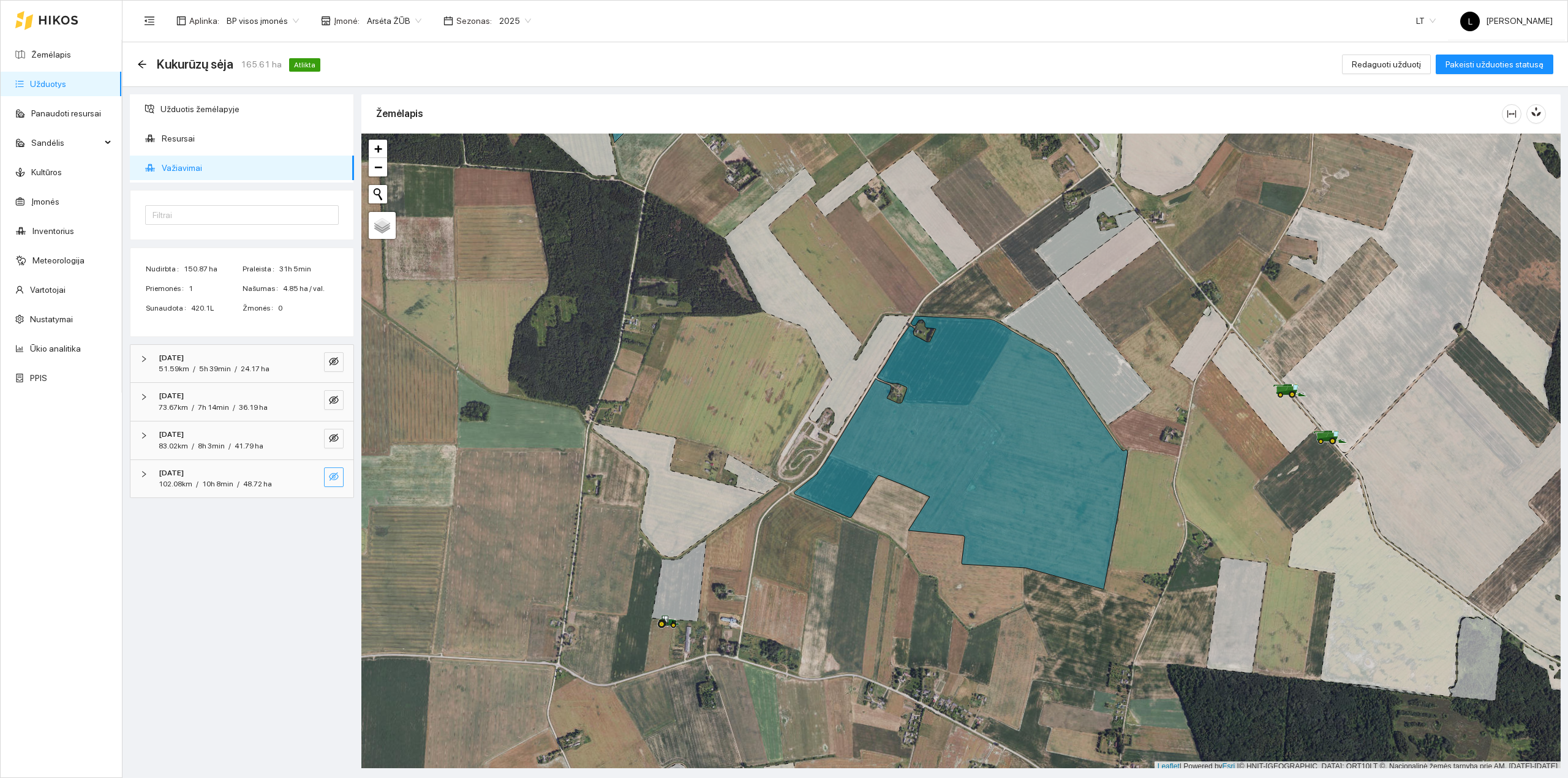
click at [334, 479] on icon "eye-invisible" at bounding box center [334, 477] width 3 height 3
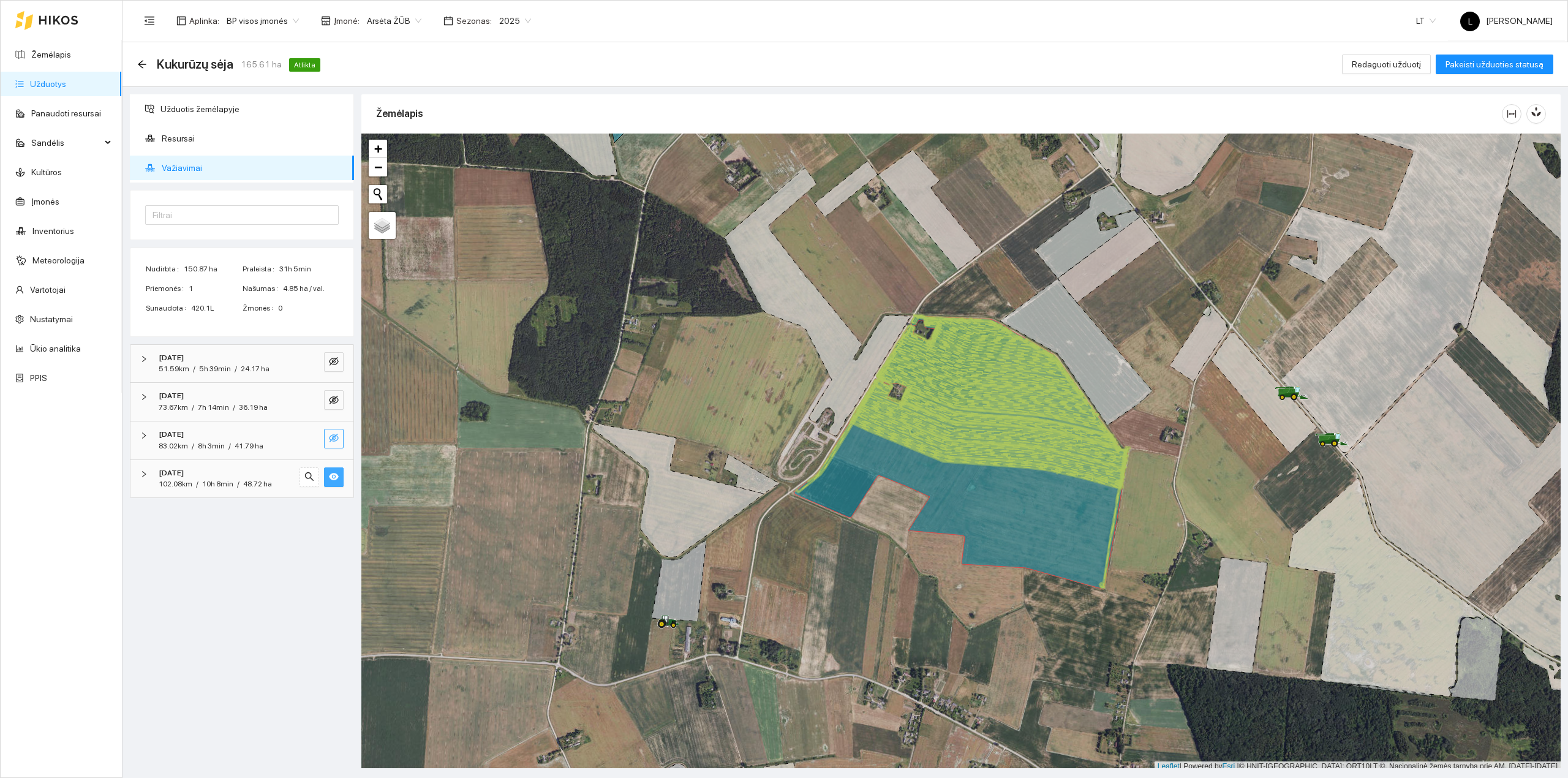
click at [333, 441] on icon "eye-invisible" at bounding box center [334, 438] width 10 height 10
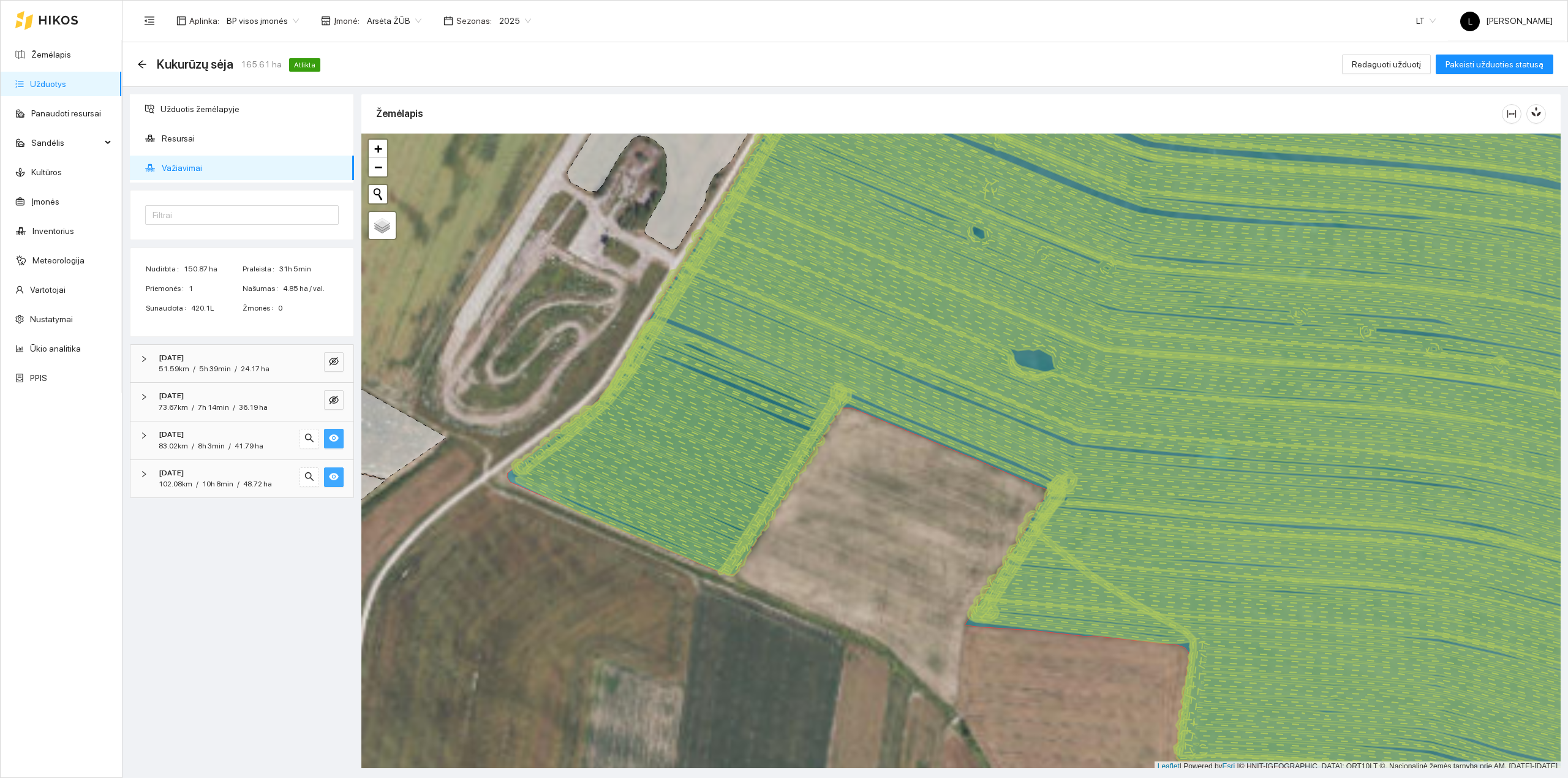
scroll to position [3, 0]
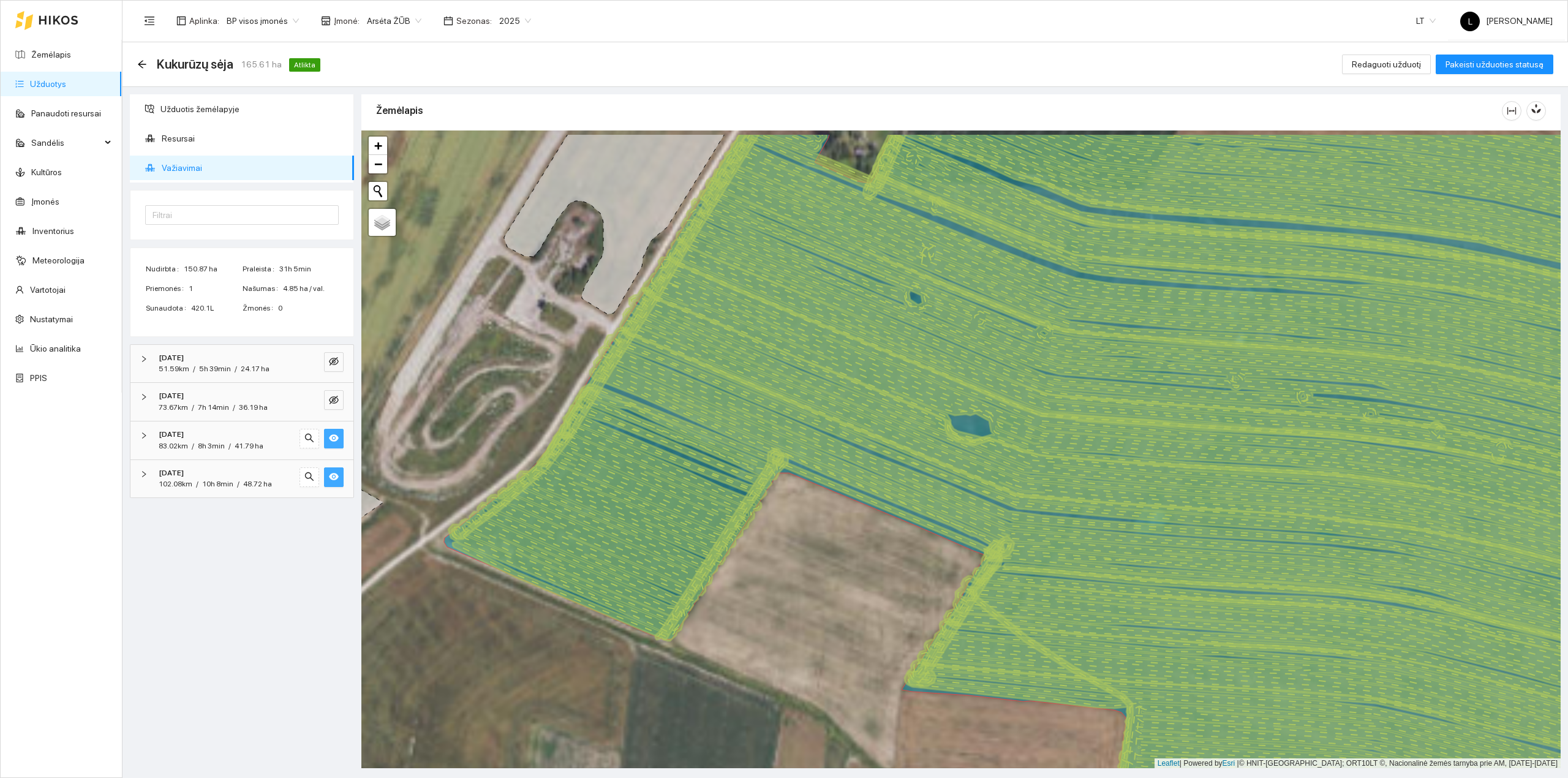
drag, startPoint x: 1007, startPoint y: 426, endPoint x: 945, endPoint y: 501, distance: 97.3
click at [943, 496] on icon at bounding box center [1104, 488] width 1029 height 322
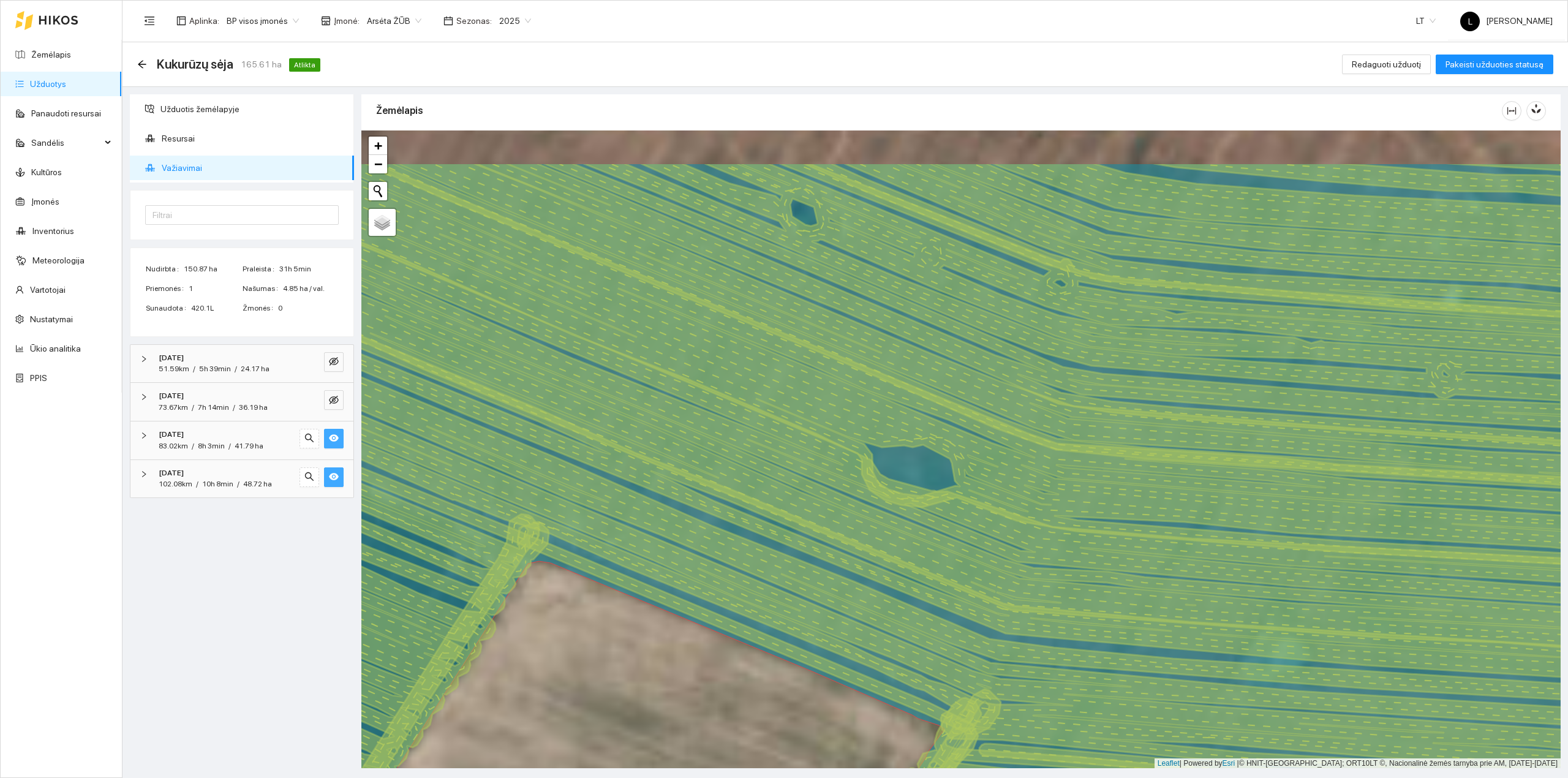
drag, startPoint x: 998, startPoint y: 418, endPoint x: 892, endPoint y: 555, distance: 173.2
click at [894, 553] on icon at bounding box center [911, 423] width 1398 height 460
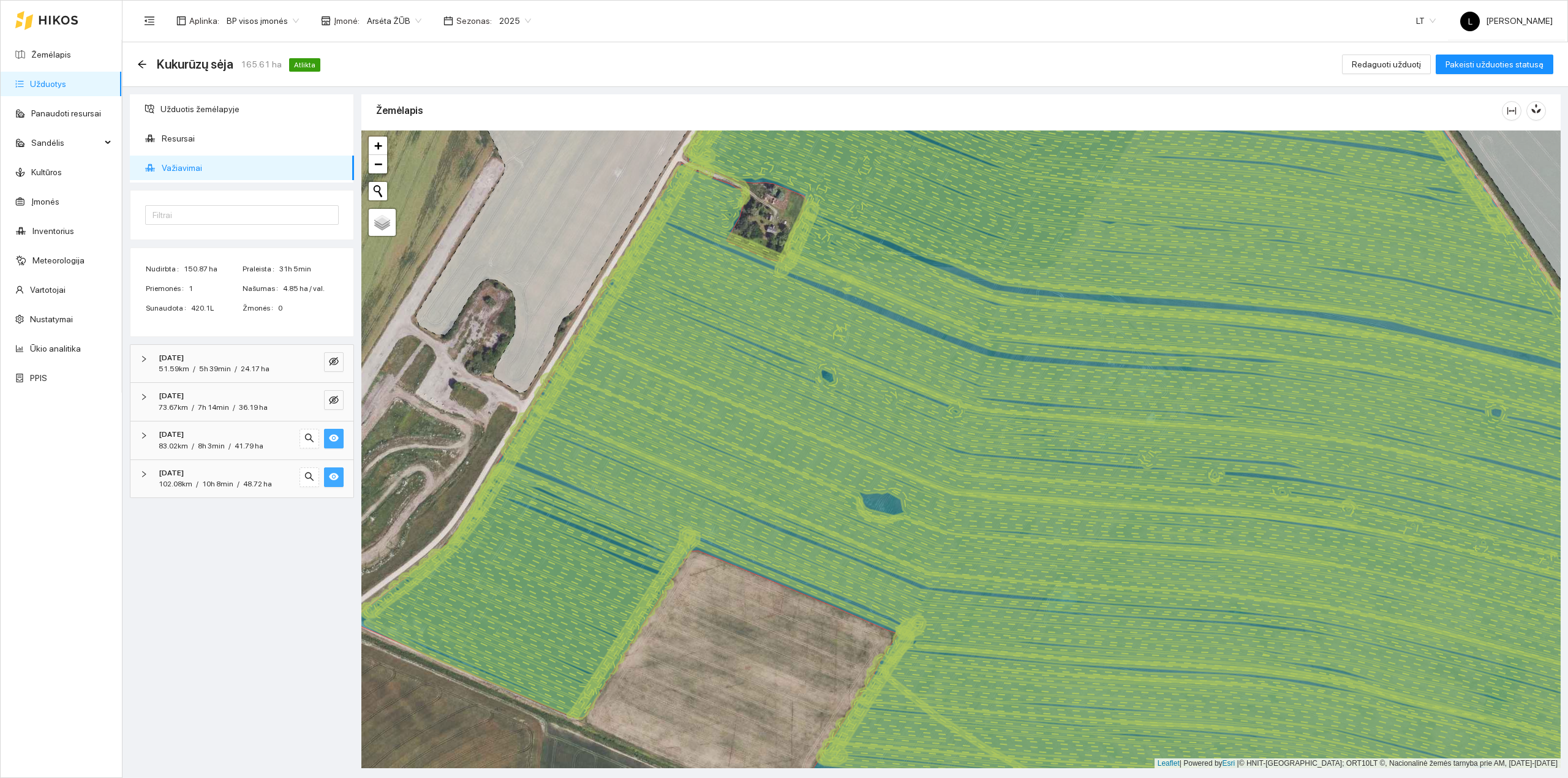
click at [519, 17] on span "2025" at bounding box center [515, 20] width 32 height 18
click at [507, 162] on div "2026" at bounding box center [506, 163] width 33 height 14
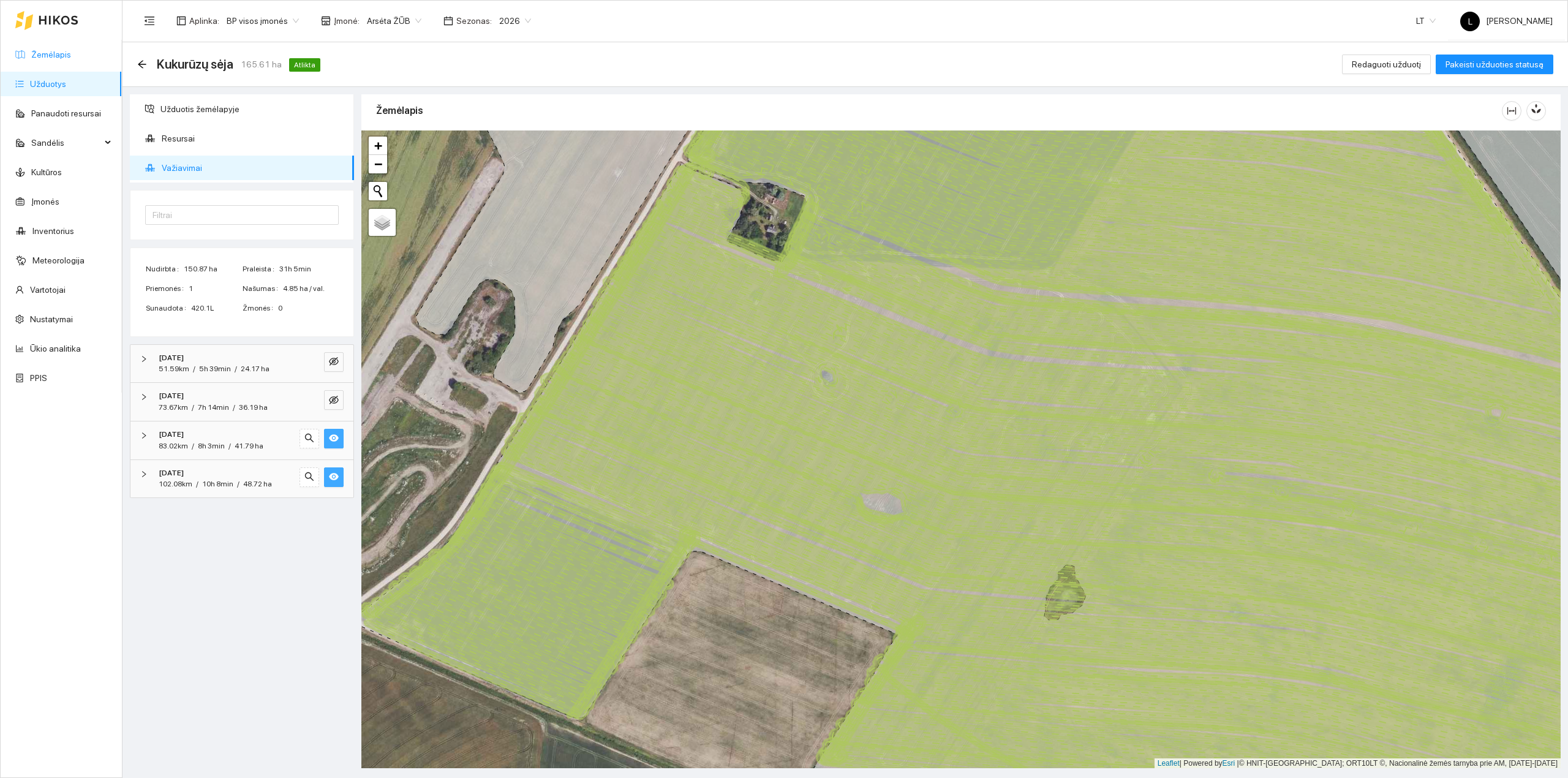
click at [63, 50] on link "Žemėlapis" at bounding box center [51, 55] width 40 height 10
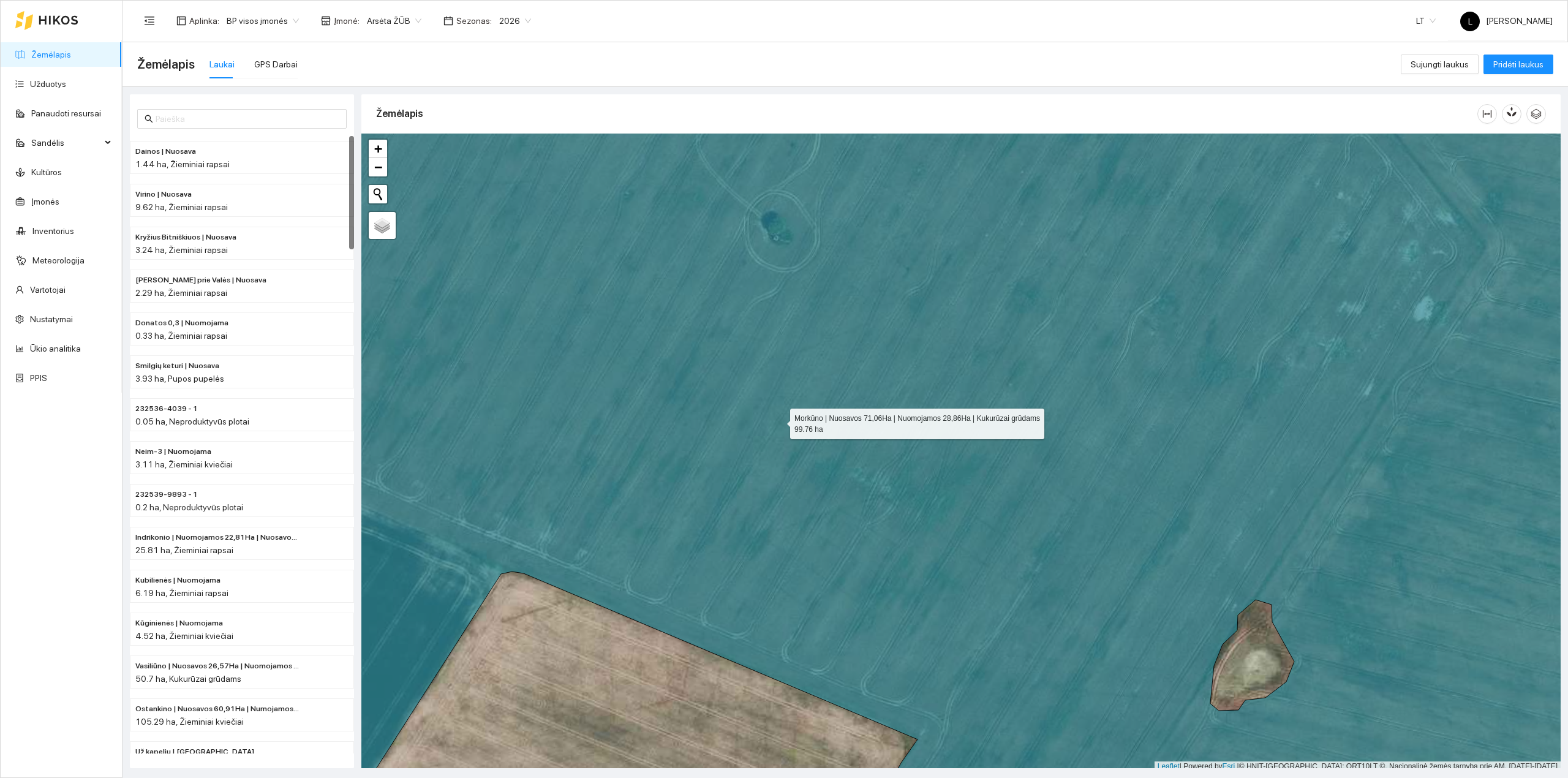
click at [846, 454] on icon at bounding box center [961, 453] width 1440 height 768
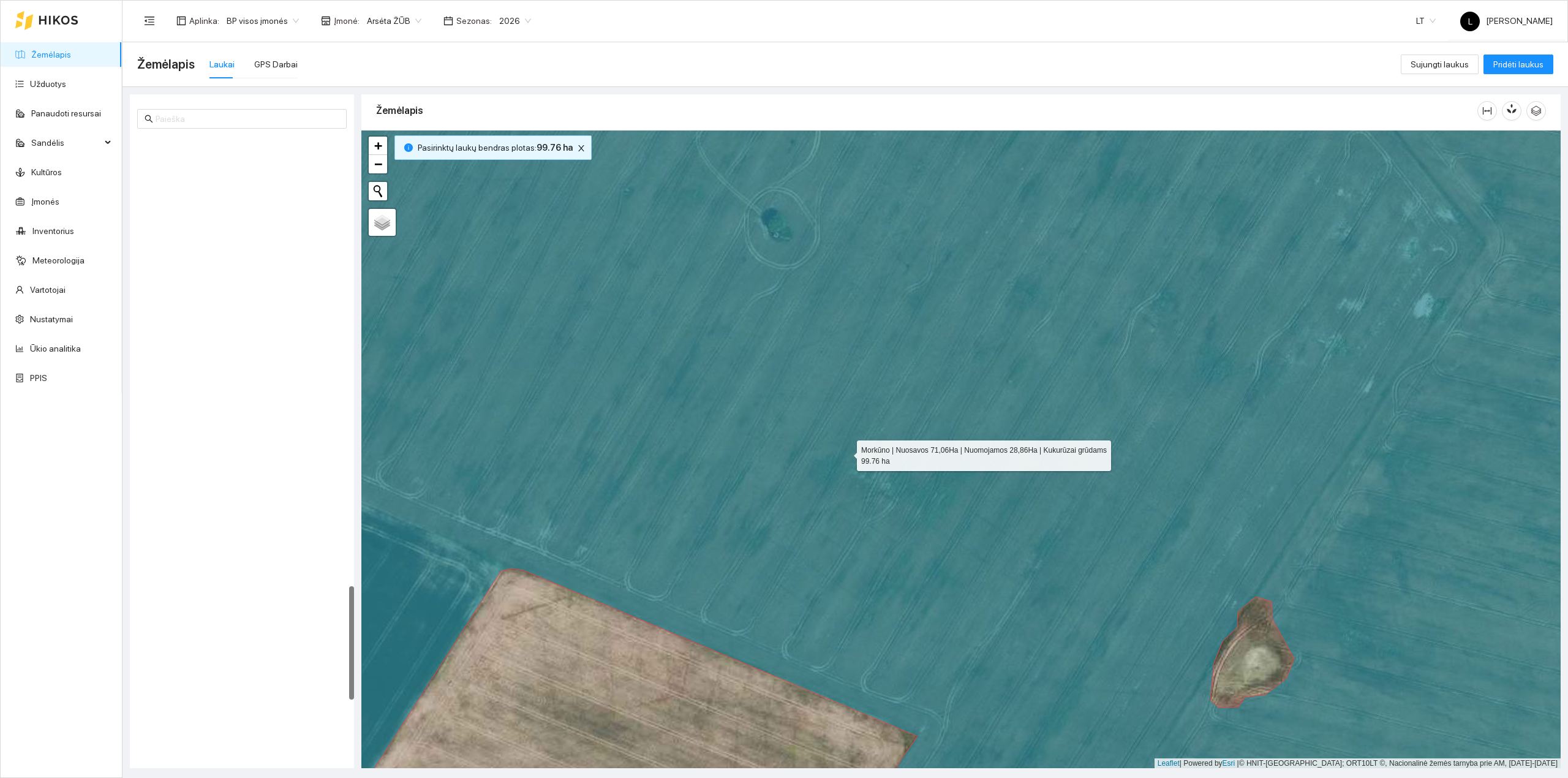
scroll to position [2450, 0]
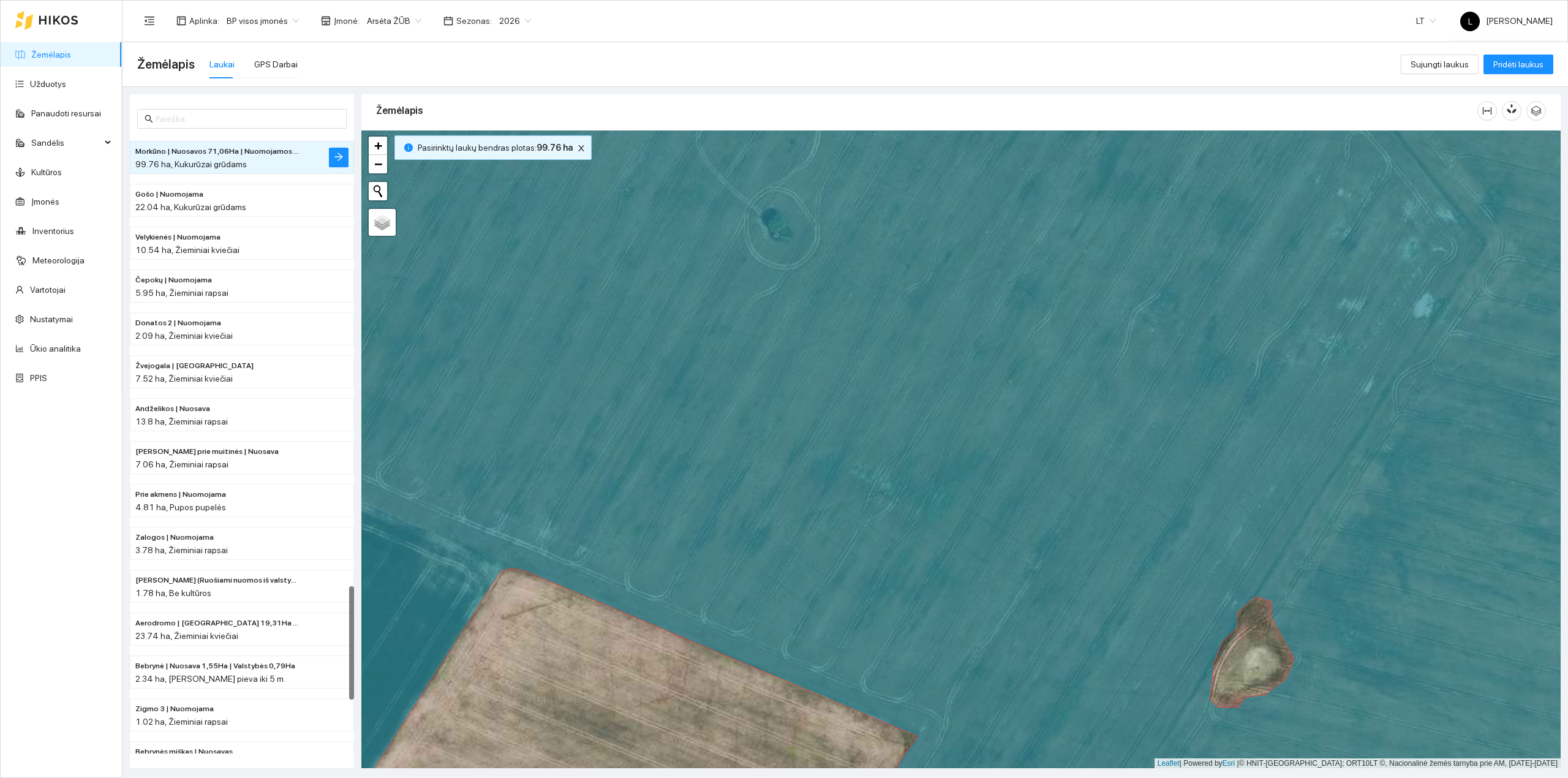
click at [322, 158] on li "Morkūno | Nuosavos 71,06Ha | Nuomojamos 28,86Ha 99.76 ha, Kukurūzai grūdams" at bounding box center [242, 157] width 224 height 33
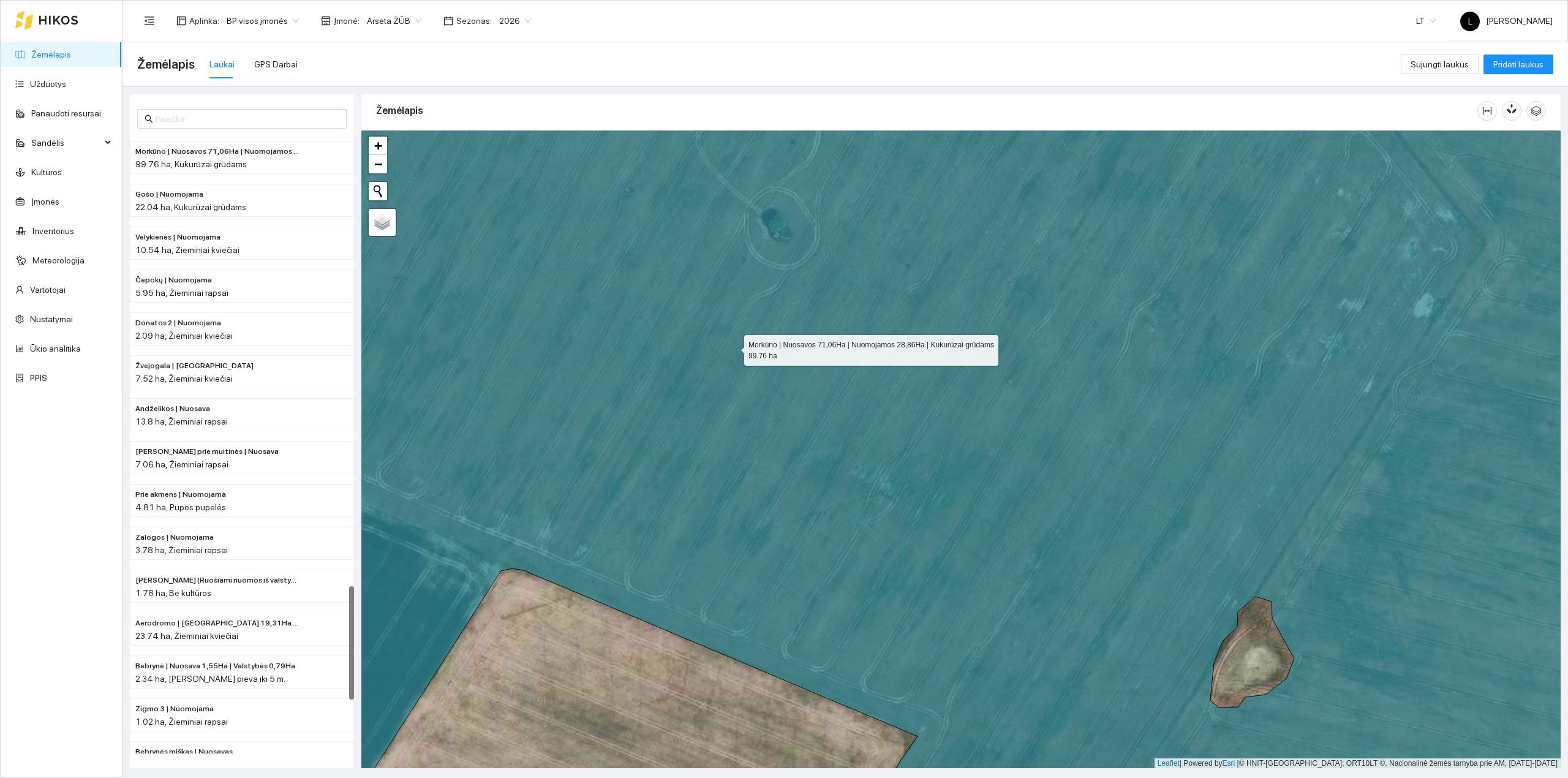
click at [745, 355] on icon at bounding box center [961, 450] width 1440 height 768
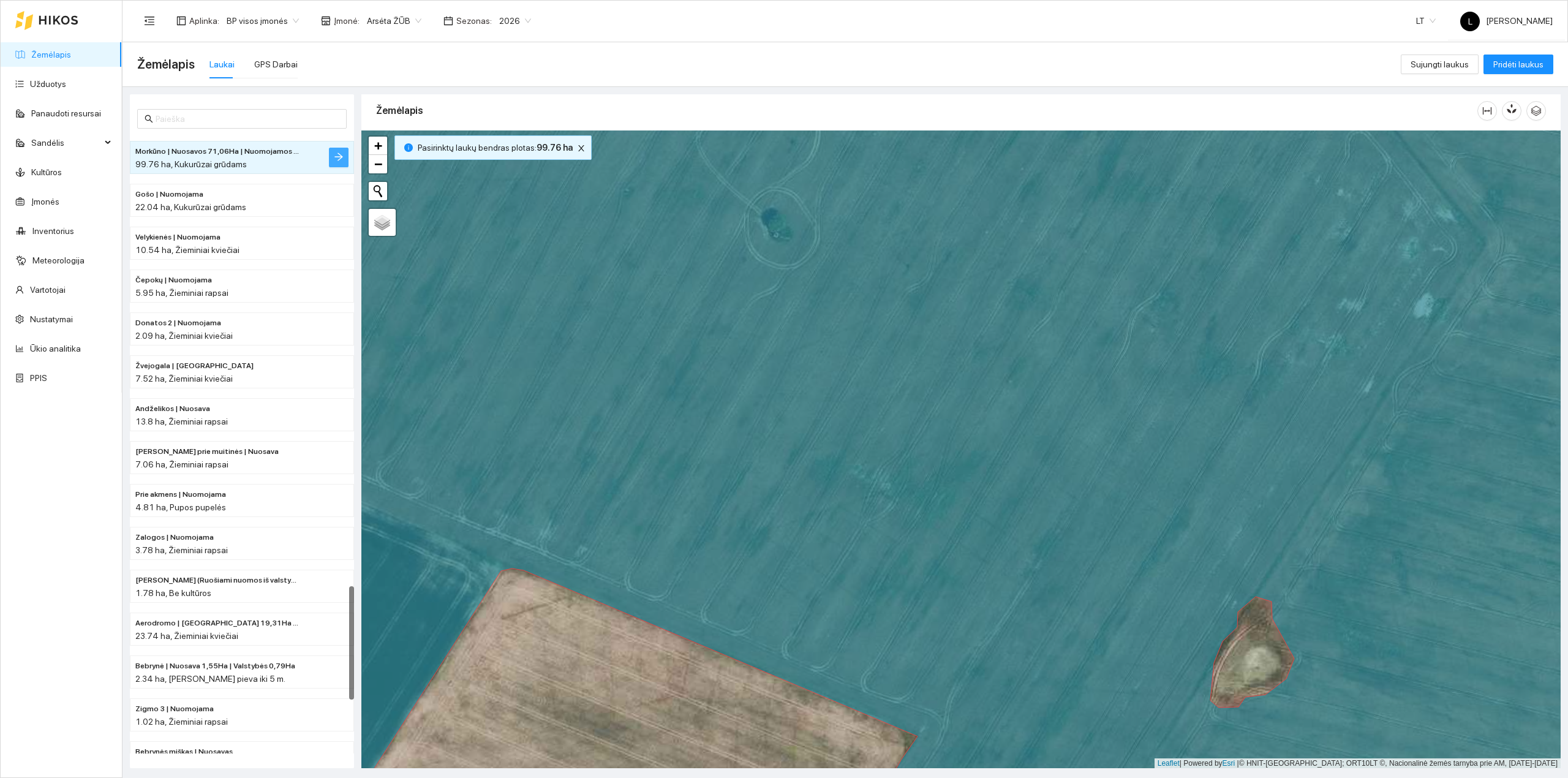
click at [341, 160] on icon "arrow-right" at bounding box center [339, 156] width 10 height 10
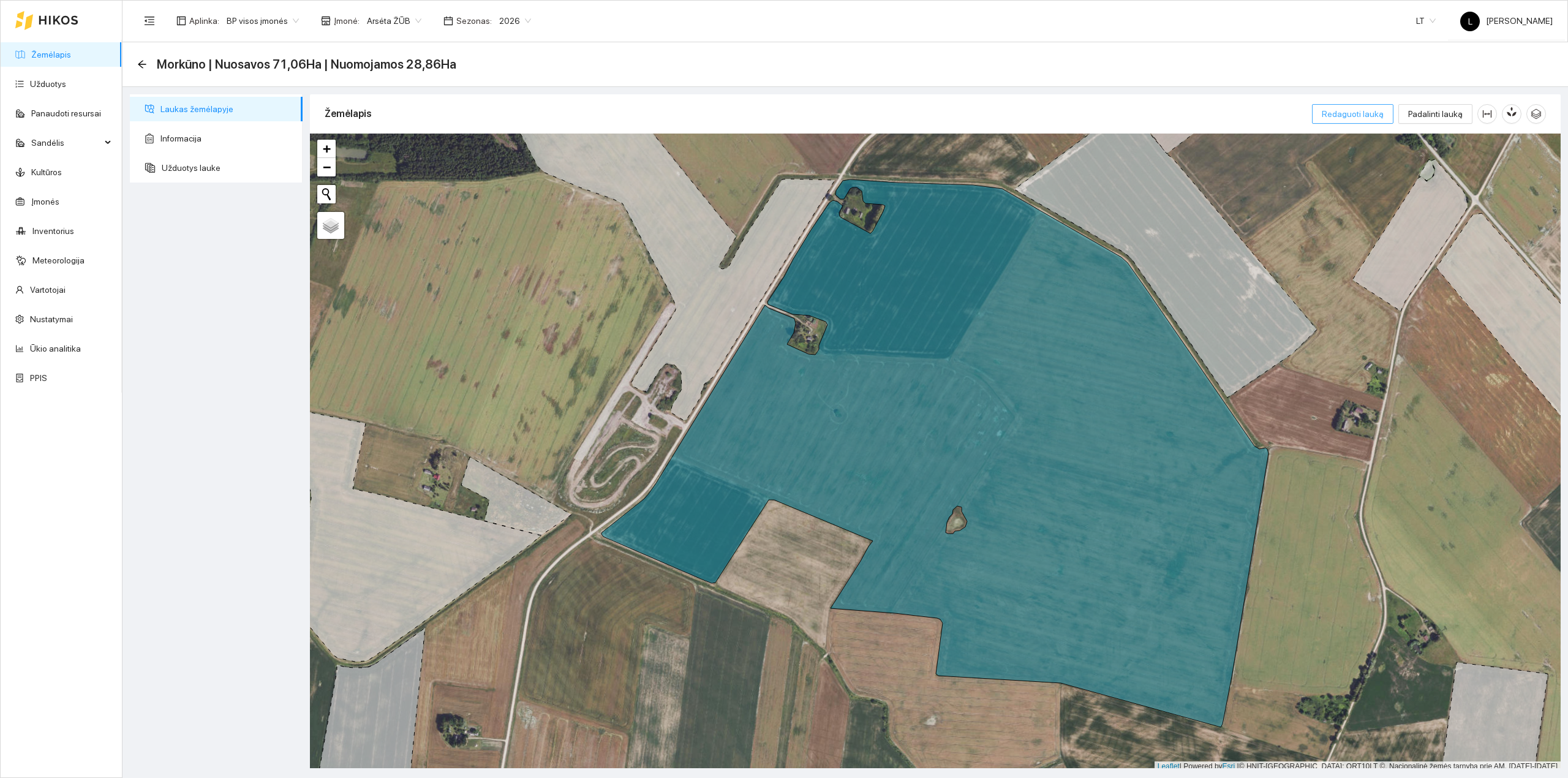
click at [1362, 120] on span "Redaguoti lauką" at bounding box center [1352, 114] width 62 height 14
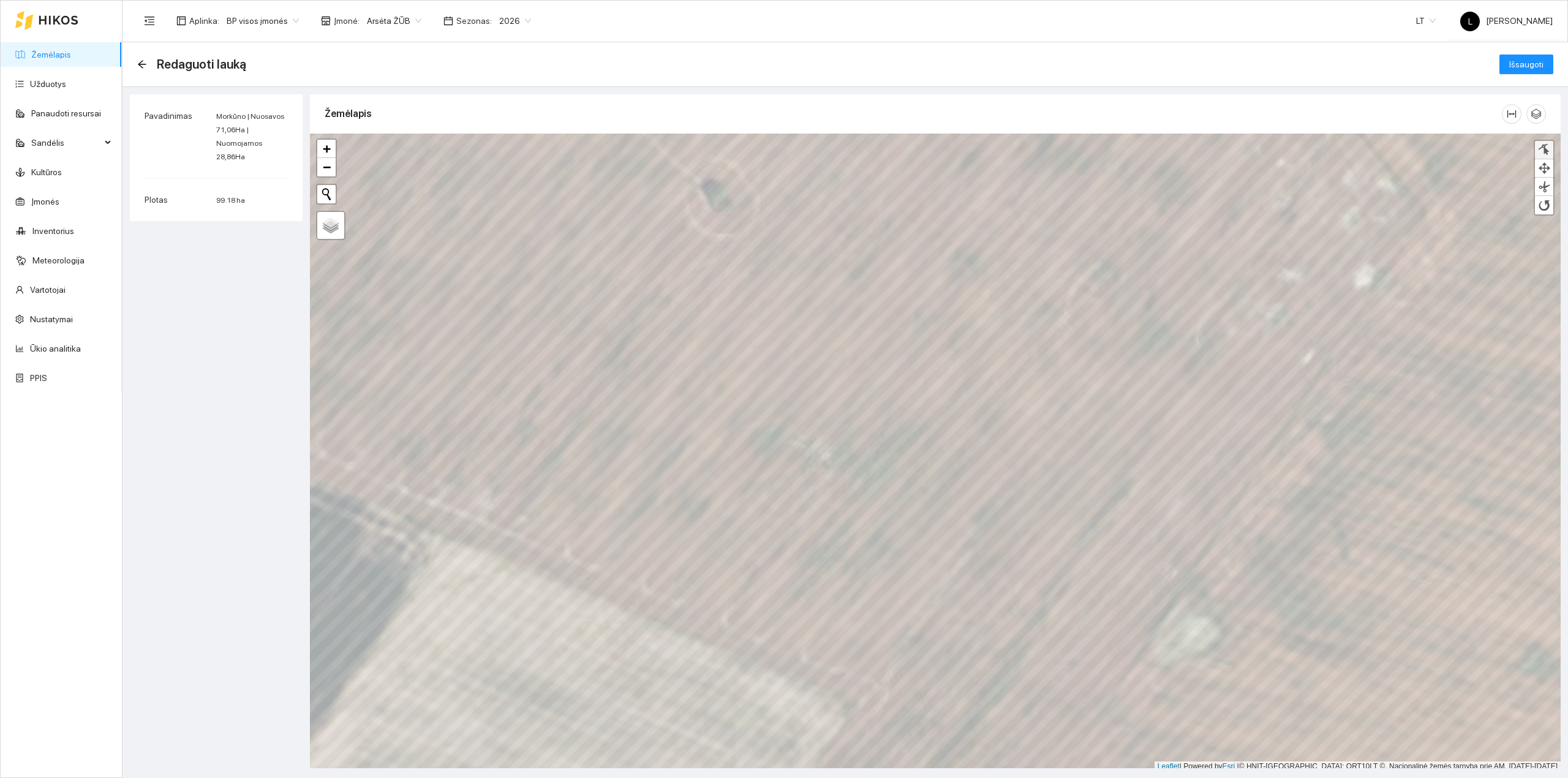
click at [1541, 148] on div at bounding box center [1544, 150] width 12 height 12
click at [1541, 185] on div at bounding box center [1544, 186] width 12 height 12
click at [801, 477] on div at bounding box center [802, 475] width 9 height 9
click at [1528, 68] on span "Išsaugoti" at bounding box center [1526, 64] width 34 height 14
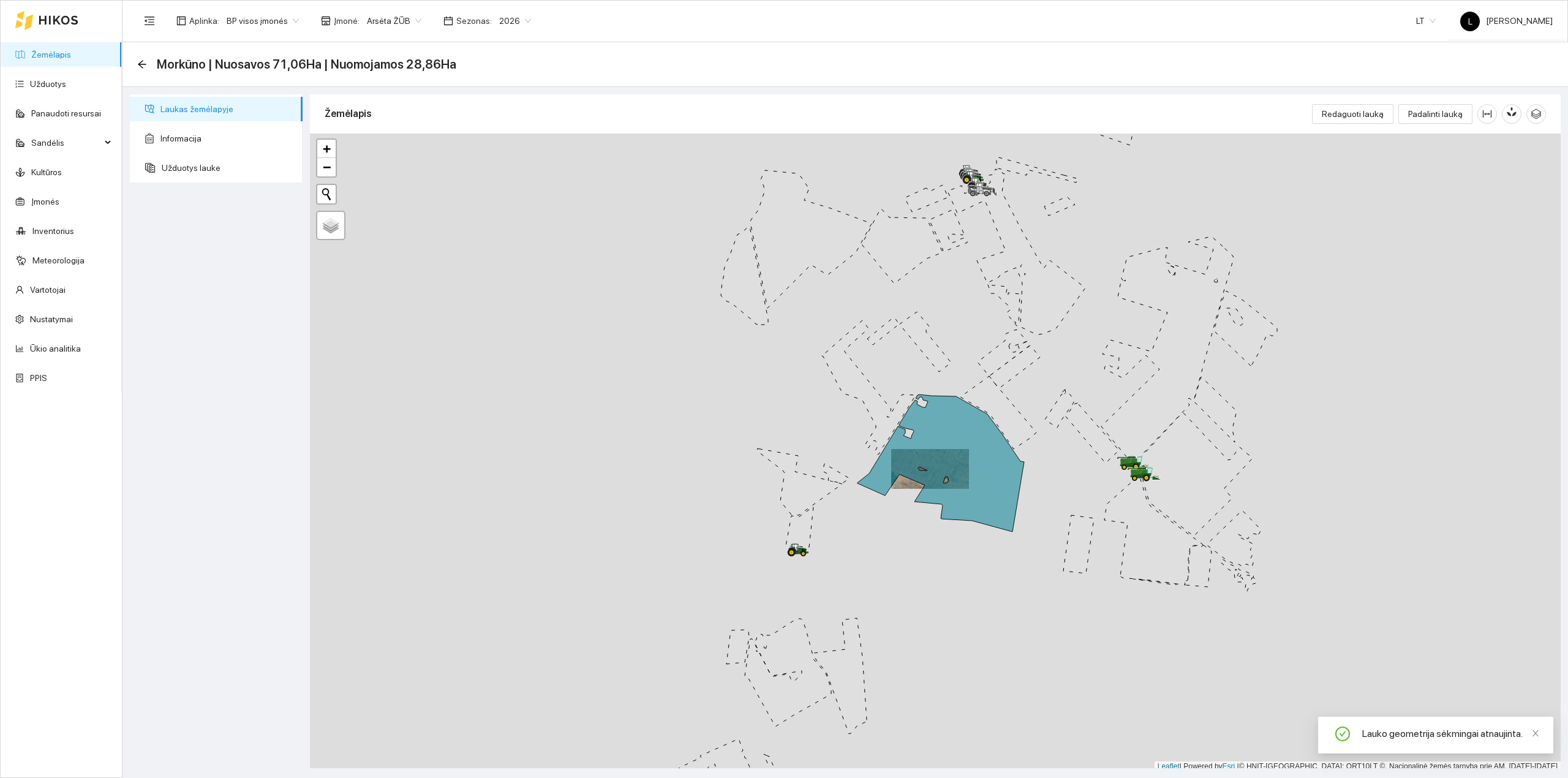
click at [44, 51] on link "Žemėlapis" at bounding box center [51, 55] width 40 height 10
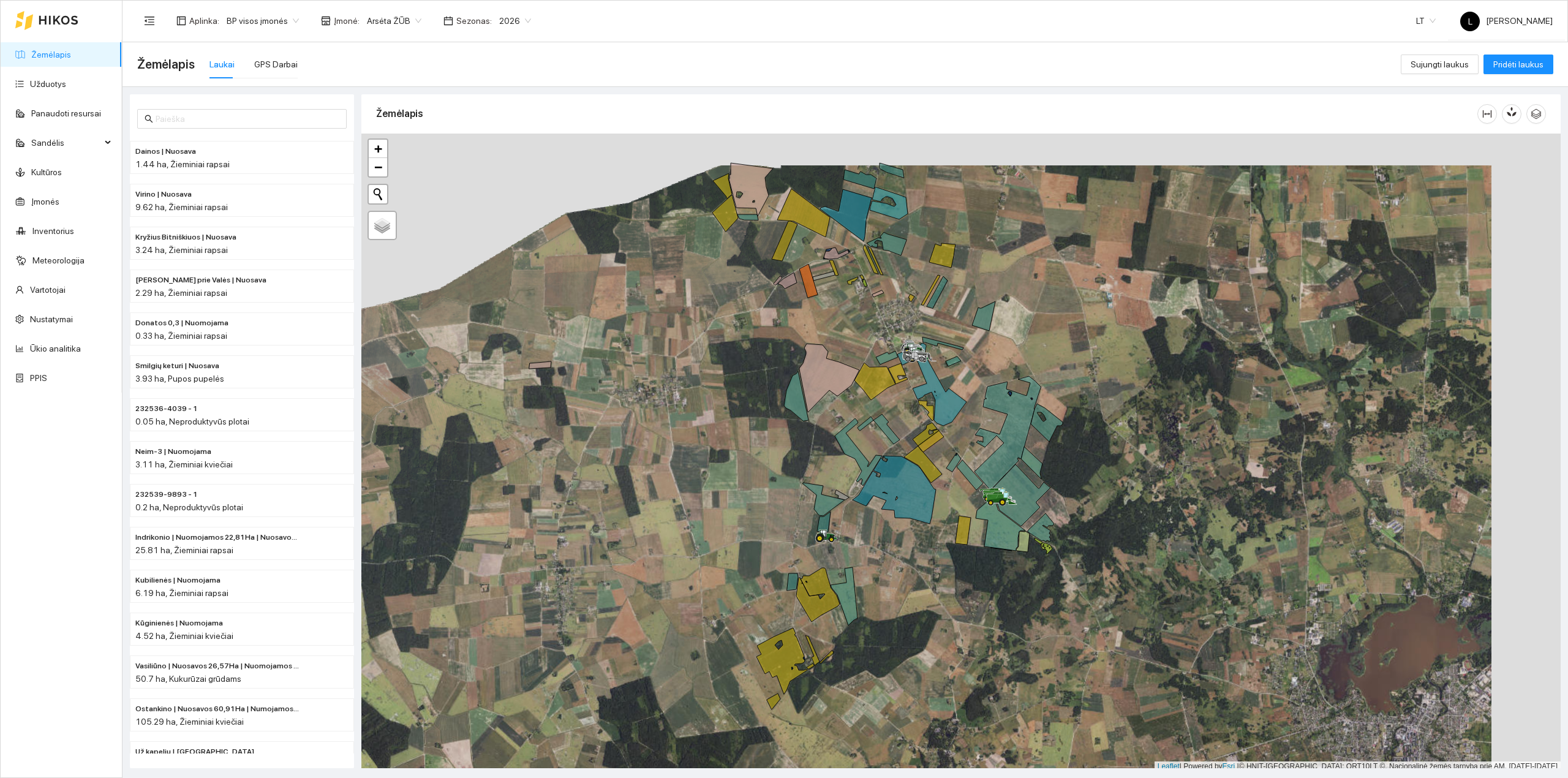
scroll to position [3, 0]
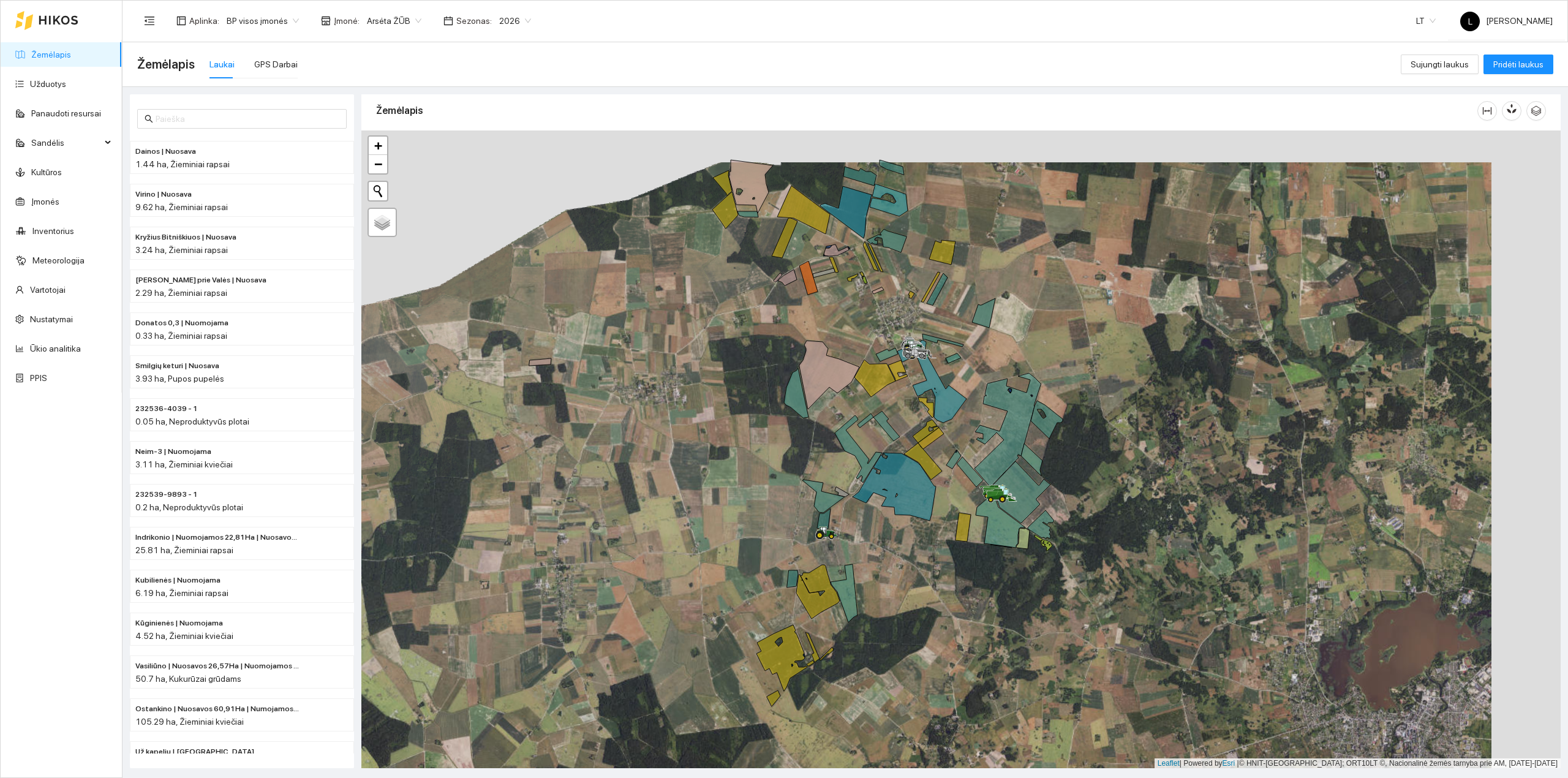
drag, startPoint x: 922, startPoint y: 387, endPoint x: 807, endPoint y: 428, distance: 122.1
click at [807, 429] on div at bounding box center [960, 449] width 1199 height 639
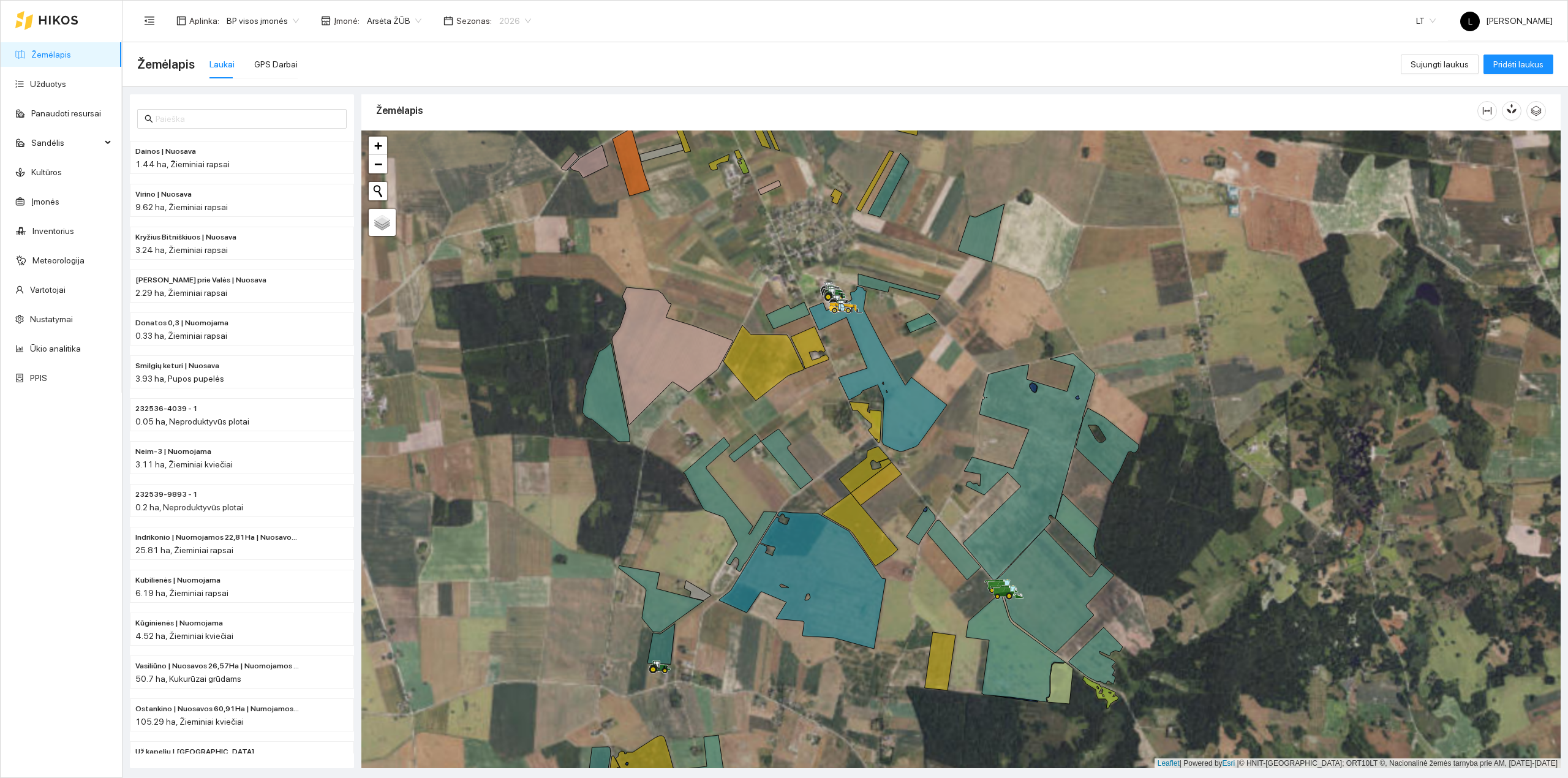
click at [491, 25] on div "2026" at bounding box center [515, 20] width 46 height 20
click at [505, 143] on div "2025" at bounding box center [506, 143] width 33 height 14
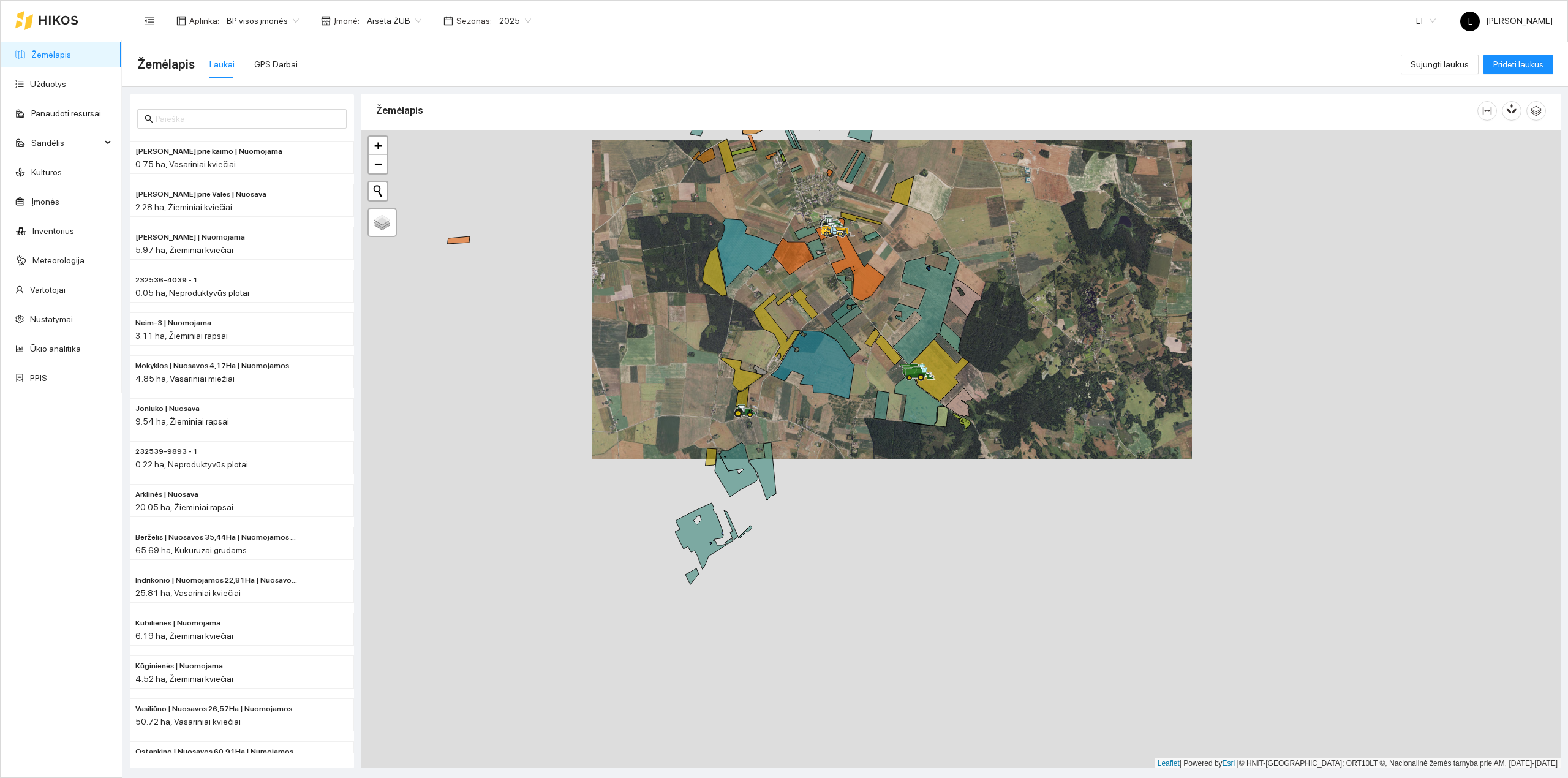
drag, startPoint x: 892, startPoint y: 439, endPoint x: 861, endPoint y: 363, distance: 82.1
click at [843, 306] on icon at bounding box center [849, 316] width 26 height 21
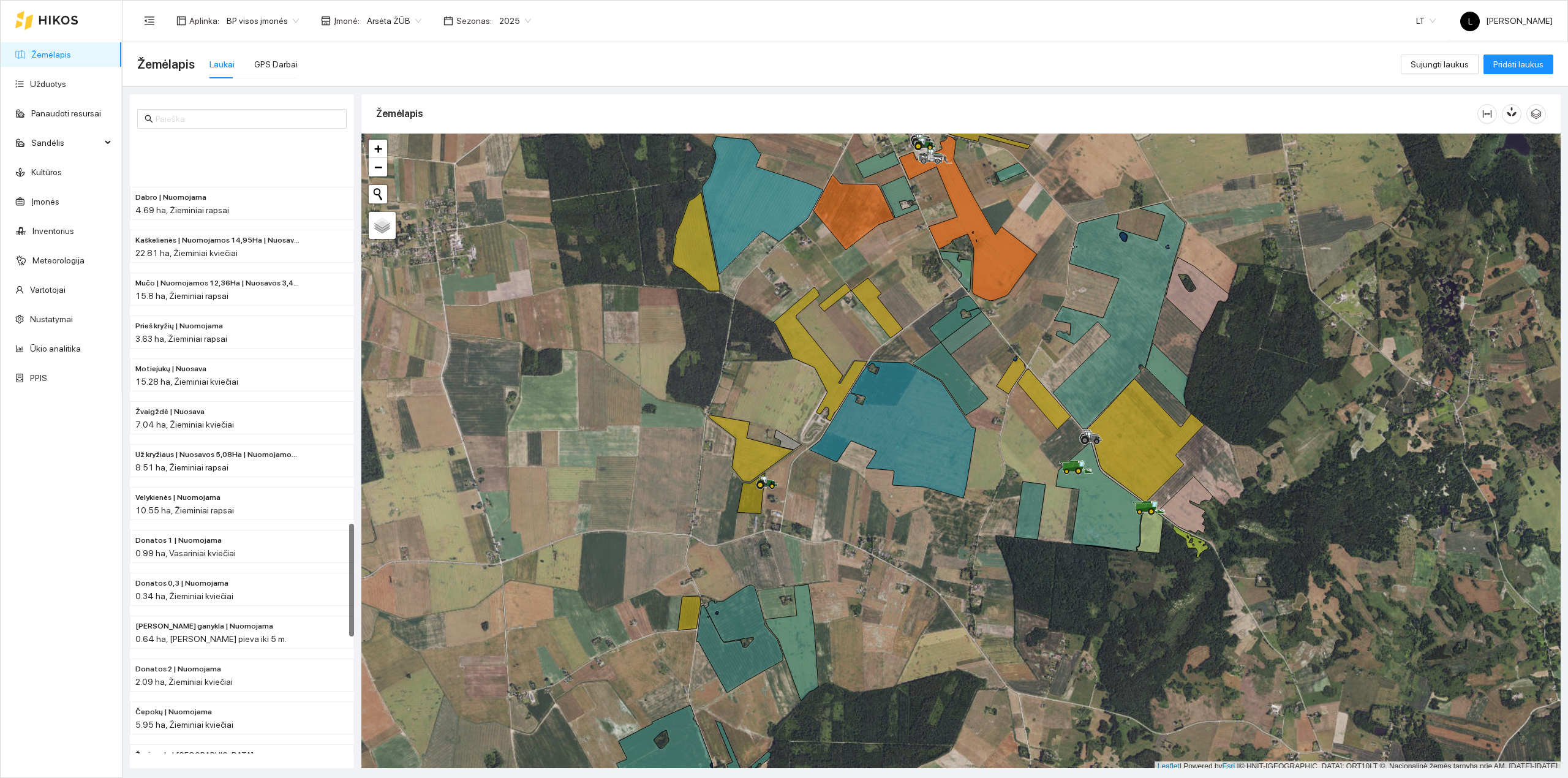
scroll to position [2533, 0]
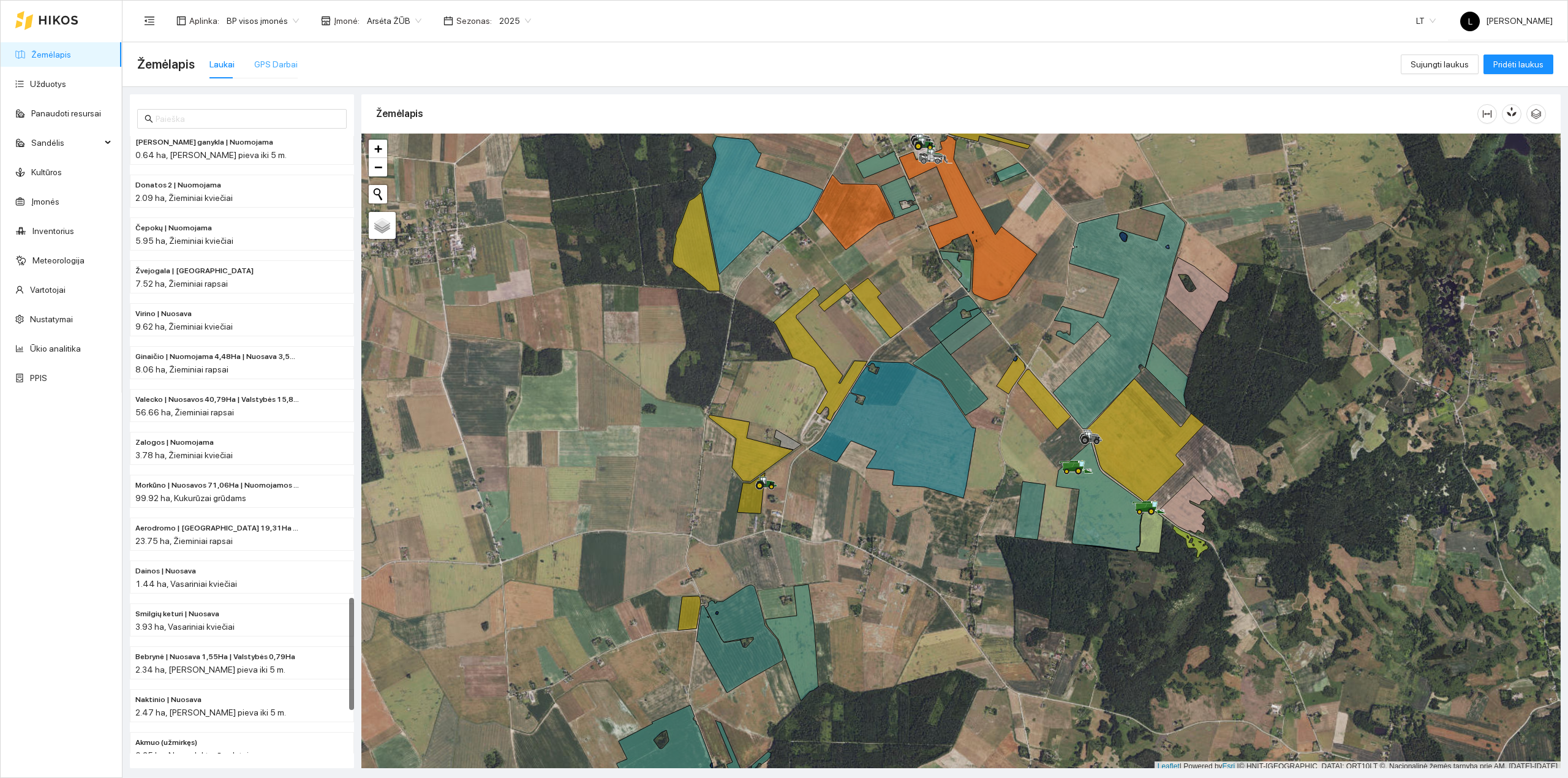
click at [256, 53] on div "GPS Darbai" at bounding box center [276, 64] width 44 height 28
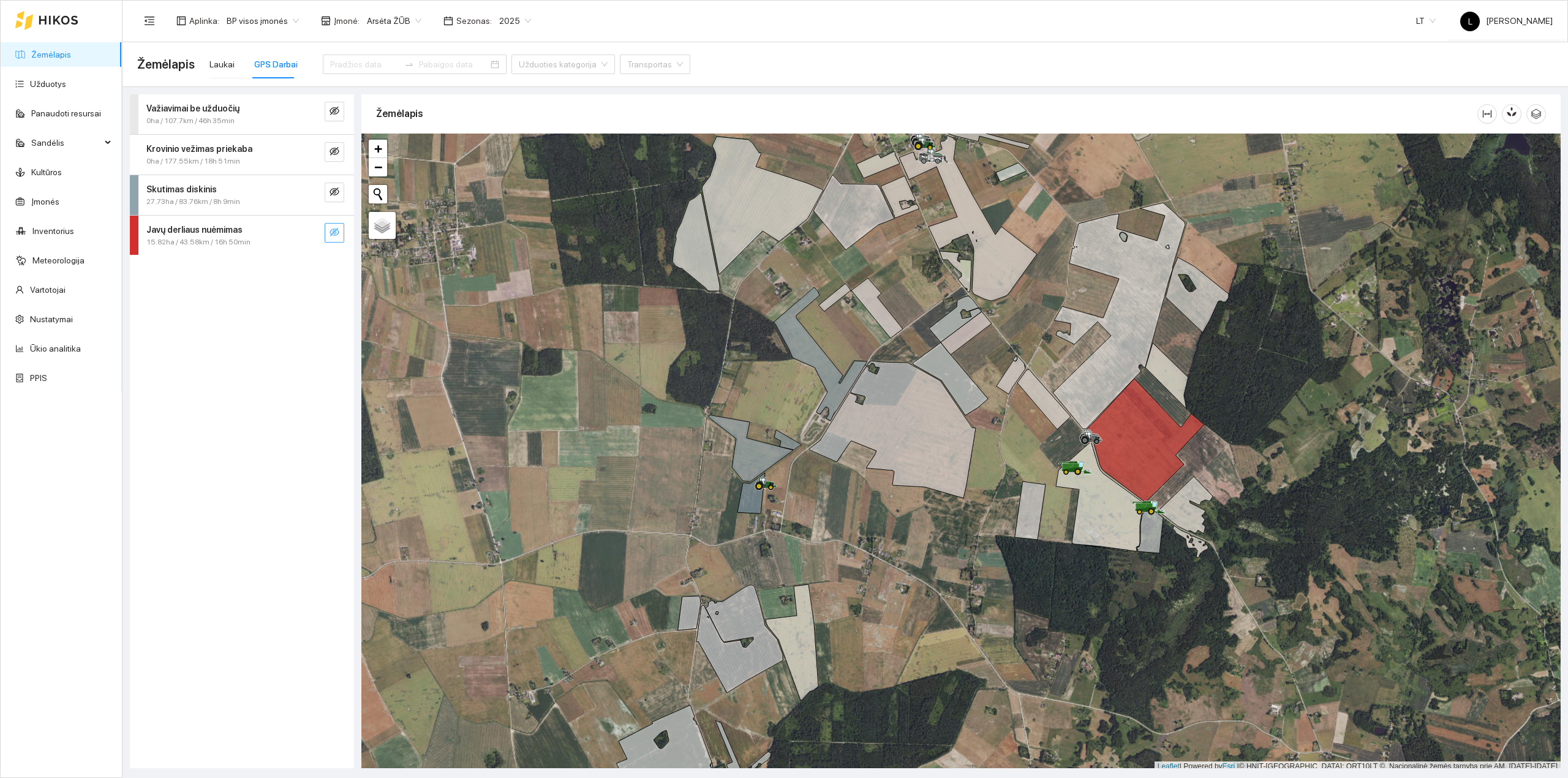
click at [337, 234] on icon "eye-invisible" at bounding box center [334, 232] width 10 height 10
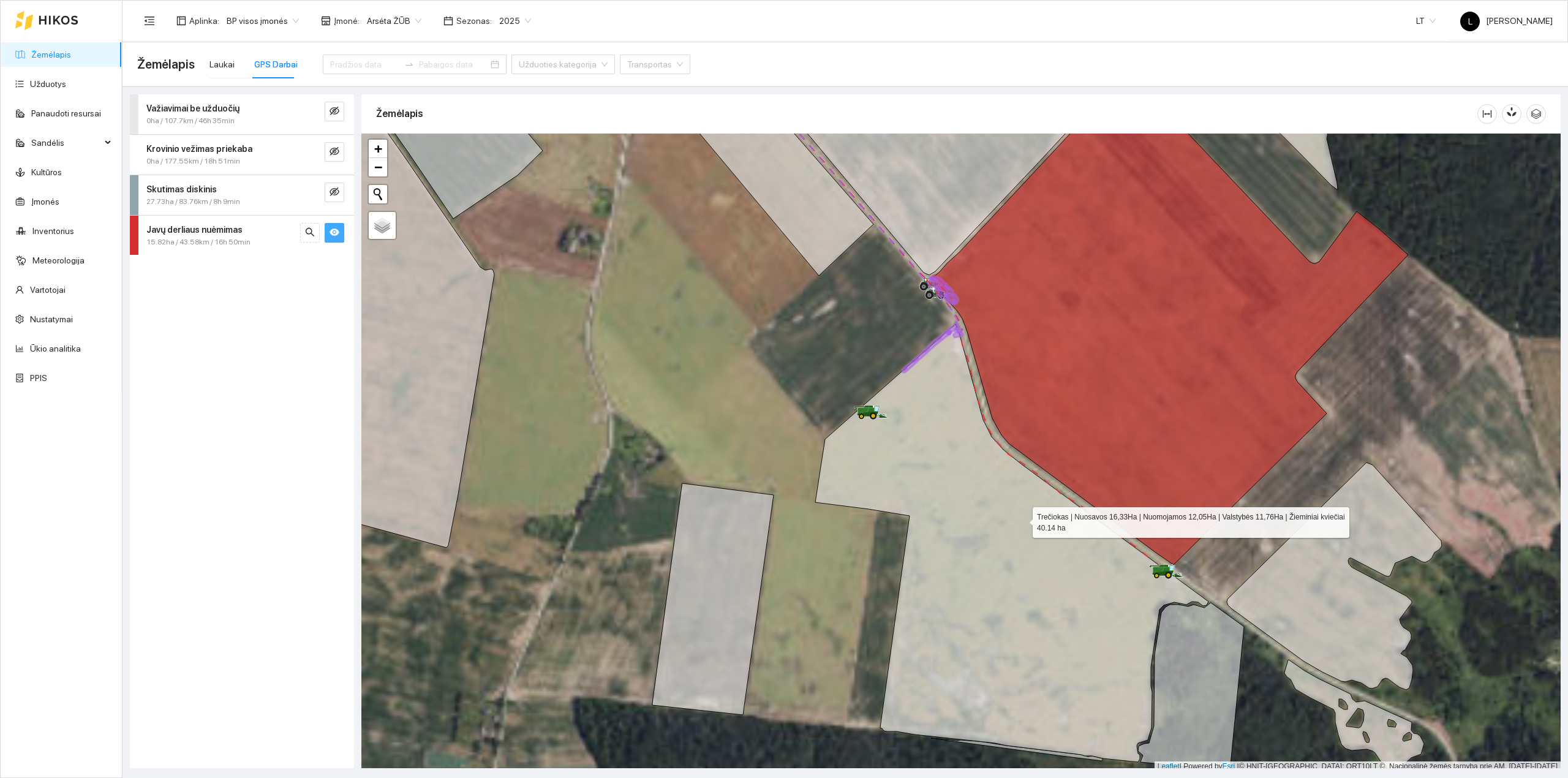
scroll to position [3, 0]
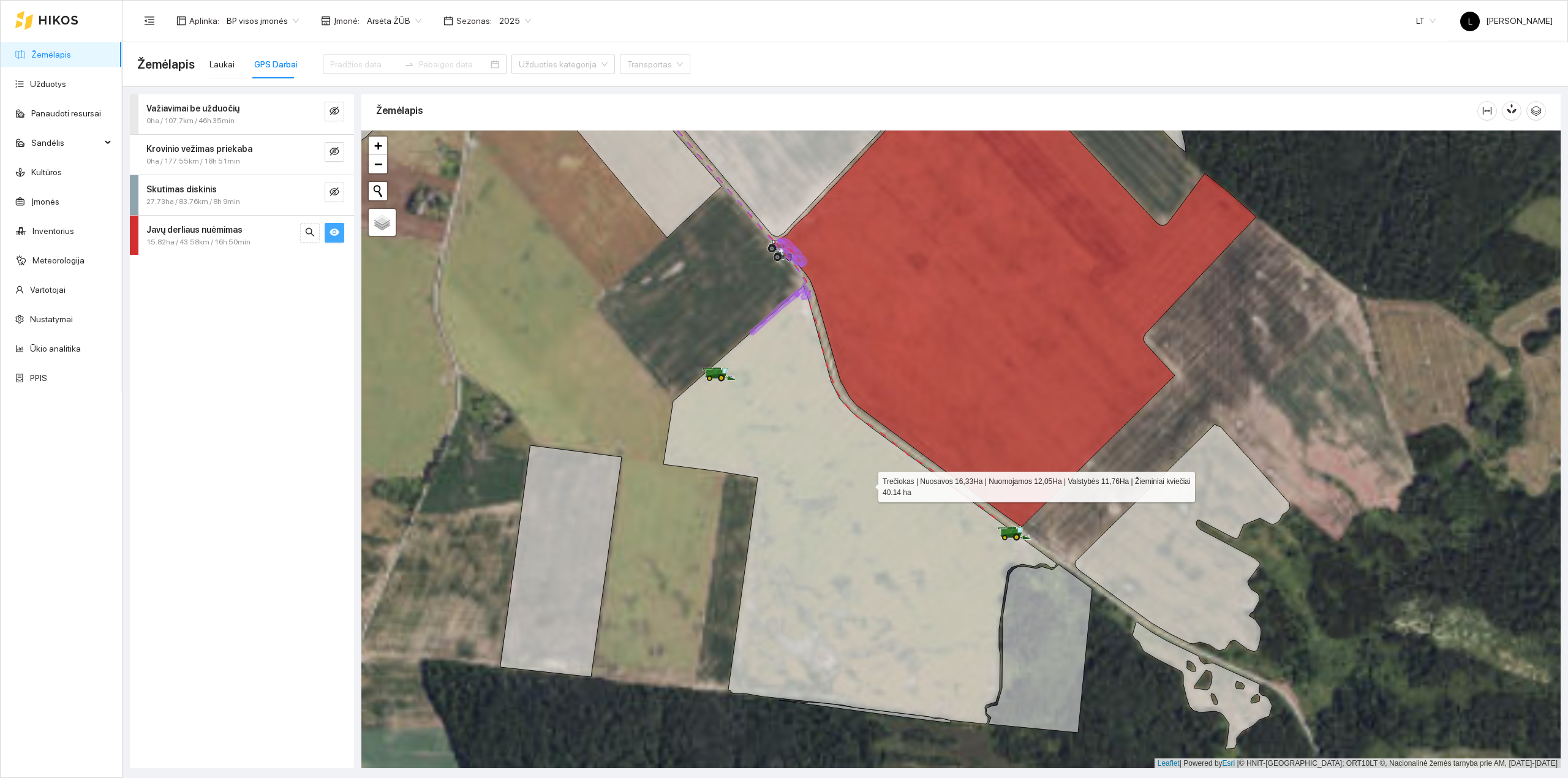
drag, startPoint x: 1021, startPoint y: 520, endPoint x: 870, endPoint y: 486, distance: 154.8
click at [870, 486] on icon at bounding box center [860, 505] width 393 height 438
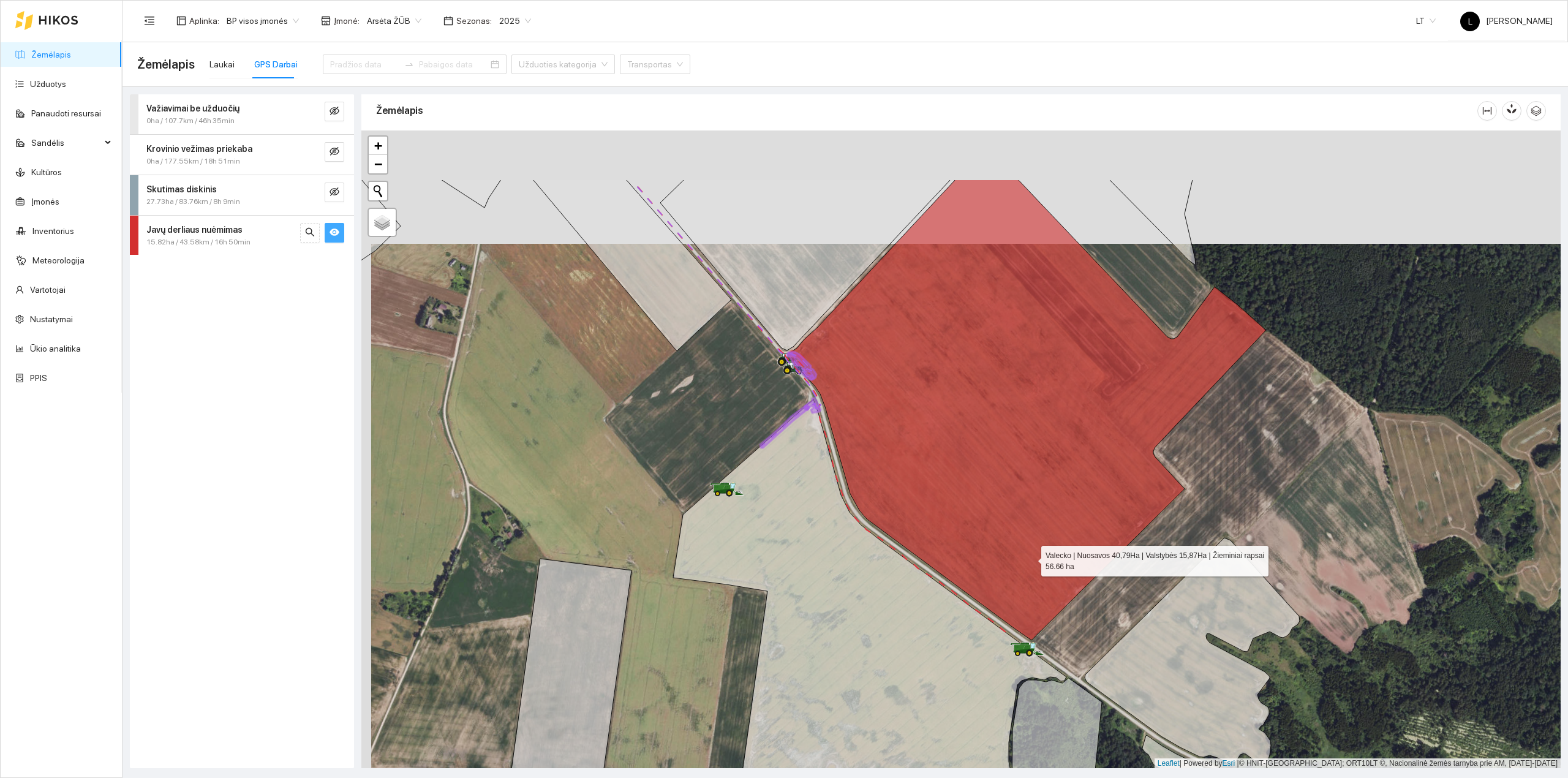
drag, startPoint x: 1020, startPoint y: 447, endPoint x: 1033, endPoint y: 561, distance: 114.7
click at [1029, 559] on icon at bounding box center [1027, 410] width 479 height 461
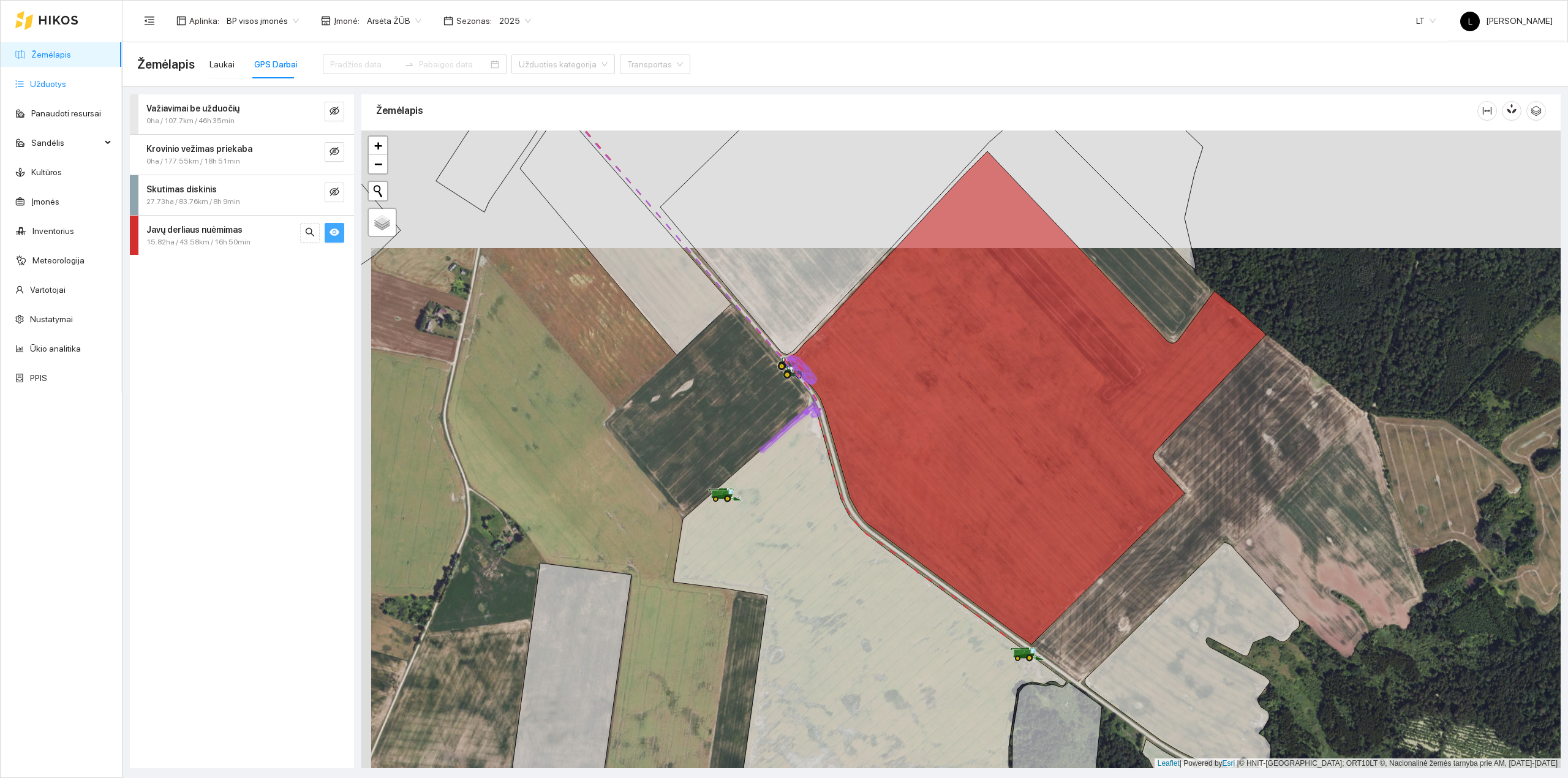
click at [65, 81] on link "Užduotys" at bounding box center [48, 84] width 36 height 10
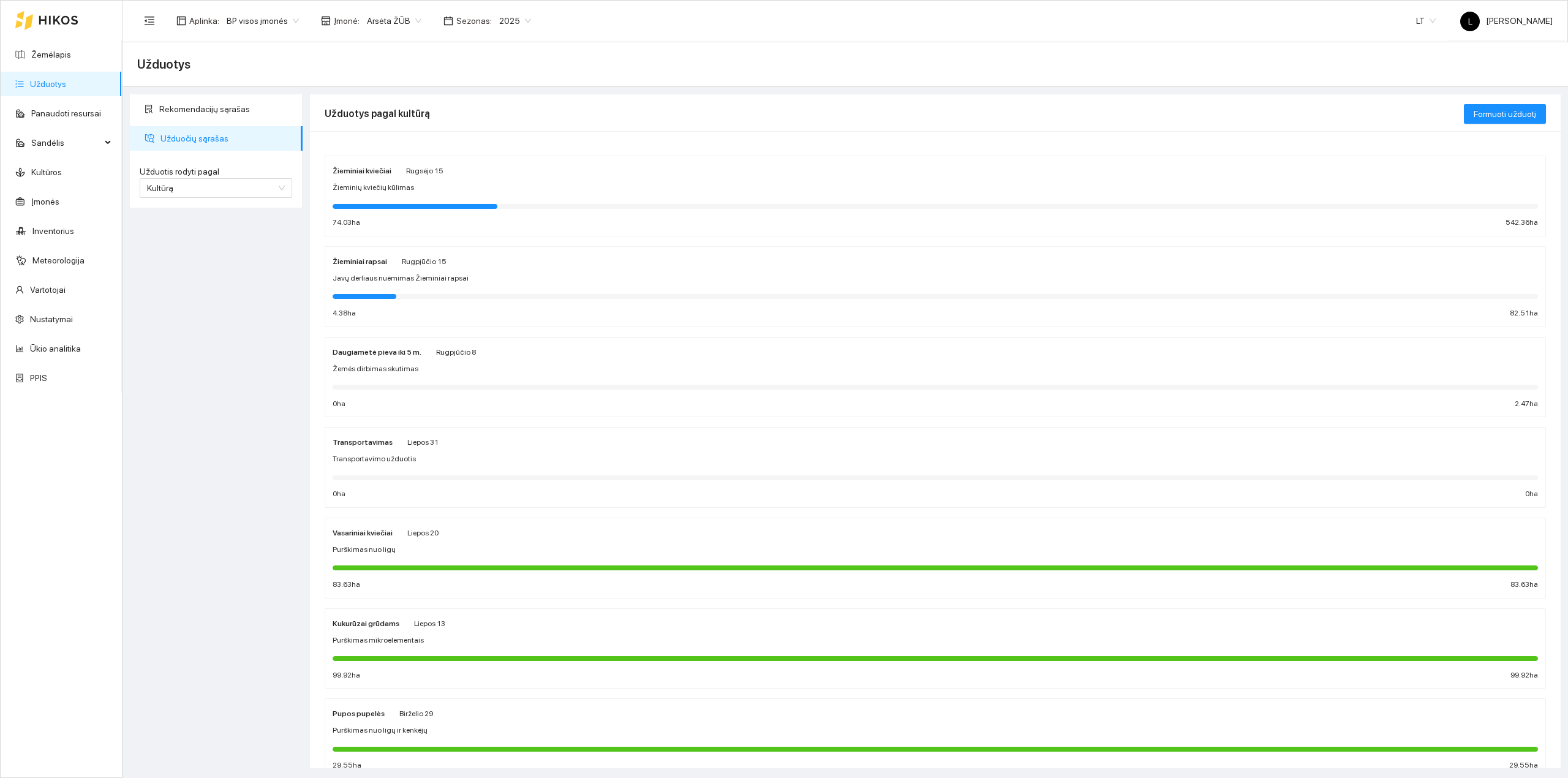
click at [455, 197] on div "Žieminiai kviečiai [DATE] Žieminių [DEMOGRAPHIC_DATA] kūlimas 74.03 ha 542.36 ha" at bounding box center [935, 196] width 1206 height 65
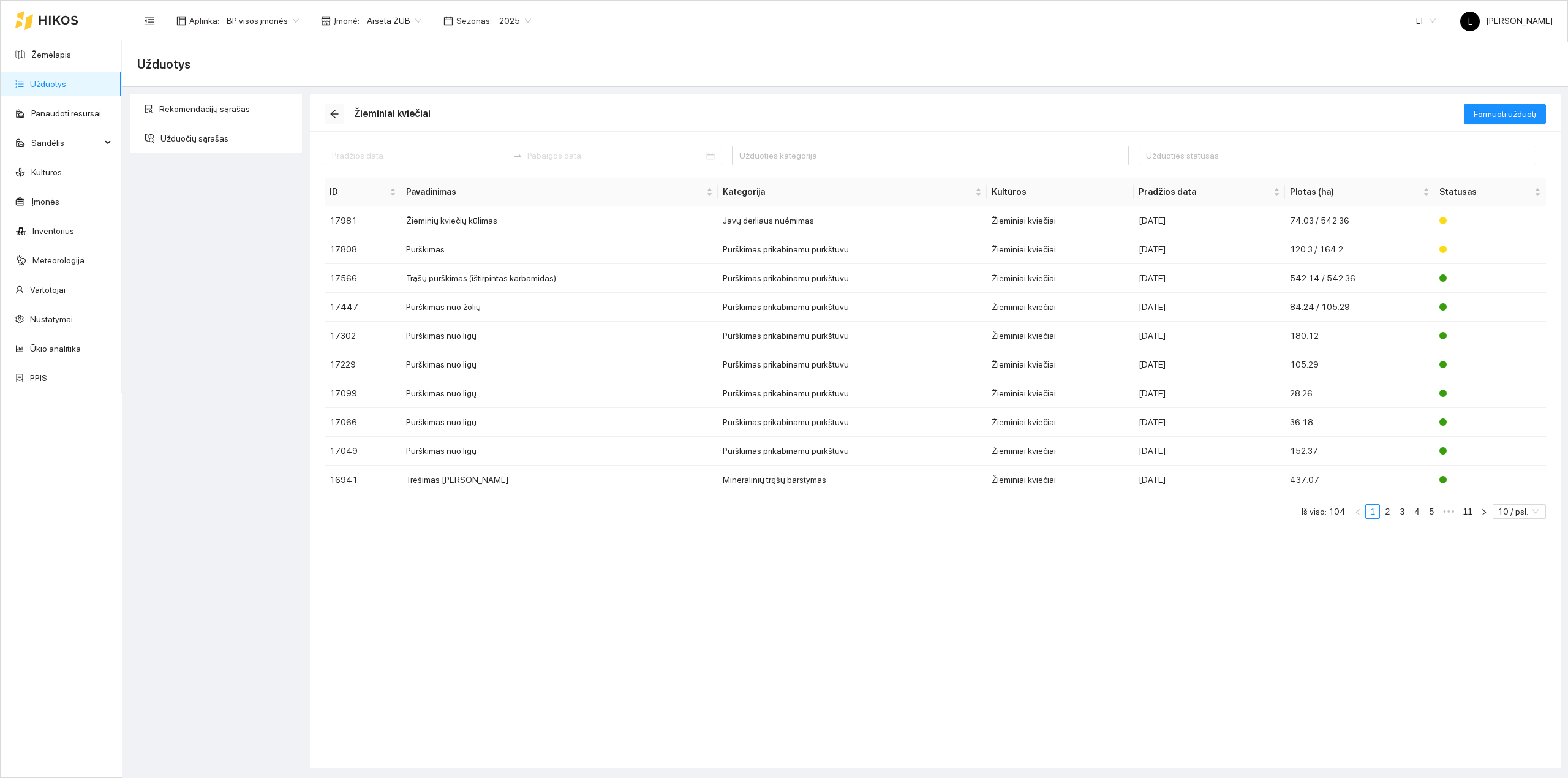
click at [328, 111] on span "arrow-left" at bounding box center [334, 114] width 18 height 10
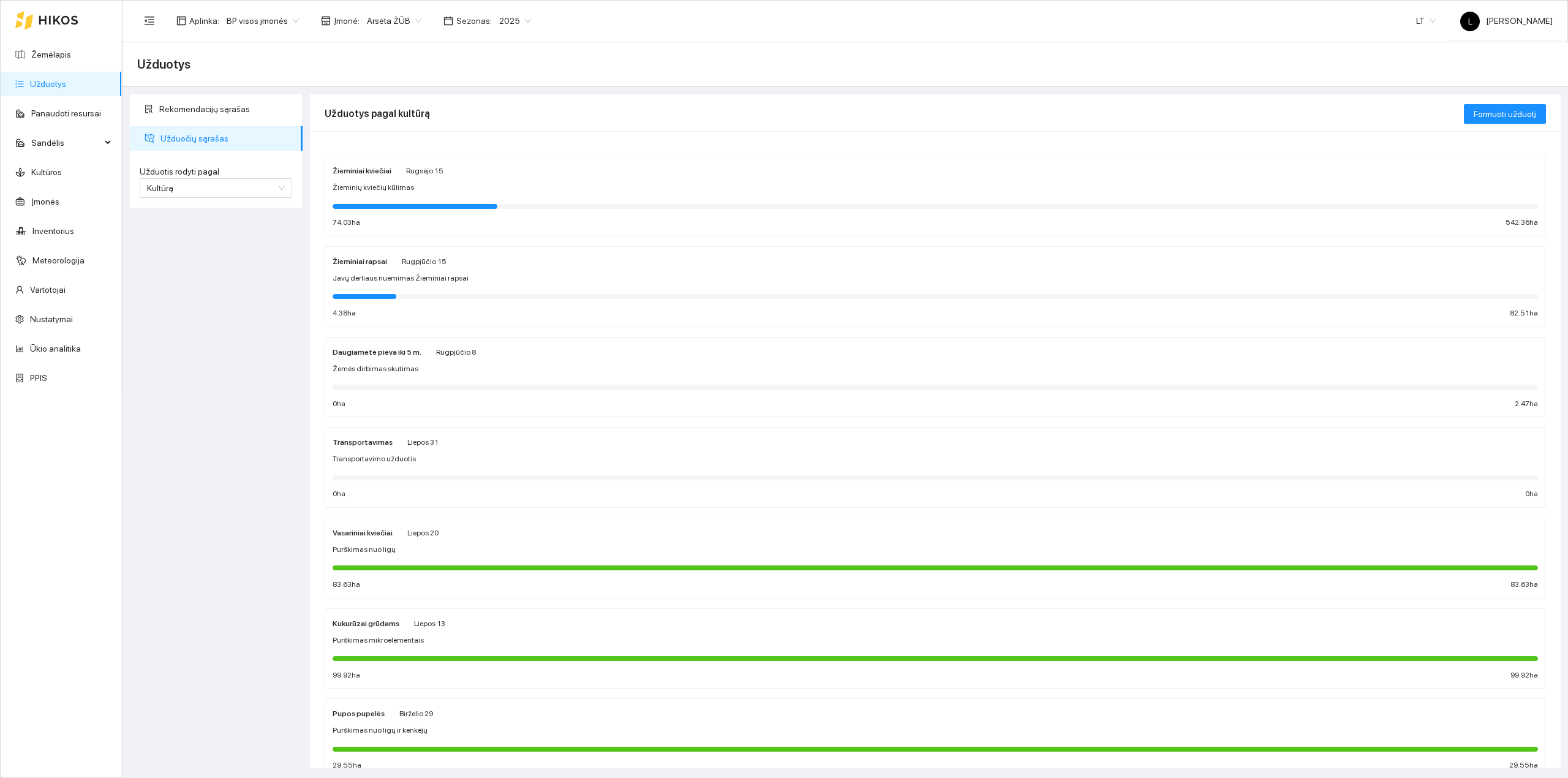
click at [423, 283] on span "Javų derliaus nuėmimas Žieminiai rapsai" at bounding box center [400, 278] width 136 height 12
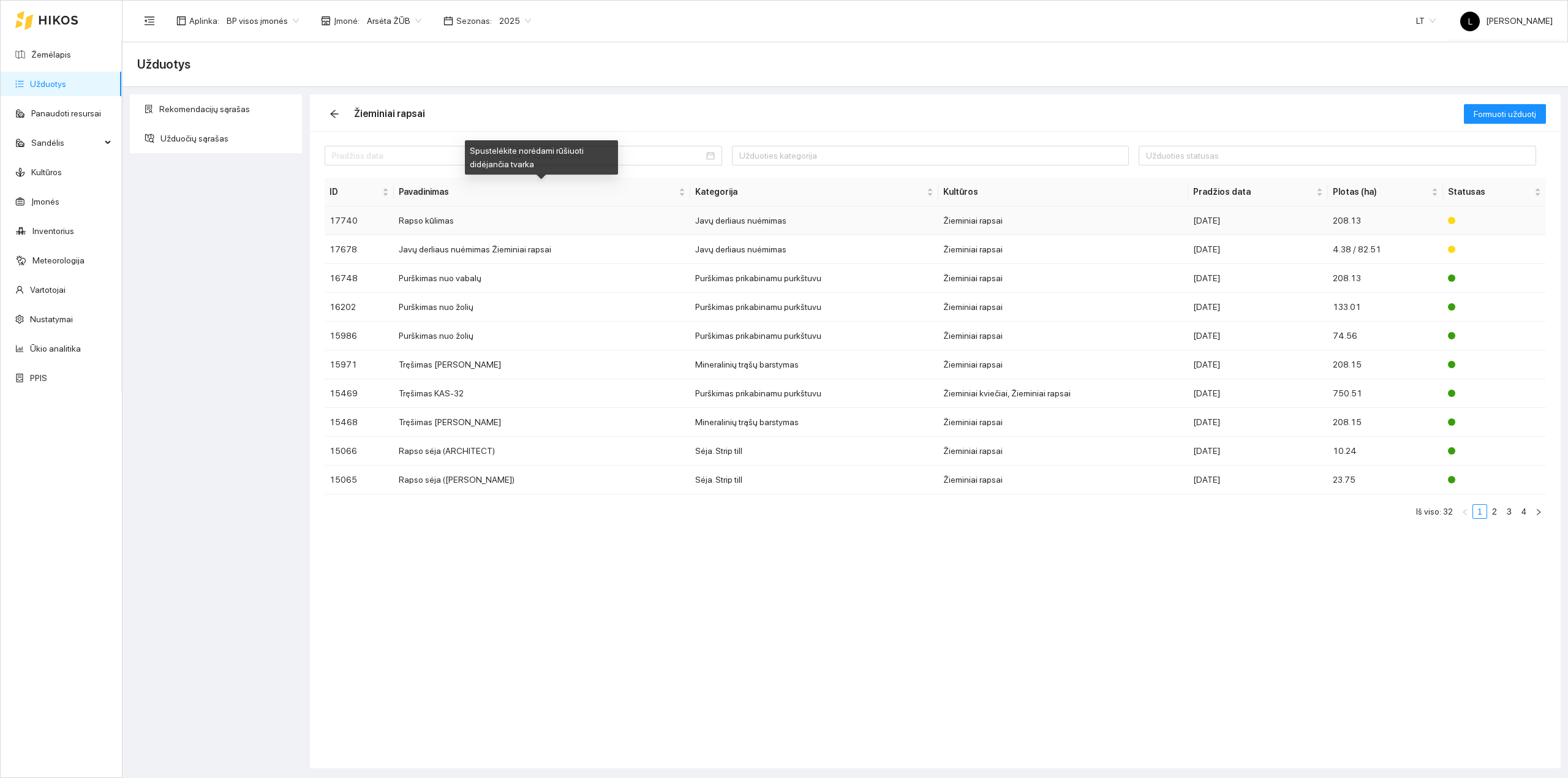
click at [485, 217] on td "Rapso kūlimas" at bounding box center [541, 221] width 296 height 29
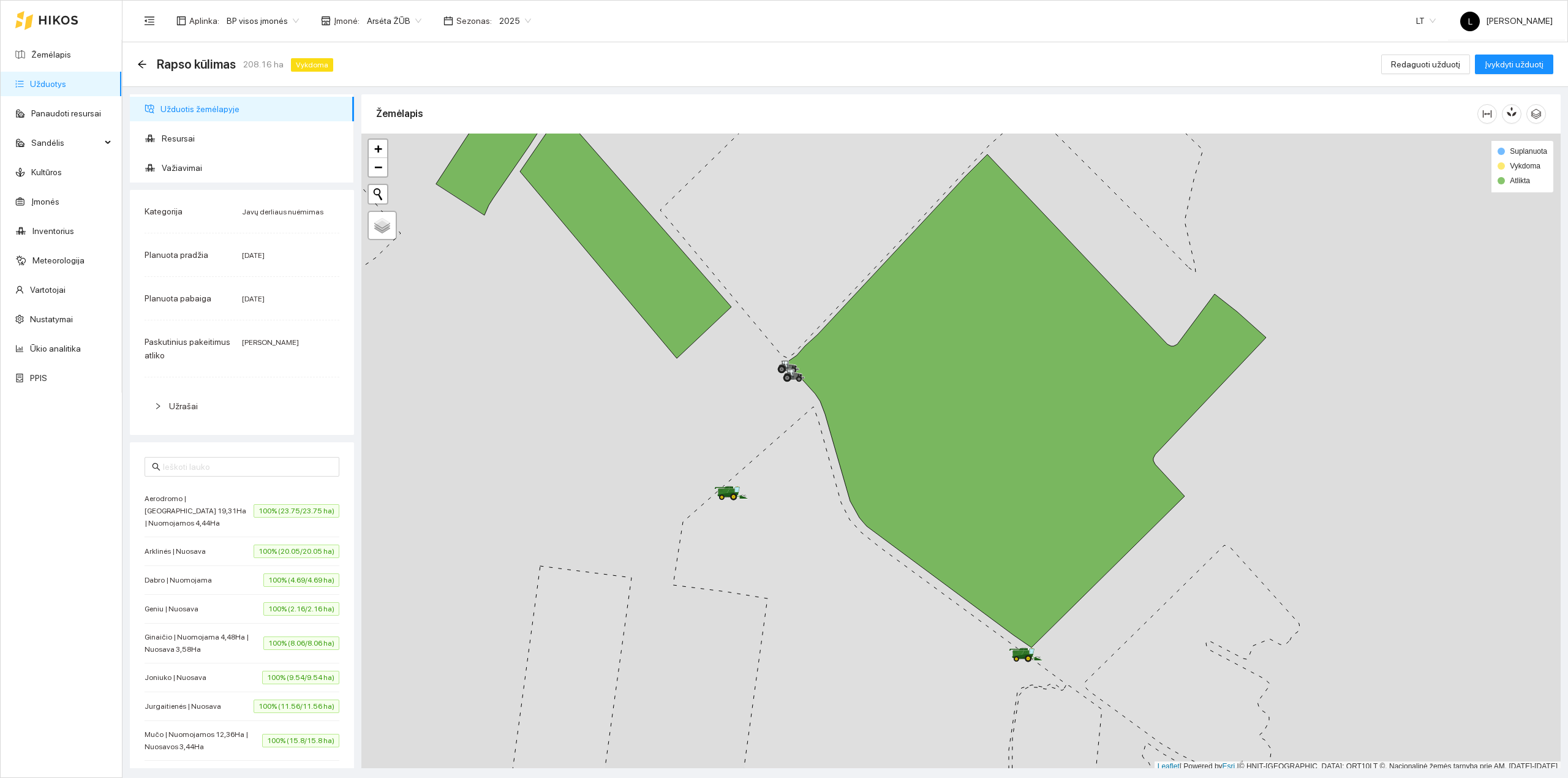
drag, startPoint x: 784, startPoint y: 331, endPoint x: 846, endPoint y: 523, distance: 201.8
click at [833, 358] on icon at bounding box center [851, 213] width 382 height 290
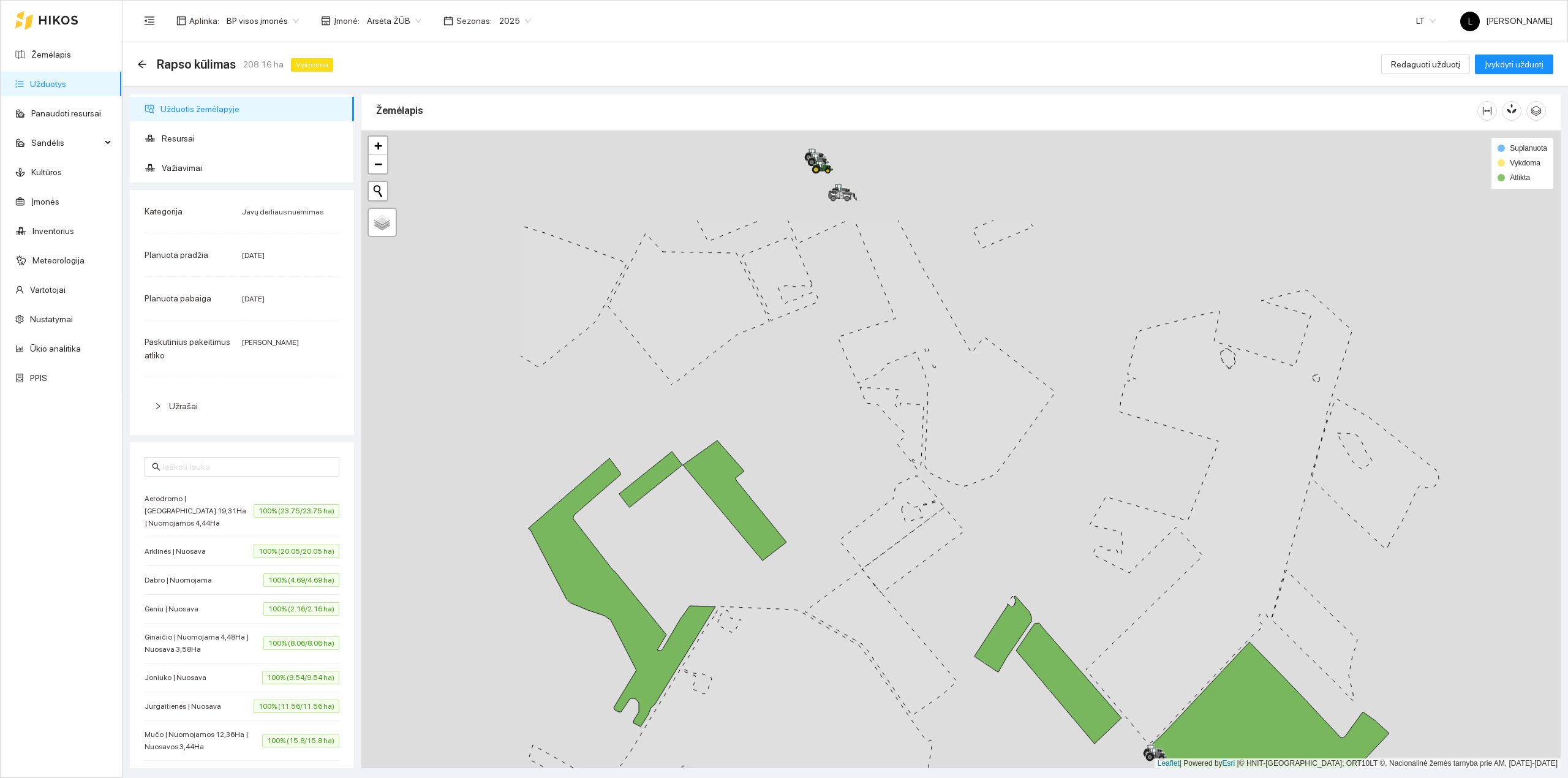
drag, startPoint x: 933, startPoint y: 510, endPoint x: 937, endPoint y: 548, distance: 38.2
click at [943, 520] on icon at bounding box center [891, 522] width 104 height 92
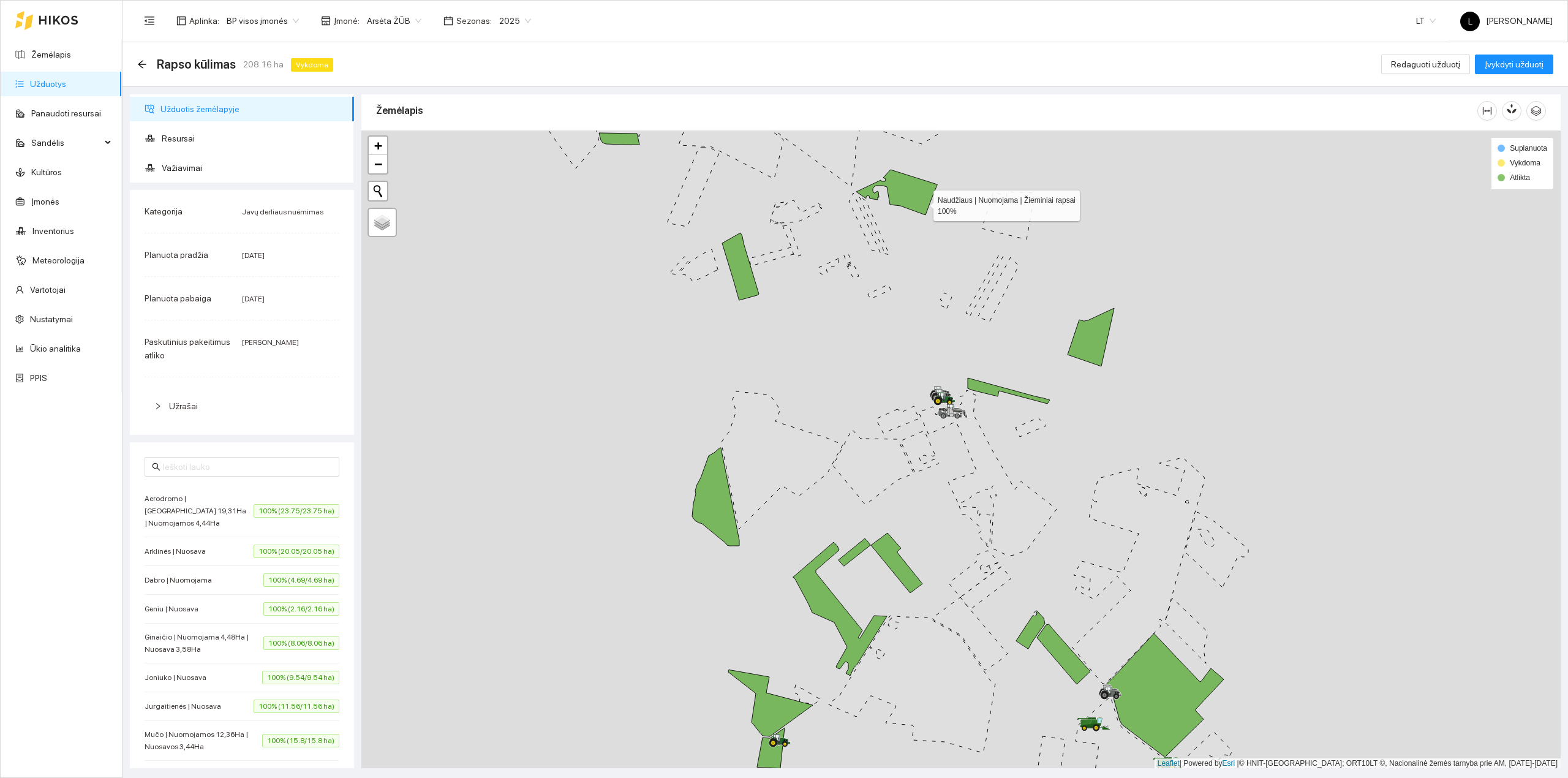
click at [922, 204] on icon at bounding box center [896, 193] width 81 height 45
click at [63, 52] on link "Žemėlapis" at bounding box center [51, 55] width 40 height 10
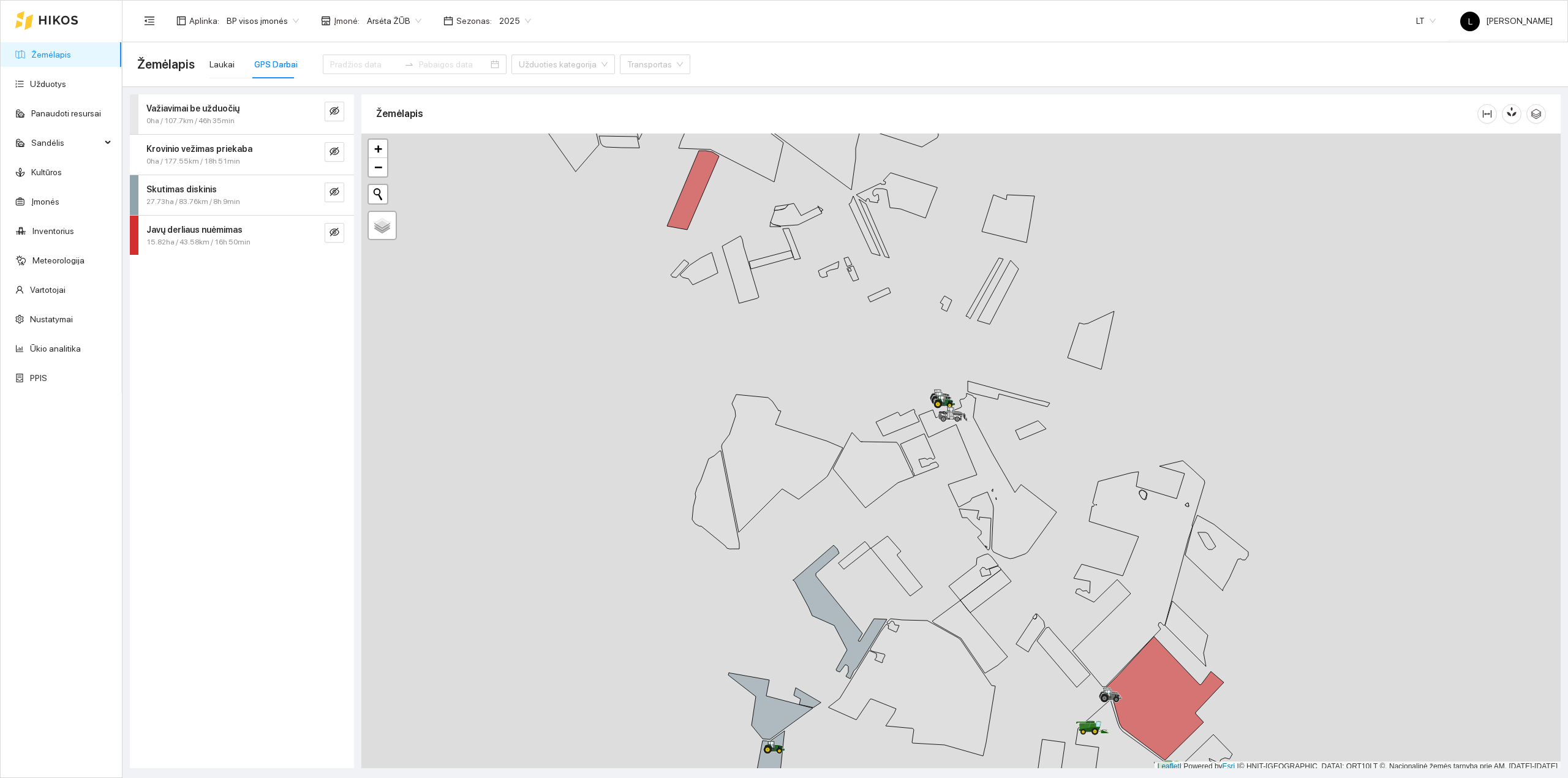
scroll to position [3, 0]
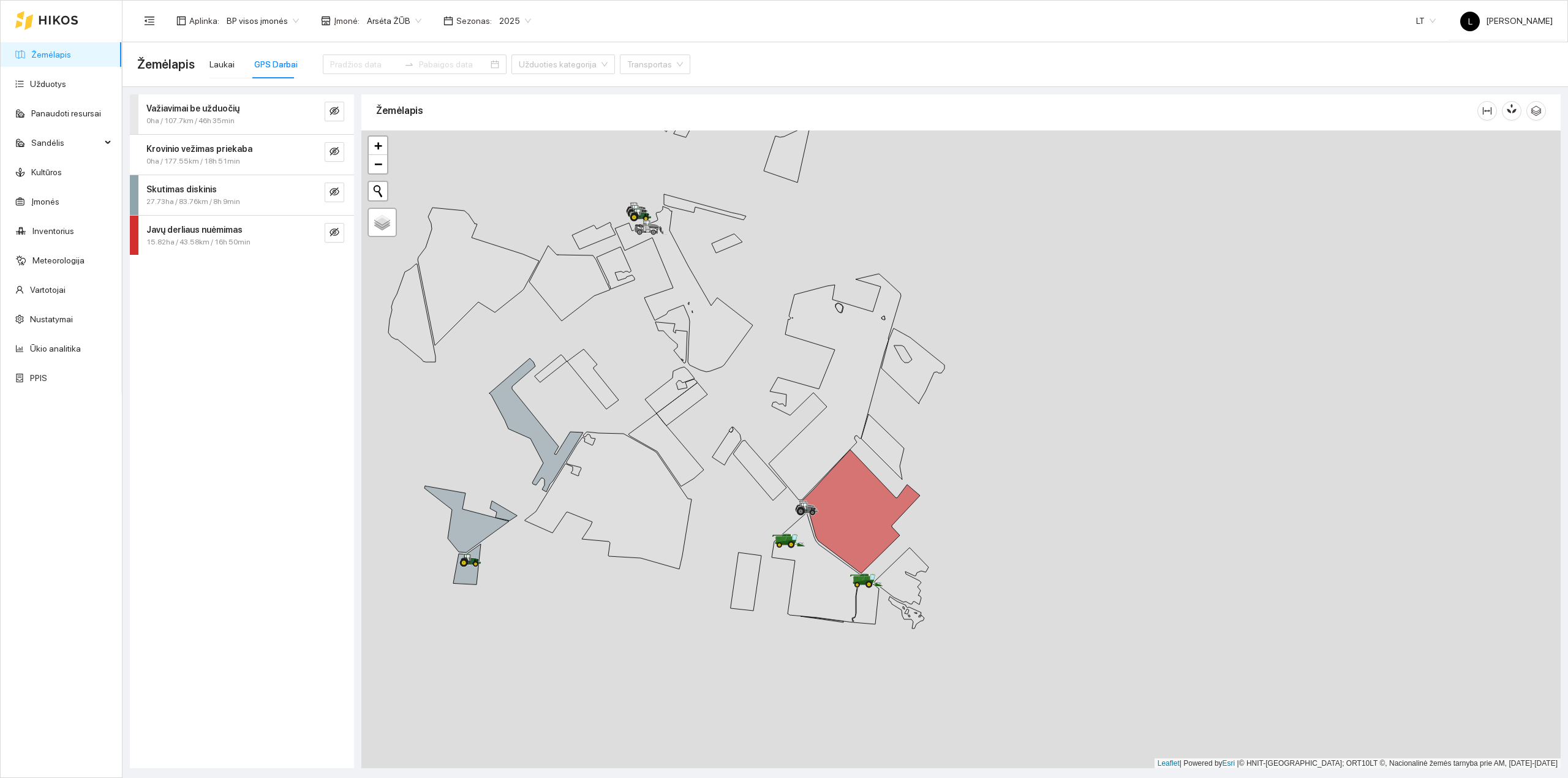
drag, startPoint x: 961, startPoint y: 575, endPoint x: 662, endPoint y: 395, distance: 349.0
click at [662, 395] on icon at bounding box center [671, 390] width 52 height 46
click at [205, 66] on span "Laukai GPS Darbai Užduoties kategorija Transportas" at bounding box center [446, 64] width 488 height 49
click at [217, 59] on div "Laukai" at bounding box center [222, 64] width 25 height 14
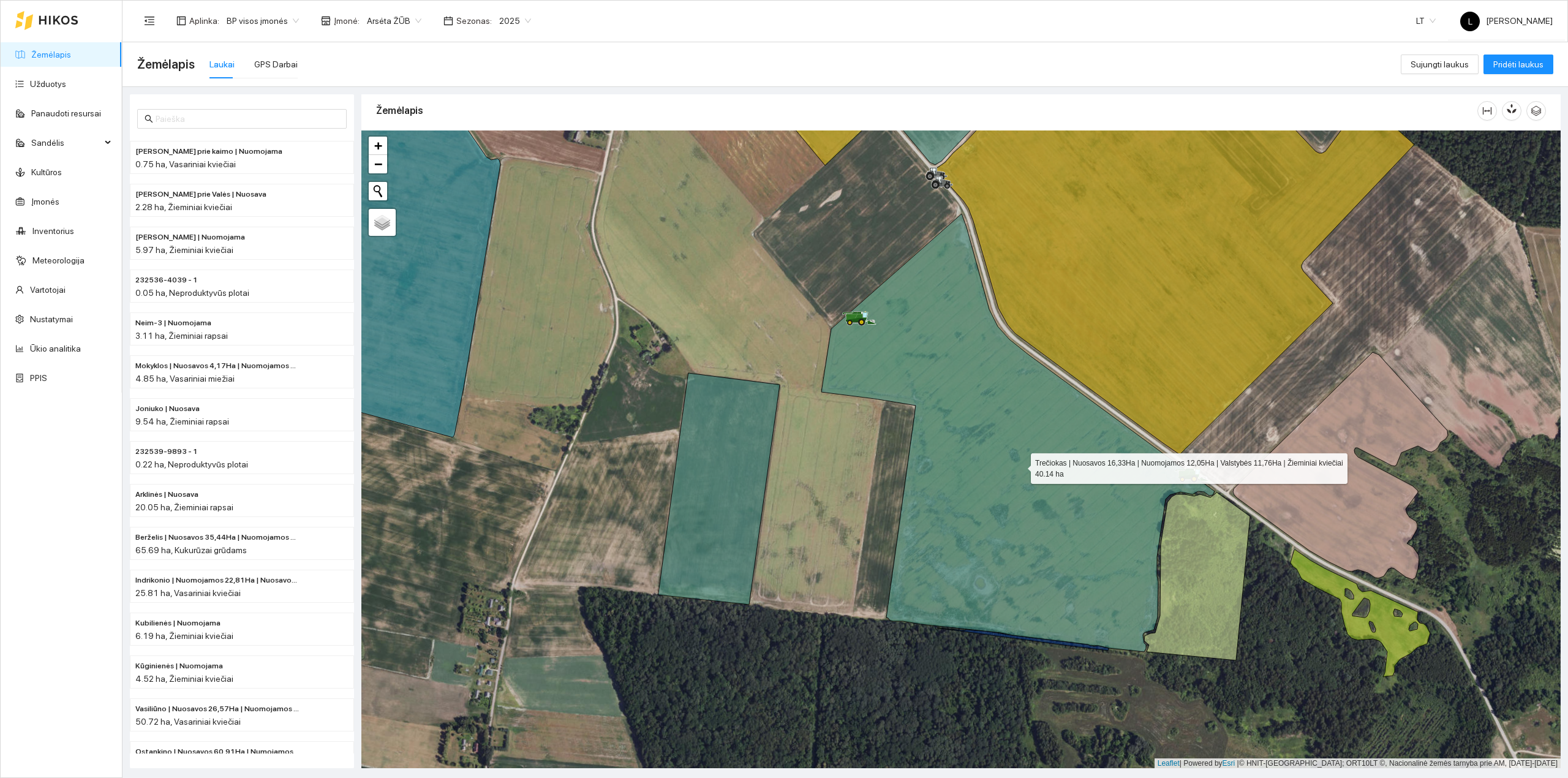
click at [1020, 467] on icon at bounding box center [1018, 432] width 393 height 438
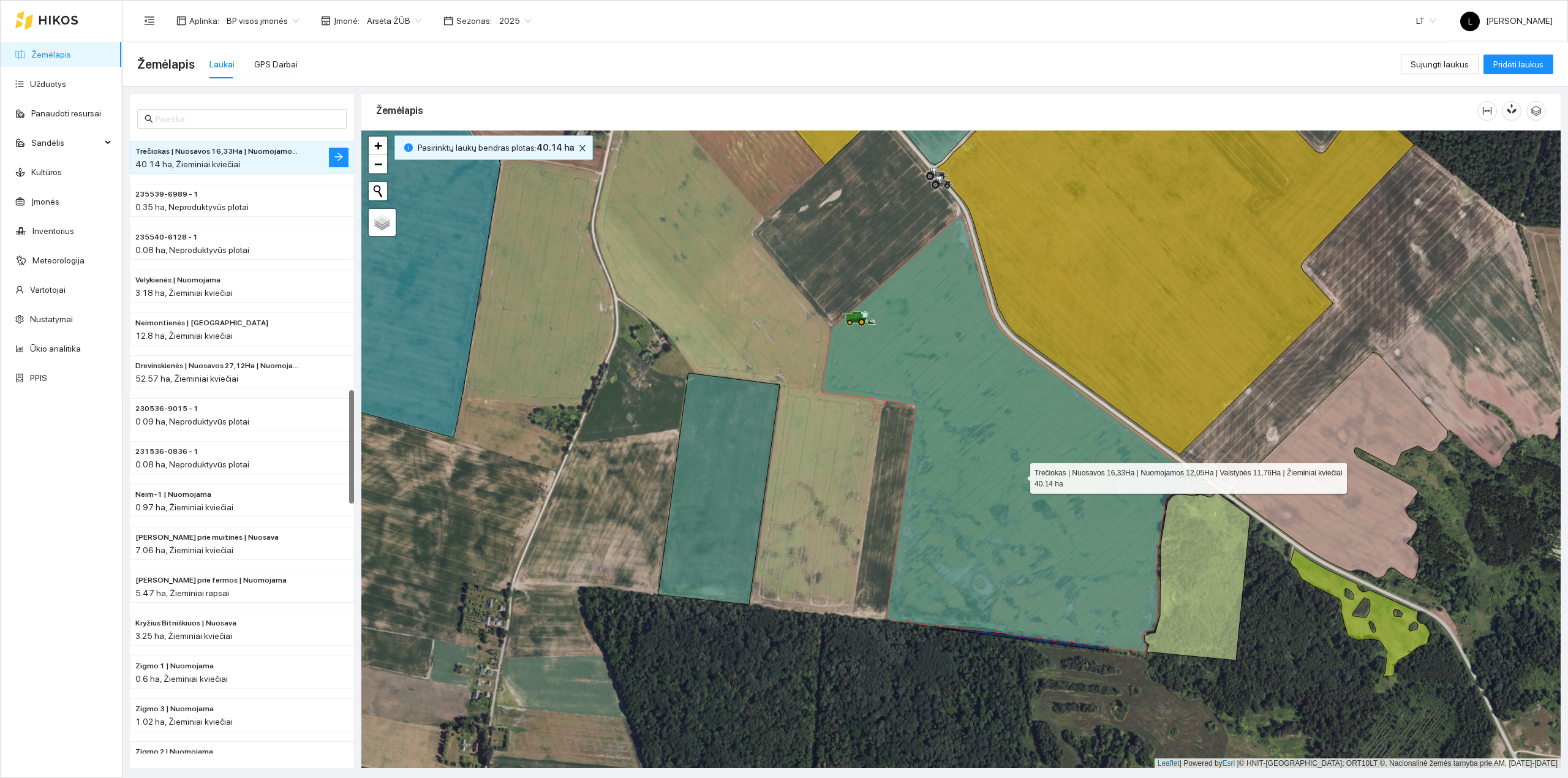
click at [1018, 476] on icon at bounding box center [1018, 432] width 393 height 438
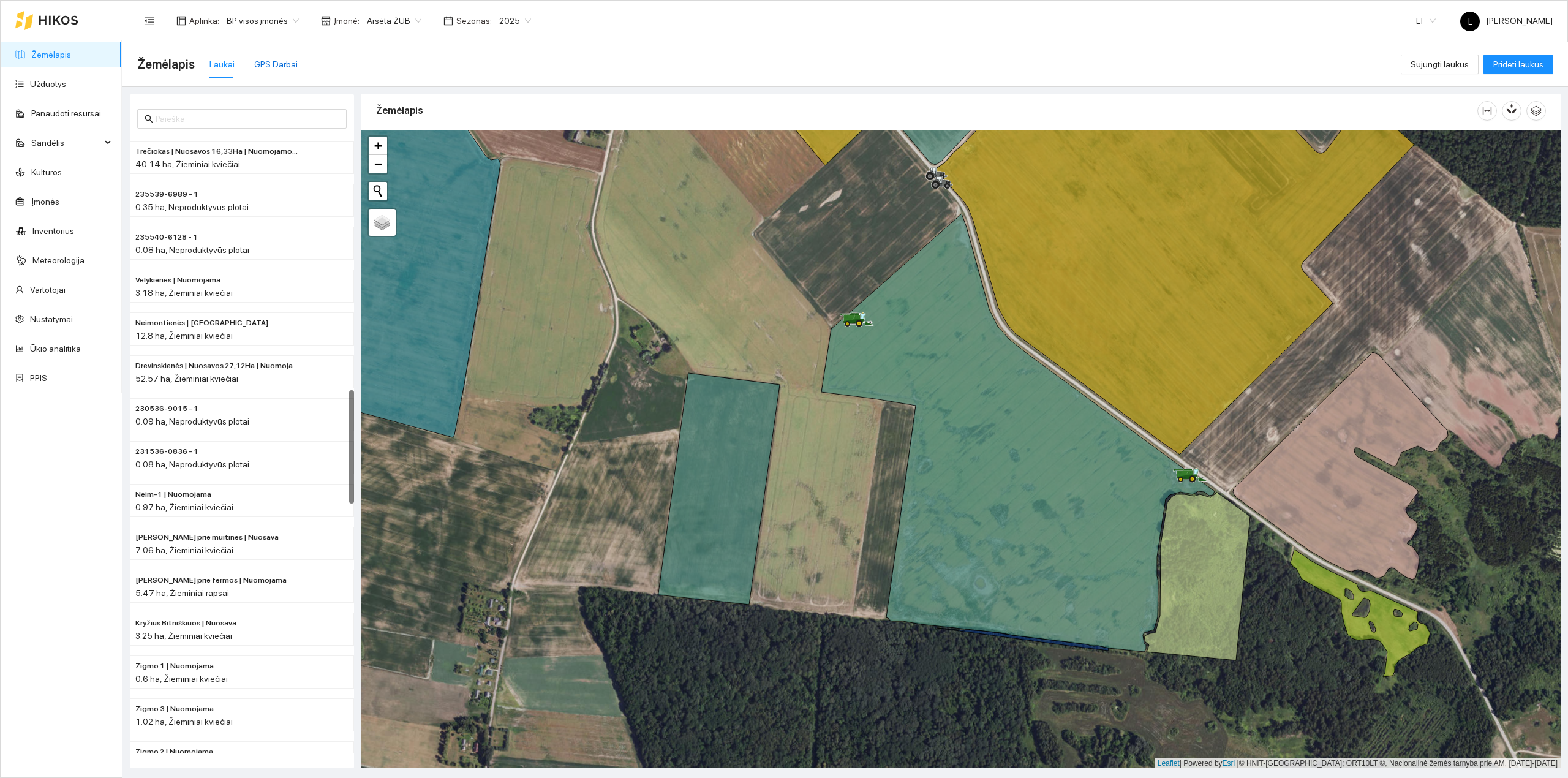
click at [279, 64] on div "GPS Darbai" at bounding box center [276, 64] width 44 height 14
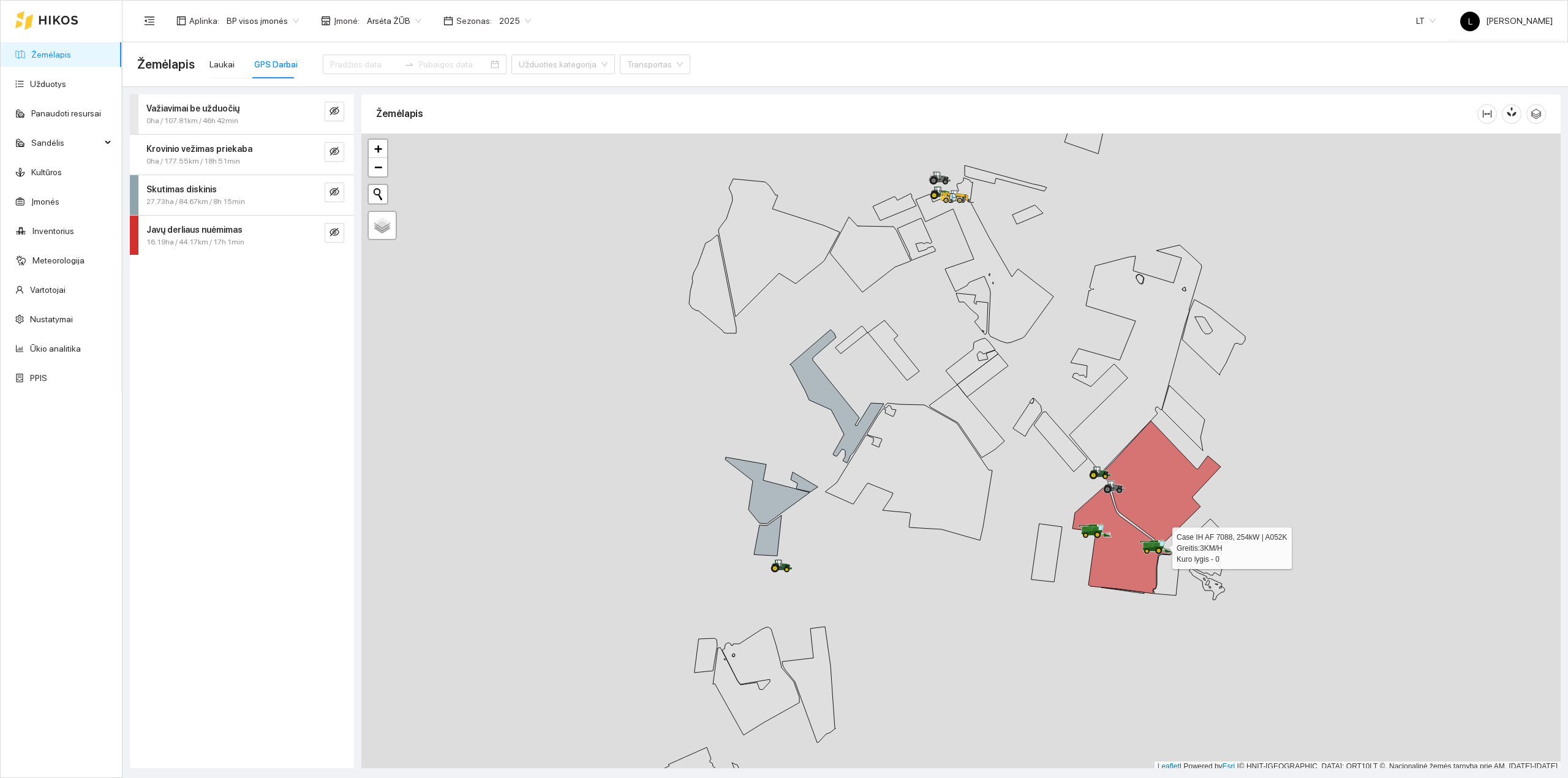
scroll to position [3, 0]
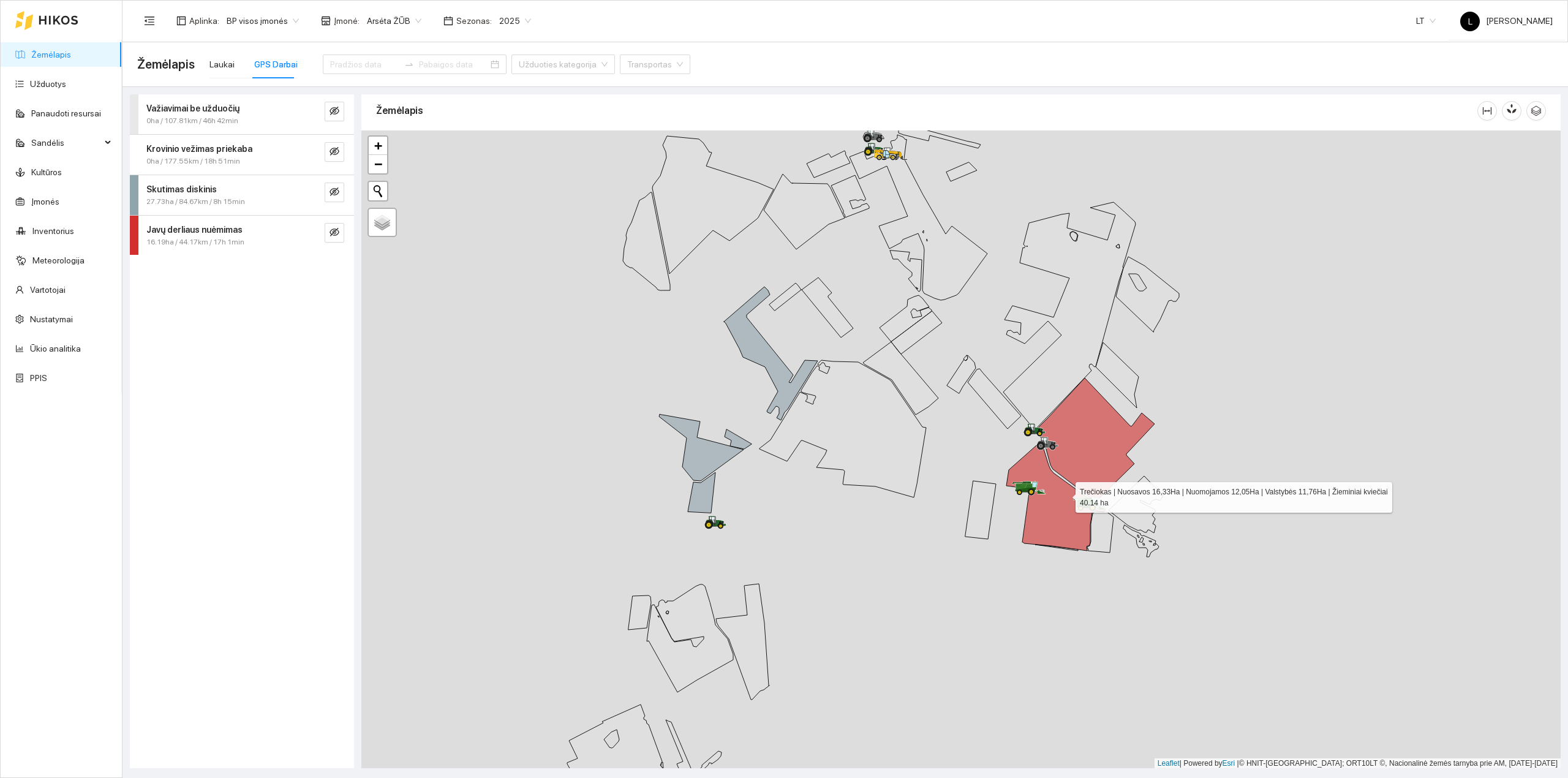
drag, startPoint x: 1072, startPoint y: 498, endPoint x: 1027, endPoint y: 488, distance: 46.1
click at [1044, 490] on icon at bounding box center [1055, 496] width 98 height 110
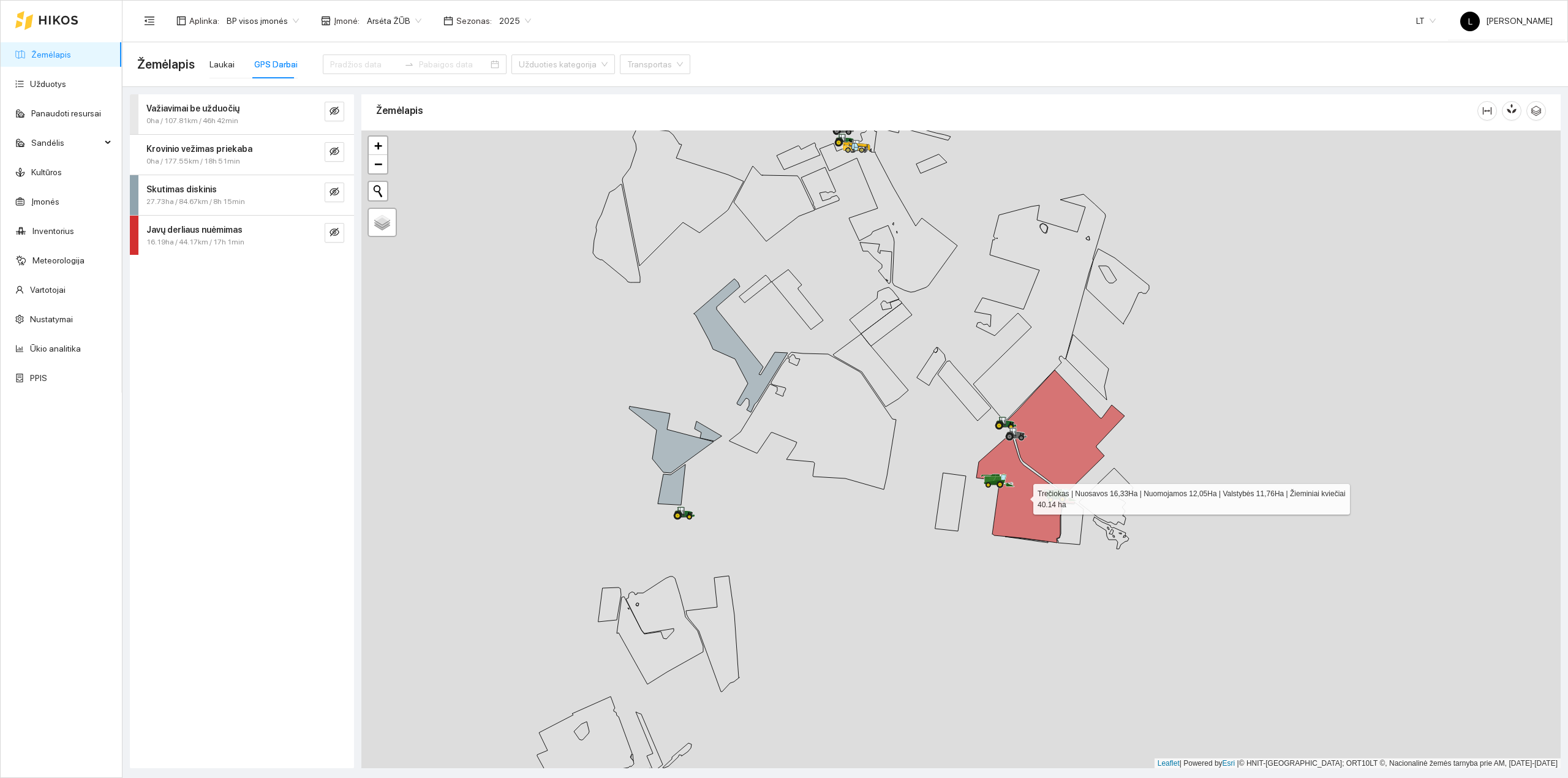
click at [1033, 525] on icon at bounding box center [1025, 488] width 98 height 110
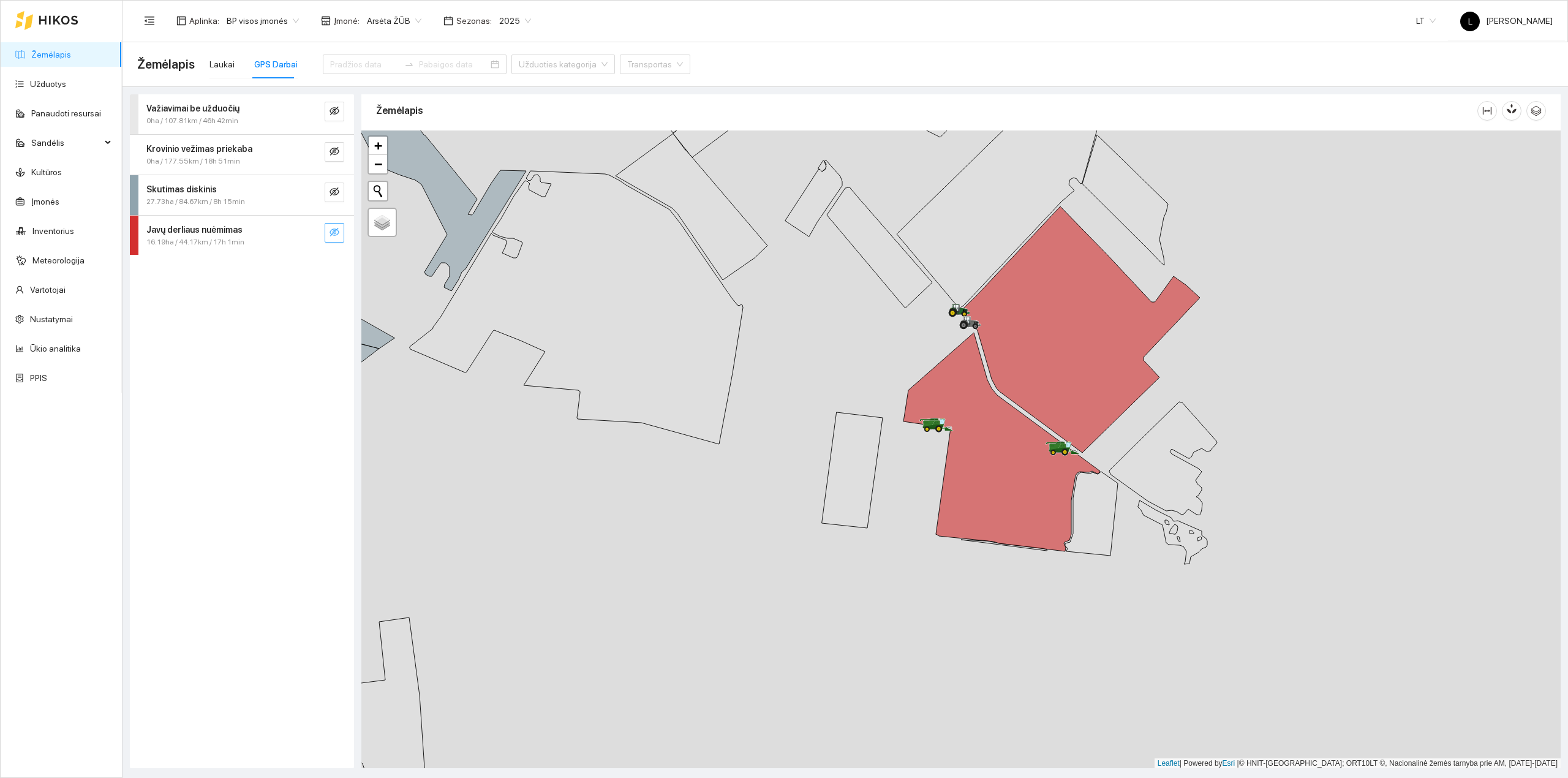
click at [338, 233] on icon "eye-invisible" at bounding box center [334, 232] width 10 height 10
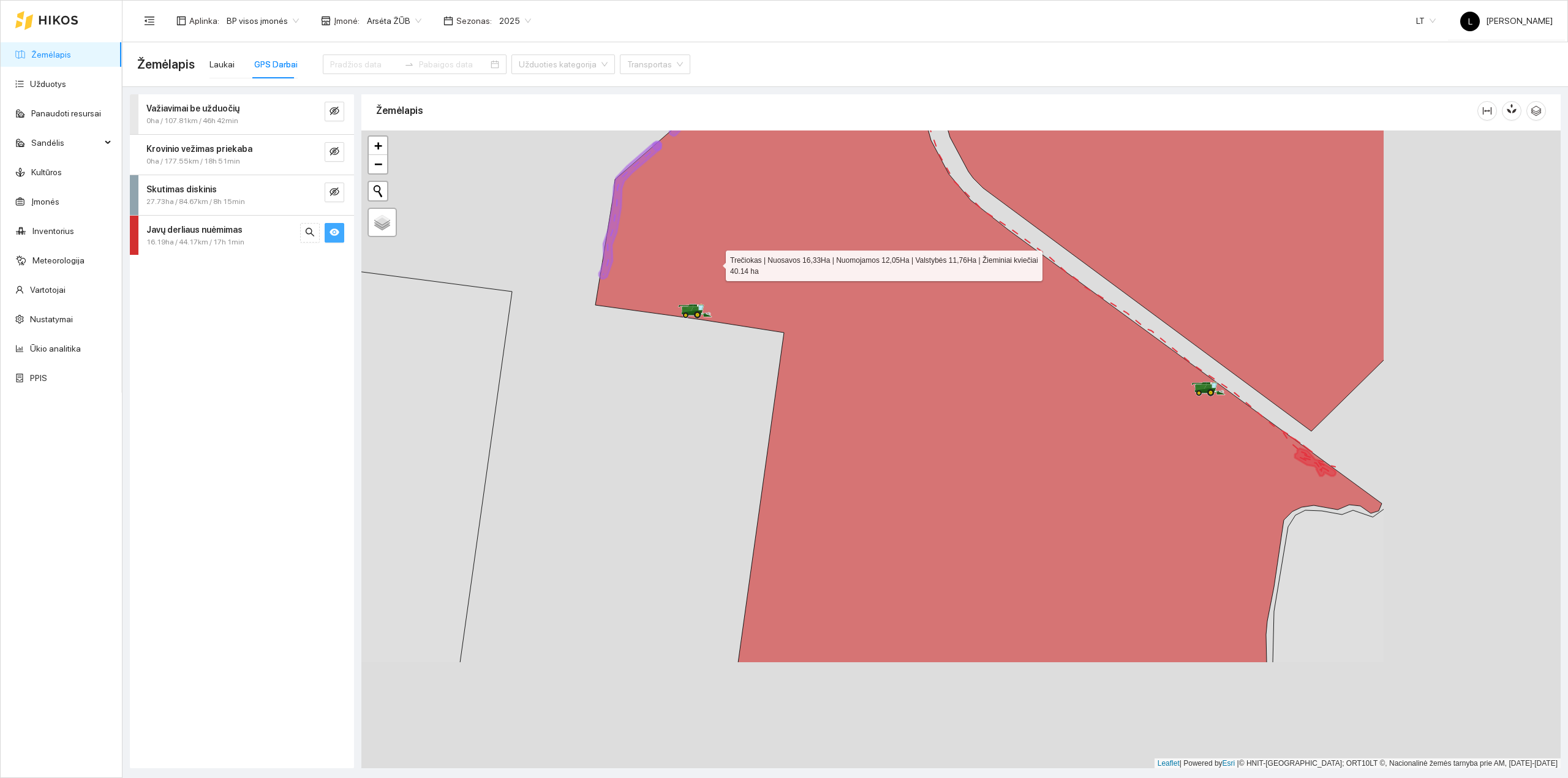
drag, startPoint x: 1035, startPoint y: 444, endPoint x: 702, endPoint y: 266, distance: 377.6
click at [684, 255] on icon at bounding box center [988, 306] width 786 height 713
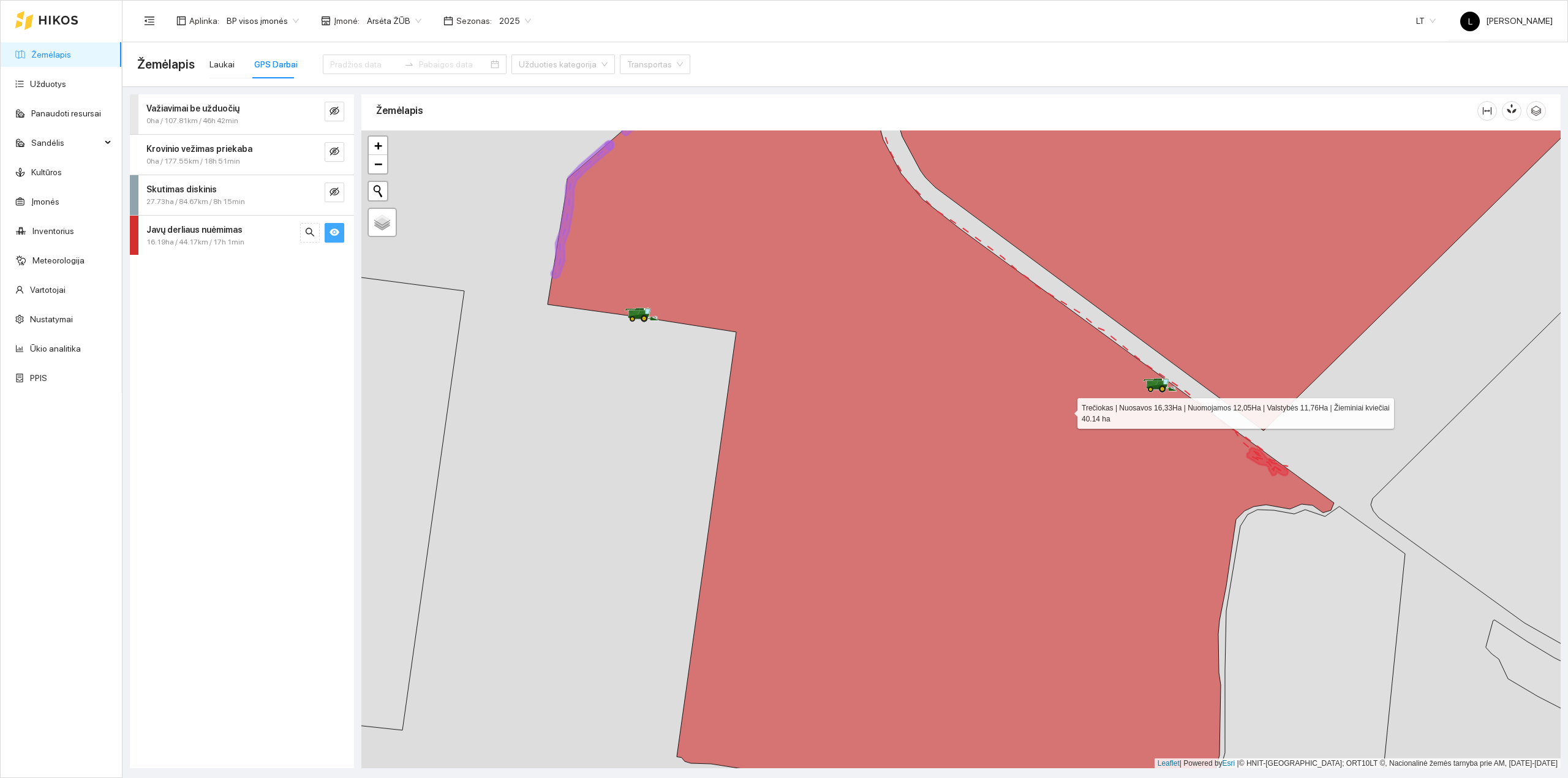
drag, startPoint x: 1053, startPoint y: 385, endPoint x: 1069, endPoint y: 417, distance: 35.8
click at [1069, 417] on icon at bounding box center [941, 455] width 786 height 741
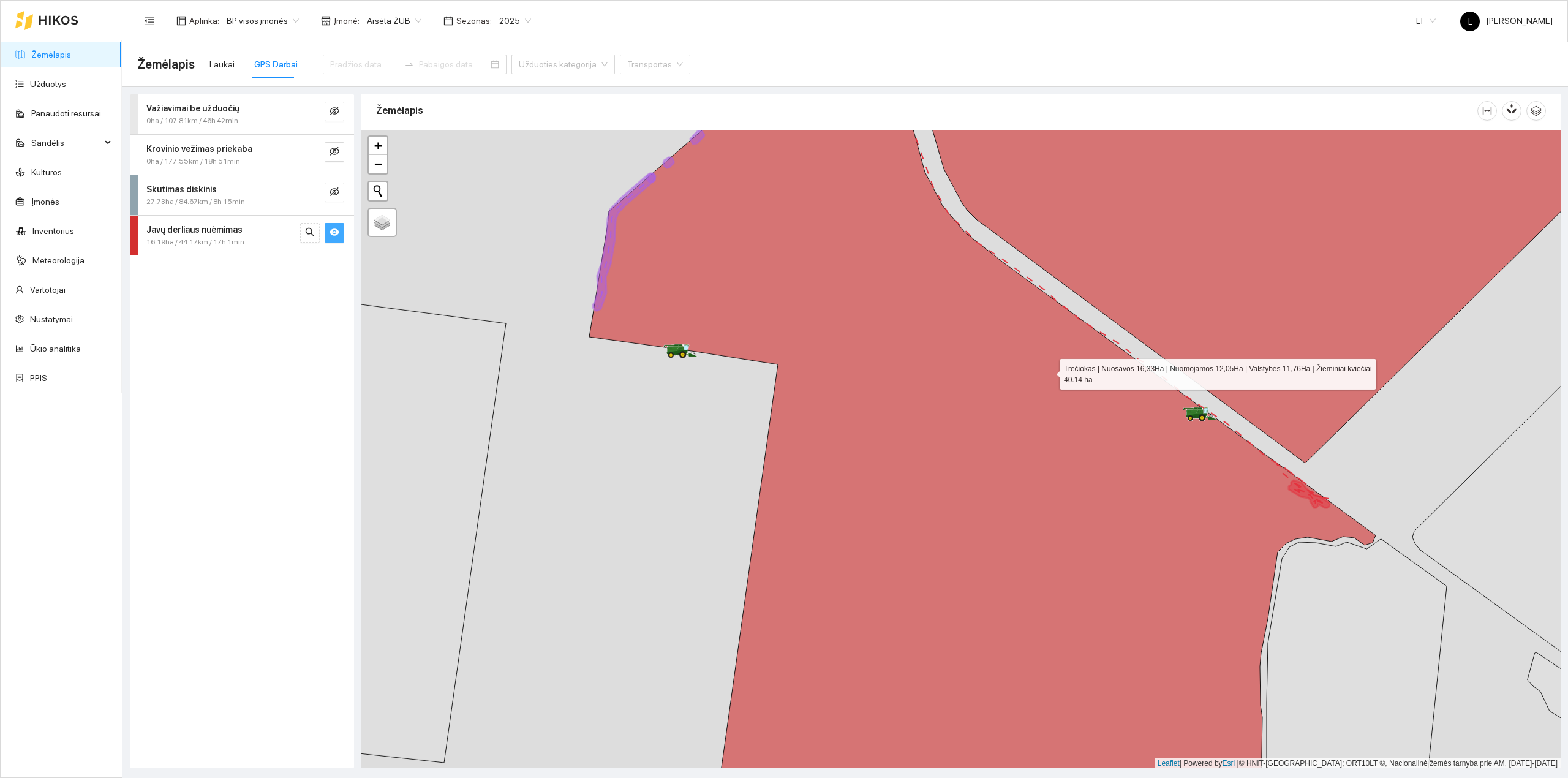
drag, startPoint x: 1027, startPoint y: 361, endPoint x: 1049, endPoint y: 372, distance: 24.6
click at [1049, 372] on icon at bounding box center [982, 469] width 786 height 768
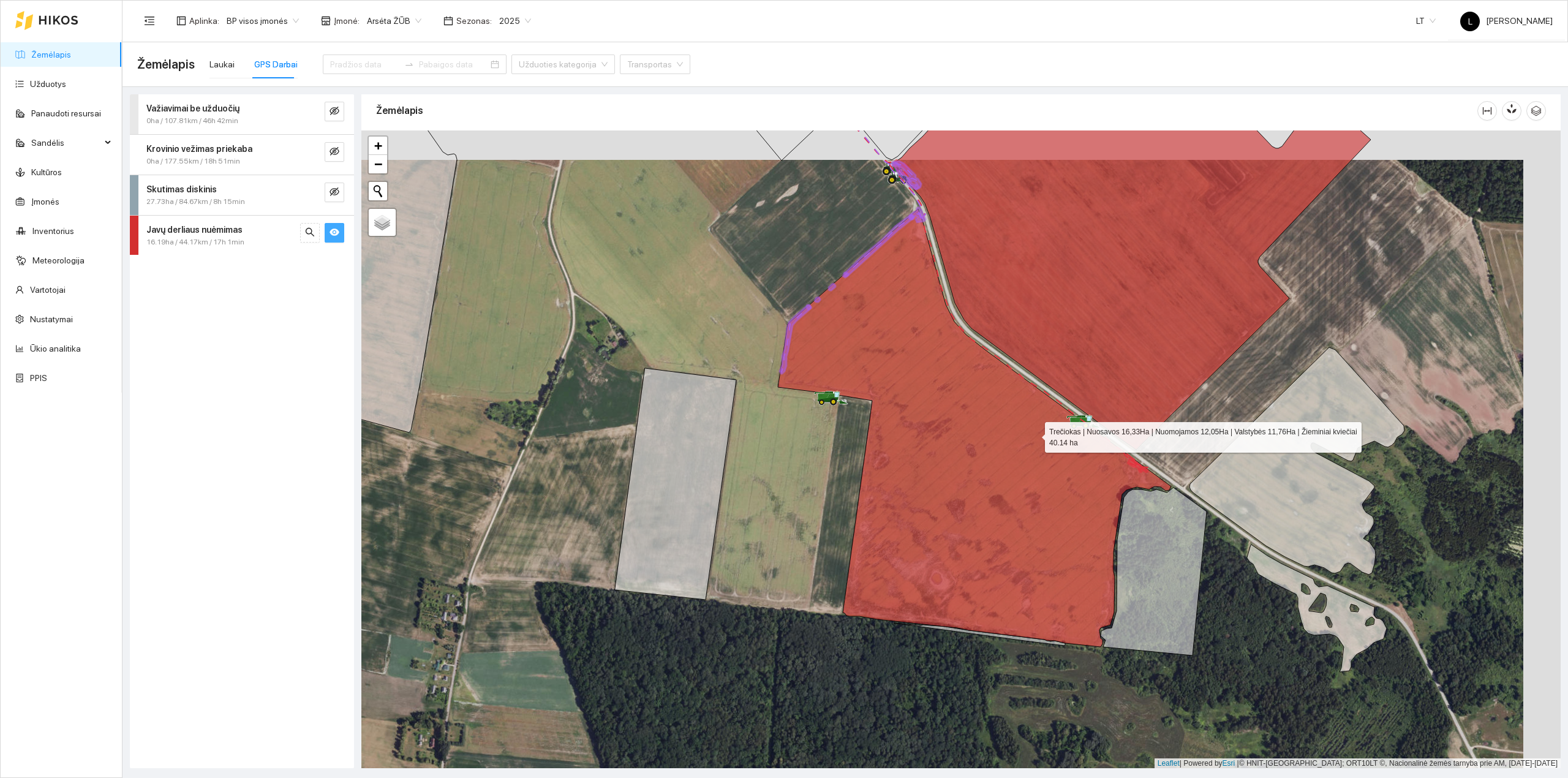
drag, startPoint x: 1072, startPoint y: 406, endPoint x: 1022, endPoint y: 443, distance: 62.2
click at [1025, 440] on icon at bounding box center [974, 428] width 393 height 438
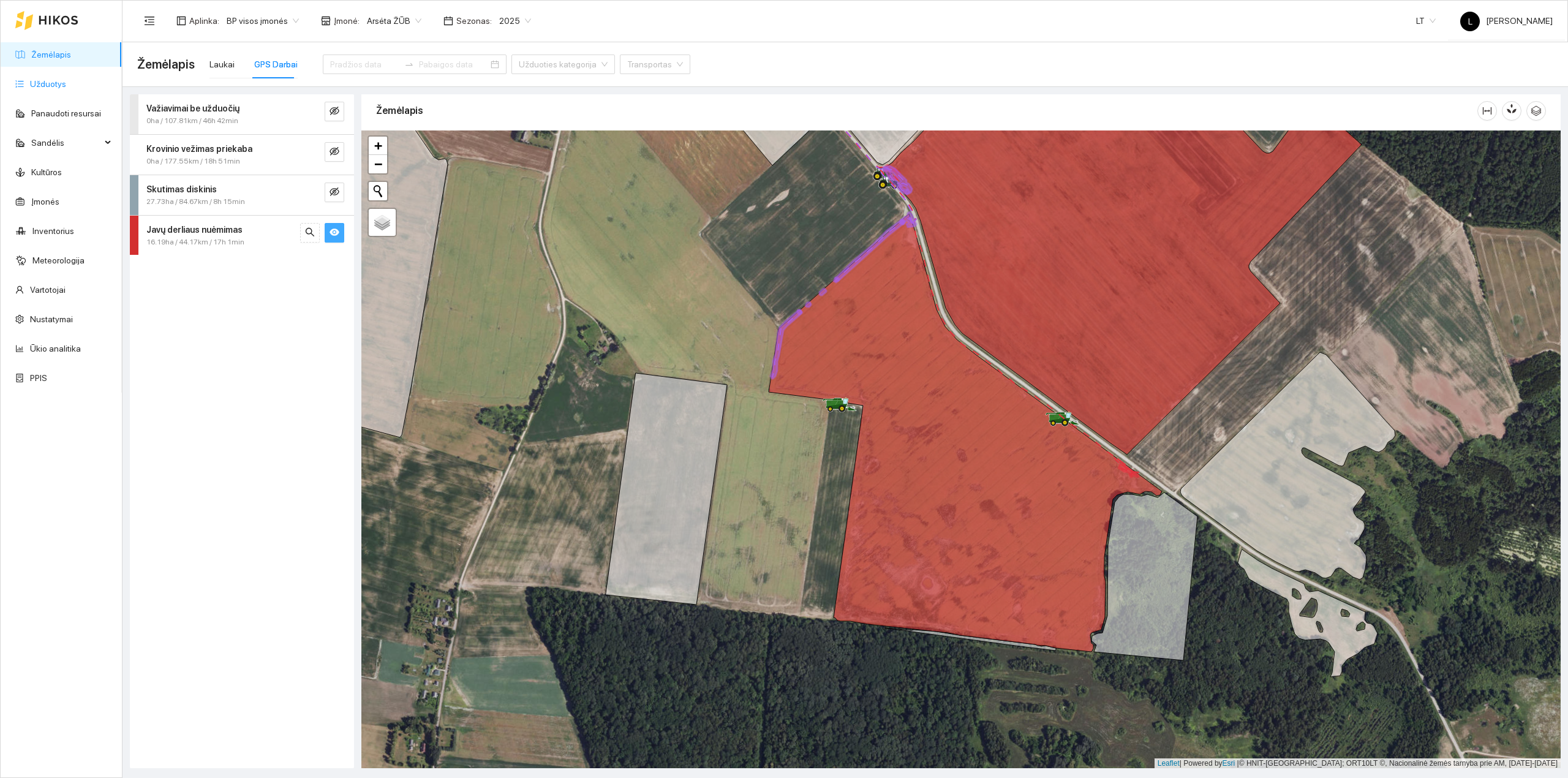
click at [46, 79] on link "Užduotys" at bounding box center [48, 84] width 36 height 10
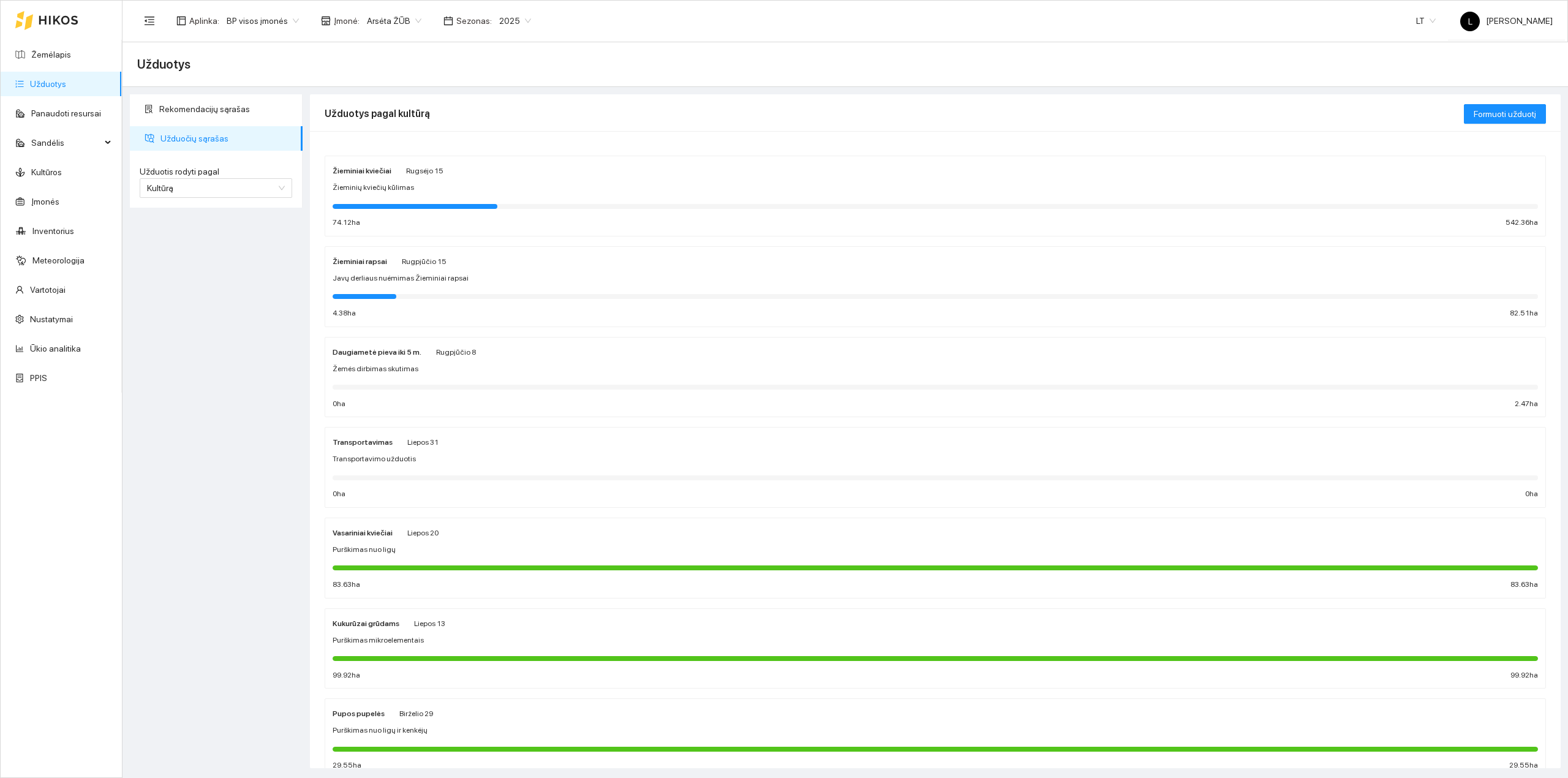
click at [414, 193] on div "Žieminių kviečių kūlimas" at bounding box center [935, 187] width 1206 height 12
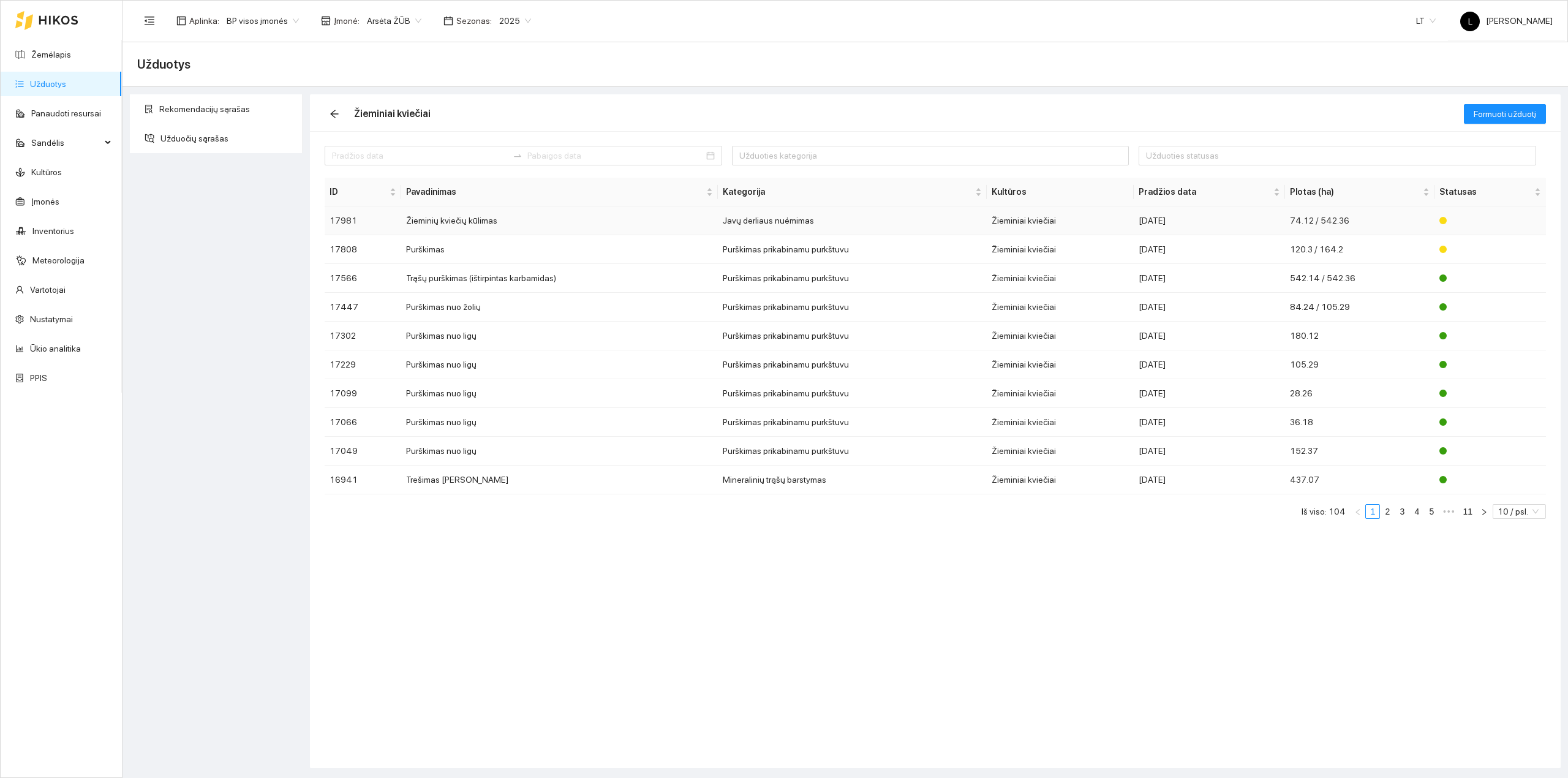
click at [1143, 224] on div "[DATE]" at bounding box center [1210, 221] width 142 height 14
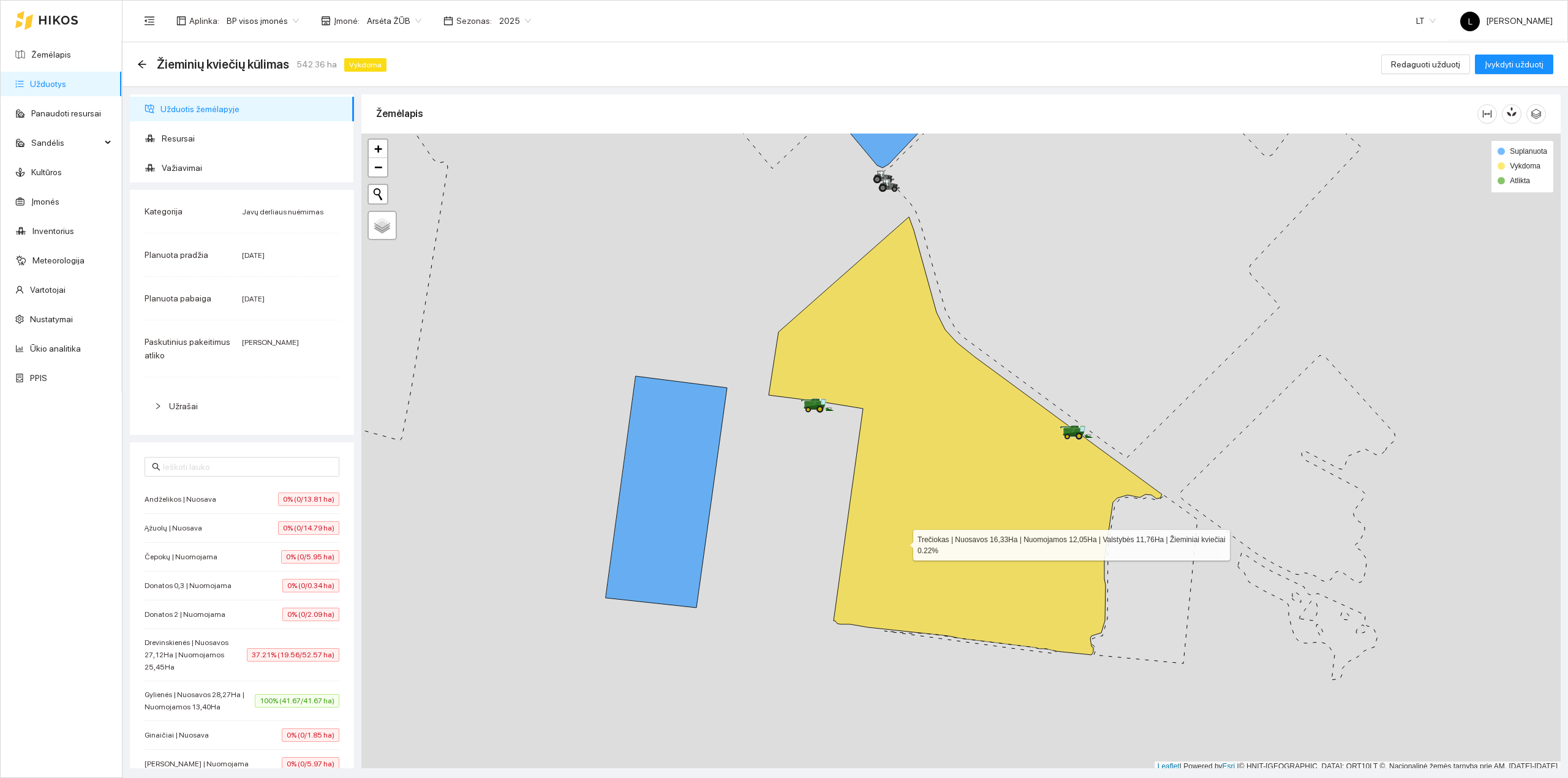
click at [902, 543] on icon at bounding box center [965, 436] width 393 height 438
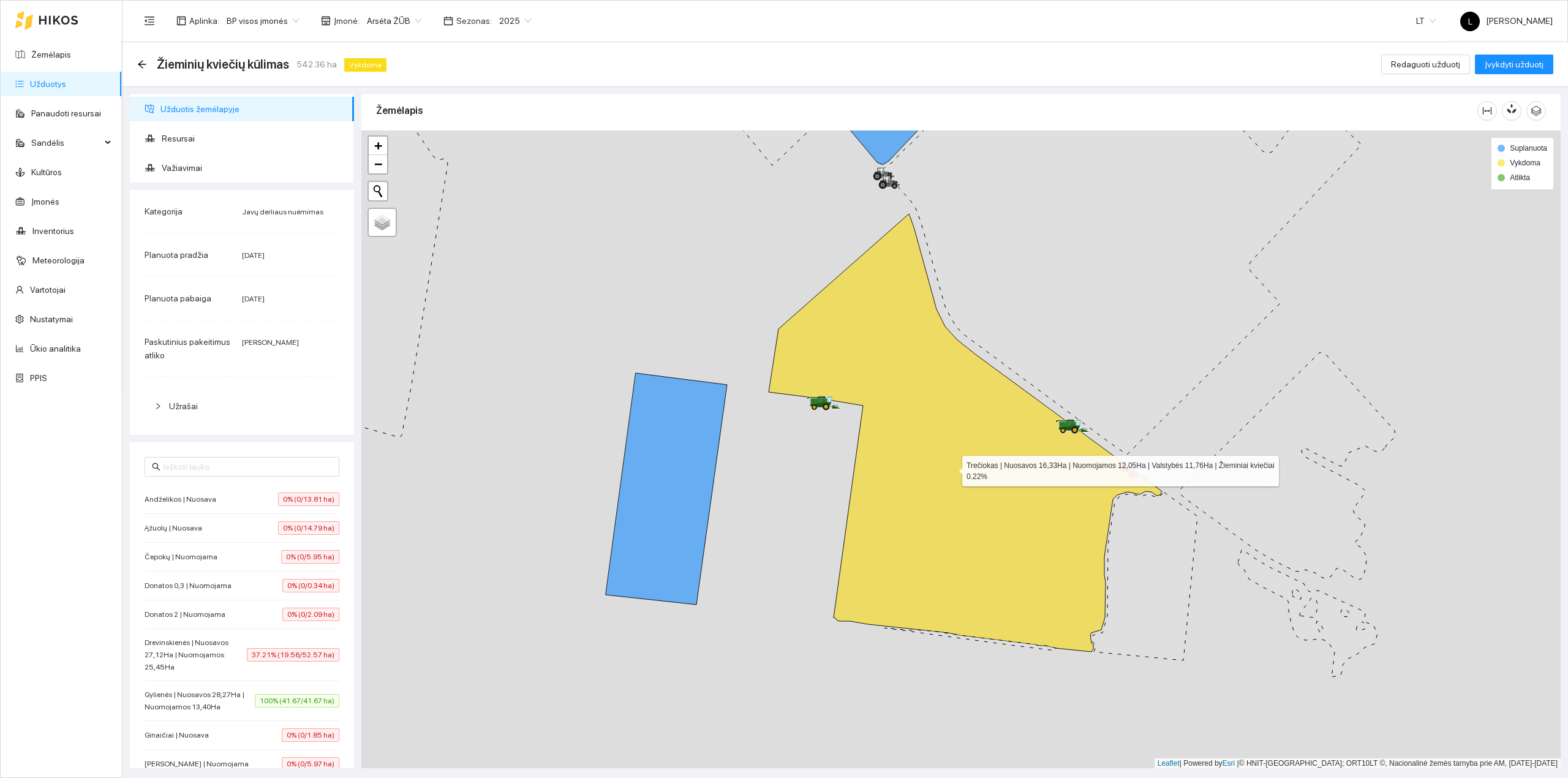
click at [887, 554] on icon at bounding box center [965, 432] width 393 height 438
click at [729, 551] on div at bounding box center [960, 449] width 1199 height 639
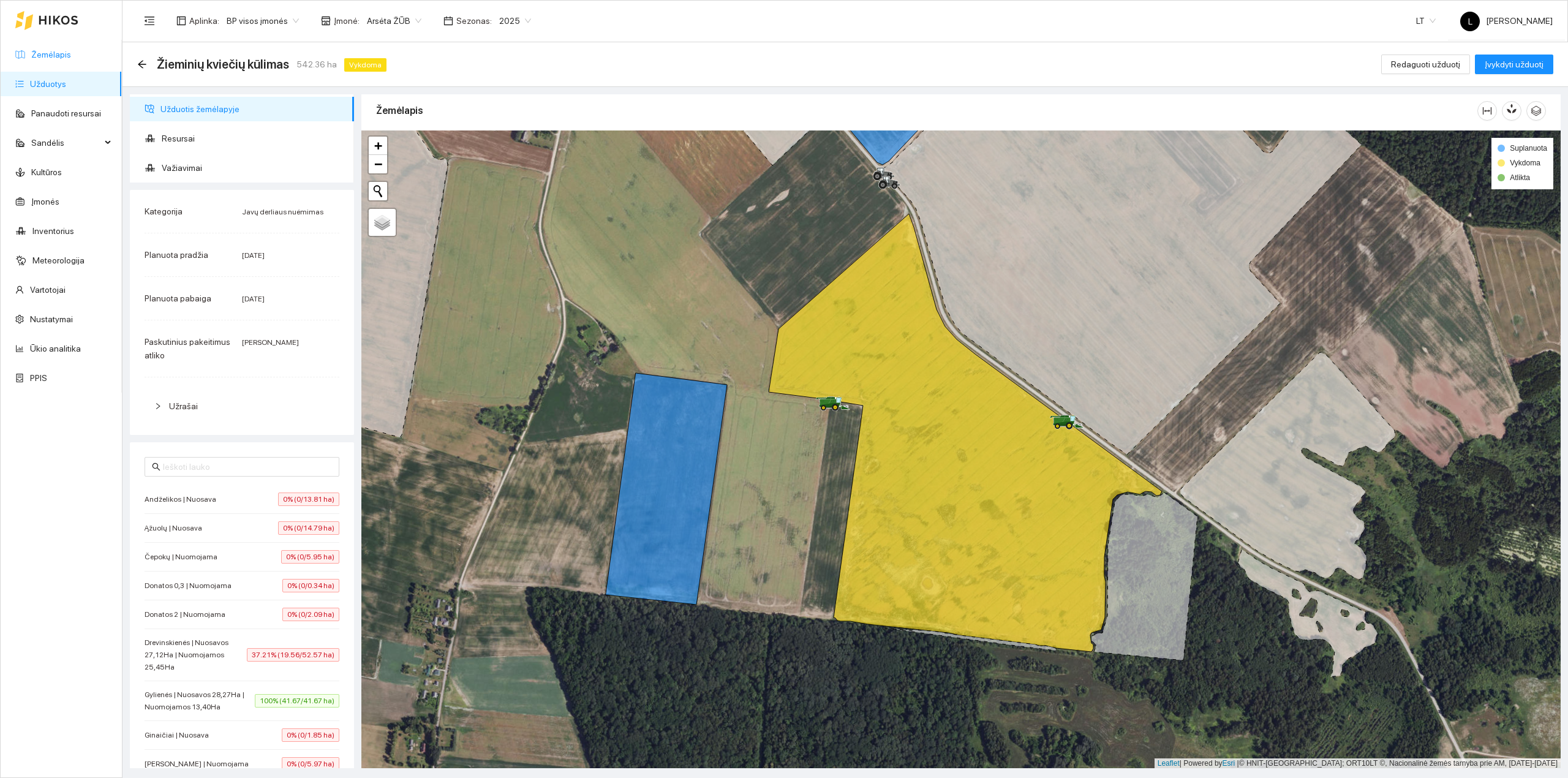
click at [63, 53] on link "Žemėlapis" at bounding box center [51, 55] width 40 height 10
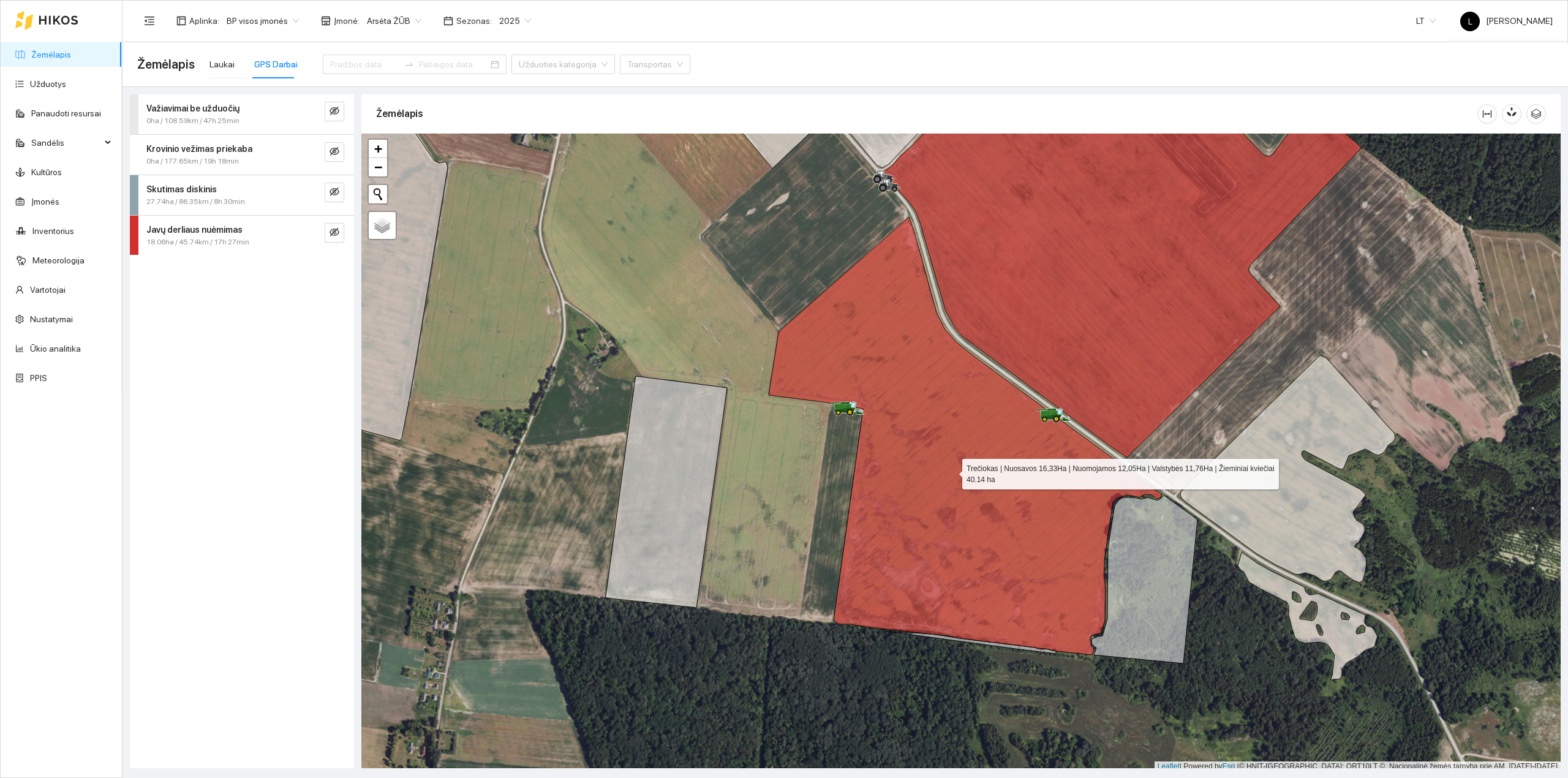
click at [880, 411] on icon at bounding box center [965, 436] width 393 height 438
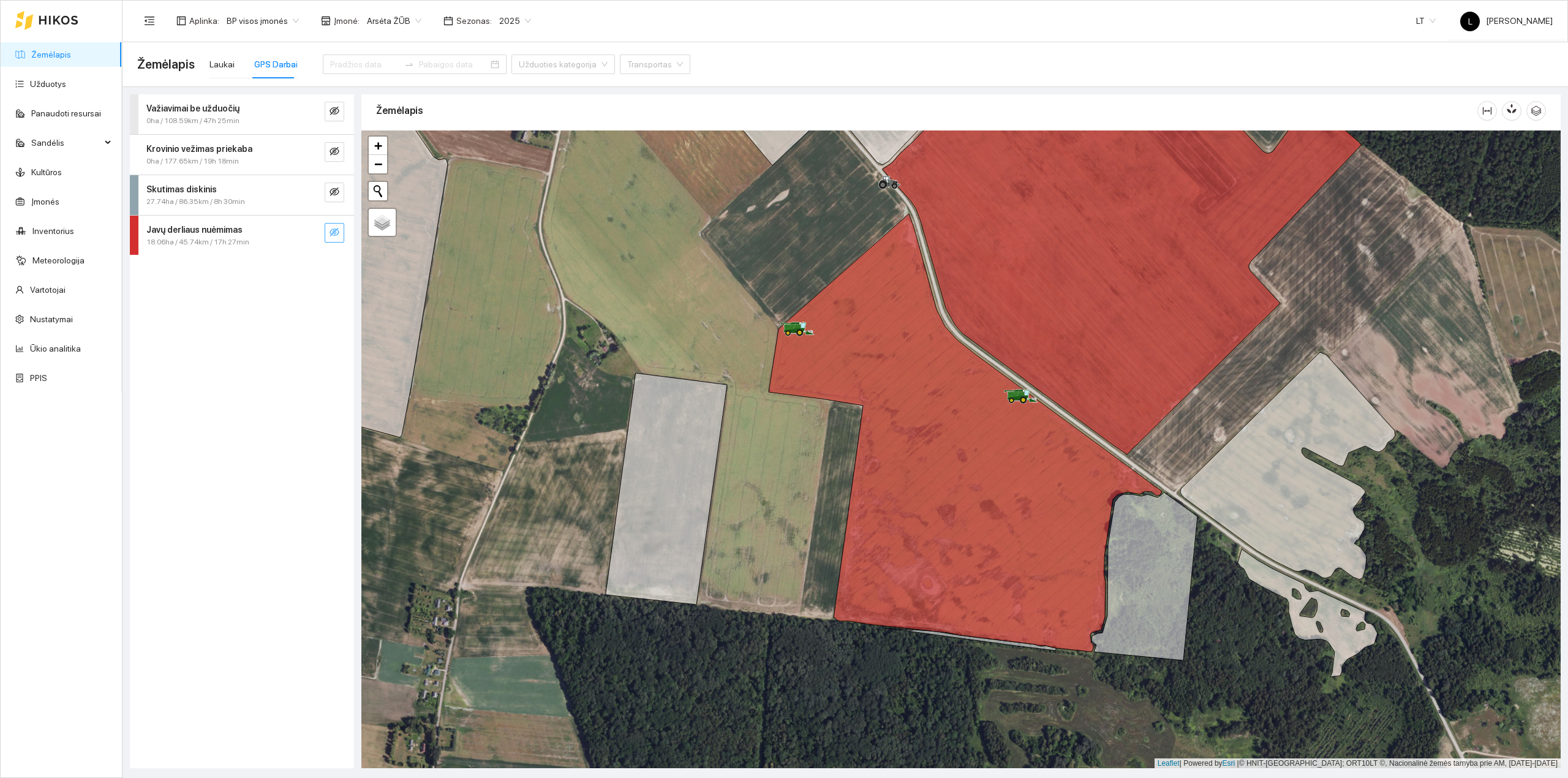
click at [333, 234] on icon "eye-invisible" at bounding box center [334, 232] width 10 height 9
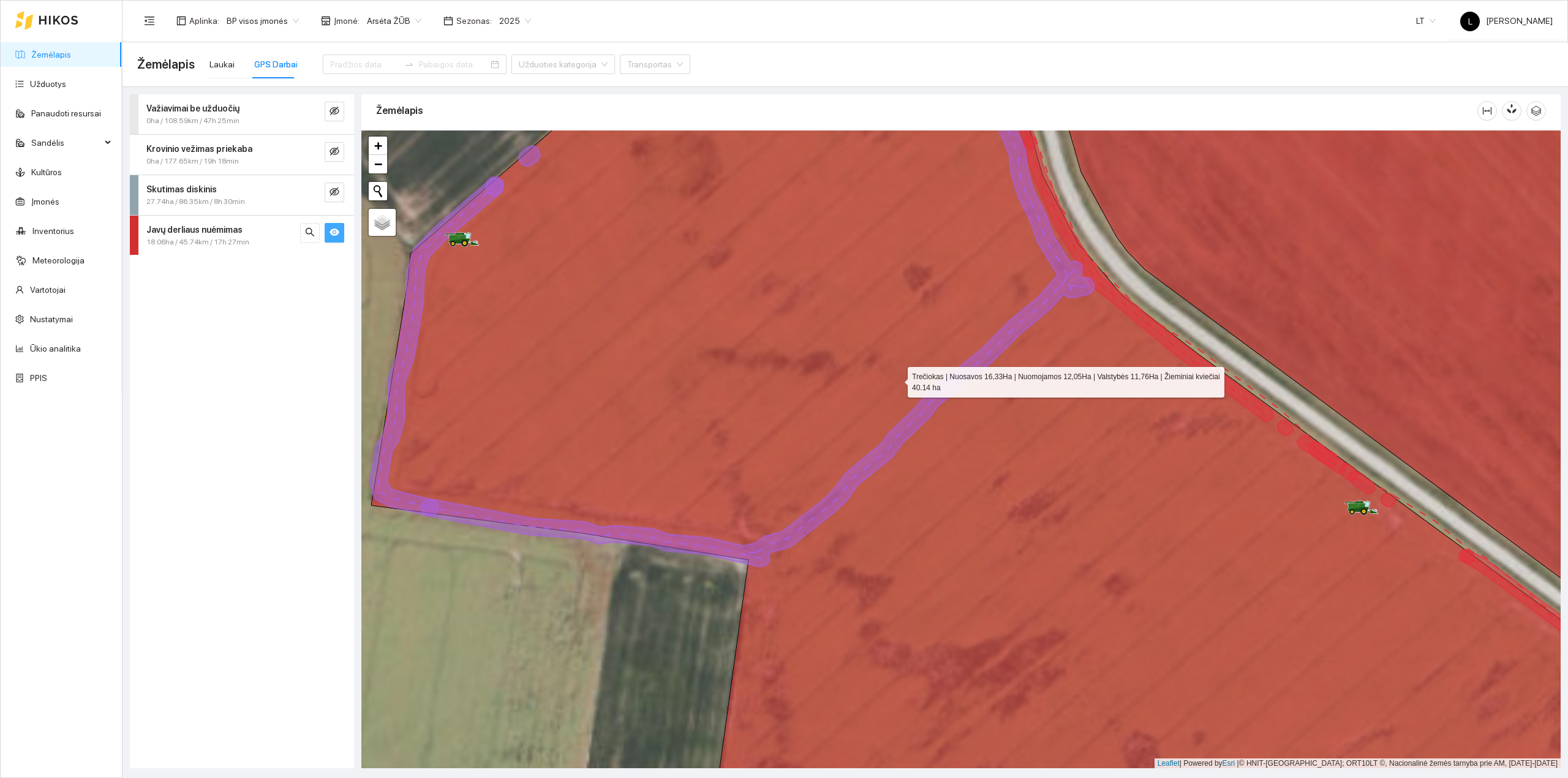
drag, startPoint x: 936, startPoint y: 402, endPoint x: 804, endPoint y: 351, distance: 141.5
click at [805, 349] on icon at bounding box center [1001, 423] width 1259 height 768
